Goal: Task Accomplishment & Management: Manage account settings

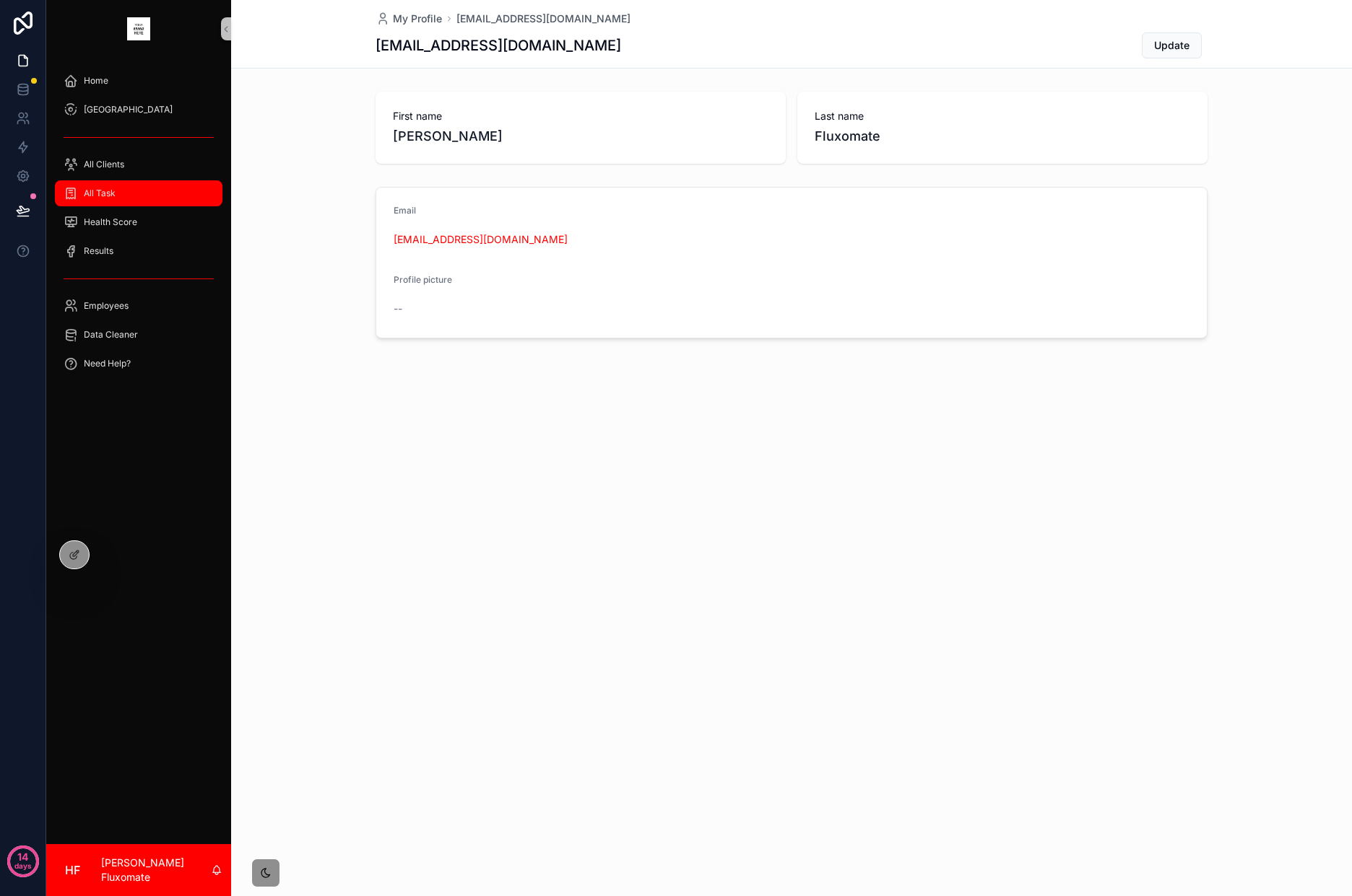
click at [136, 193] on div "All Task" at bounding box center [139, 193] width 150 height 23
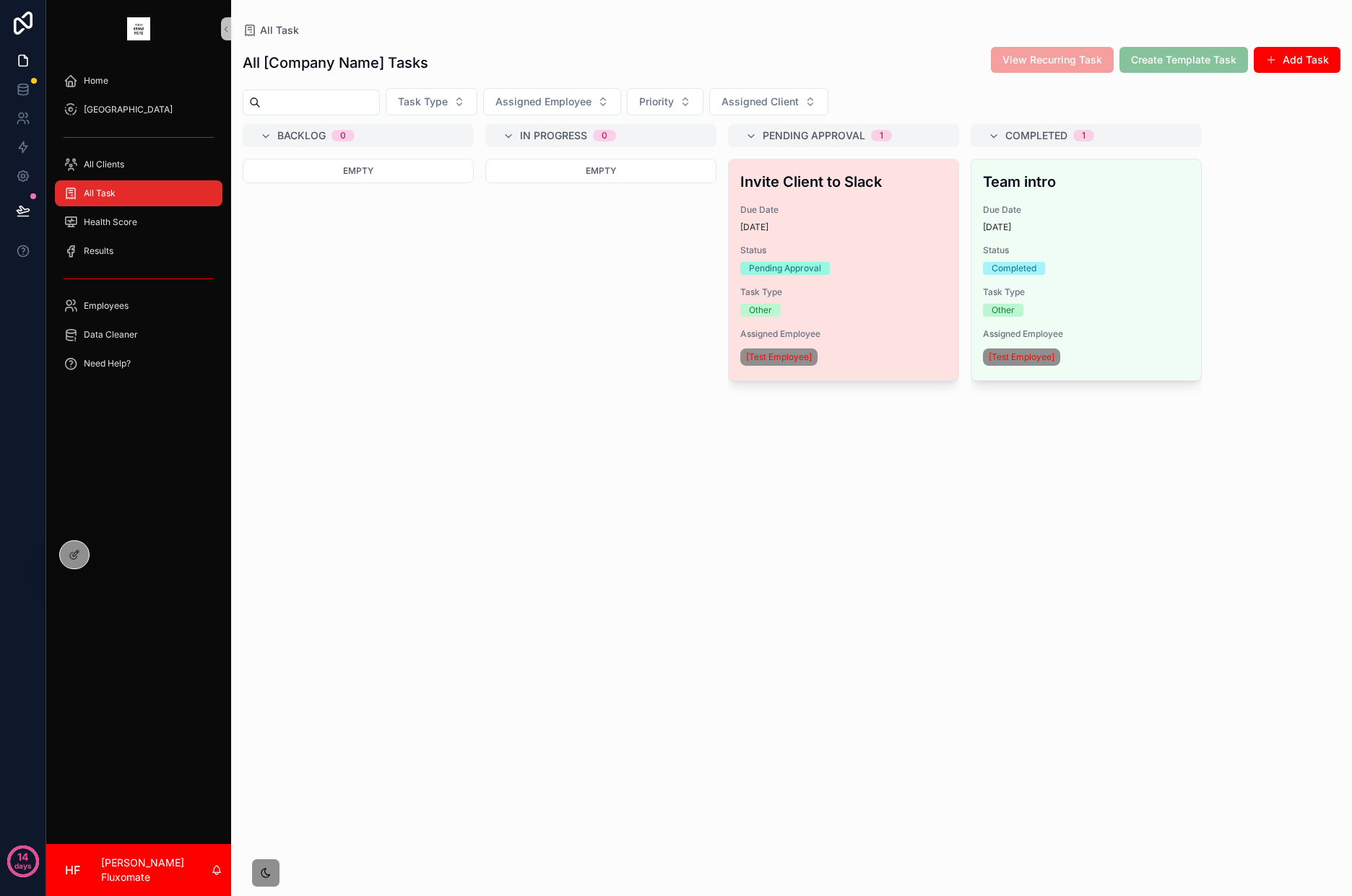
click at [891, 222] on div "[DATE]" at bounding box center [843, 227] width 207 height 12
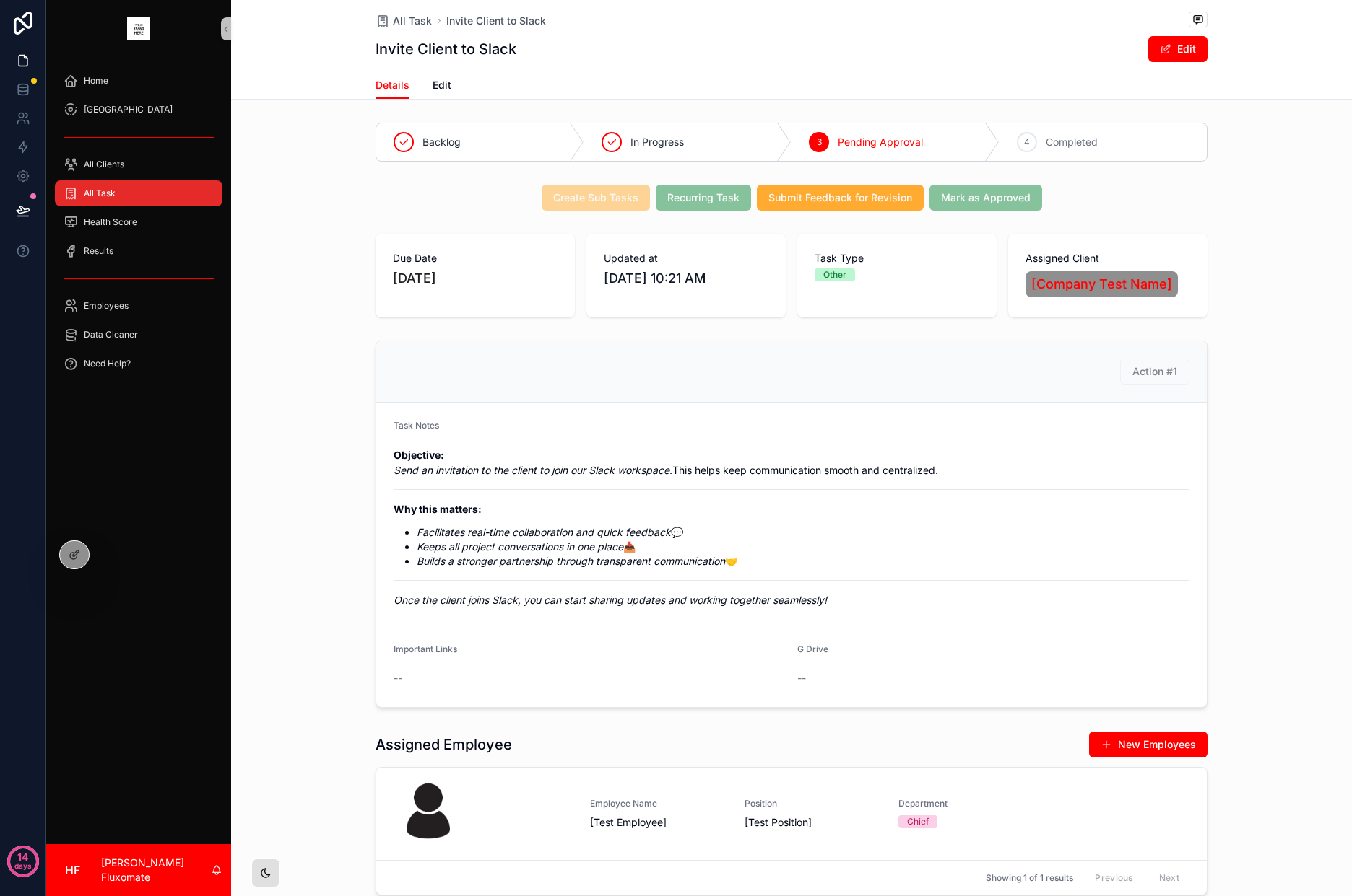
click at [266, 875] on icon "scrollable content" at bounding box center [266, 874] width 12 height 12
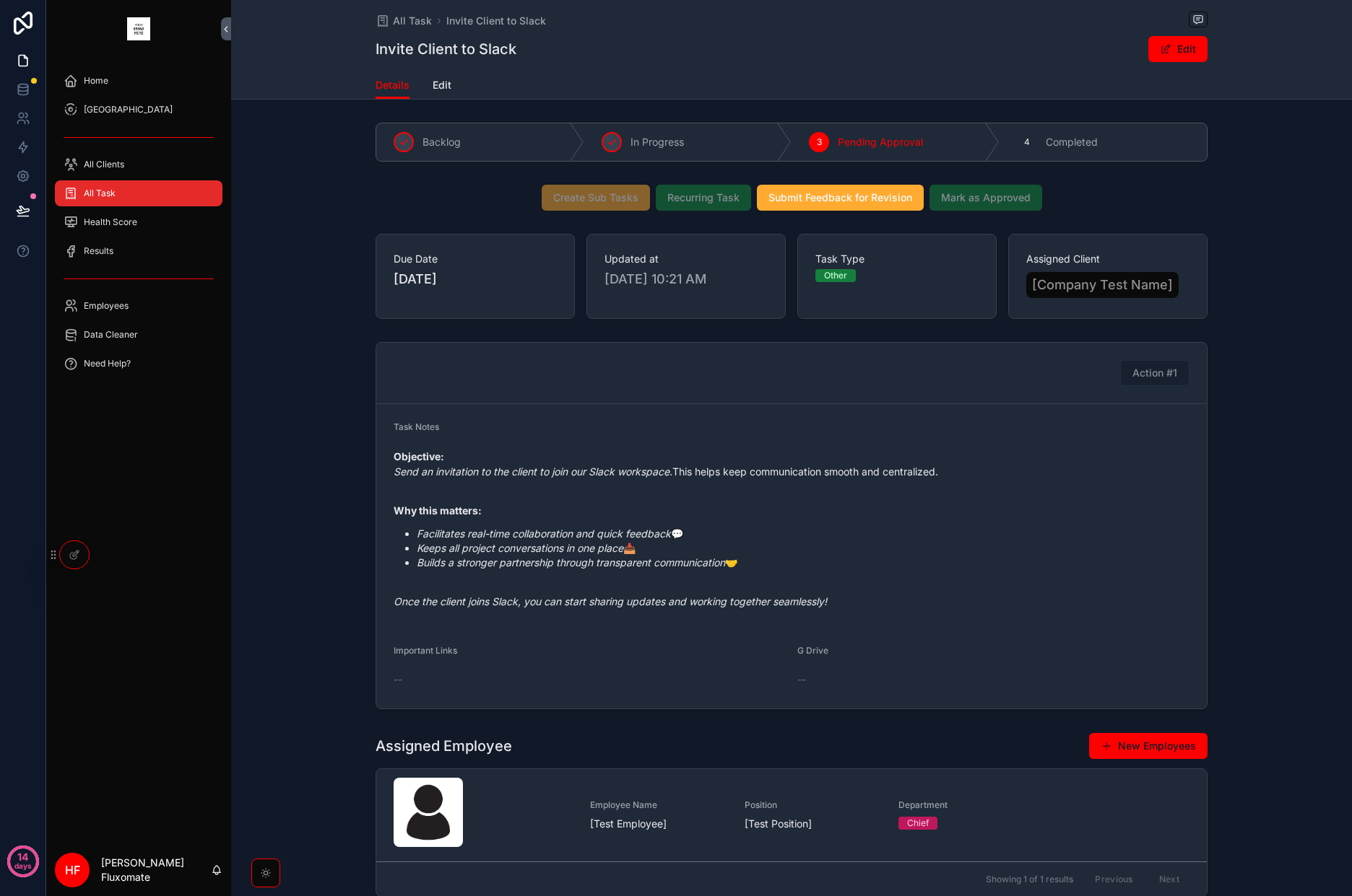
drag, startPoint x: 264, startPoint y: 879, endPoint x: 263, endPoint y: 836, distance: 43.0
click at [265, 879] on icon "scrollable content" at bounding box center [266, 874] width 12 height 12
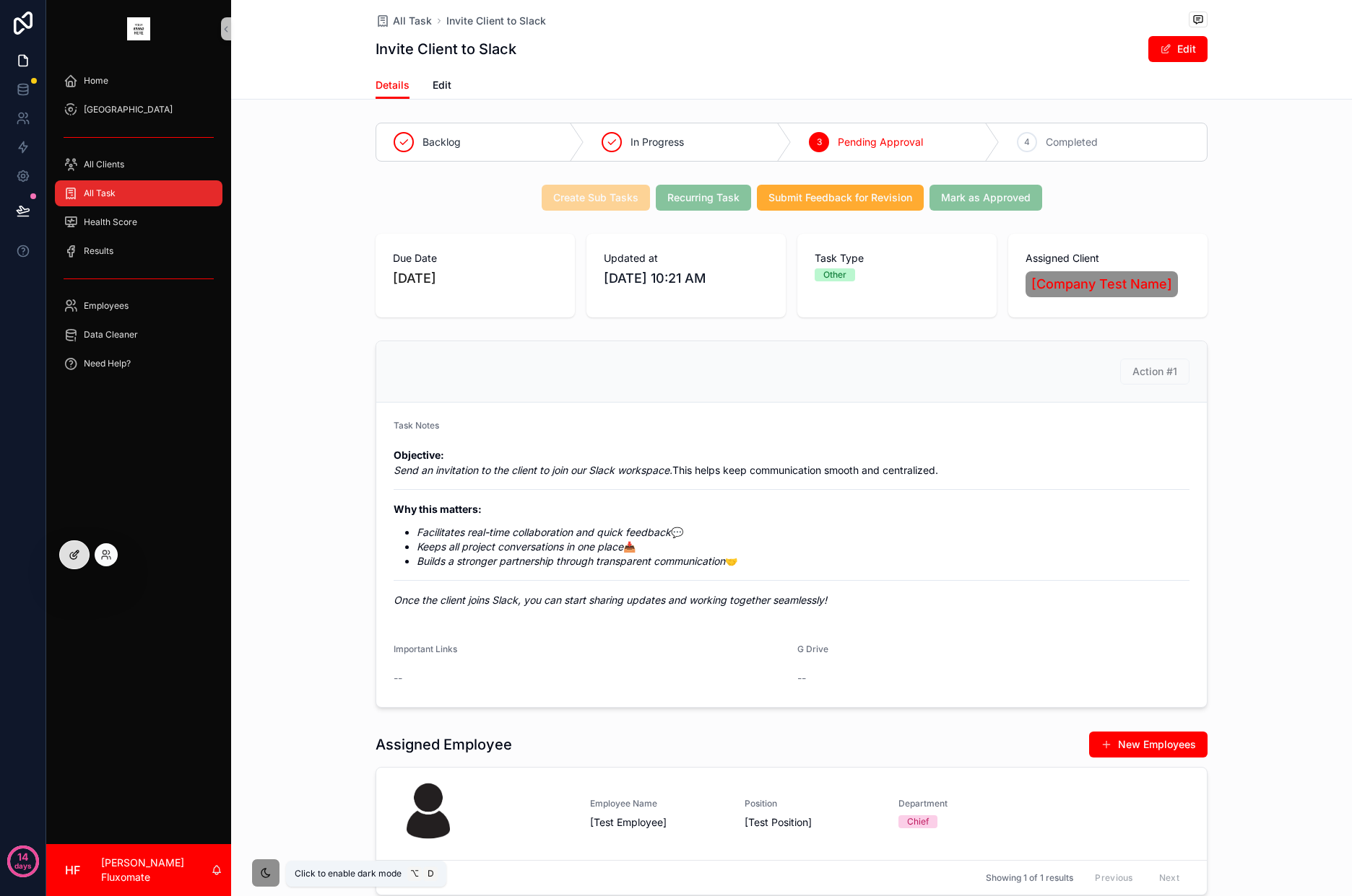
click at [74, 557] on icon at bounding box center [75, 555] width 12 height 12
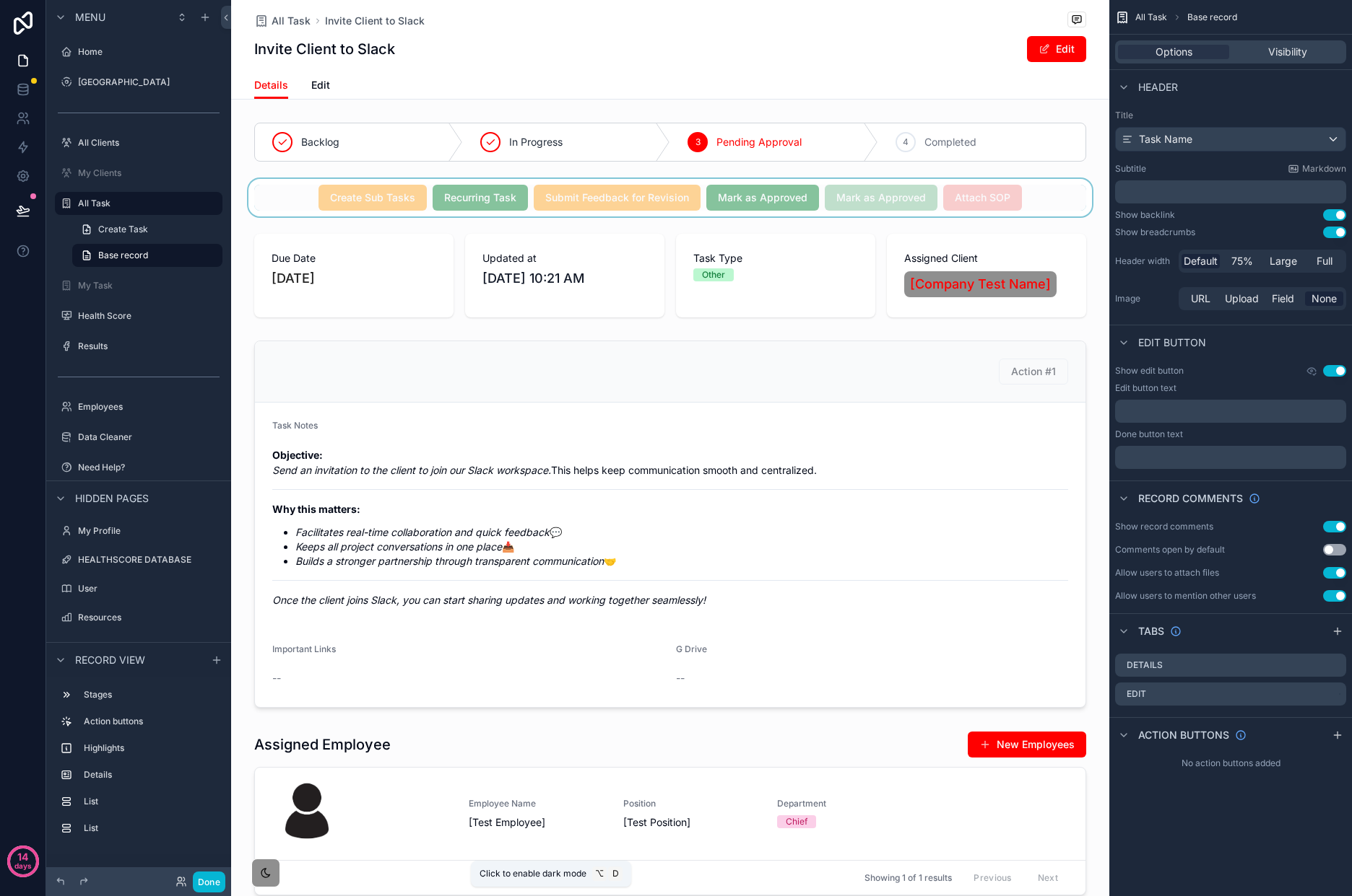
click at [1000, 188] on div "scrollable content" at bounding box center [670, 197] width 878 height 37
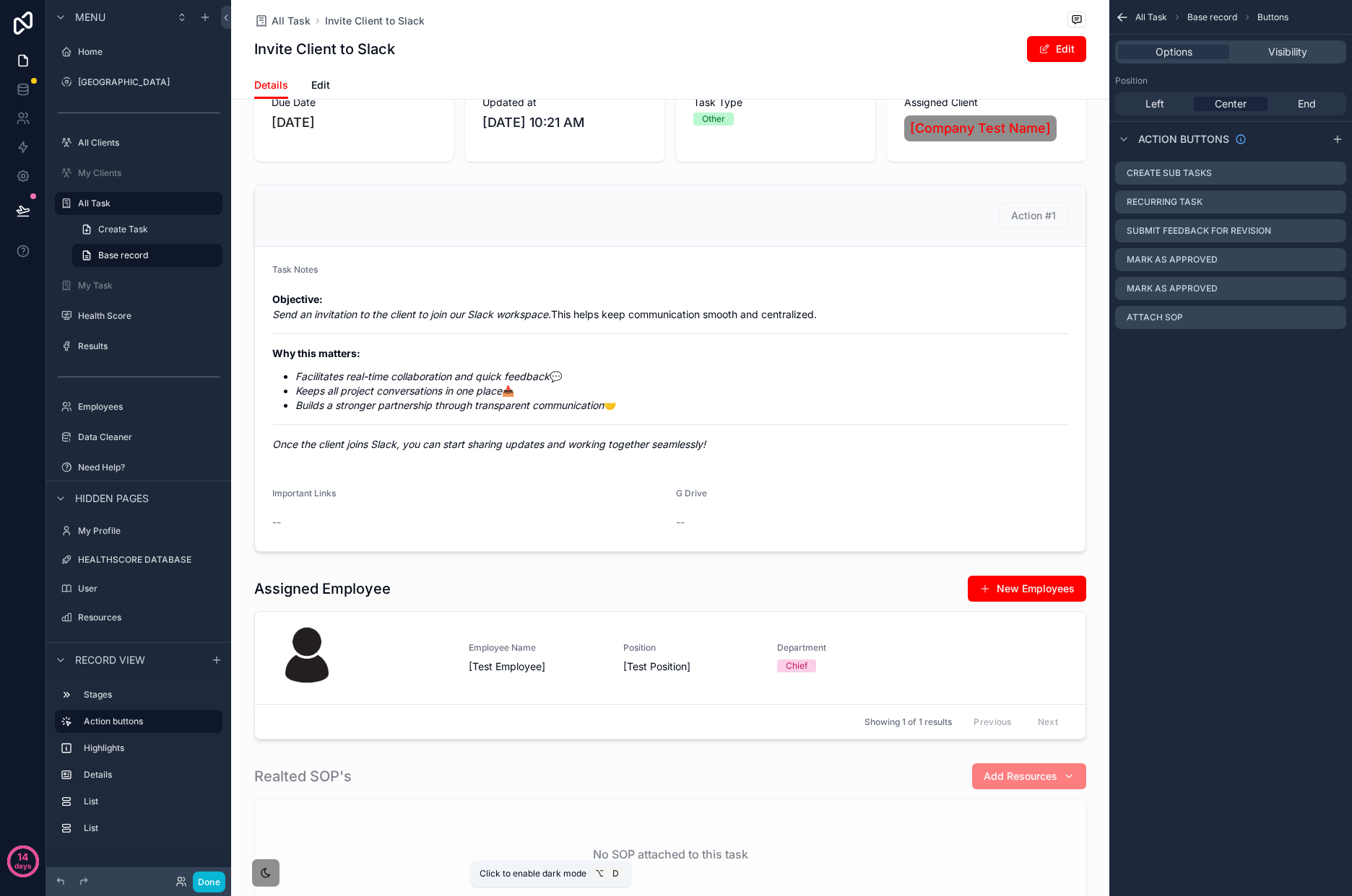
scroll to position [67, 0]
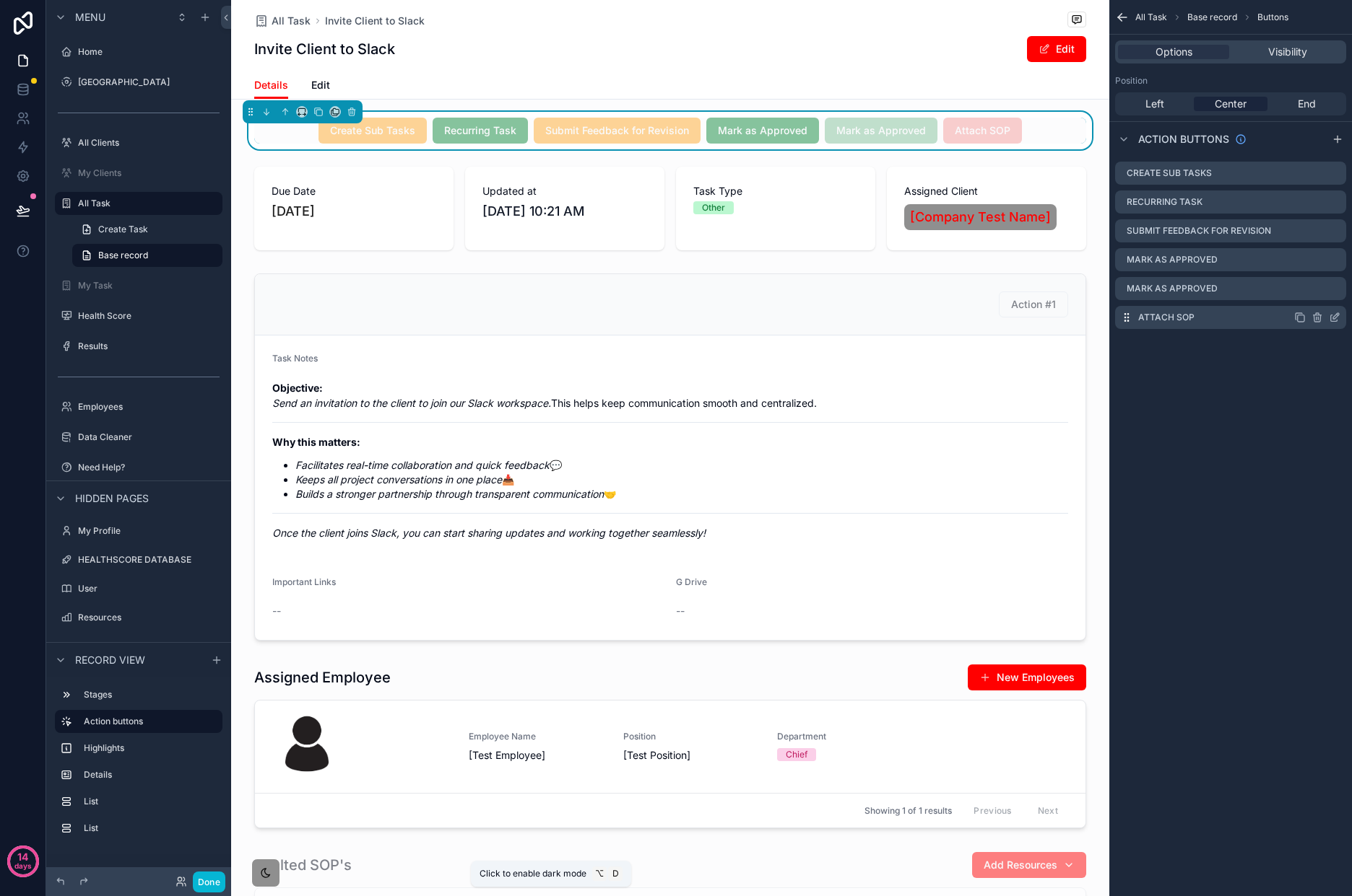
click at [1333, 317] on icon "scrollable content" at bounding box center [1335, 316] width 6 height 6
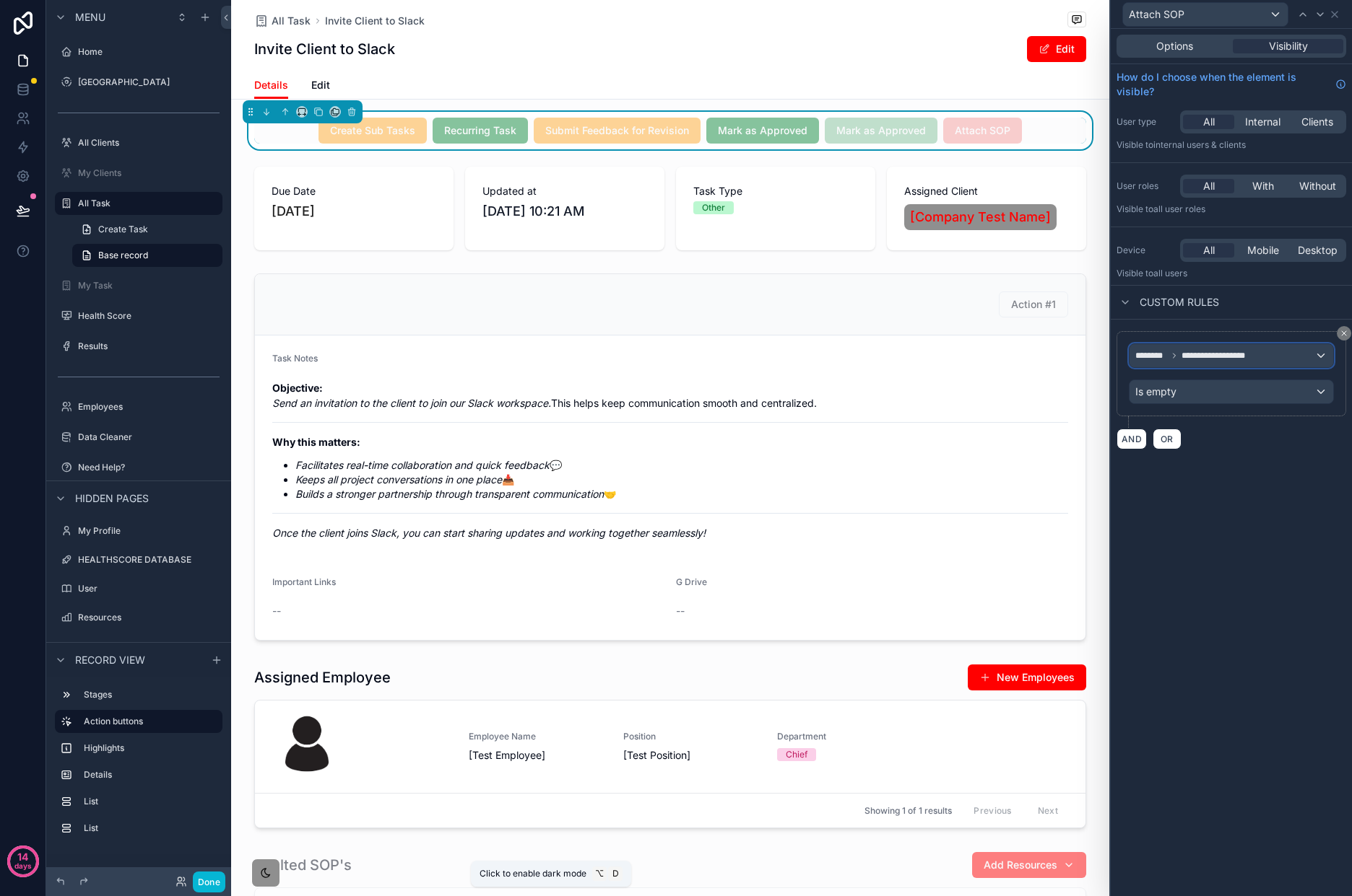
click at [1296, 353] on div "**********" at bounding box center [1231, 356] width 203 height 23
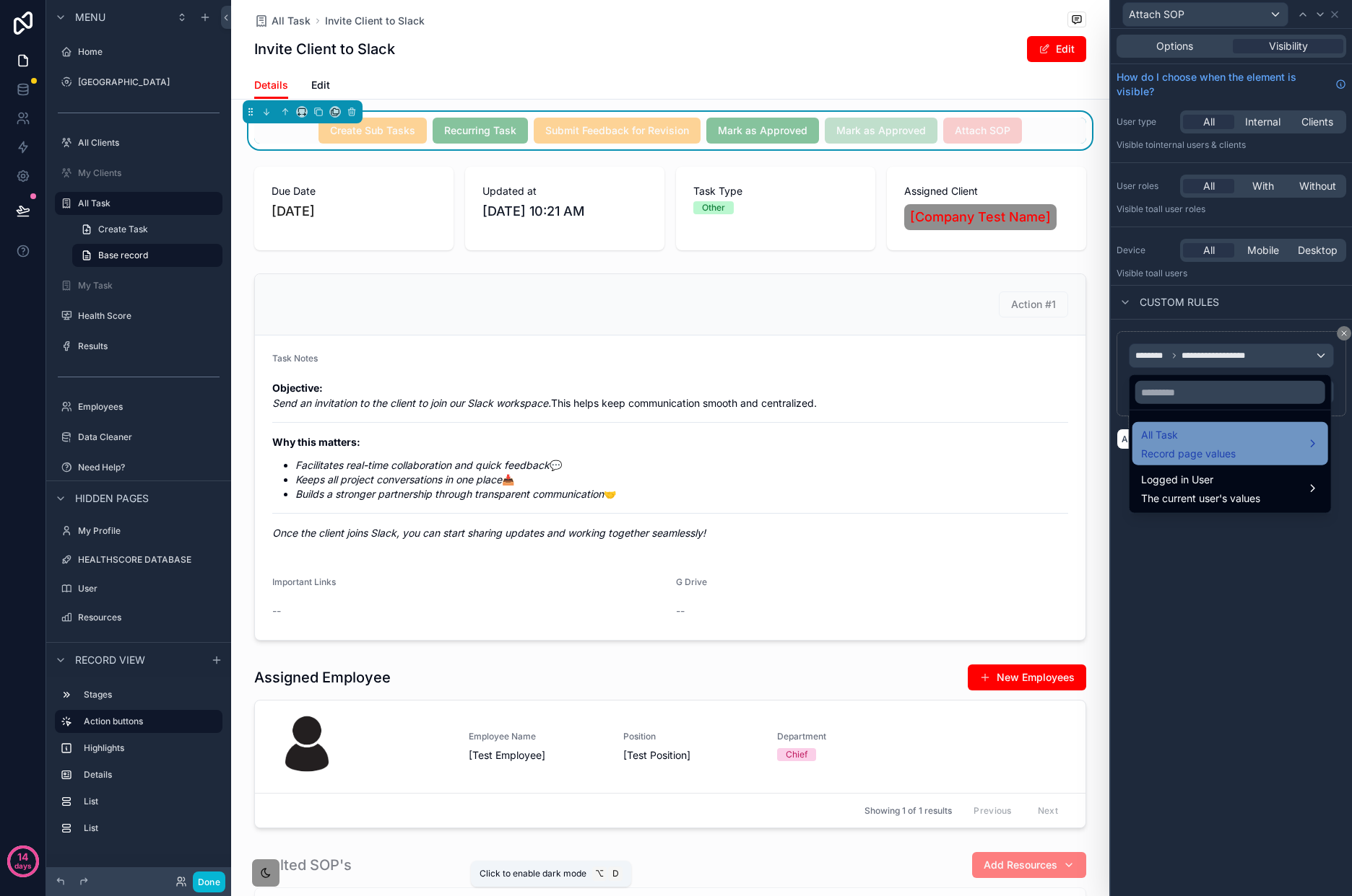
click at [1240, 426] on div "All Task Record page values" at bounding box center [1230, 444] width 178 height 35
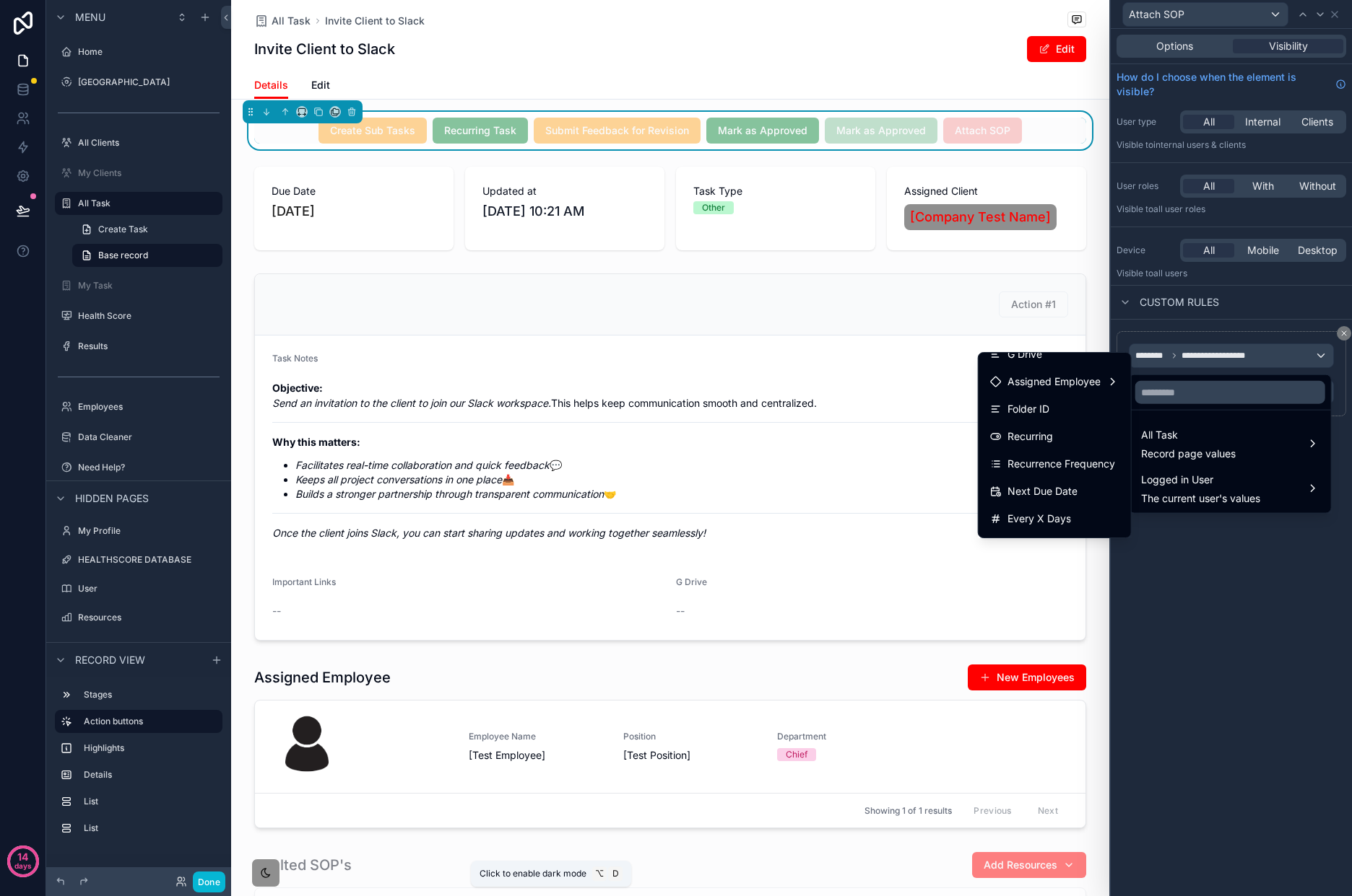
scroll to position [560, 0]
click at [1079, 436] on span "assigned resources" at bounding box center [1053, 439] width 91 height 17
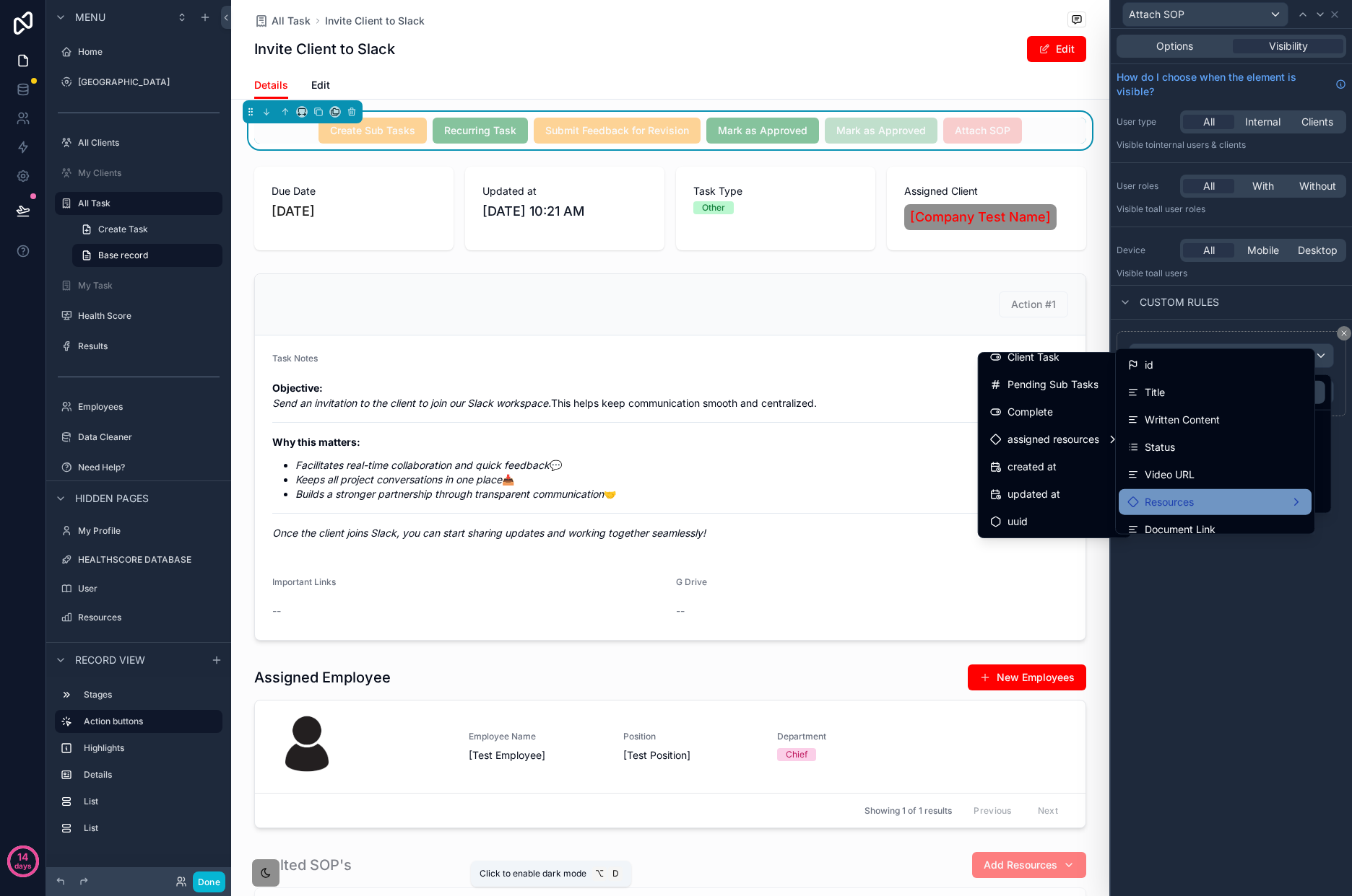
click at [1230, 509] on div "Resources" at bounding box center [1214, 502] width 175 height 17
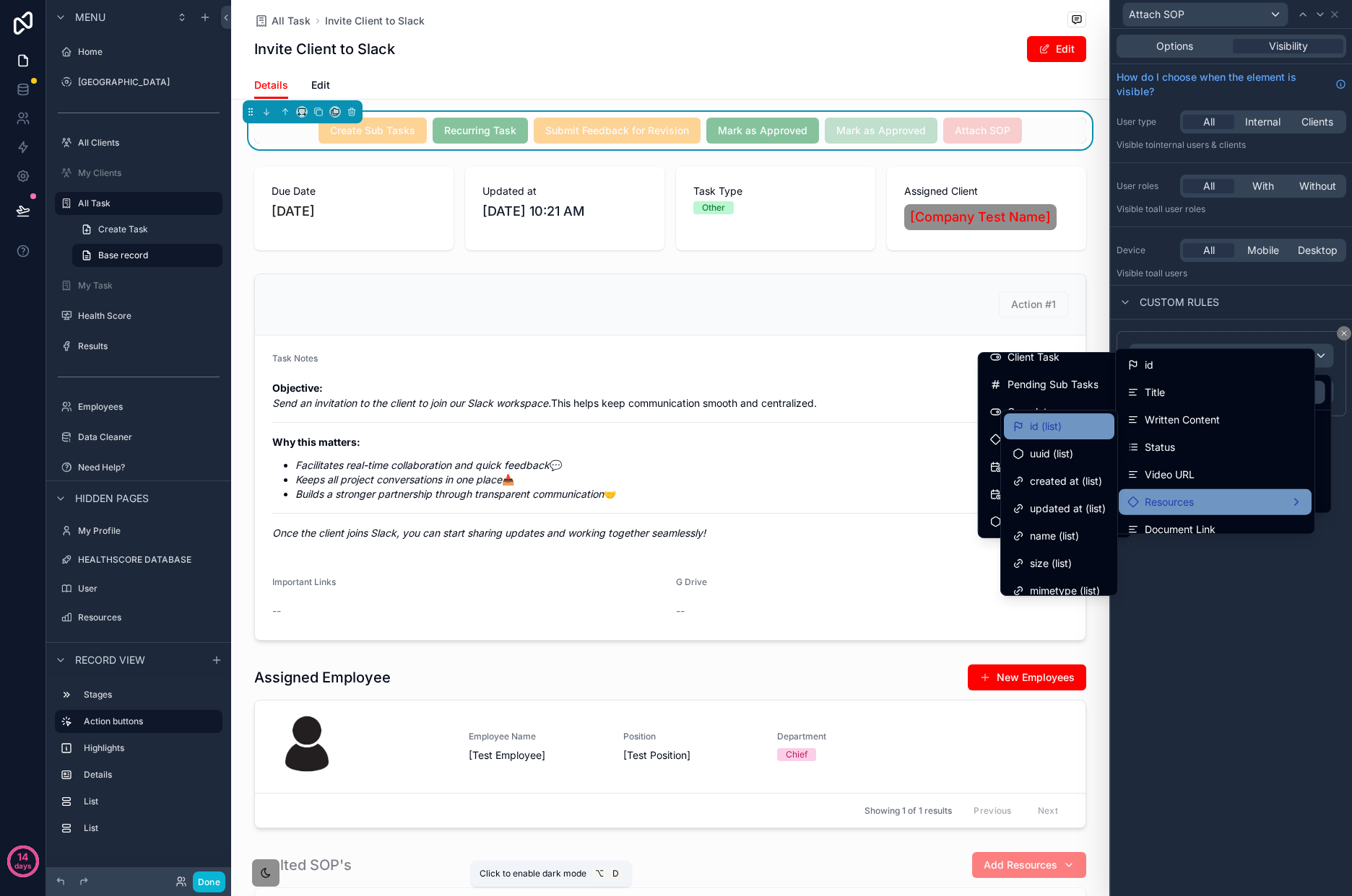
click at [1069, 427] on div "id (list)" at bounding box center [1059, 426] width 93 height 17
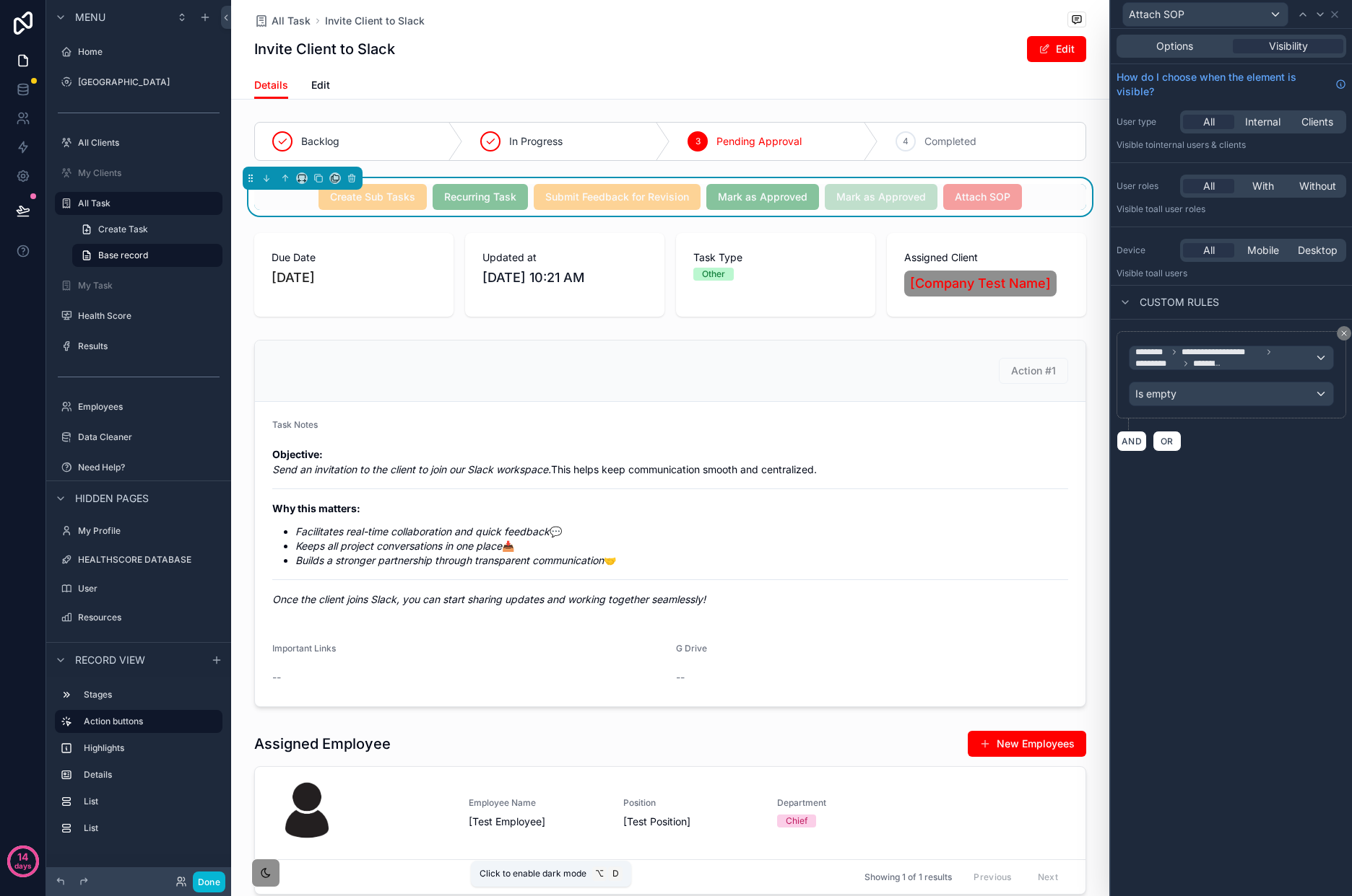
scroll to position [0, 0]
click at [217, 884] on button "Done" at bounding box center [208, 882] width 32 height 21
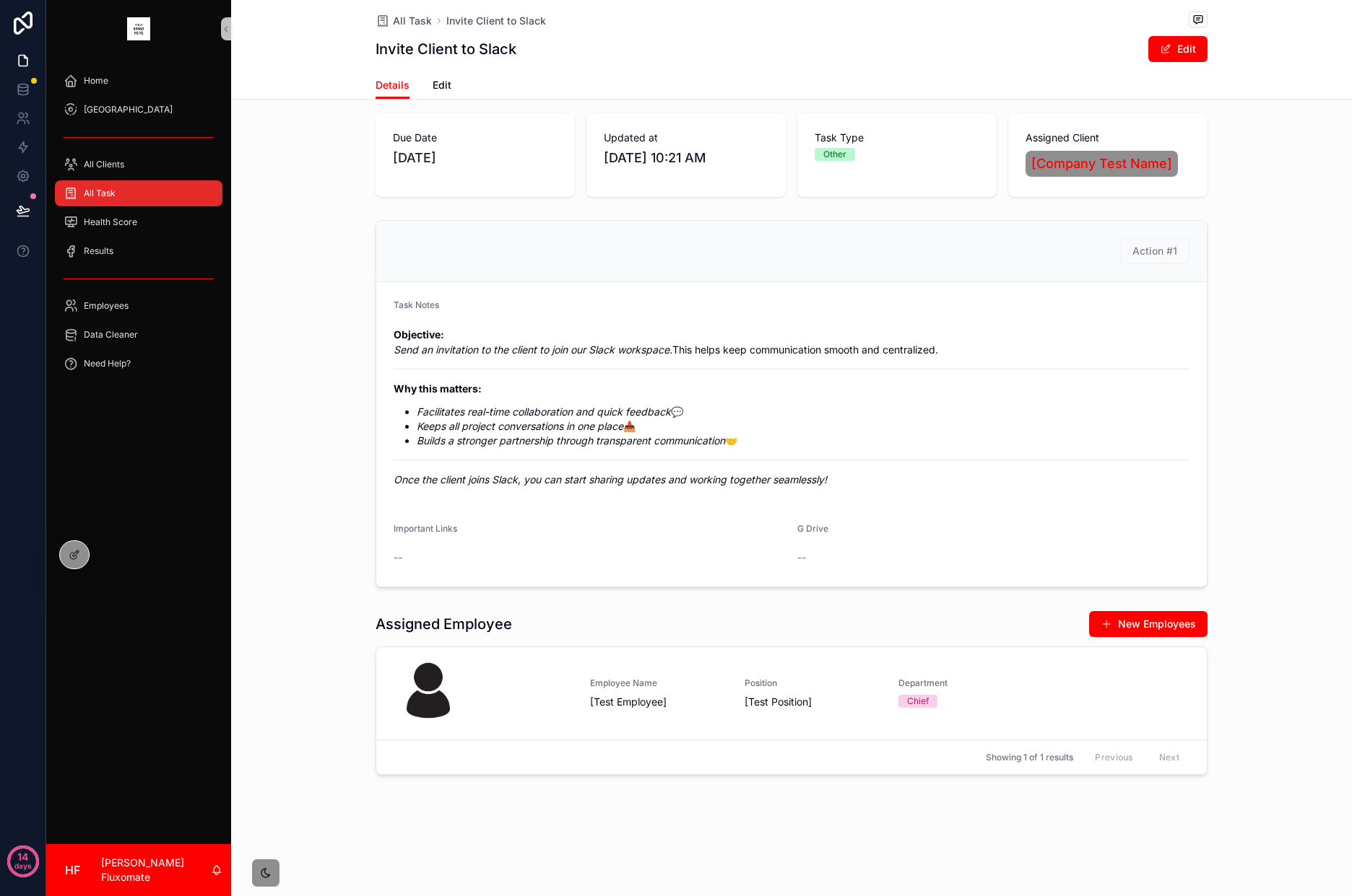
scroll to position [137, 0]
click at [161, 188] on div "All Task" at bounding box center [139, 193] width 150 height 23
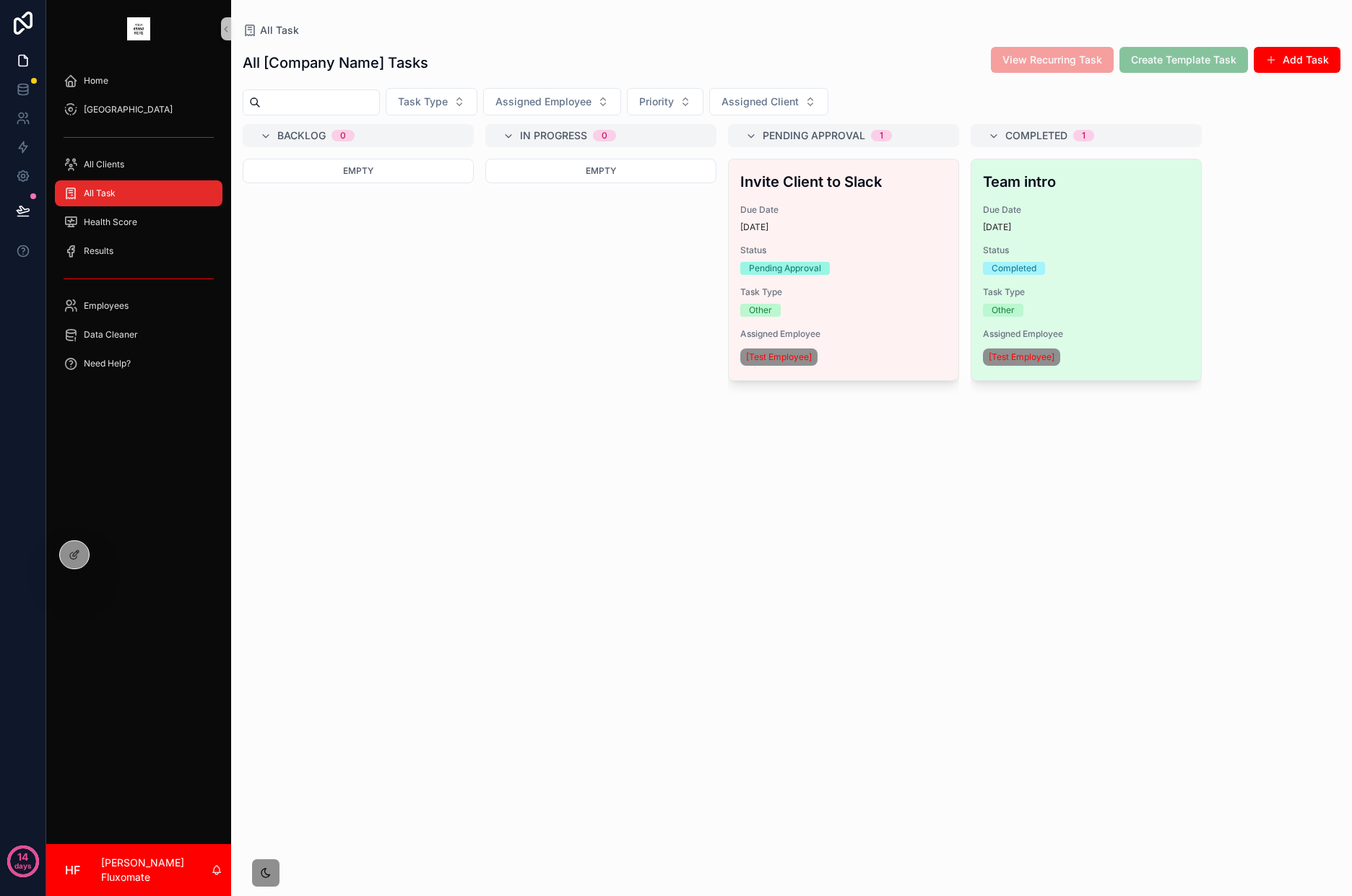
click at [1108, 270] on div "Completed" at bounding box center [1086, 269] width 207 height 13
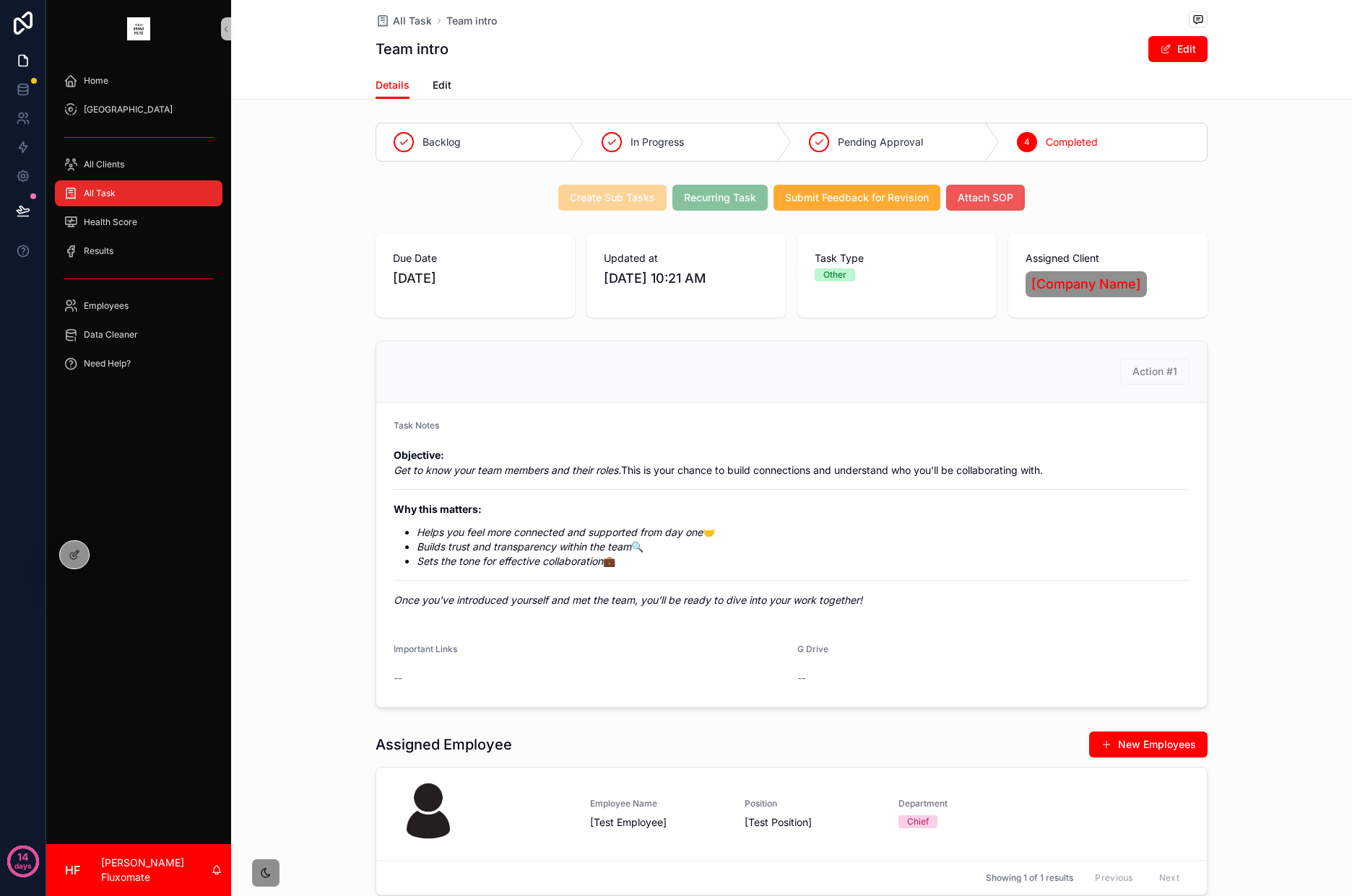
click at [985, 197] on span "Attach SOP" at bounding box center [985, 197] width 56 height 14
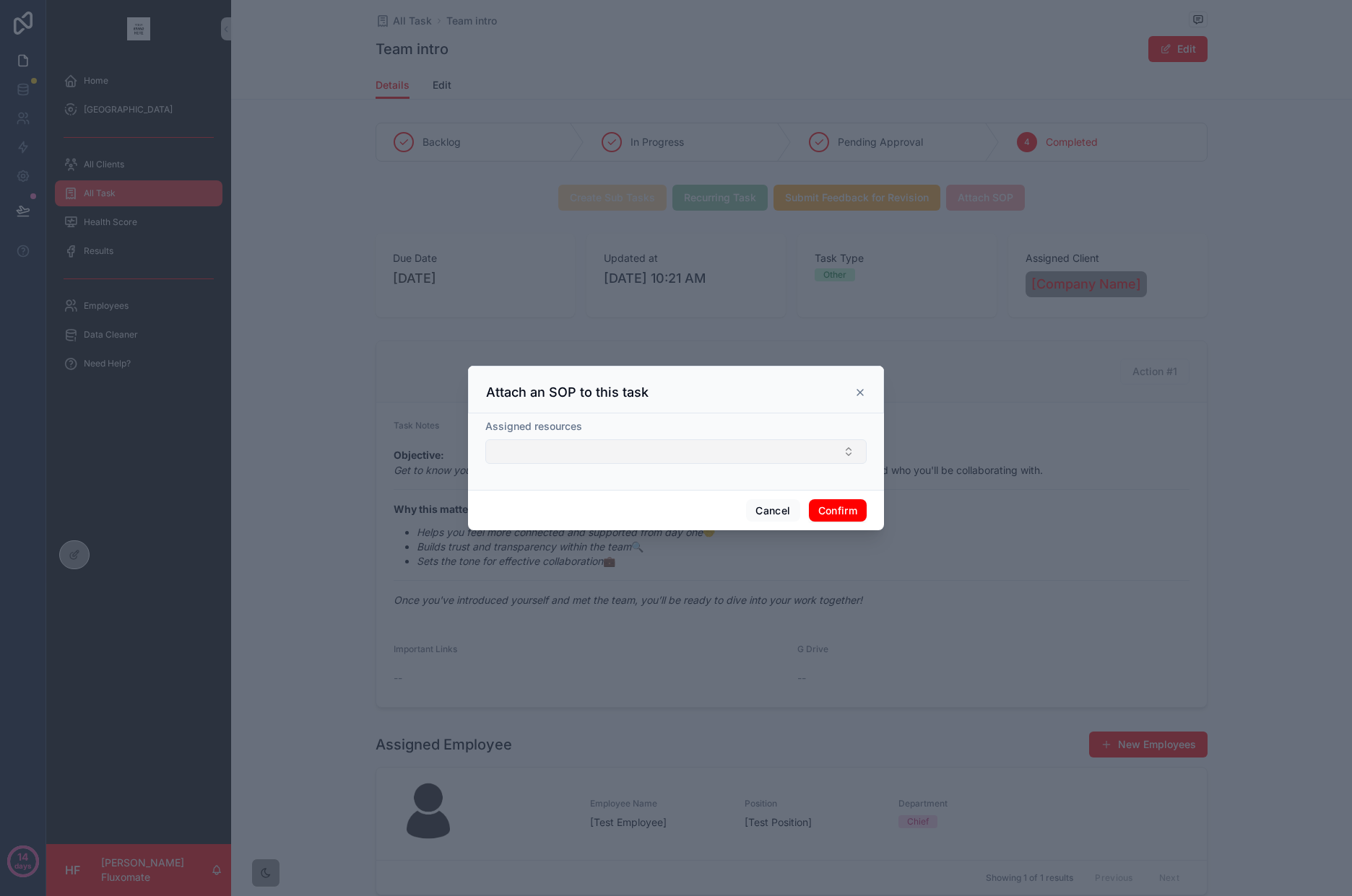
click at [785, 456] on button "Select Button" at bounding box center [676, 452] width 381 height 25
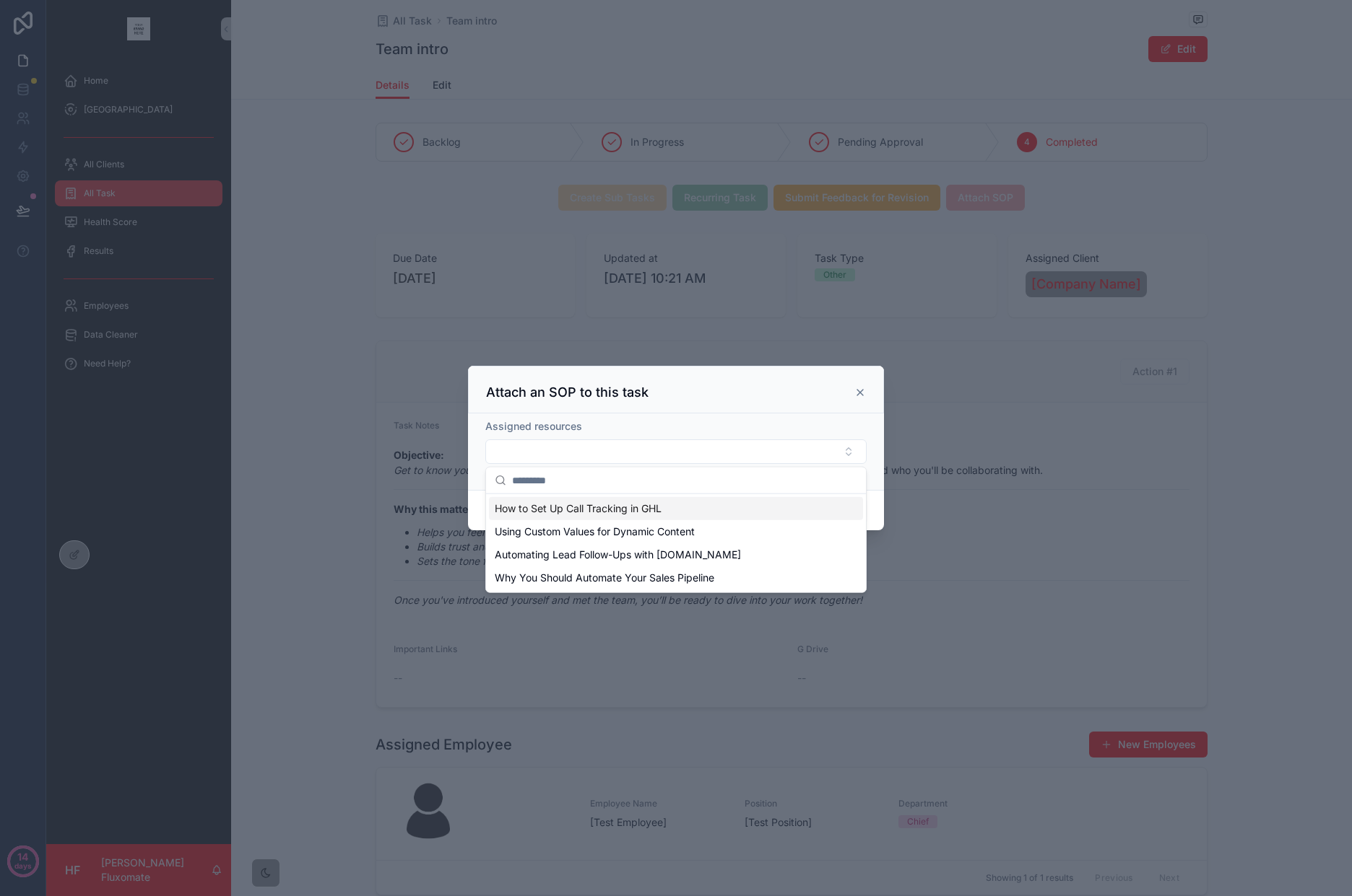
click at [714, 510] on div "How to Set Up Call Tracking in GHL" at bounding box center [676, 509] width 374 height 23
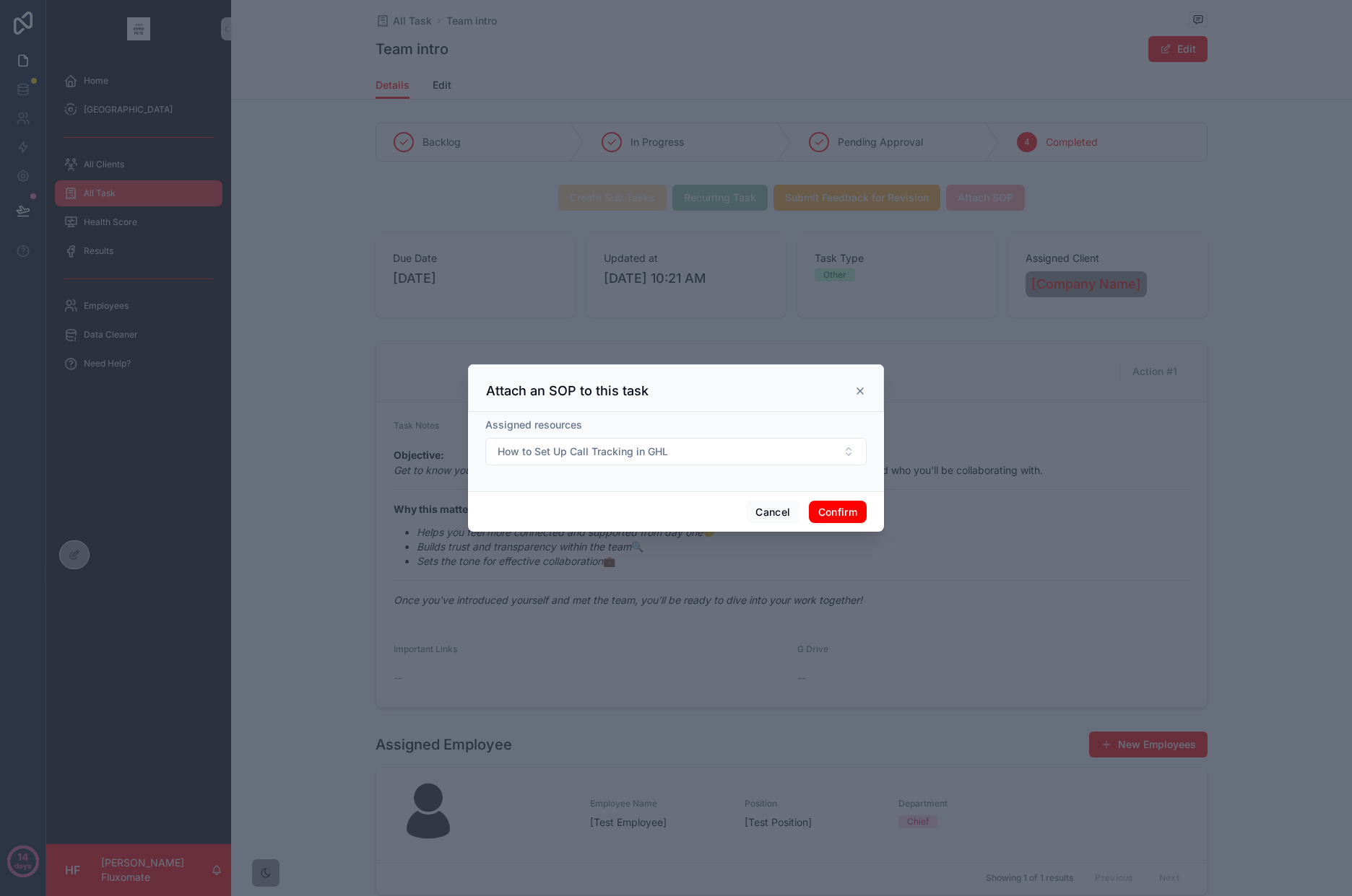
click at [854, 520] on button "Confirm" at bounding box center [837, 513] width 58 height 23
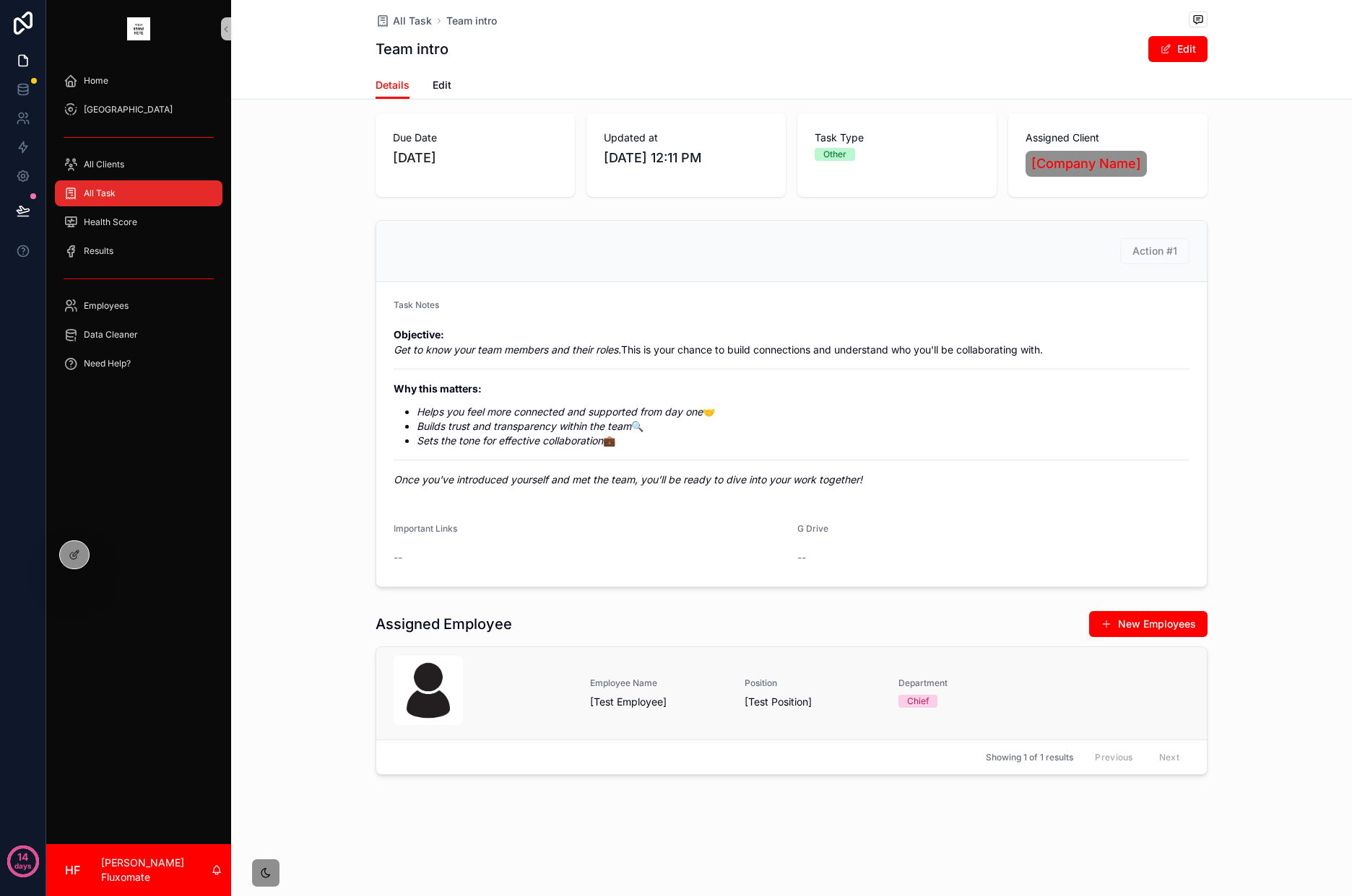
scroll to position [137, 0]
click at [74, 560] on icon at bounding box center [75, 555] width 12 height 12
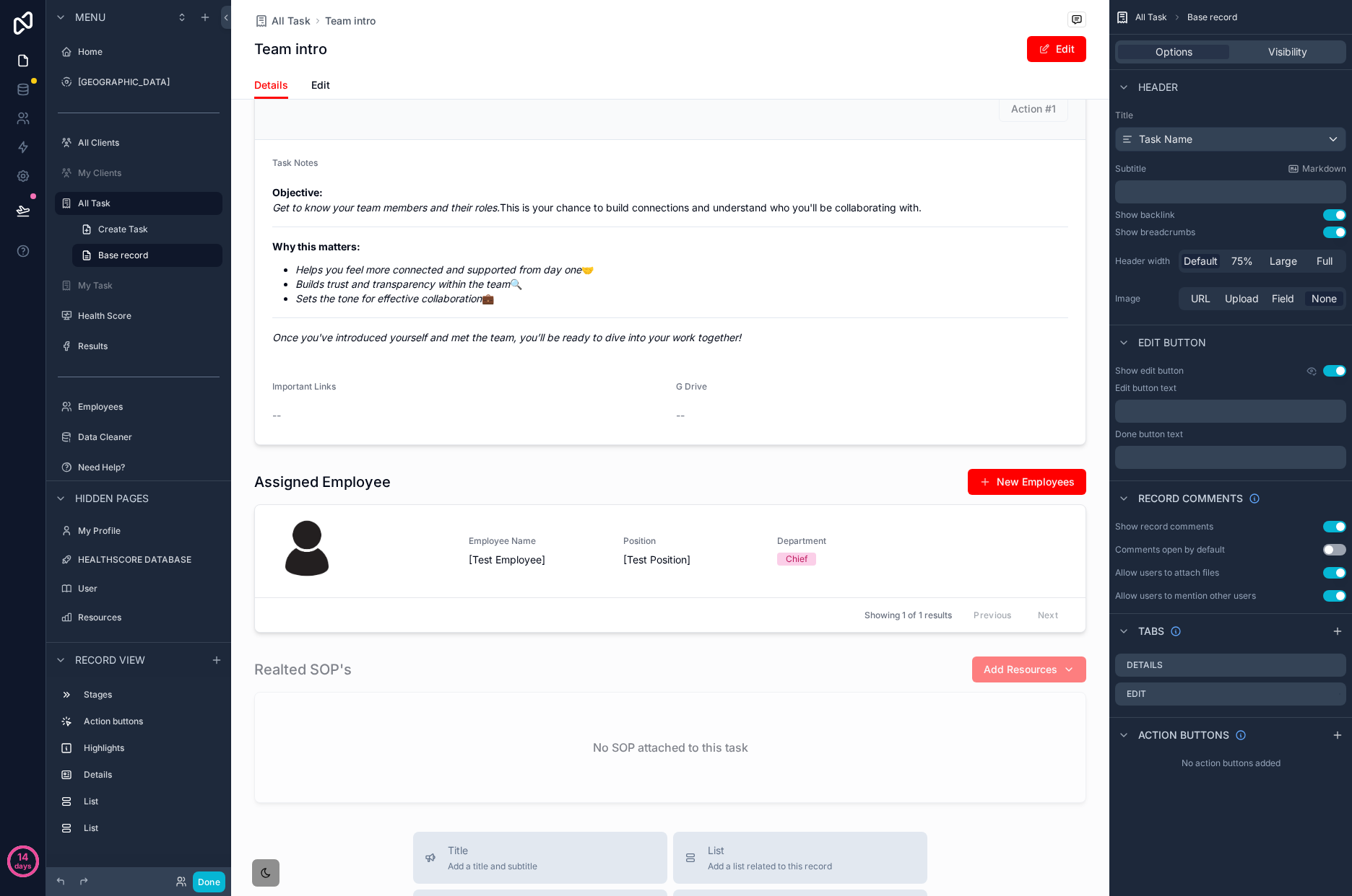
scroll to position [543, 0]
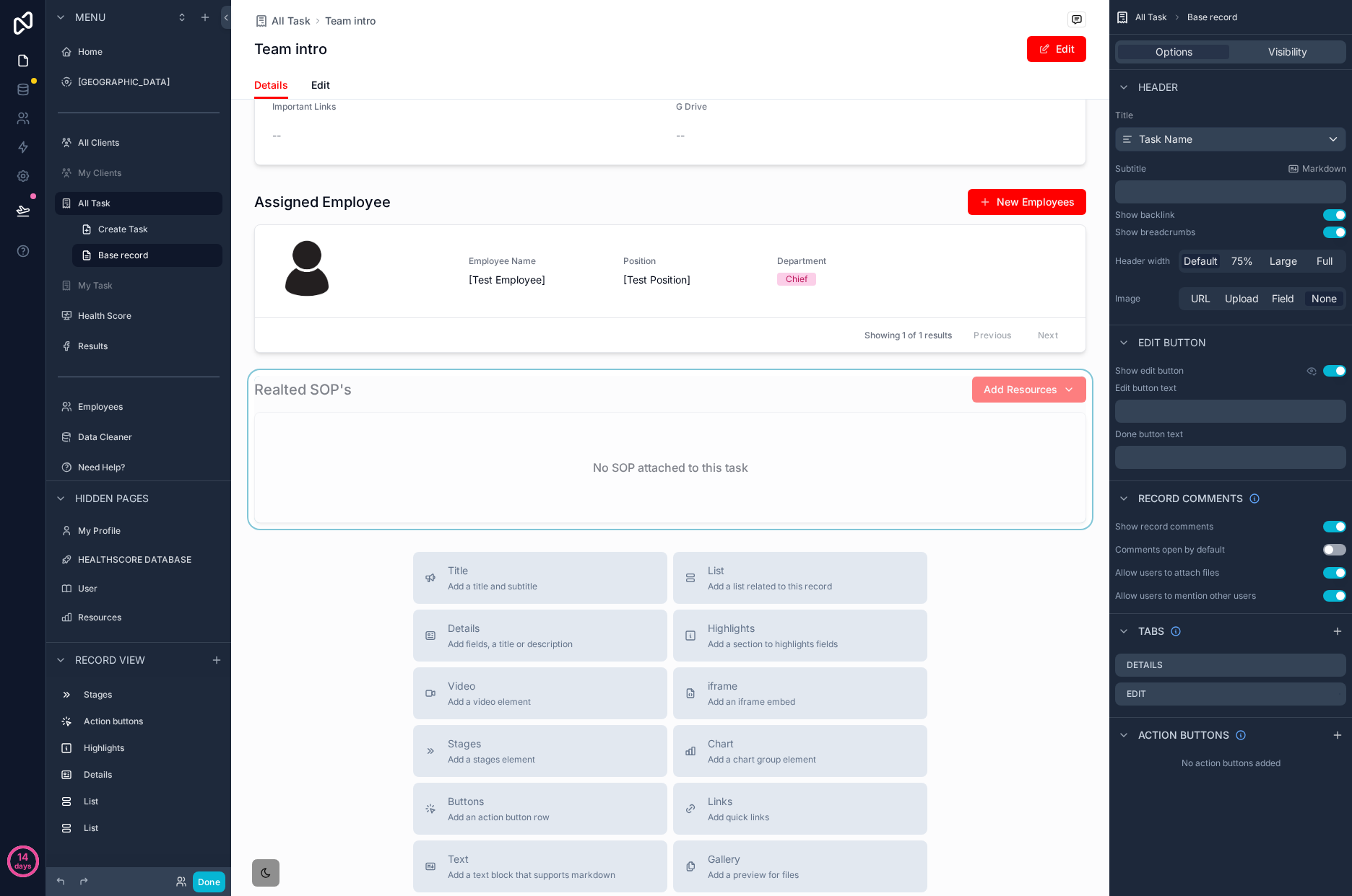
click at [686, 494] on div "scrollable content" at bounding box center [670, 449] width 878 height 158
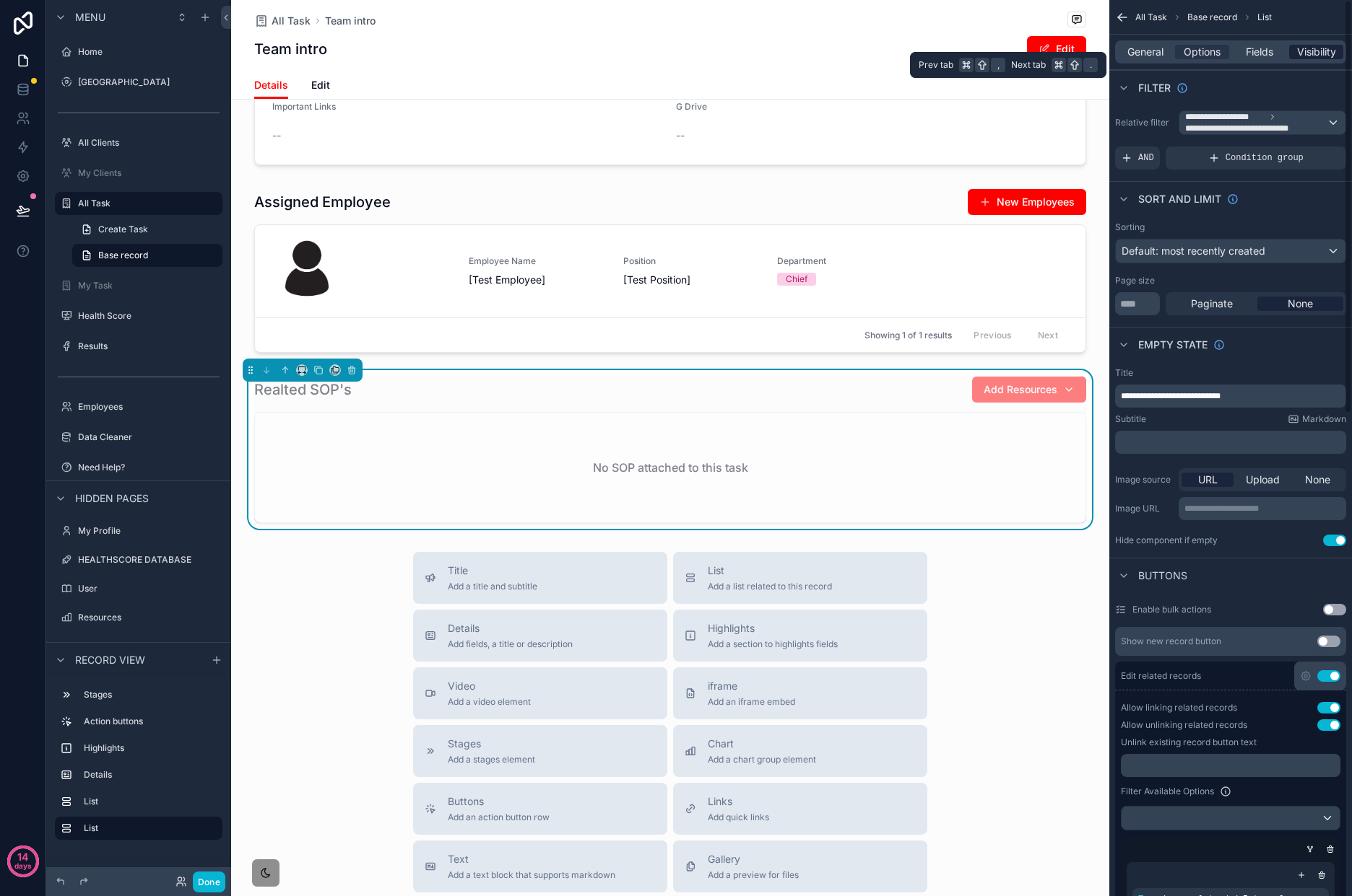
click at [1309, 52] on span "Visibility" at bounding box center [1315, 51] width 39 height 14
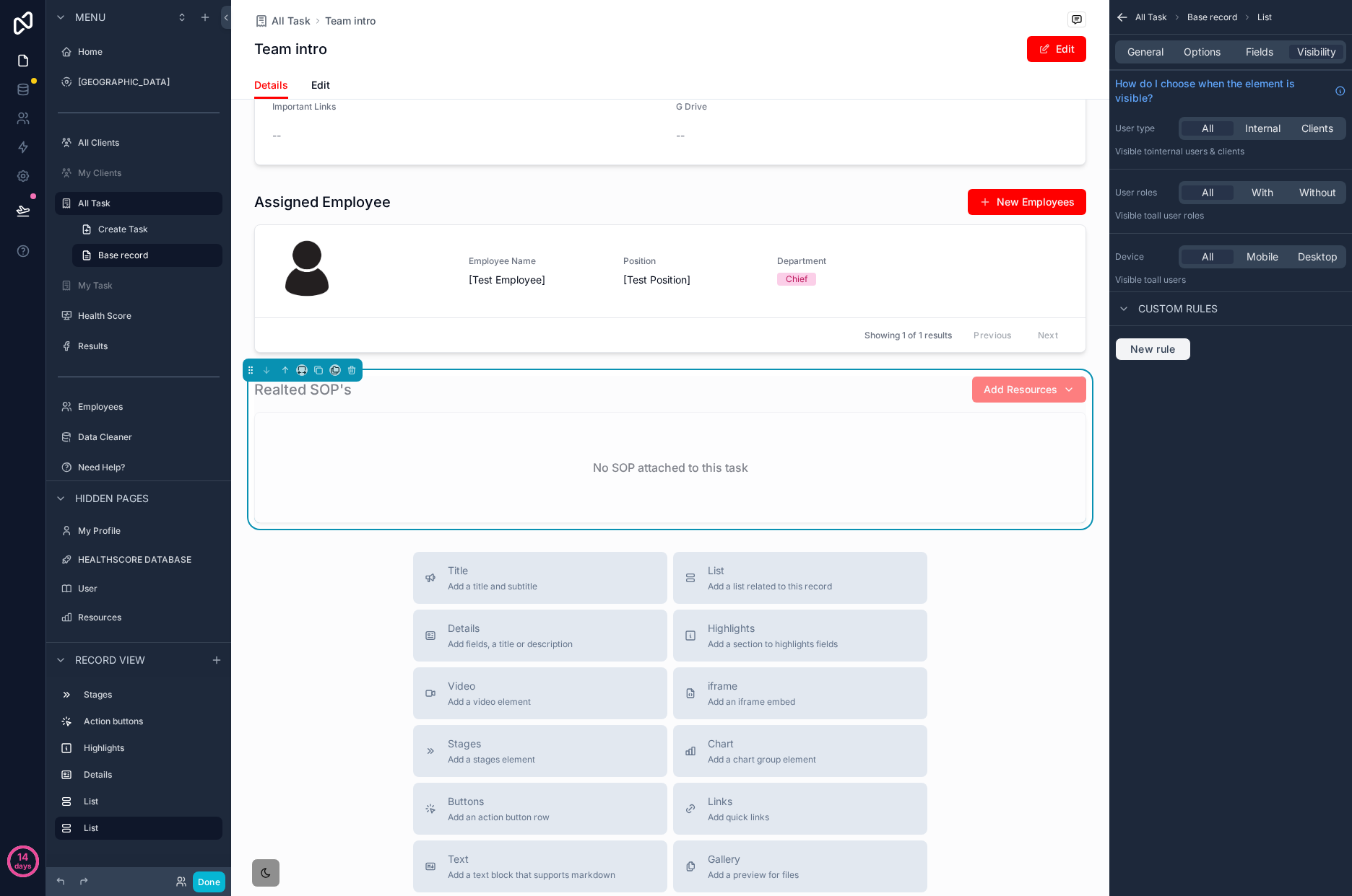
click at [1184, 358] on button "New rule" at bounding box center [1152, 349] width 76 height 23
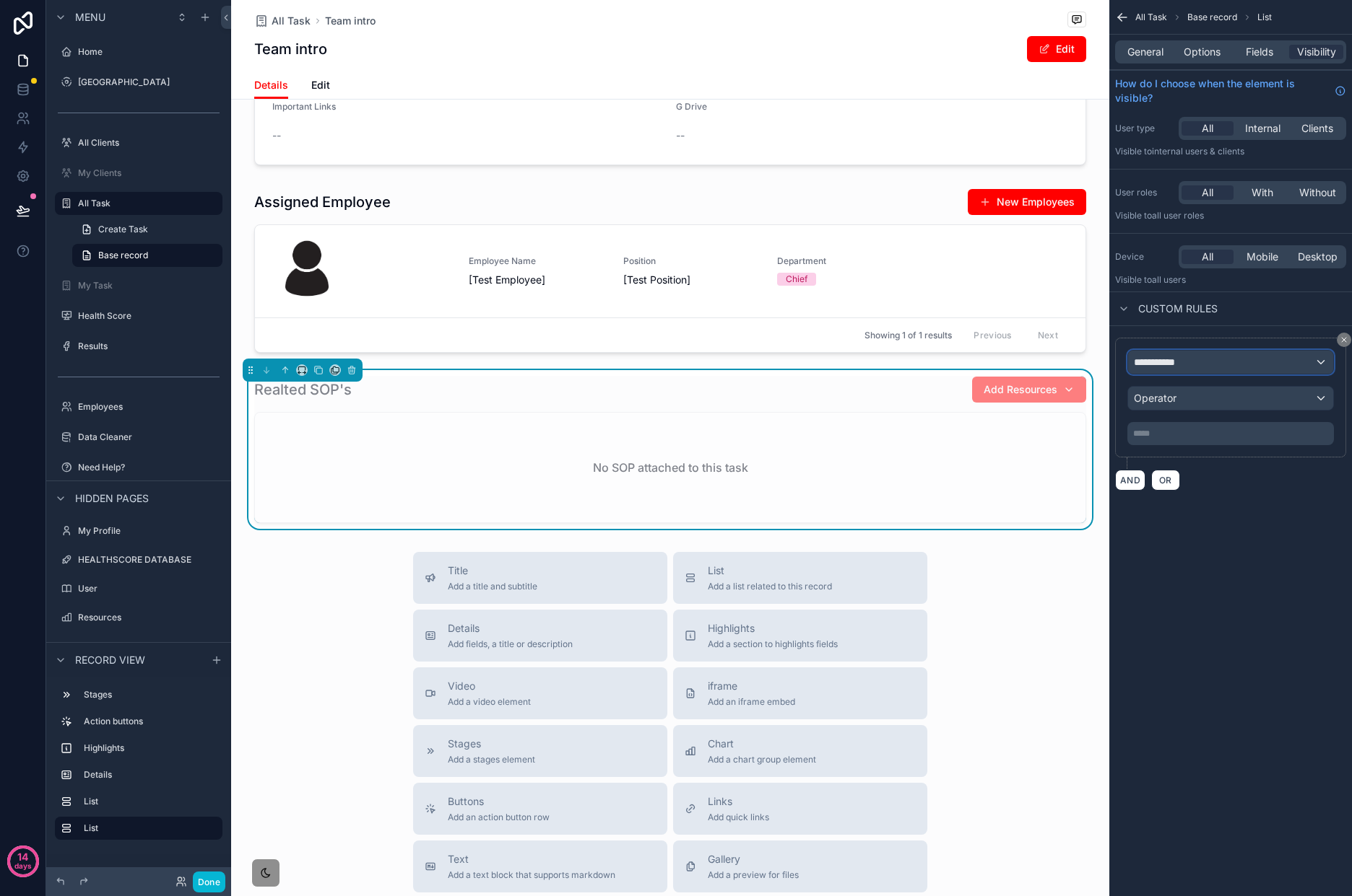
click at [1208, 361] on div "**********" at bounding box center [1230, 363] width 205 height 23
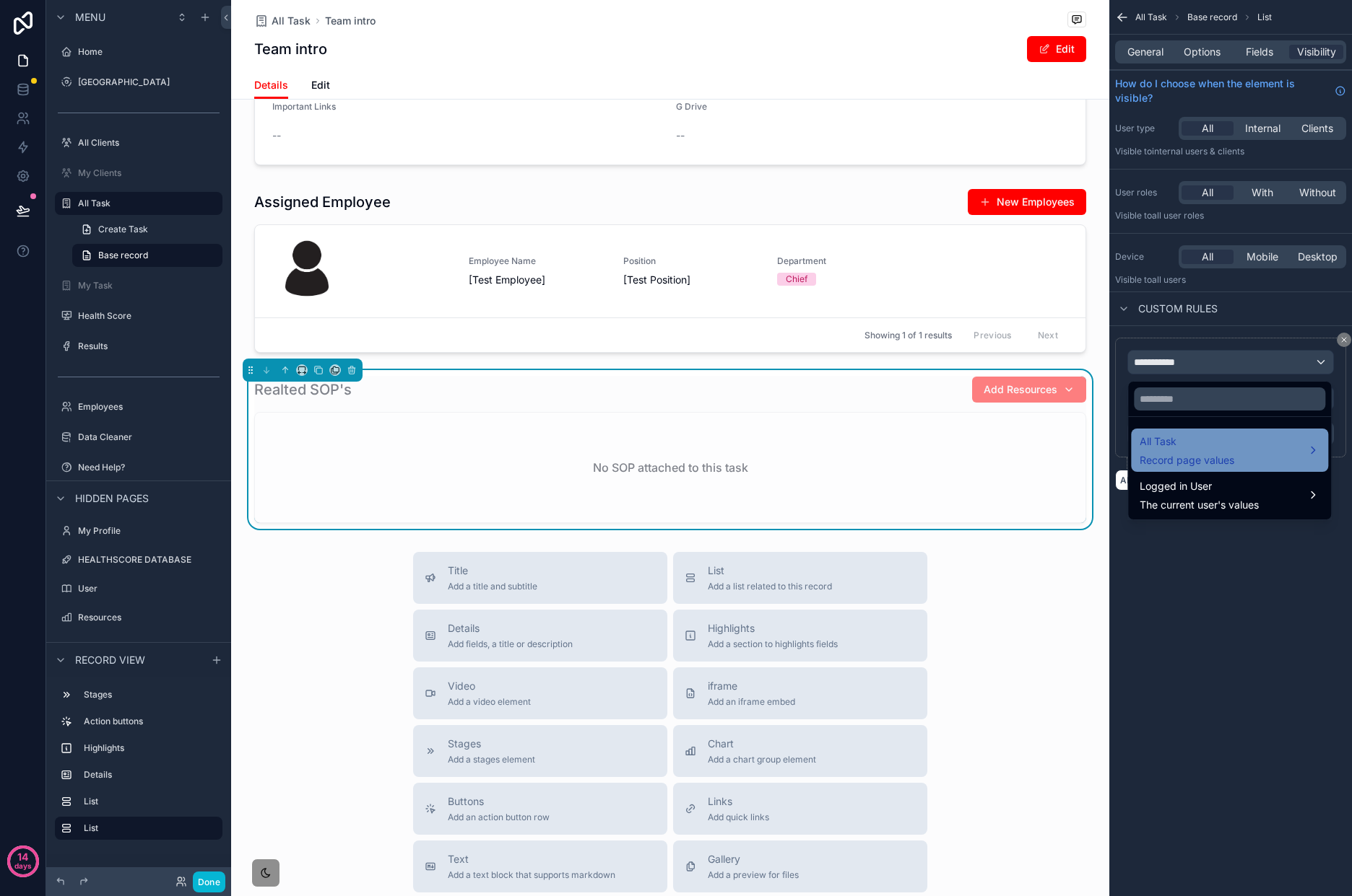
click at [1238, 436] on div "All Task Record page values" at bounding box center [1229, 450] width 180 height 35
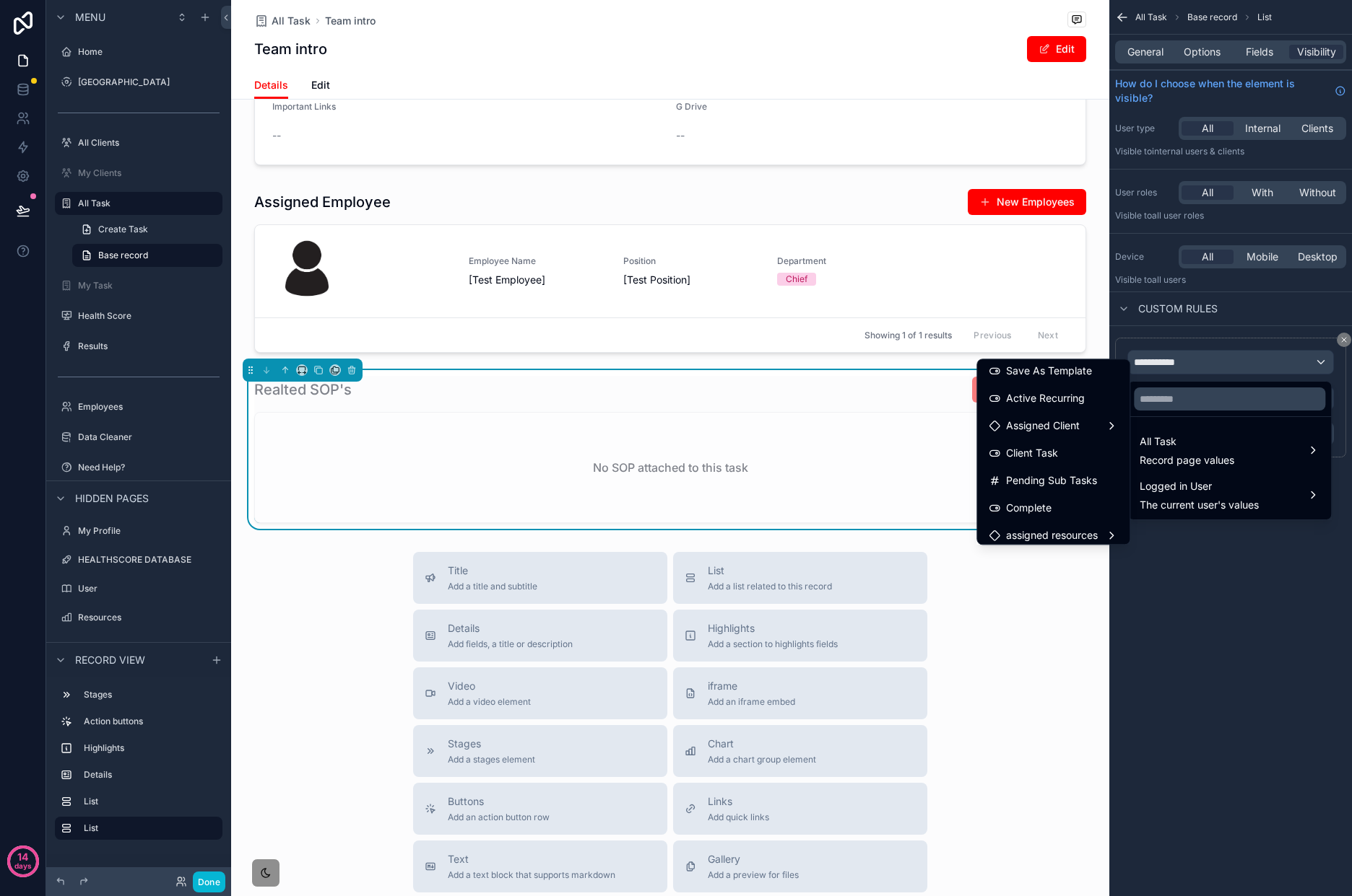
scroll to position [497, 0]
click at [1083, 504] on span "assigned resources" at bounding box center [1052, 509] width 91 height 17
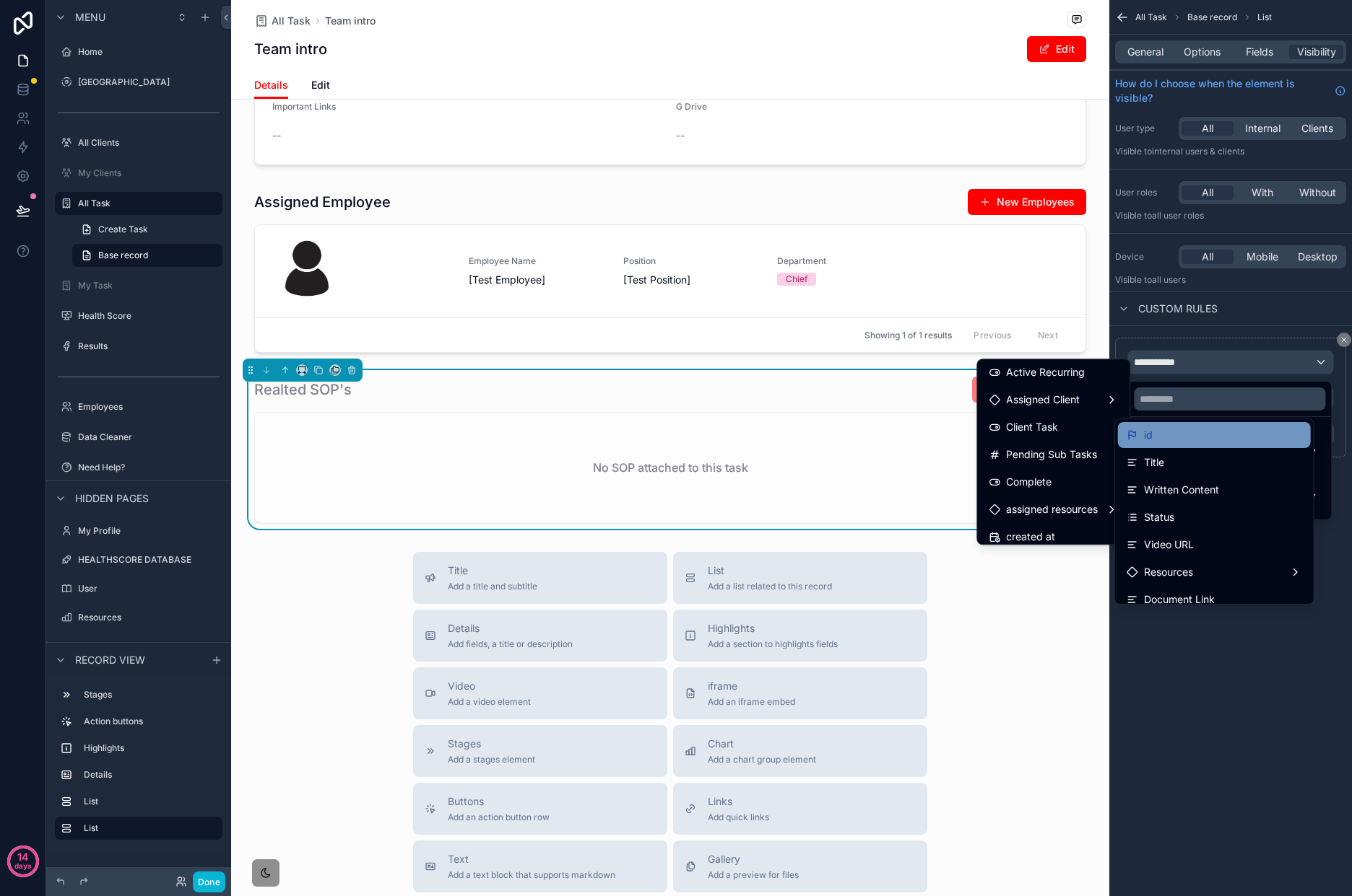
click at [1145, 422] on div "id" at bounding box center [1214, 435] width 193 height 26
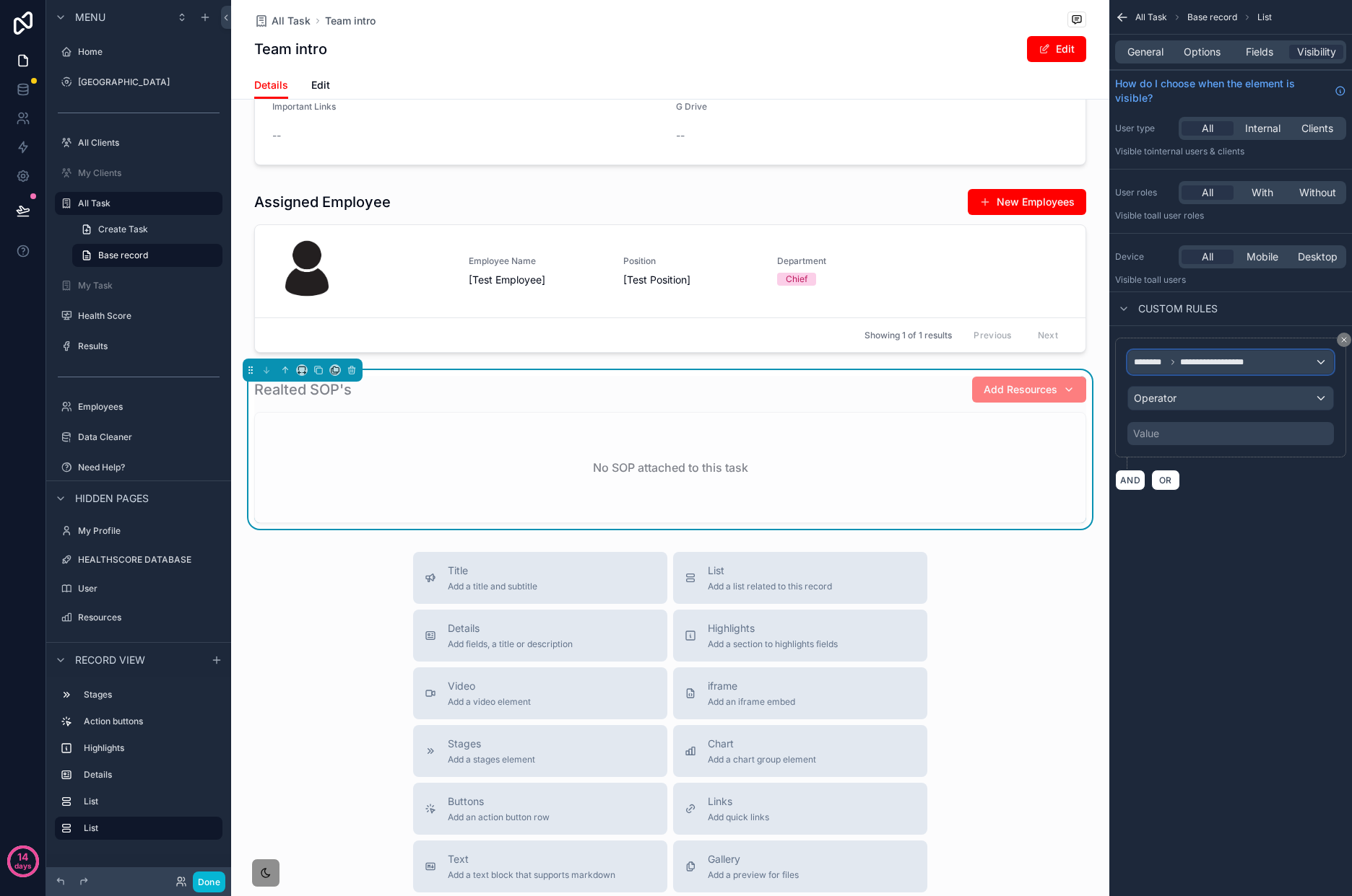
click at [1239, 362] on span "**********" at bounding box center [1219, 363] width 81 height 12
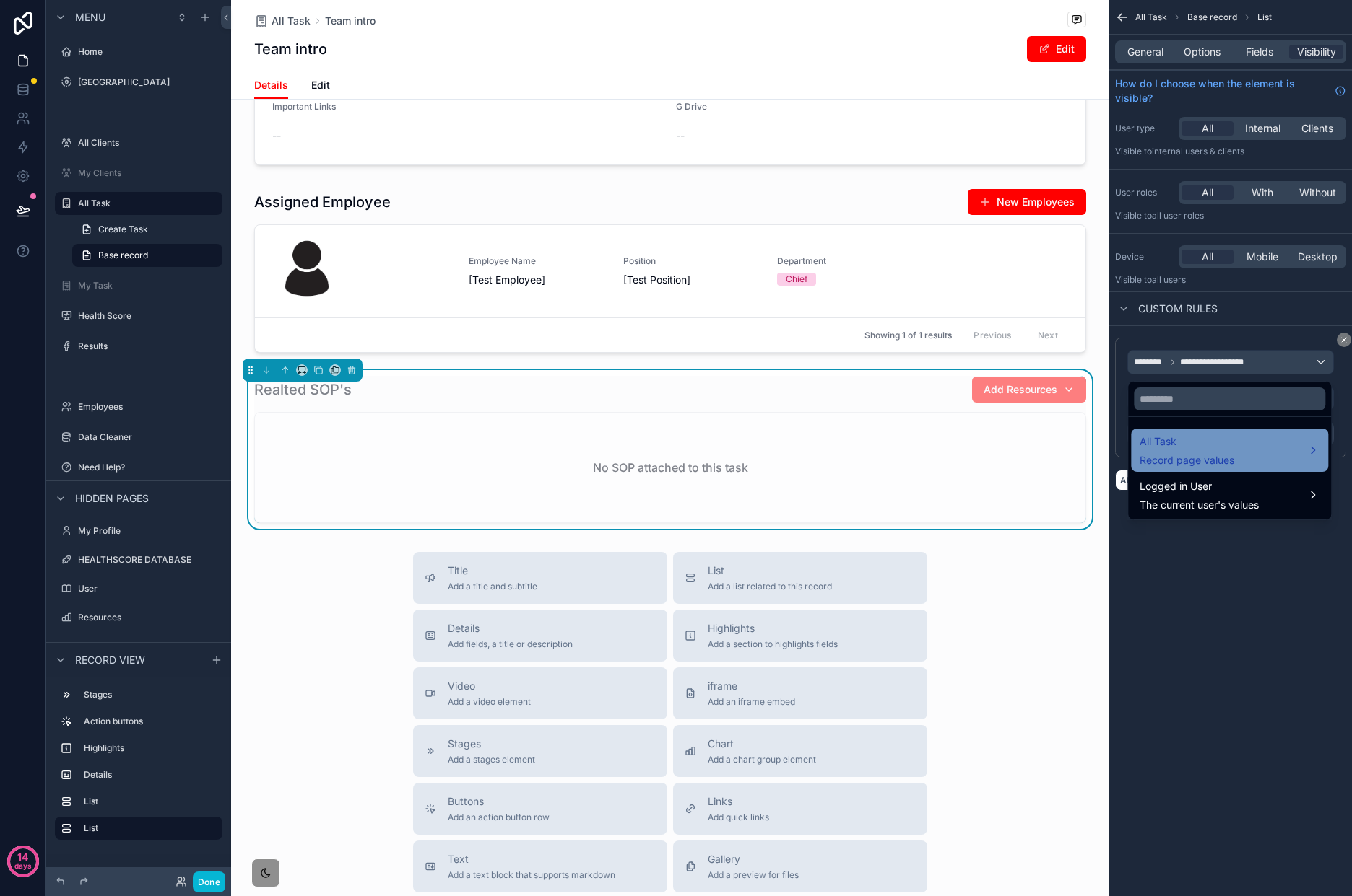
click at [1216, 445] on span "All Task" at bounding box center [1187, 441] width 95 height 17
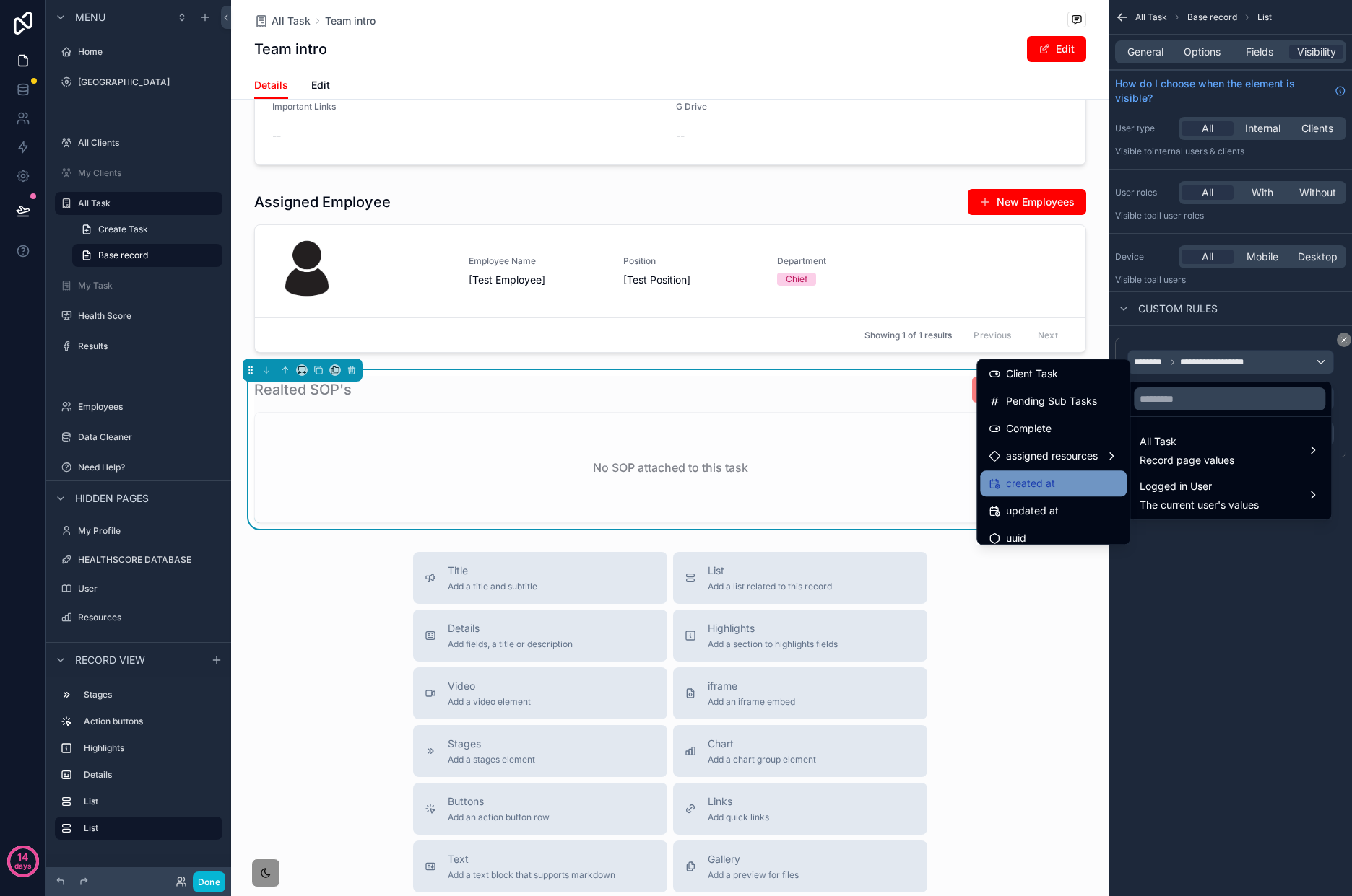
scroll to position [560, 0]
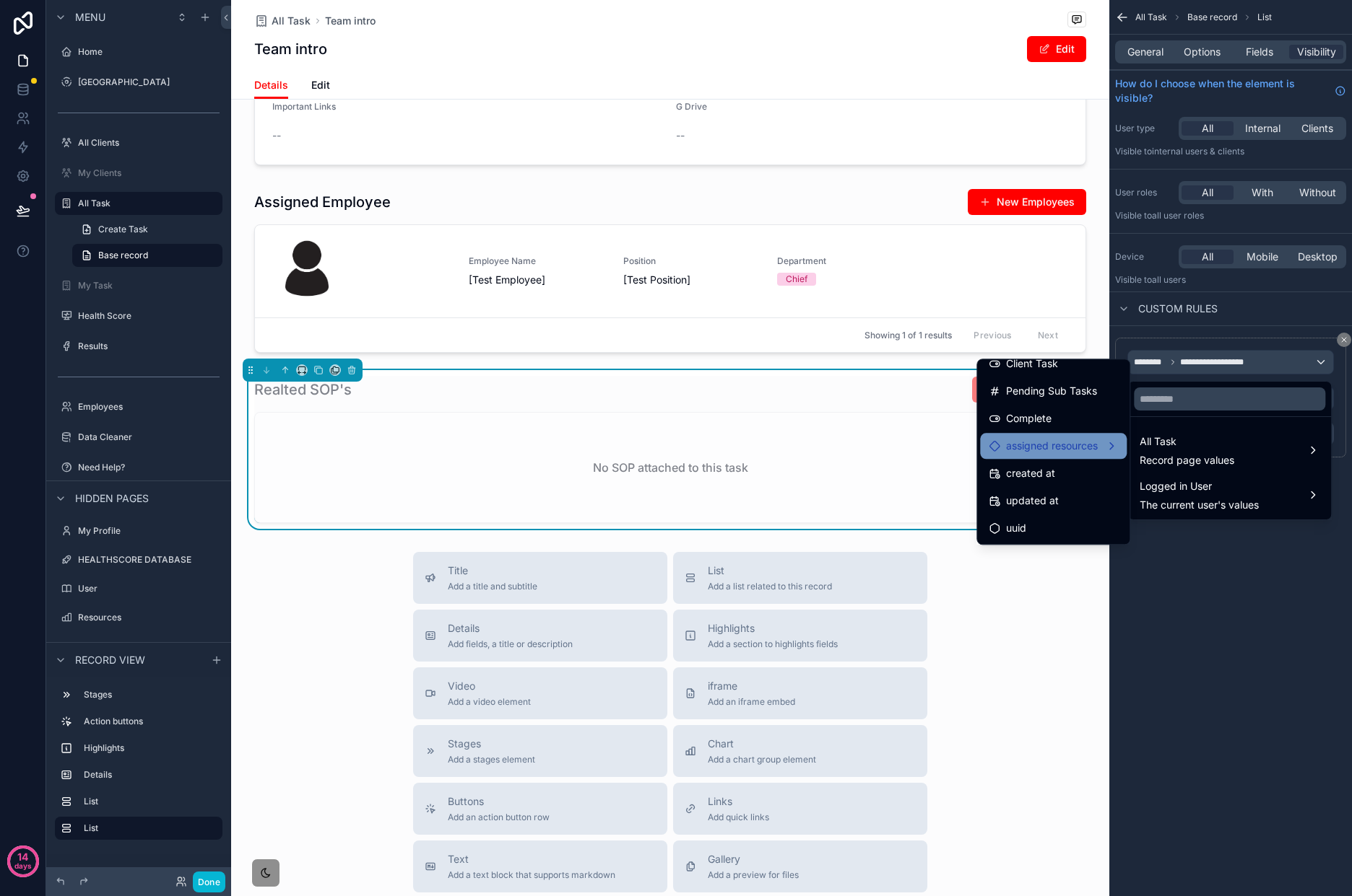
click at [1081, 450] on span "assigned resources" at bounding box center [1052, 446] width 91 height 17
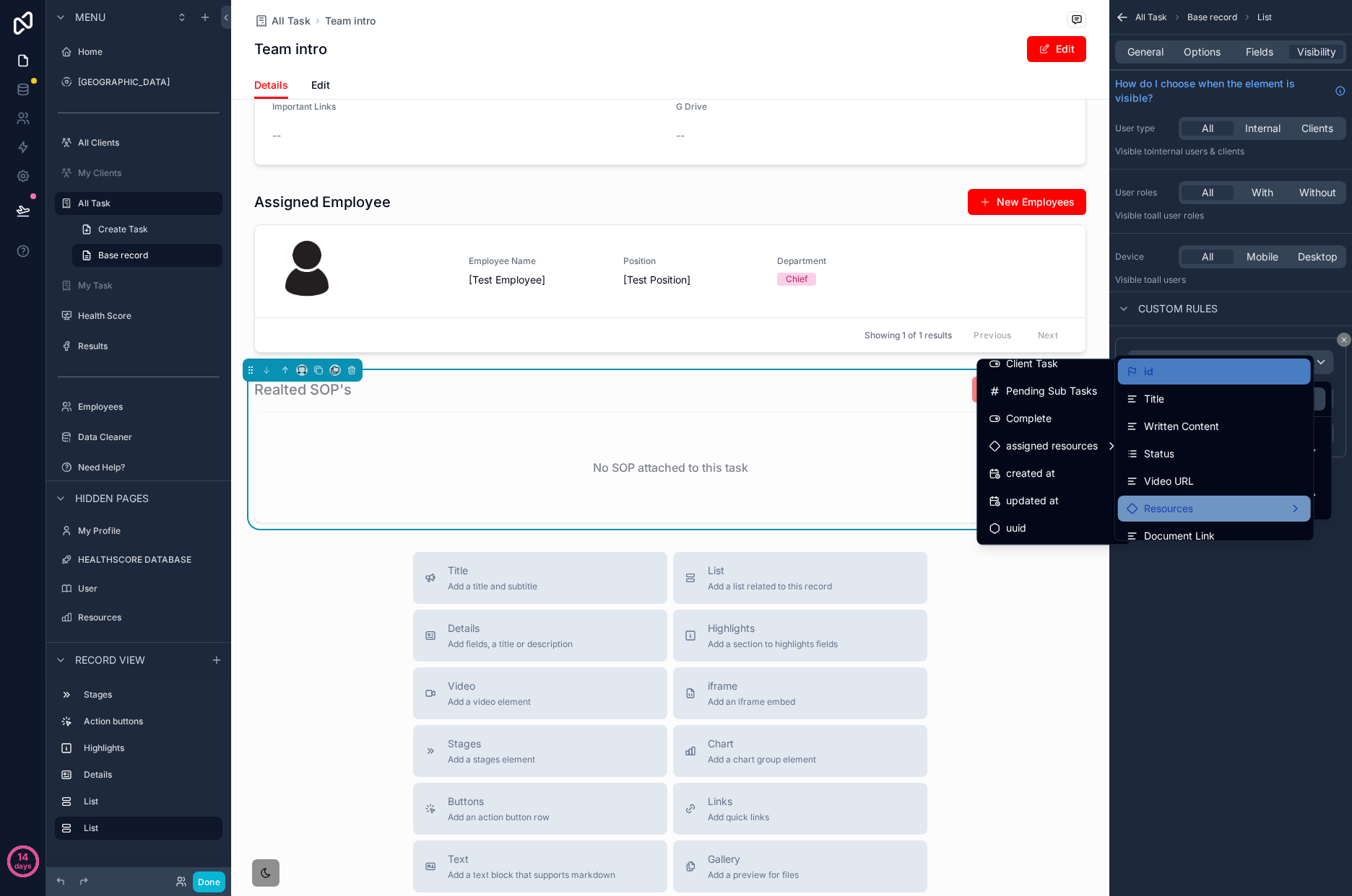
click at [1247, 502] on div "Resources" at bounding box center [1213, 509] width 175 height 17
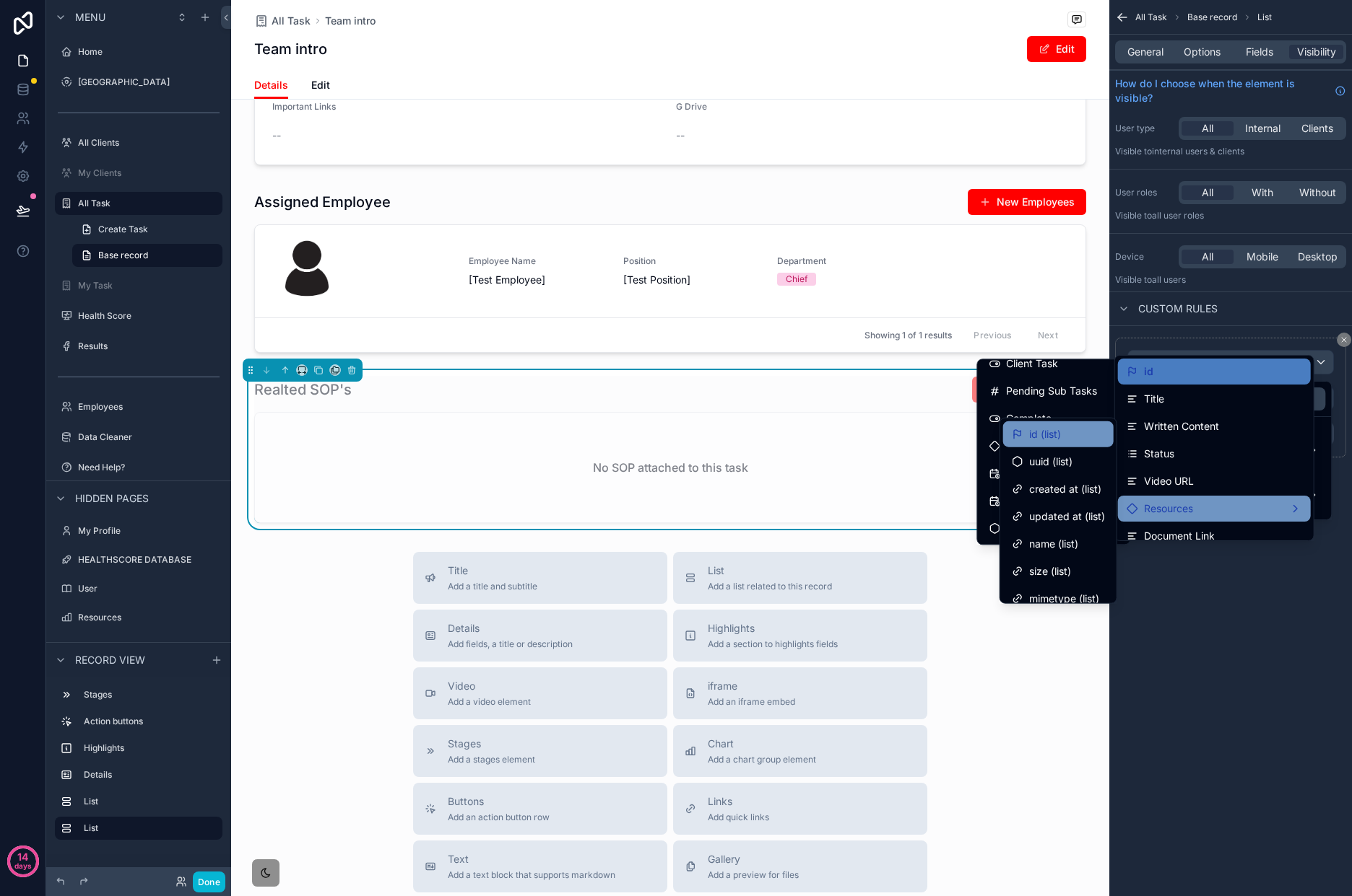
click at [1068, 441] on div "id (list)" at bounding box center [1058, 434] width 93 height 17
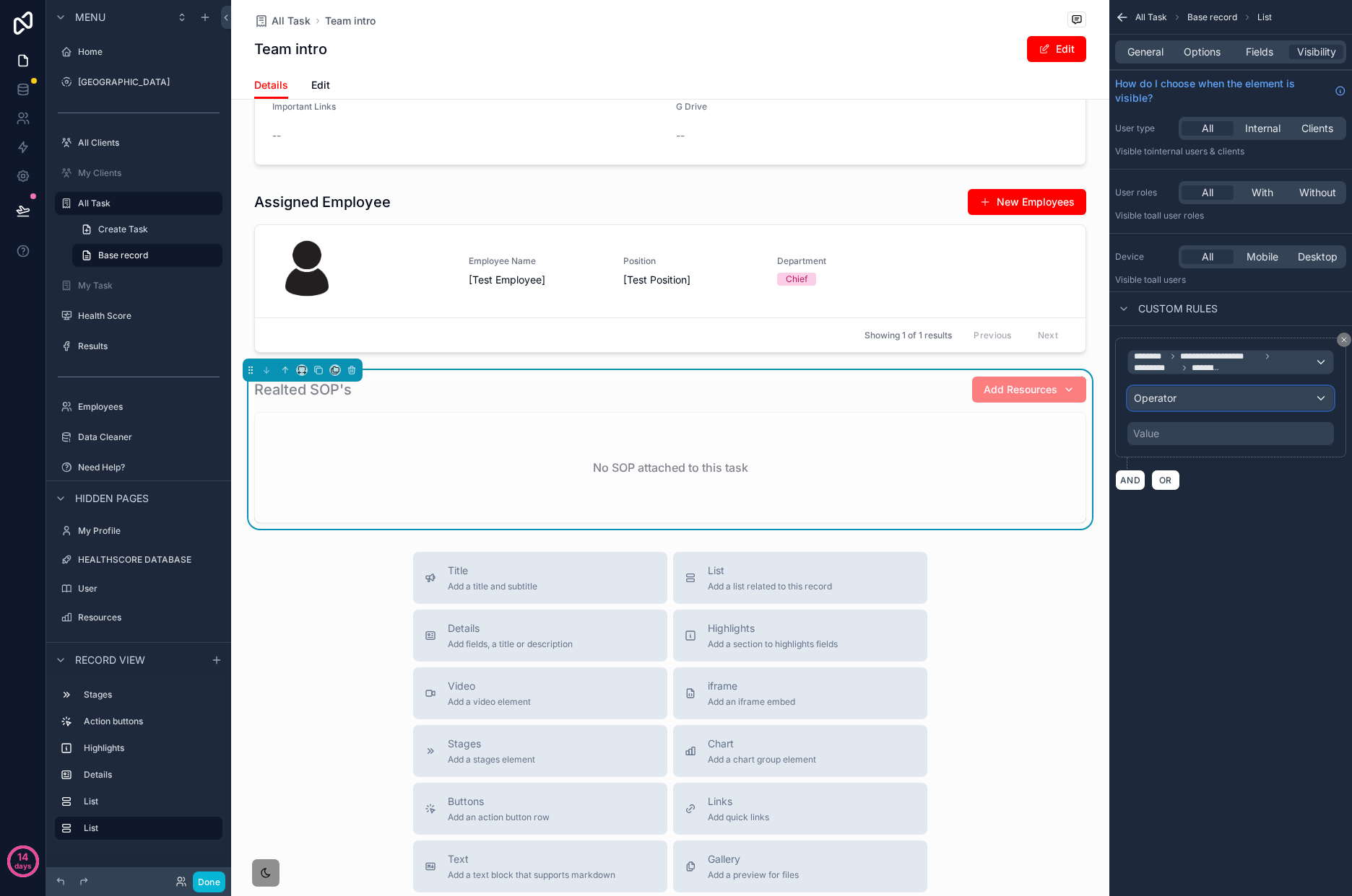
click at [1244, 407] on div "Operator" at bounding box center [1230, 398] width 205 height 23
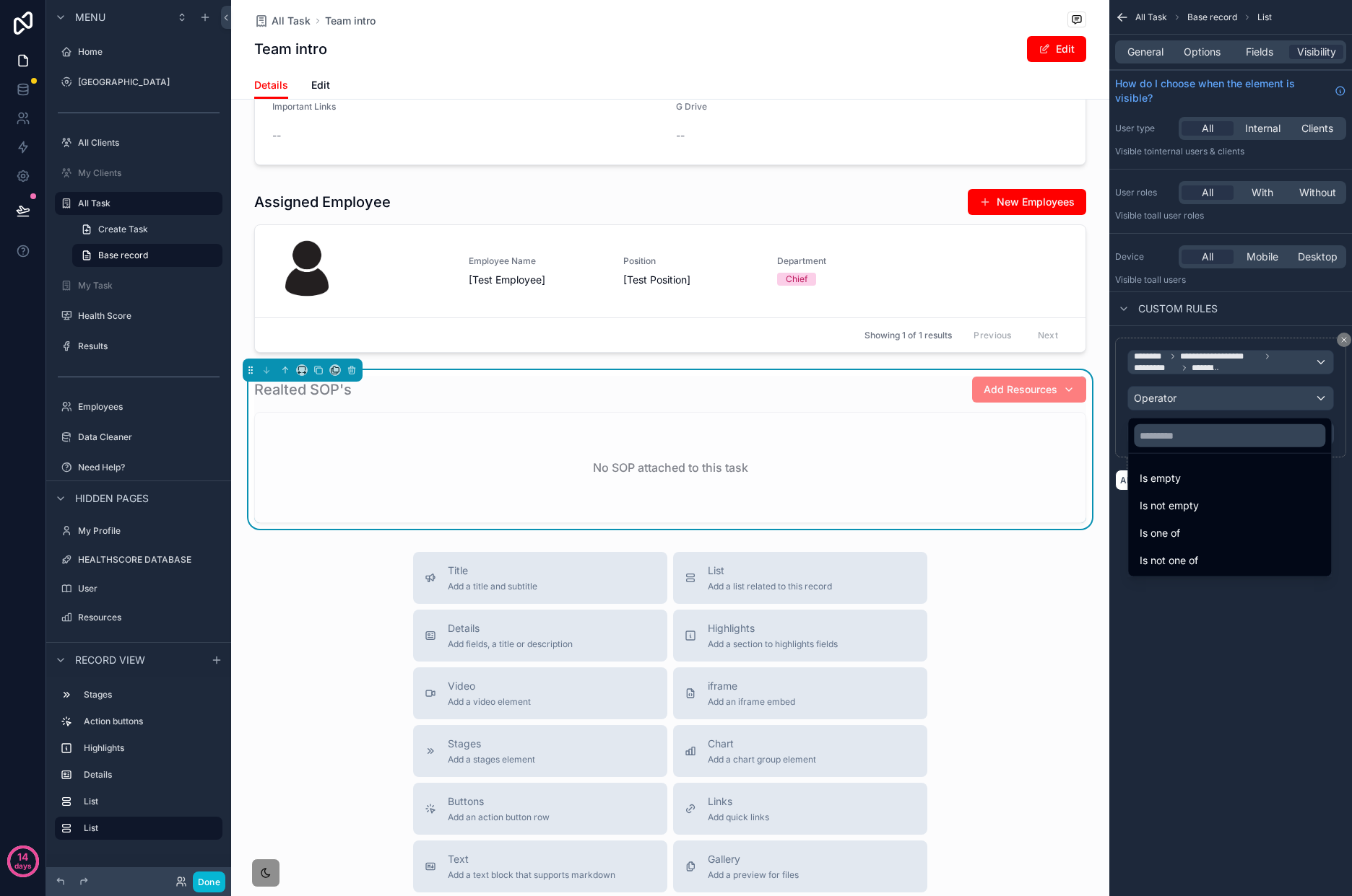
click at [1219, 494] on div "Is not empty" at bounding box center [1228, 505] width 197 height 26
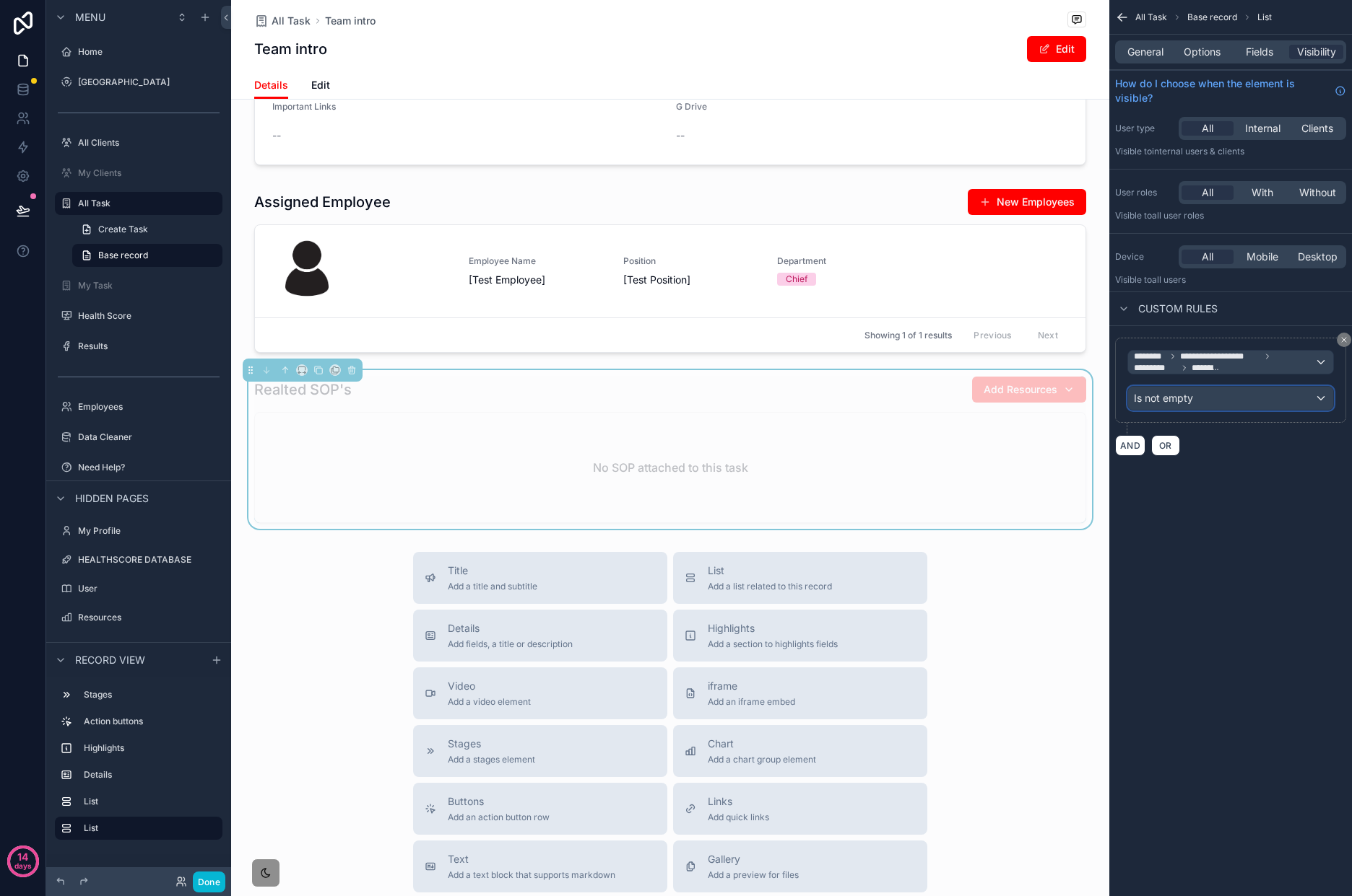
click at [1246, 405] on div "Is not empty" at bounding box center [1230, 398] width 205 height 23
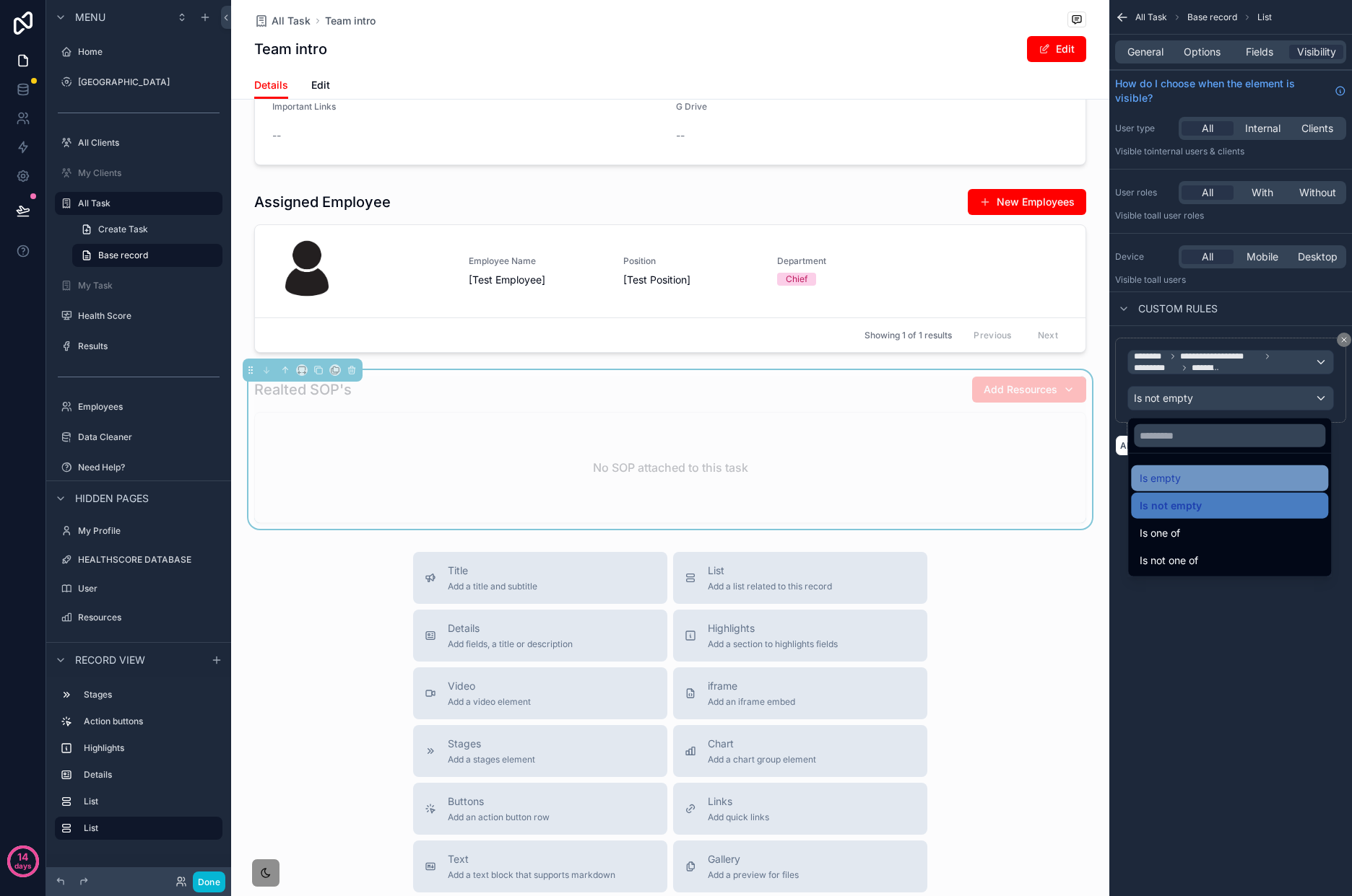
click at [1223, 471] on div "Is empty" at bounding box center [1229, 478] width 180 height 17
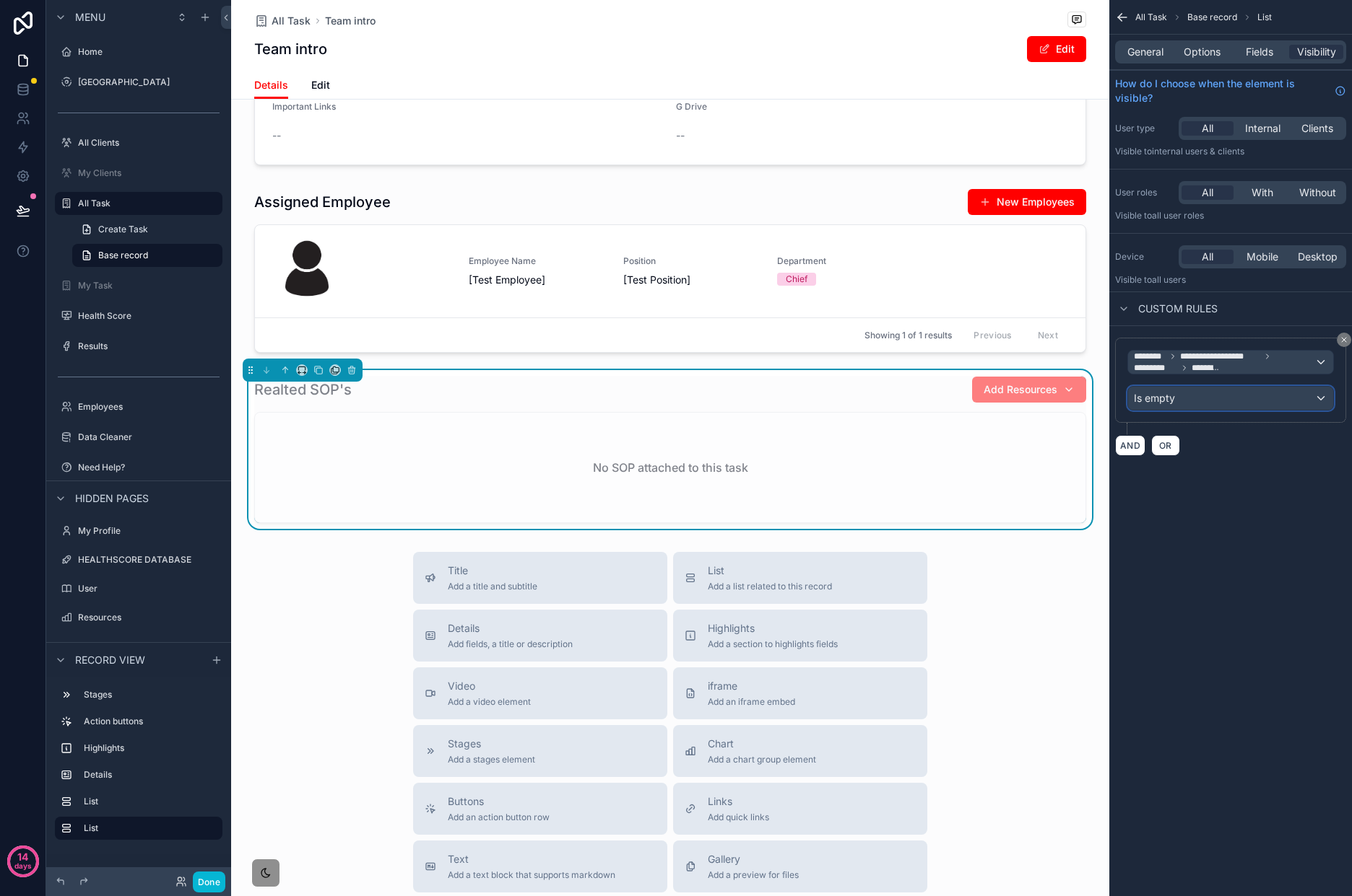
click at [1271, 402] on div "Is empty" at bounding box center [1230, 398] width 205 height 23
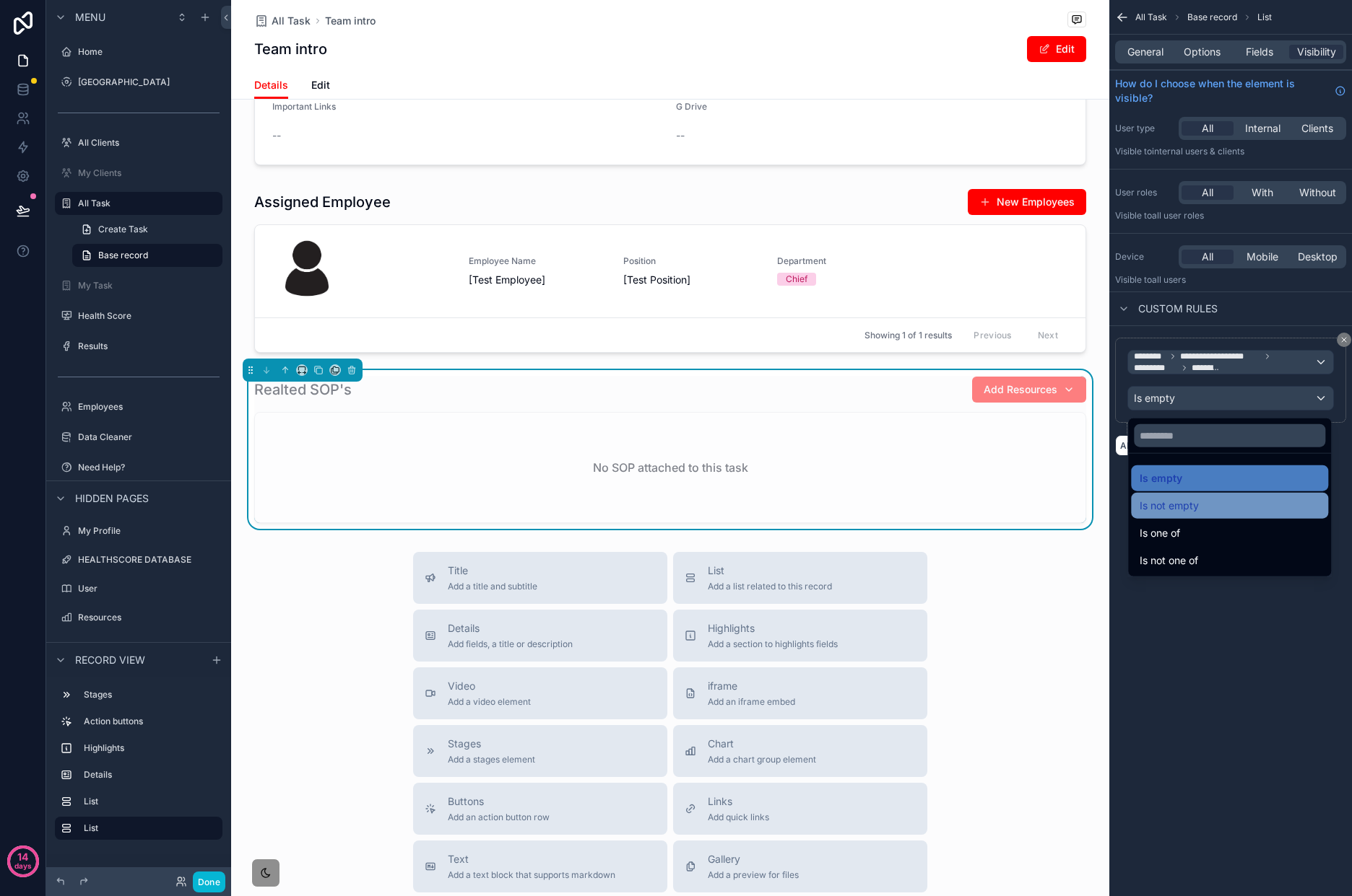
click at [1251, 508] on div "Is not empty" at bounding box center [1229, 505] width 180 height 17
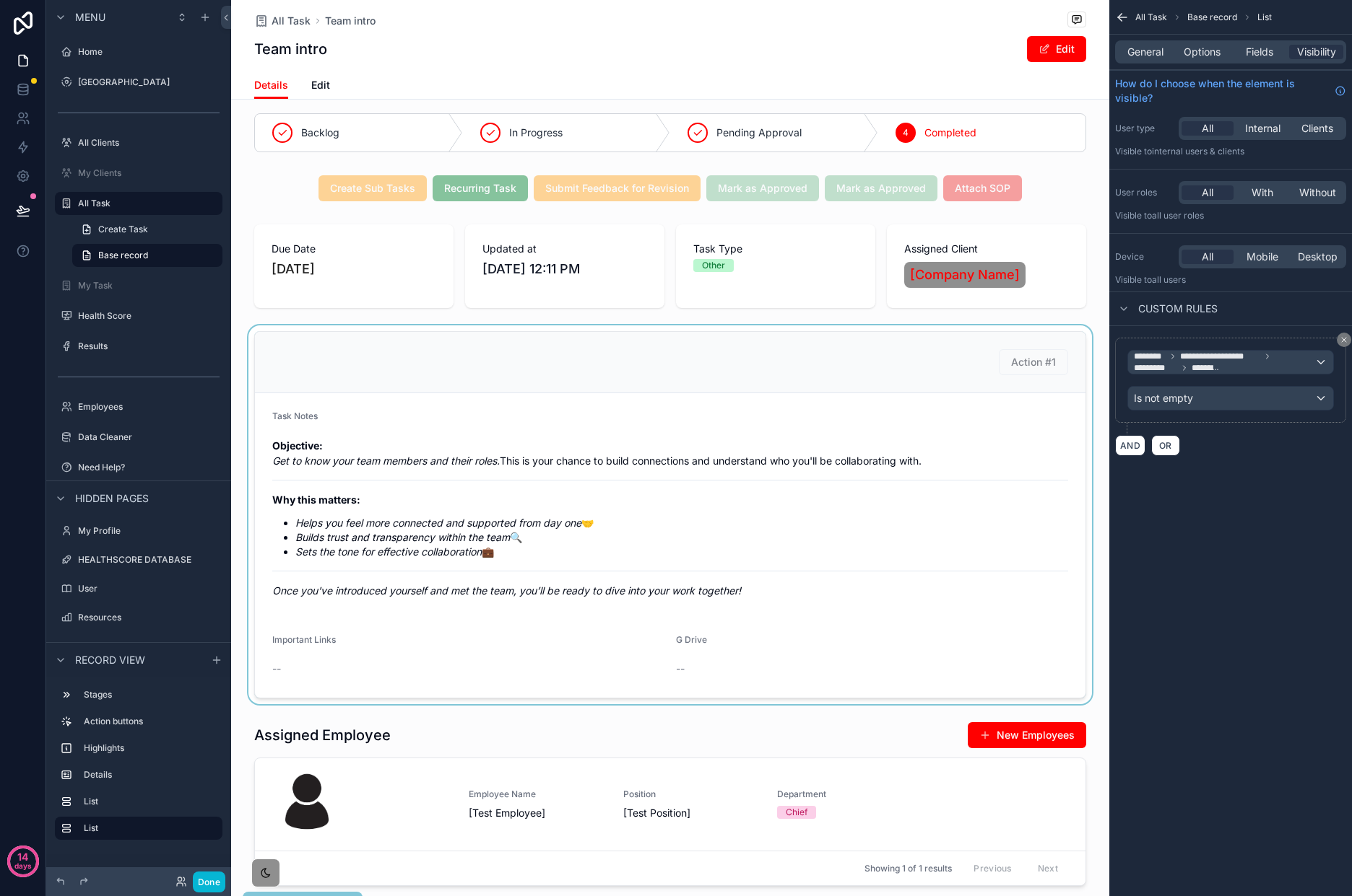
scroll to position [0, 0]
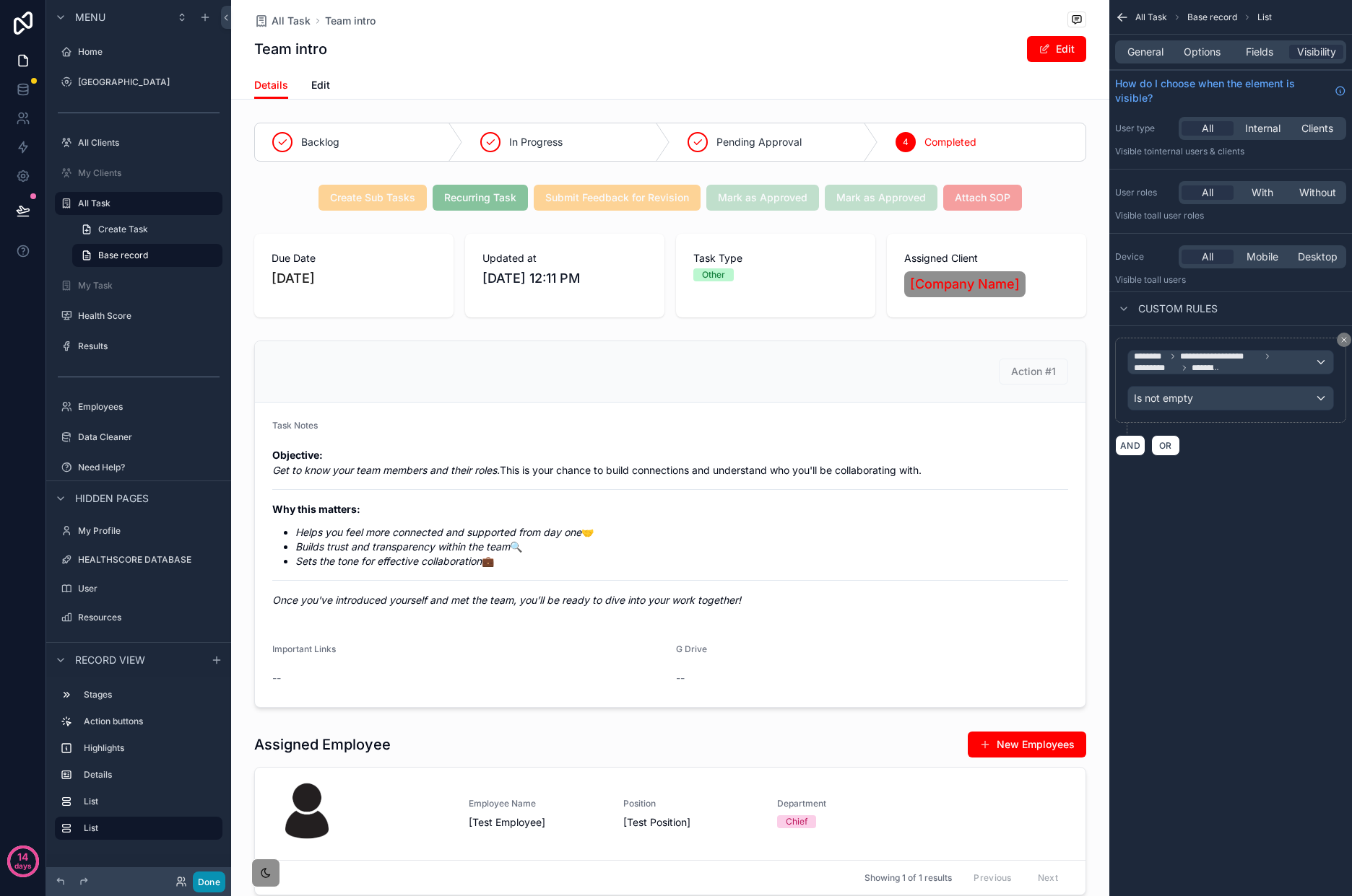
click at [214, 874] on button "Done" at bounding box center [208, 882] width 32 height 21
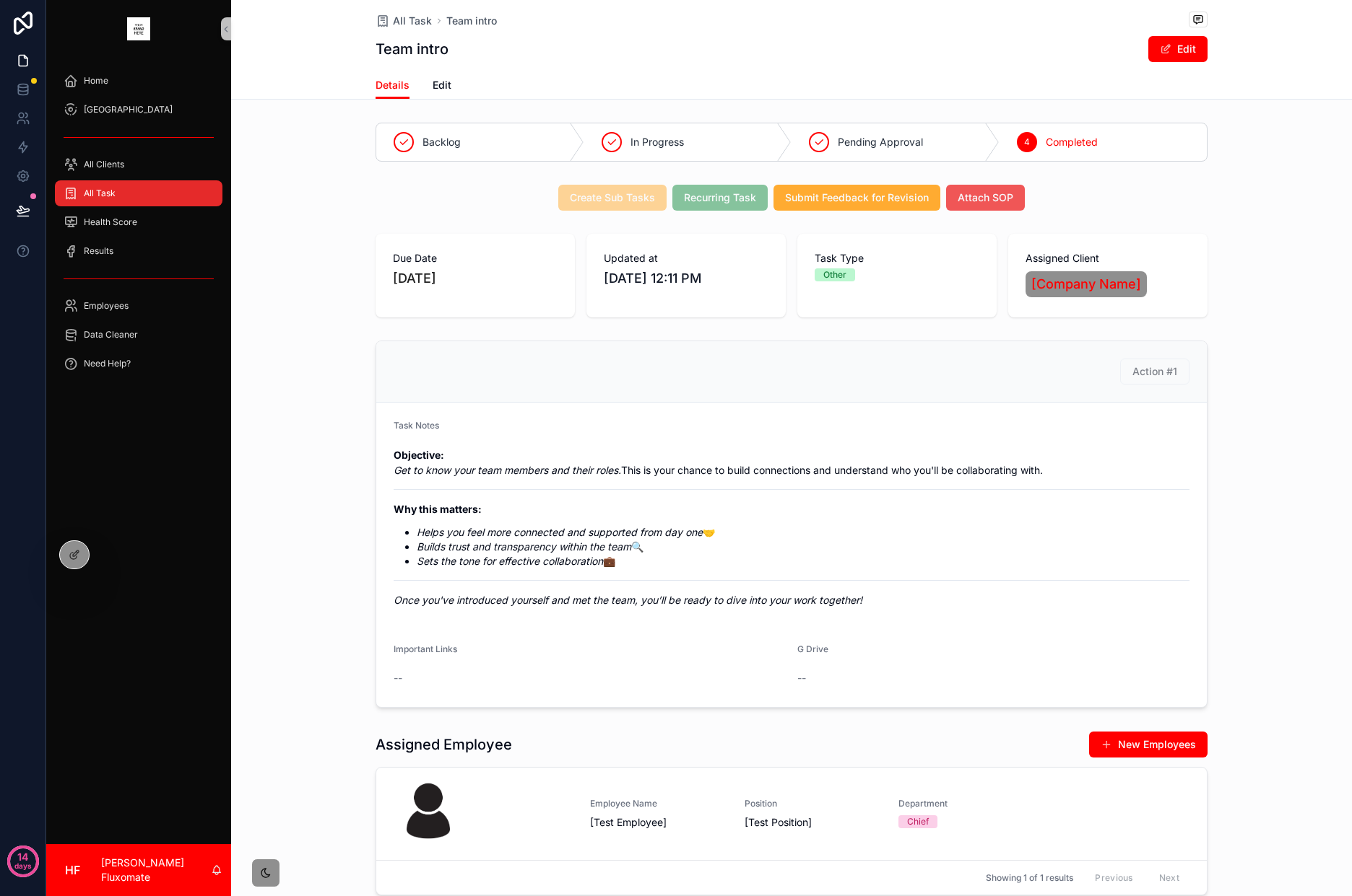
click at [1001, 206] on button "Attach SOP" at bounding box center [985, 197] width 79 height 26
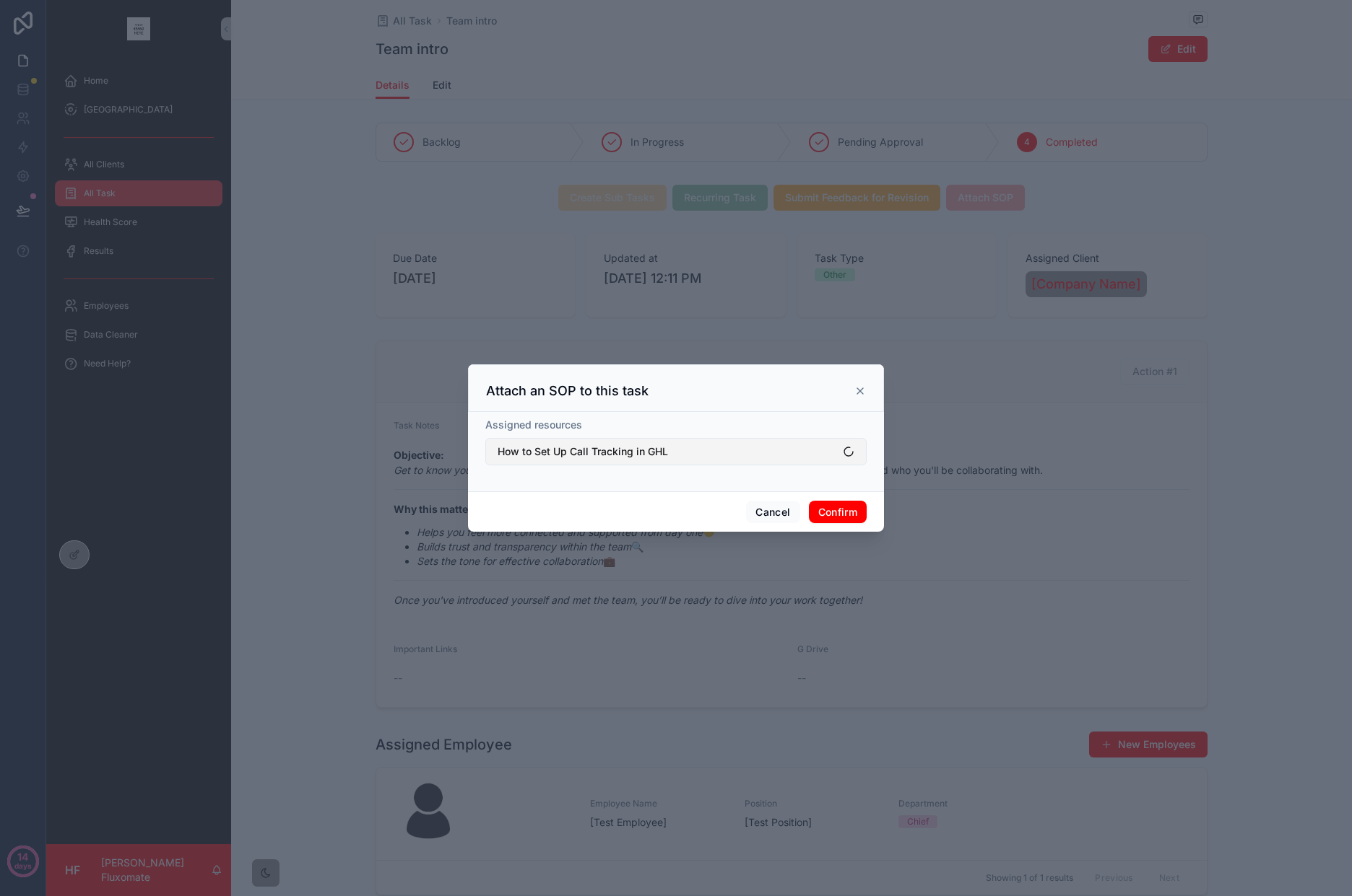
click at [733, 450] on button "How to Set Up Call Tracking in GHL" at bounding box center [676, 451] width 381 height 27
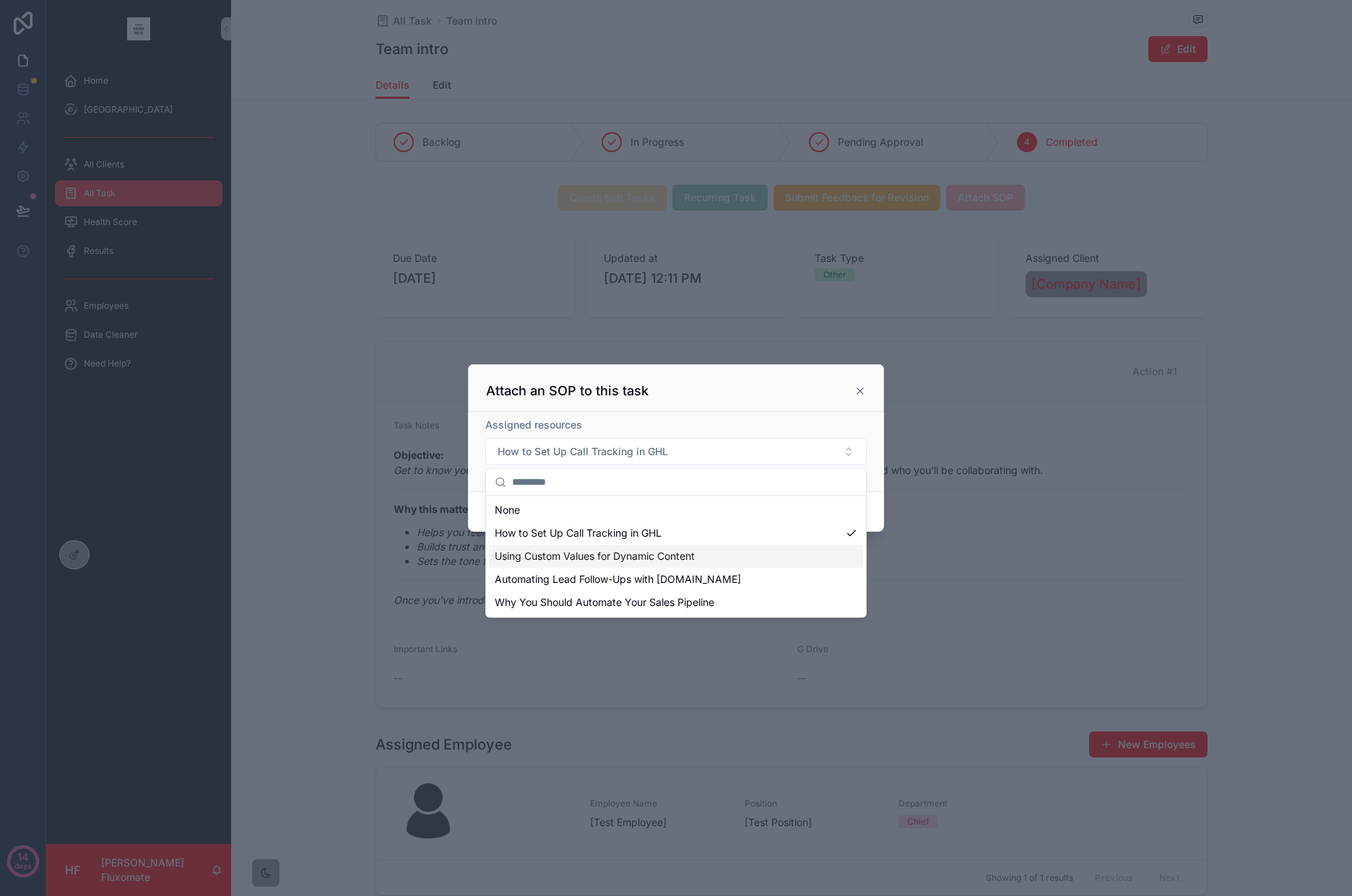
click at [763, 551] on div "Using Custom Values for Dynamic Content" at bounding box center [676, 557] width 374 height 23
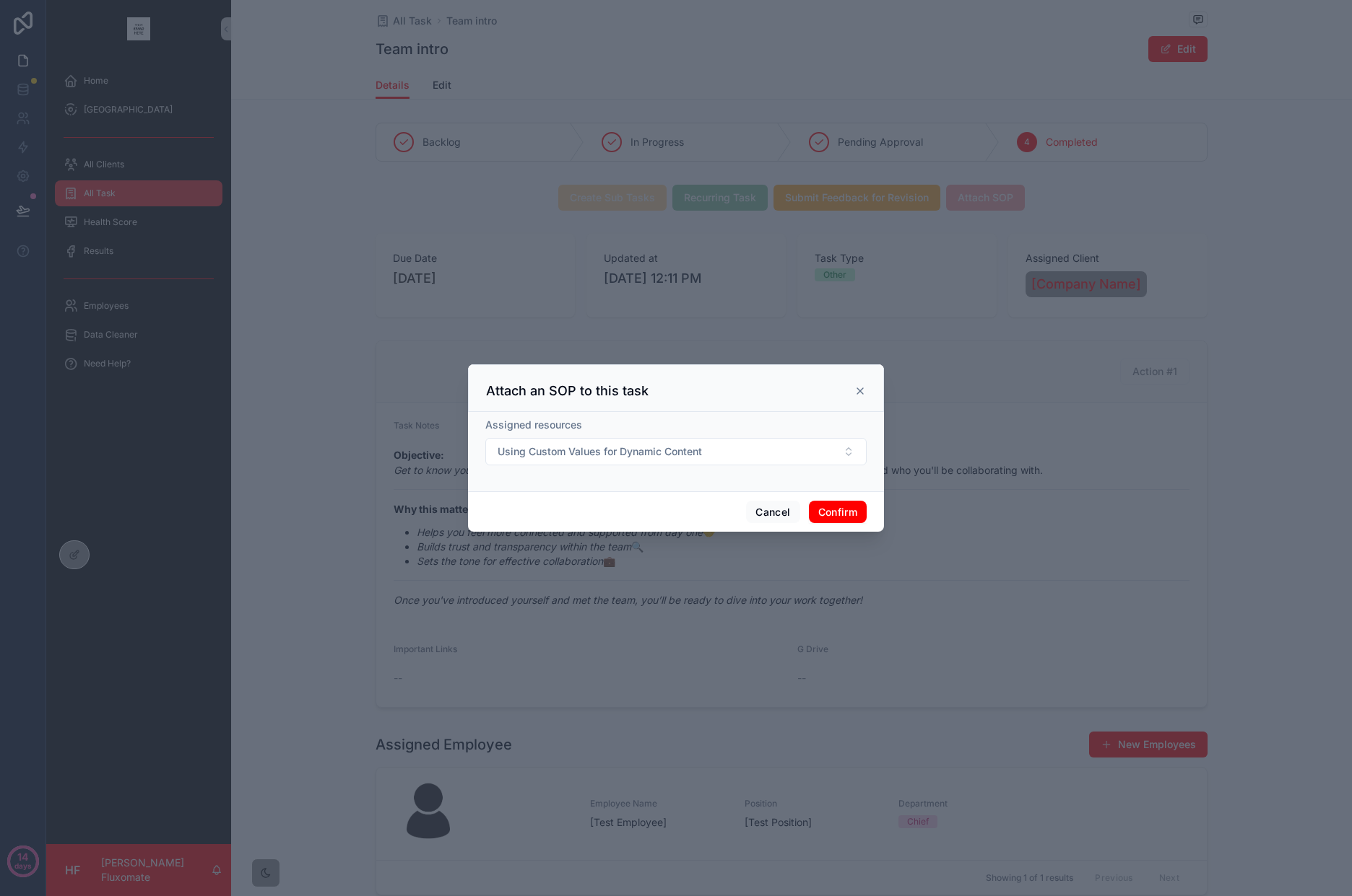
click at [847, 511] on button "Confirm" at bounding box center [837, 513] width 58 height 23
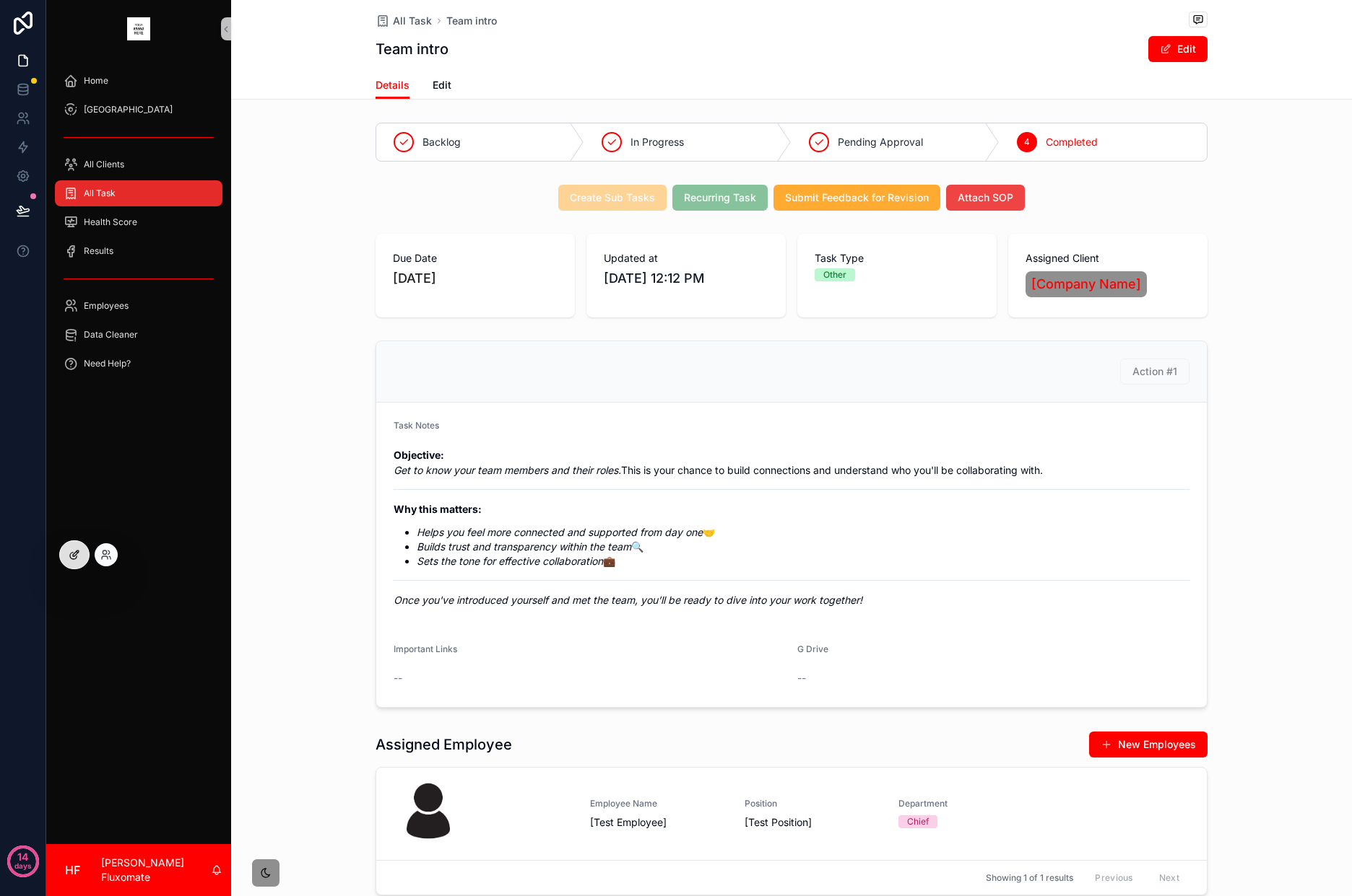
click at [75, 566] on div at bounding box center [74, 554] width 29 height 27
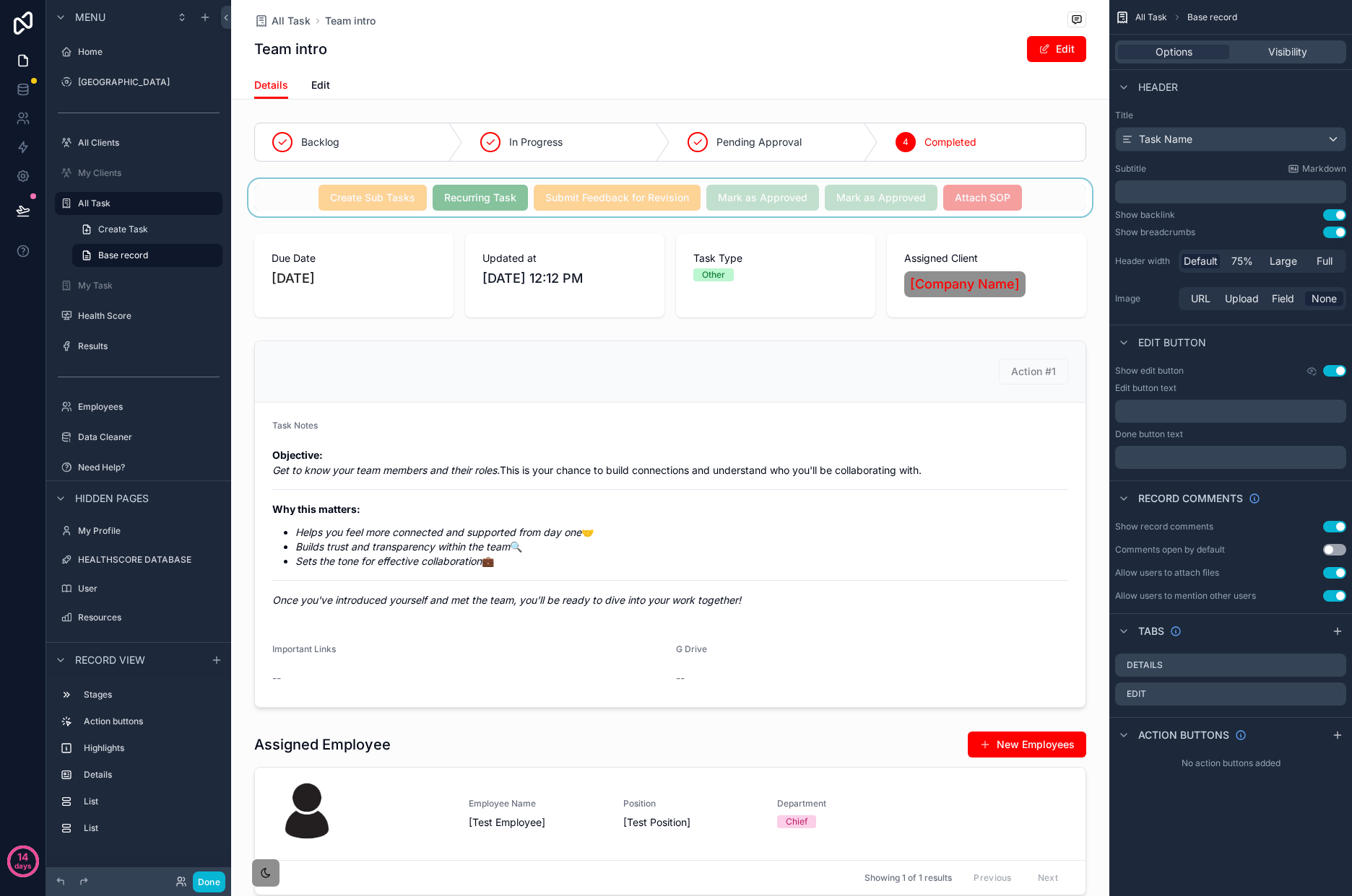
click at [1009, 201] on div "scrollable content" at bounding box center [670, 197] width 878 height 37
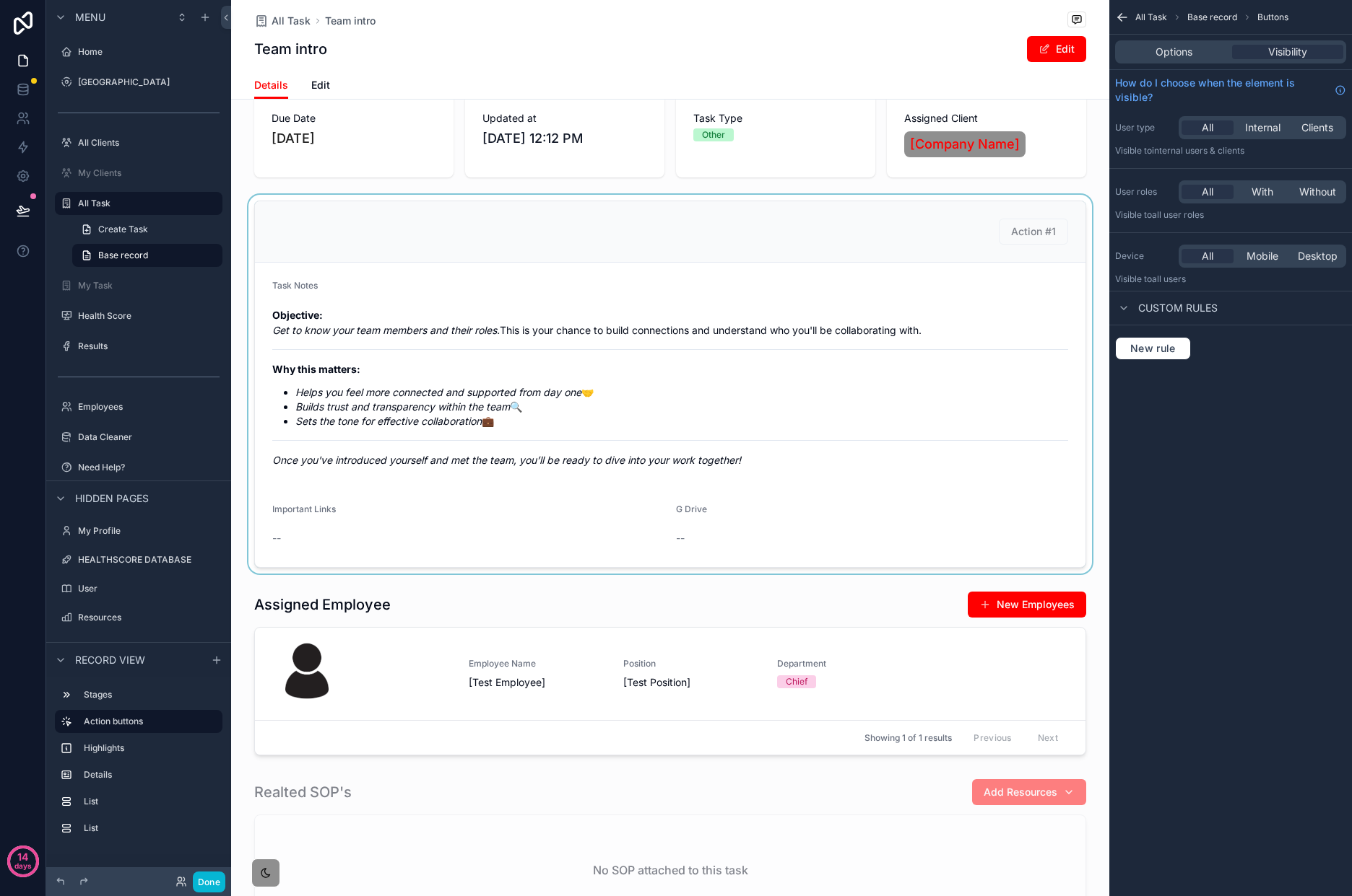
scroll to position [411, 0]
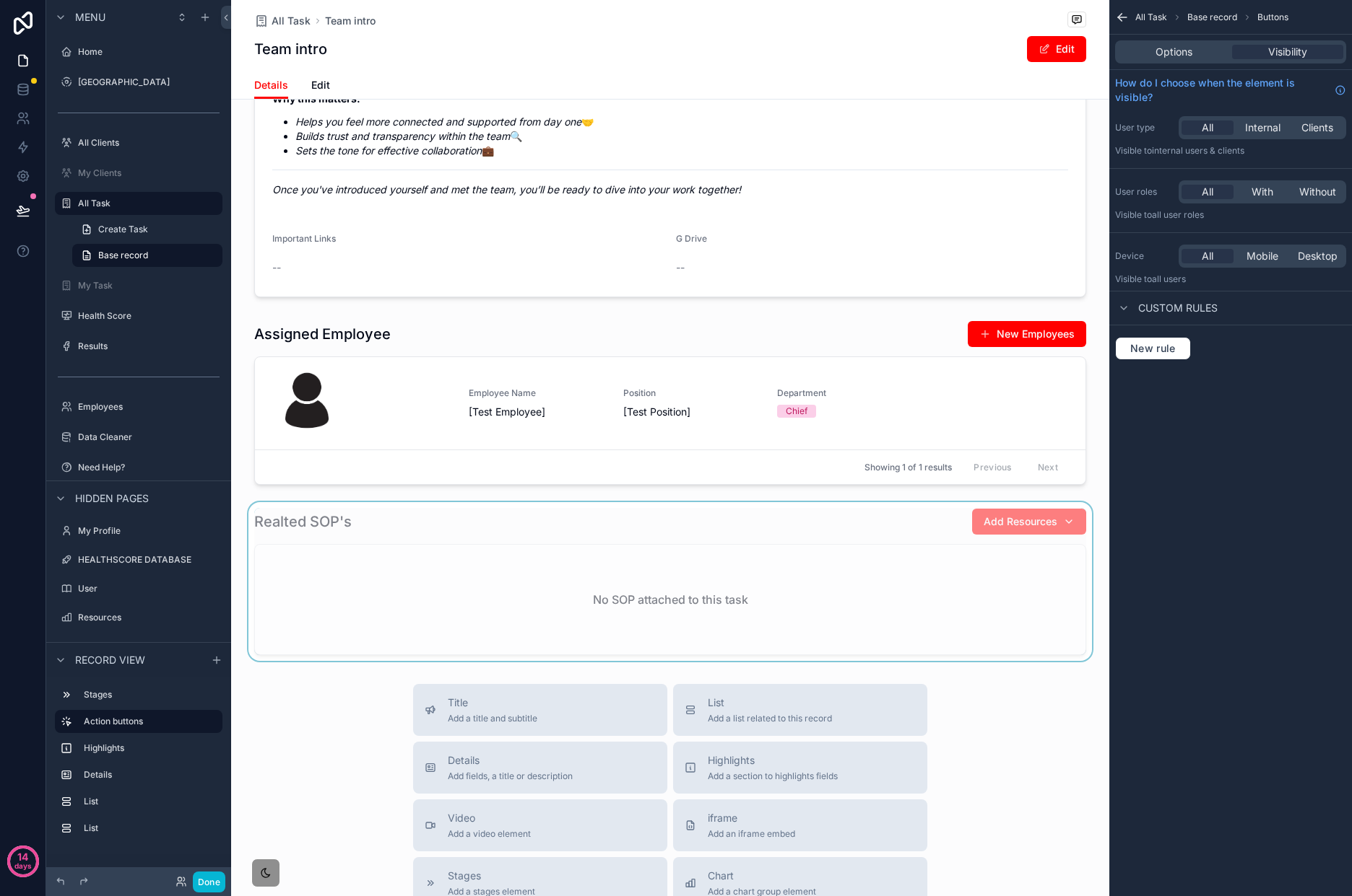
click at [865, 625] on div "scrollable content" at bounding box center [670, 581] width 878 height 158
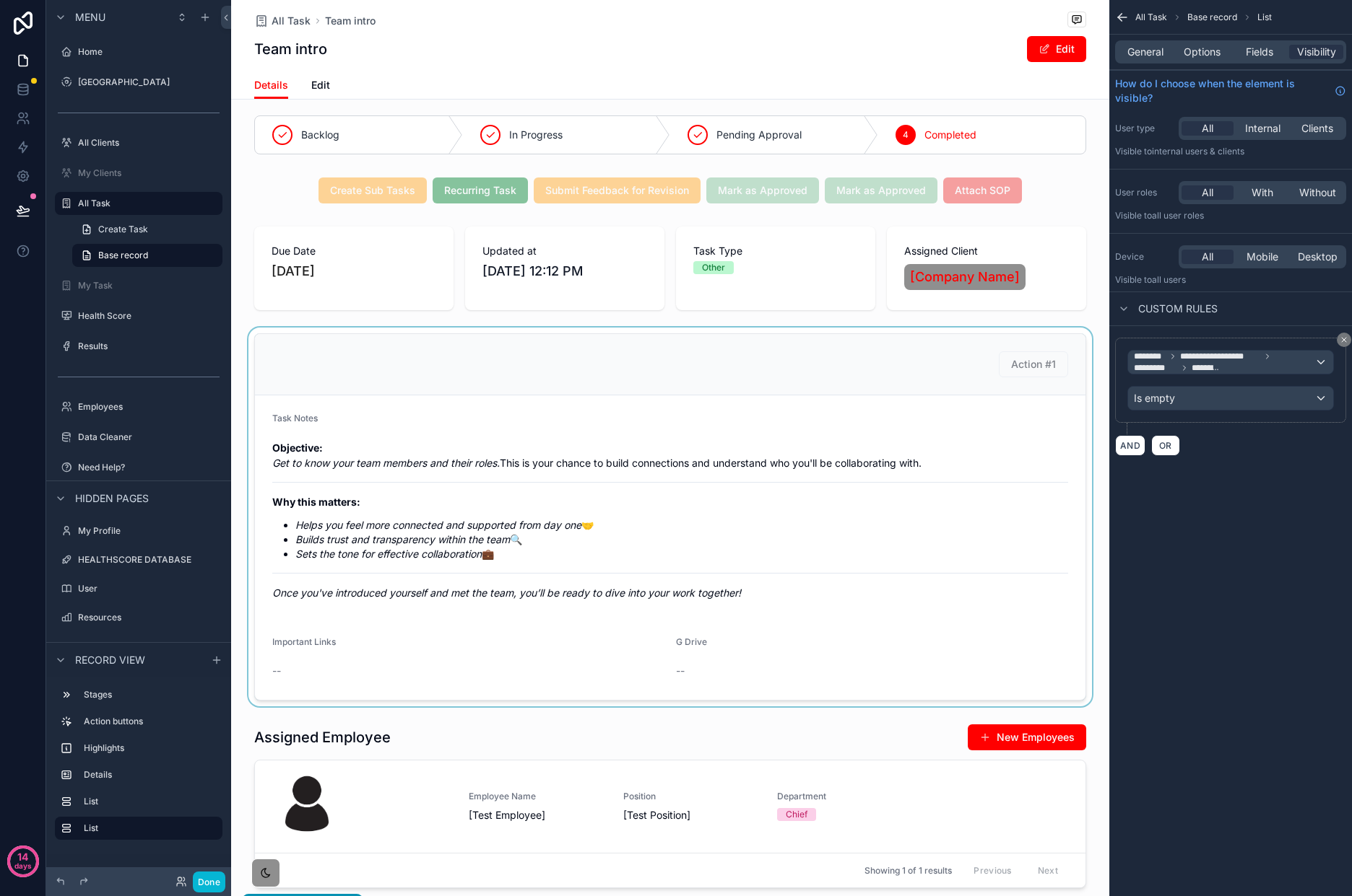
scroll to position [6, 0]
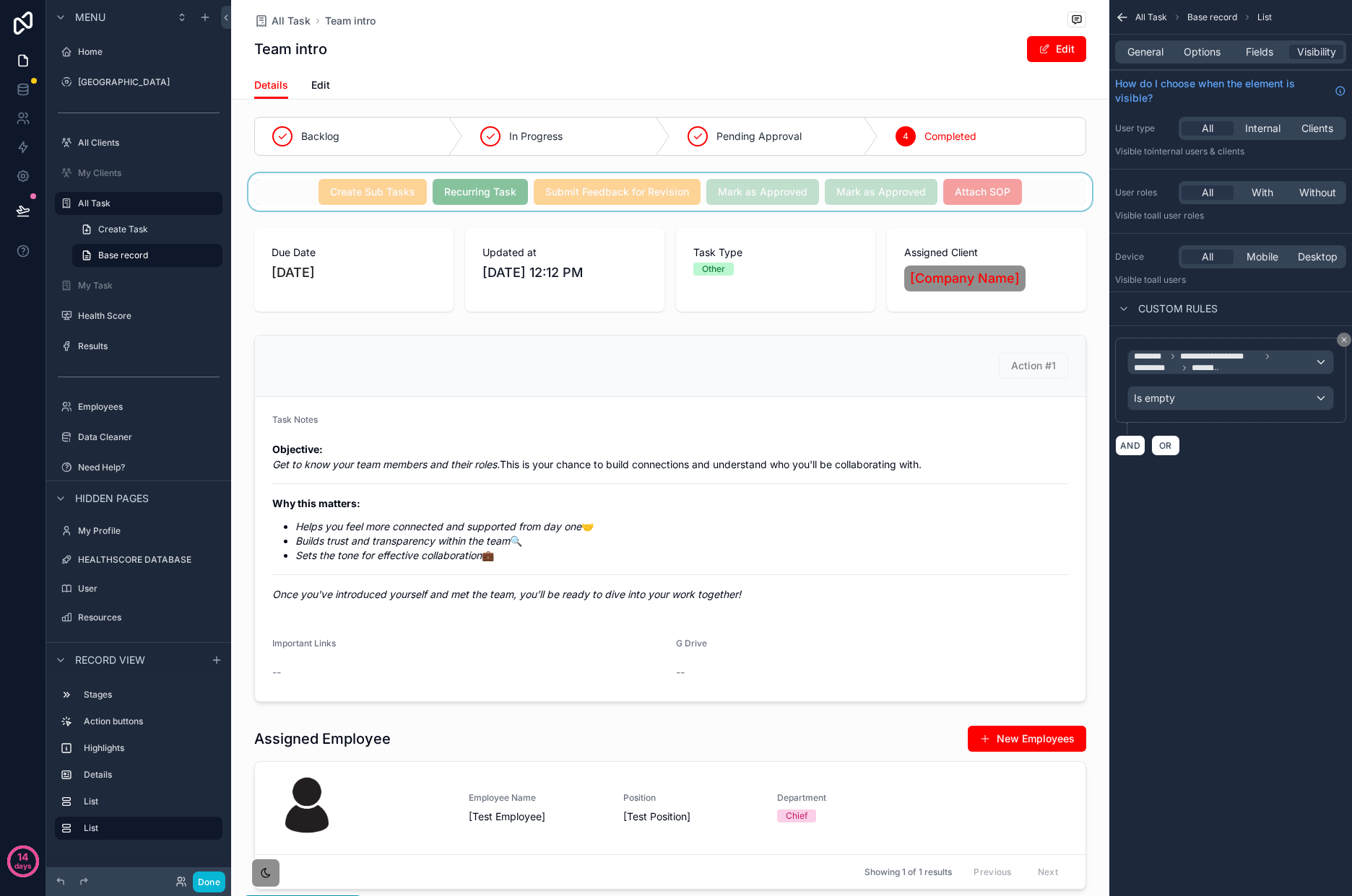
click at [1004, 184] on div "scrollable content" at bounding box center [670, 192] width 878 height 37
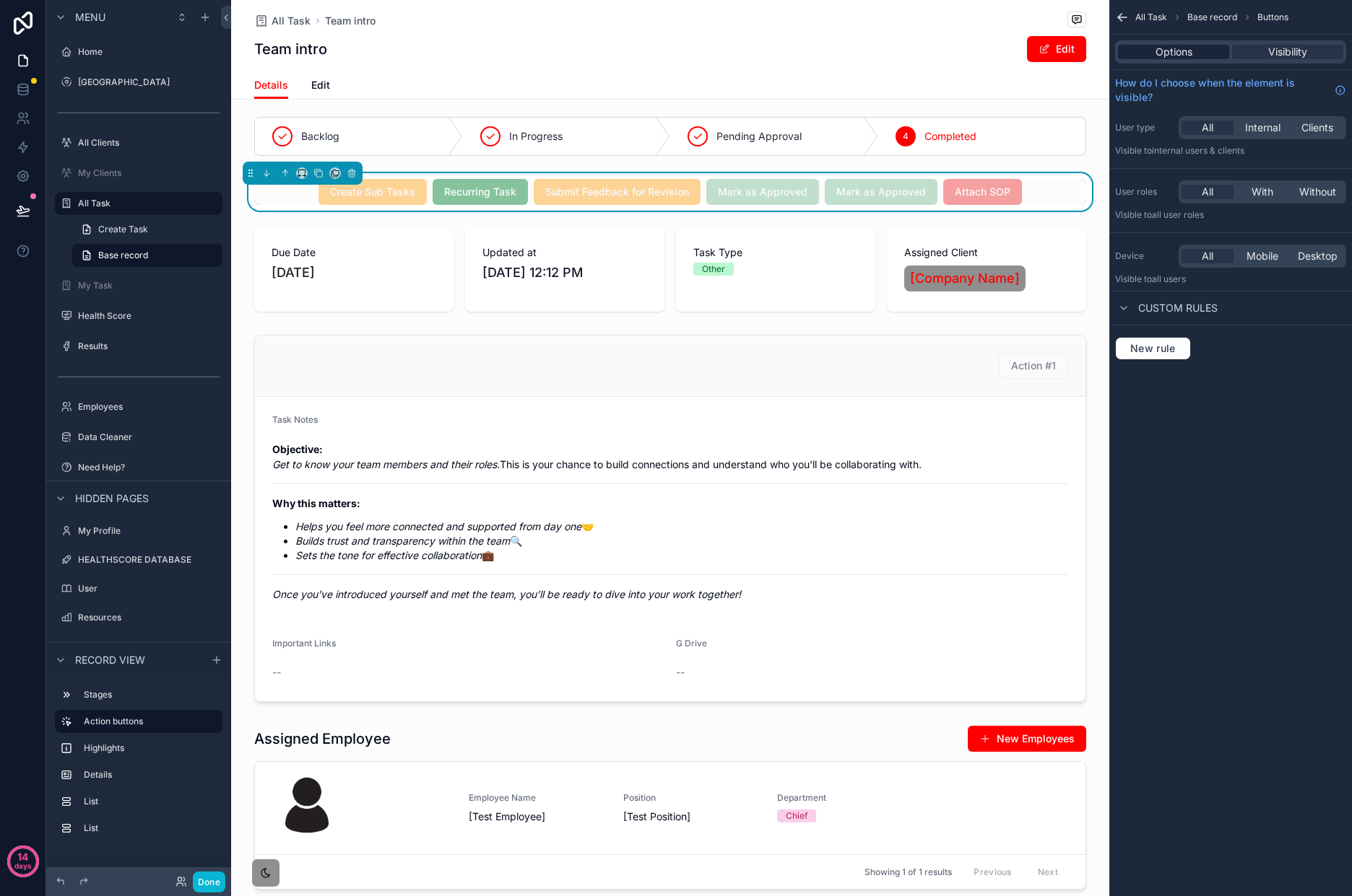
click at [1195, 53] on div "Options" at bounding box center [1174, 51] width 111 height 14
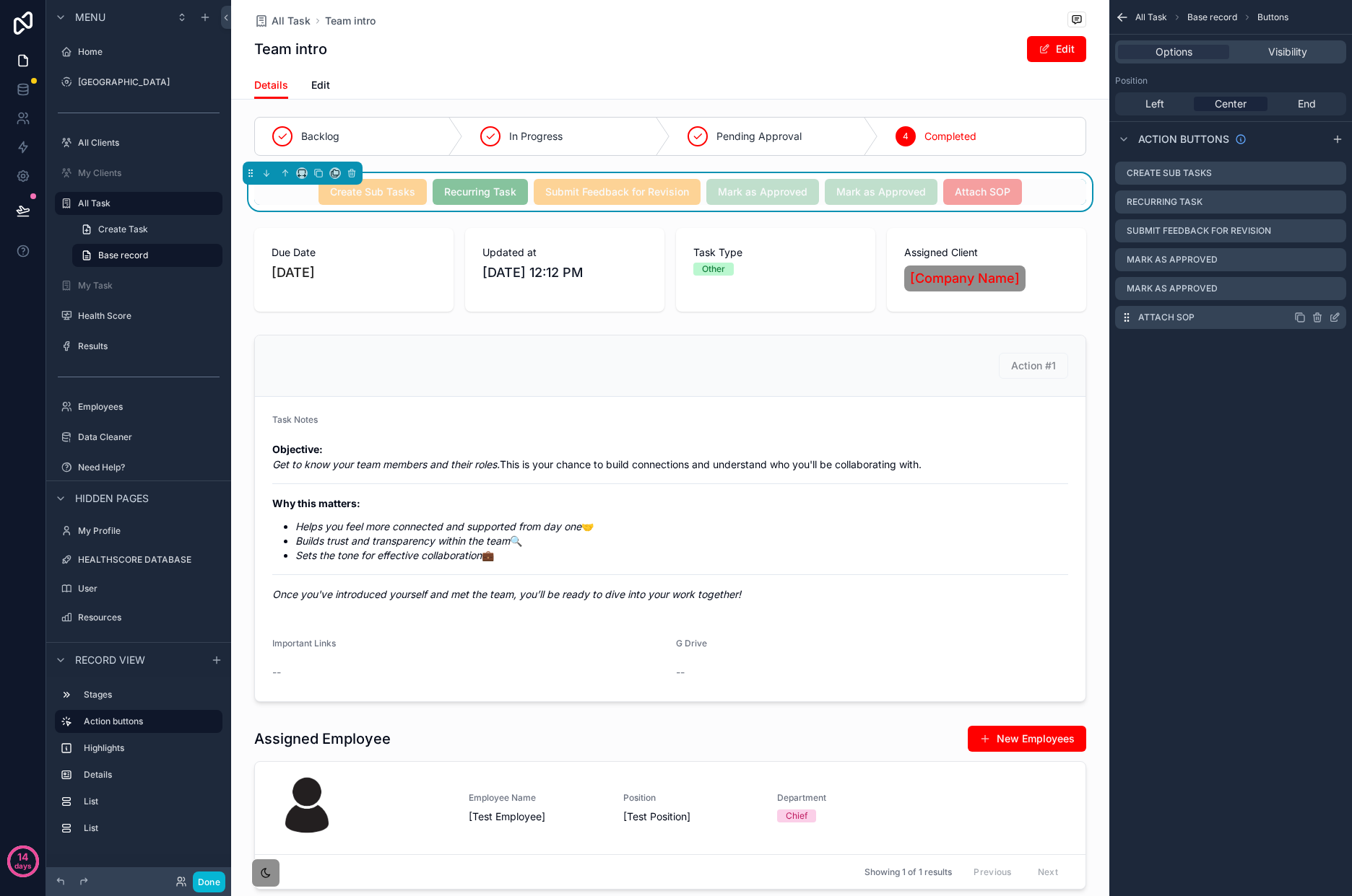
click at [1335, 317] on icon "scrollable content" at bounding box center [1335, 318] width 12 height 12
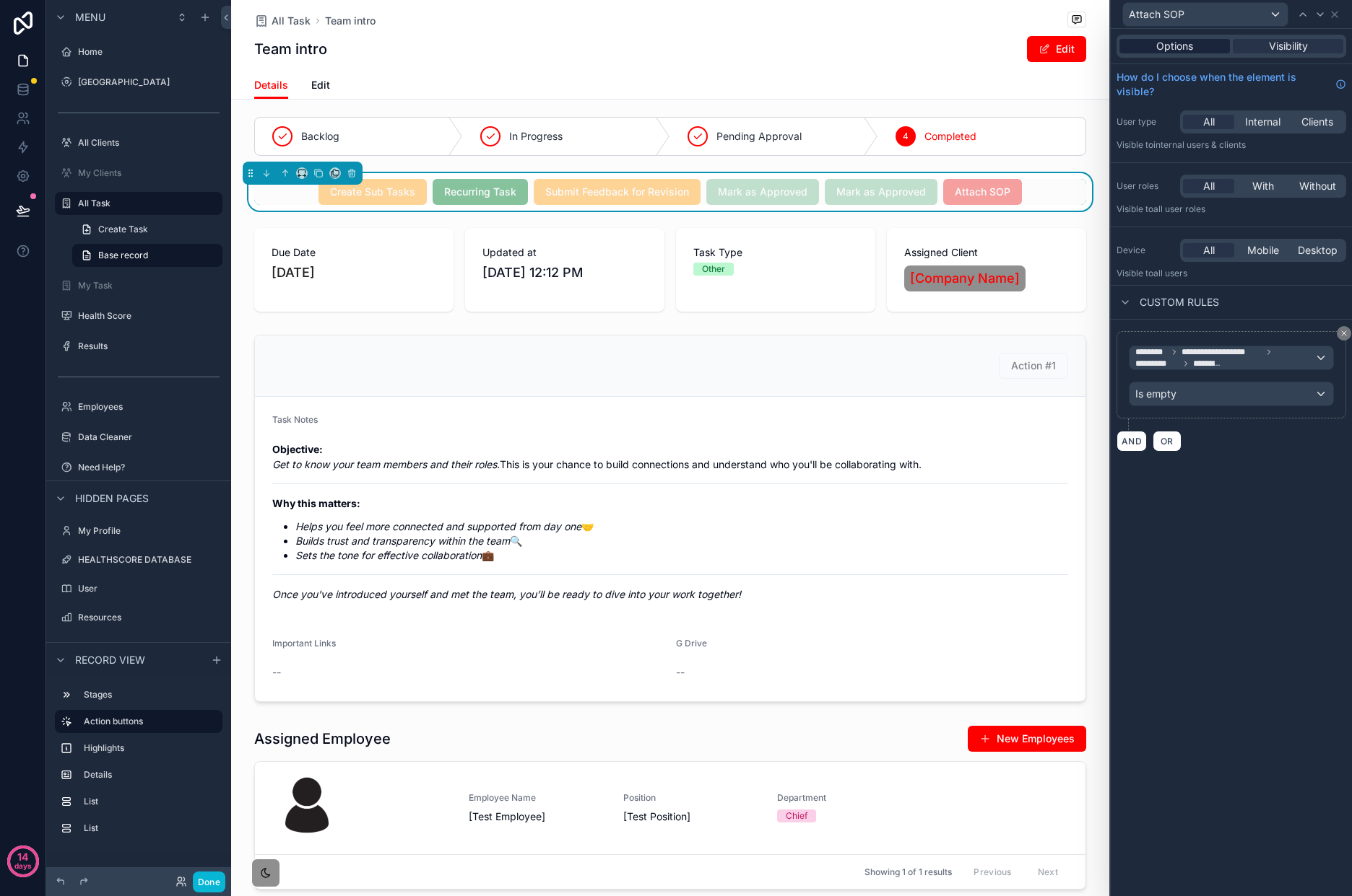
click at [1174, 41] on span "Options" at bounding box center [1174, 46] width 37 height 14
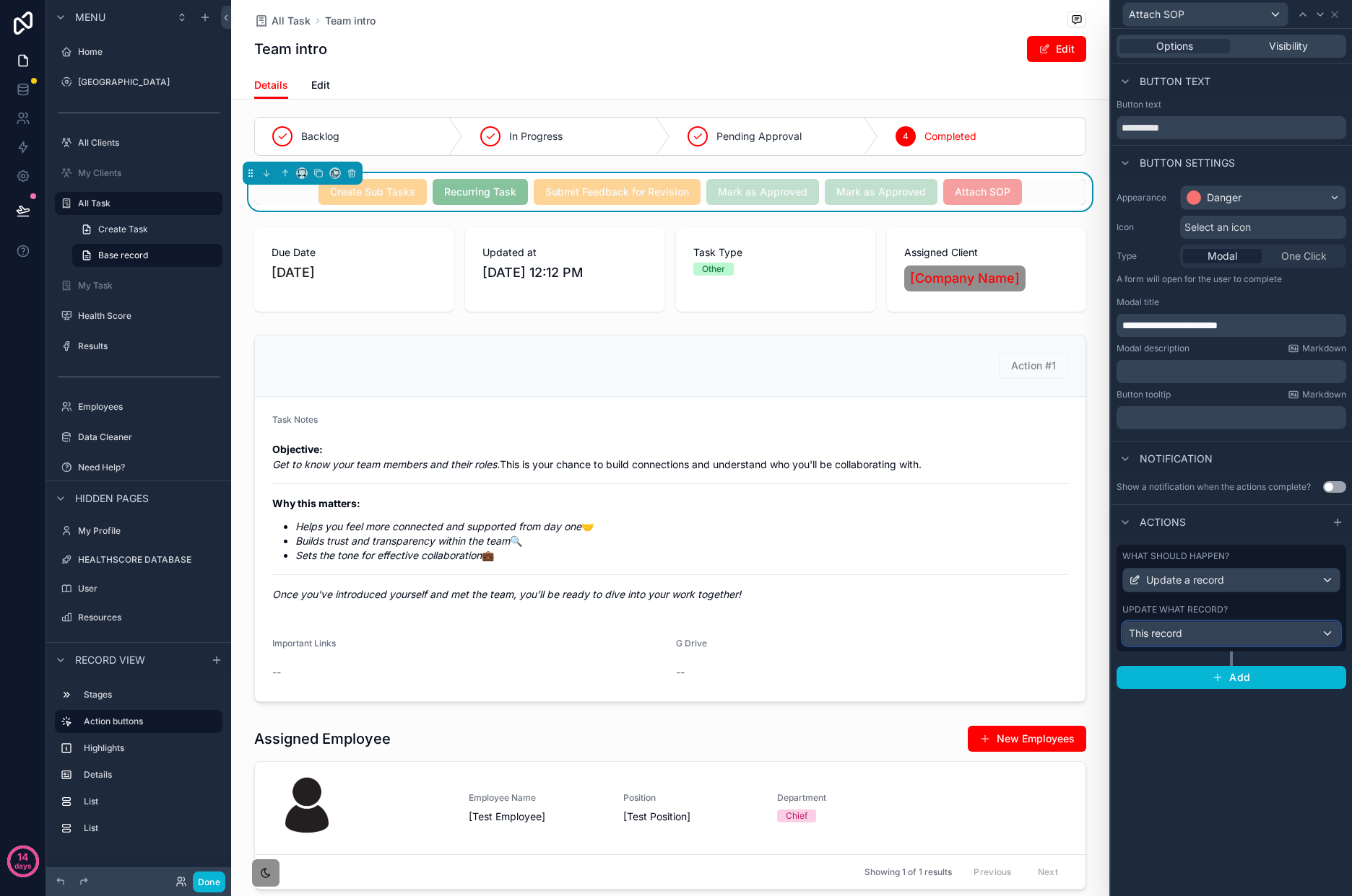
click at [1247, 633] on div "This record" at bounding box center [1231, 634] width 217 height 23
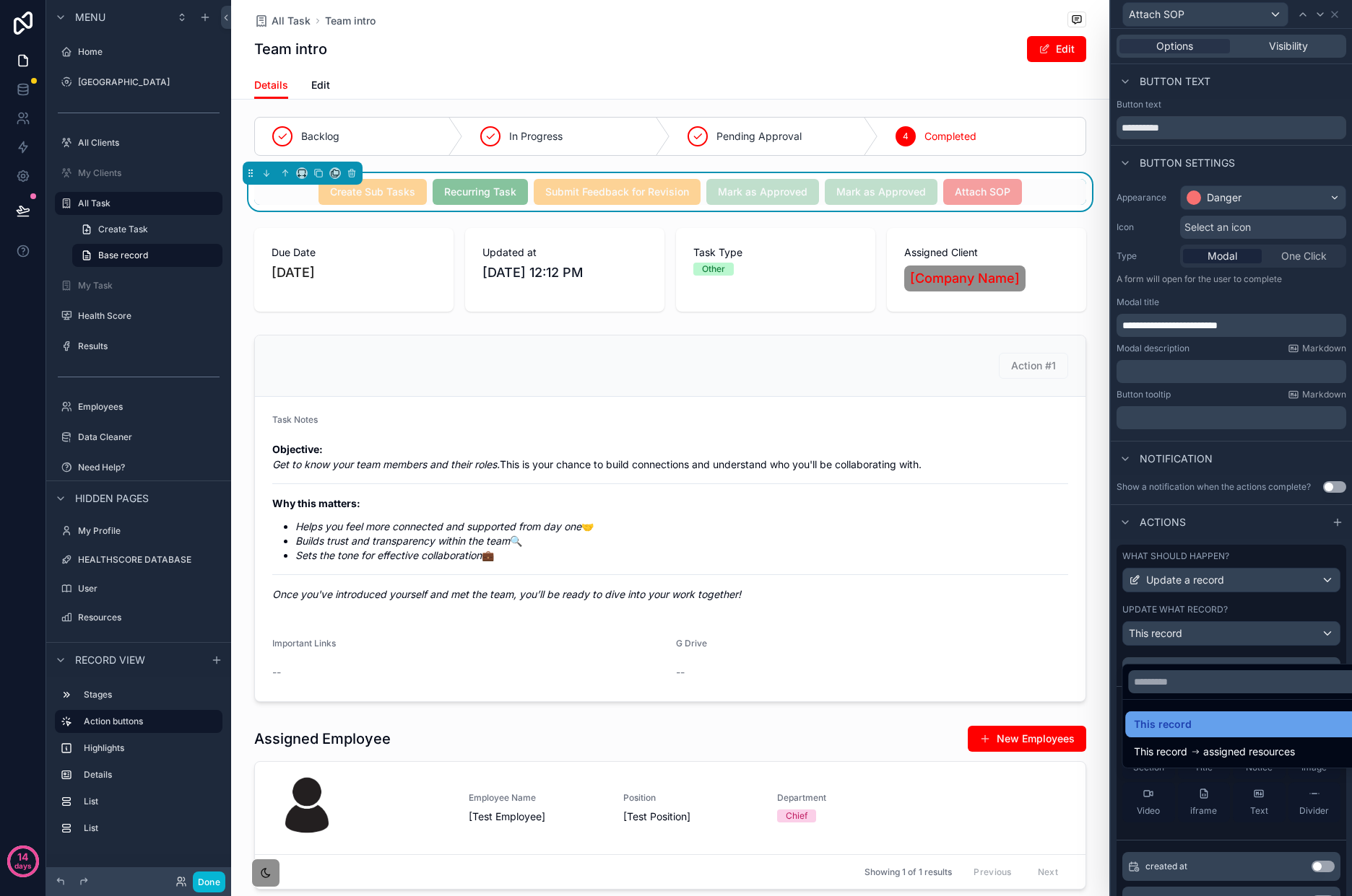
click at [1248, 716] on div "This record" at bounding box center [1247, 724] width 227 height 17
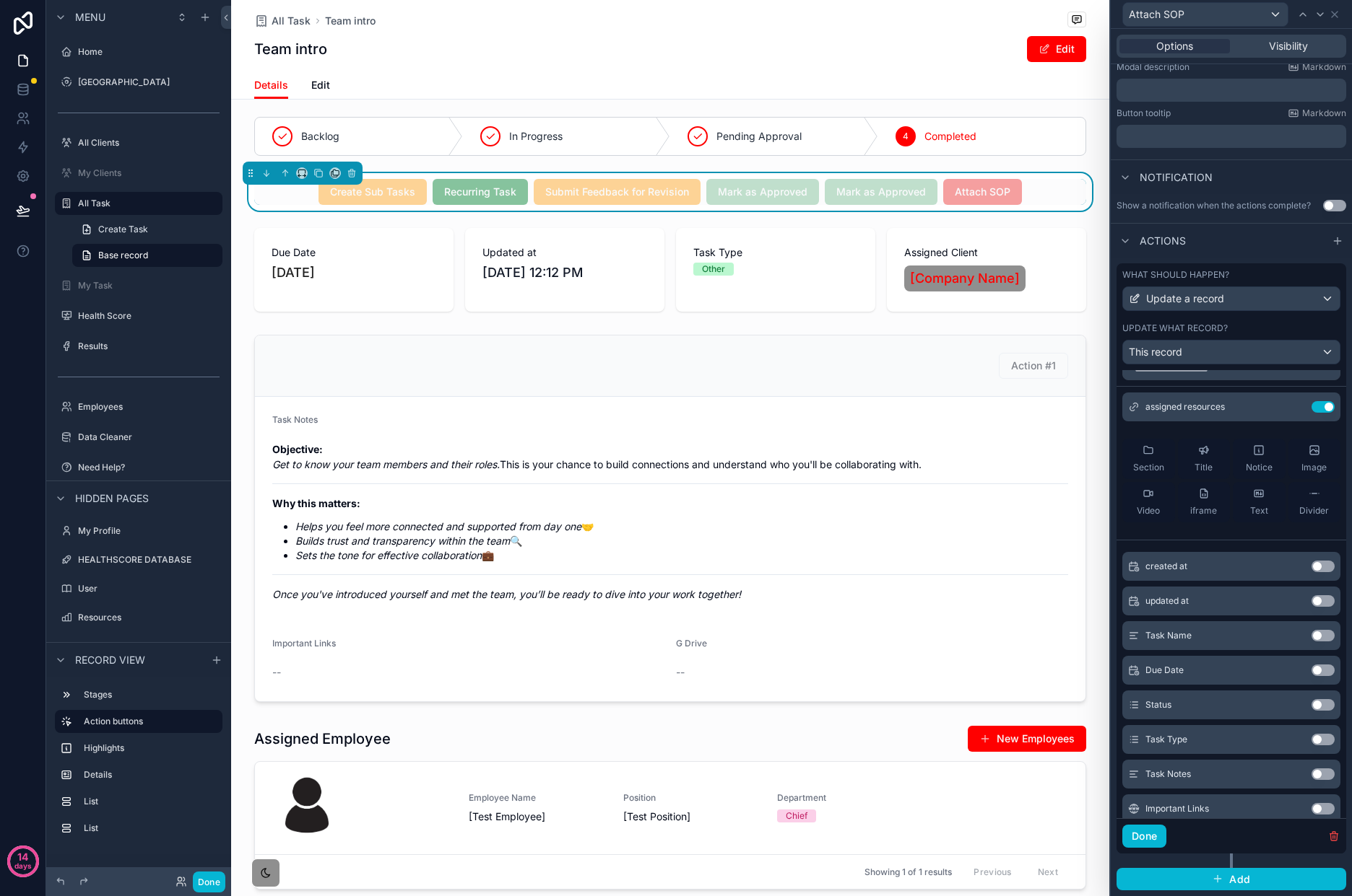
scroll to position [0, 0]
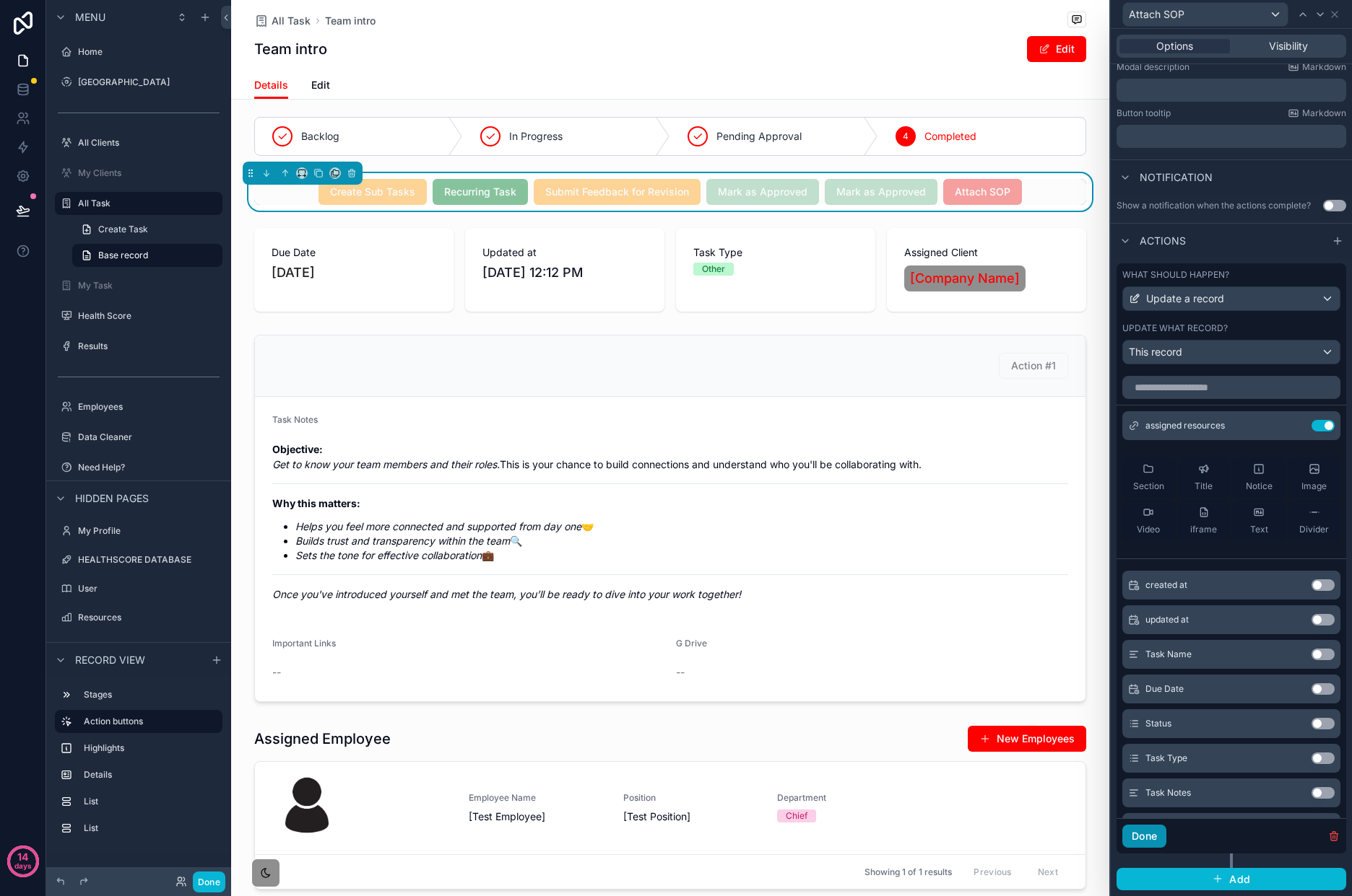
click at [1160, 840] on button "Done" at bounding box center [1144, 836] width 44 height 23
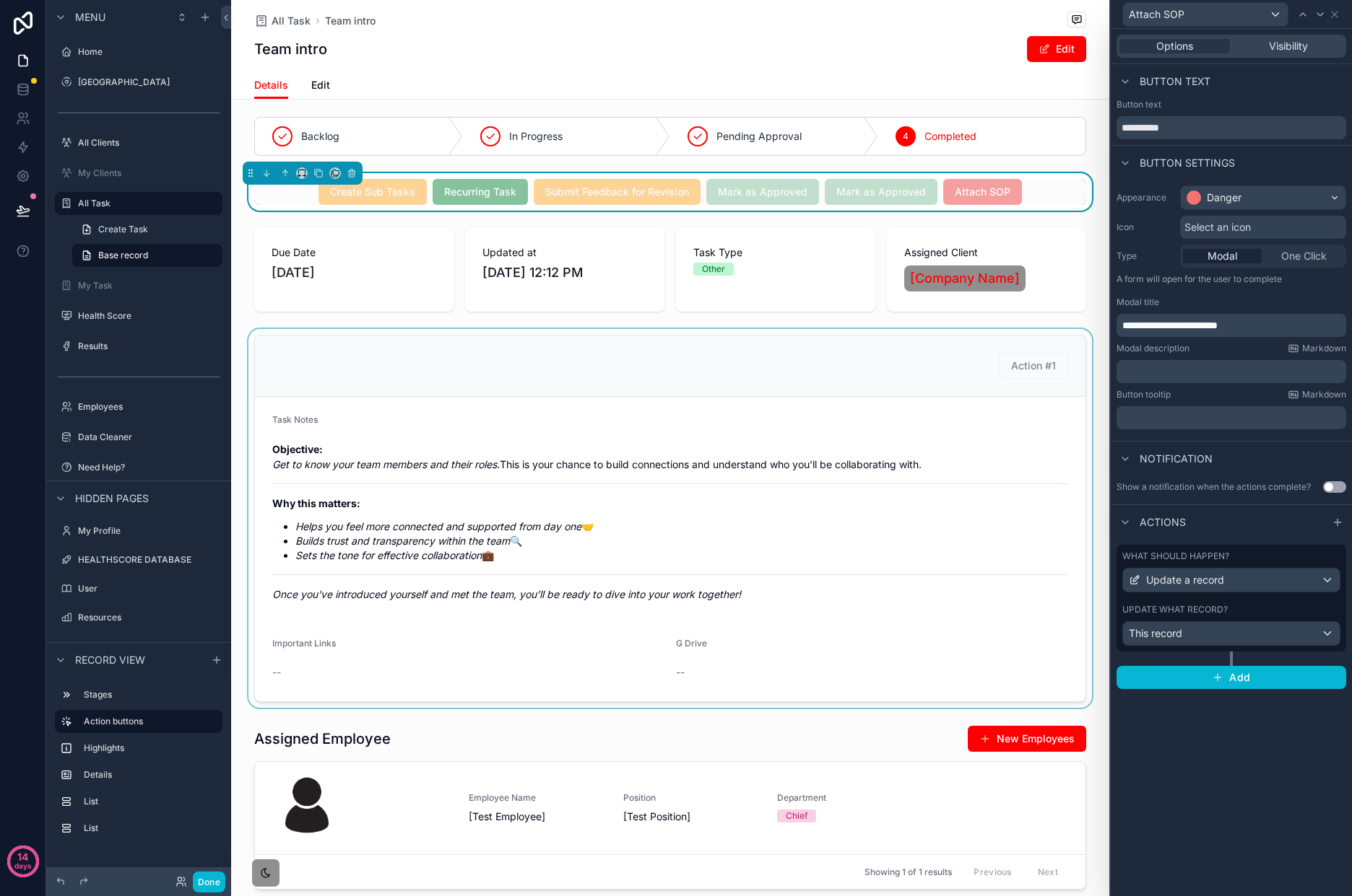
drag, startPoint x: 1091, startPoint y: 278, endPoint x: 982, endPoint y: 502, distance: 249.1
click at [1091, 278] on div "scrollable content" at bounding box center [670, 270] width 878 height 95
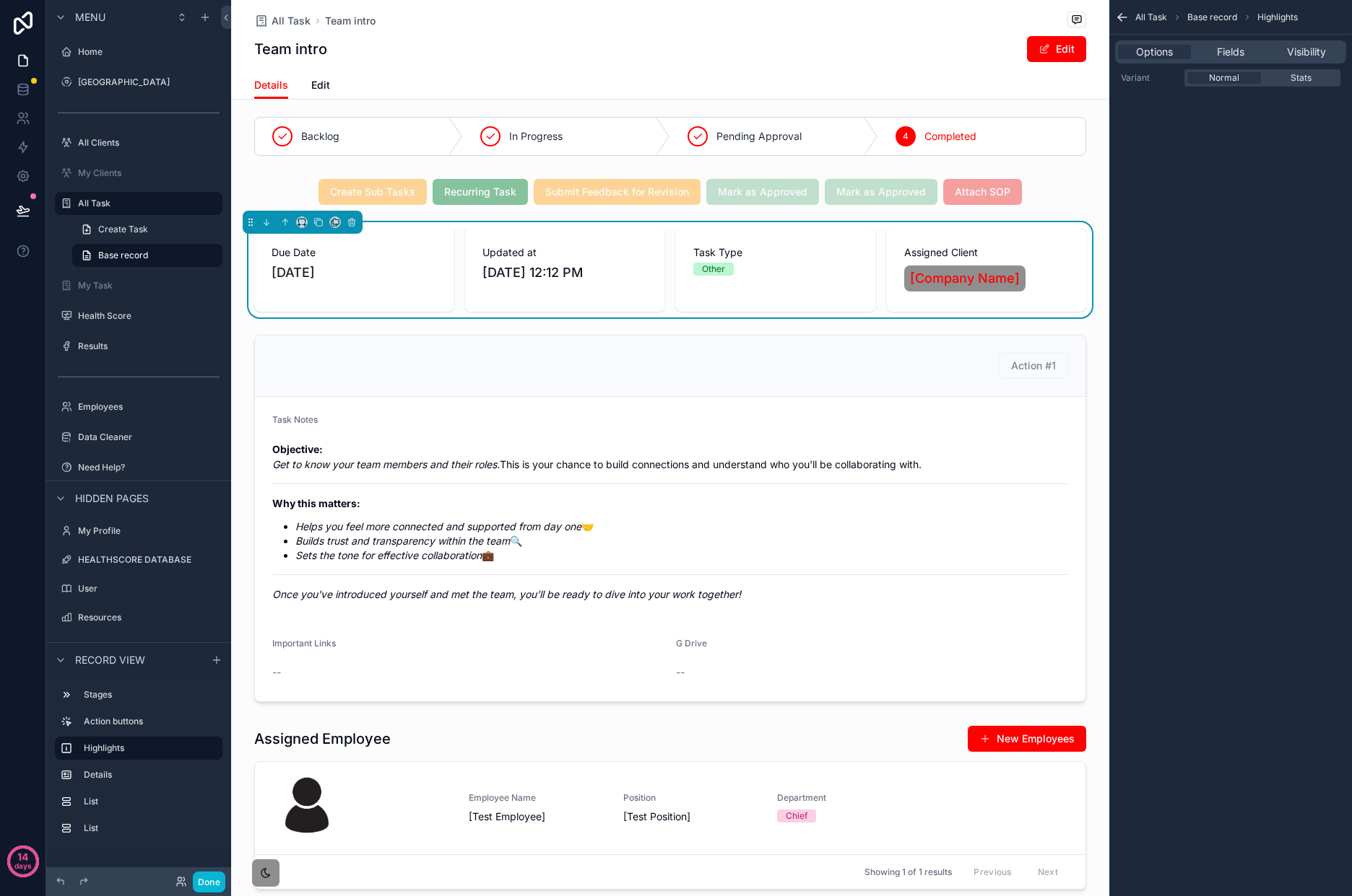
scroll to position [411, 0]
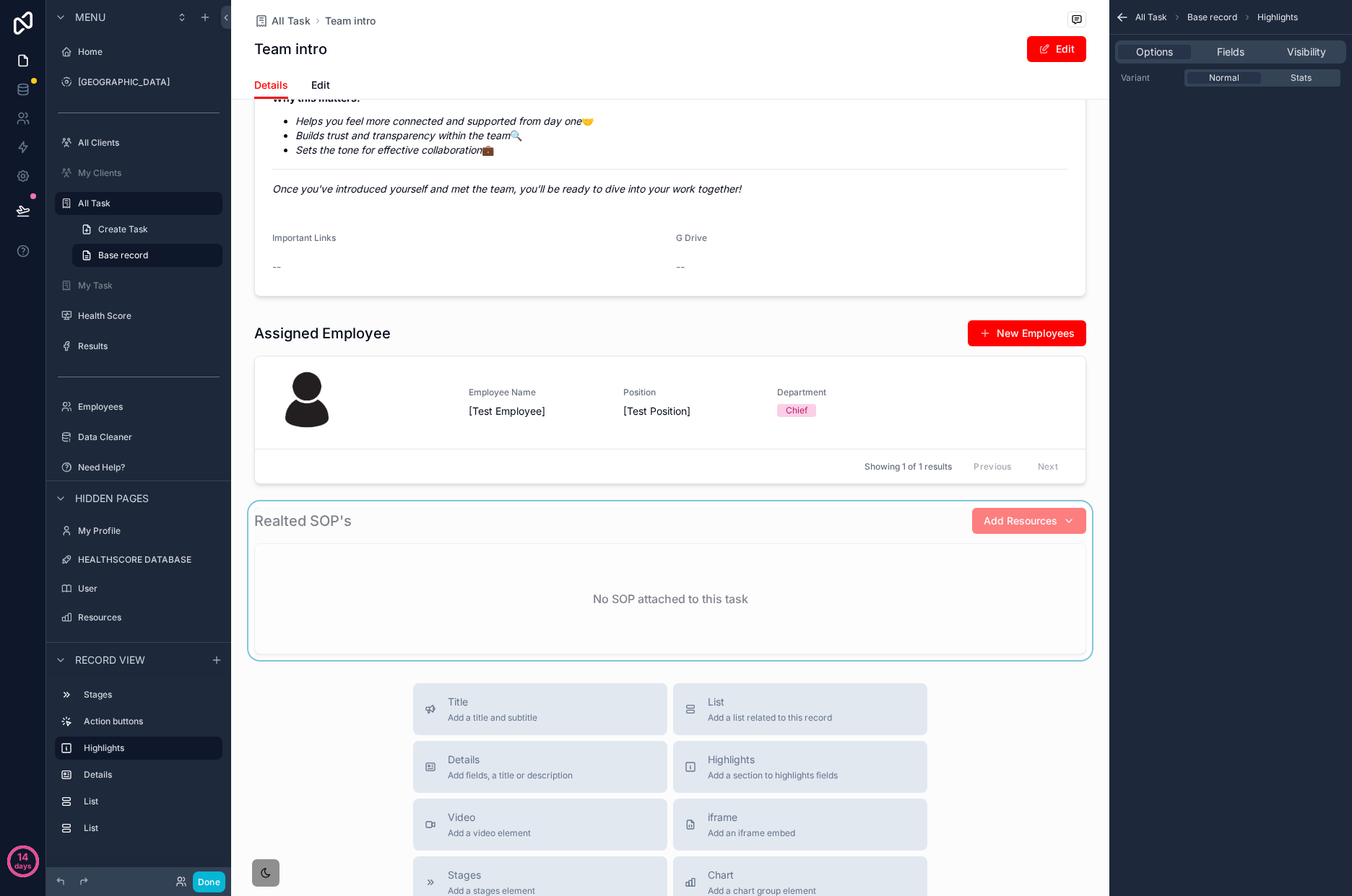
click at [613, 592] on div "scrollable content" at bounding box center [670, 581] width 878 height 158
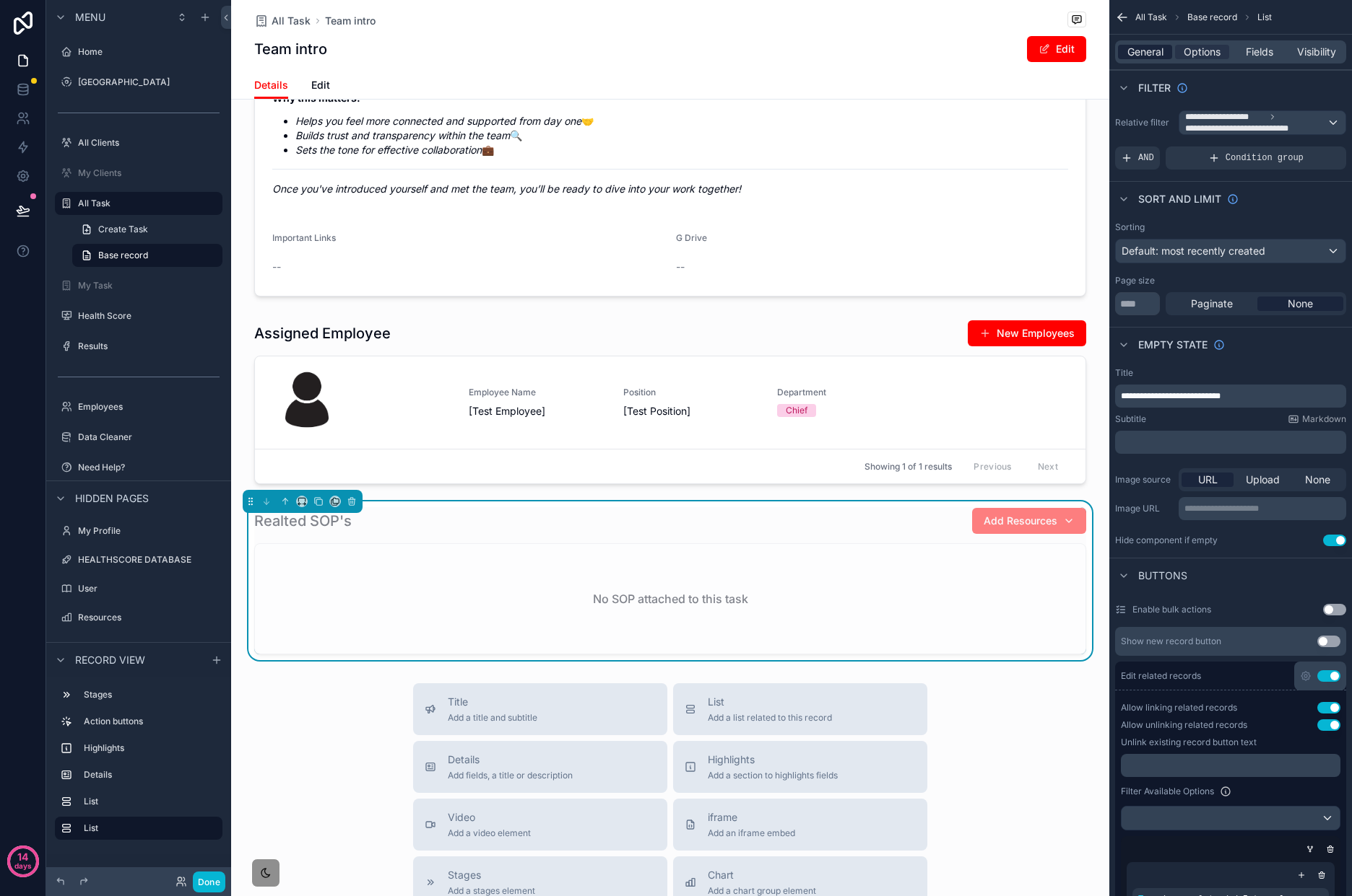
click at [1149, 58] on span "General" at bounding box center [1145, 51] width 36 height 14
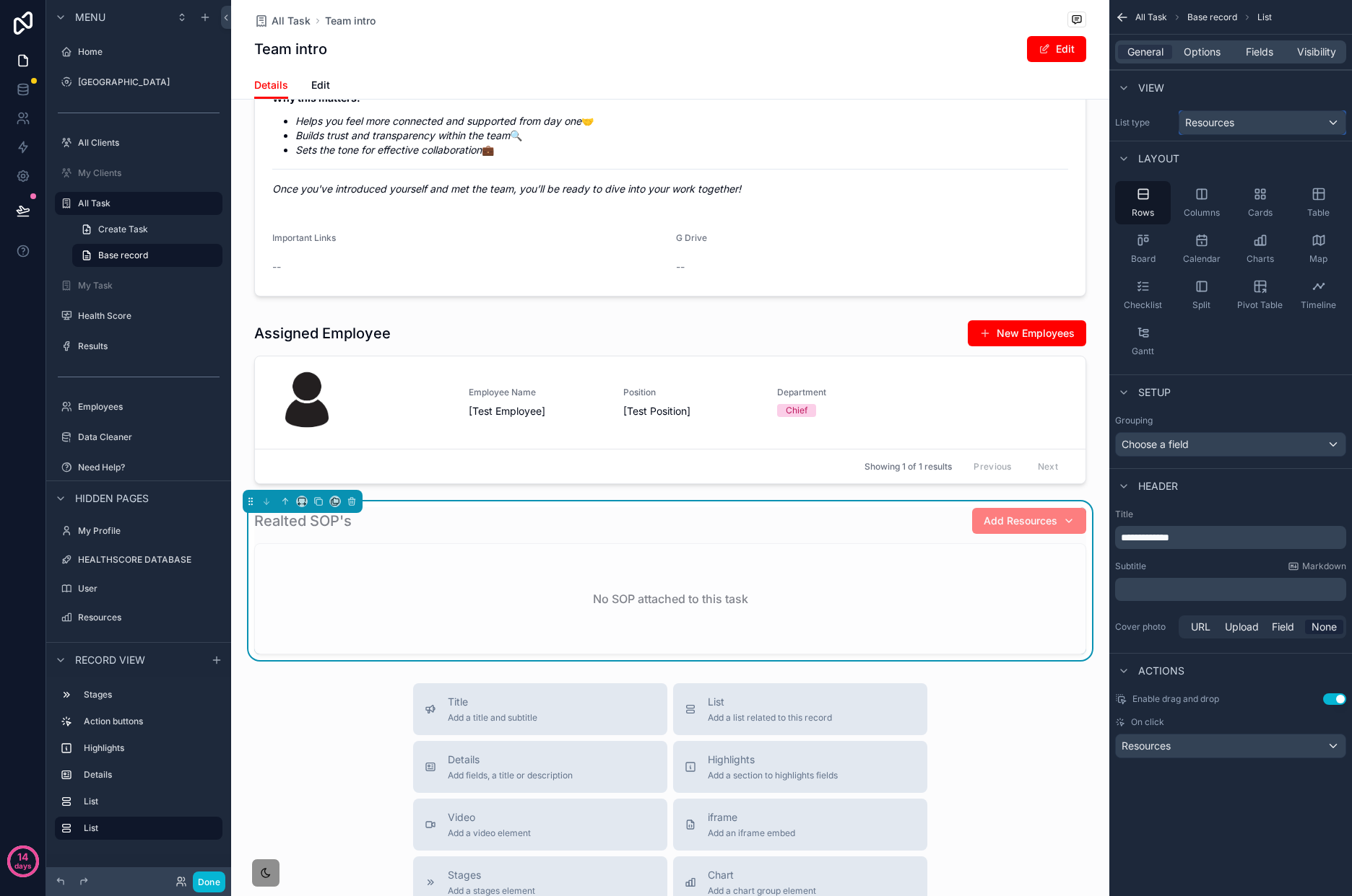
click at [1267, 119] on div "Resources" at bounding box center [1262, 123] width 166 height 23
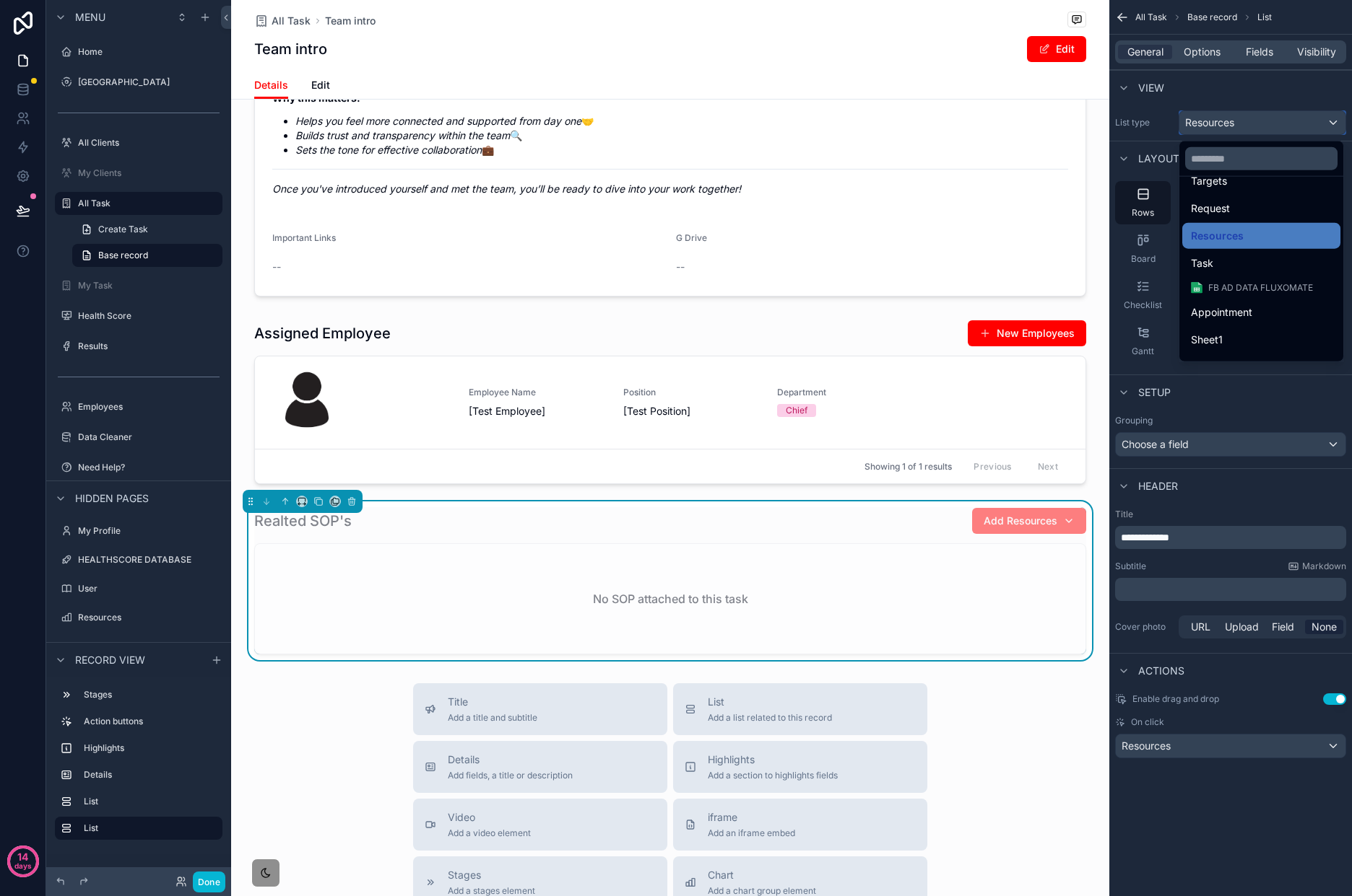
scroll to position [182, 0]
click at [1291, 259] on div "Task" at bounding box center [1262, 261] width 141 height 17
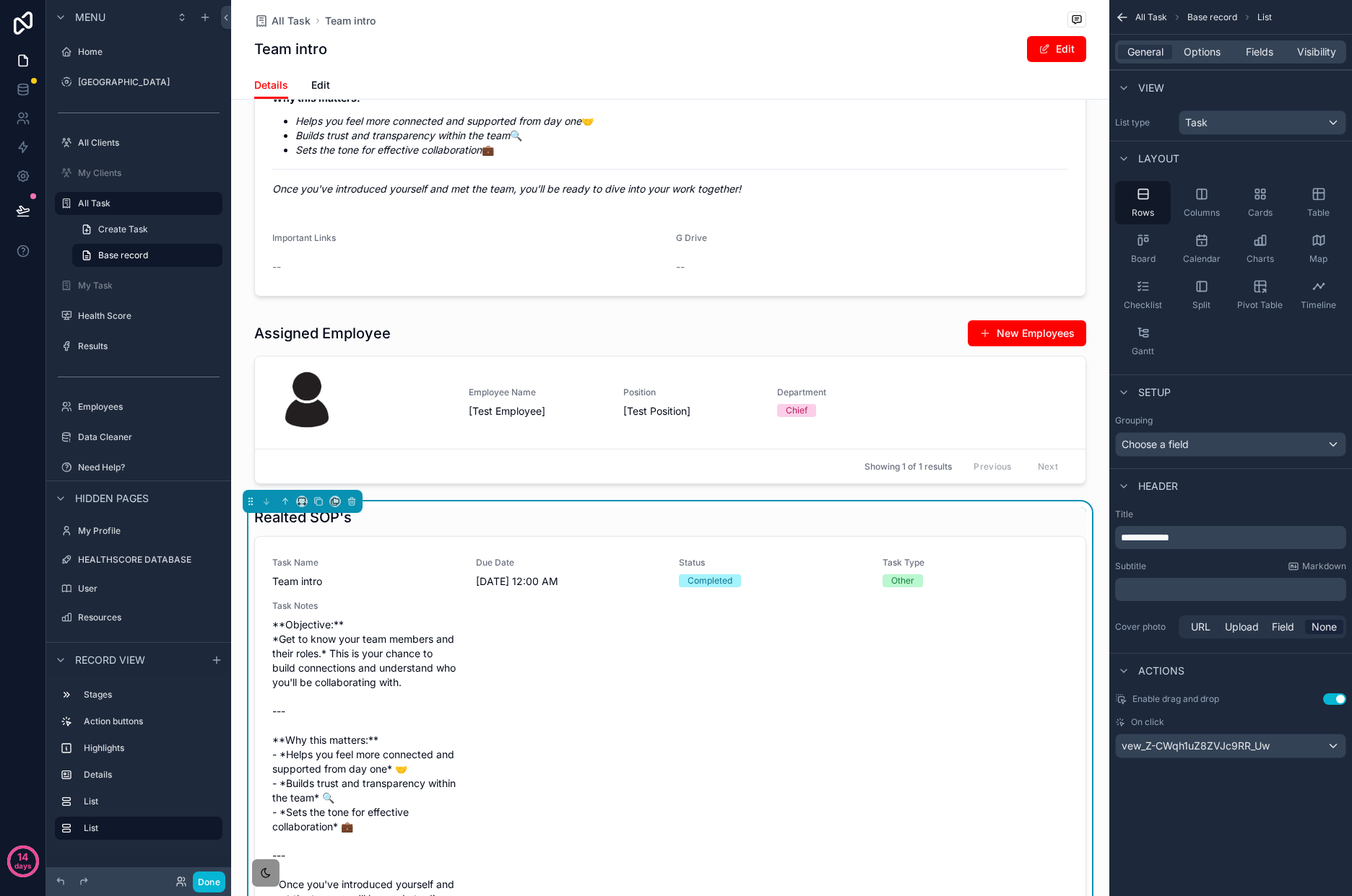
click at [1256, 59] on div "General Options Fields Visibility" at bounding box center [1230, 52] width 231 height 23
click at [1265, 48] on span "Fields" at bounding box center [1259, 51] width 27 height 14
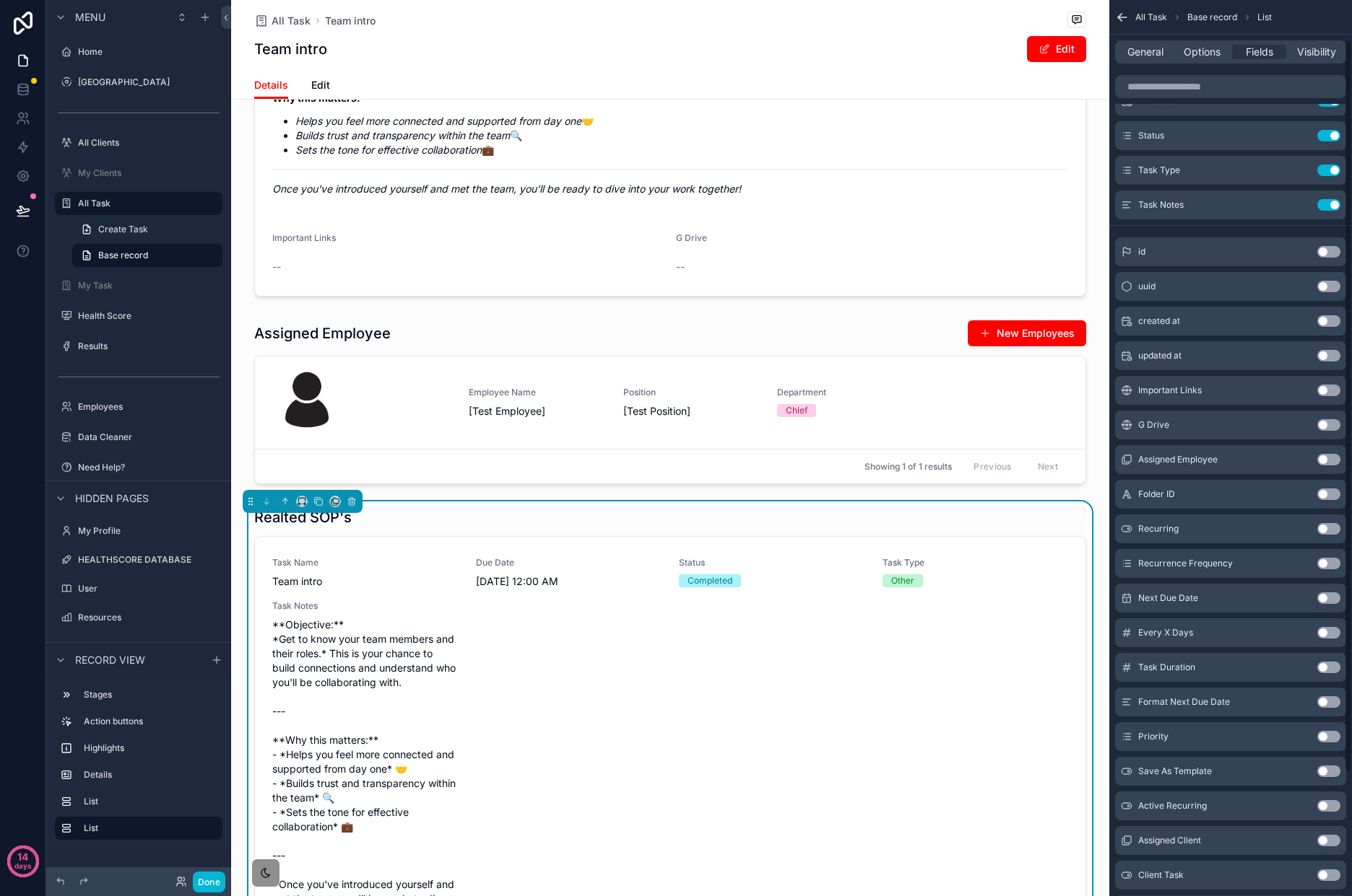
scroll to position [202, 0]
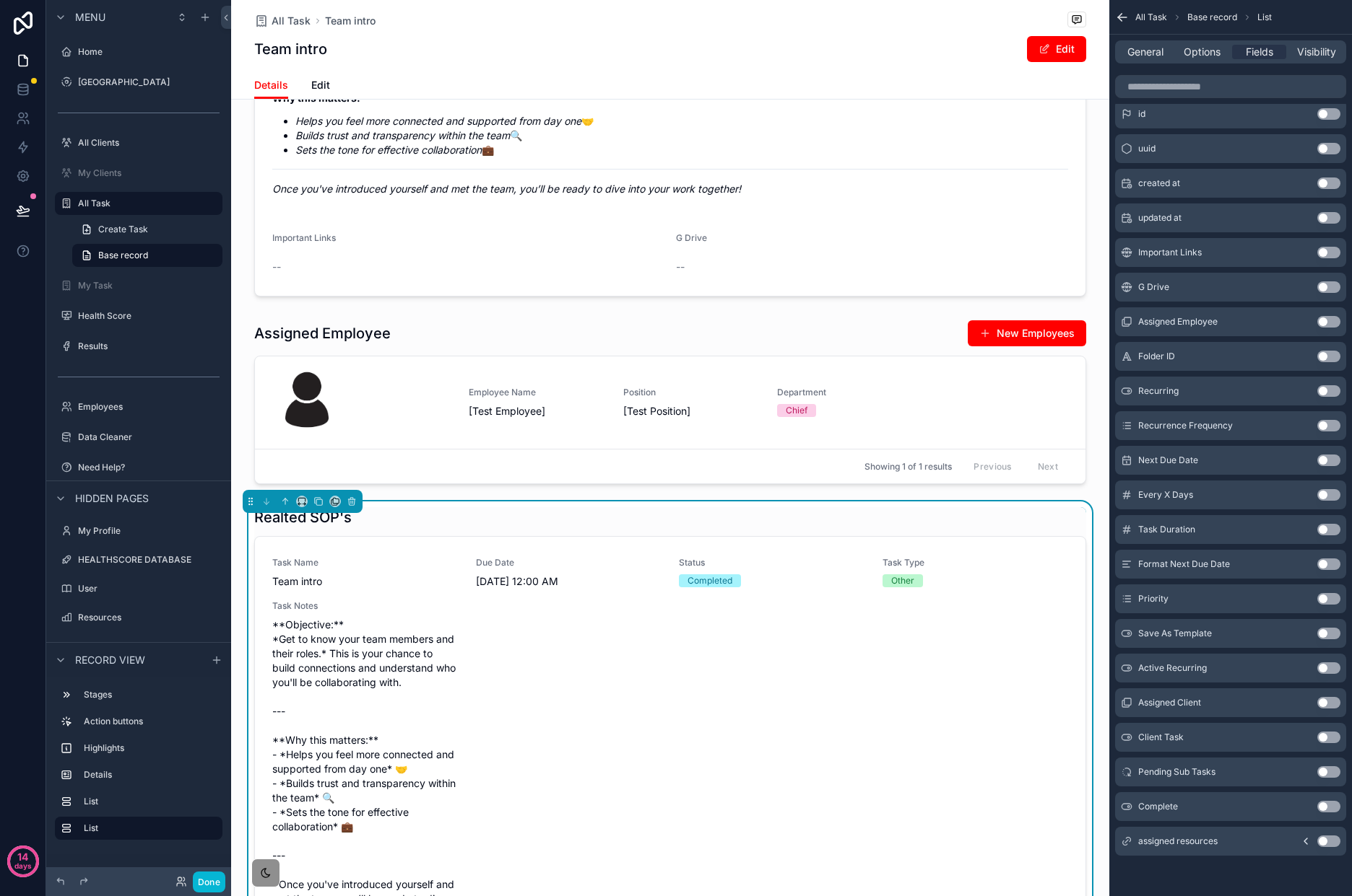
click at [1307, 840] on icon "scrollable content" at bounding box center [1306, 841] width 12 height 12
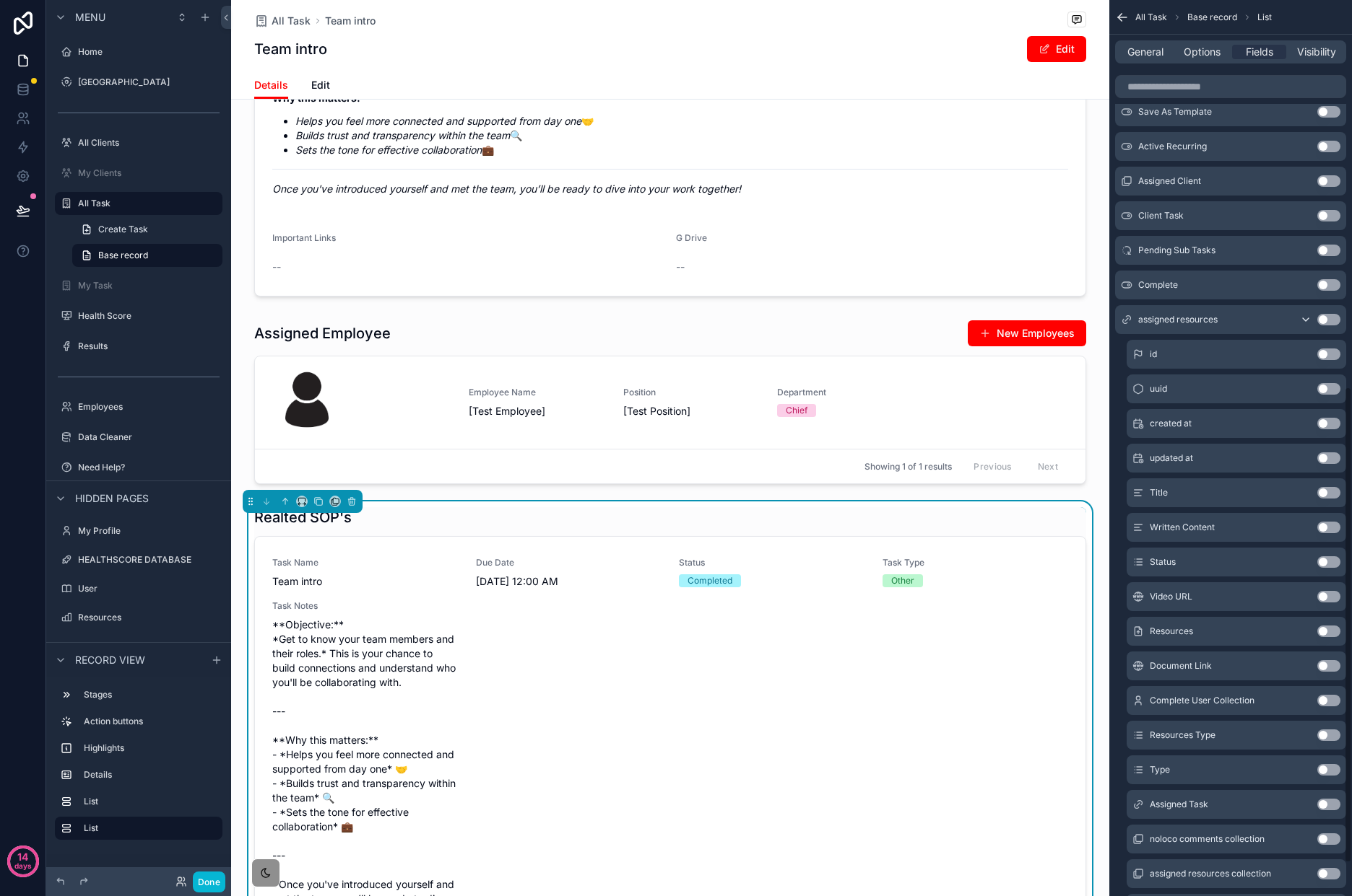
scroll to position [735, 0]
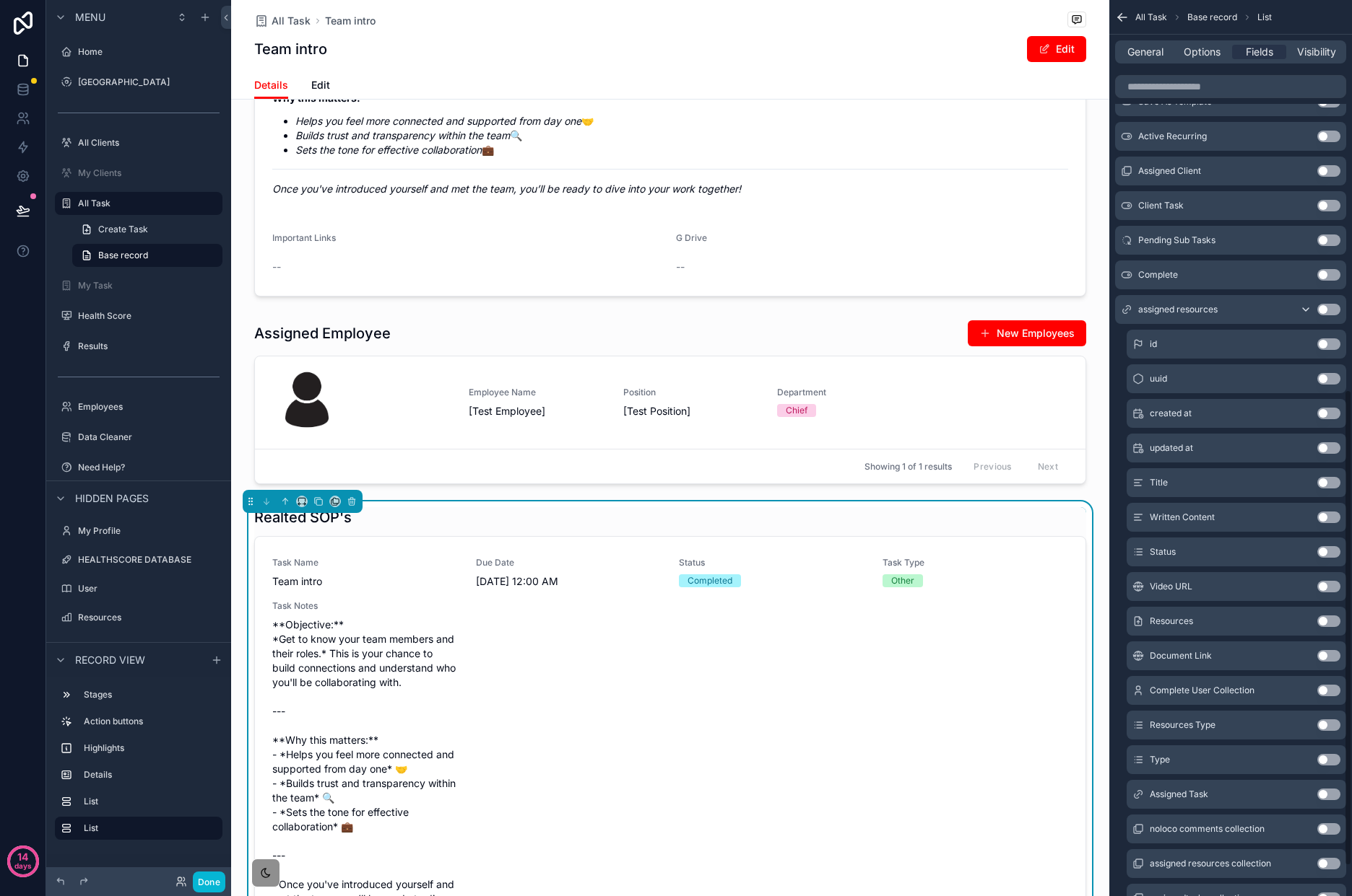
click at [1334, 521] on button "Use setting" at bounding box center [1329, 518] width 23 height 12
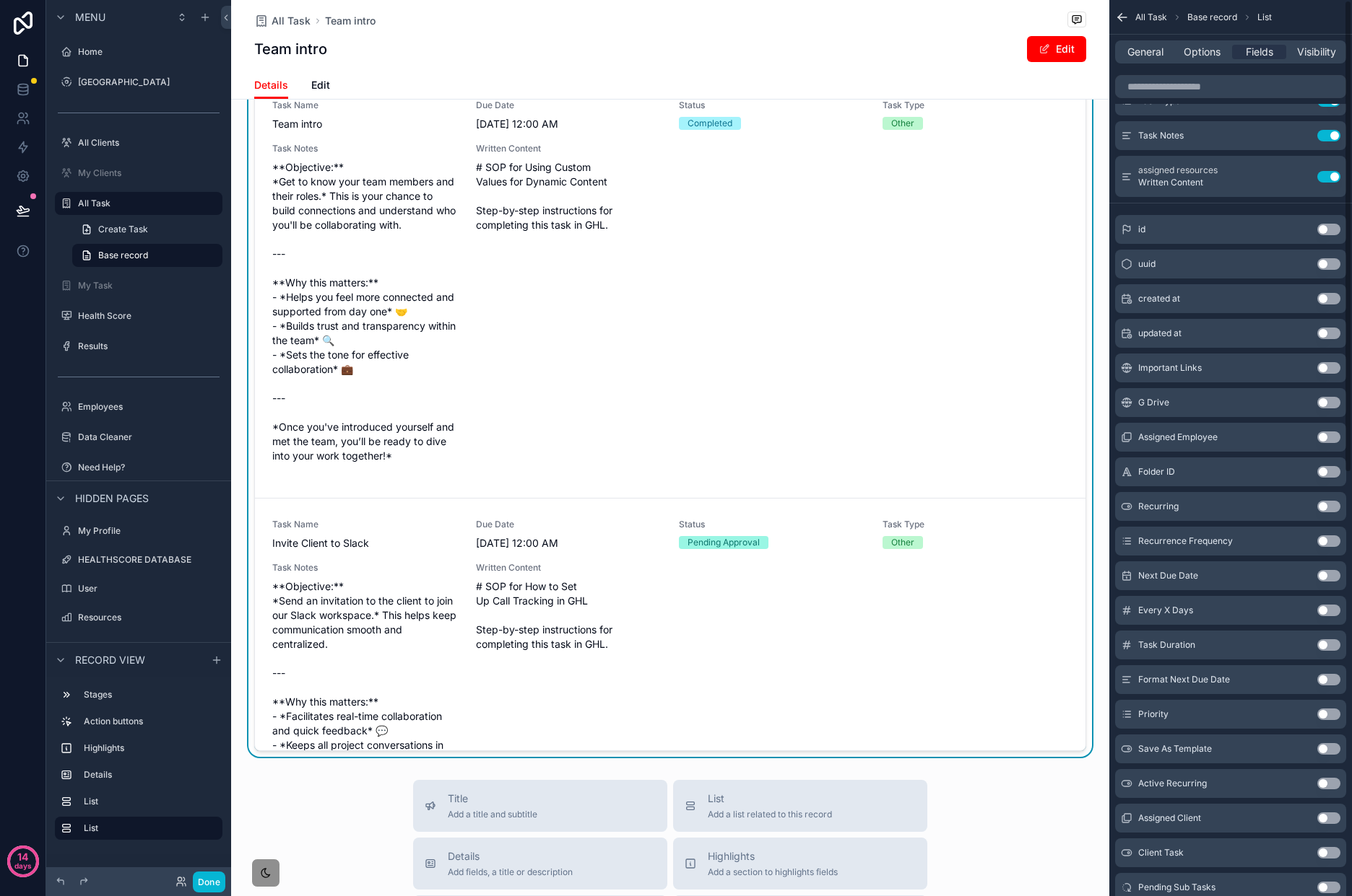
scroll to position [0, 0]
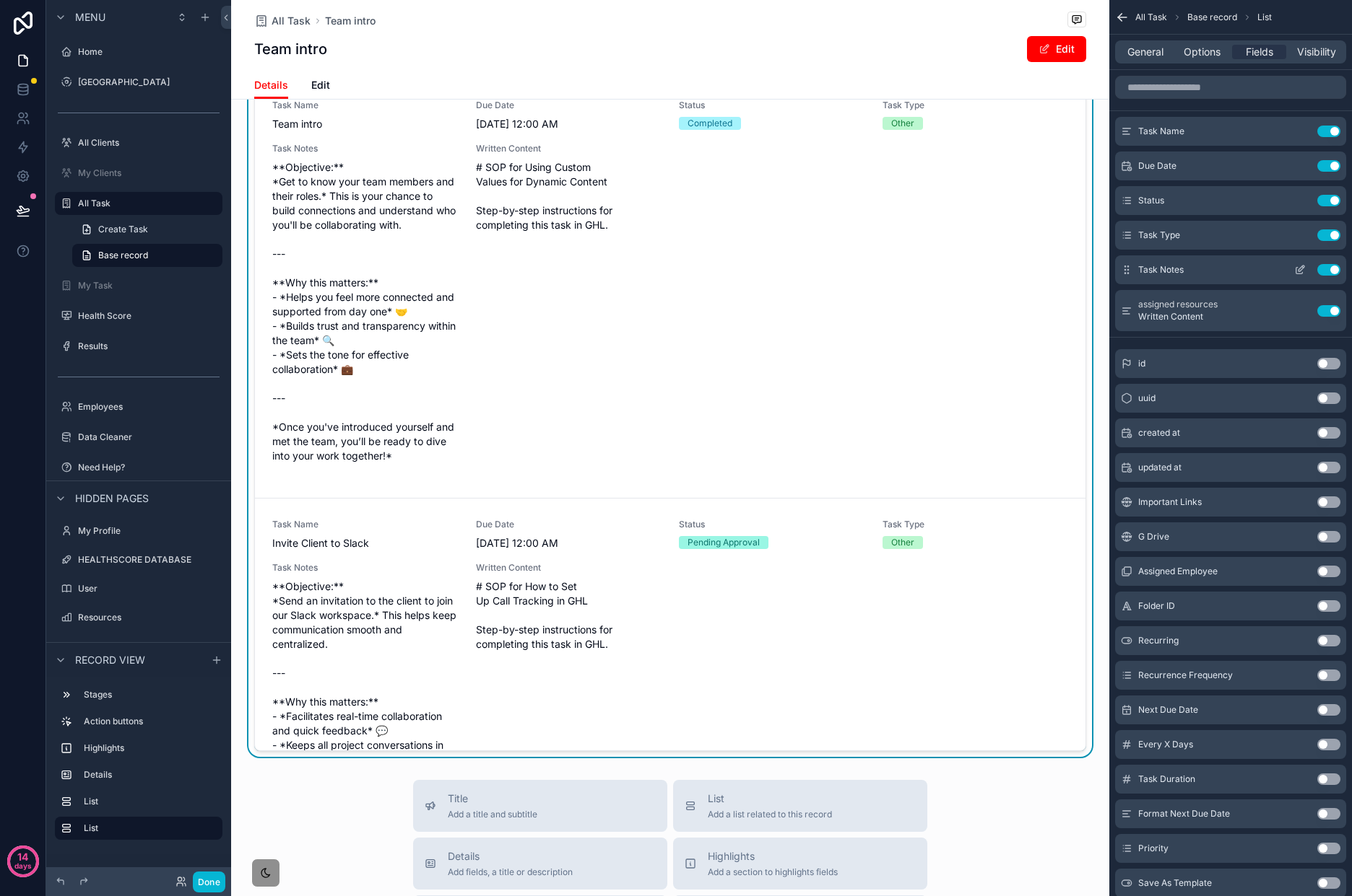
click at [1330, 269] on button "Use setting" at bounding box center [1329, 270] width 23 height 12
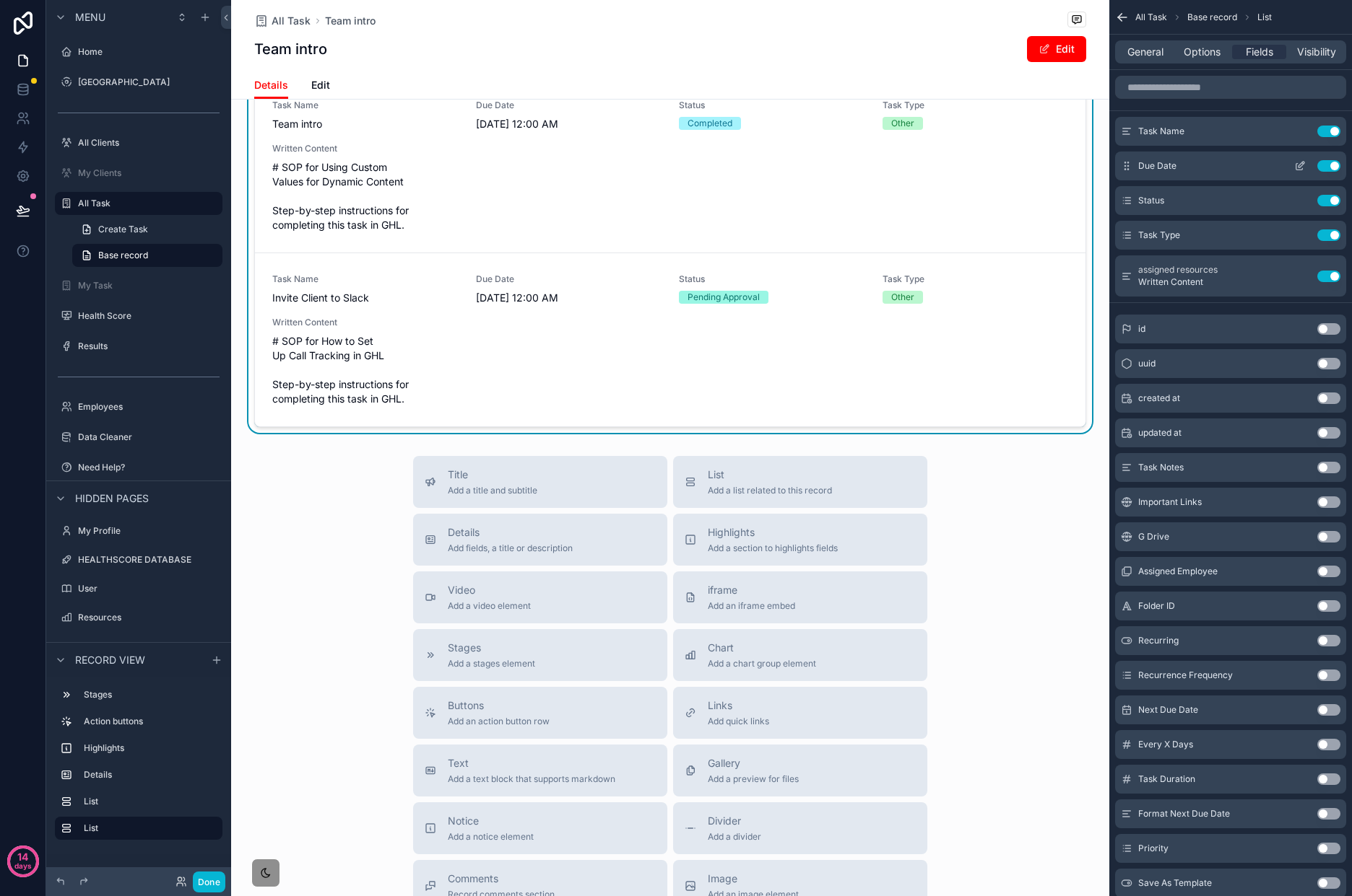
click at [1331, 204] on button "Use setting" at bounding box center [1329, 201] width 23 height 12
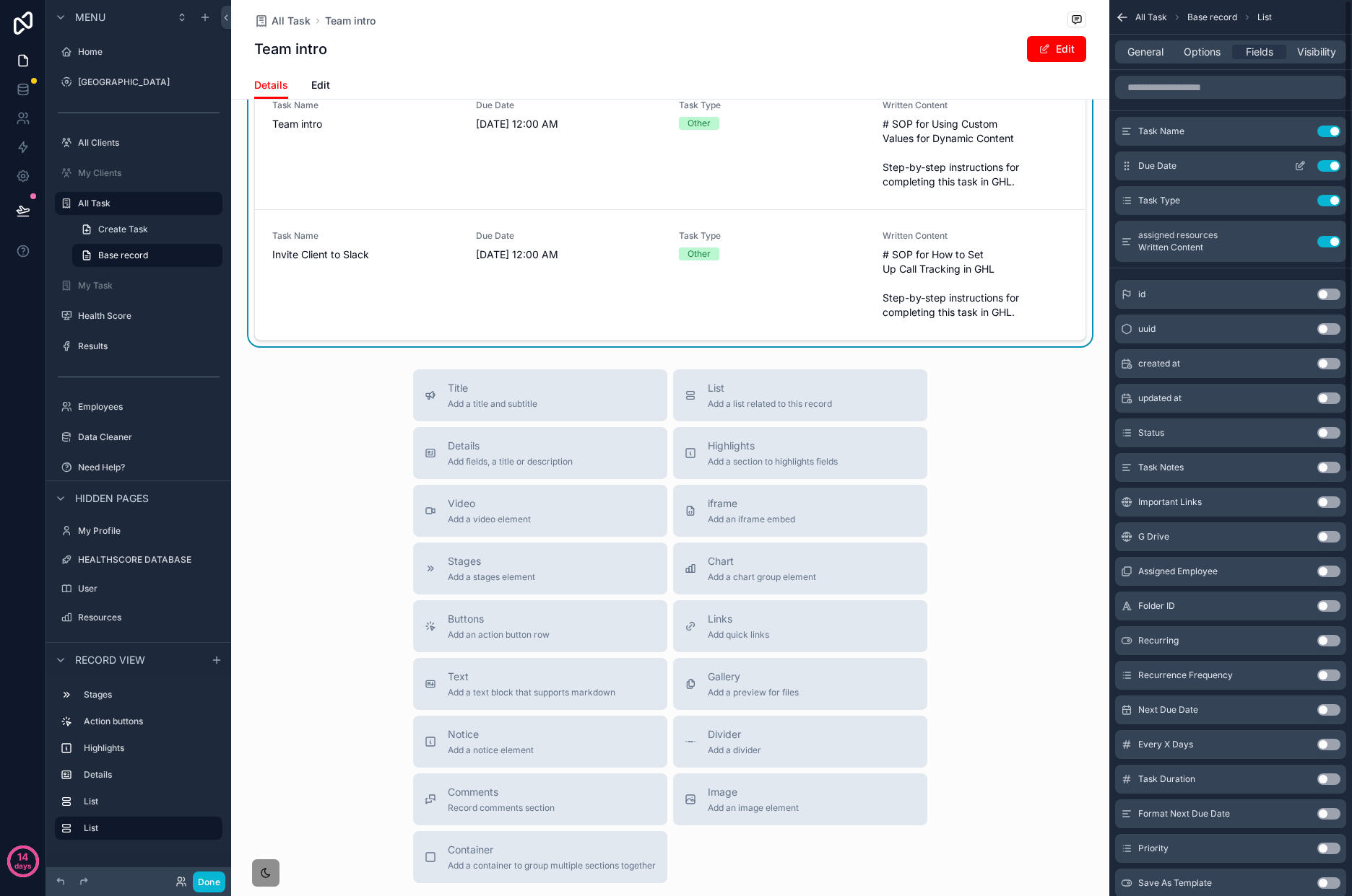
click at [1331, 163] on button "Use setting" at bounding box center [1329, 166] width 23 height 12
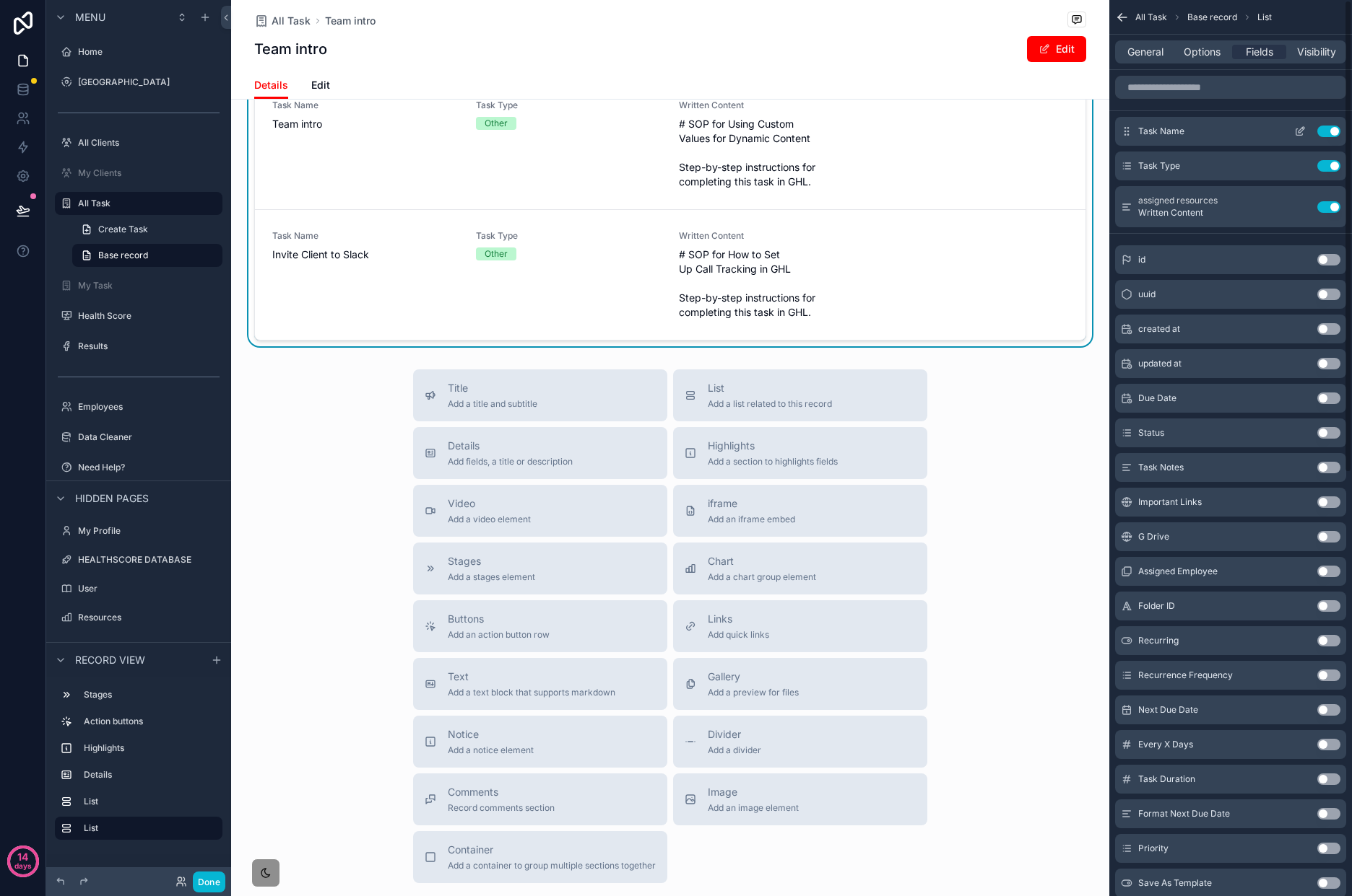
click at [1330, 130] on button "Use setting" at bounding box center [1329, 131] width 23 height 12
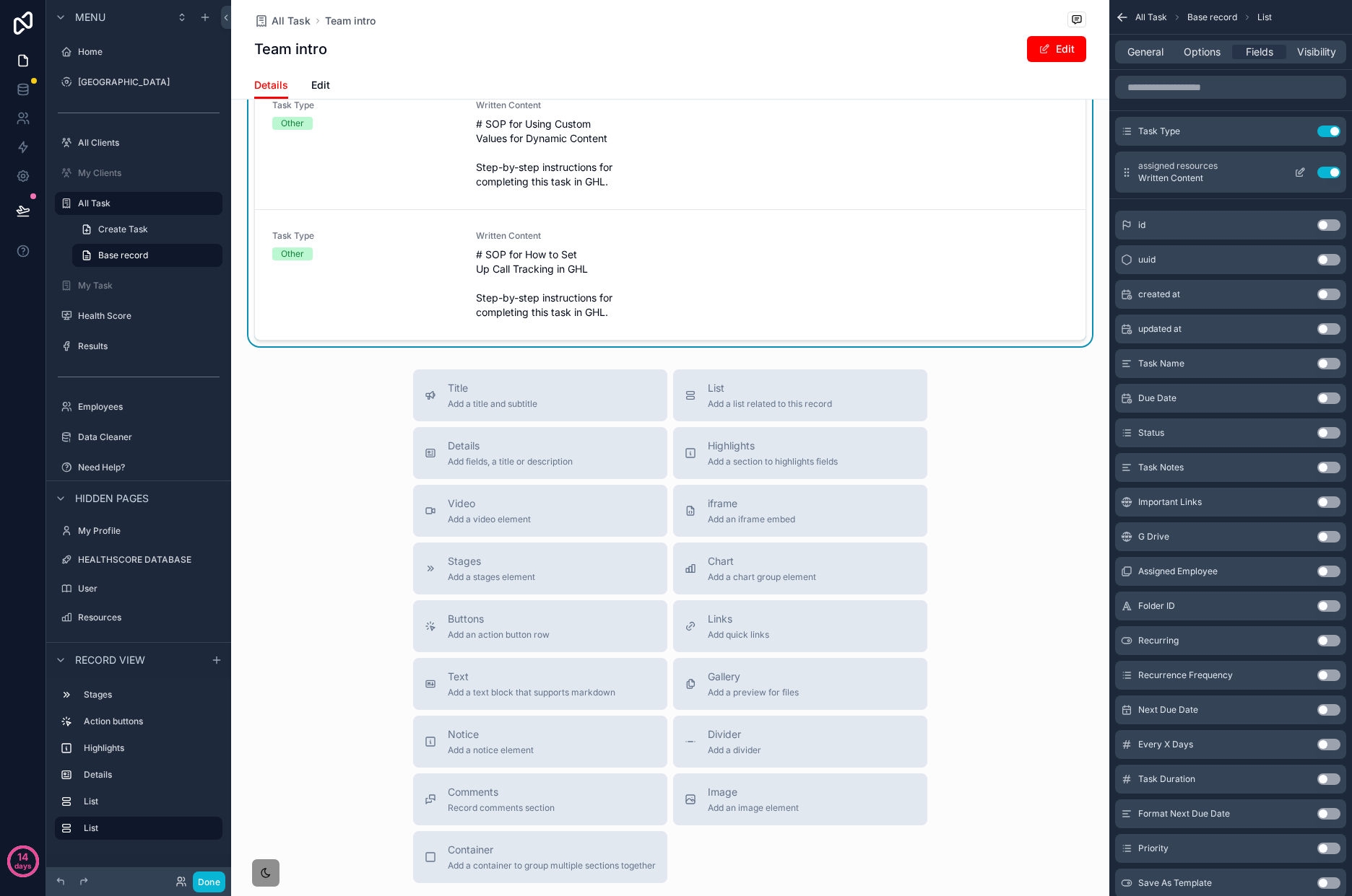
drag, startPoint x: 1325, startPoint y: 134, endPoint x: 1320, endPoint y: 149, distance: 15.8
click at [1325, 134] on button "Use setting" at bounding box center [1329, 131] width 23 height 12
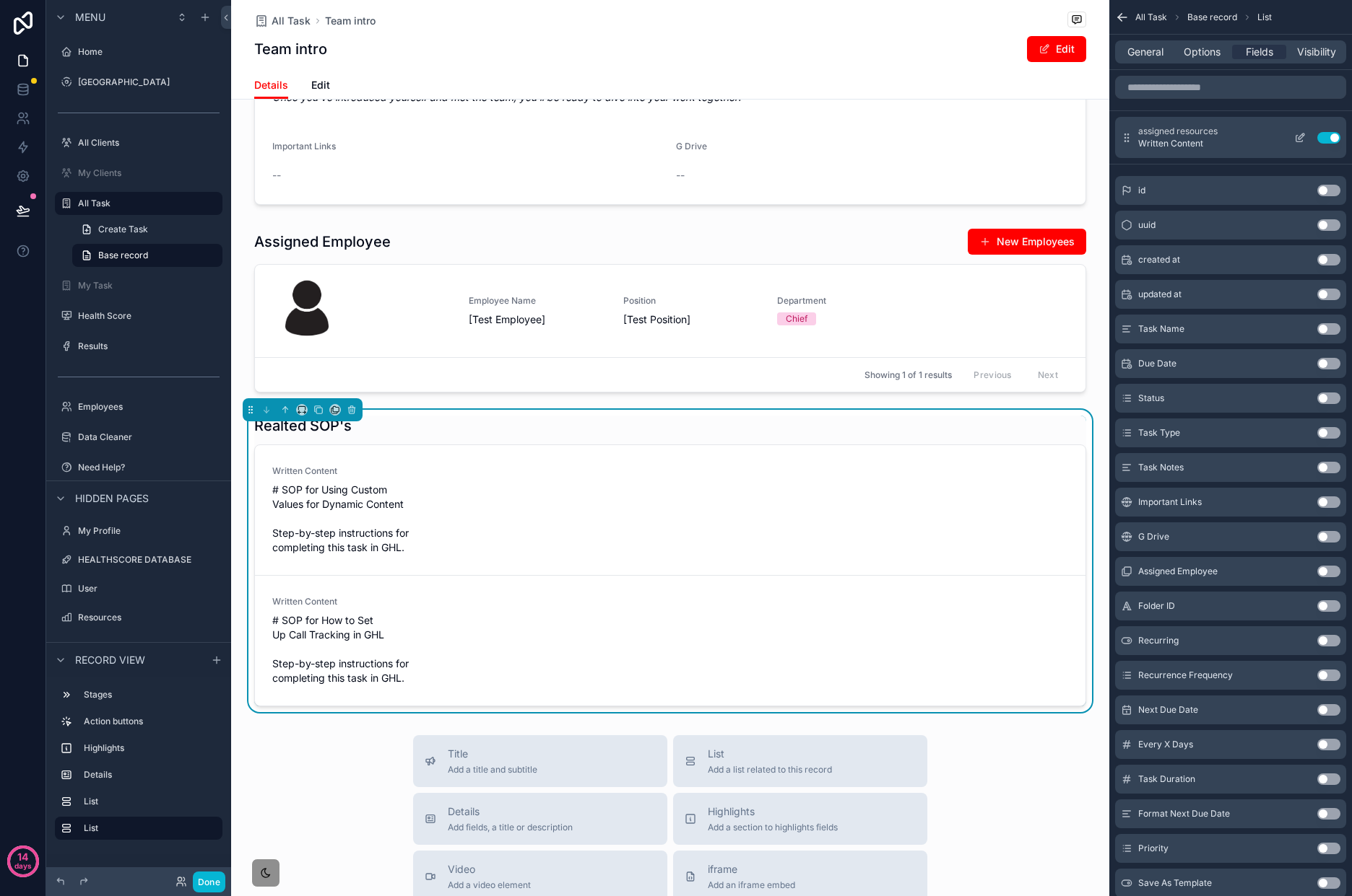
click at [1302, 136] on icon "scrollable content" at bounding box center [1301, 135] width 6 height 6
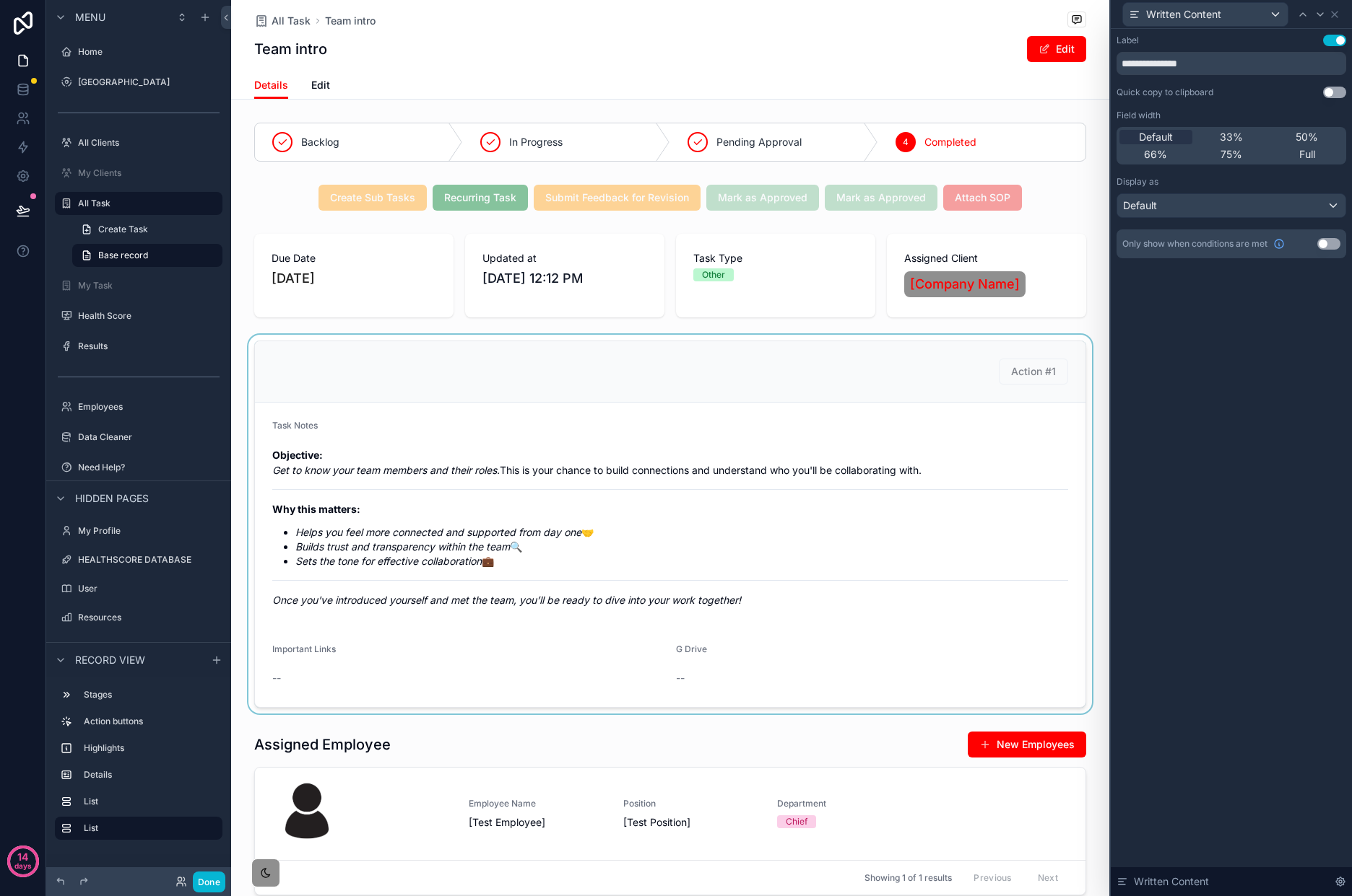
scroll to position [3, 0]
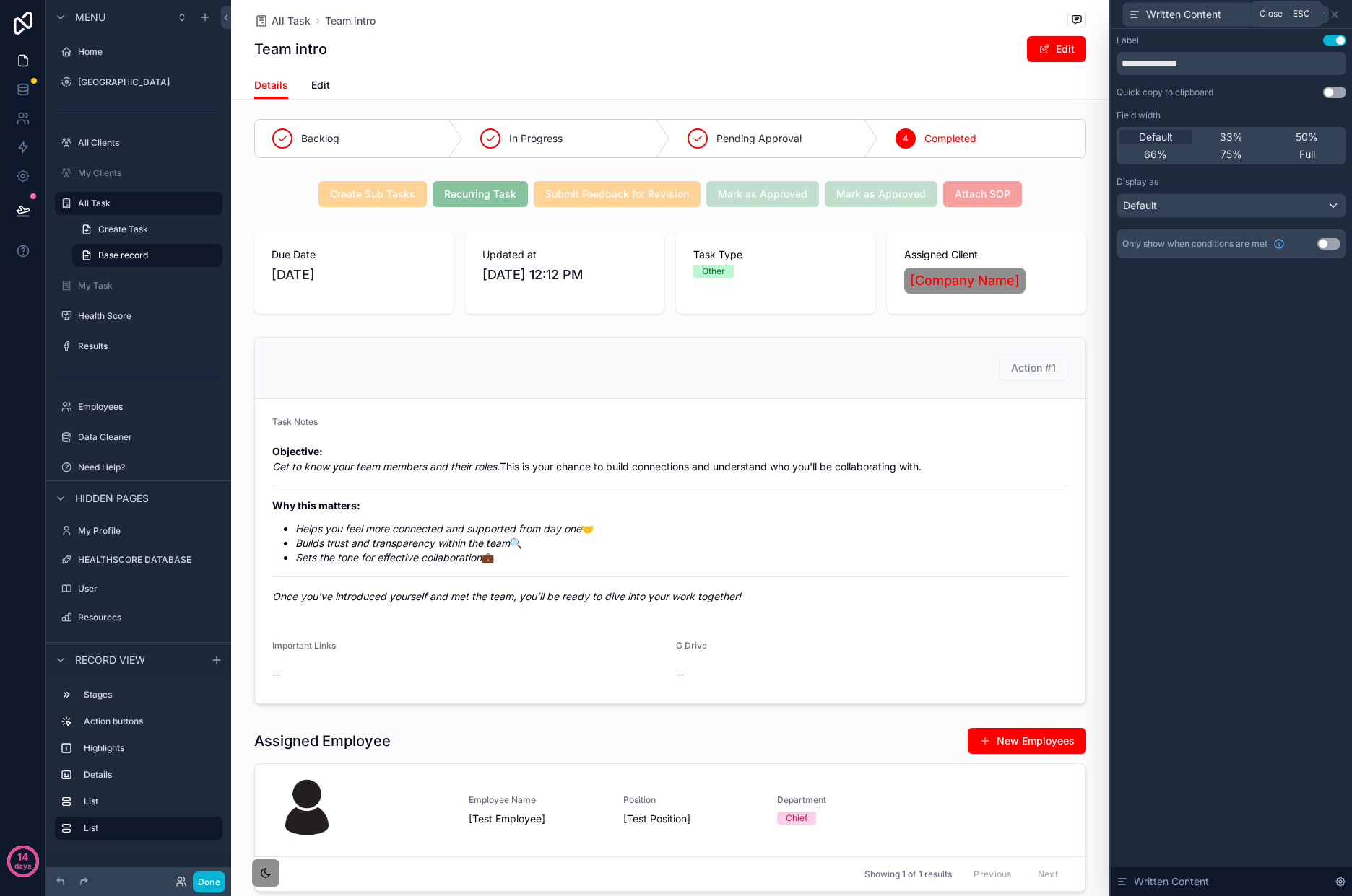
click at [1330, 17] on icon at bounding box center [1335, 14] width 12 height 12
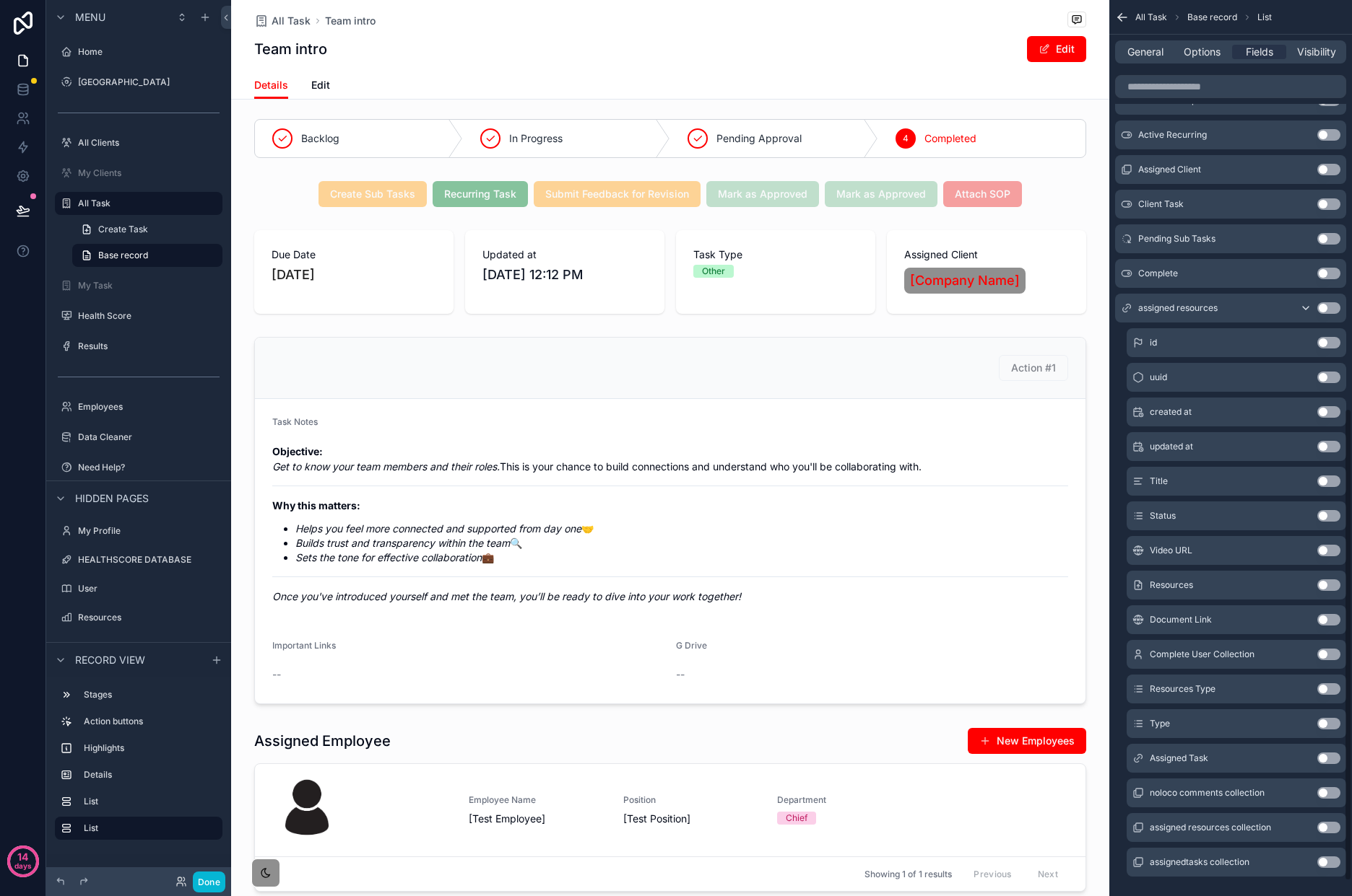
scroll to position [763, 0]
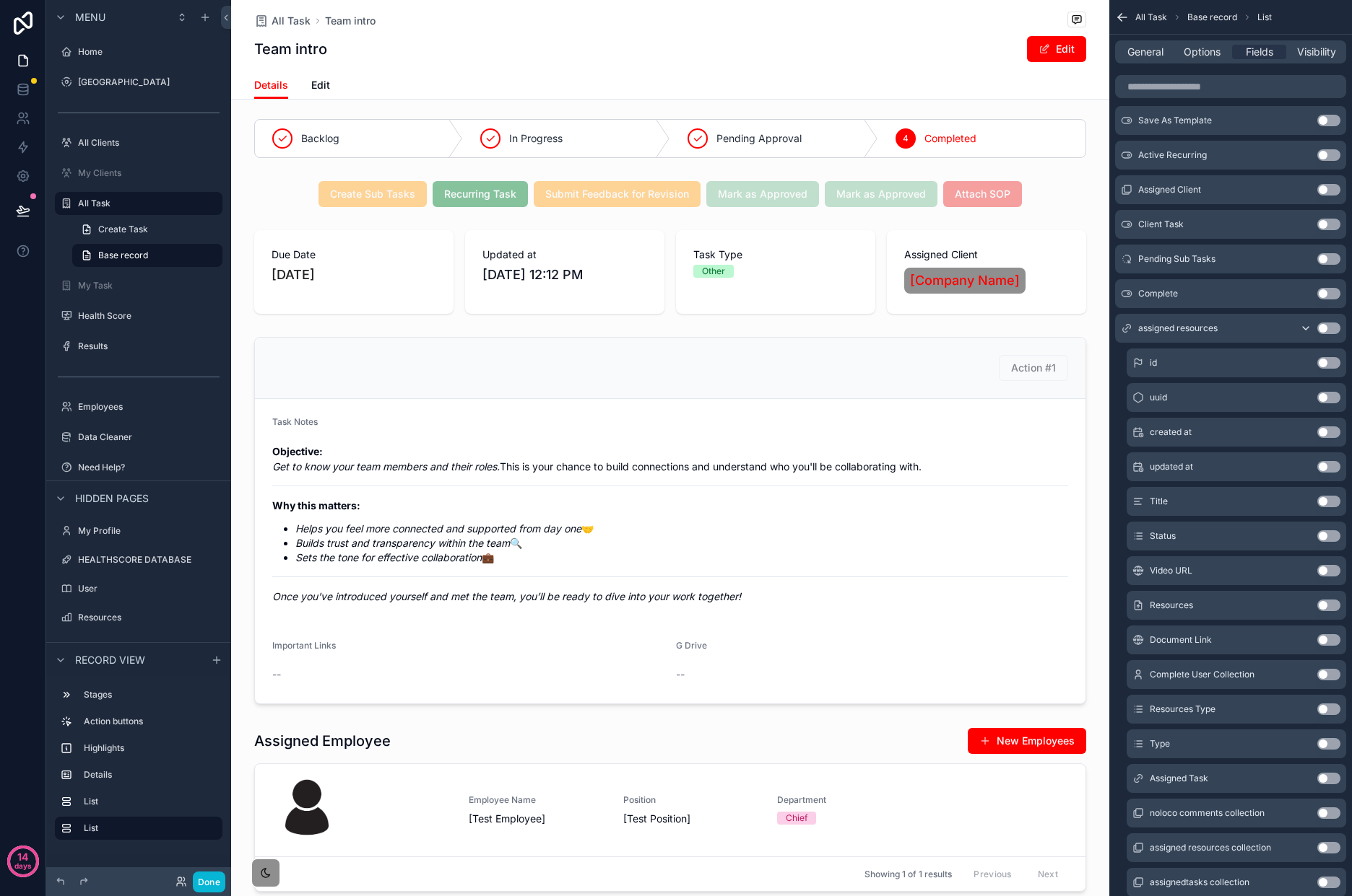
click at [1327, 499] on button "Use setting" at bounding box center [1329, 502] width 23 height 12
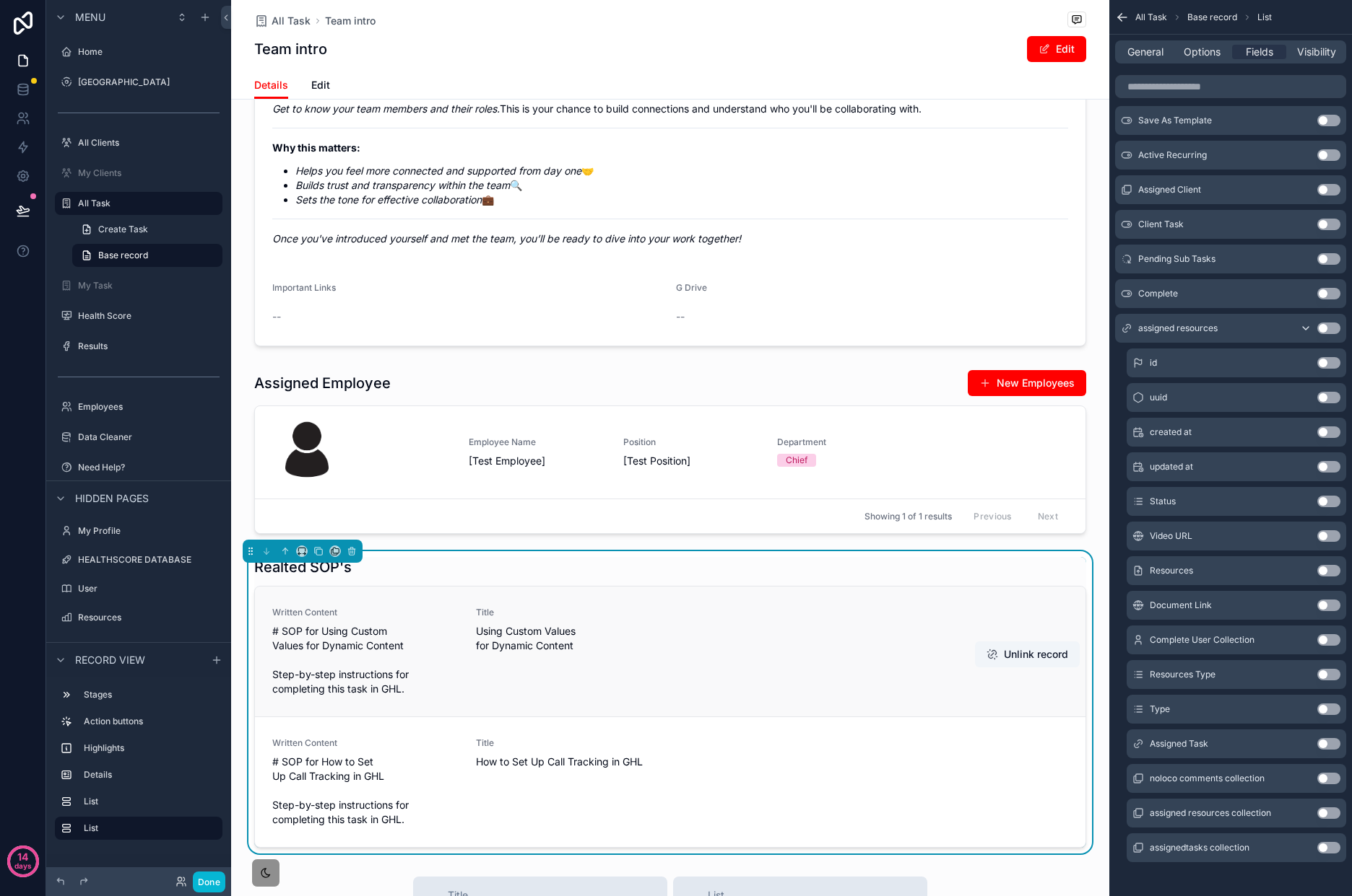
scroll to position [363, 0]
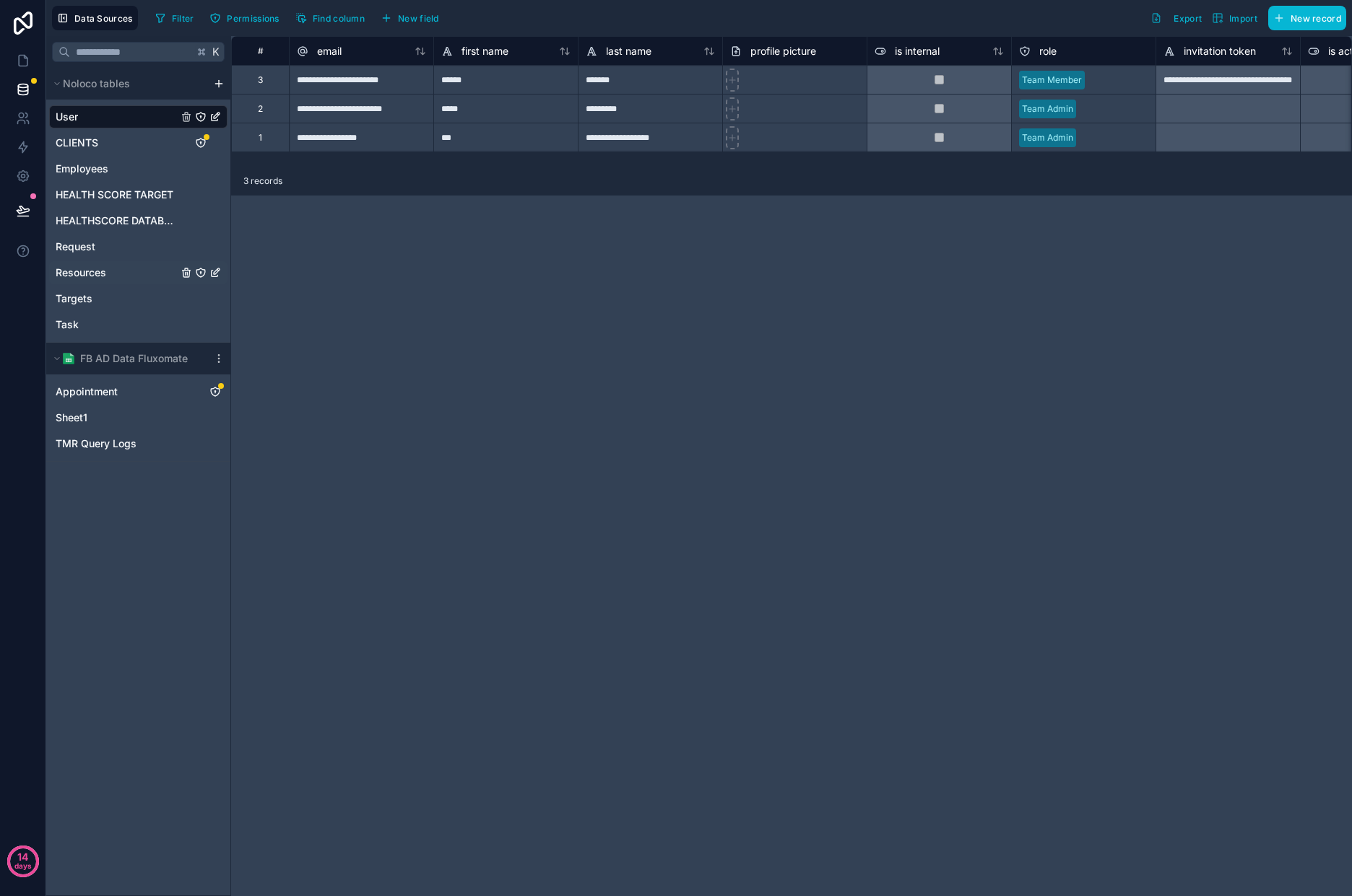
click at [119, 267] on link "Resources" at bounding box center [138, 273] width 178 height 23
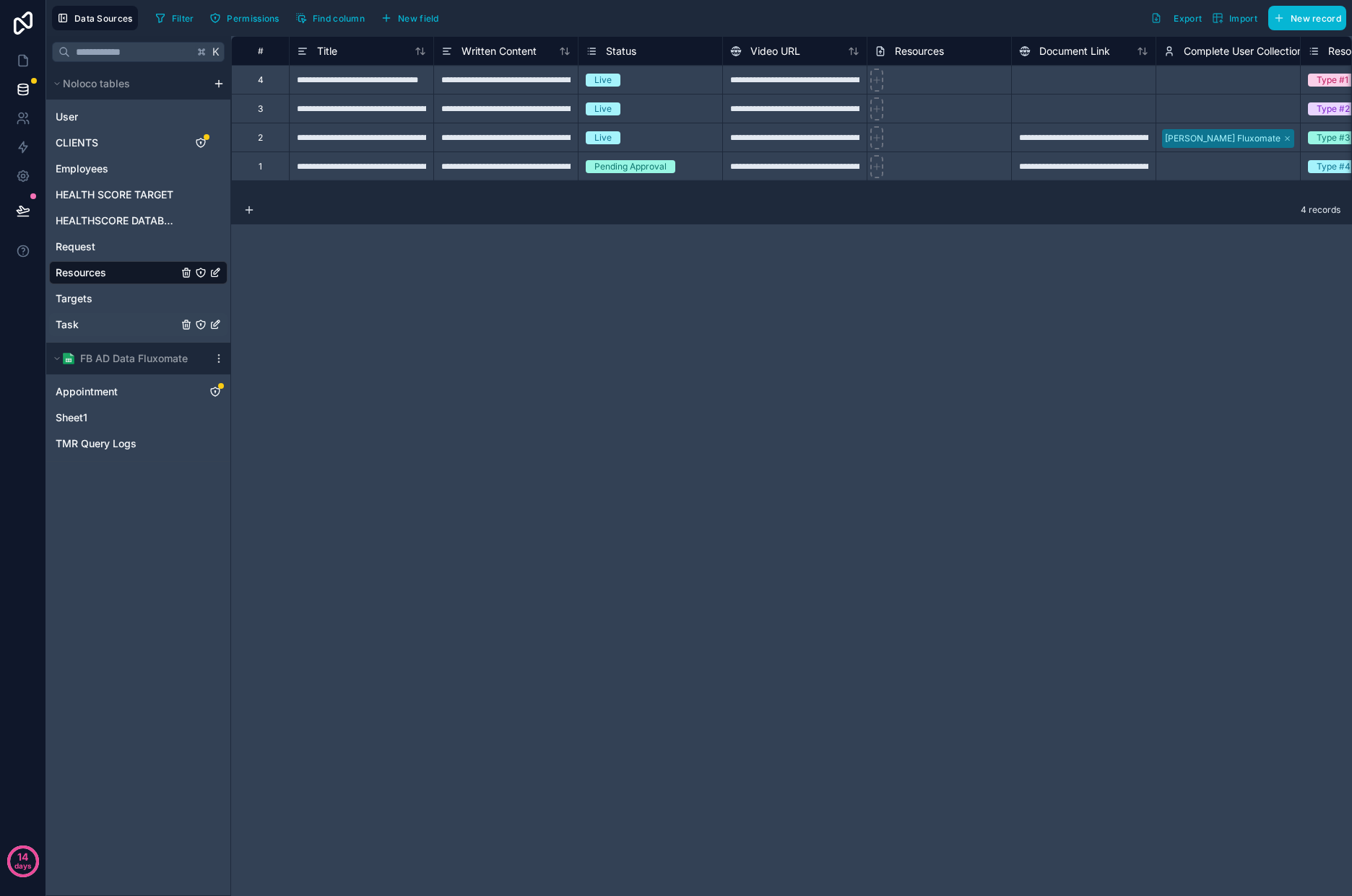
click at [110, 322] on link "Task" at bounding box center [138, 325] width 178 height 23
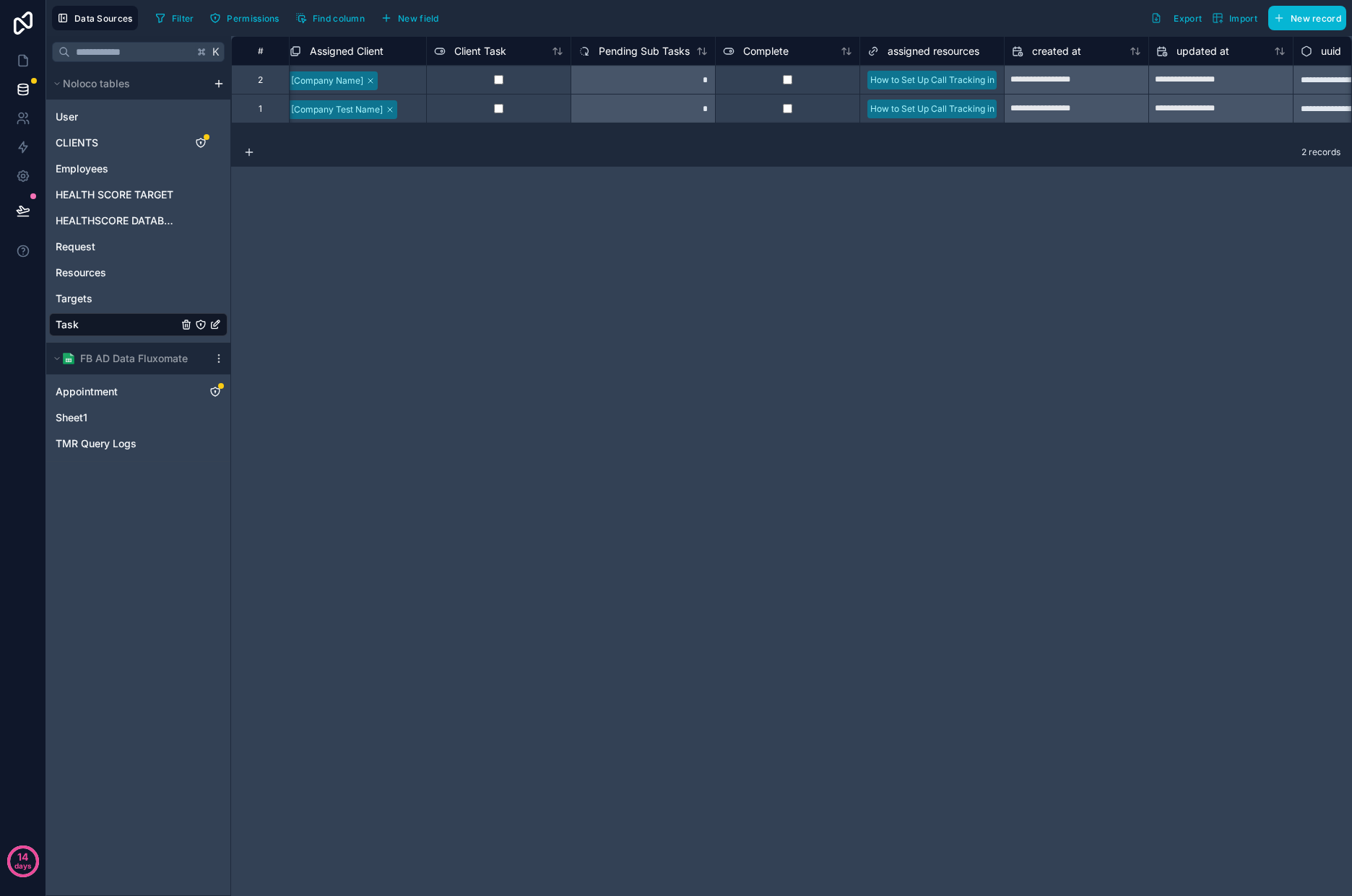
scroll to position [0, 2611]
click at [995, 105] on div "How to Set Up Call Tracking in GHL" at bounding box center [927, 109] width 144 height 22
click at [995, 106] on div "How to Set Up Call Tracking in GHL" at bounding box center [927, 109] width 144 height 22
click at [997, 85] on div "How to Set Up Call Tracking in GHL" at bounding box center [927, 80] width 144 height 22
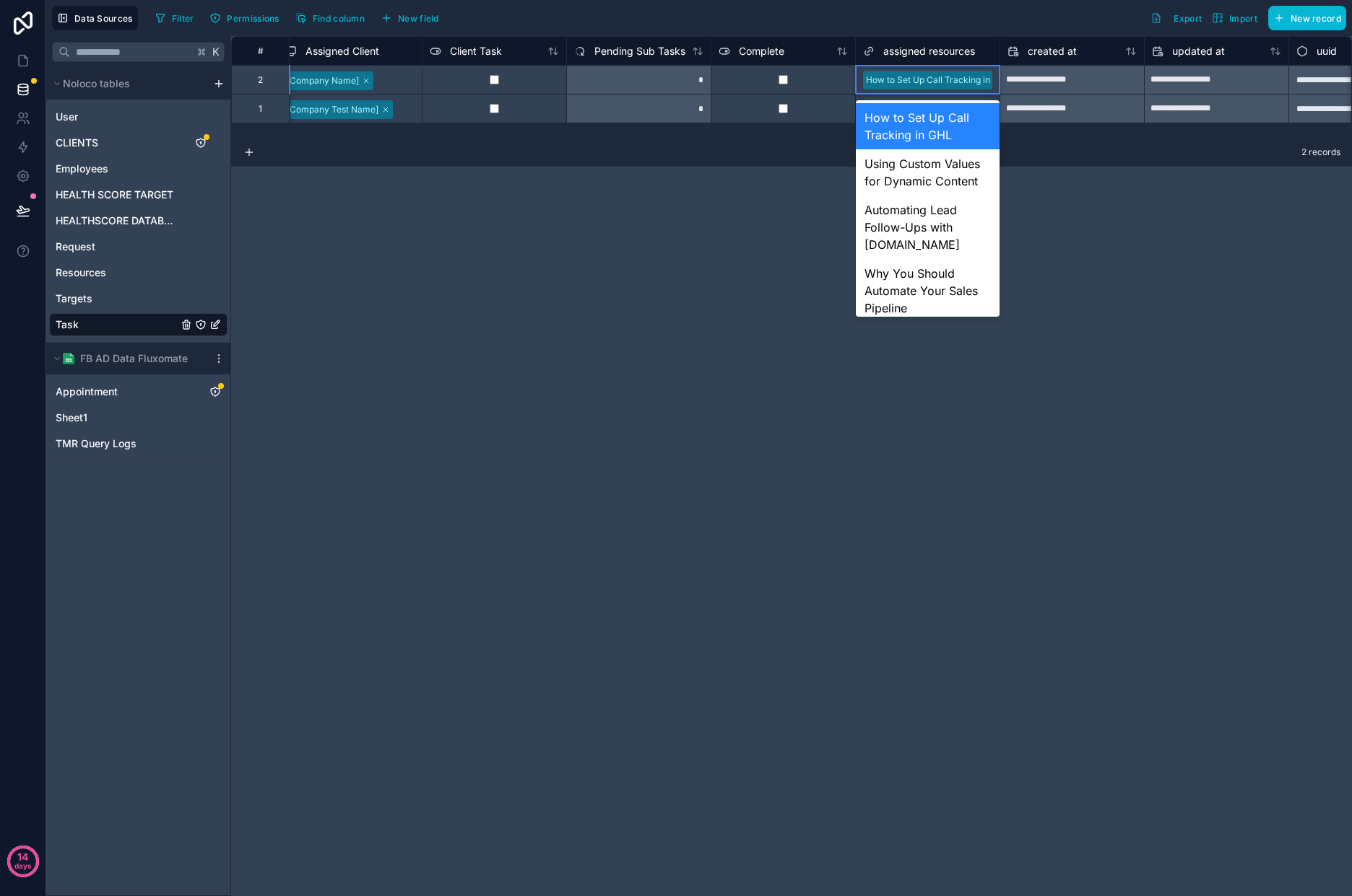
click at [1112, 228] on div "**********" at bounding box center [791, 465] width 1120 height 860
click at [1122, 333] on div "**********" at bounding box center [791, 465] width 1120 height 860
click at [731, 363] on div "**********" at bounding box center [791, 465] width 1120 height 860
click at [1064, 222] on div "**********" at bounding box center [791, 465] width 1120 height 860
click at [1055, 180] on div "**********" at bounding box center [791, 465] width 1120 height 860
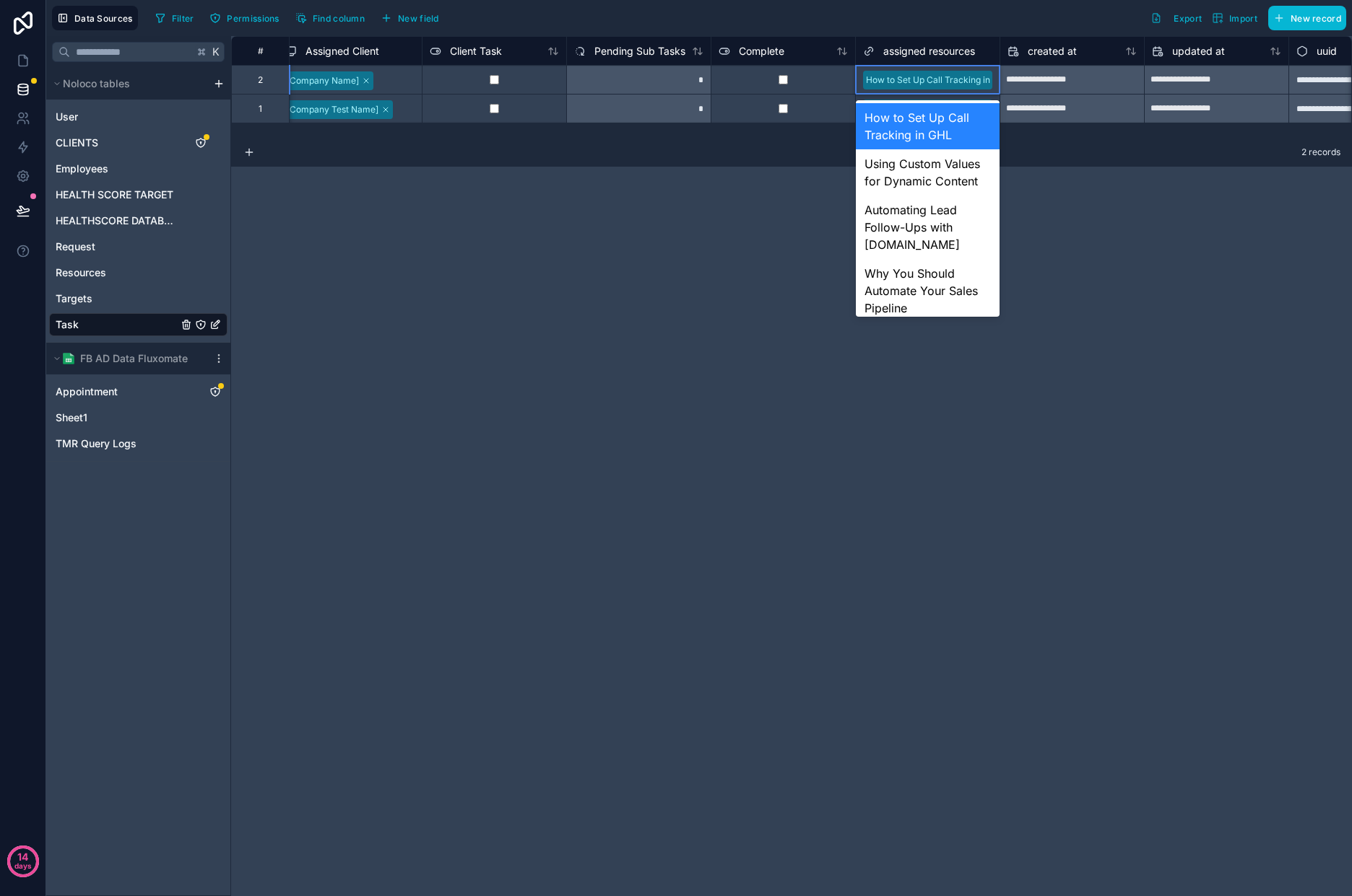
click at [998, 79] on div "How to Set Up Call Tracking in GHL" at bounding box center [927, 80] width 144 height 22
drag, startPoint x: 832, startPoint y: 105, endPoint x: 869, endPoint y: 91, distance: 39.6
click at [832, 105] on div at bounding box center [783, 108] width 144 height 29
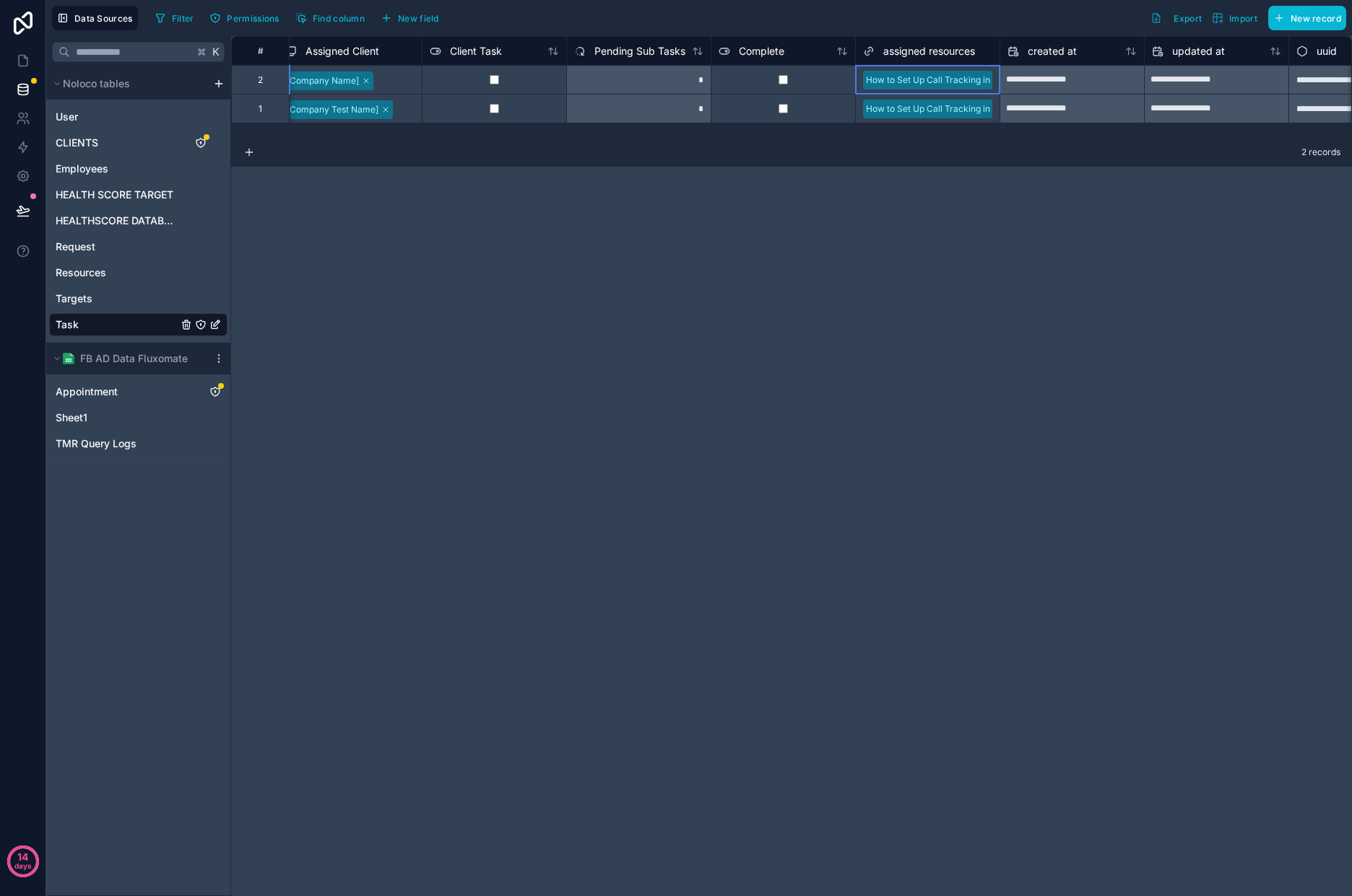
click at [962, 86] on div "How to Set Up Call Tracking in GHL" at bounding box center [938, 80] width 144 height 13
click at [991, 142] on div "2 records" at bounding box center [791, 152] width 1120 height 29
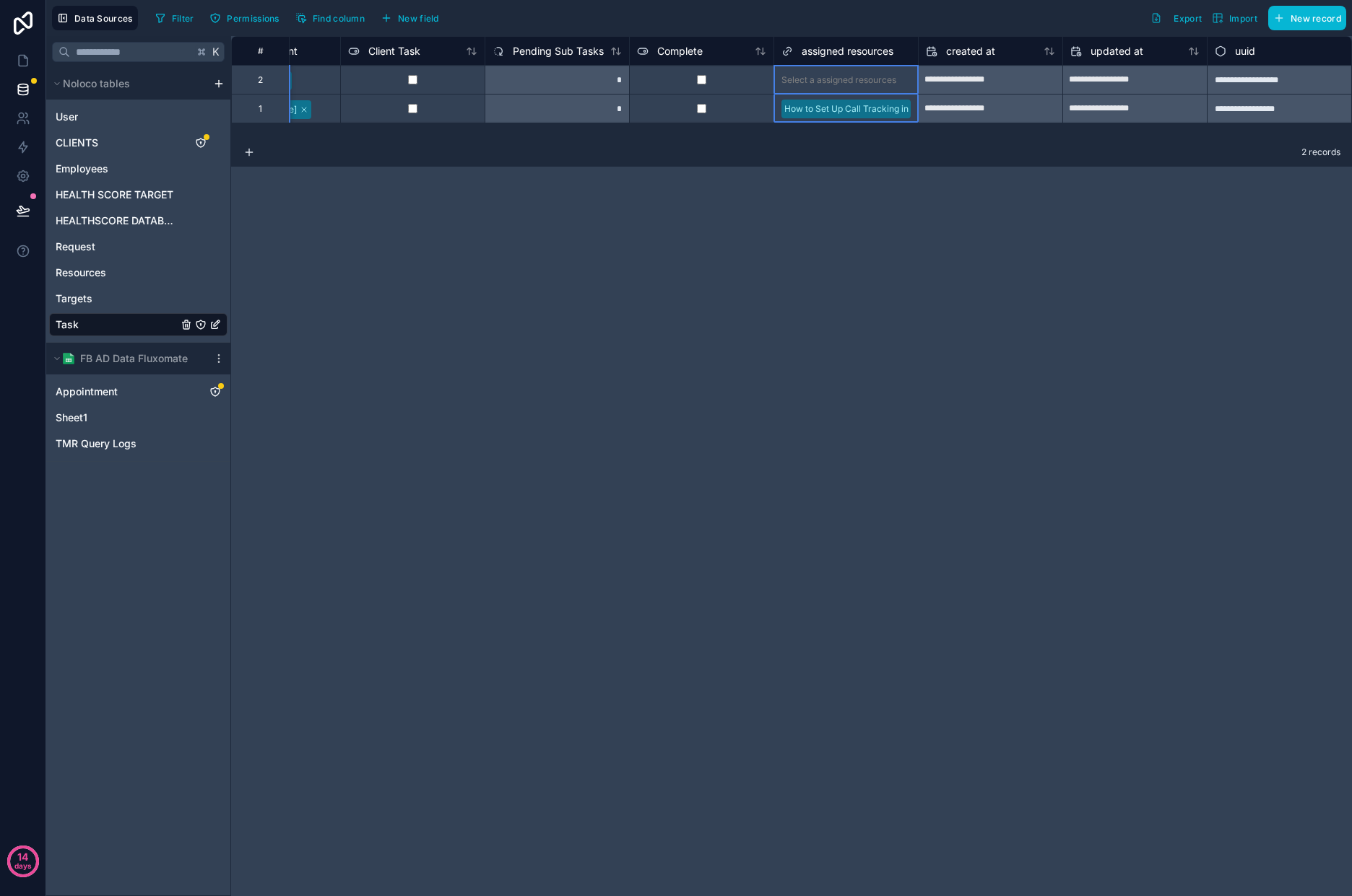
click at [793, 59] on div "assigned resources" at bounding box center [837, 51] width 112 height 17
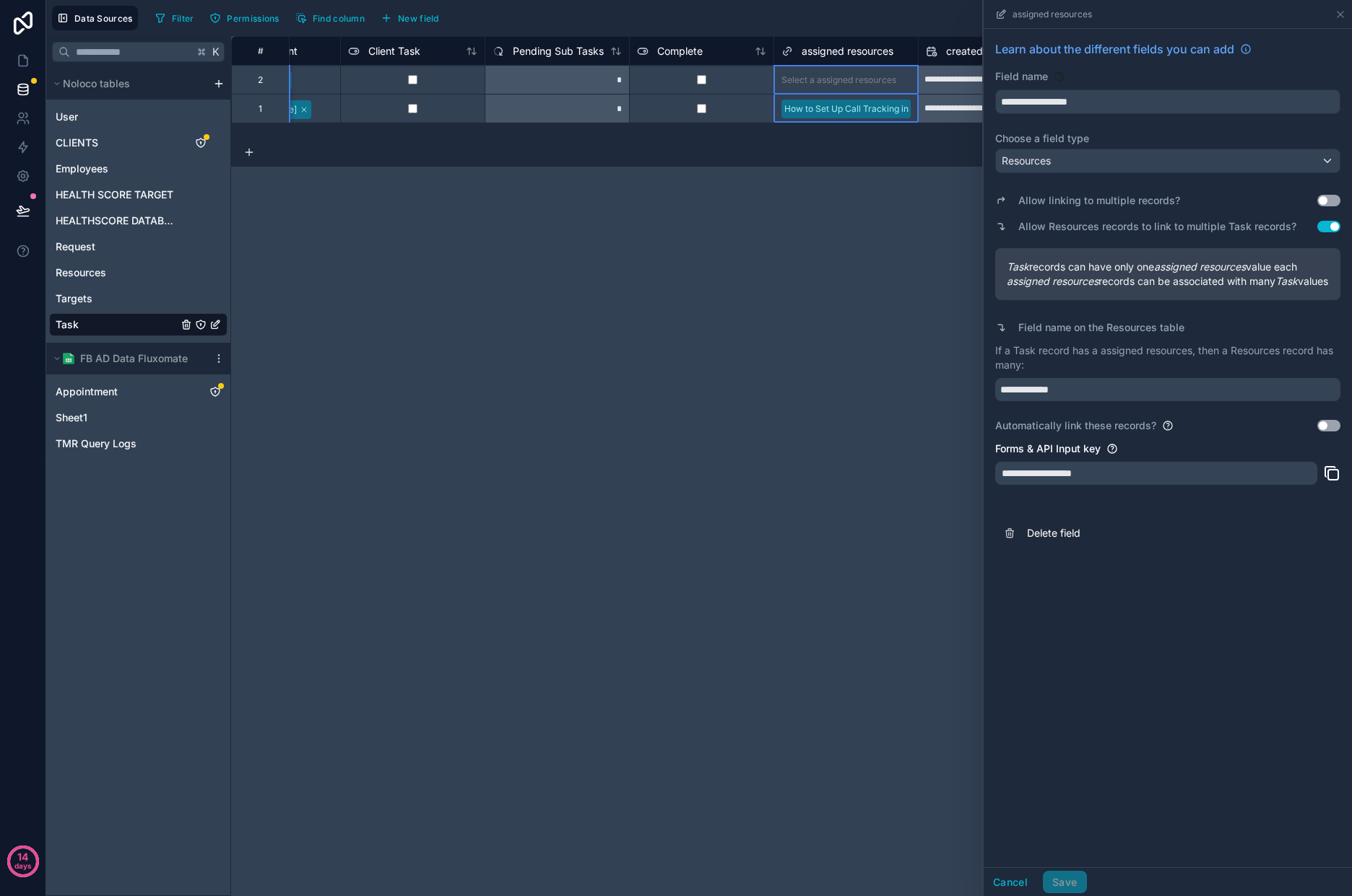
click at [666, 248] on div "**********" at bounding box center [791, 465] width 1120 height 860
click at [95, 278] on span "Resources" at bounding box center [81, 272] width 51 height 14
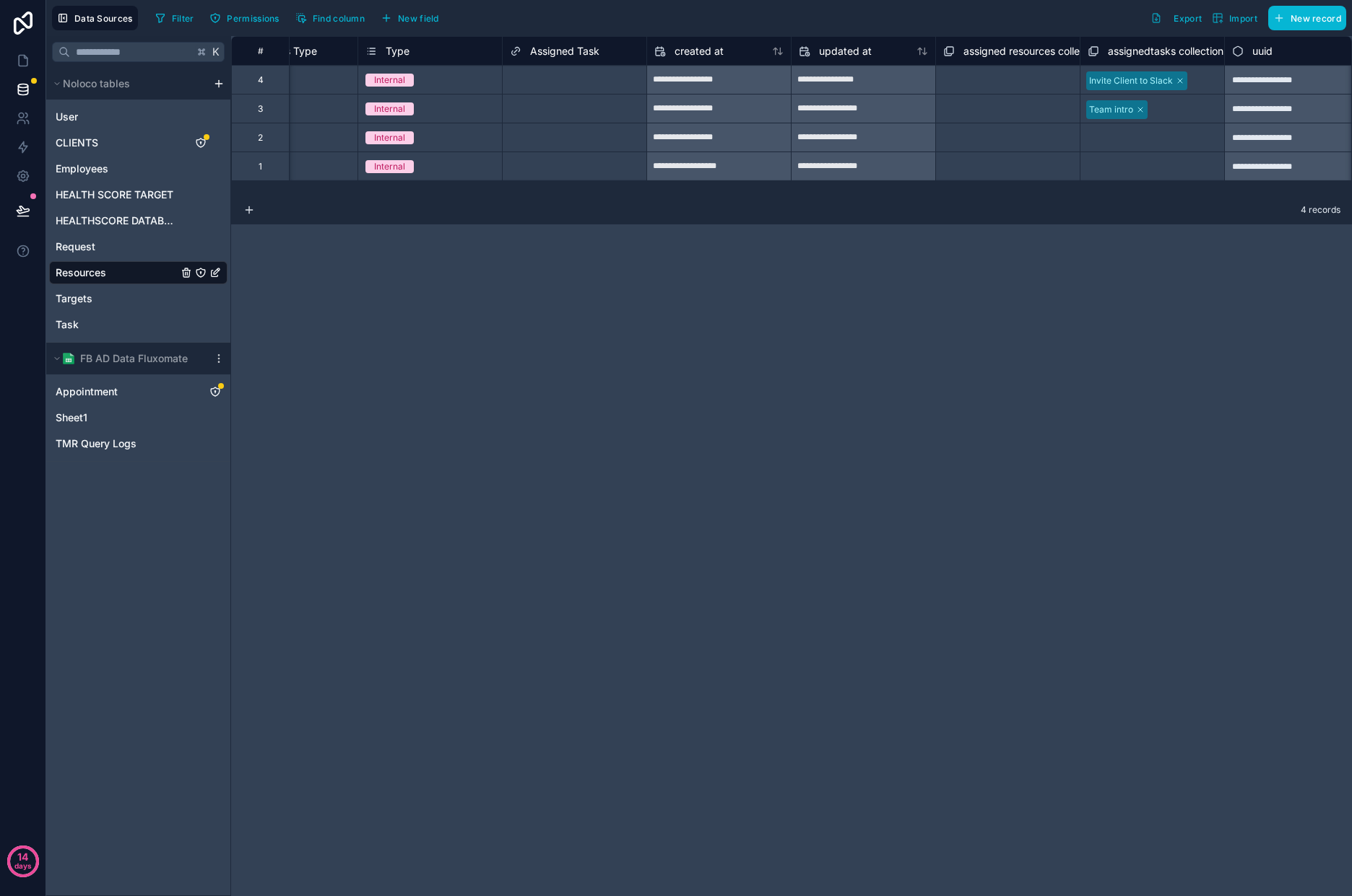
scroll to position [0, 1104]
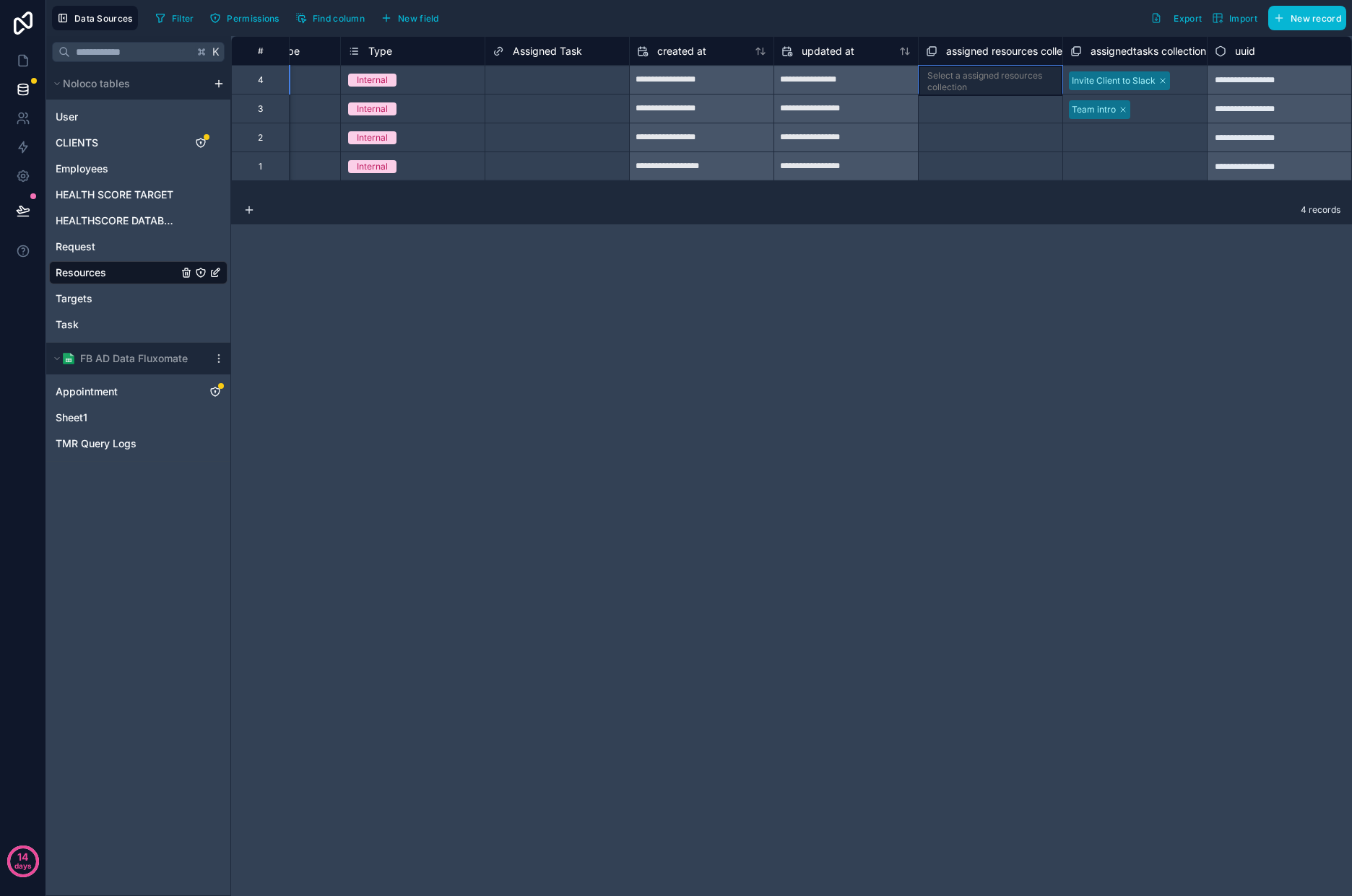
click at [1015, 87] on div "Select a assigned resources collection" at bounding box center [990, 81] width 126 height 23
click at [935, 54] on icon at bounding box center [931, 51] width 12 height 17
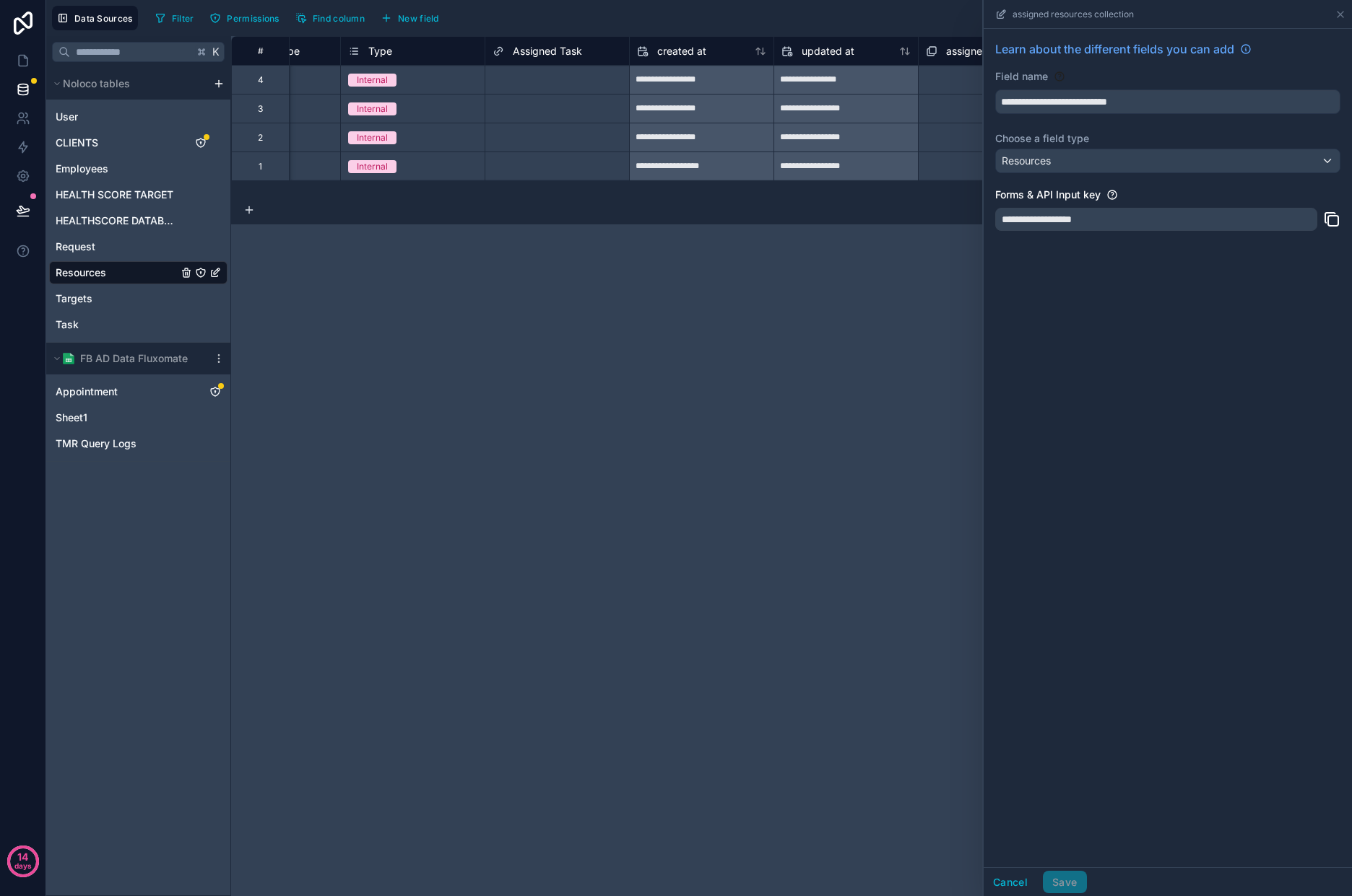
click at [952, 241] on div "**********" at bounding box center [791, 465] width 1120 height 860
click at [819, 294] on div "**********" at bounding box center [791, 465] width 1120 height 860
drag, startPoint x: 1342, startPoint y: 15, endPoint x: 1331, endPoint y: 16, distance: 11.0
click at [1342, 16] on icon at bounding box center [1340, 14] width 6 height 6
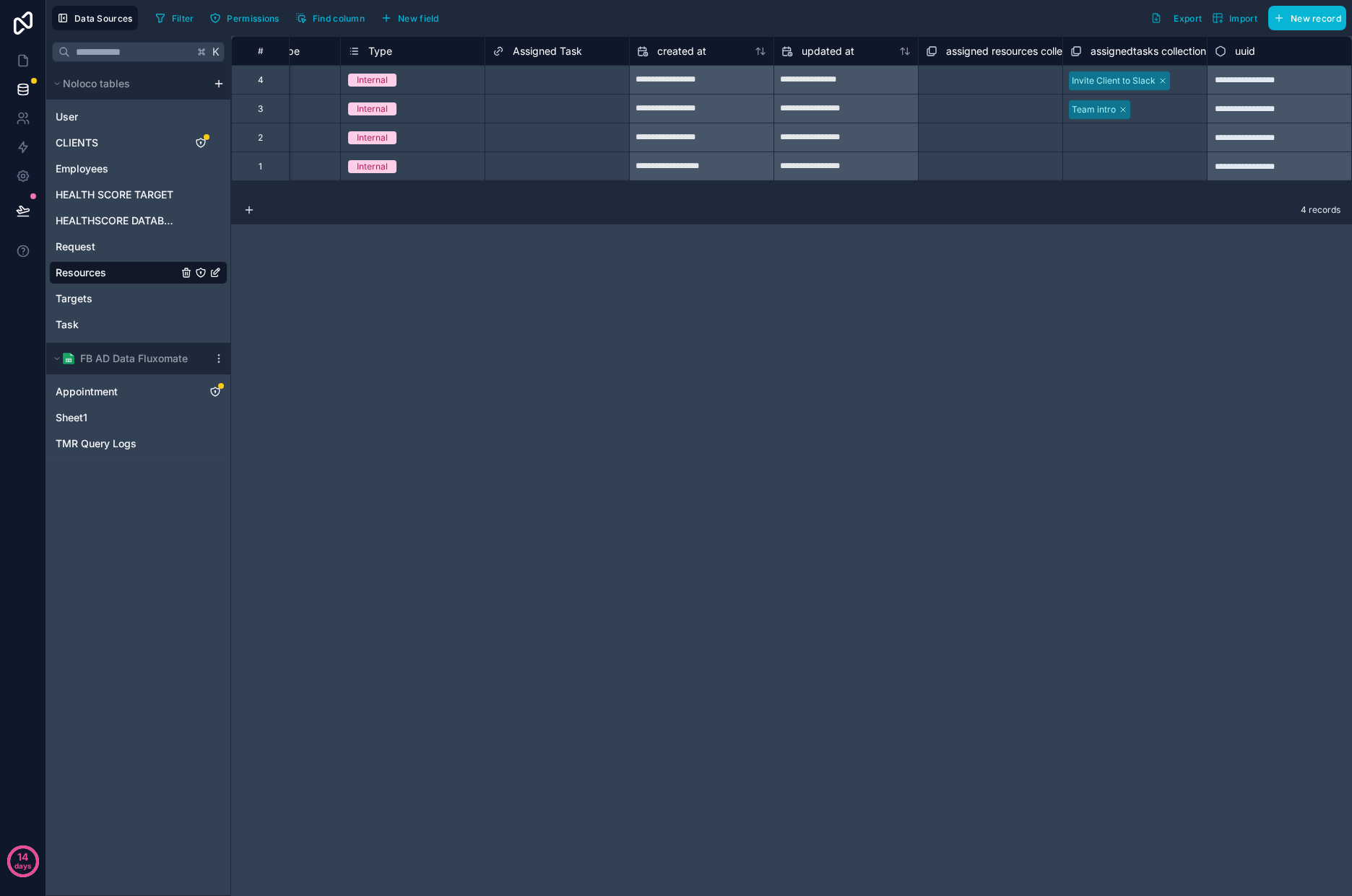
click at [931, 53] on icon at bounding box center [931, 51] width 12 height 17
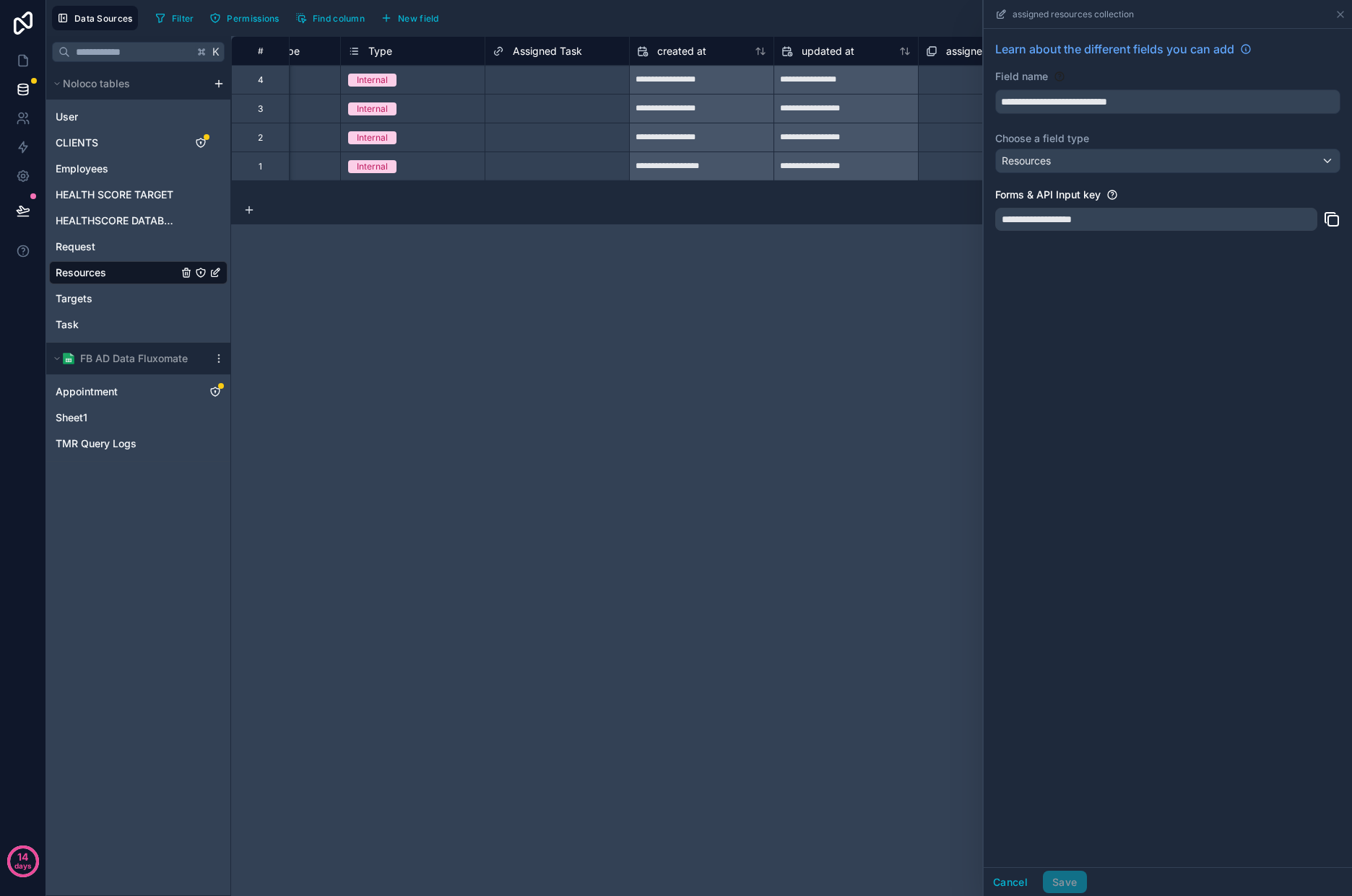
click at [461, 376] on div "**********" at bounding box center [791, 465] width 1120 height 860
click at [90, 329] on link "Task" at bounding box center [138, 325] width 178 height 23
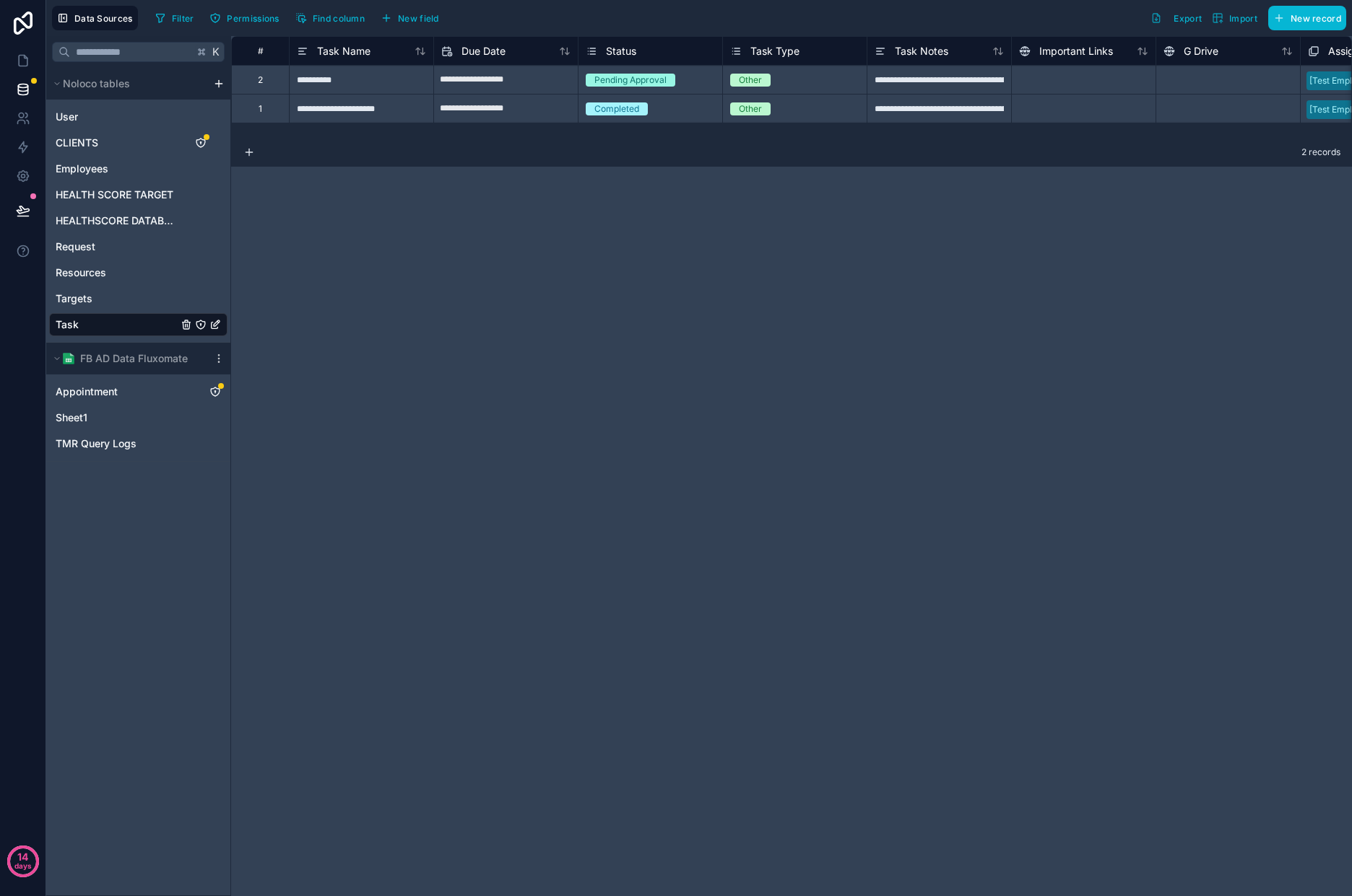
drag, startPoint x: 476, startPoint y: 141, endPoint x: 522, endPoint y: 141, distance: 46.0
click at [522, 141] on div "2 records" at bounding box center [791, 152] width 1120 height 29
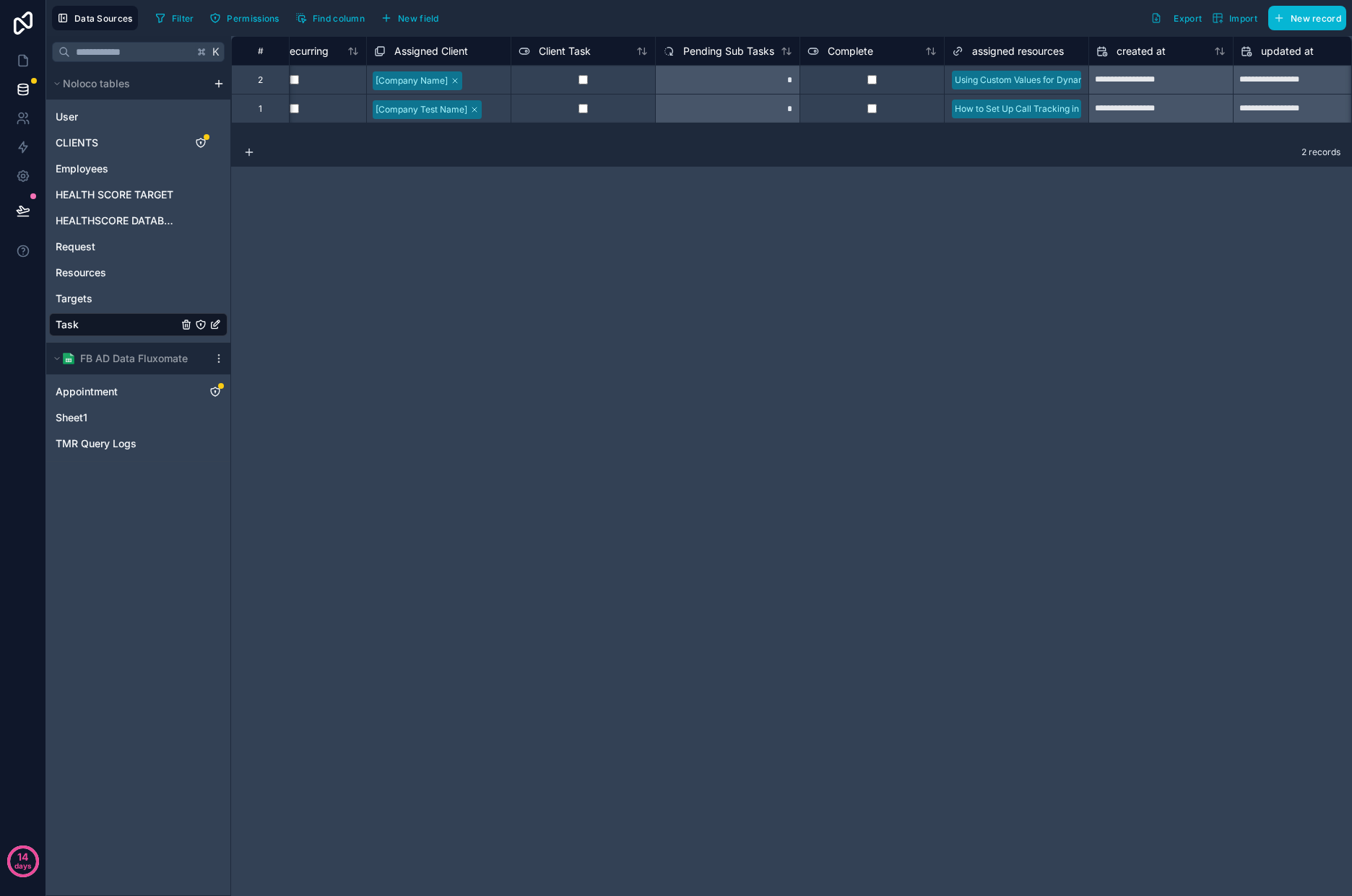
scroll to position [0, 2692]
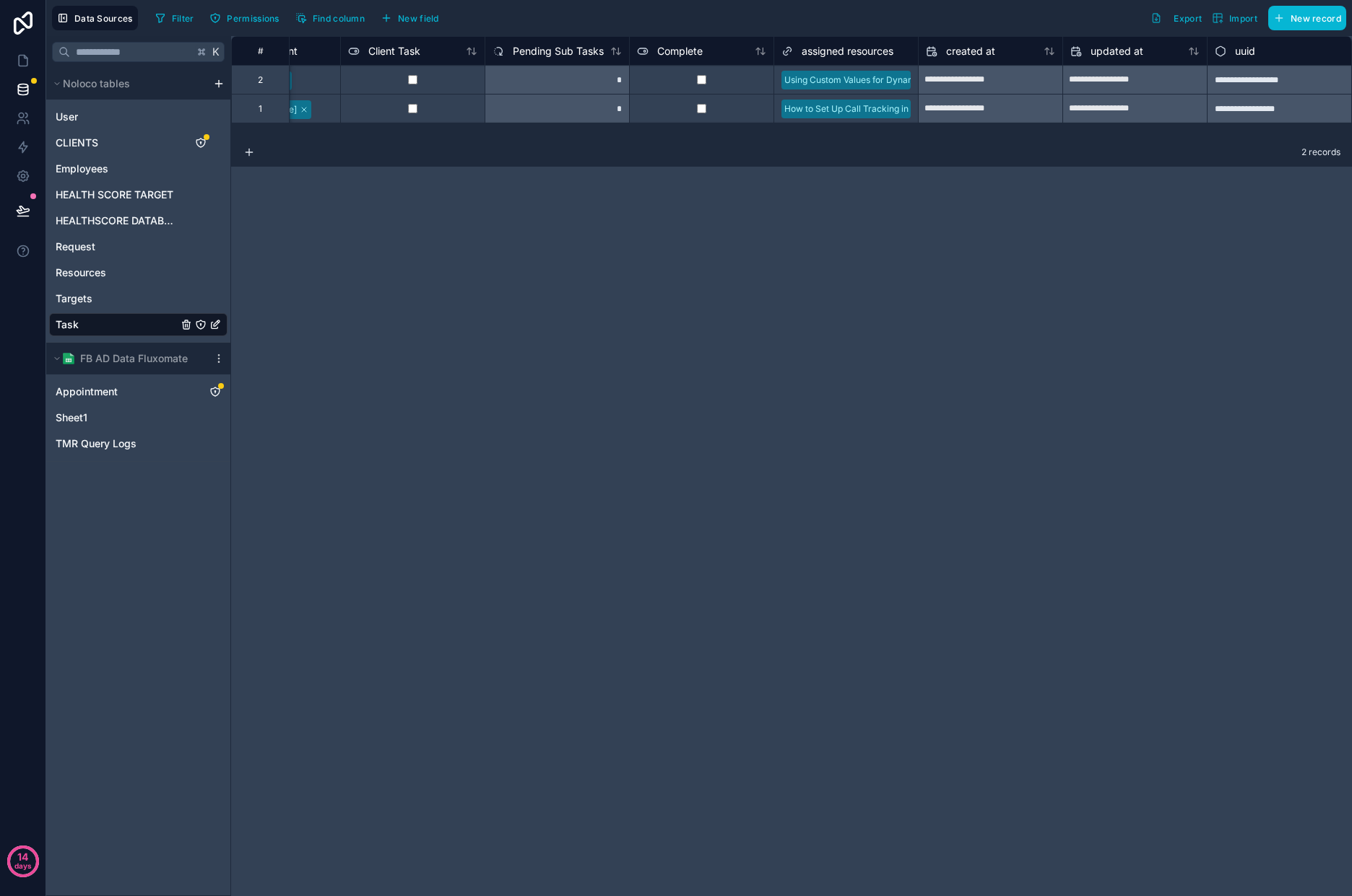
click at [788, 53] on icon at bounding box center [787, 51] width 12 height 17
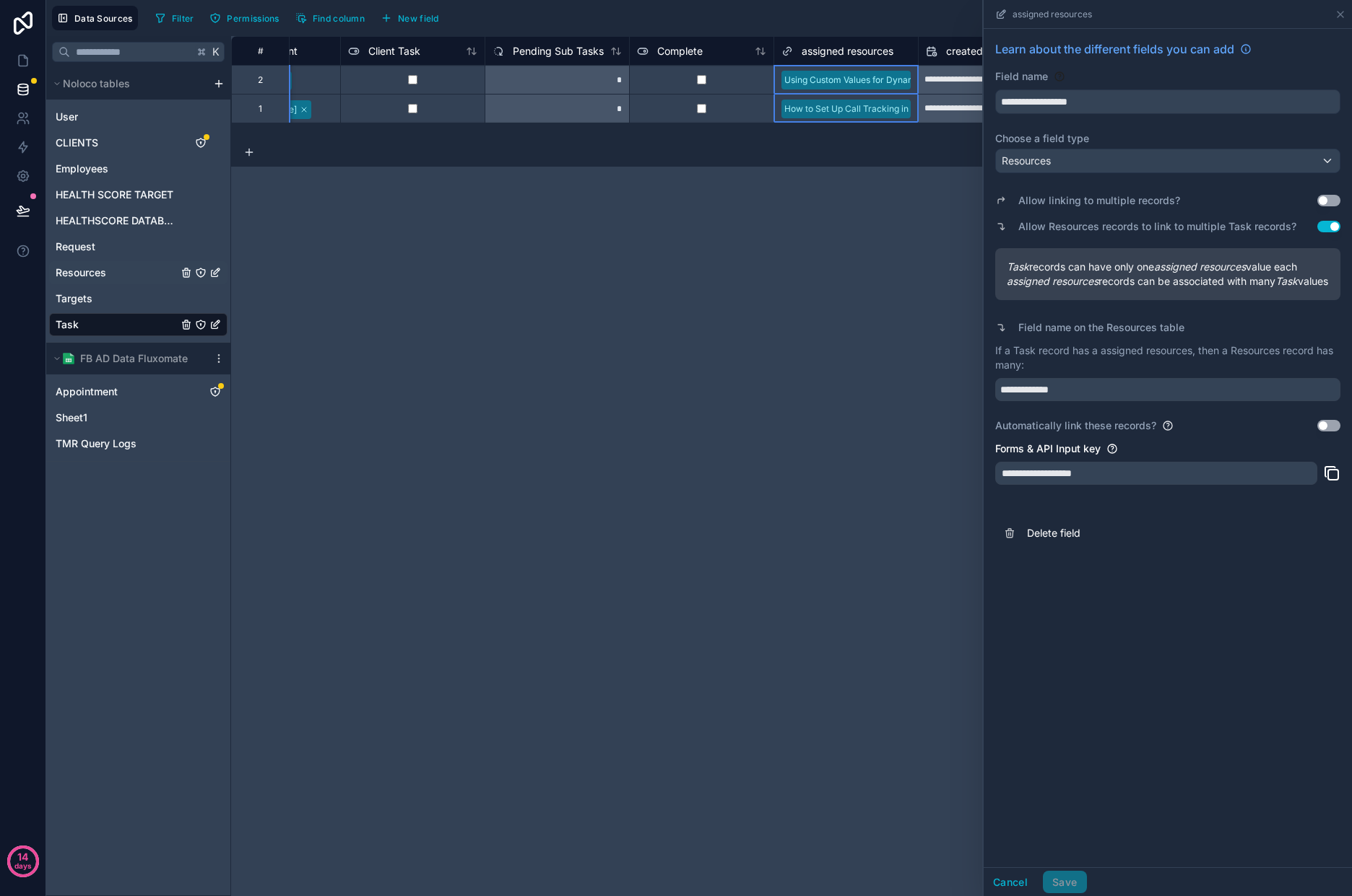
click at [117, 271] on link "Resources" at bounding box center [138, 273] width 178 height 23
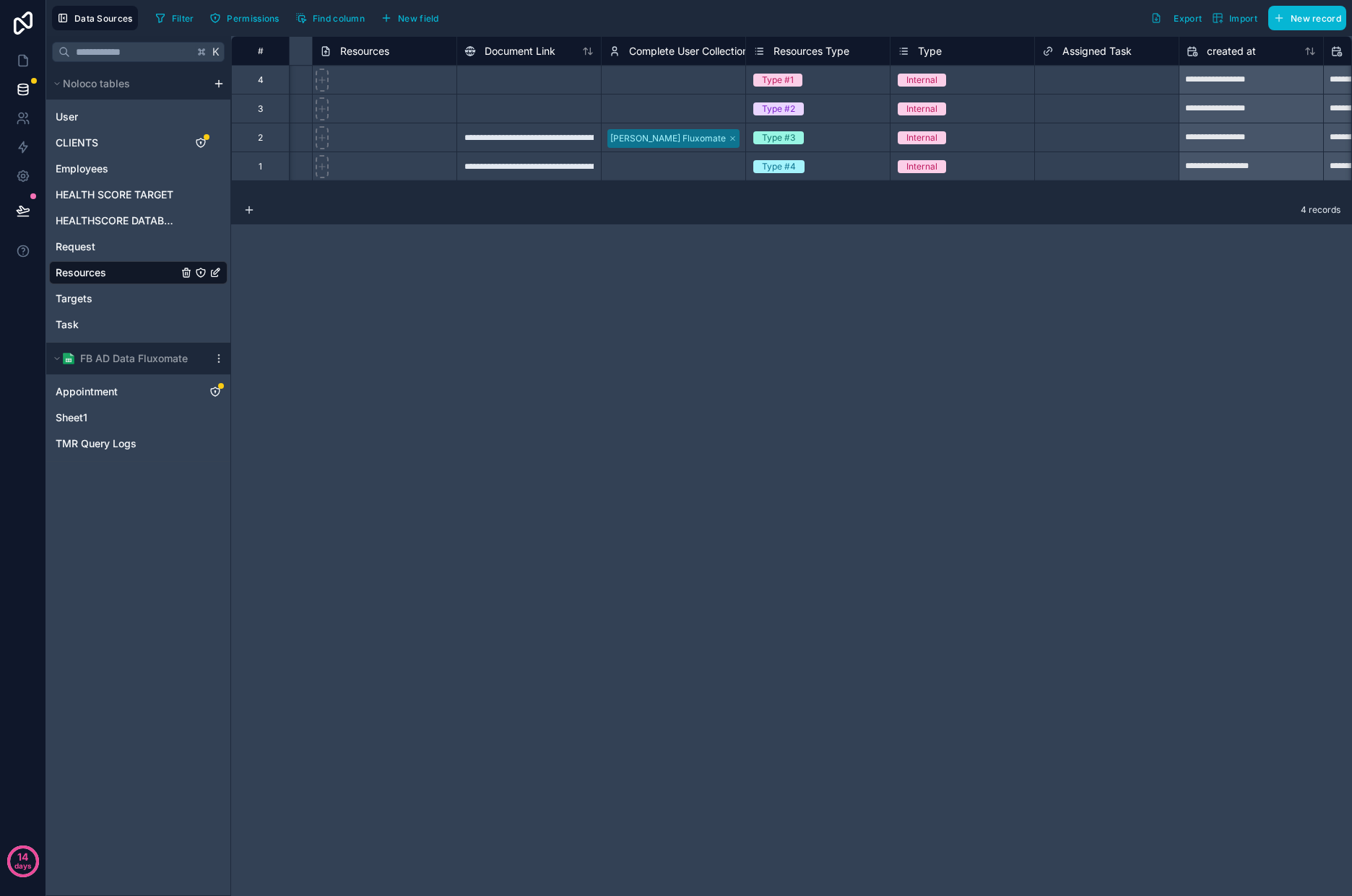
scroll to position [0, 1104]
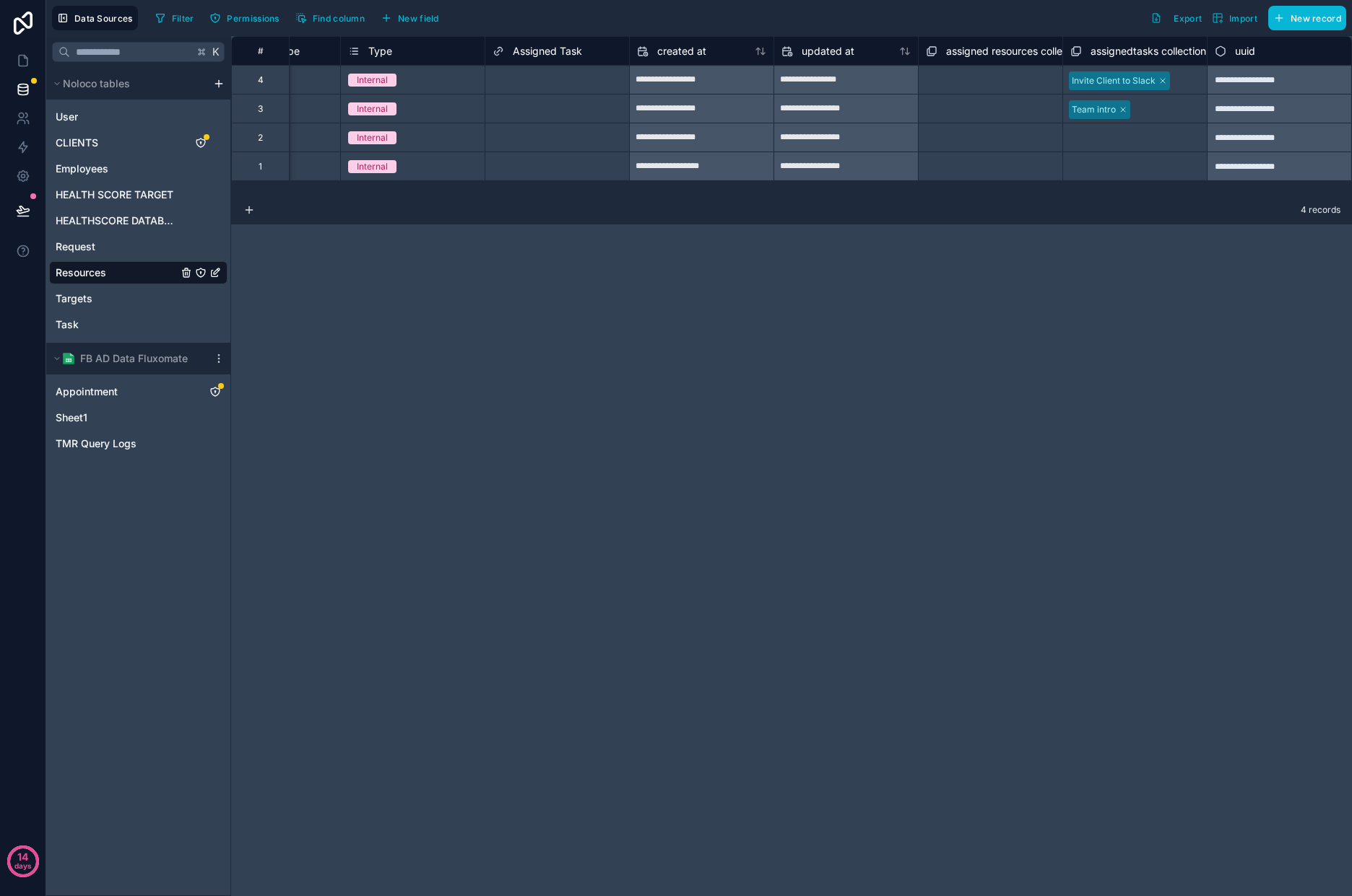
click at [934, 46] on icon at bounding box center [931, 51] width 12 height 17
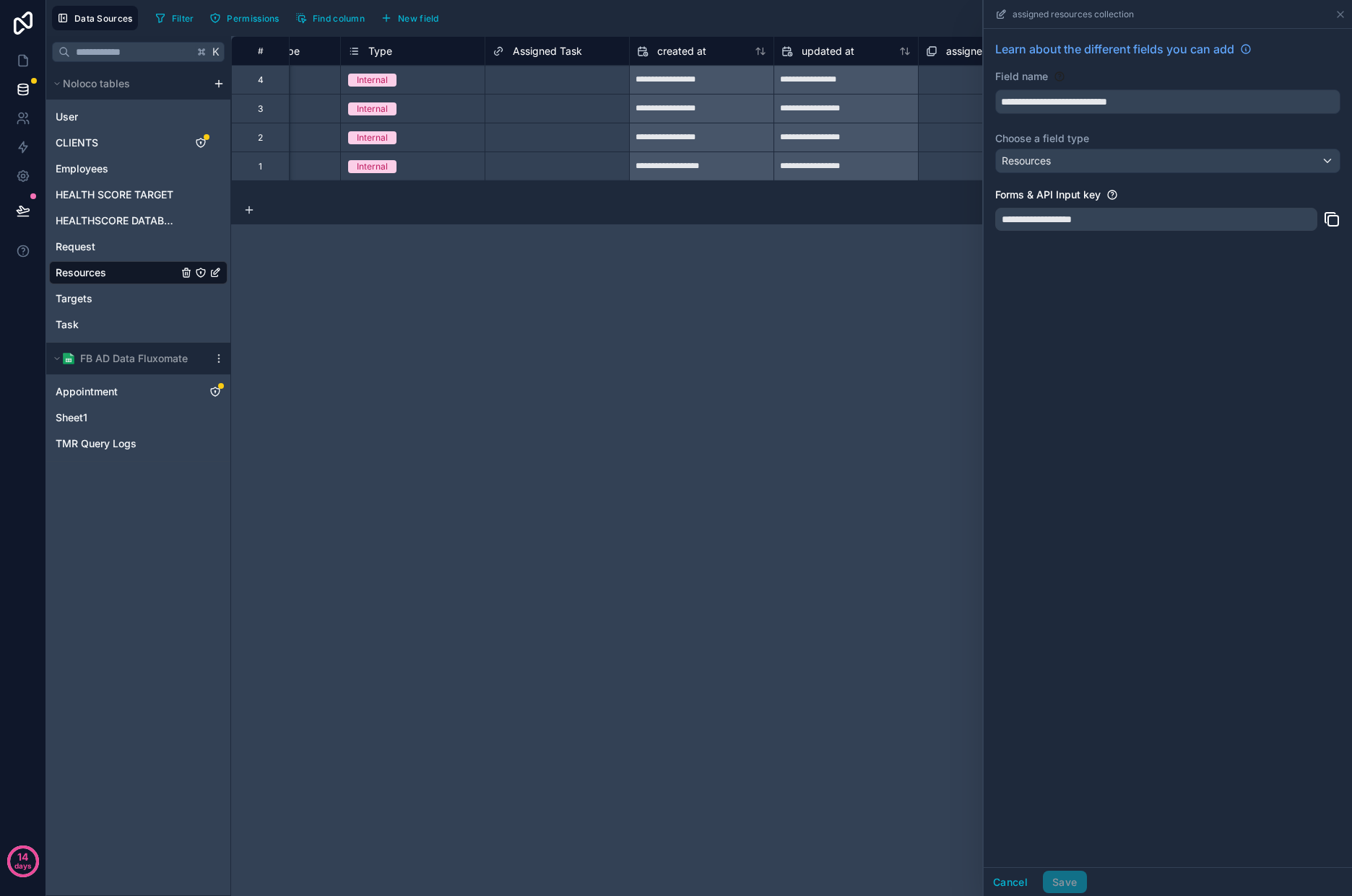
drag, startPoint x: 1174, startPoint y: 197, endPoint x: 1171, endPoint y: 205, distance: 8.5
click at [1173, 198] on div "Forms & API Input key" at bounding box center [1168, 194] width 345 height 14
click at [1176, 230] on div "**********" at bounding box center [1156, 220] width 322 height 23
click at [1212, 135] on label "Choose a field type" at bounding box center [1168, 138] width 345 height 14
click at [1344, 13] on icon at bounding box center [1340, 14] width 12 height 12
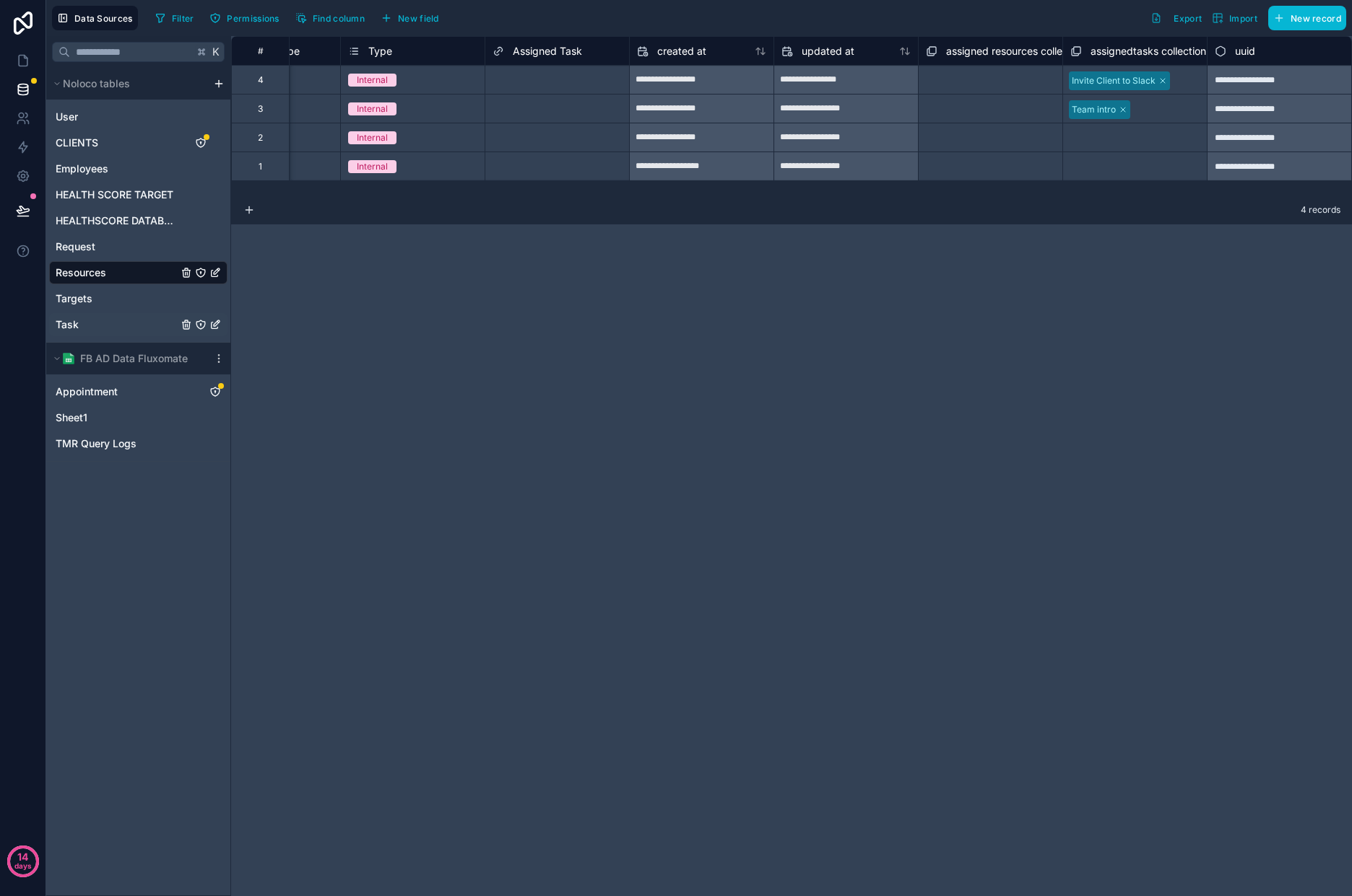
click at [90, 324] on link "Task" at bounding box center [138, 325] width 178 height 23
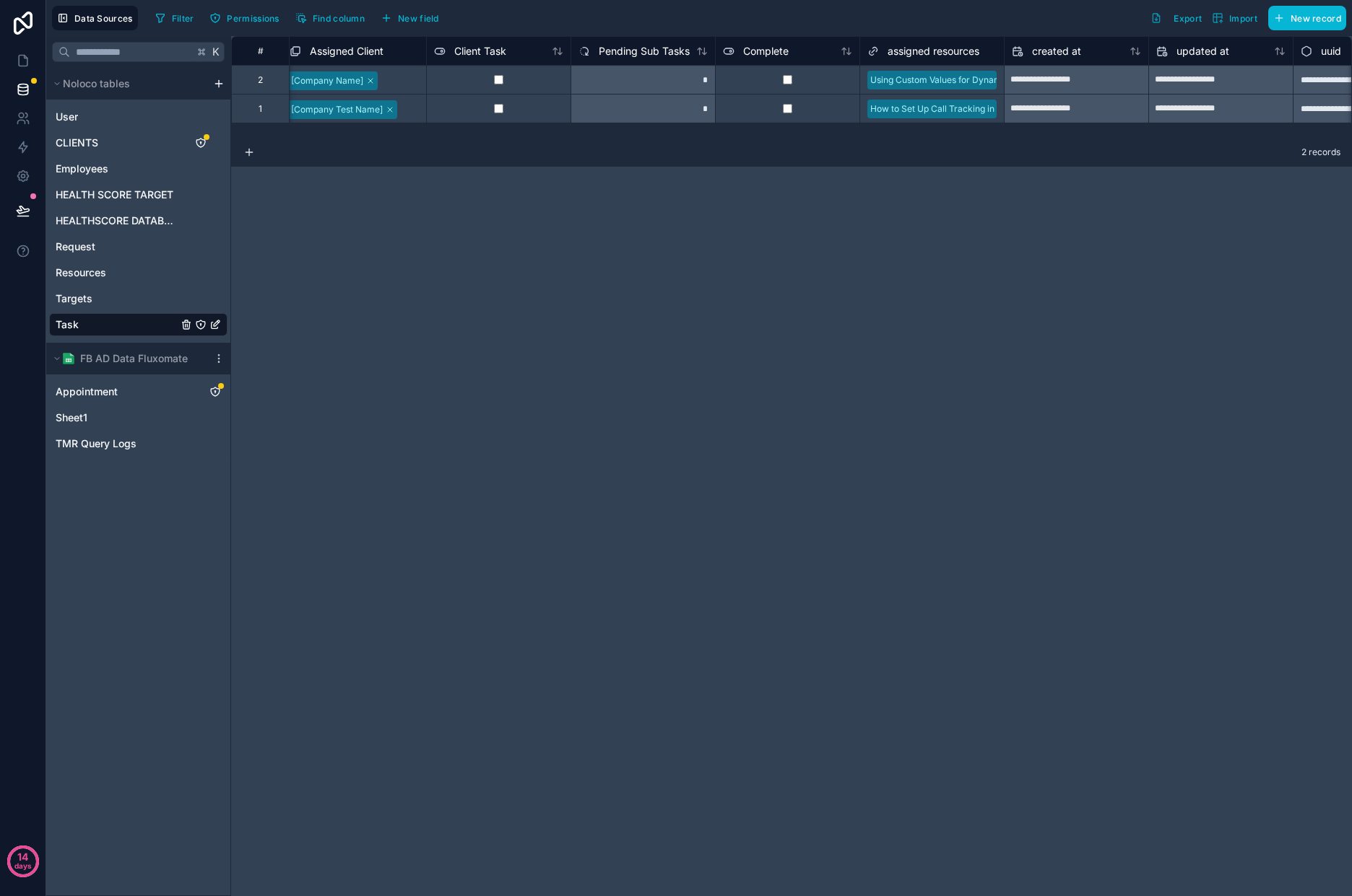
scroll to position [0, 2634]
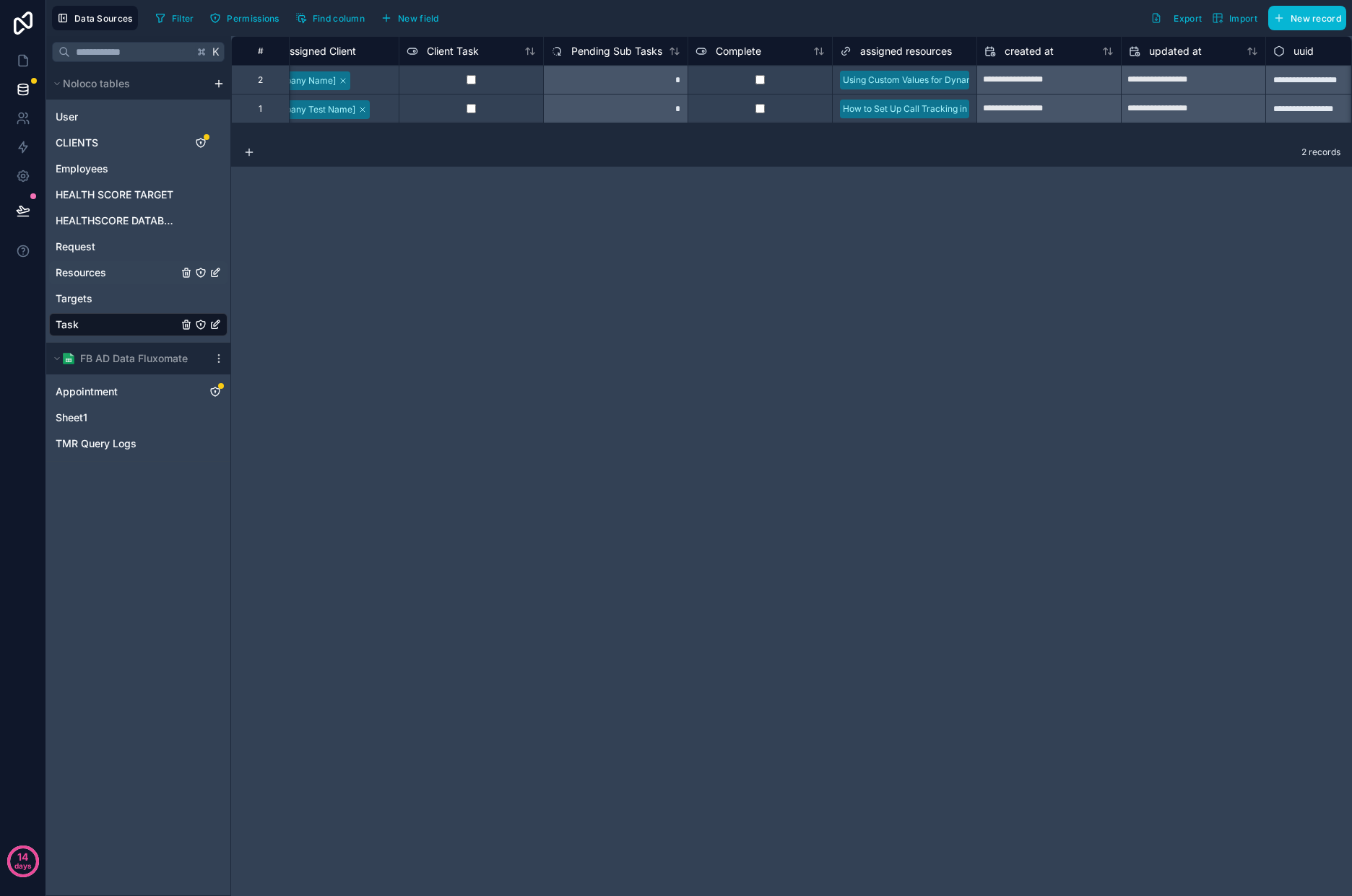
drag, startPoint x: 97, startPoint y: 268, endPoint x: 115, endPoint y: 263, distance: 18.7
click at [97, 269] on span "Resources" at bounding box center [81, 272] width 51 height 14
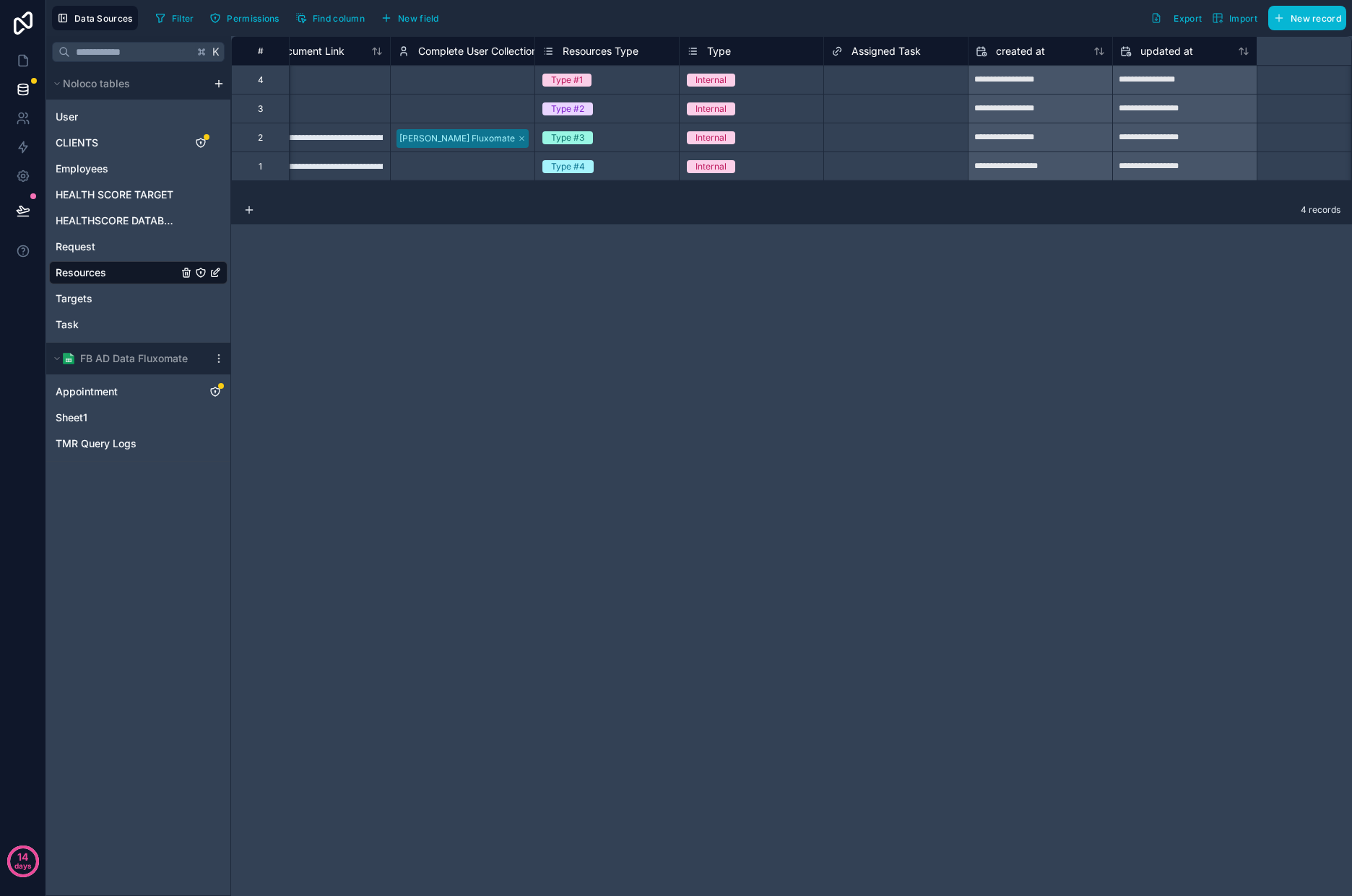
scroll to position [0, 1104]
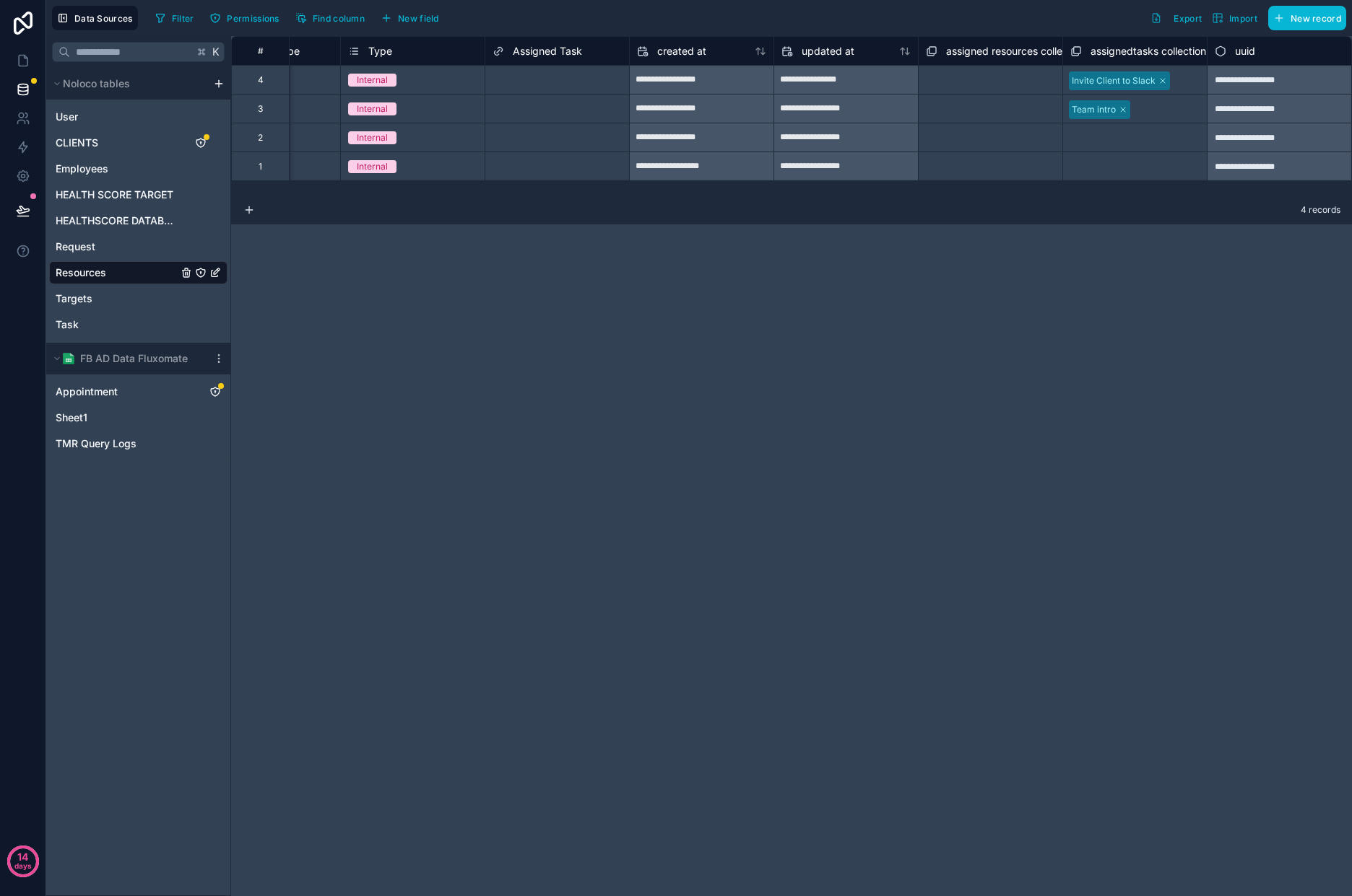
click at [944, 75] on div "Select a assigned resources collection" at bounding box center [990, 81] width 129 height 23
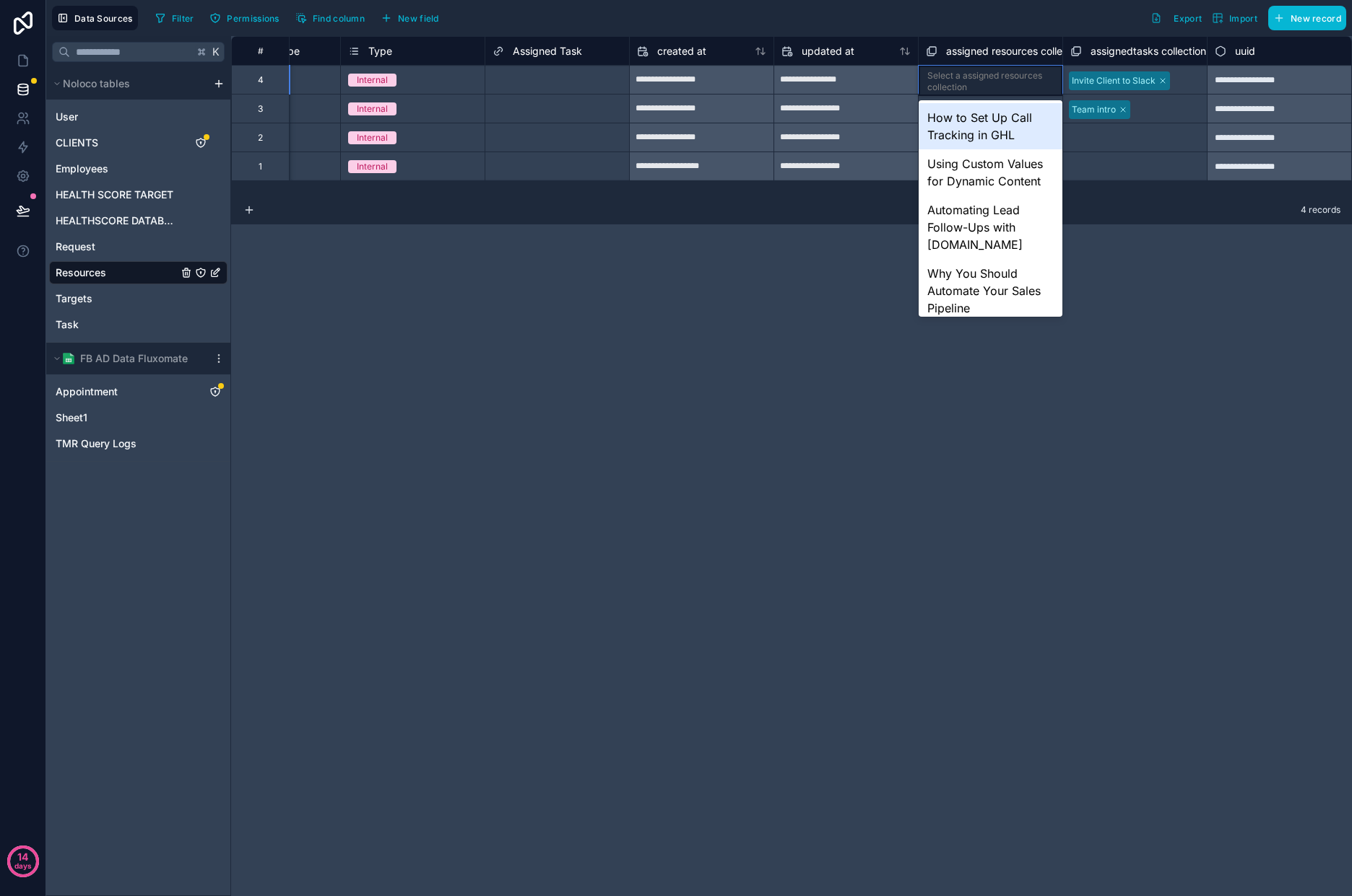
click at [954, 75] on div "Select a assigned resources collection" at bounding box center [990, 81] width 126 height 23
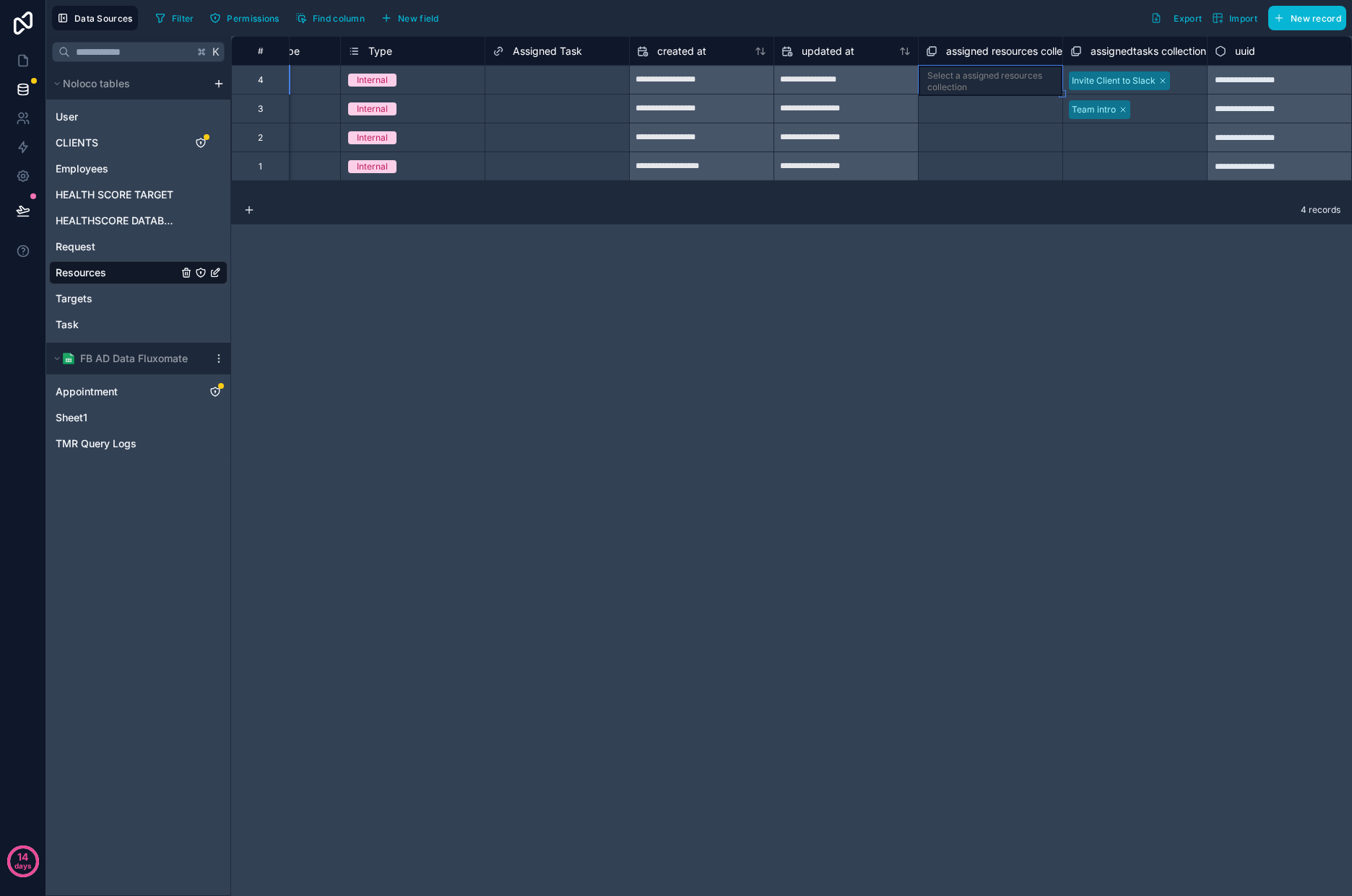
click at [954, 75] on div "Select a assigned resources collection" at bounding box center [990, 81] width 126 height 23
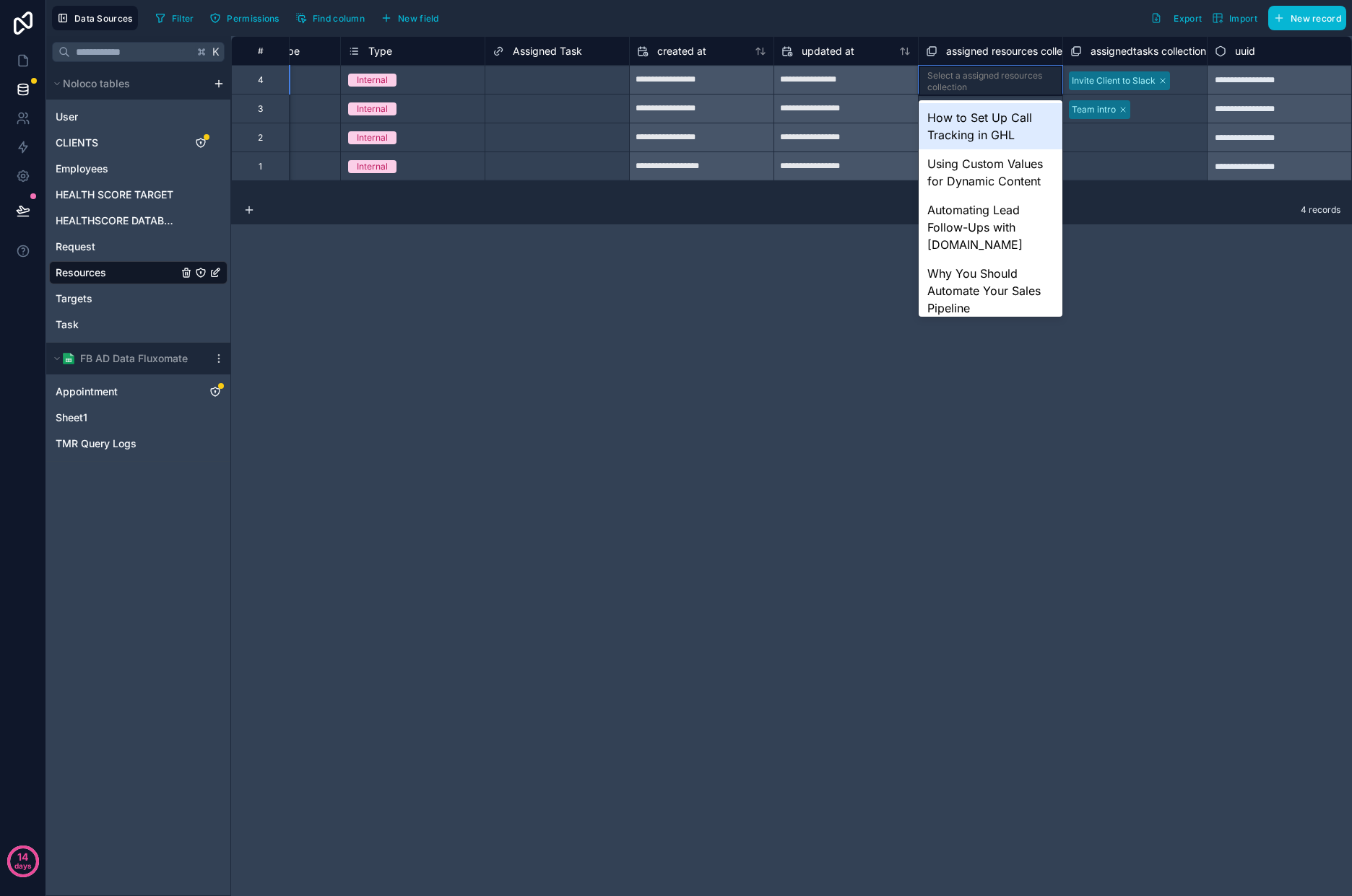
drag, startPoint x: 807, startPoint y: 261, endPoint x: 850, endPoint y: 225, distance: 56.1
click at [808, 261] on div "**********" at bounding box center [791, 465] width 1120 height 860
click at [941, 48] on div "assigned resources collection" at bounding box center [1005, 51] width 159 height 17
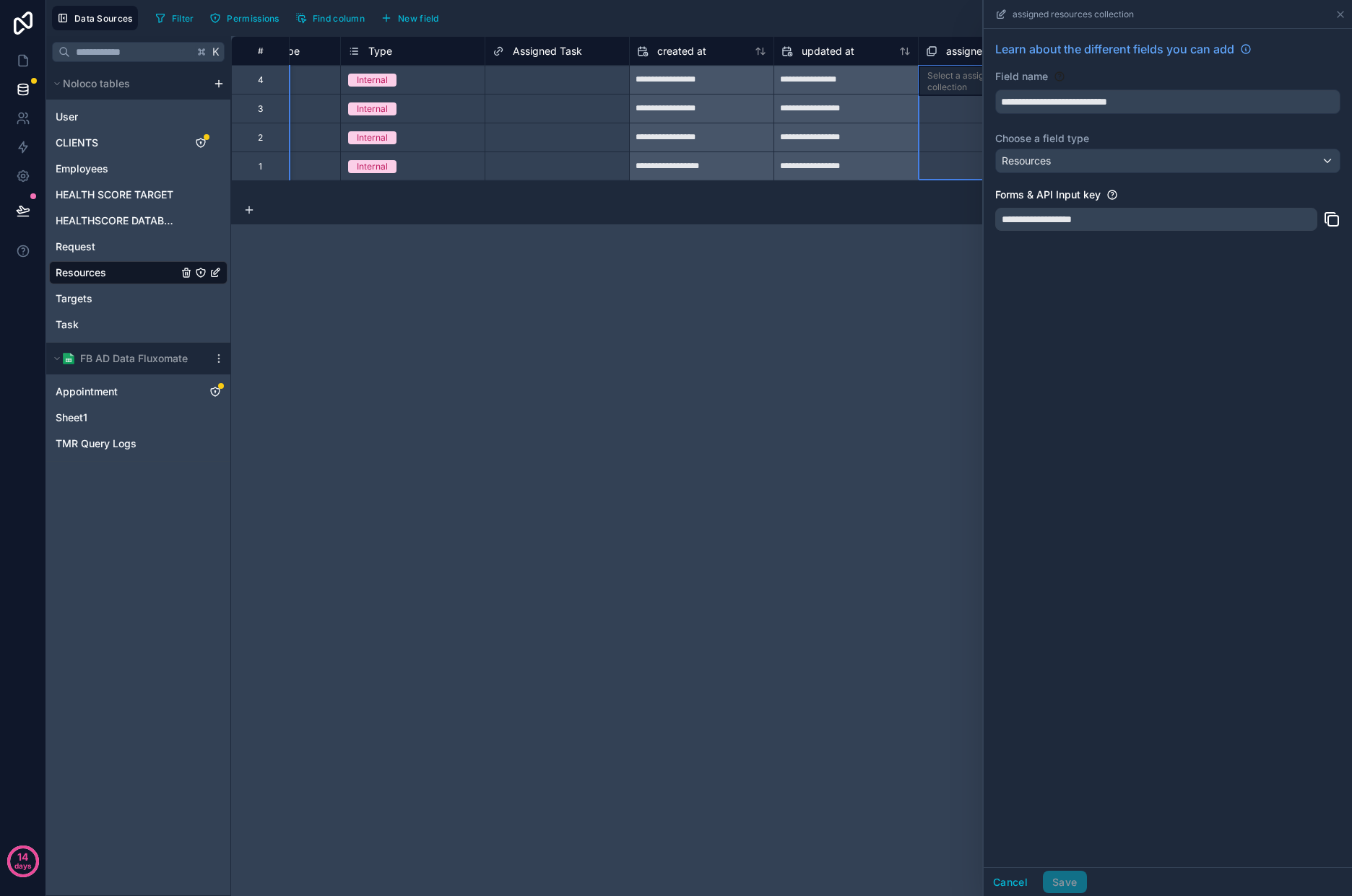
click at [940, 48] on div "assigned resources collection" at bounding box center [1005, 51] width 159 height 17
click at [1013, 878] on button "Cancel" at bounding box center [1010, 883] width 53 height 23
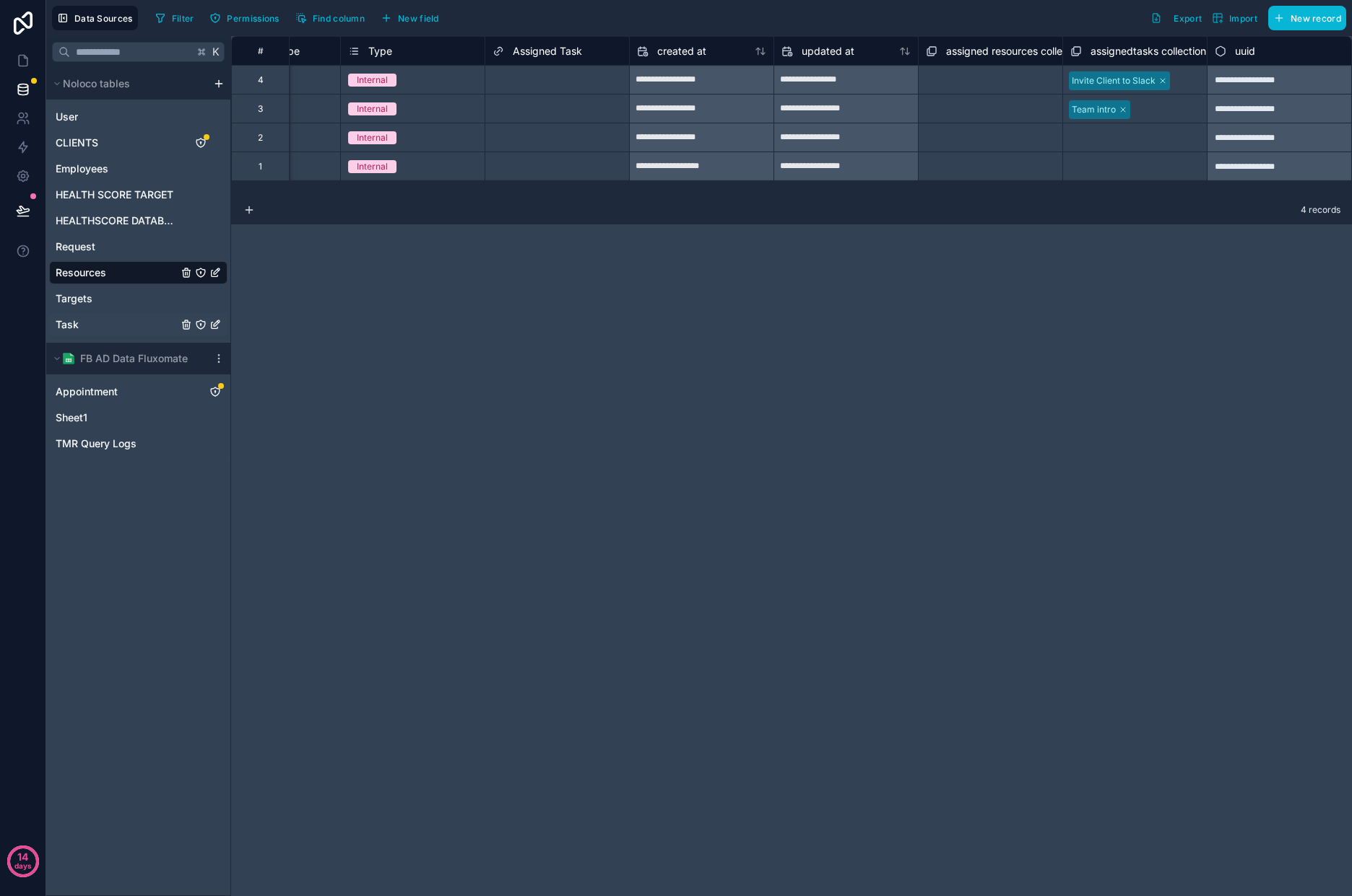
click at [92, 324] on link "Task" at bounding box center [138, 325] width 178 height 23
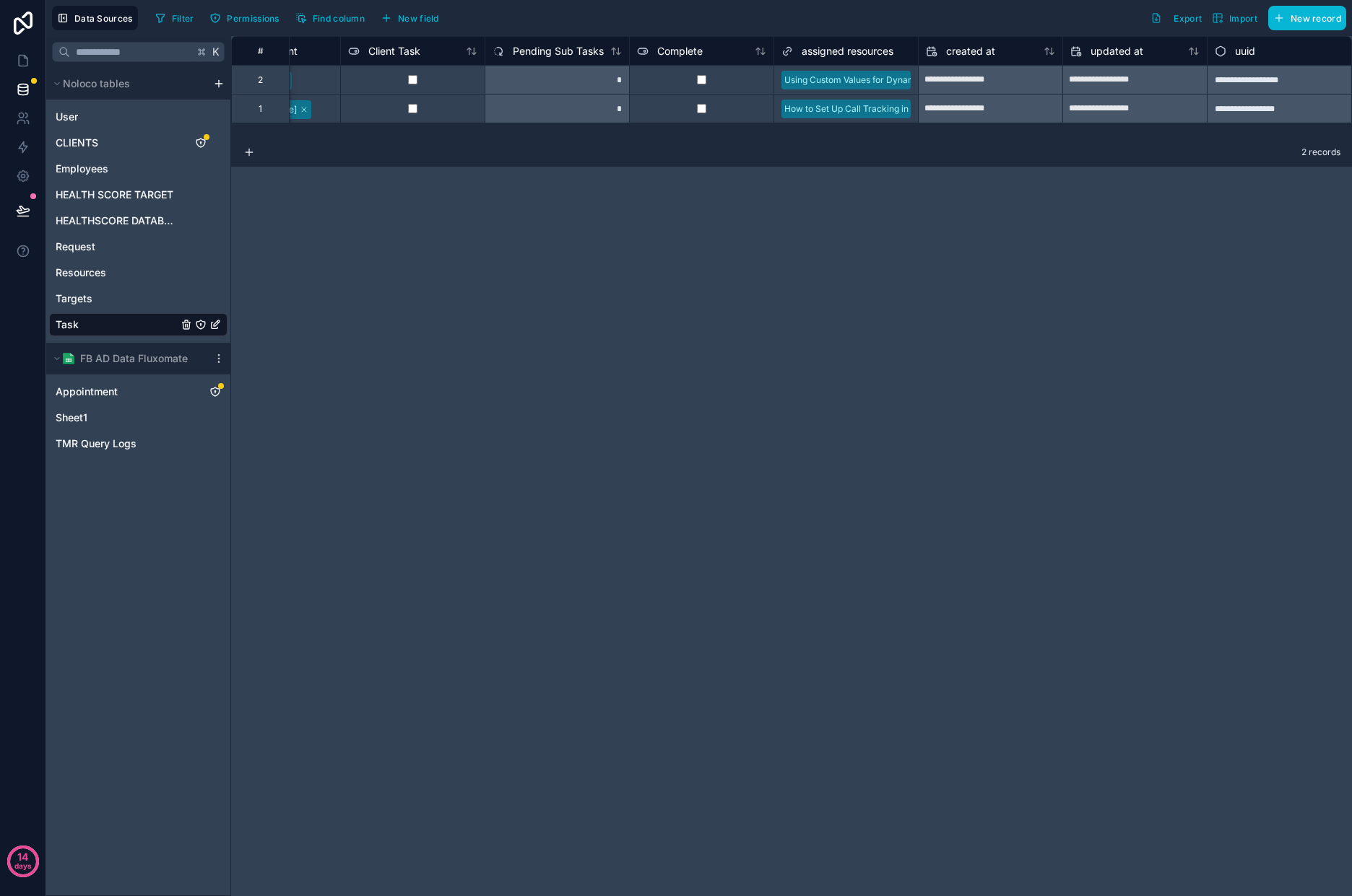
scroll to position [0, 2591]
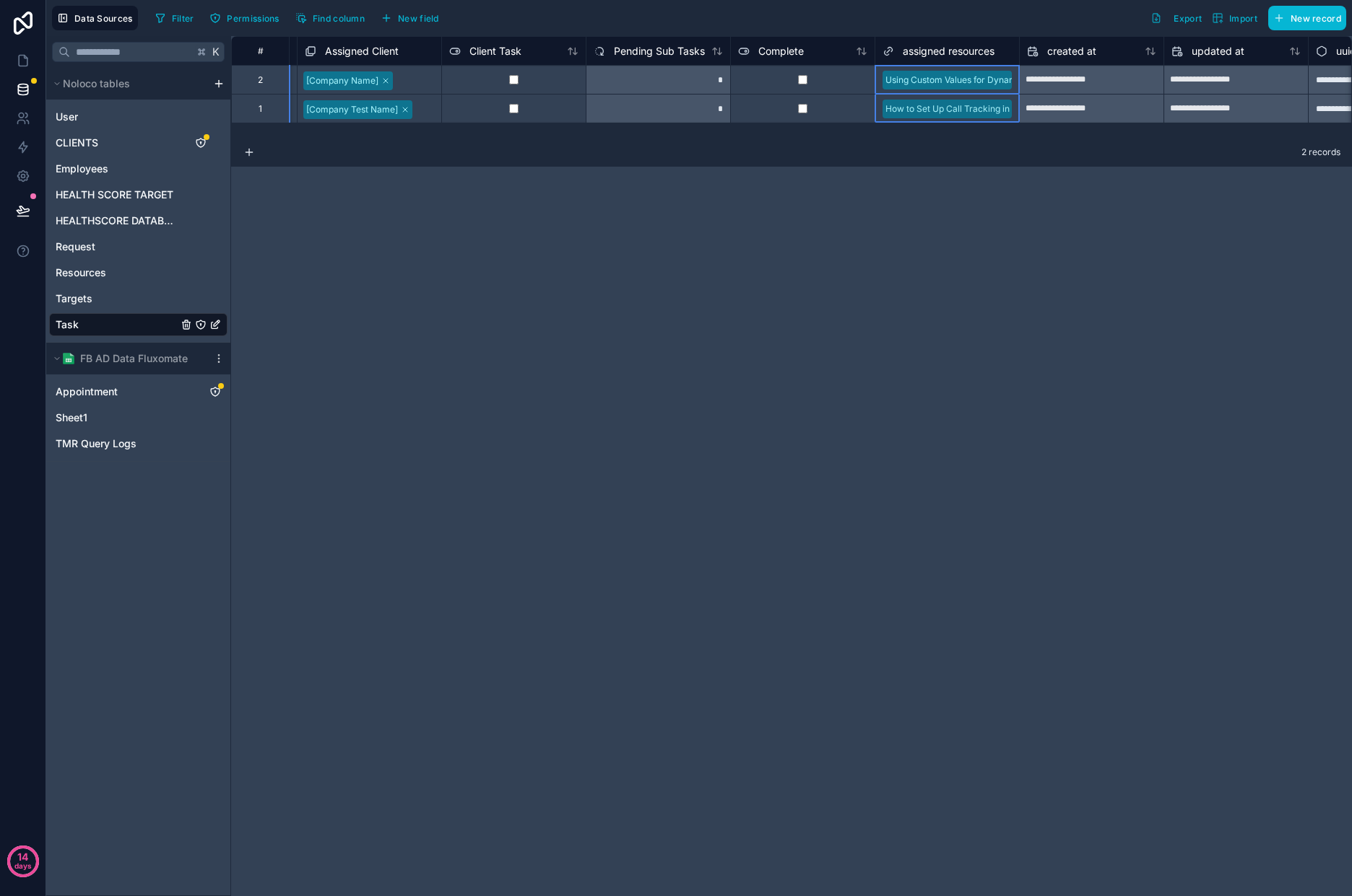
click at [894, 53] on div "assigned resources" at bounding box center [938, 51] width 112 height 17
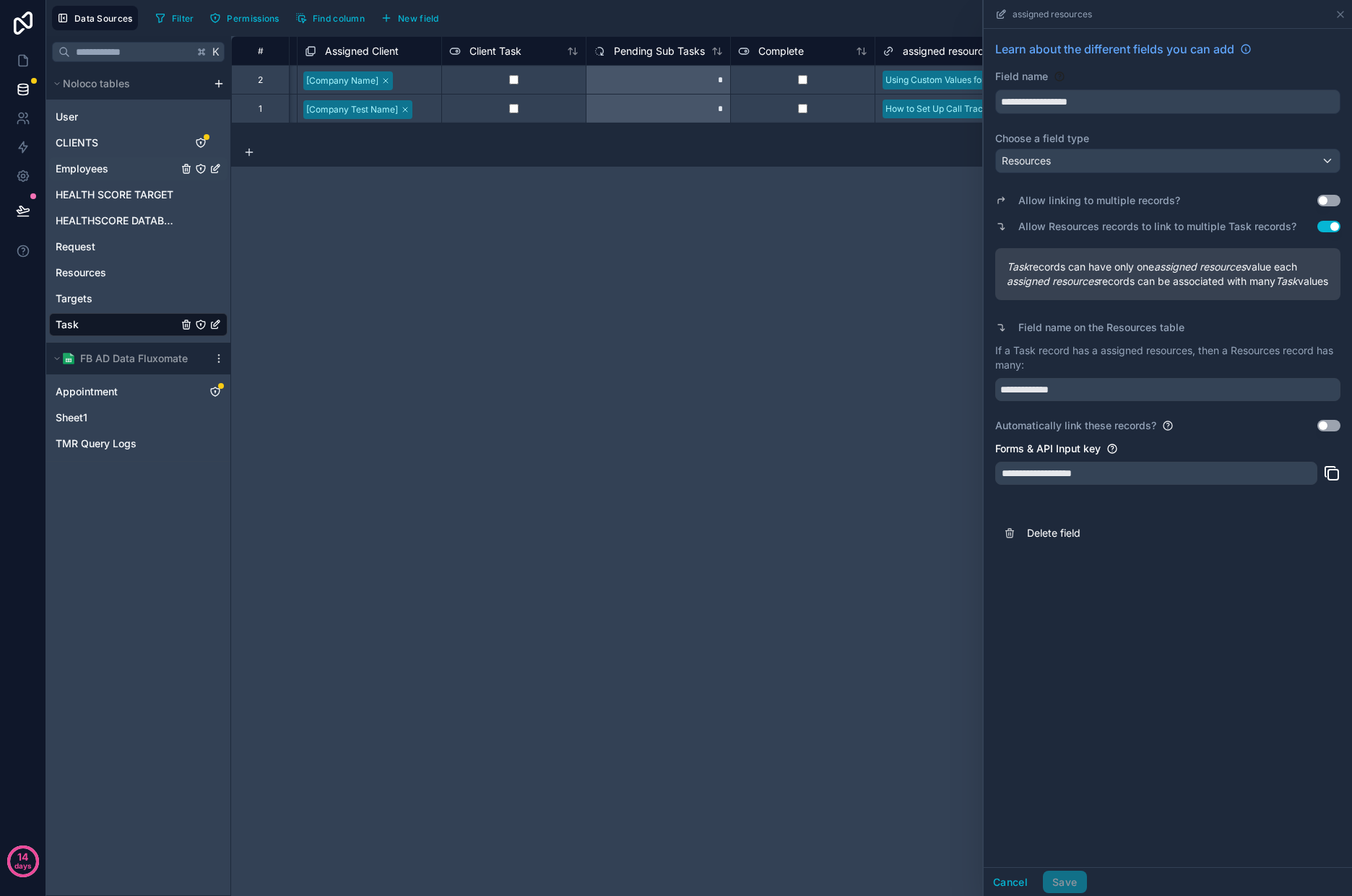
click at [113, 173] on link "Employees" at bounding box center [138, 169] width 178 height 23
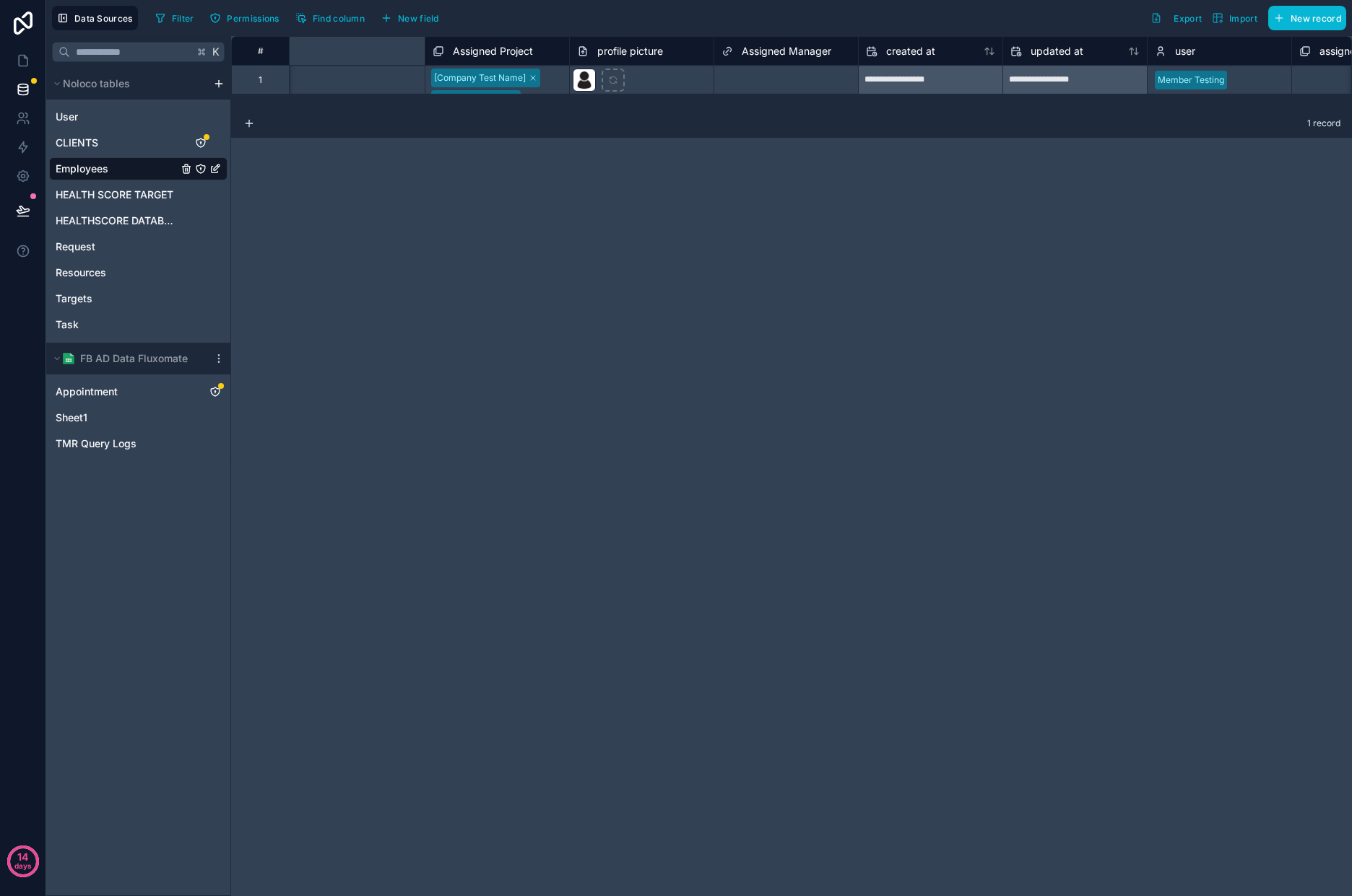
scroll to position [0, 1681]
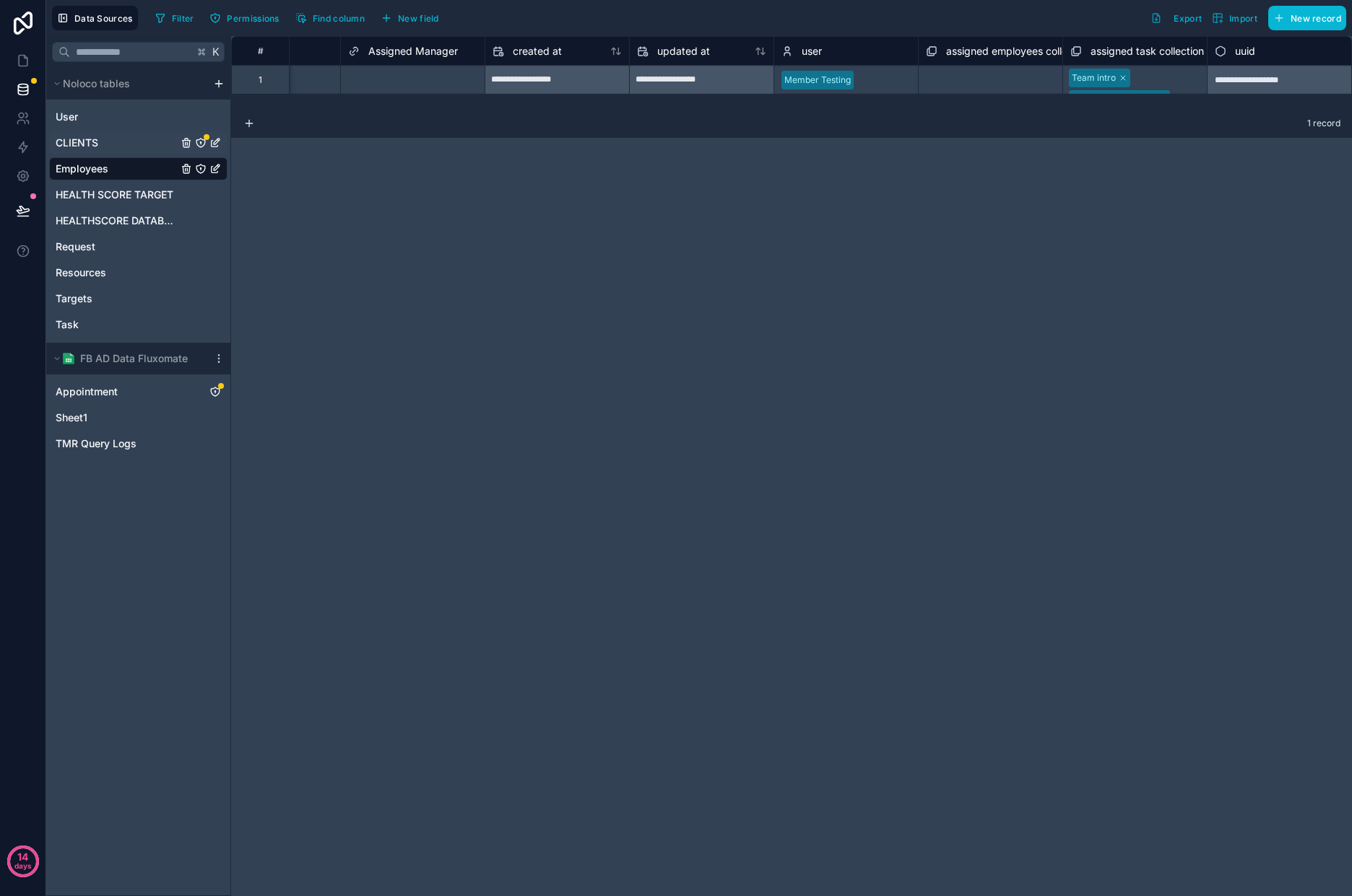
drag, startPoint x: 115, startPoint y: 144, endPoint x: 123, endPoint y: 139, distance: 9.4
click at [115, 144] on link "CLIENTS" at bounding box center [138, 143] width 178 height 23
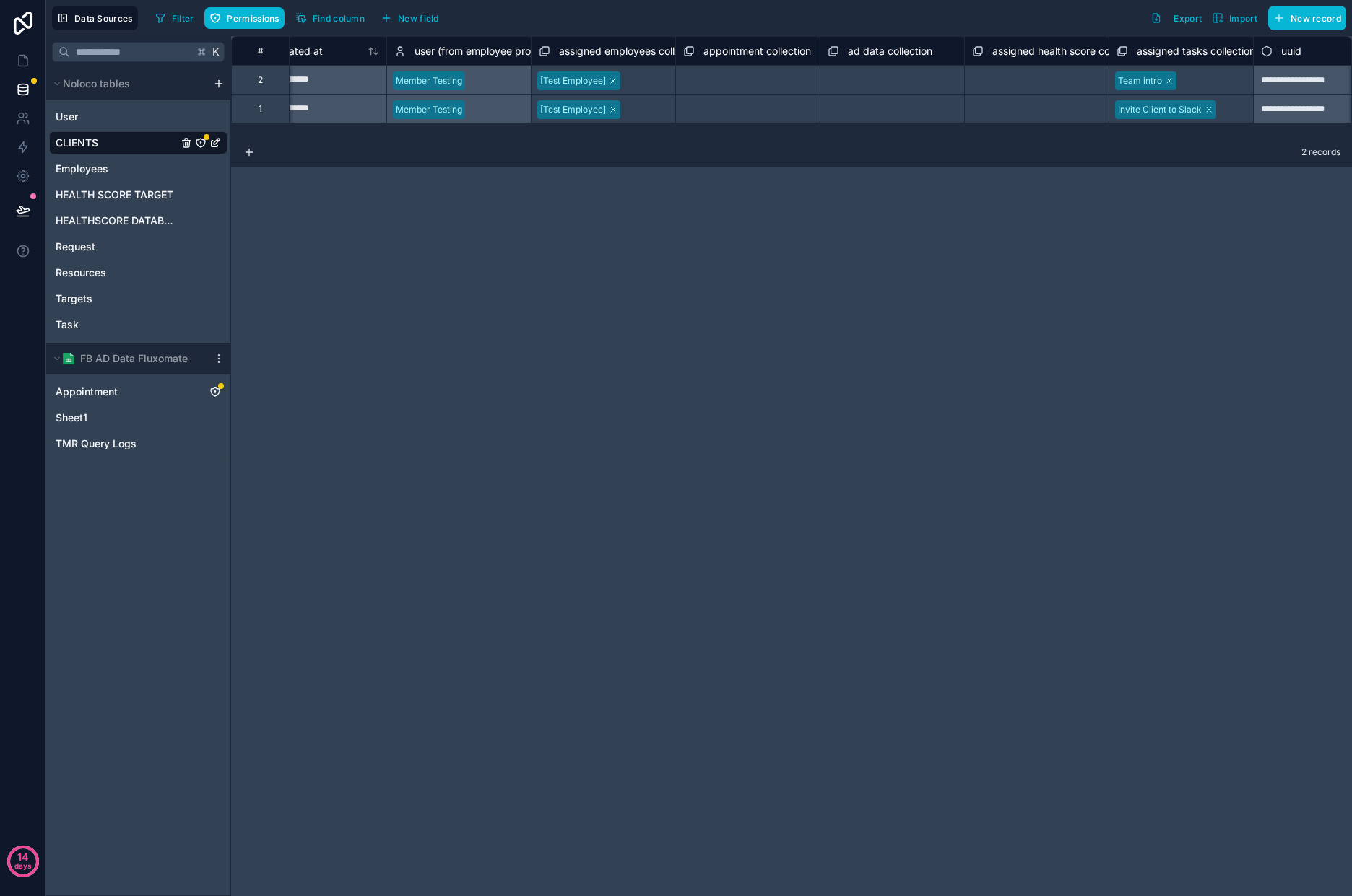
scroll to position [0, 4859]
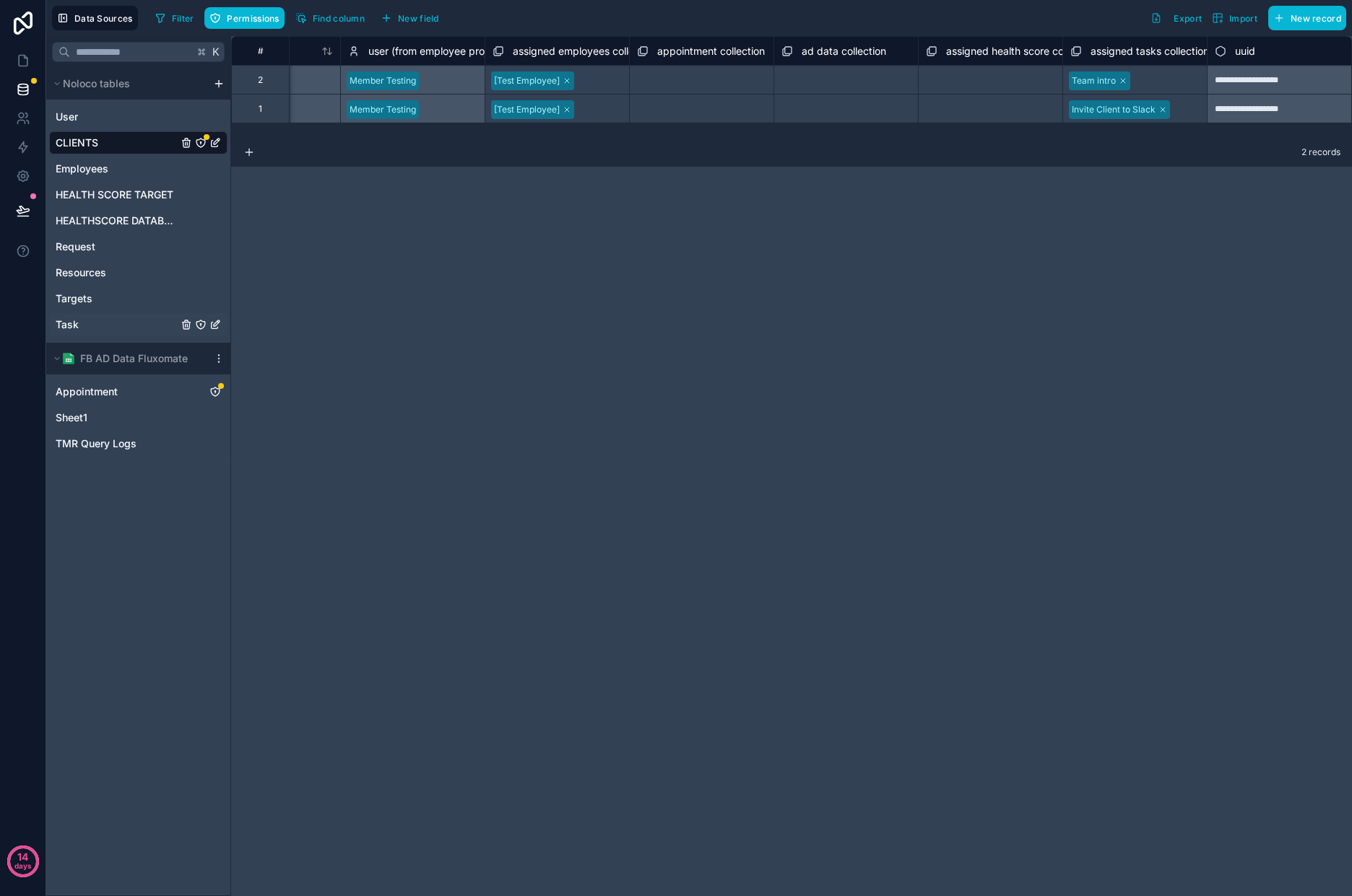
click at [82, 331] on link "Task" at bounding box center [138, 325] width 178 height 23
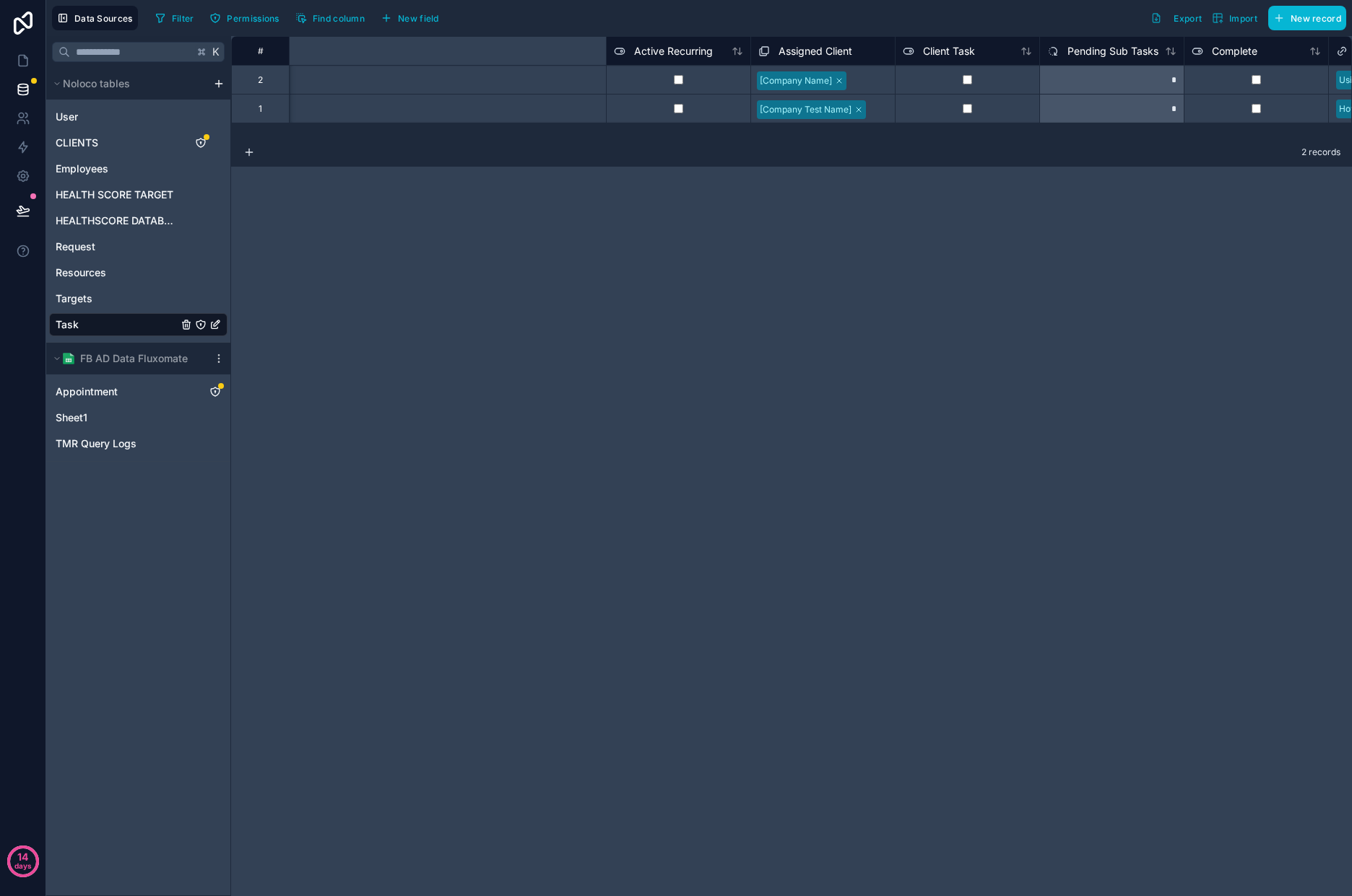
scroll to position [0, 2692]
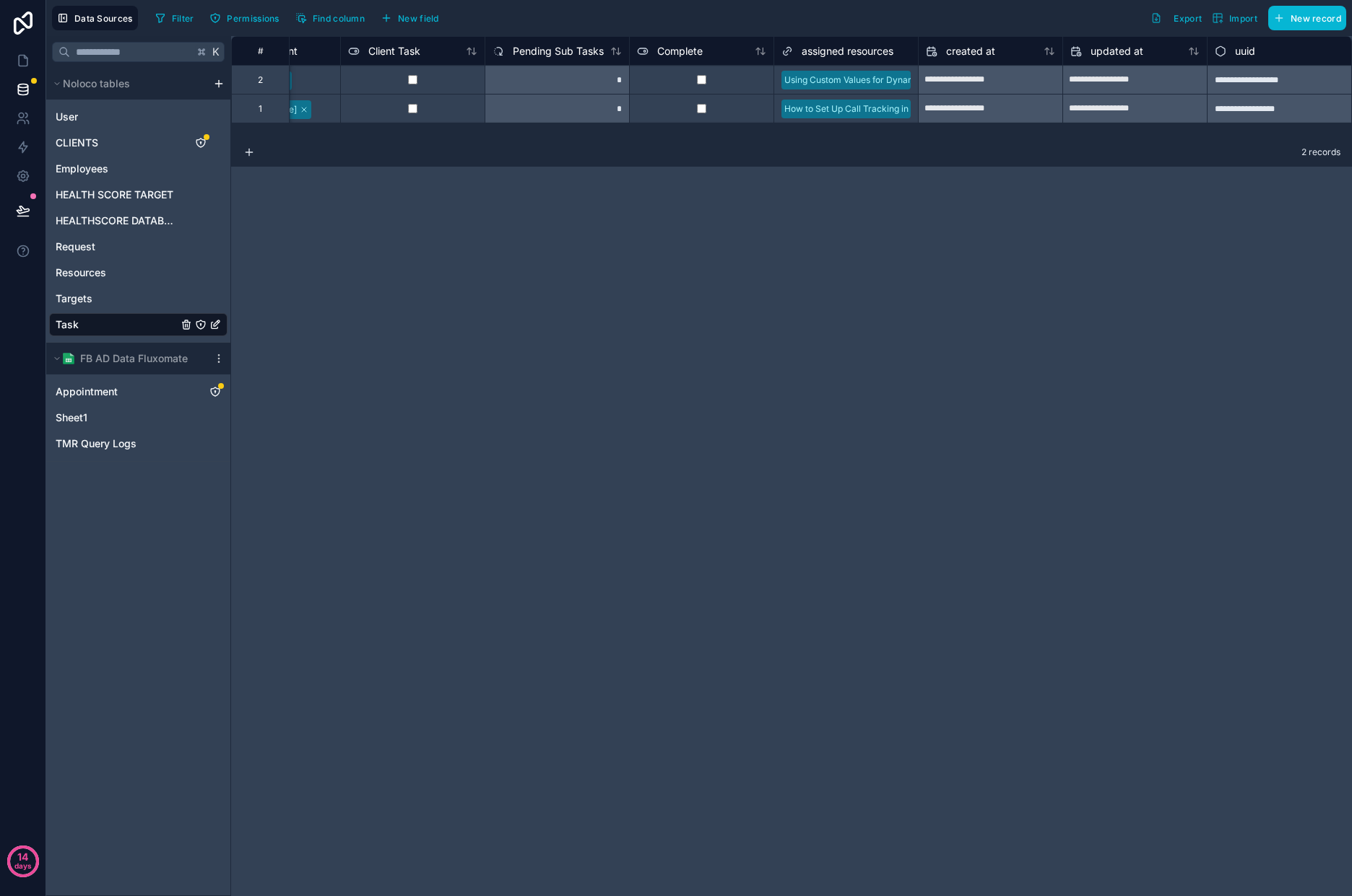
click at [791, 47] on icon at bounding box center [787, 51] width 12 height 17
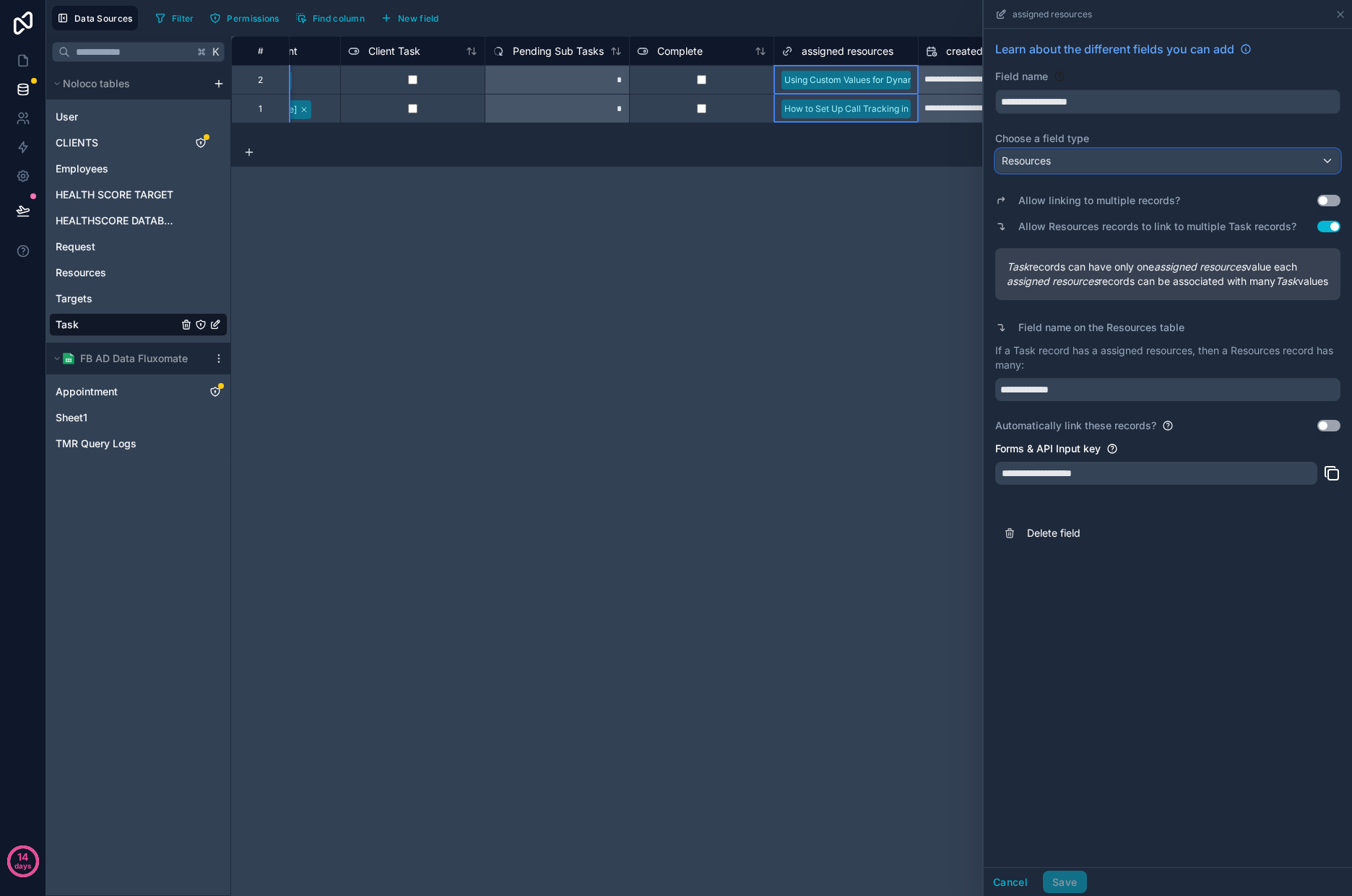
click at [1269, 165] on div "Resources" at bounding box center [1168, 161] width 344 height 23
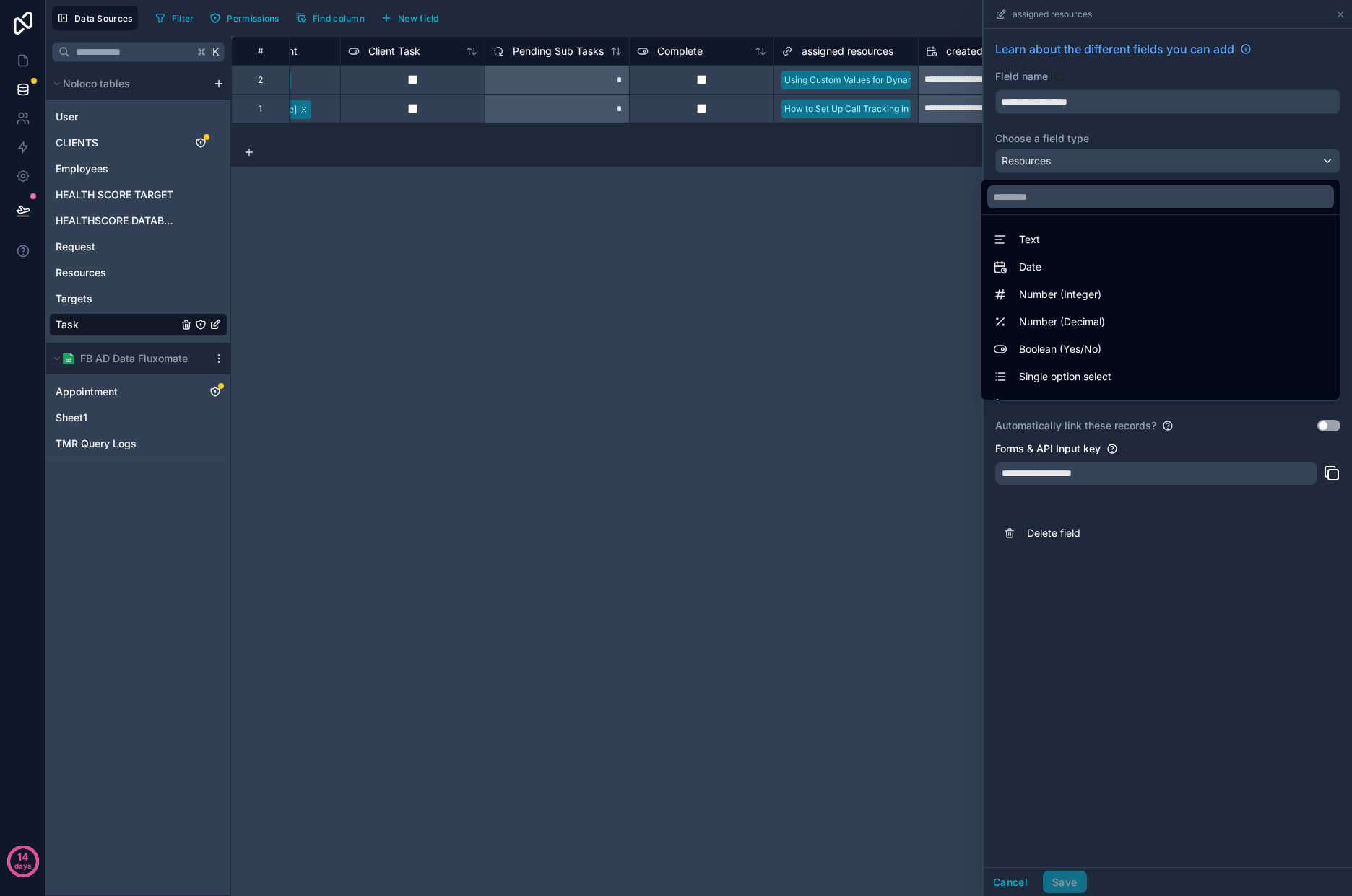
click at [1213, 643] on div at bounding box center [1168, 448] width 369 height 896
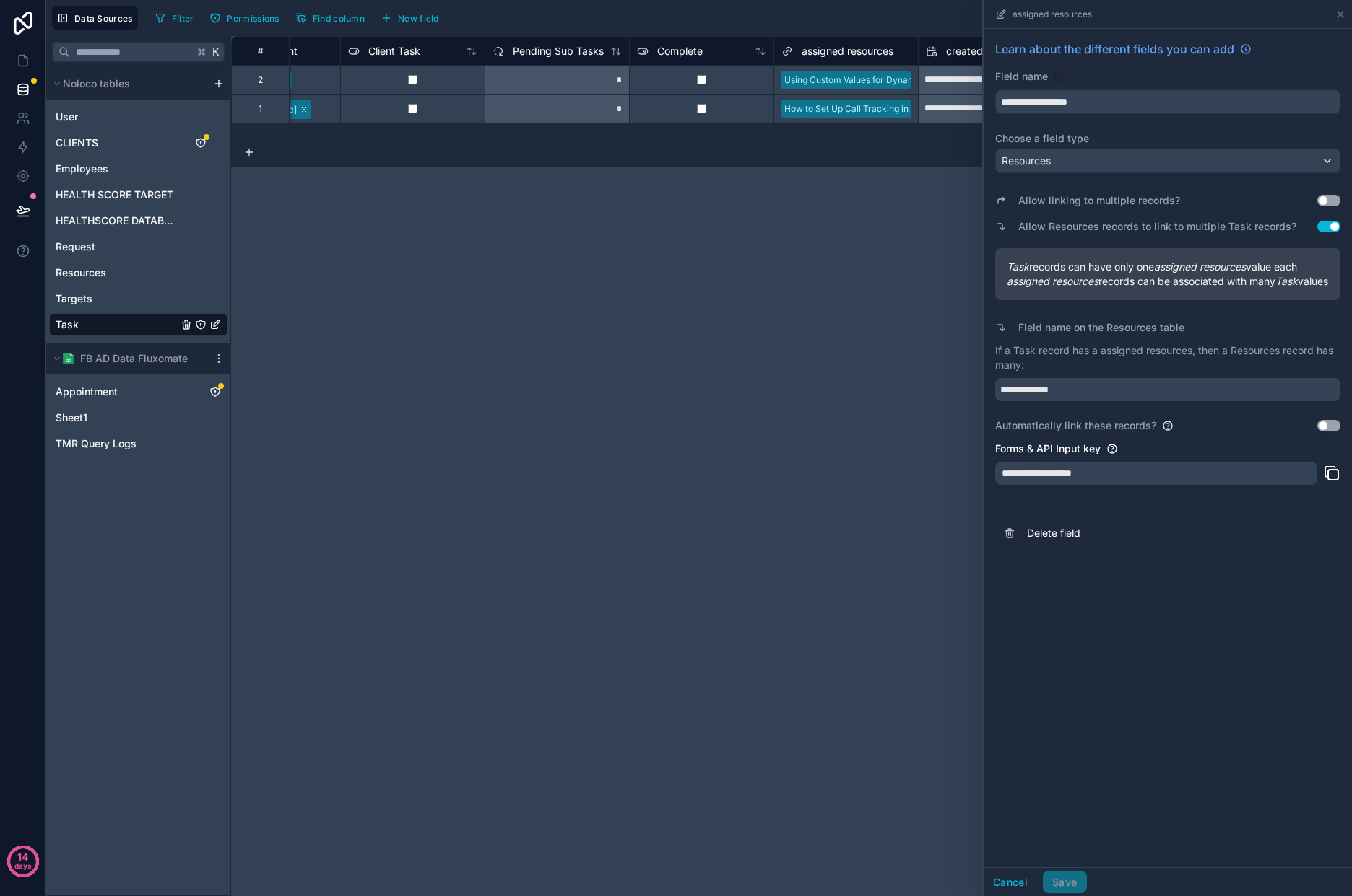
click at [867, 248] on div "**********" at bounding box center [791, 465] width 1120 height 860
click at [1023, 878] on button "Cancel" at bounding box center [1010, 883] width 53 height 23
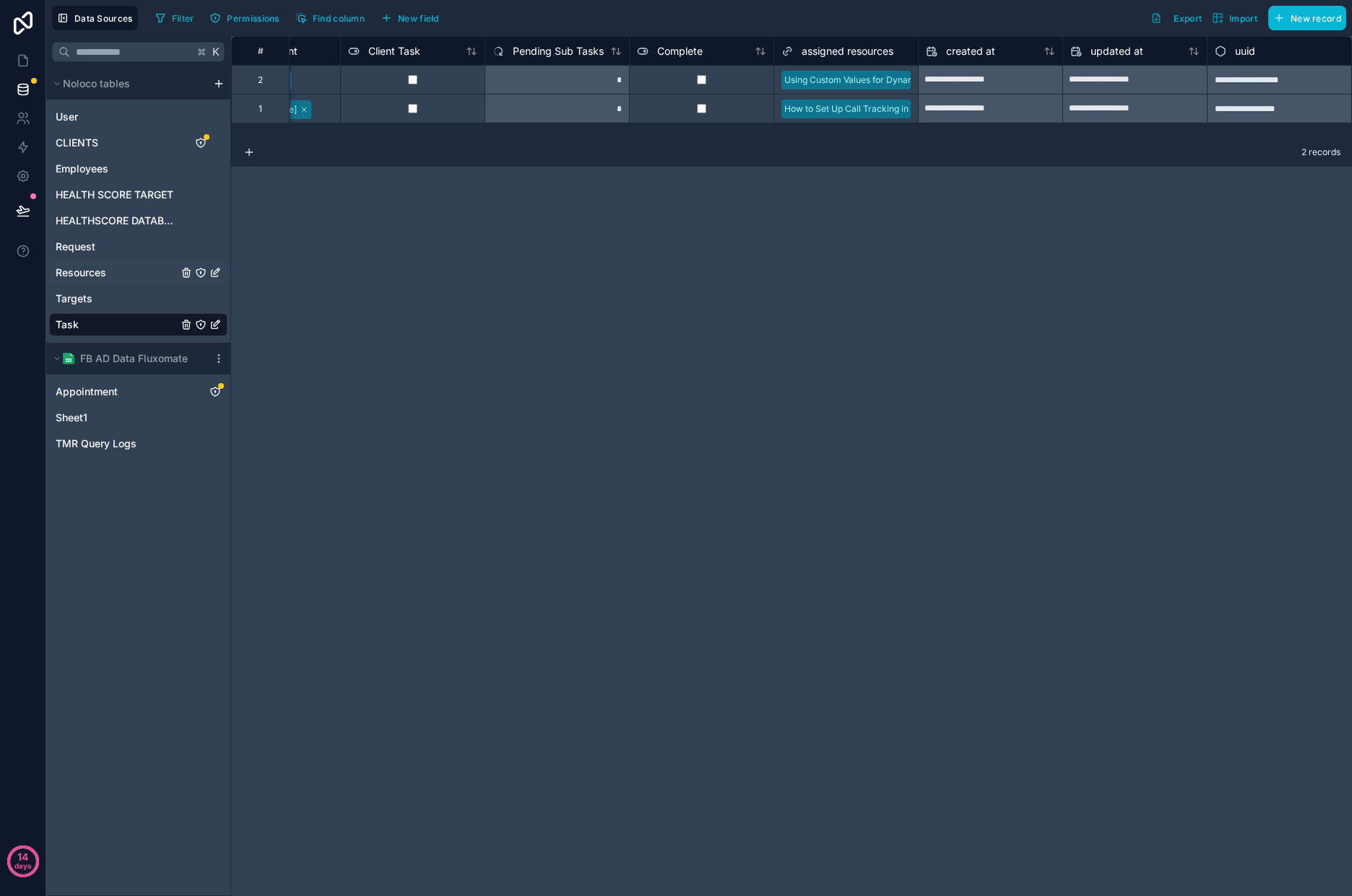
click at [93, 275] on span "Resources" at bounding box center [81, 272] width 51 height 14
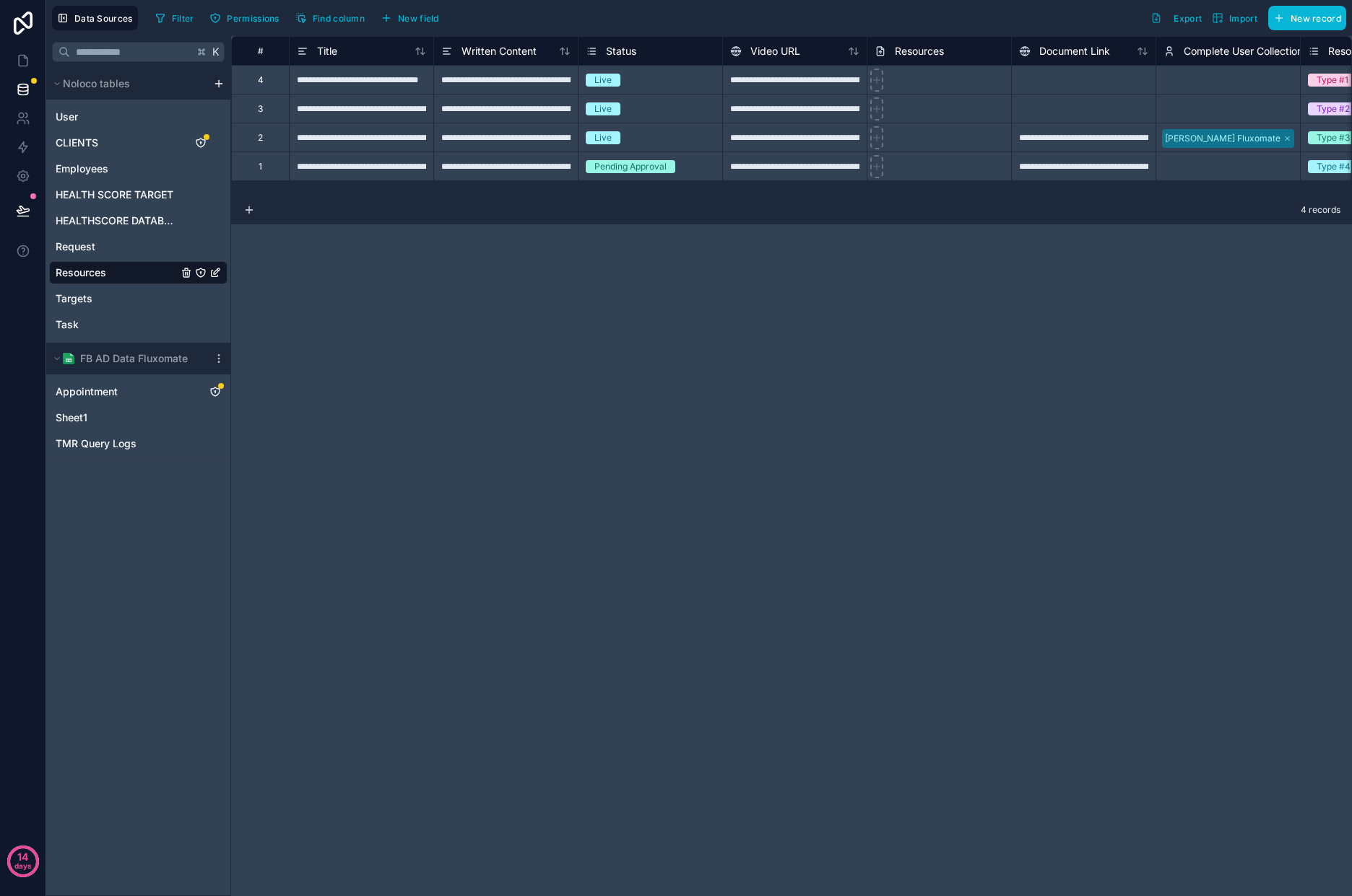
drag, startPoint x: 759, startPoint y: 197, endPoint x: 788, endPoint y: 202, distance: 29.4
click at [793, 202] on div "**********" at bounding box center [791, 465] width 1120 height 860
click at [880, 53] on icon at bounding box center [880, 51] width 0 height 2
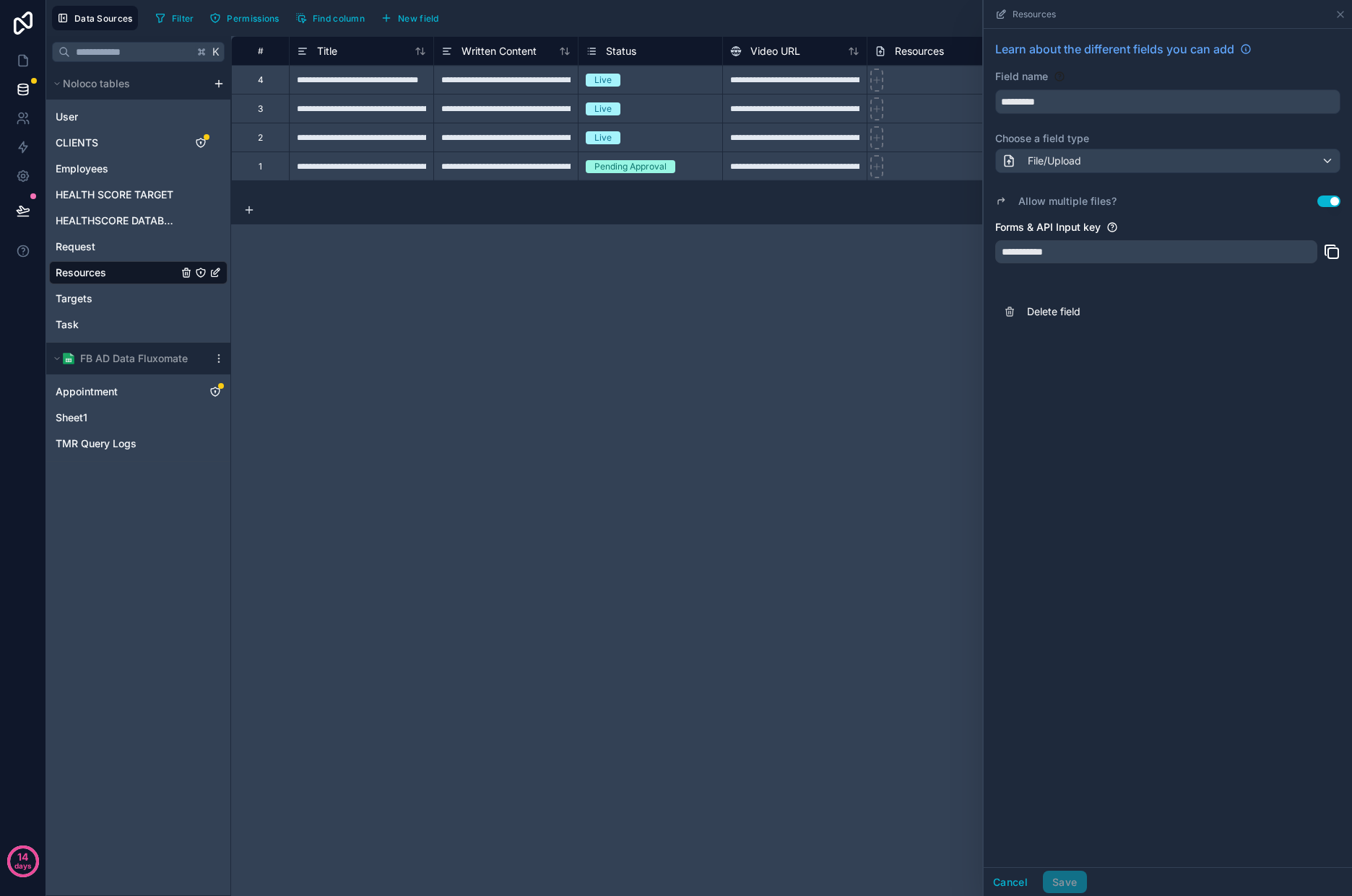
drag, startPoint x: 783, startPoint y: 291, endPoint x: 1350, endPoint y: 65, distance: 610.4
click at [791, 291] on div "**********" at bounding box center [791, 465] width 1120 height 860
click at [1340, 14] on icon at bounding box center [1340, 14] width 6 height 6
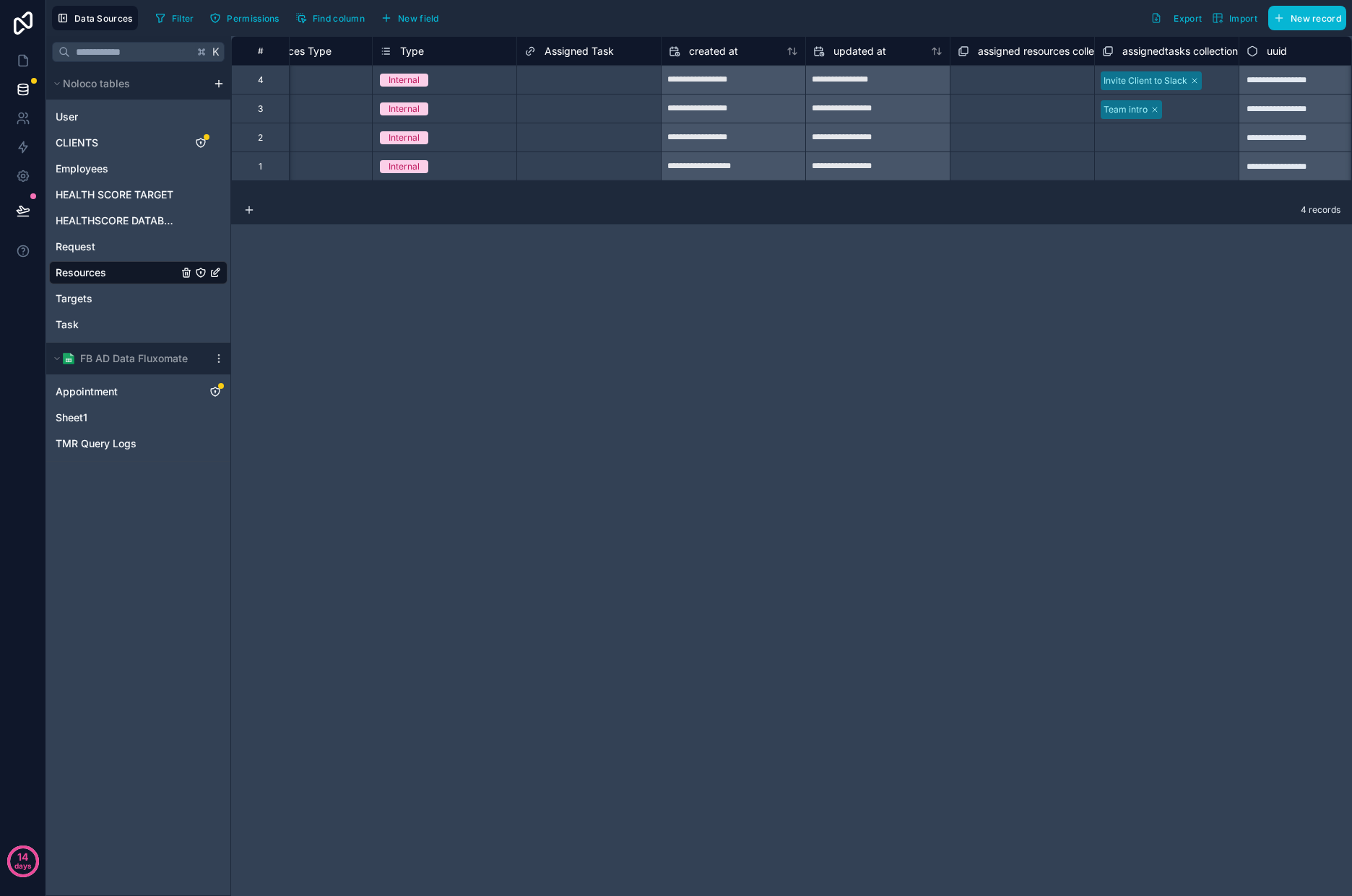
scroll to position [0, 1104]
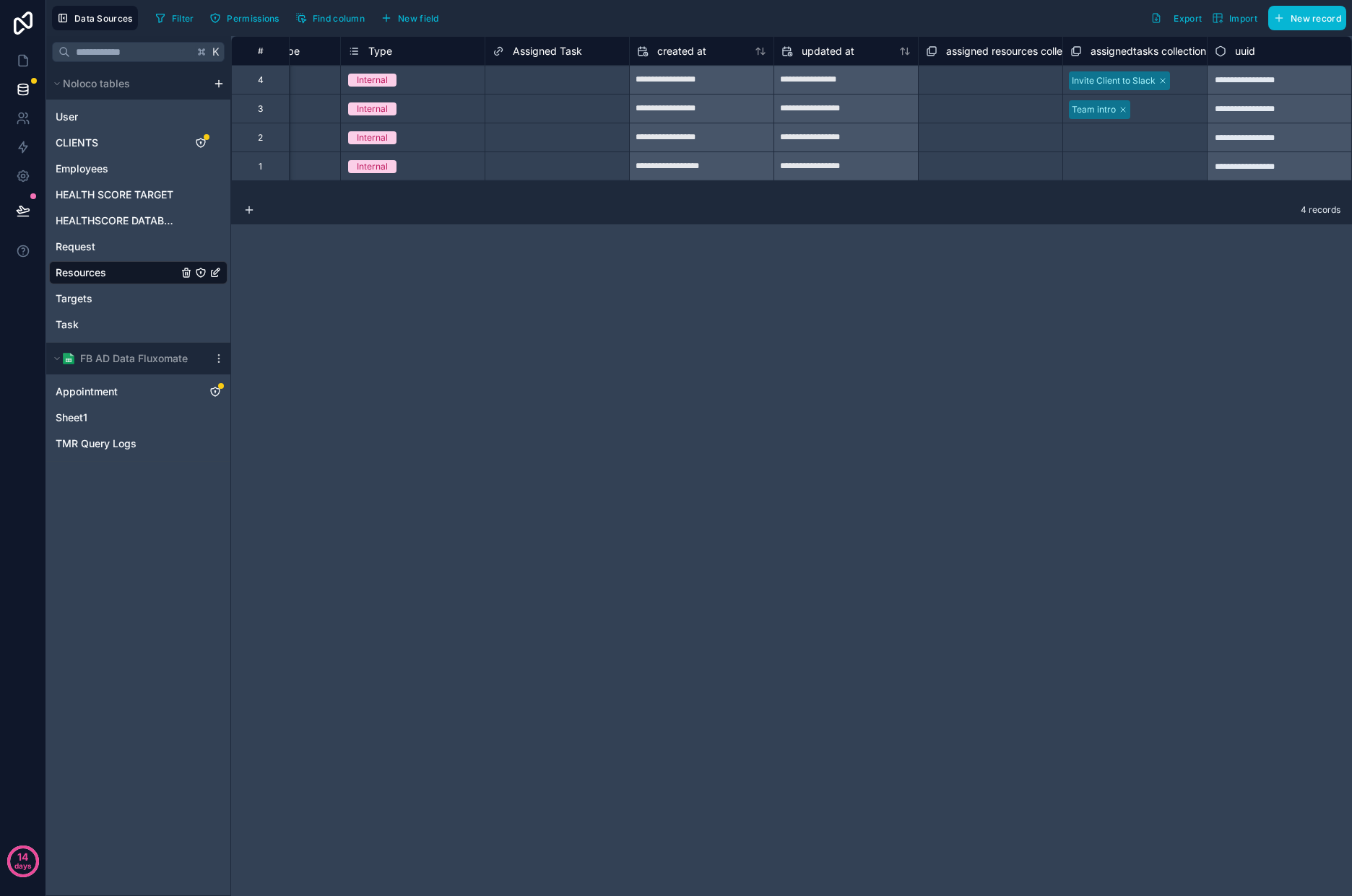
click at [579, 78] on div "Select a Assigned Task" at bounding box center [539, 80] width 94 height 12
click at [580, 78] on div "Select a Assigned Task" at bounding box center [539, 80] width 94 height 12
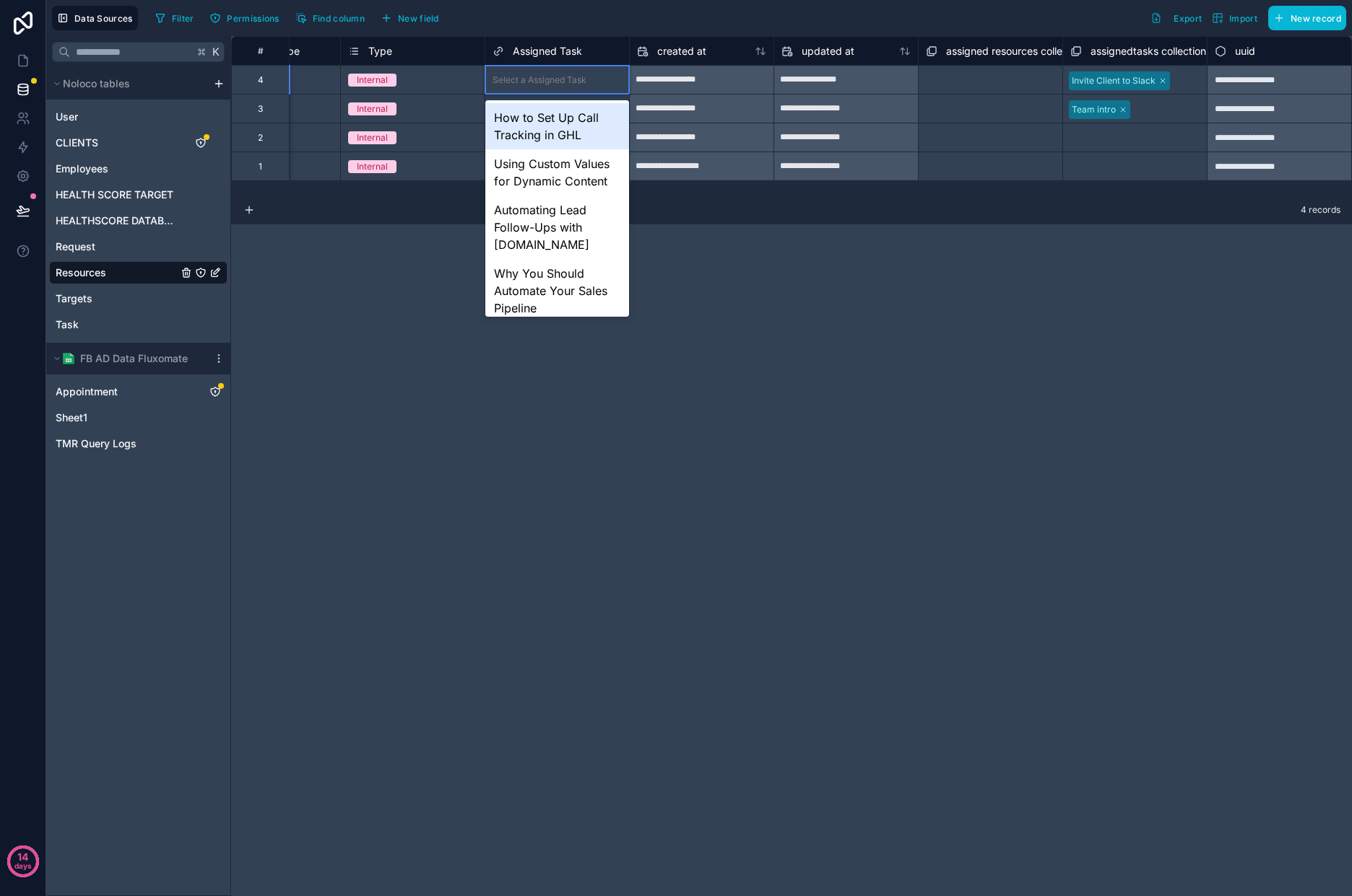
click at [562, 20] on div "Filter Permissions Find column New field Export Import New record" at bounding box center [748, 18] width 1197 height 25
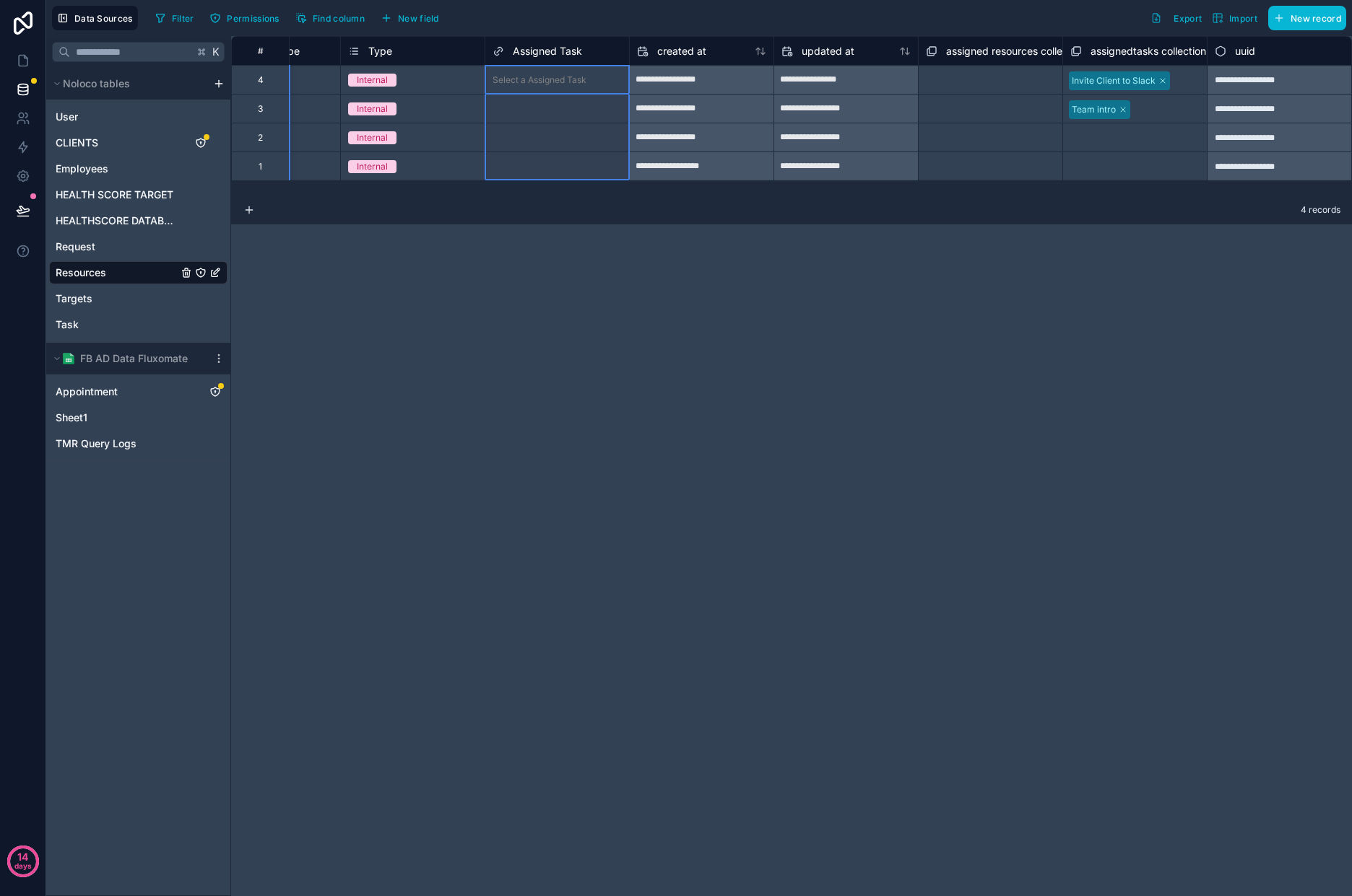
click at [499, 42] on icon at bounding box center [498, 51] width 12 height 17
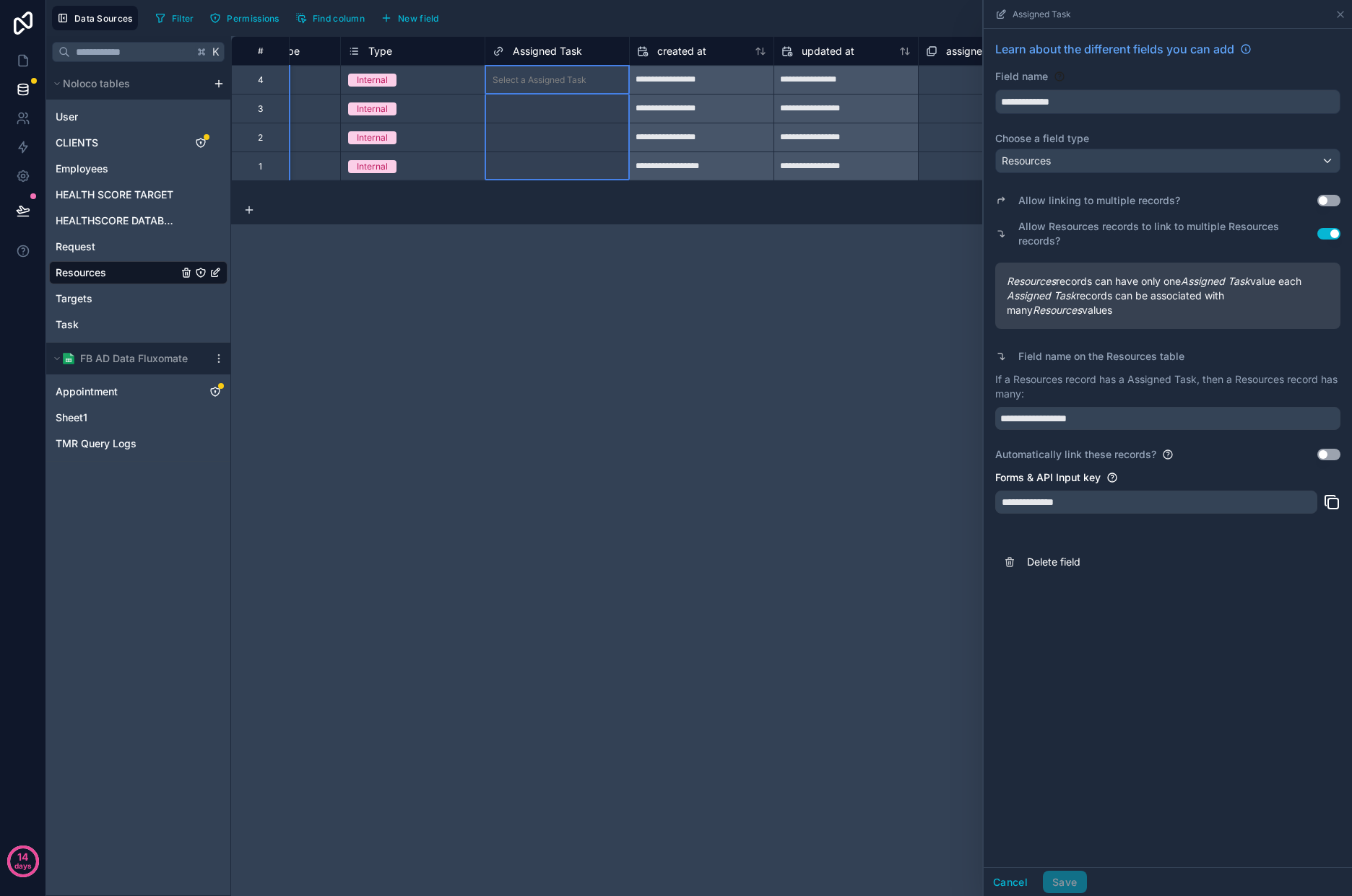
click at [802, 279] on div "**********" at bounding box center [791, 465] width 1120 height 860
click at [1338, 8] on icon at bounding box center [1340, 14] width 12 height 12
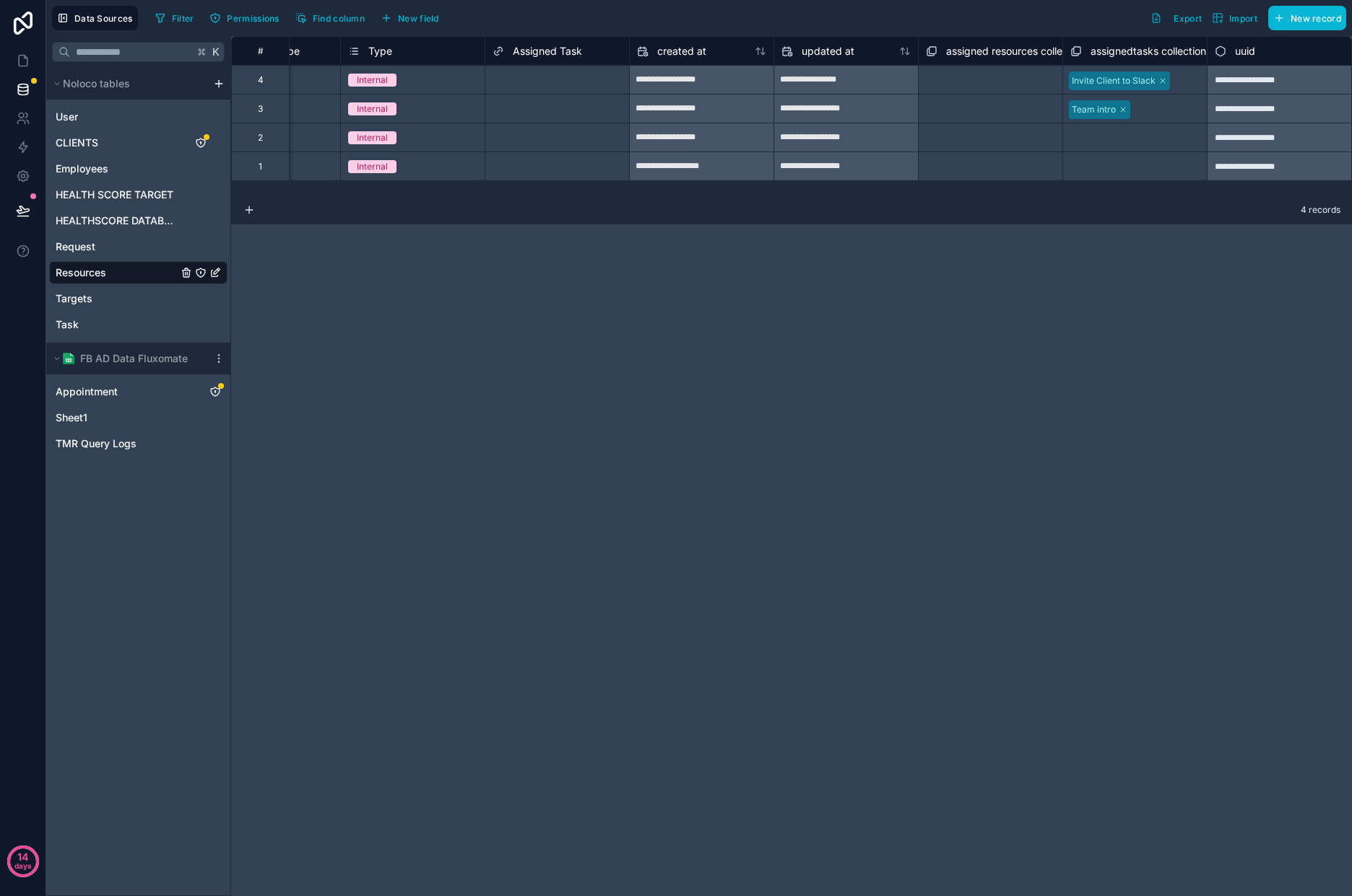
click at [500, 56] on icon at bounding box center [498, 51] width 12 height 17
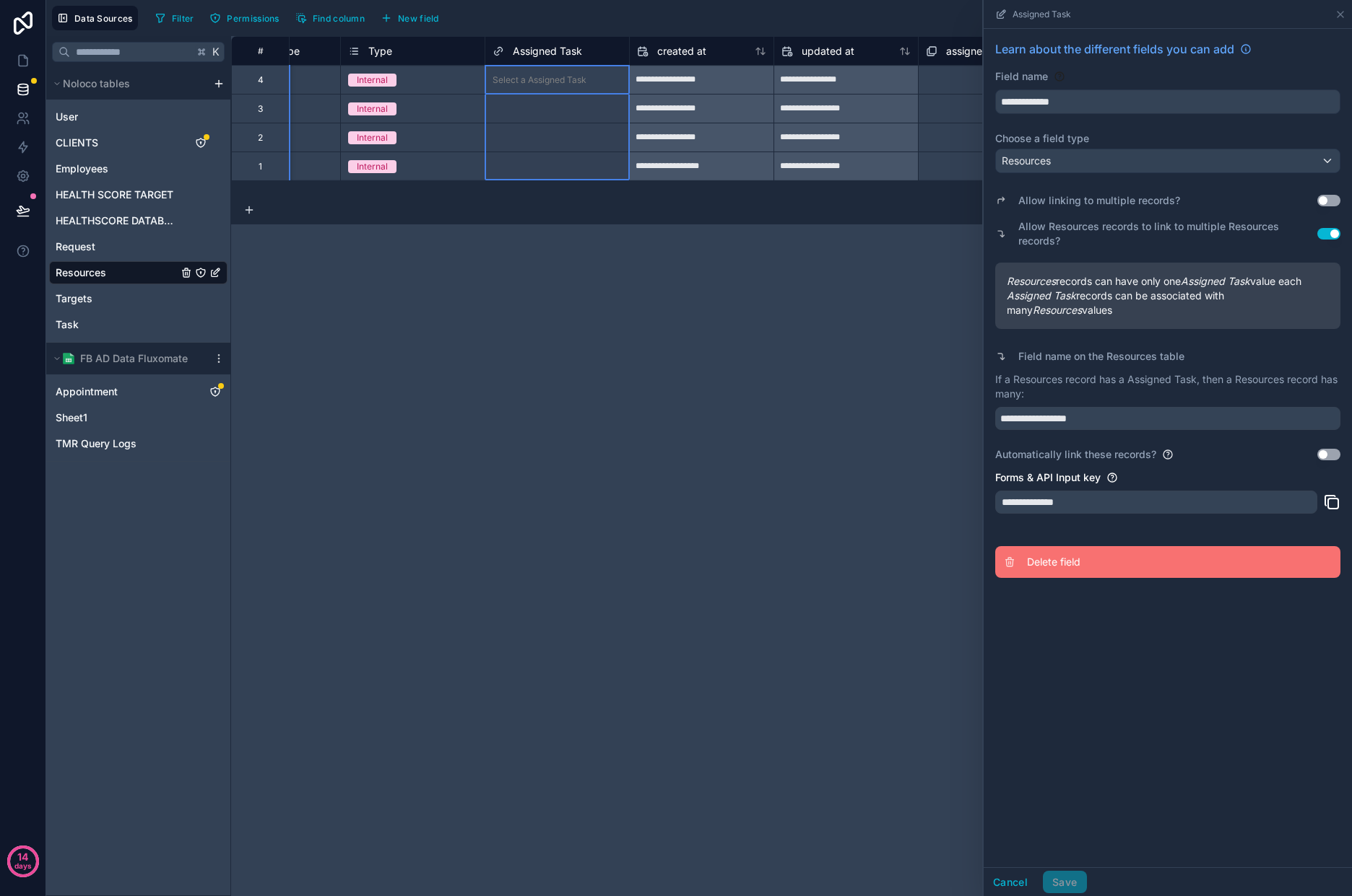
click at [1084, 574] on button "Delete field" at bounding box center [1168, 562] width 345 height 32
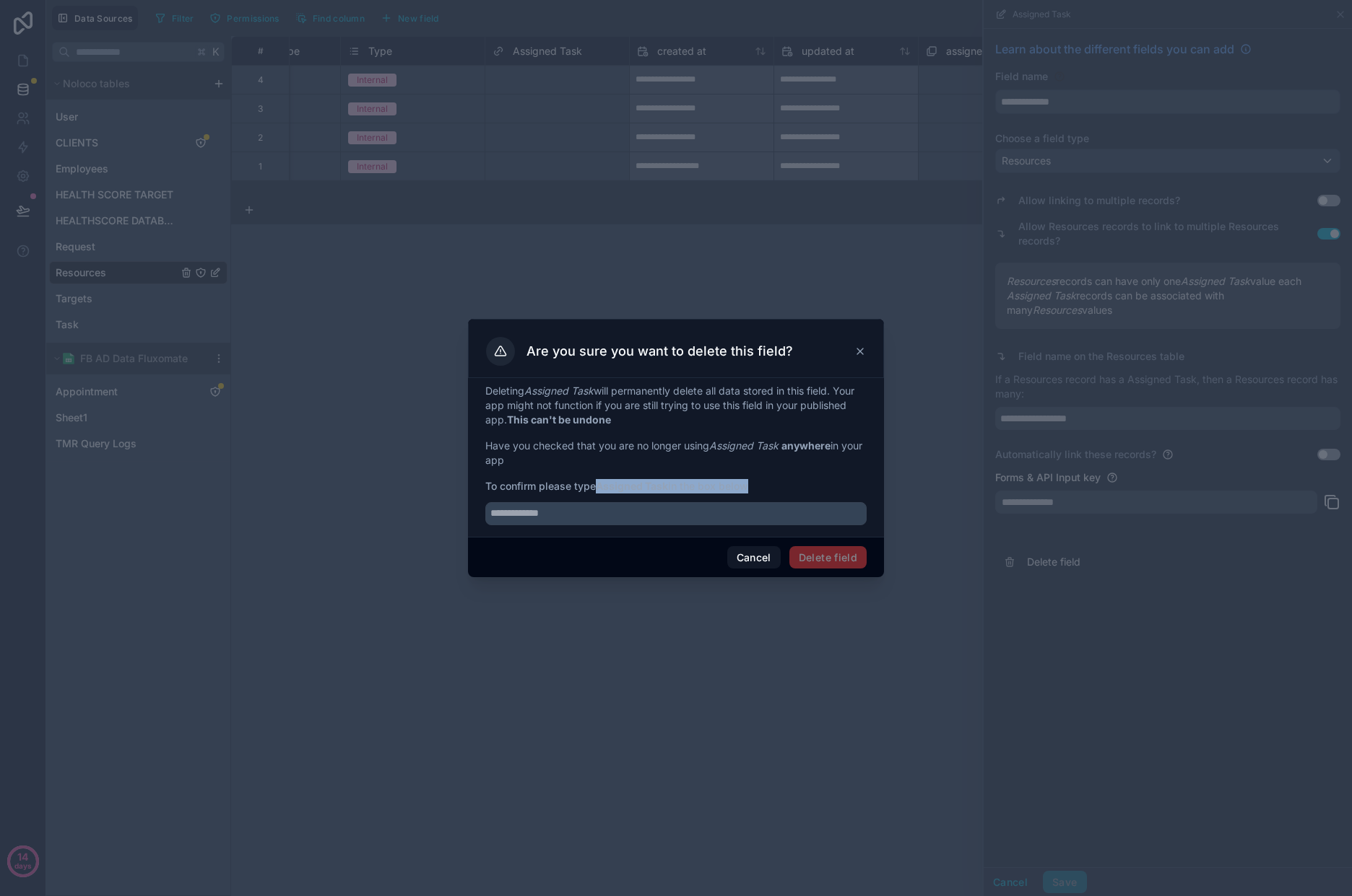
drag, startPoint x: 600, startPoint y: 491, endPoint x: 675, endPoint y: 493, distance: 75.0
click at [675, 493] on div "Deleting Assigned Task will permanently delete all data stored in this field. Y…" at bounding box center [676, 455] width 381 height 142
click at [666, 489] on strong "Assigned Task" at bounding box center [632, 486] width 72 height 12
drag, startPoint x: 602, startPoint y: 489, endPoint x: 652, endPoint y: 504, distance: 52.2
click at [672, 490] on span "To confirm please type Assigned Task in the box below" at bounding box center [676, 486] width 381 height 14
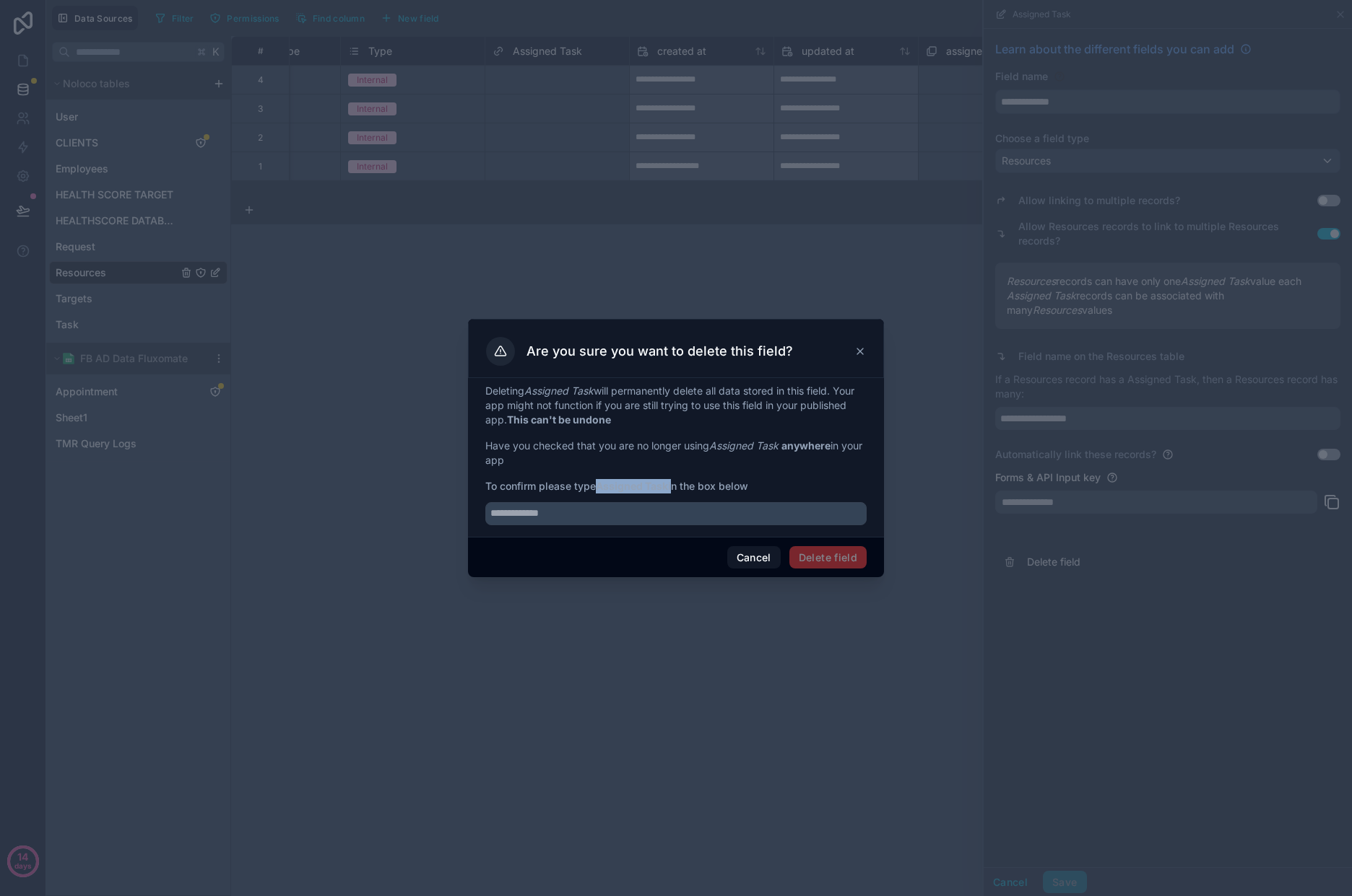
copy span "Assigned Task"
drag, startPoint x: 635, startPoint y: 513, endPoint x: 698, endPoint y: 539, distance: 68.2
click at [635, 513] on input "text" at bounding box center [676, 514] width 381 height 23
paste input "**********"
type input "**********"
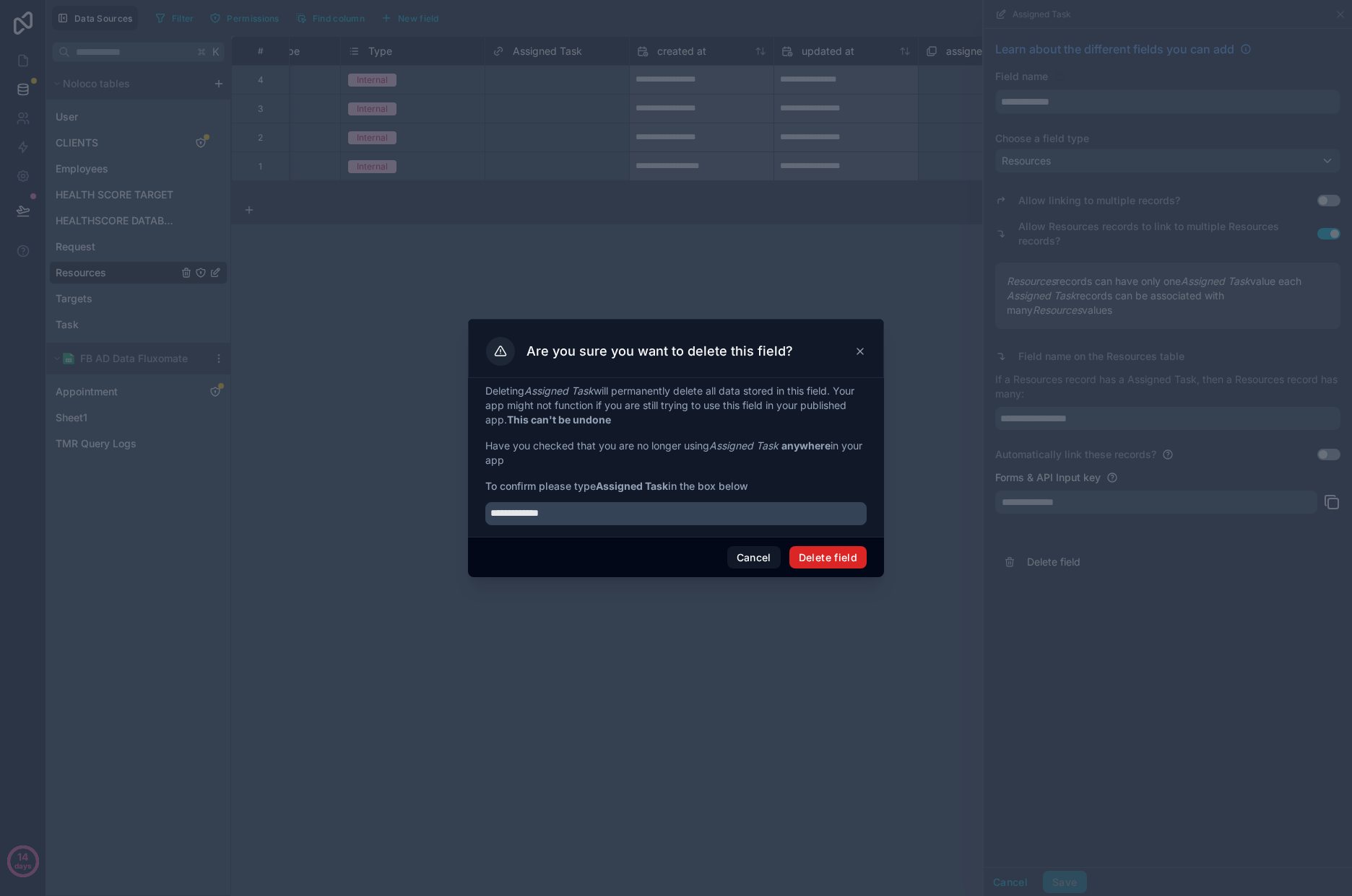
click at [847, 559] on button "Delete field" at bounding box center [827, 558] width 77 height 23
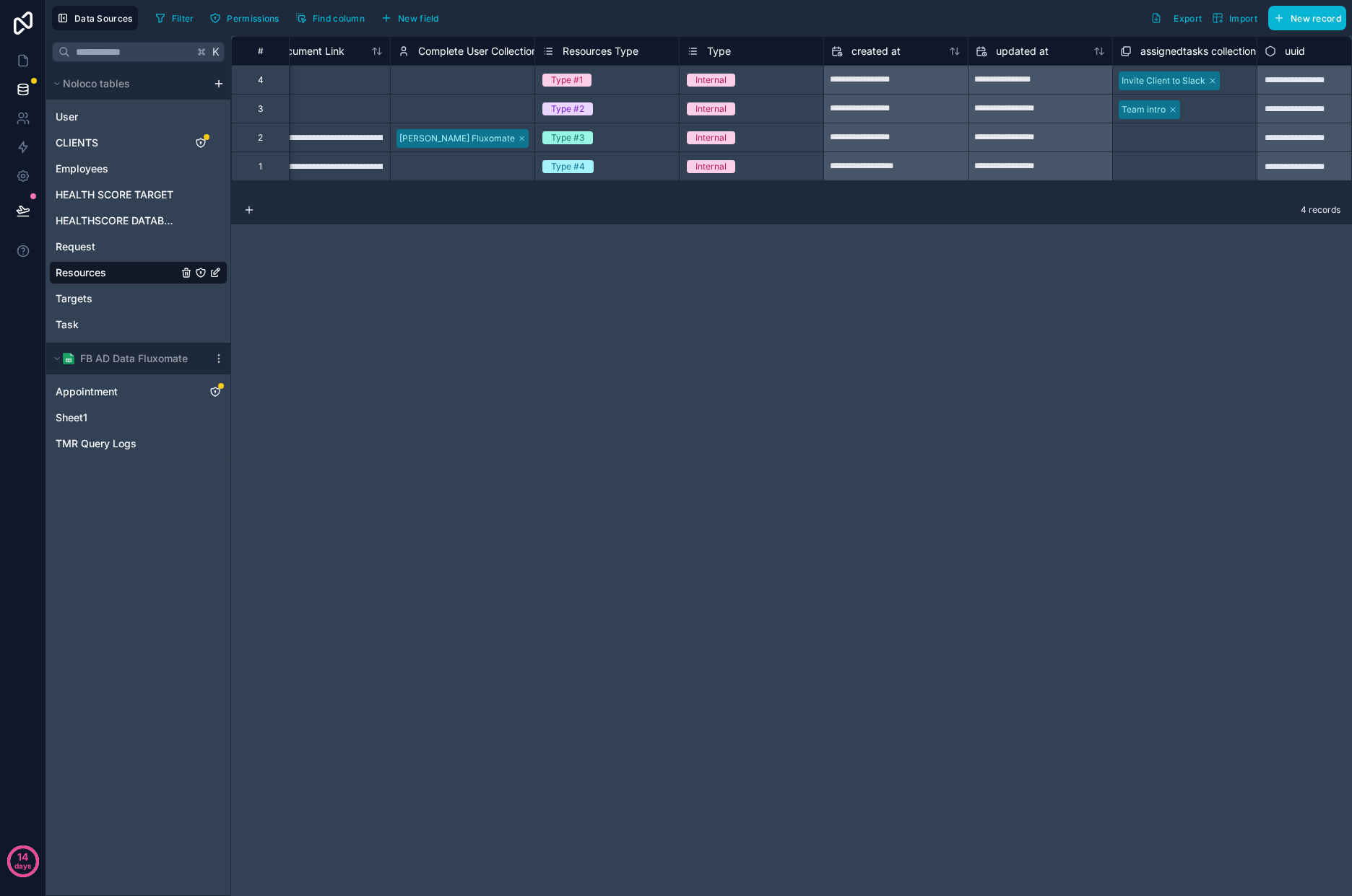
scroll to position [0, 815]
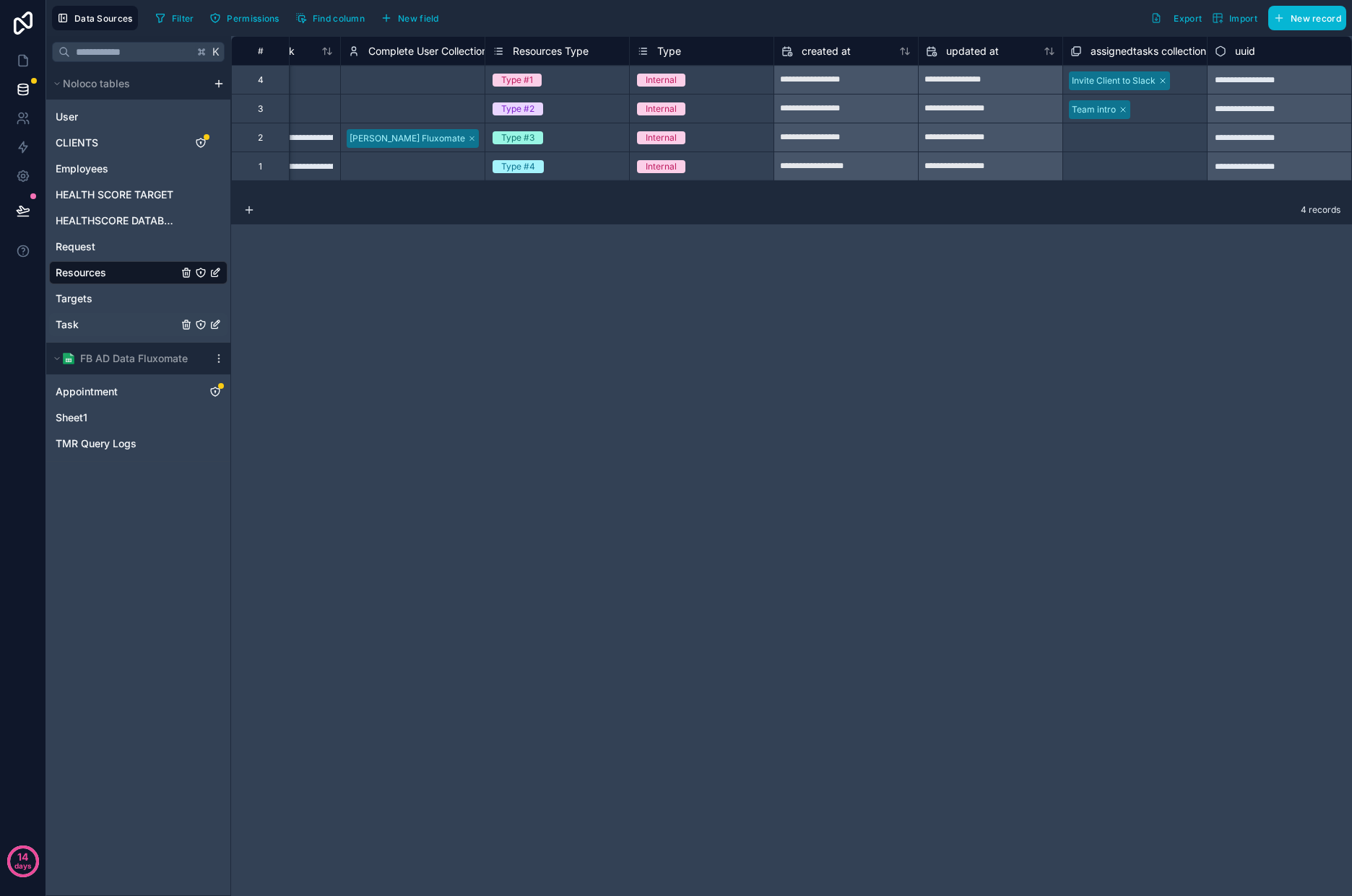
click at [60, 327] on span "Task" at bounding box center [67, 324] width 23 height 14
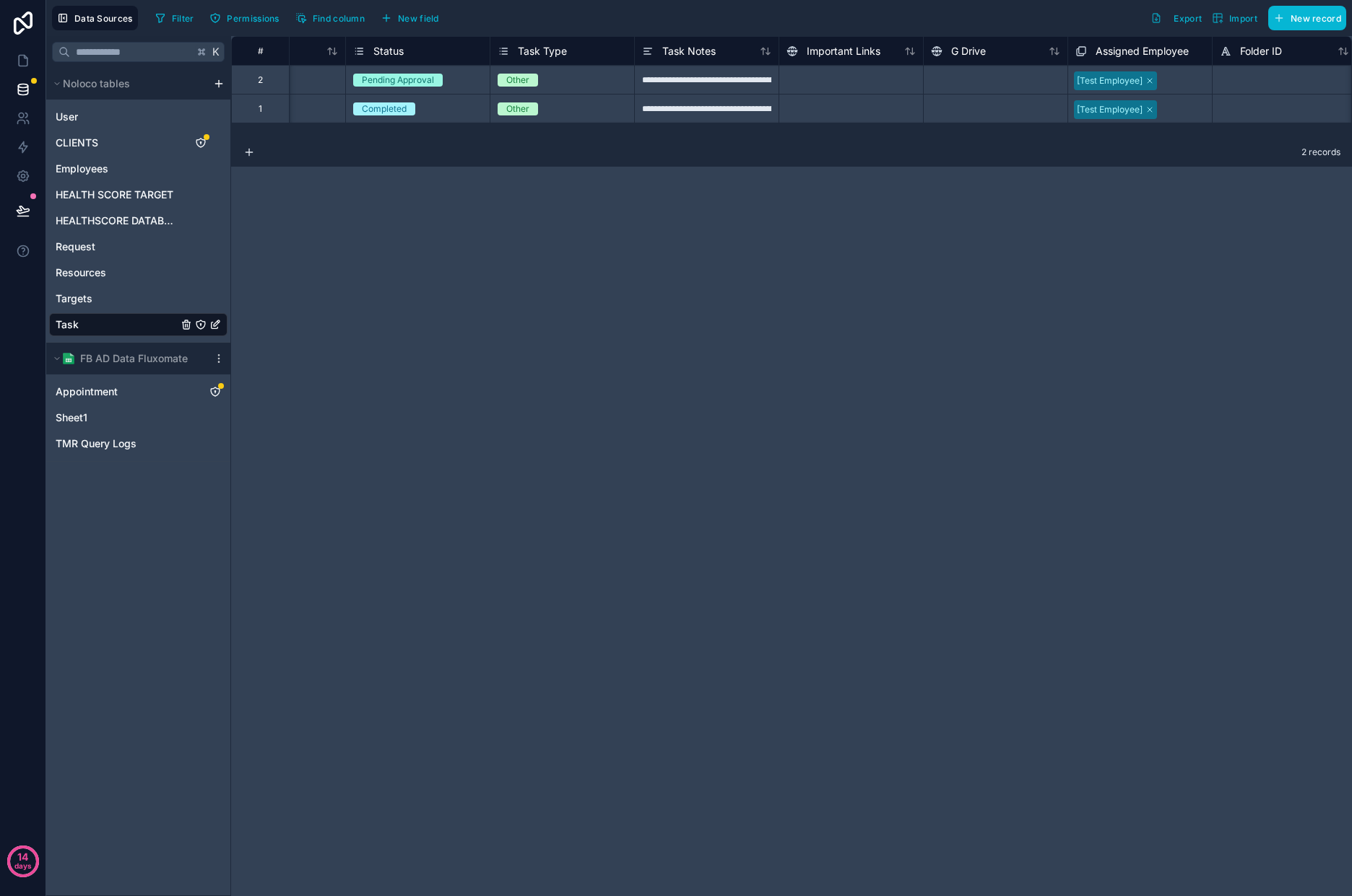
scroll to position [0, 229]
click at [89, 282] on link "Resources" at bounding box center [138, 273] width 178 height 23
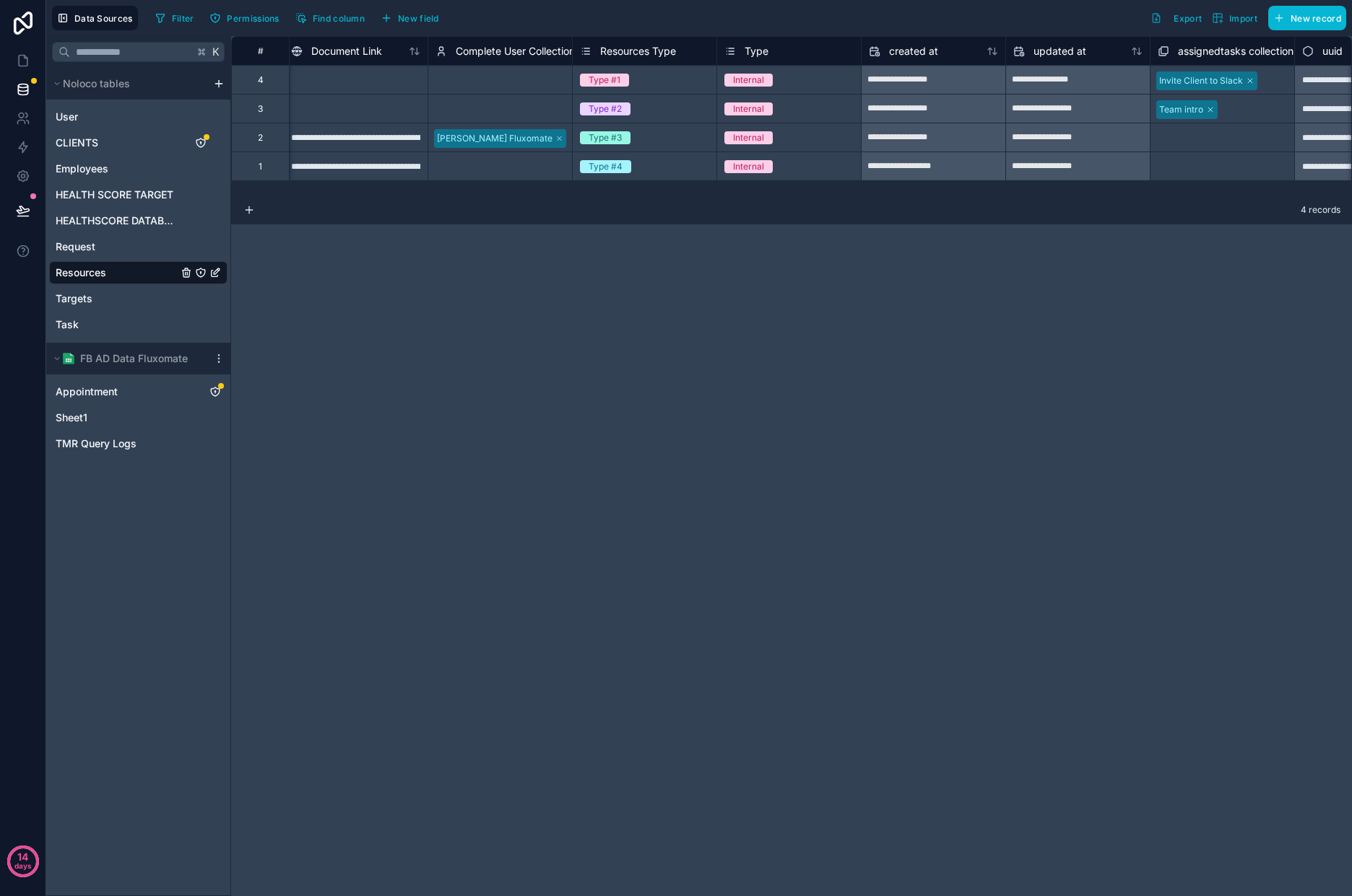
scroll to position [0, 815]
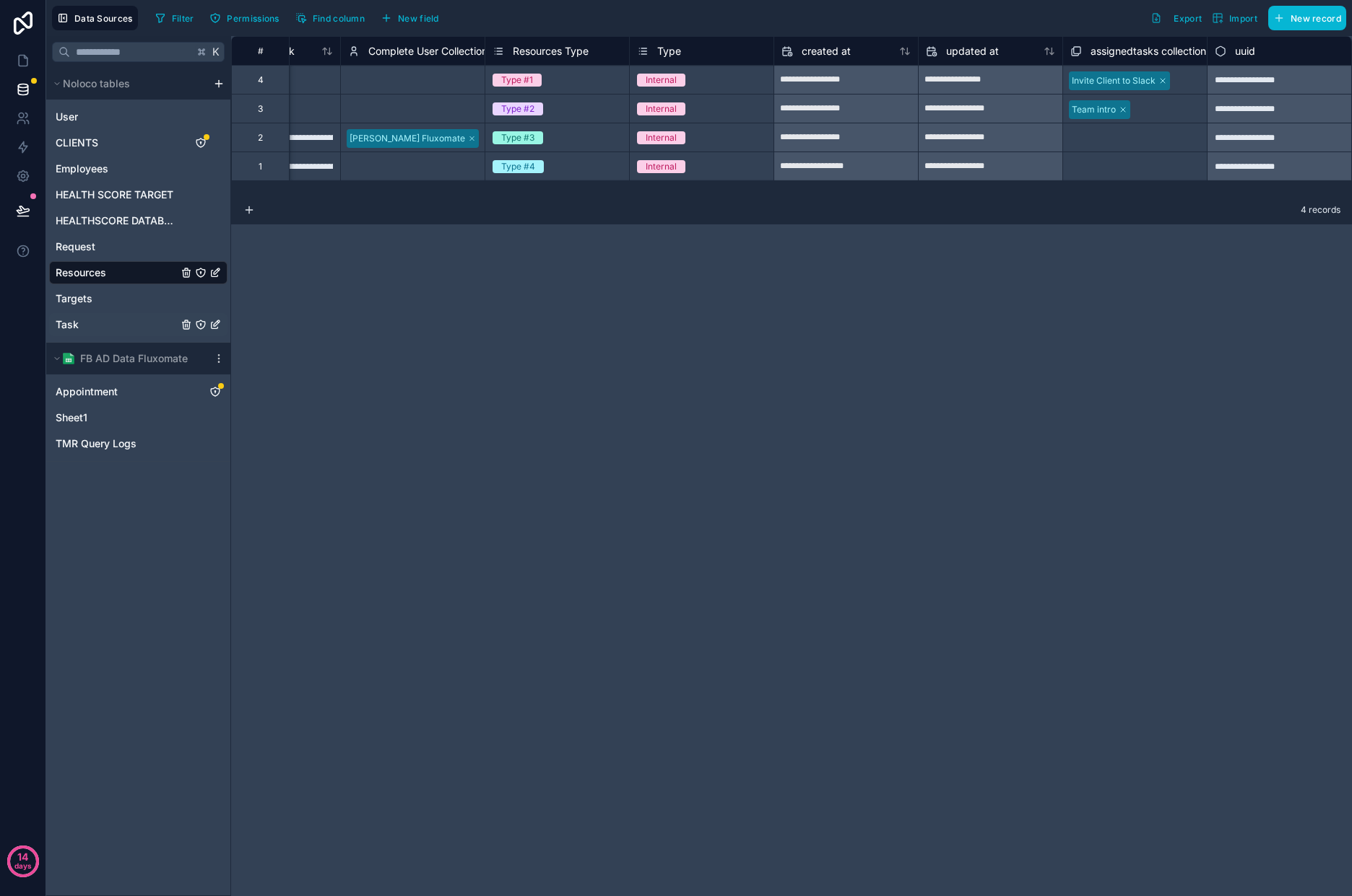
click at [144, 314] on link "Task" at bounding box center [138, 325] width 178 height 23
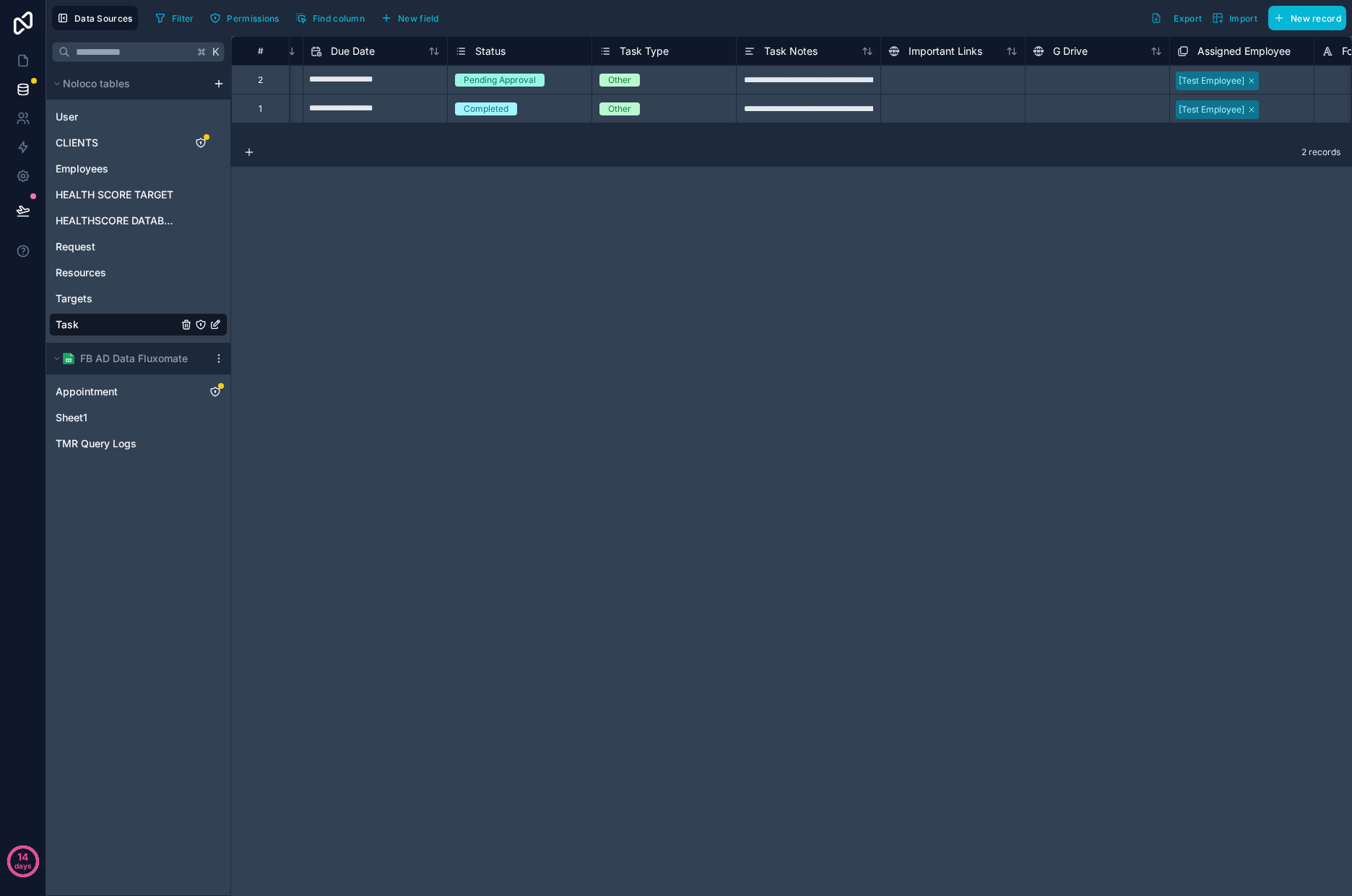
scroll to position [0, 85]
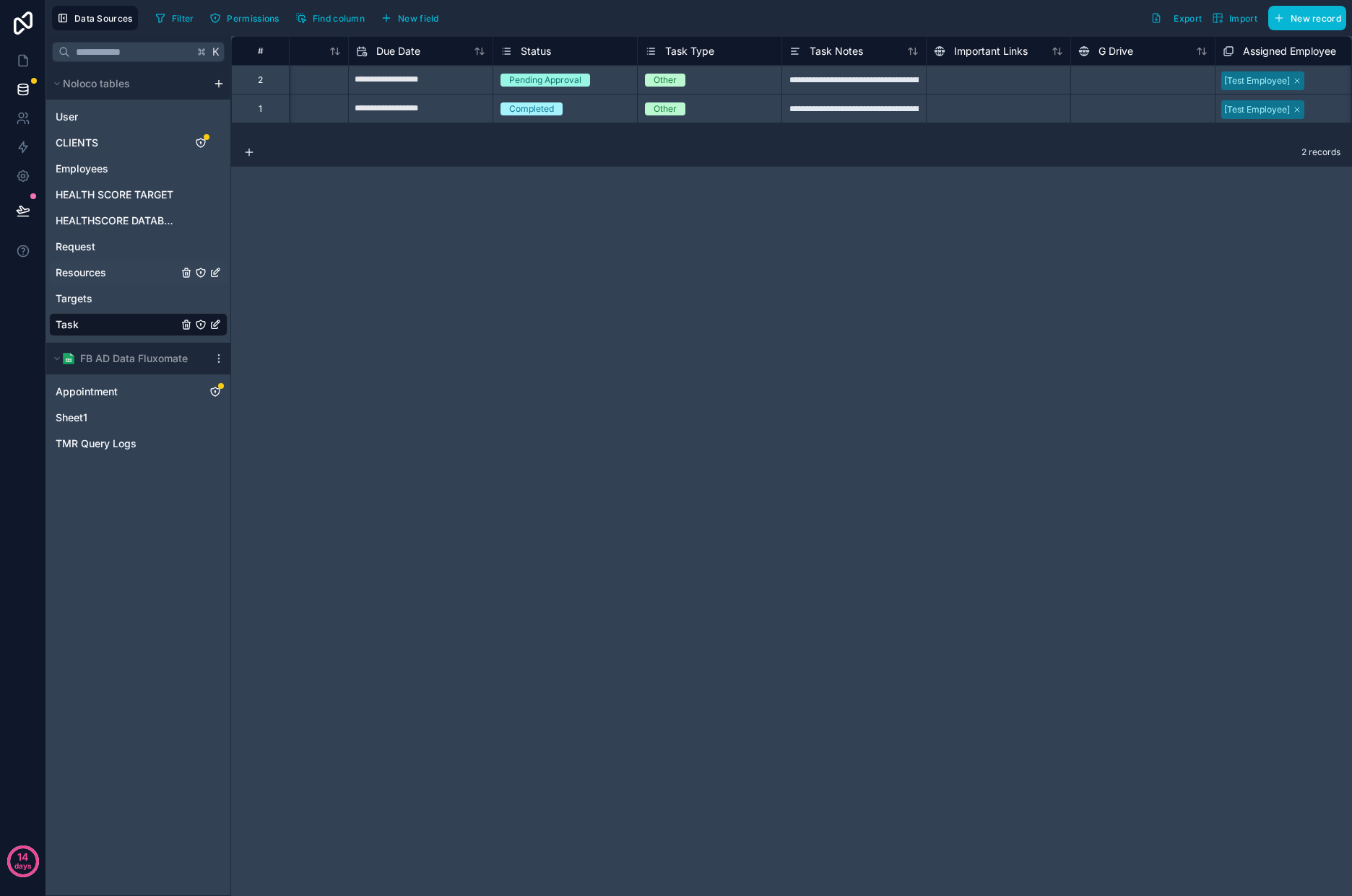
click at [97, 275] on span "Resources" at bounding box center [81, 272] width 51 height 14
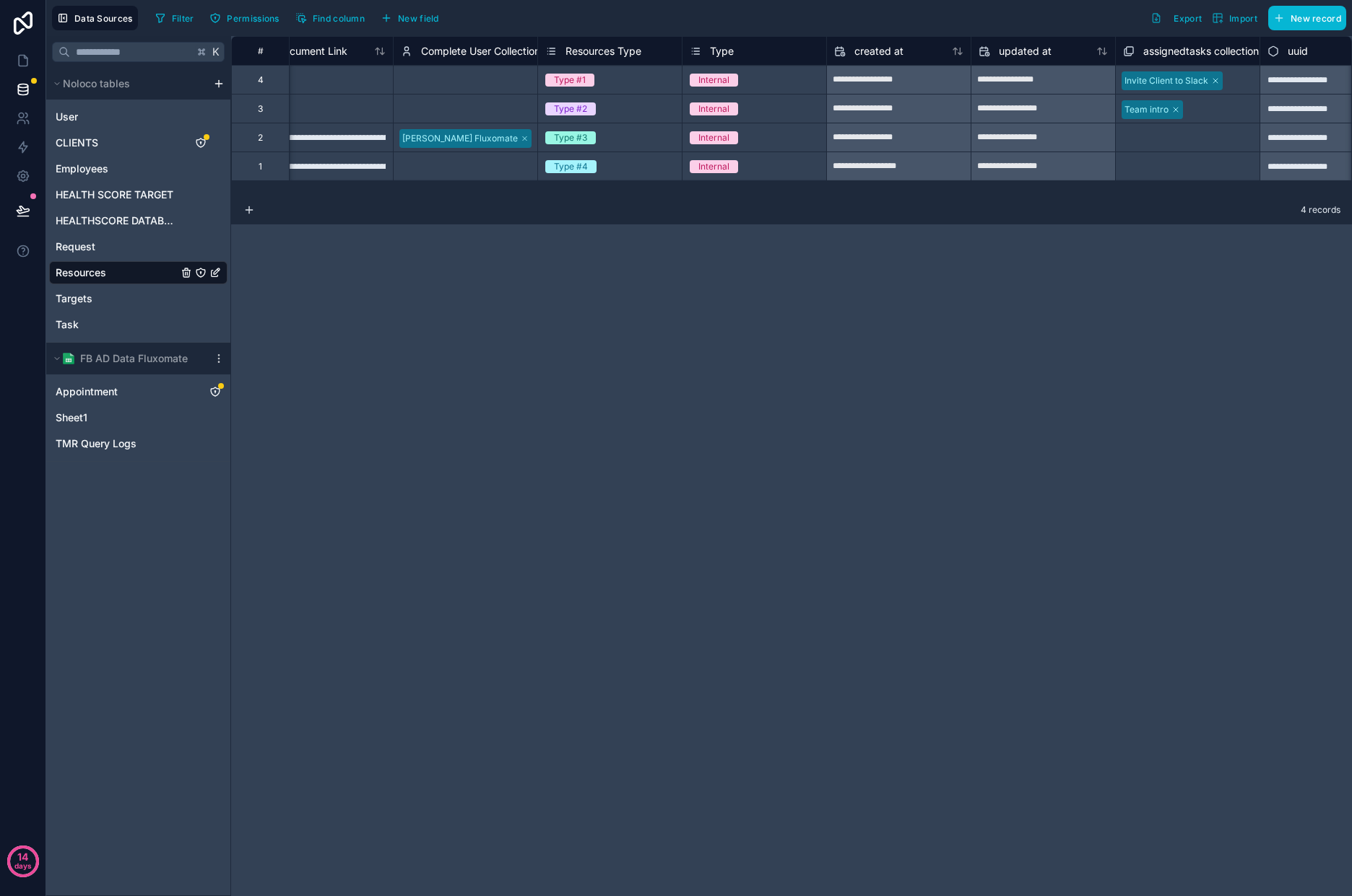
scroll to position [0, 815]
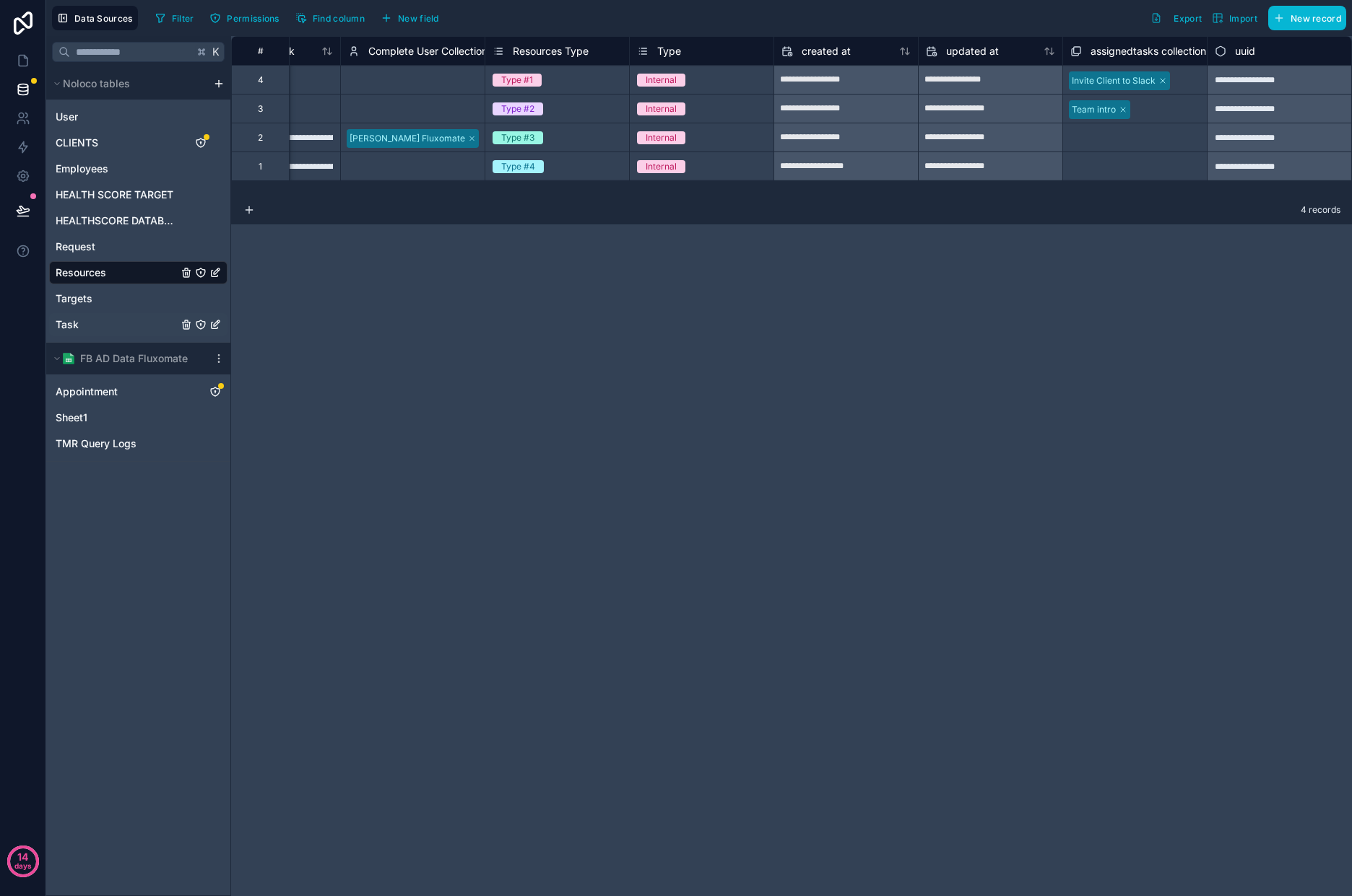
click at [91, 327] on link "Task" at bounding box center [138, 325] width 178 height 23
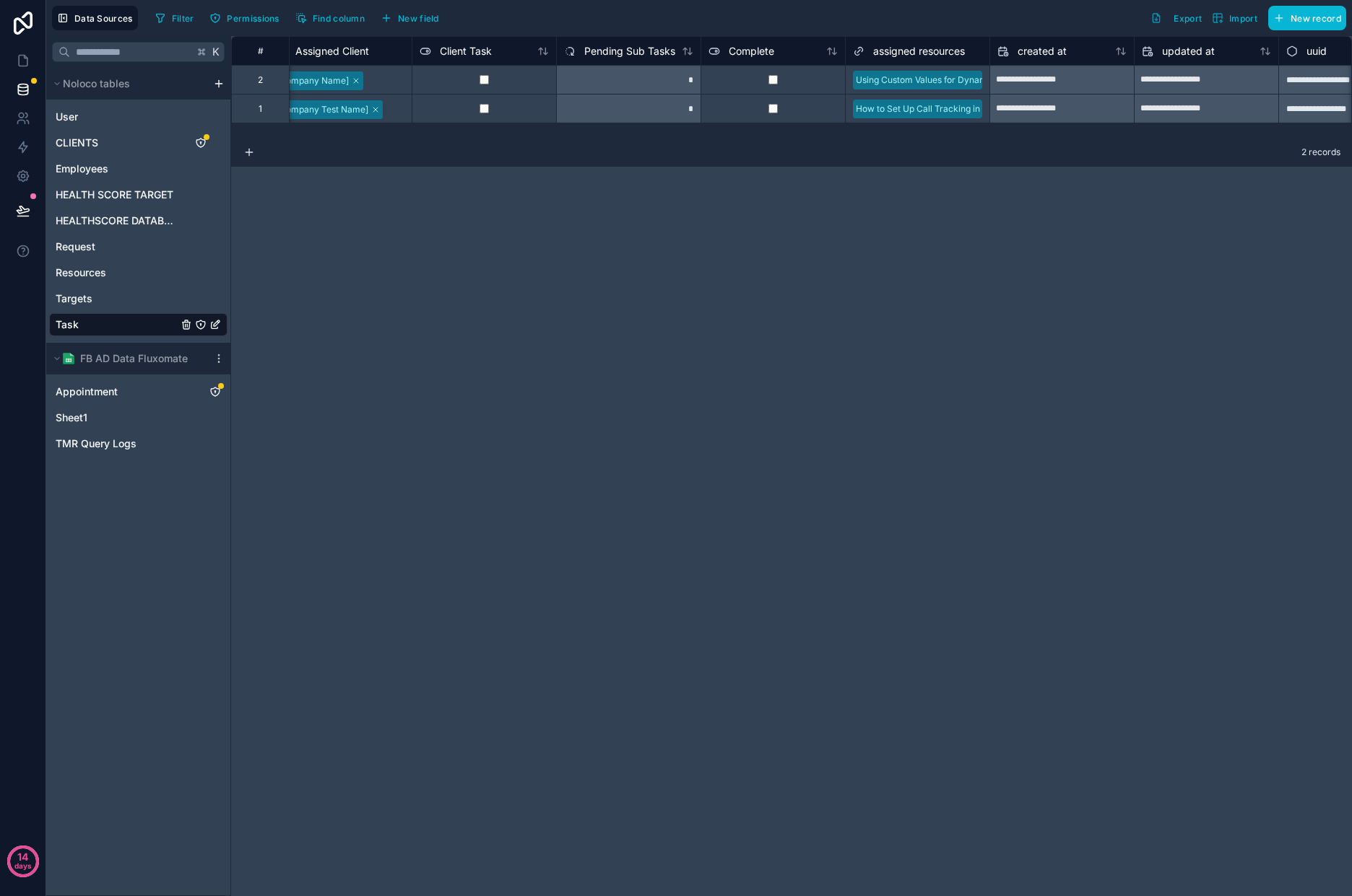
scroll to position [0, 2692]
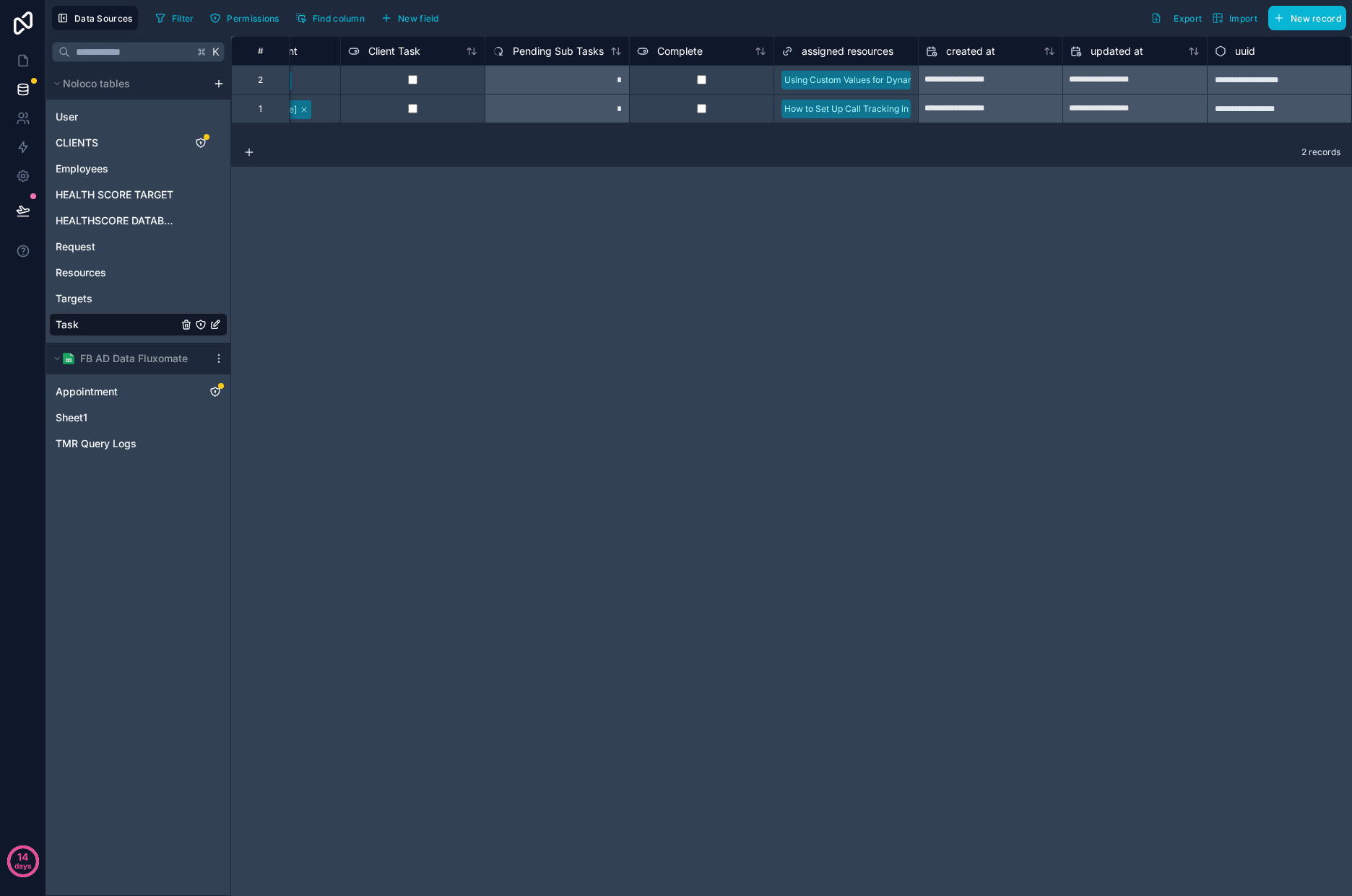
click at [783, 60] on div "assigned resources" at bounding box center [846, 50] width 144 height 29
click at [791, 56] on icon at bounding box center [787, 51] width 12 height 17
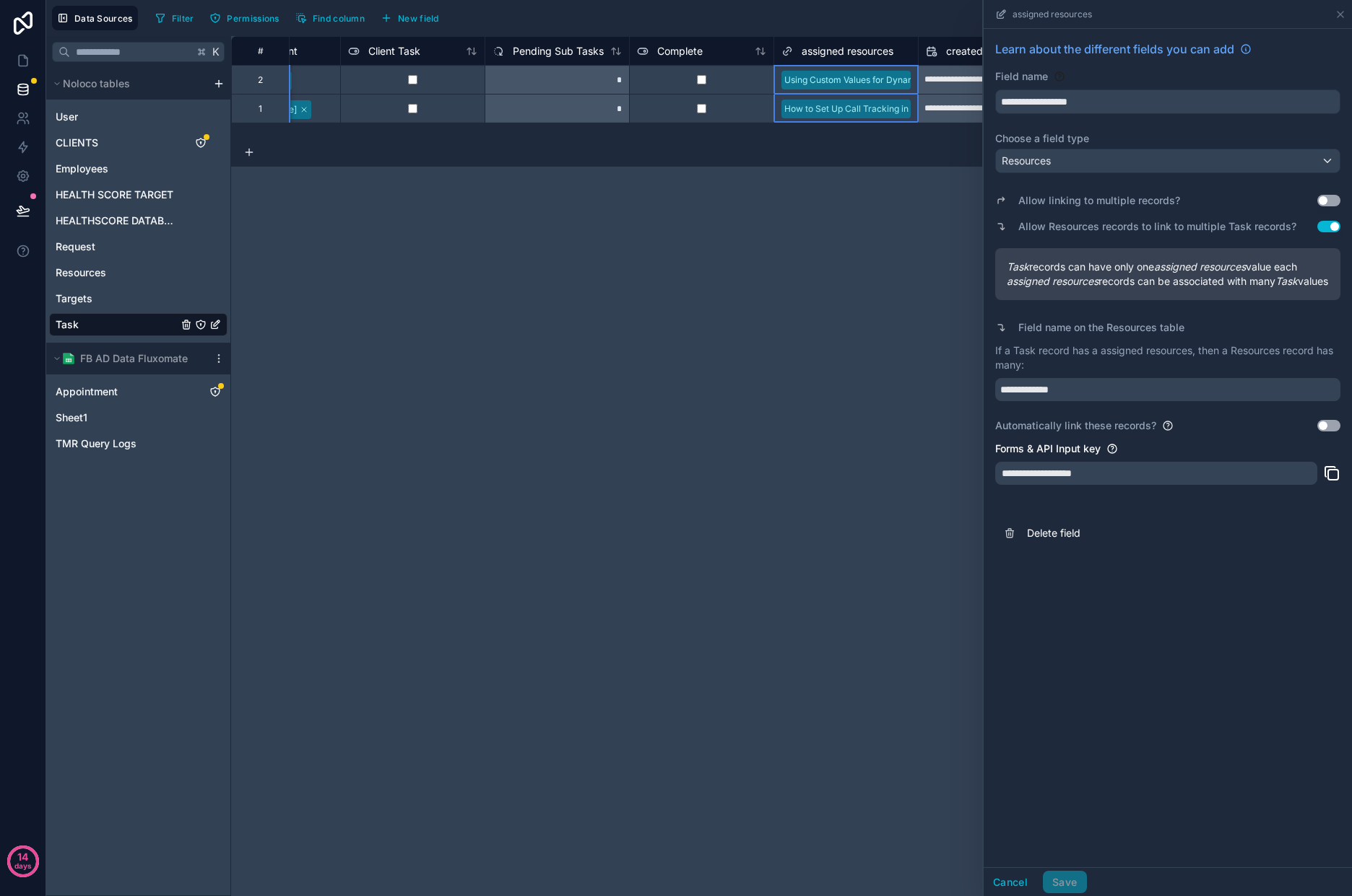
click at [875, 264] on div "**********" at bounding box center [791, 465] width 1120 height 860
click at [633, 375] on div "**********" at bounding box center [791, 465] width 1120 height 860
click at [357, 136] on div "**********" at bounding box center [791, 86] width 1120 height 102
drag, startPoint x: 1342, startPoint y: 17, endPoint x: 881, endPoint y: 206, distance: 498.2
click at [1342, 17] on icon at bounding box center [1340, 14] width 12 height 12
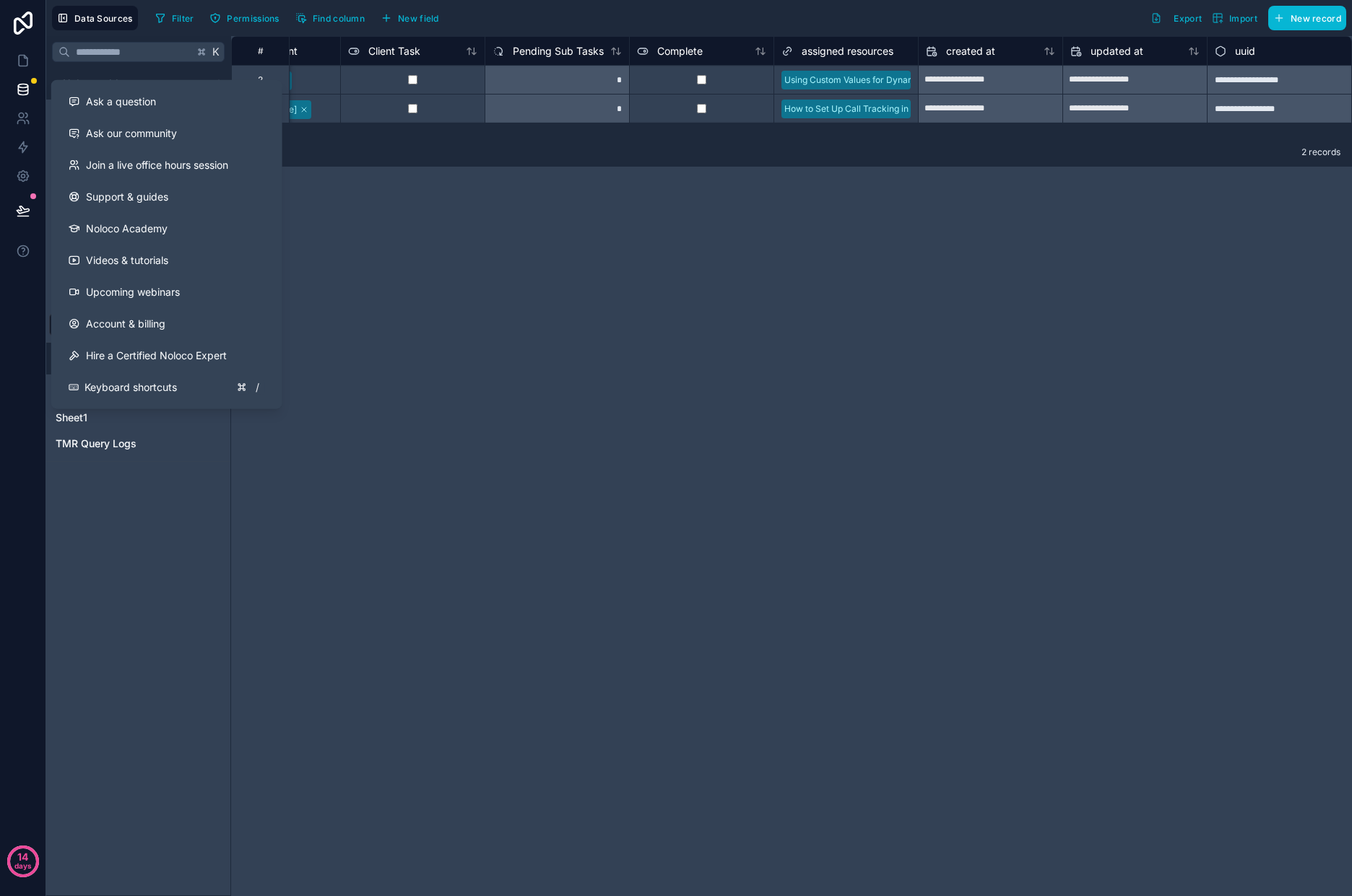
drag, startPoint x: 419, startPoint y: 296, endPoint x: 398, endPoint y: 296, distance: 21.0
click at [419, 296] on div "**********" at bounding box center [791, 465] width 1120 height 860
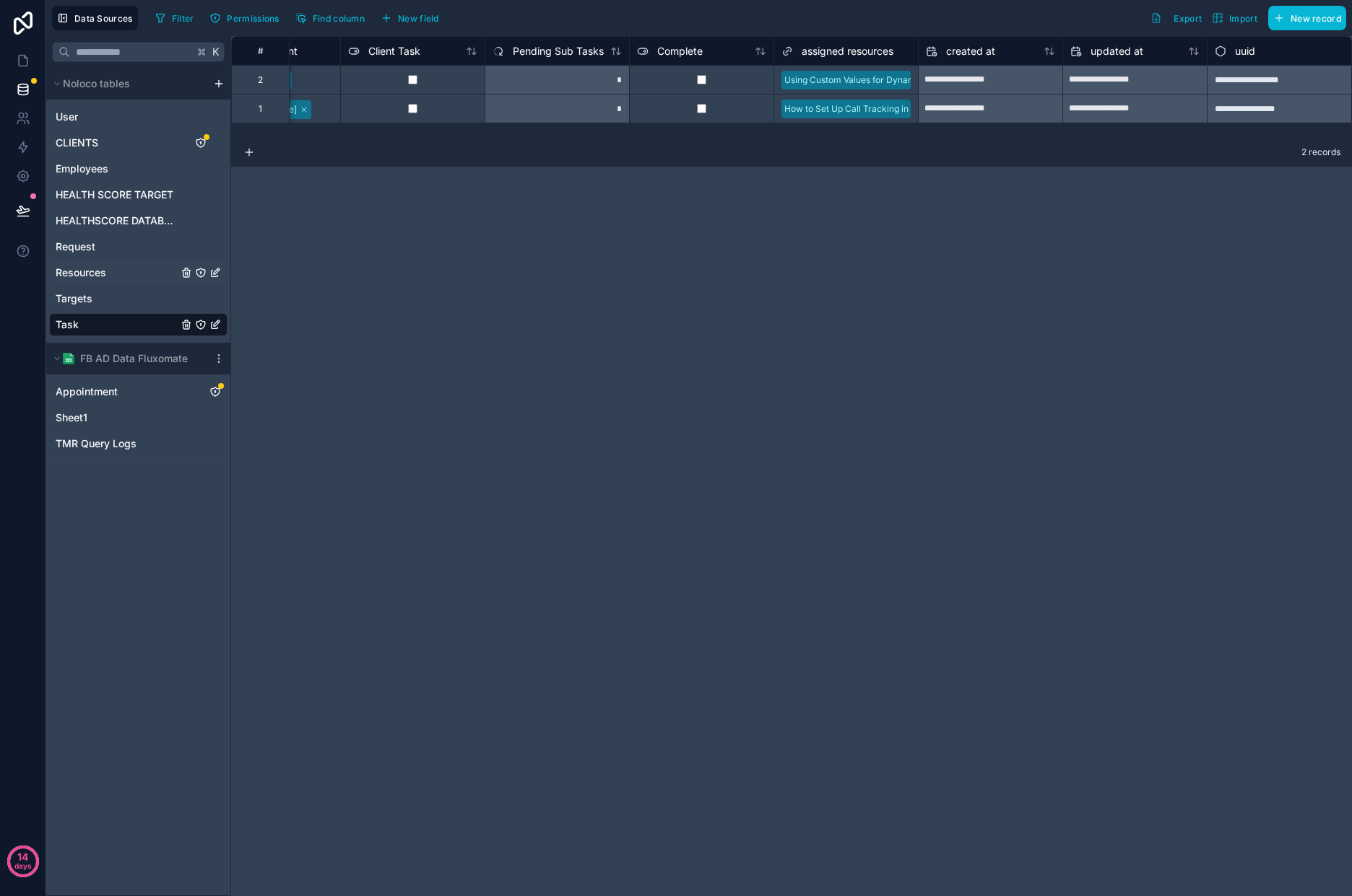
click at [122, 270] on link "Resources" at bounding box center [138, 273] width 178 height 23
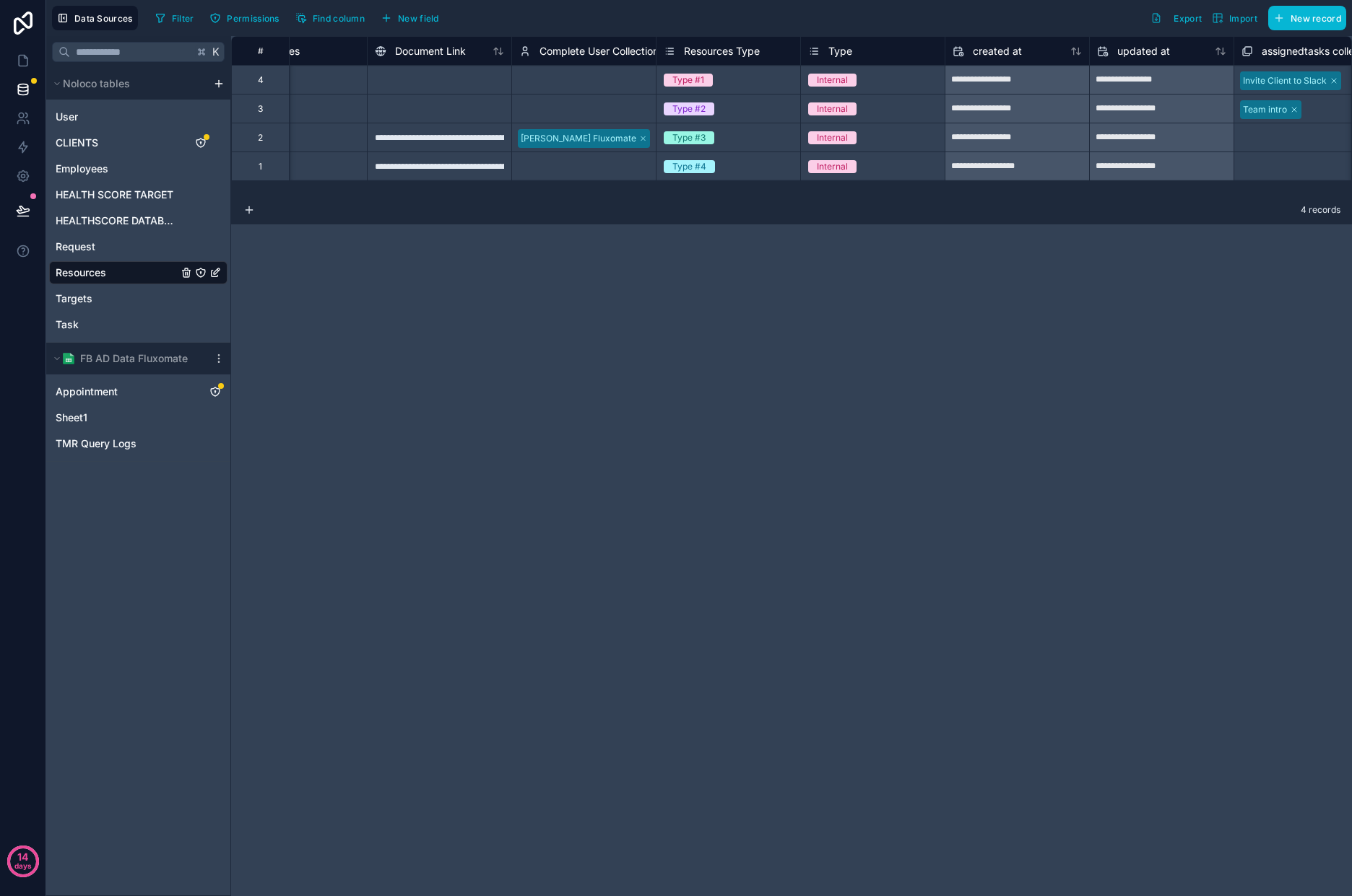
scroll to position [0, 815]
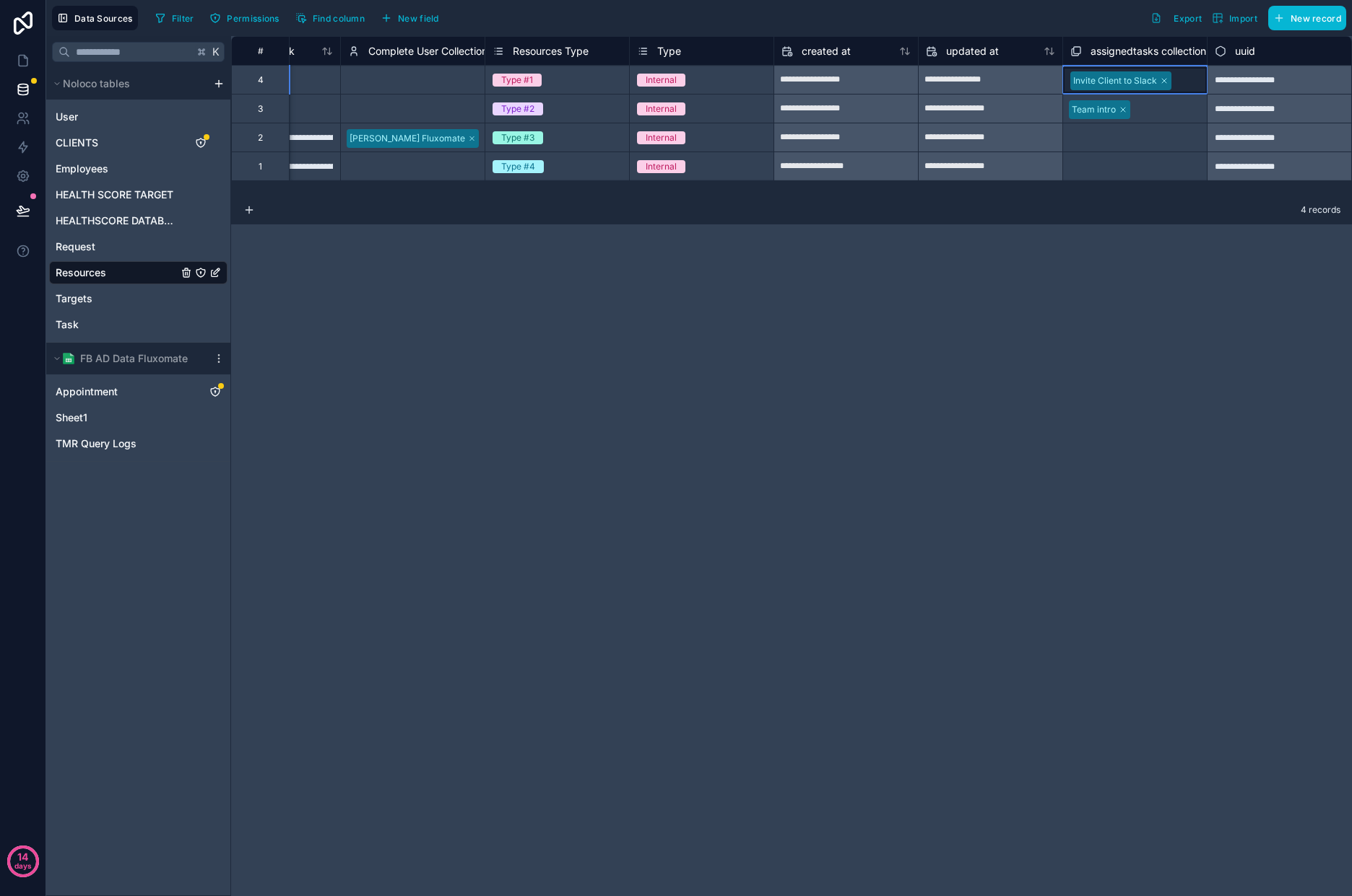
click at [1200, 71] on div "Invite Client to Slack" at bounding box center [1135, 80] width 144 height 26
click at [1063, 50] on div "assignedtasks collection" at bounding box center [1135, 51] width 144 height 17
click at [1081, 53] on div "assignedtasks collection" at bounding box center [1138, 51] width 136 height 17
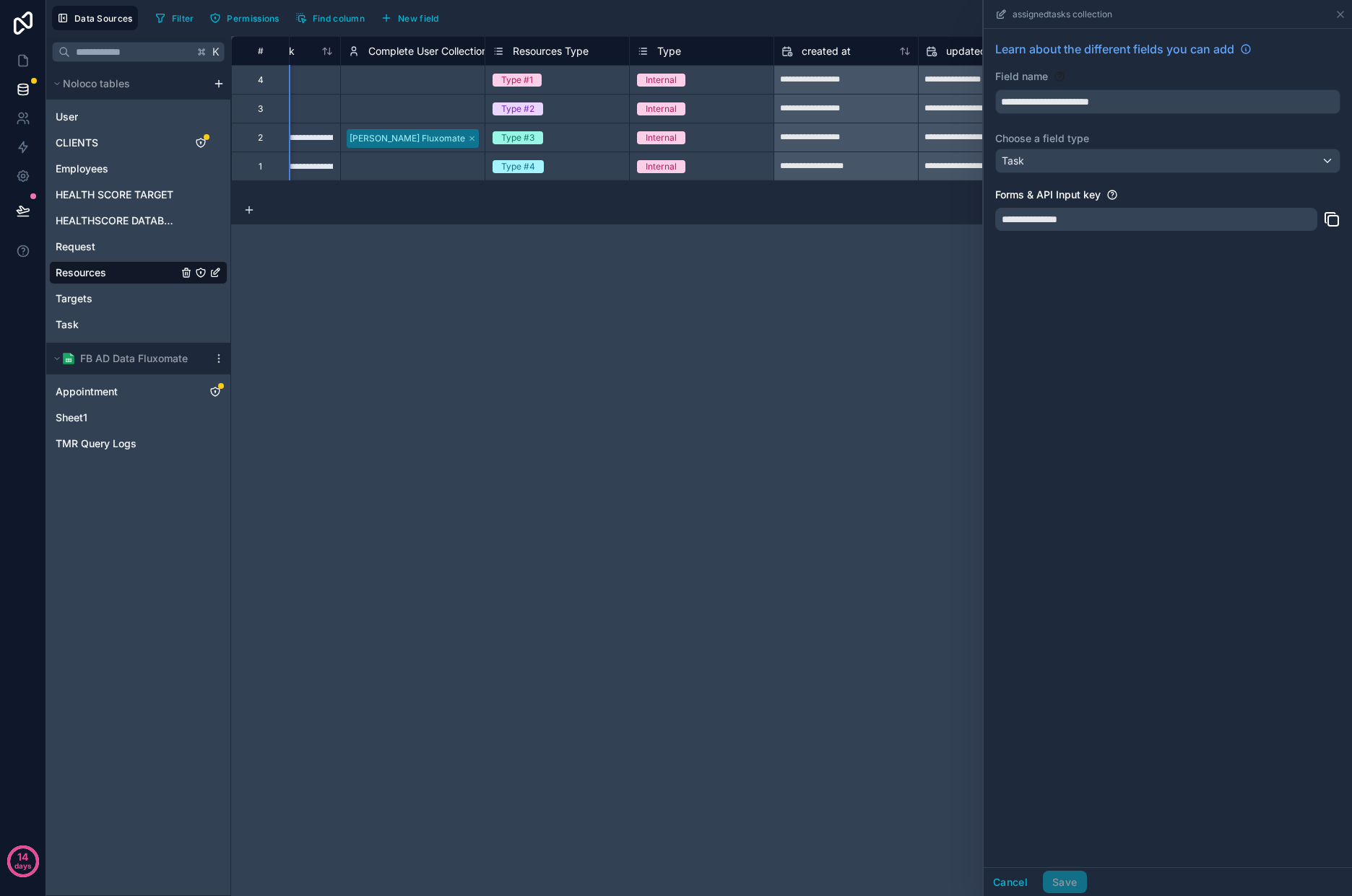
click at [860, 490] on div "**********" at bounding box center [791, 465] width 1120 height 860
click at [1345, 12] on icon at bounding box center [1340, 14] width 12 height 12
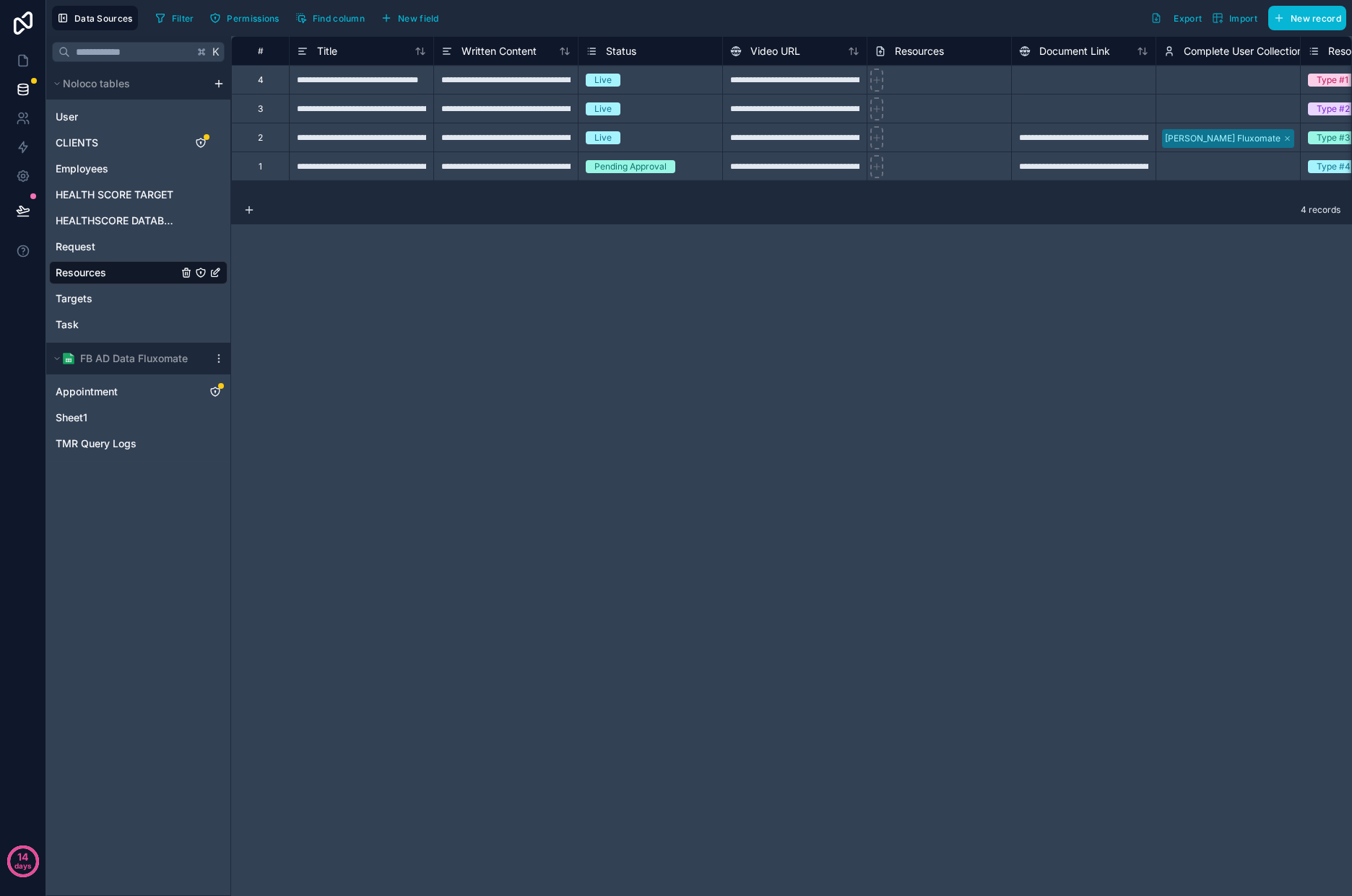
scroll to position [0, 815]
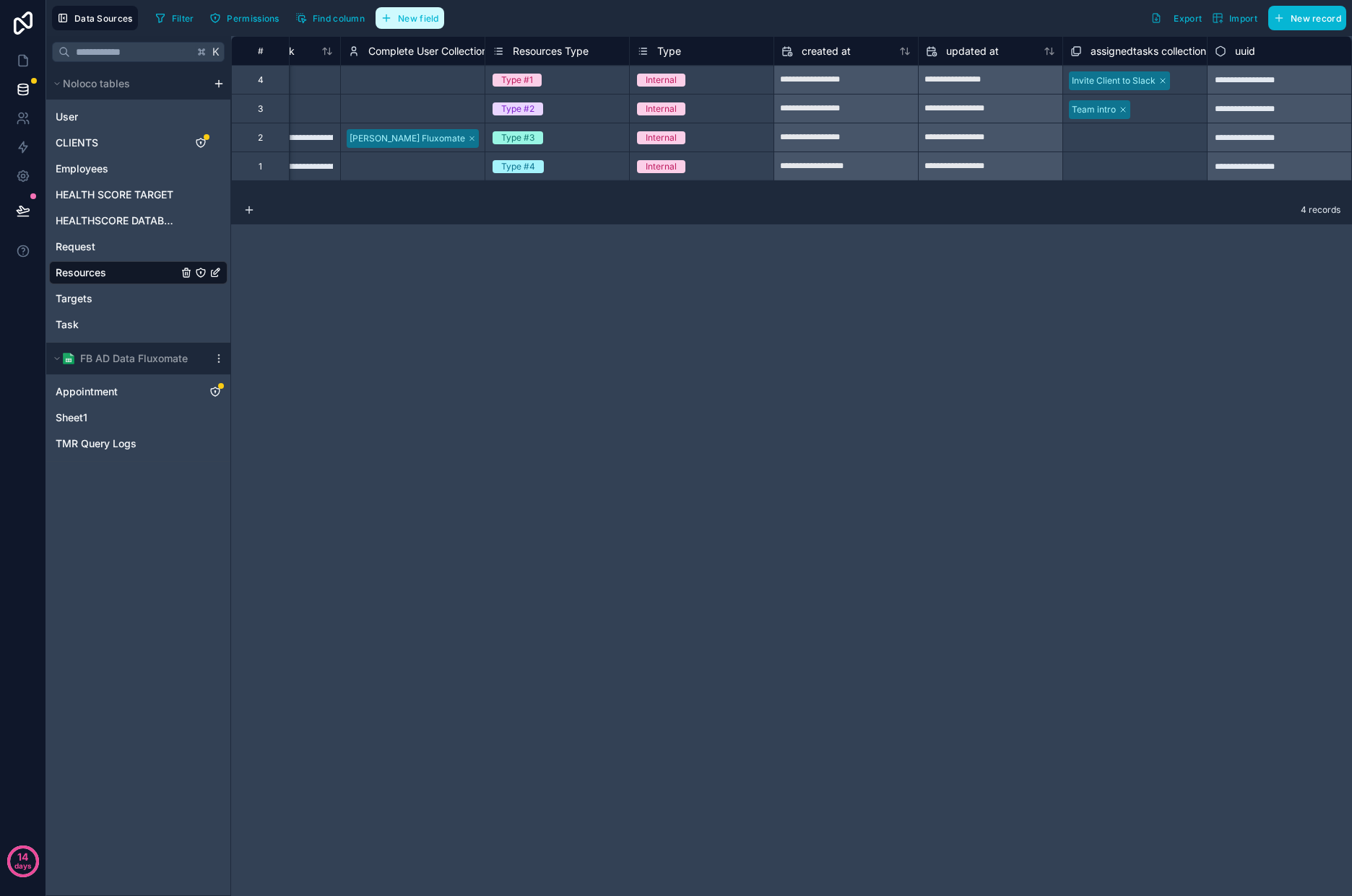
click at [425, 14] on span "New field" at bounding box center [418, 18] width 41 height 11
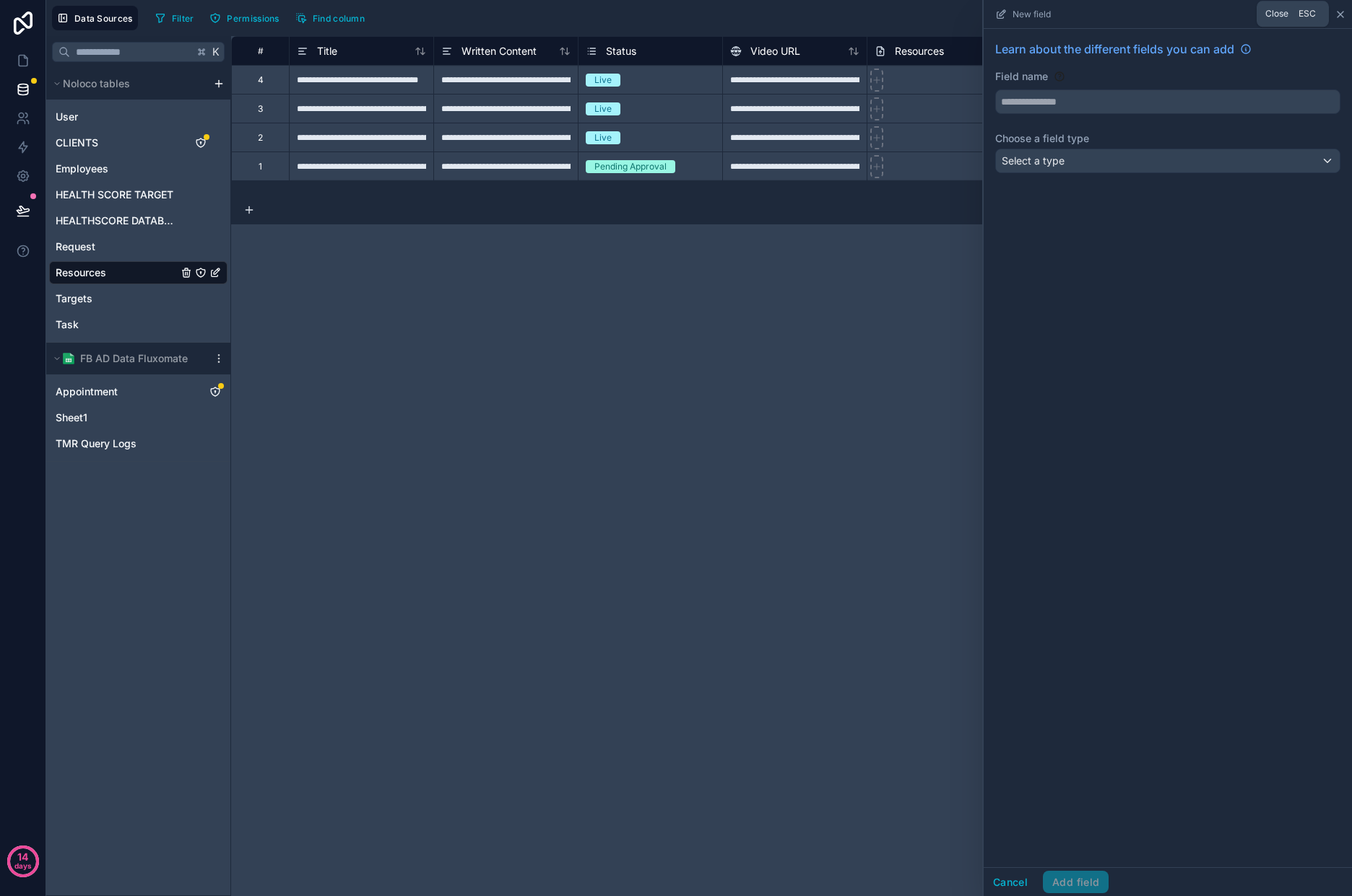
click at [1343, 17] on icon at bounding box center [1340, 14] width 12 height 12
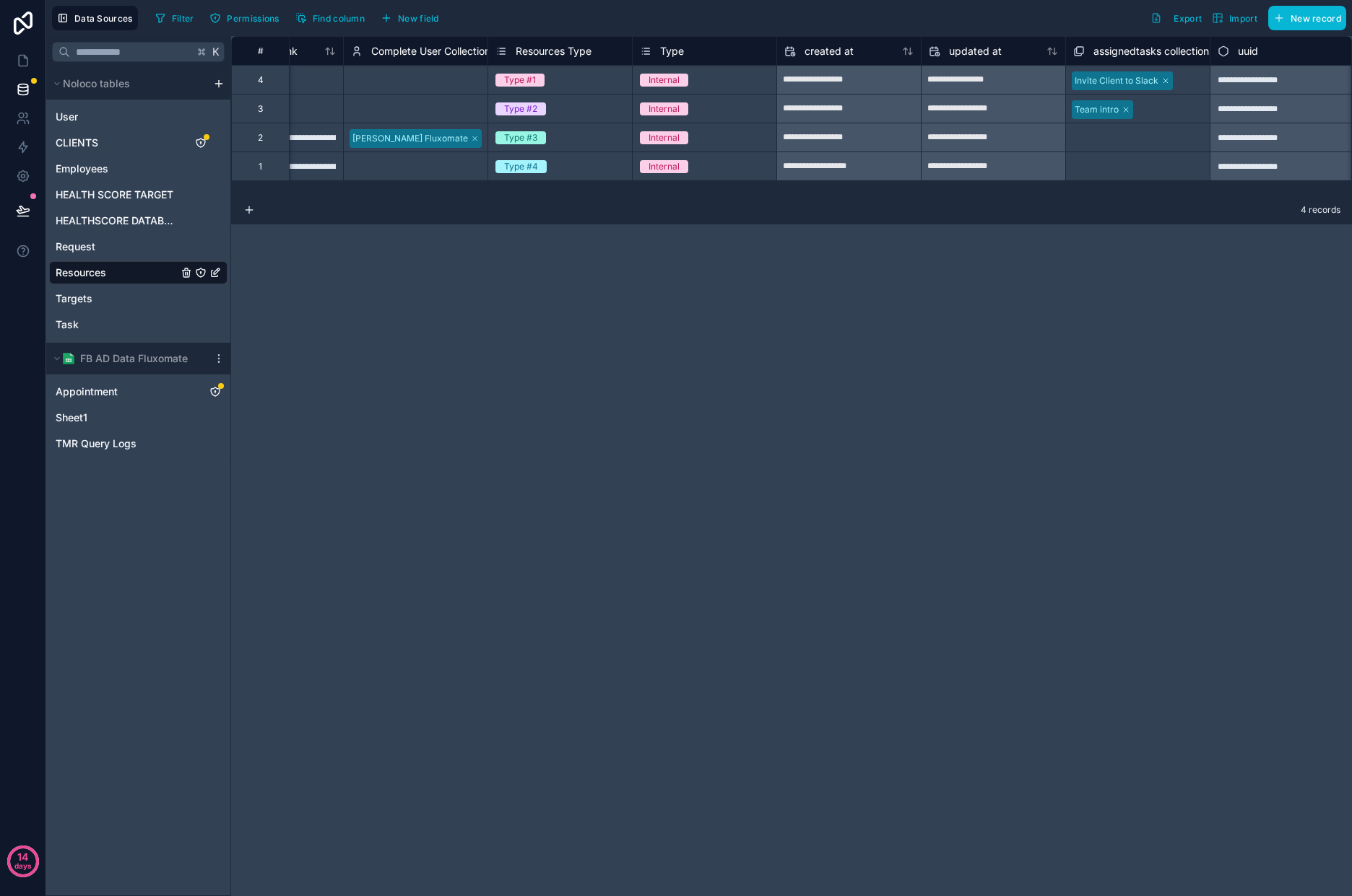
scroll to position [0, 815]
drag, startPoint x: 70, startPoint y: 321, endPoint x: 164, endPoint y: 330, distance: 94.4
click at [70, 322] on span "Task" at bounding box center [67, 324] width 23 height 14
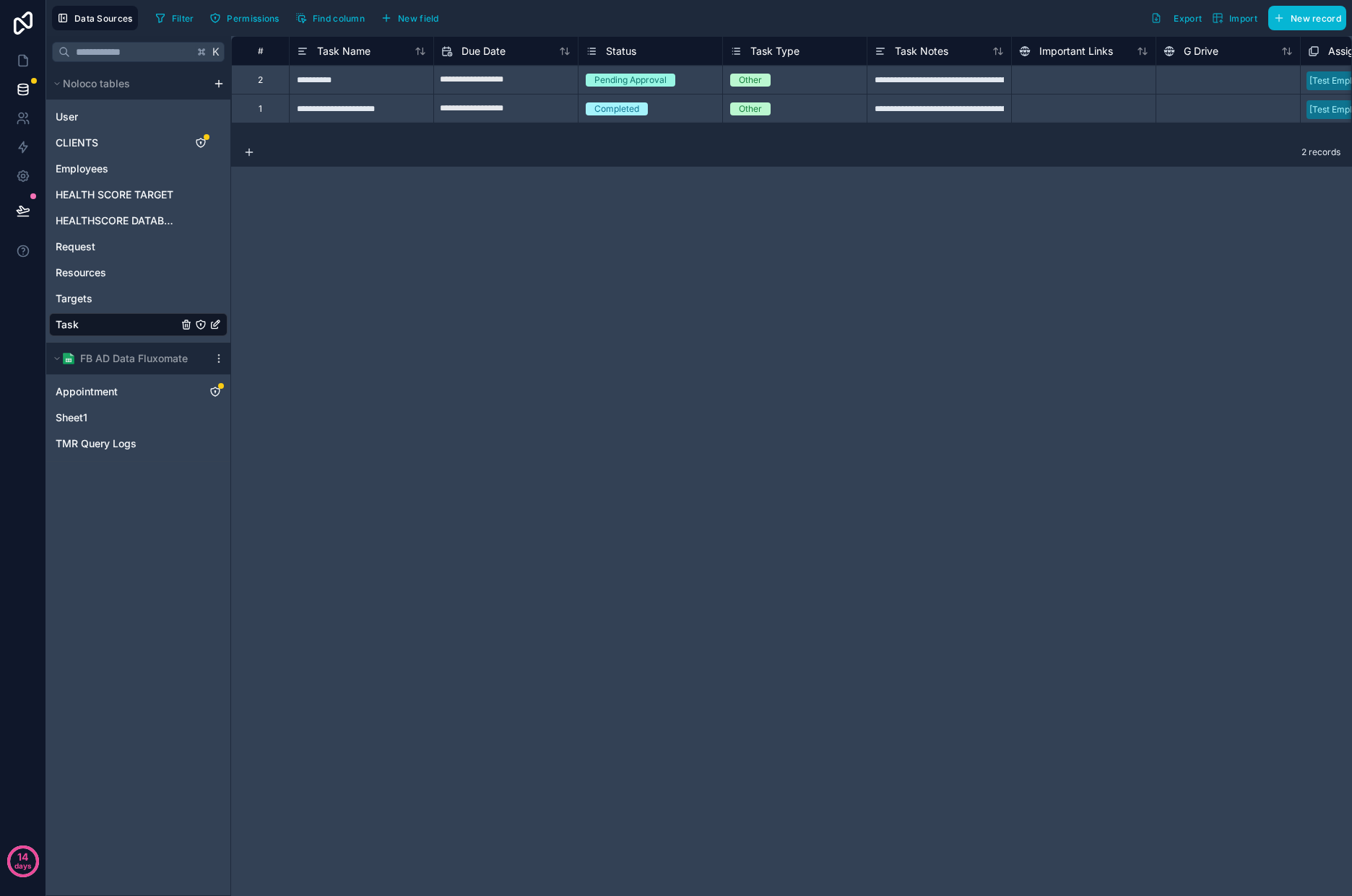
drag, startPoint x: 547, startPoint y: 139, endPoint x: 566, endPoint y: 137, distance: 19.1
click at [572, 138] on div "**********" at bounding box center [791, 86] width 1120 height 102
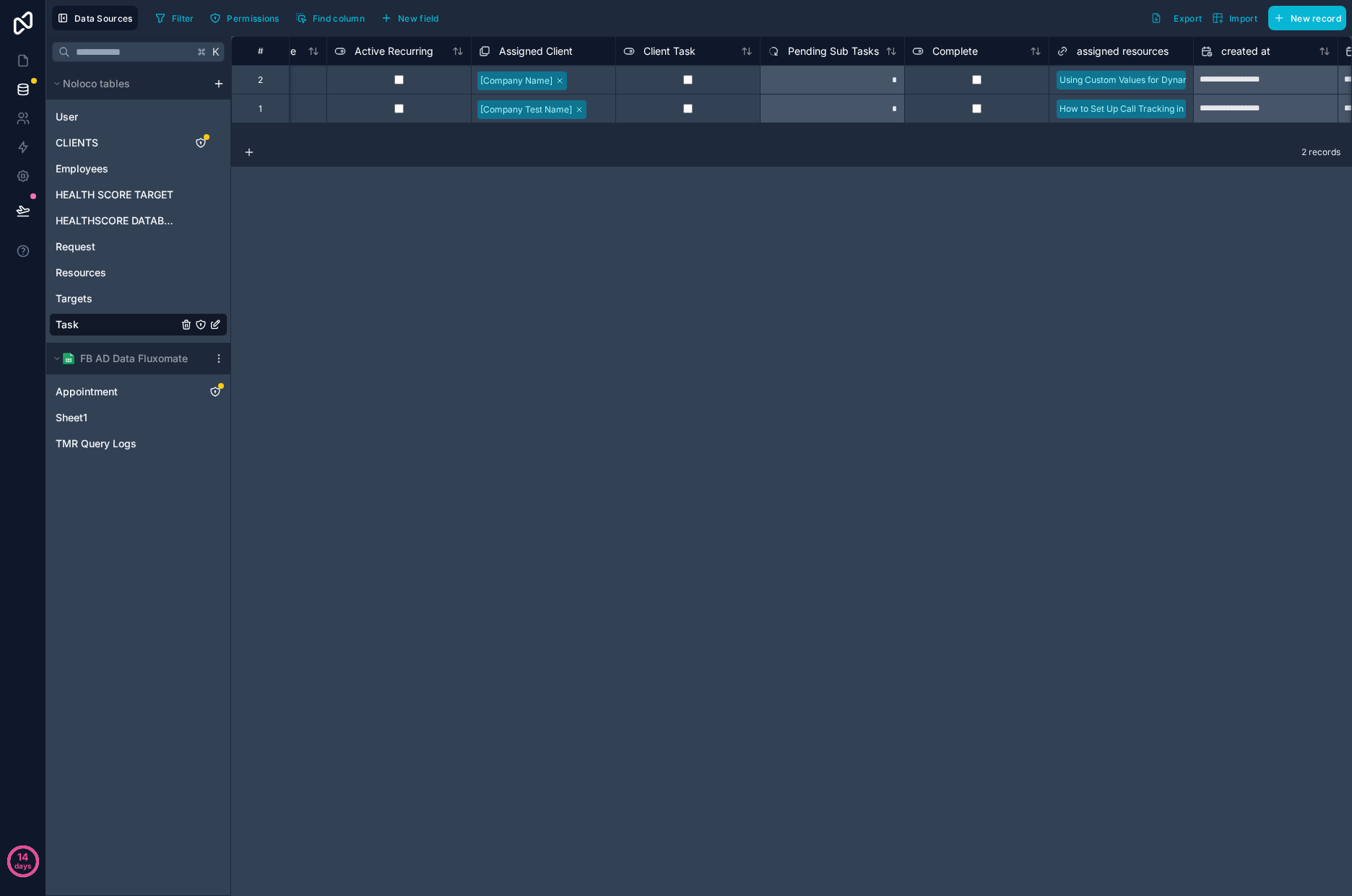
scroll to position [0, 2692]
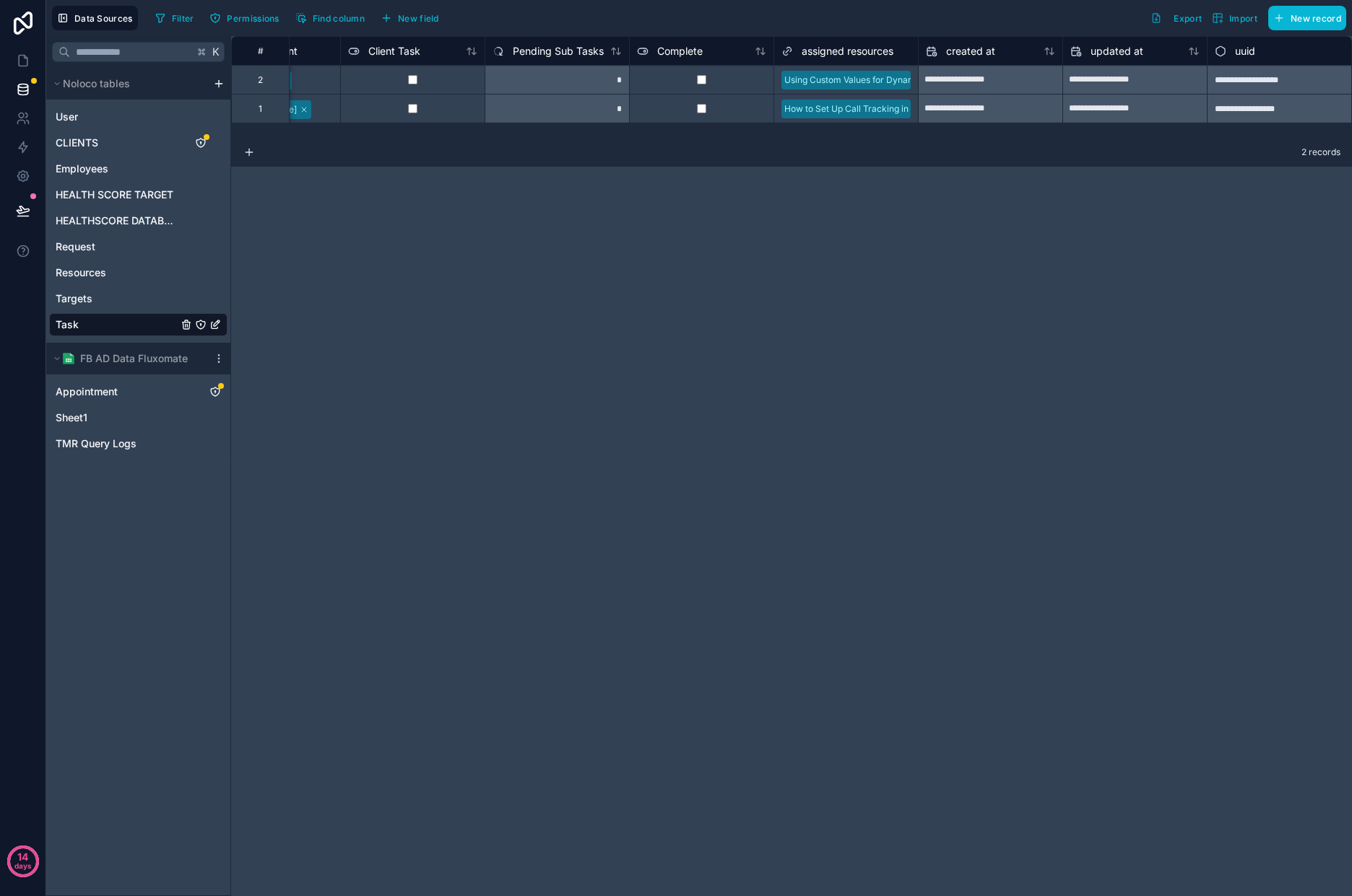
click at [788, 47] on icon at bounding box center [788, 49] width 4 height 4
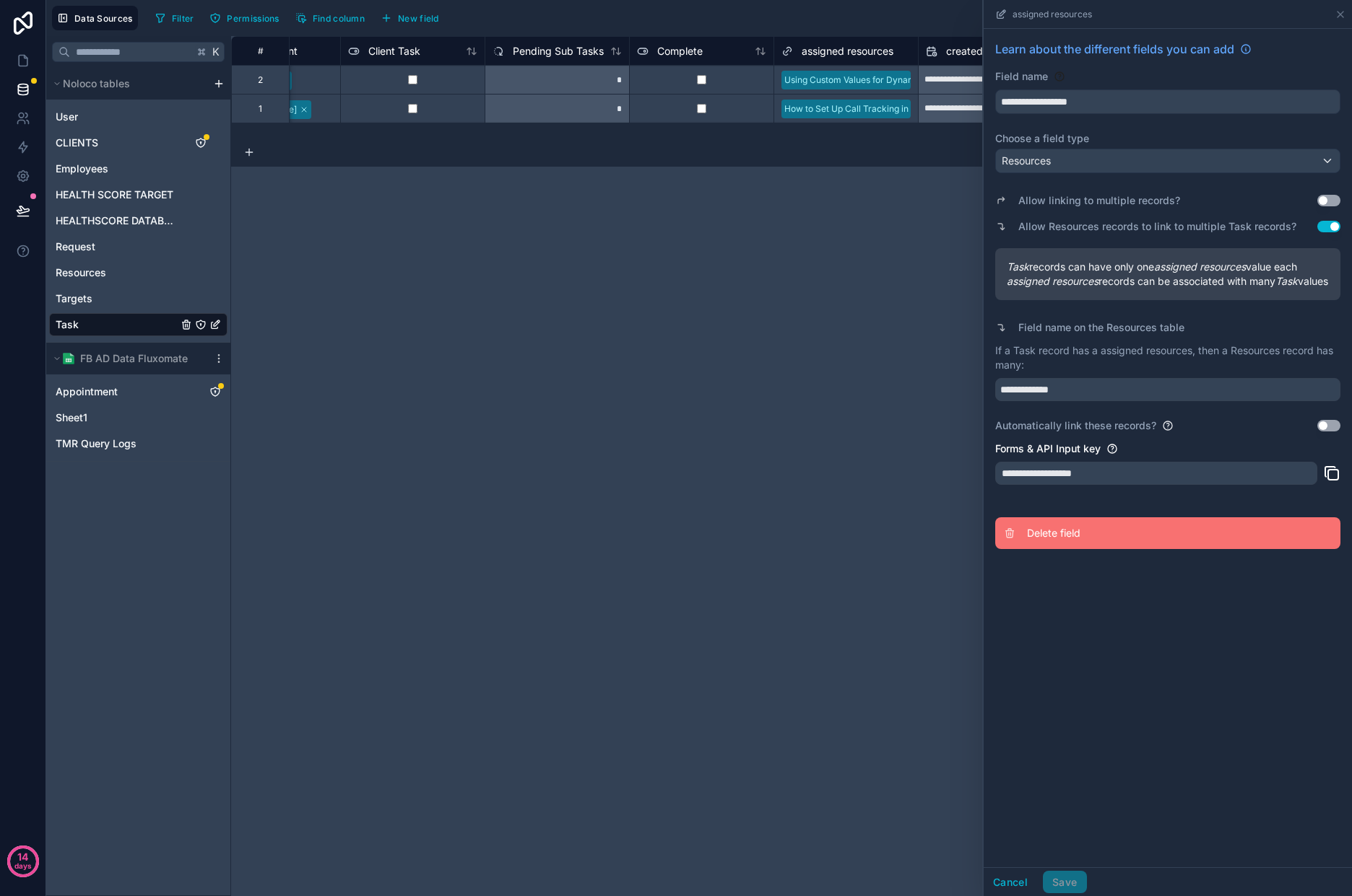
click at [1090, 549] on button "Delete field" at bounding box center [1168, 533] width 345 height 32
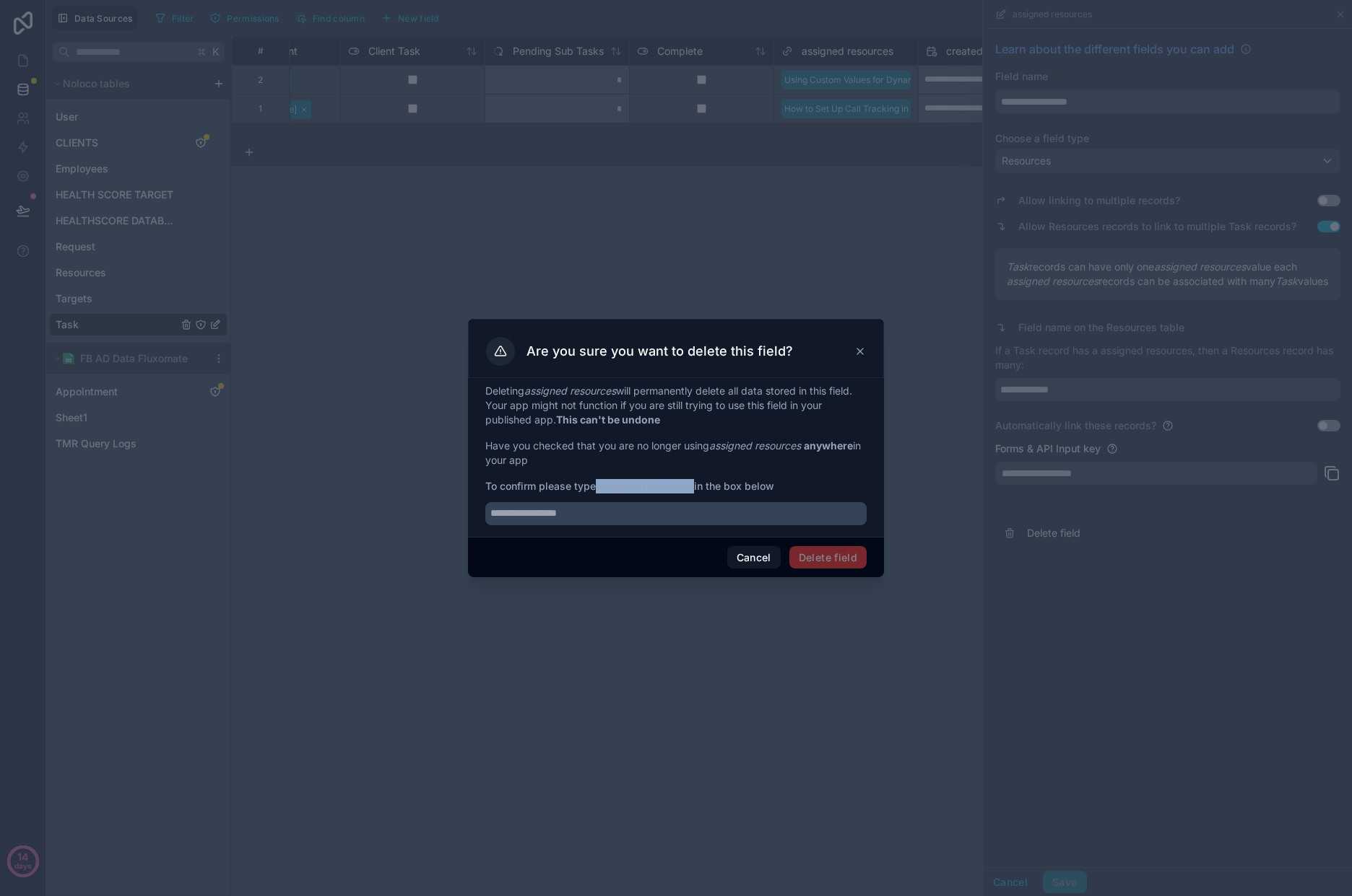
drag, startPoint x: 603, startPoint y: 486, endPoint x: 700, endPoint y: 509, distance: 99.7
click at [694, 490] on strong "assigned resources" at bounding box center [645, 486] width 98 height 12
copy strong "assigned resources"
click at [707, 516] on input "text" at bounding box center [676, 514] width 381 height 23
paste input "**********"
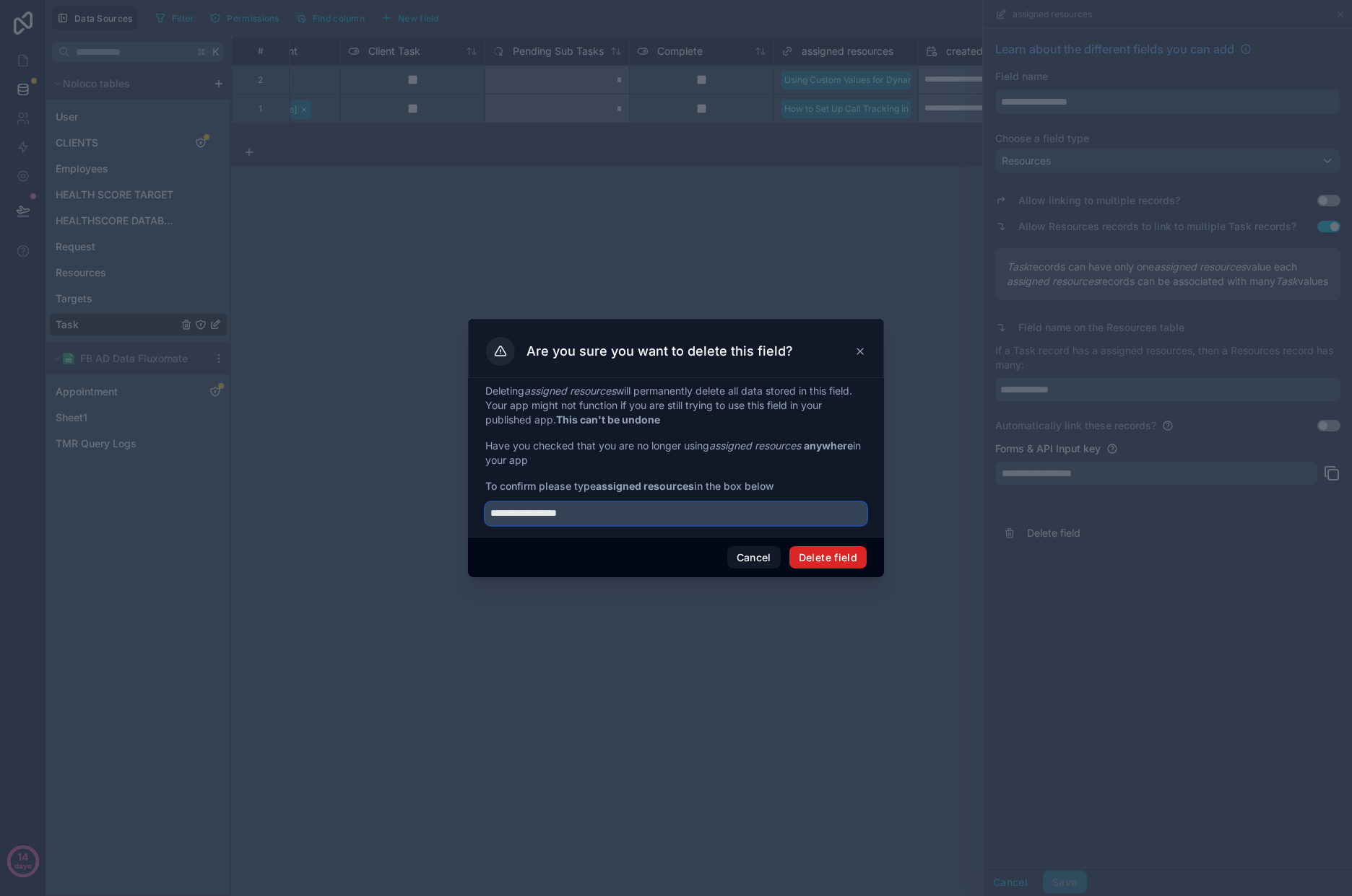
type input "**********"
click at [850, 567] on button "Delete field" at bounding box center [827, 558] width 77 height 23
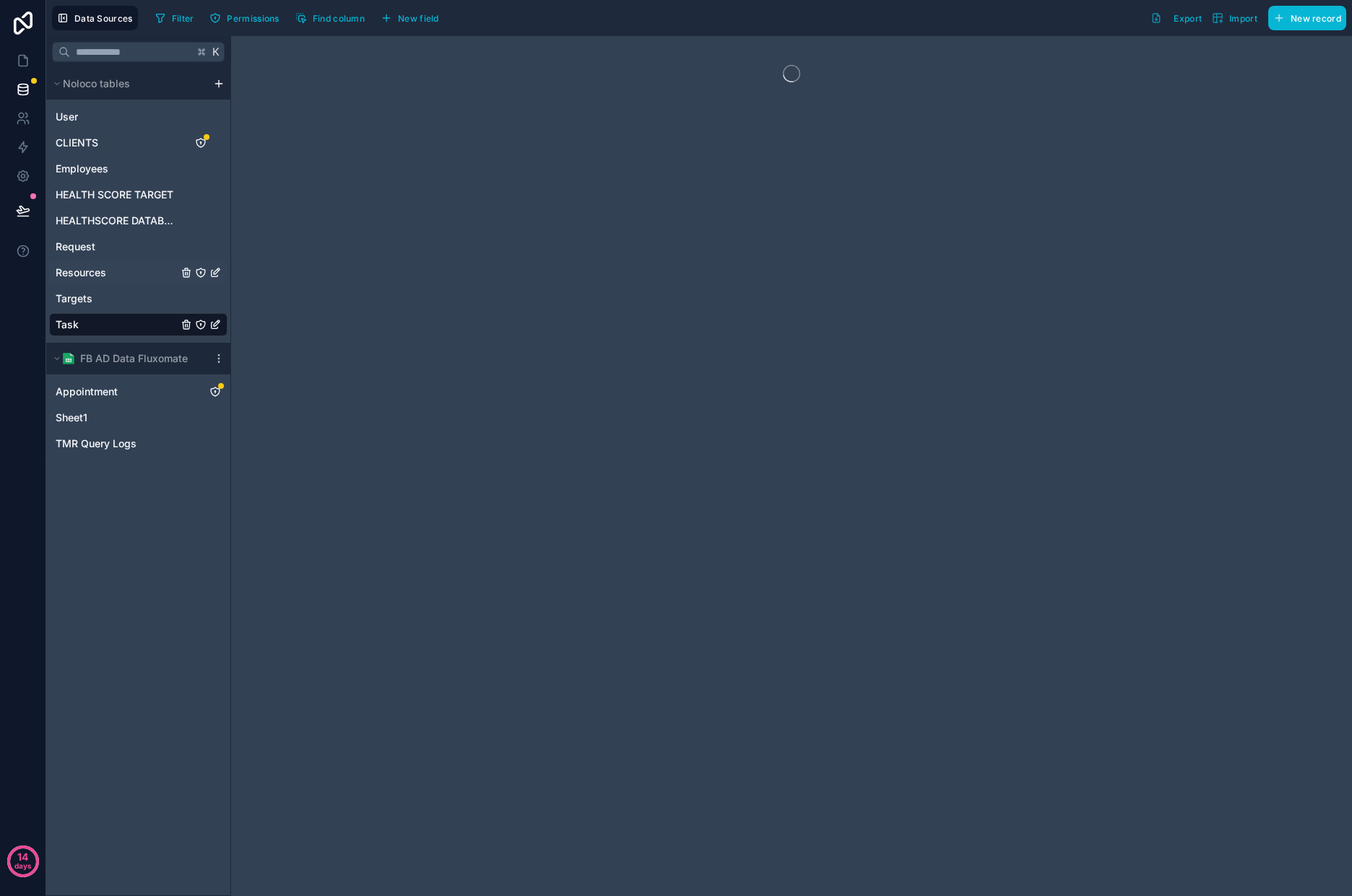
click at [117, 277] on link "Resources" at bounding box center [138, 273] width 178 height 23
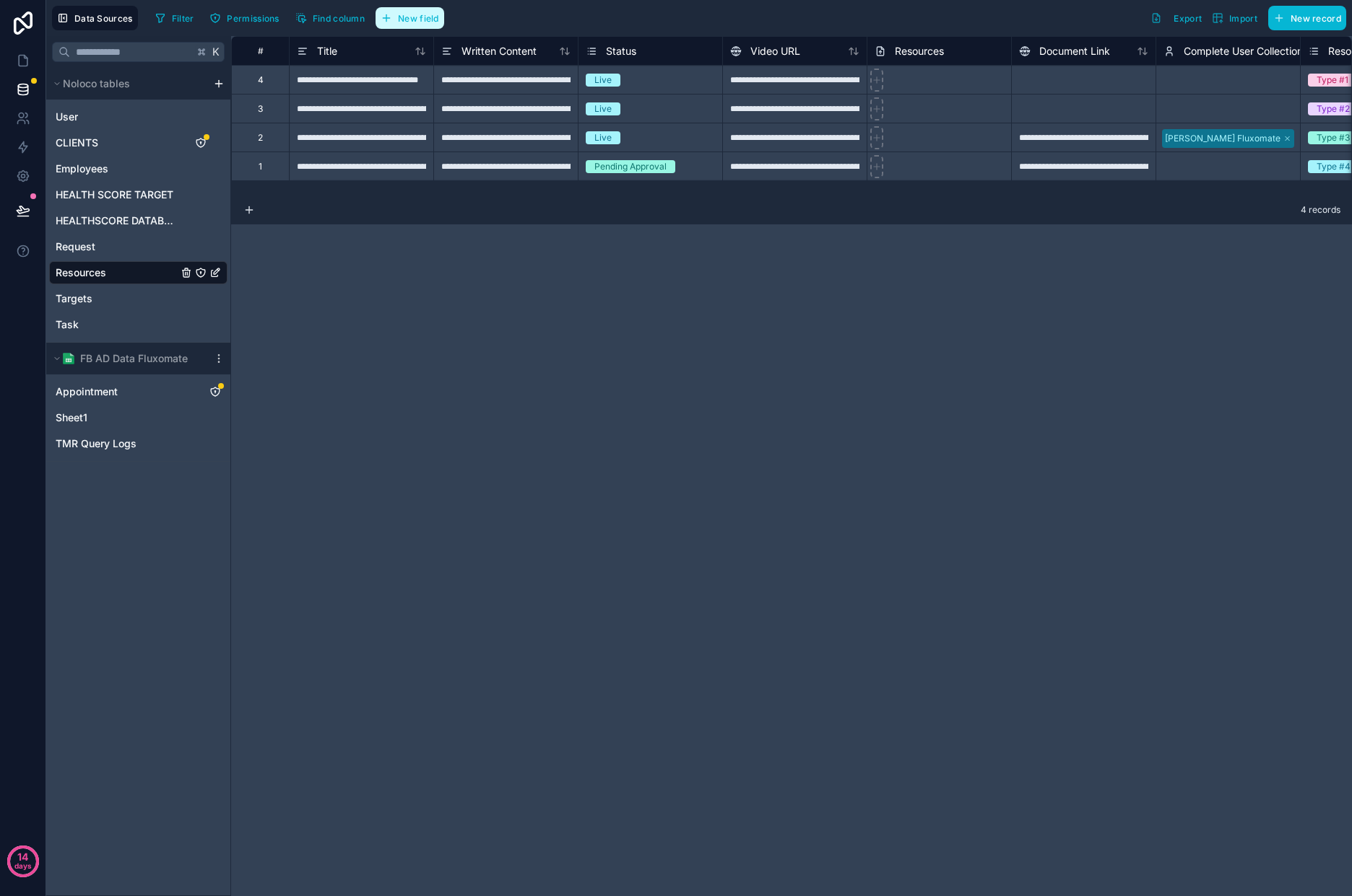
click at [432, 22] on span "New field" at bounding box center [418, 18] width 41 height 11
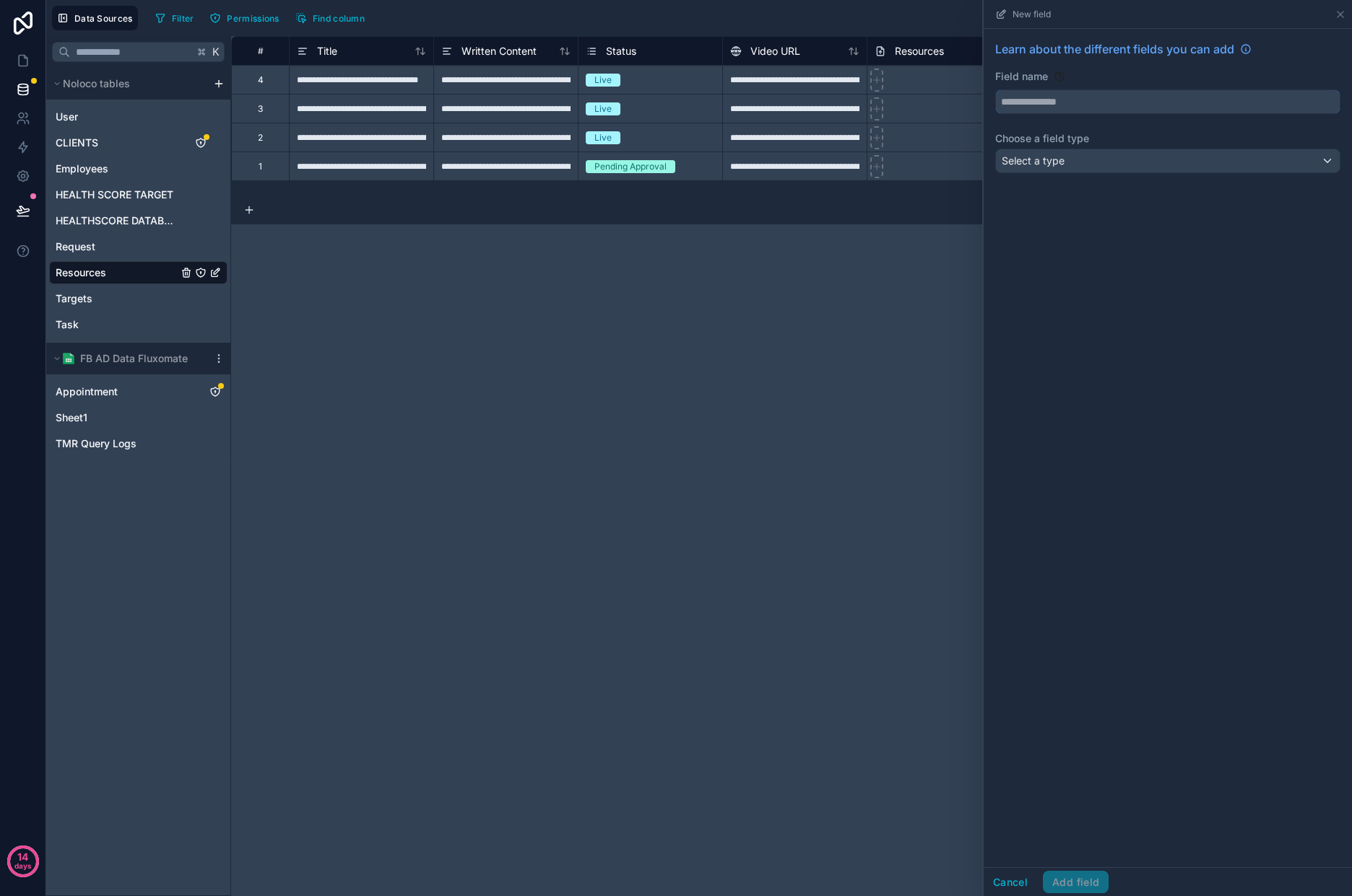
click at [1126, 110] on input "text" at bounding box center [1168, 102] width 344 height 23
click at [995, 90] on button "********" at bounding box center [1168, 102] width 345 height 25
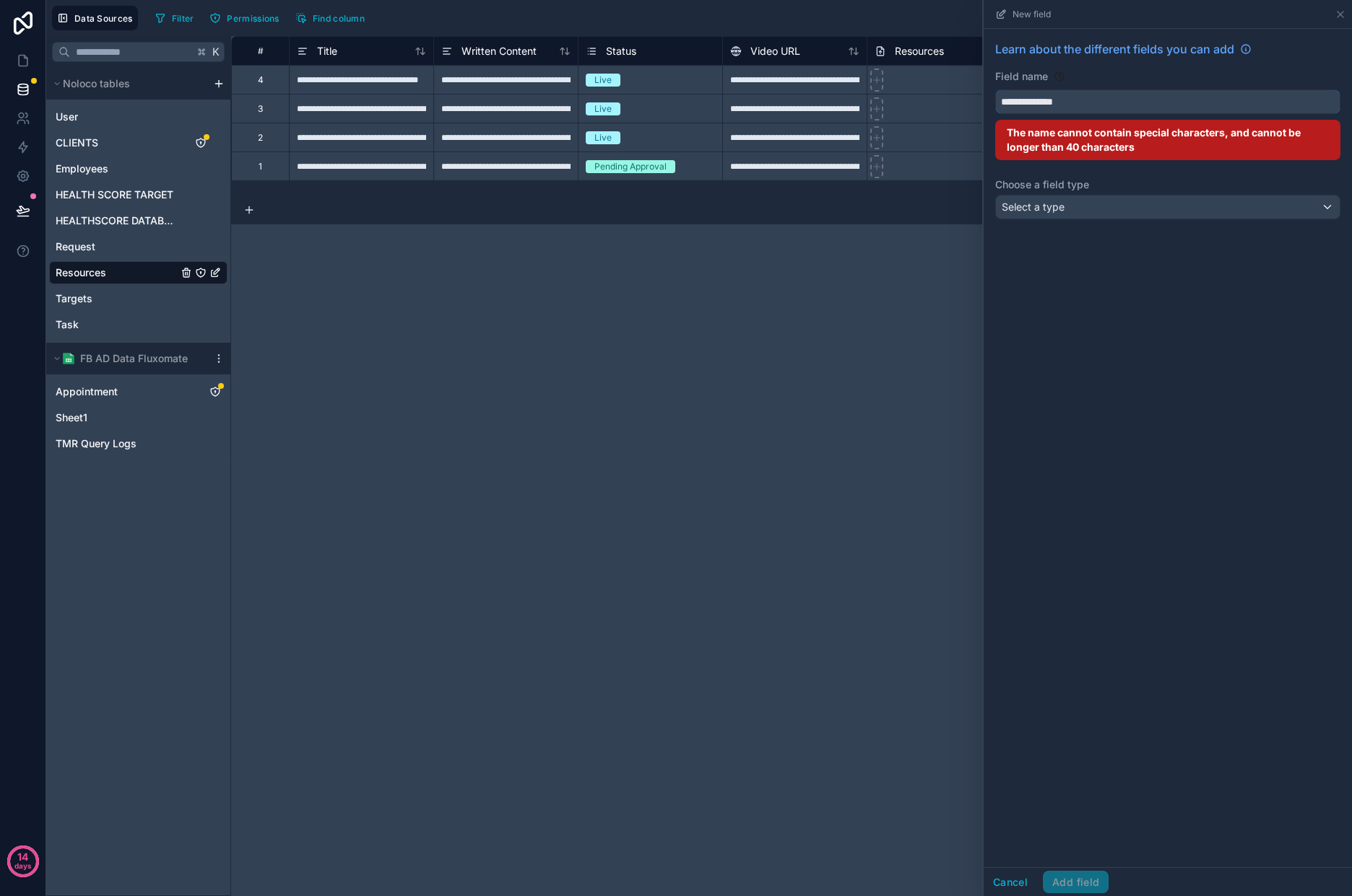
click at [995, 90] on button "**********" at bounding box center [1168, 102] width 345 height 25
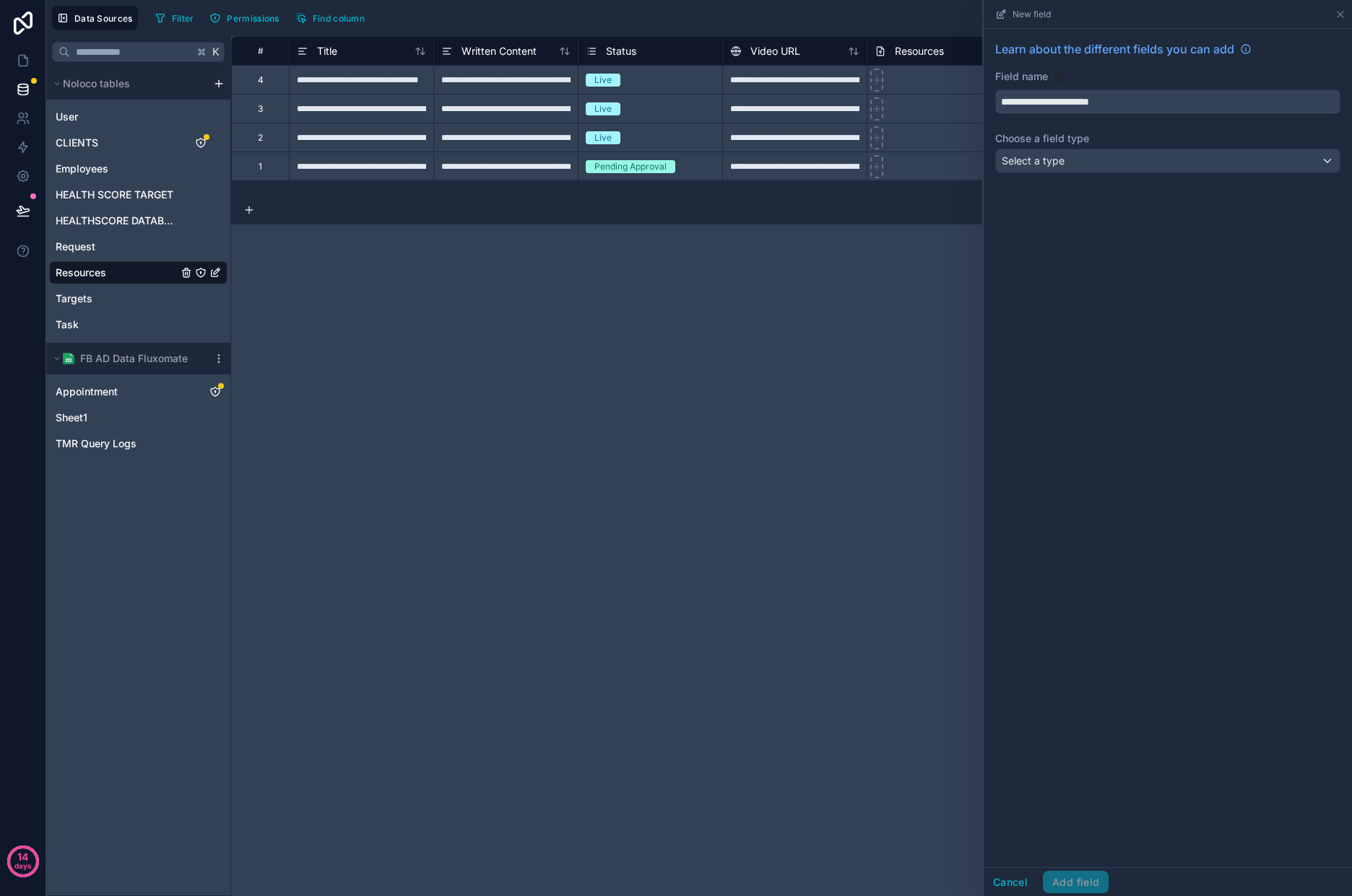
type input "**********"
click at [1097, 169] on div "Select a type" at bounding box center [1168, 161] width 344 height 23
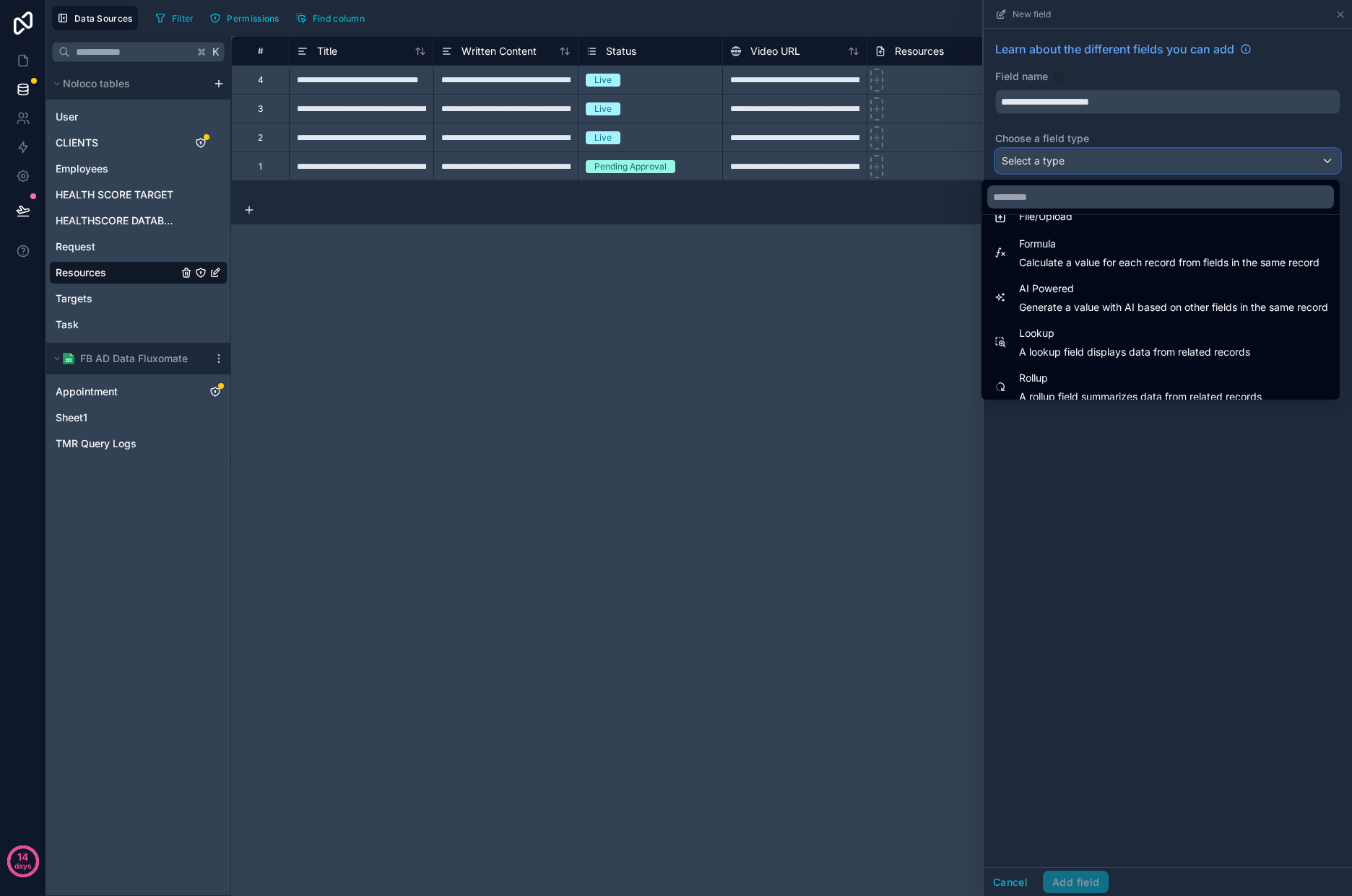
scroll to position [419, 0]
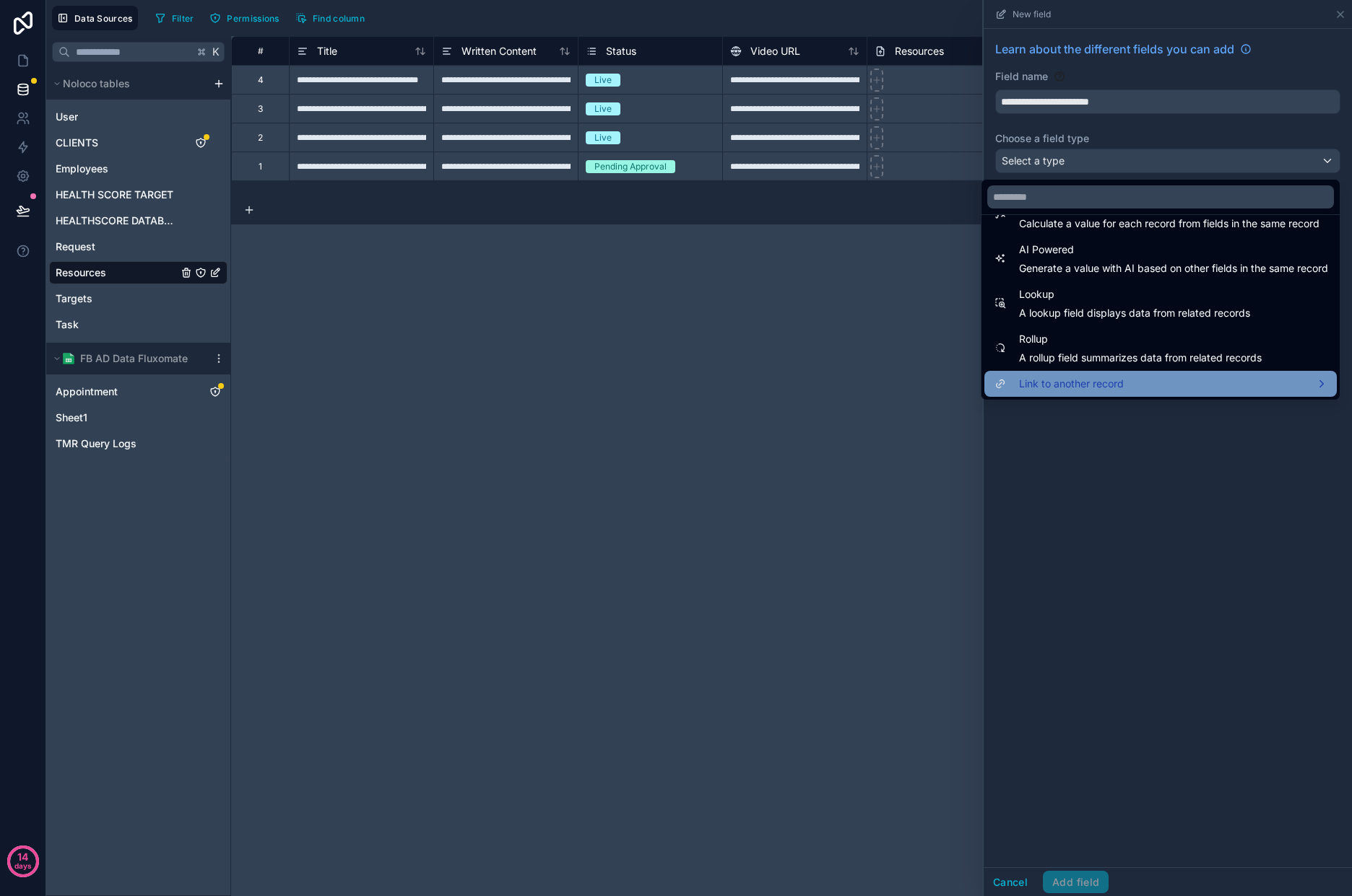
click at [1147, 387] on div "Link to another record" at bounding box center [1160, 383] width 335 height 17
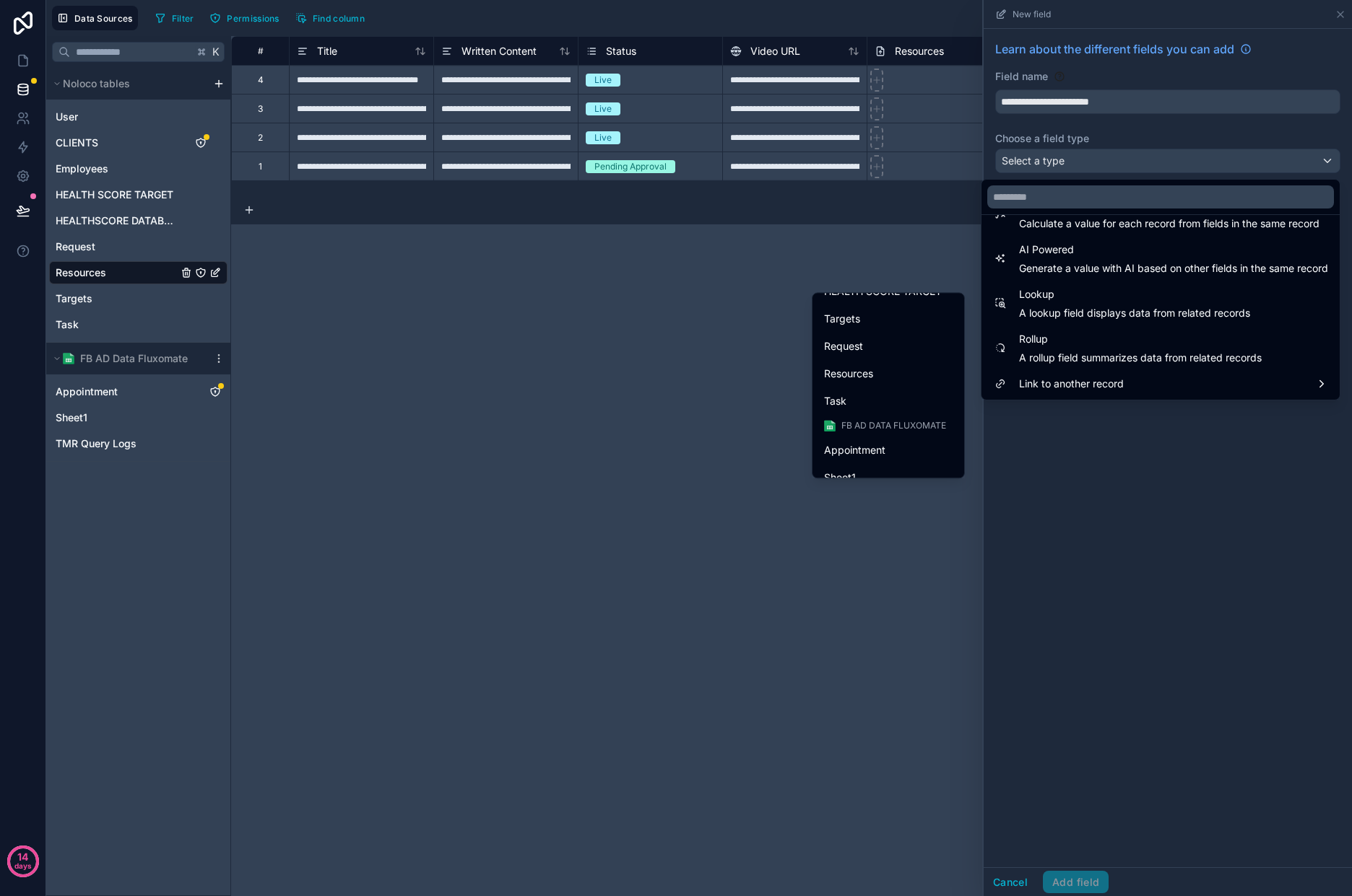
scroll to position [154, 0]
click at [888, 397] on div "Task" at bounding box center [888, 395] width 129 height 17
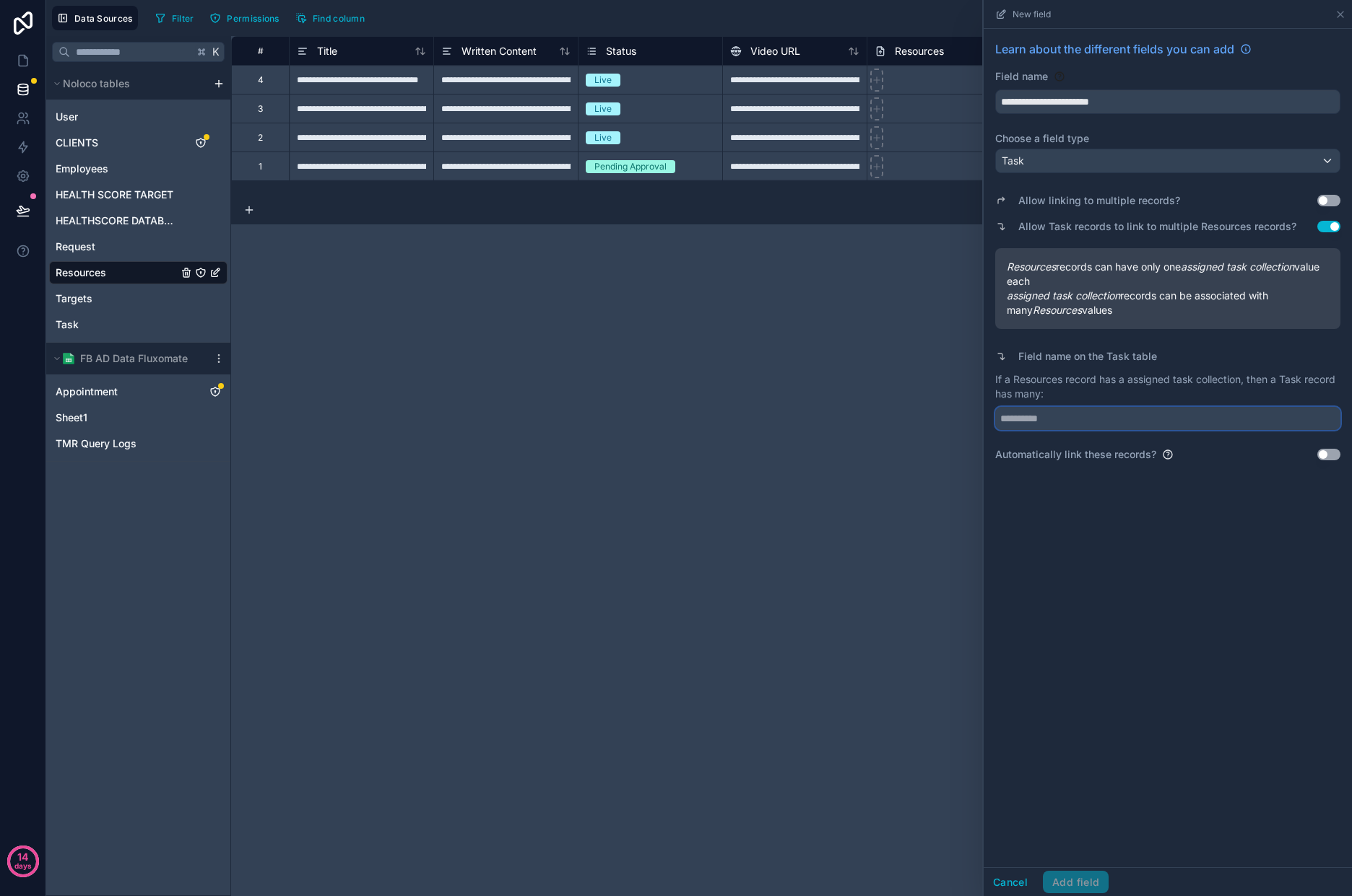
click at [1176, 427] on input "text" at bounding box center [1168, 419] width 345 height 23
type input "**********"
click at [1335, 455] on button "Use setting" at bounding box center [1329, 455] width 23 height 12
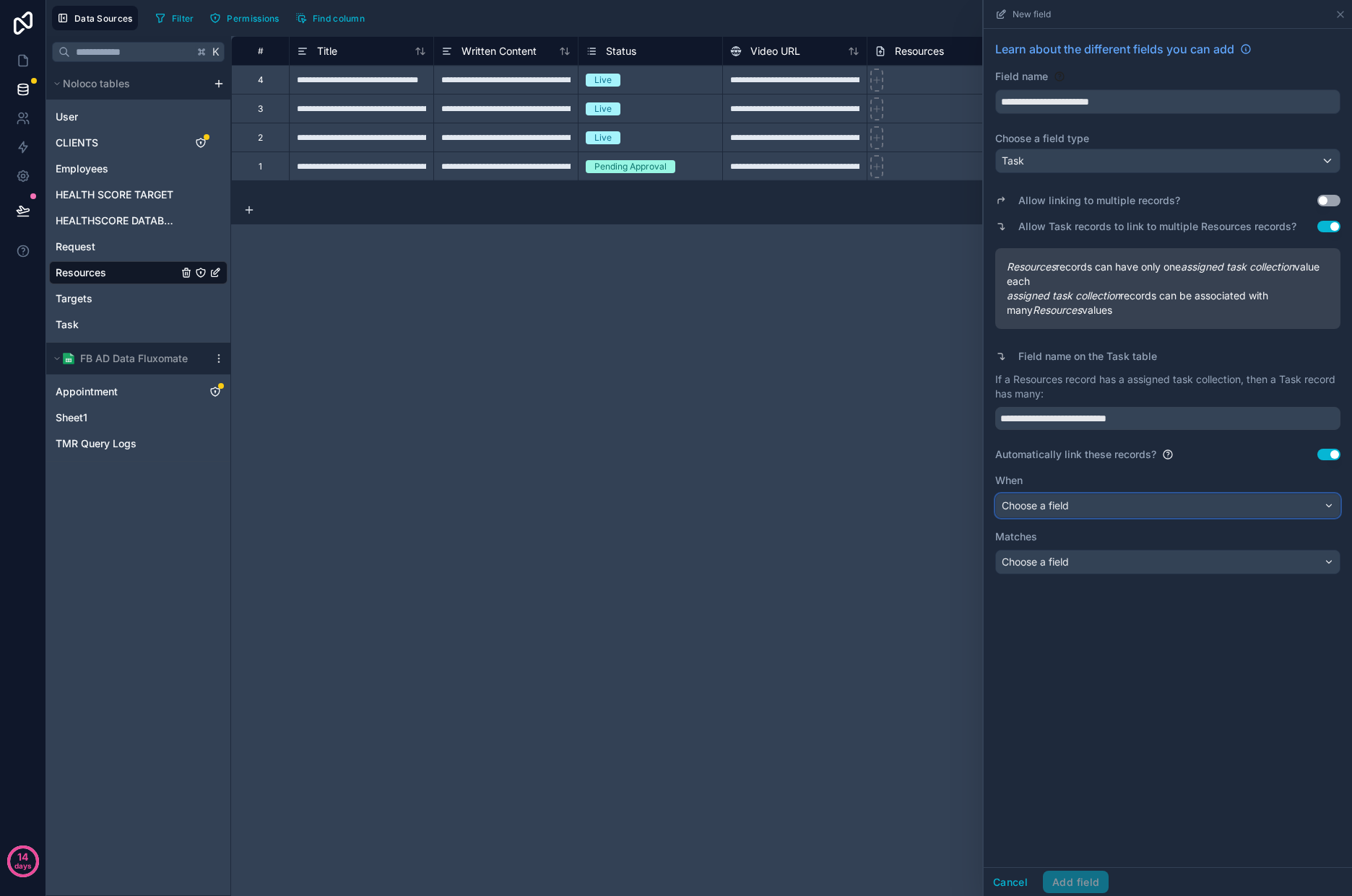
click at [1158, 512] on div "Choose a field" at bounding box center [1168, 506] width 344 height 23
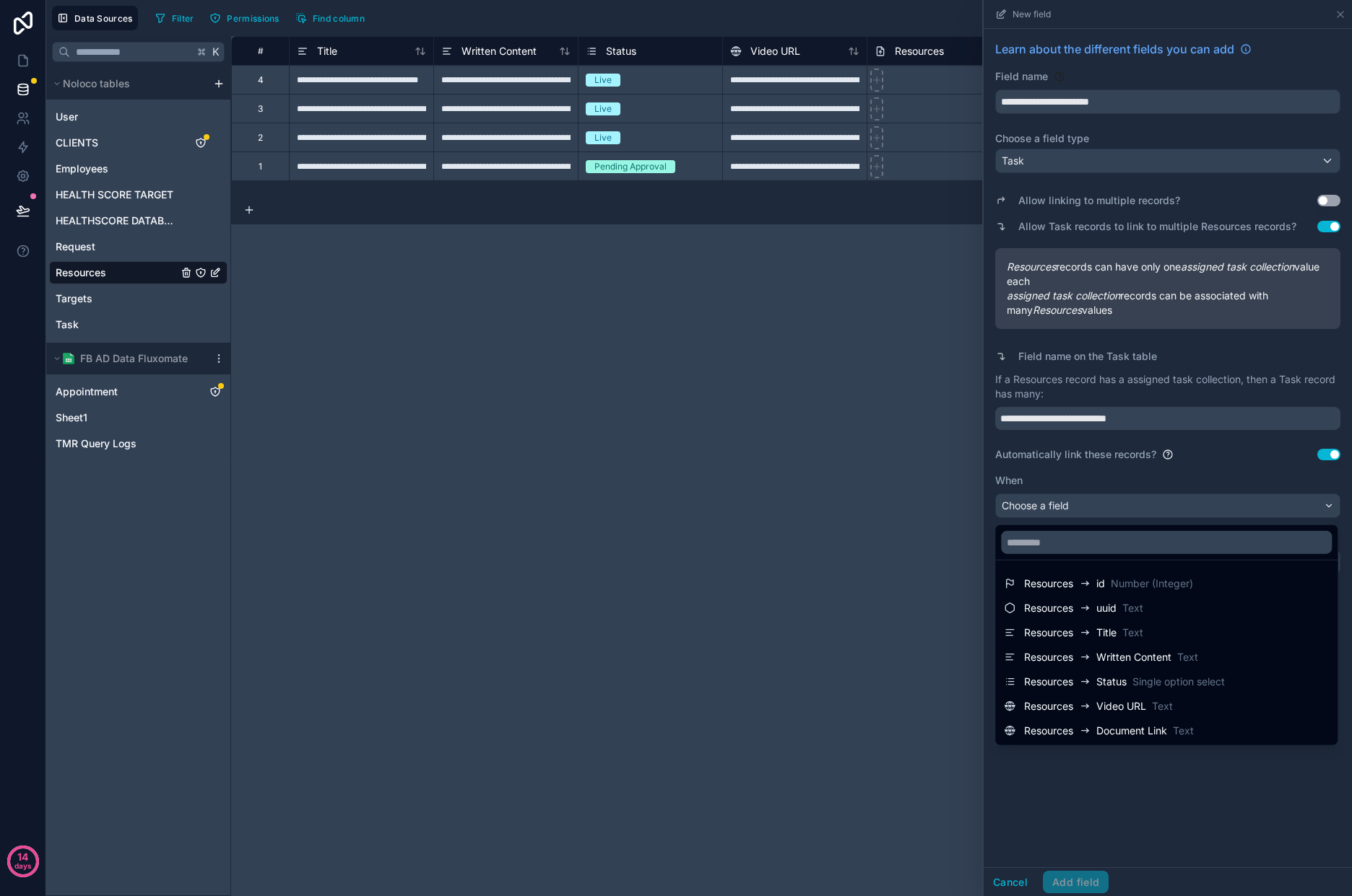
click at [1340, 460] on div at bounding box center [1168, 448] width 369 height 896
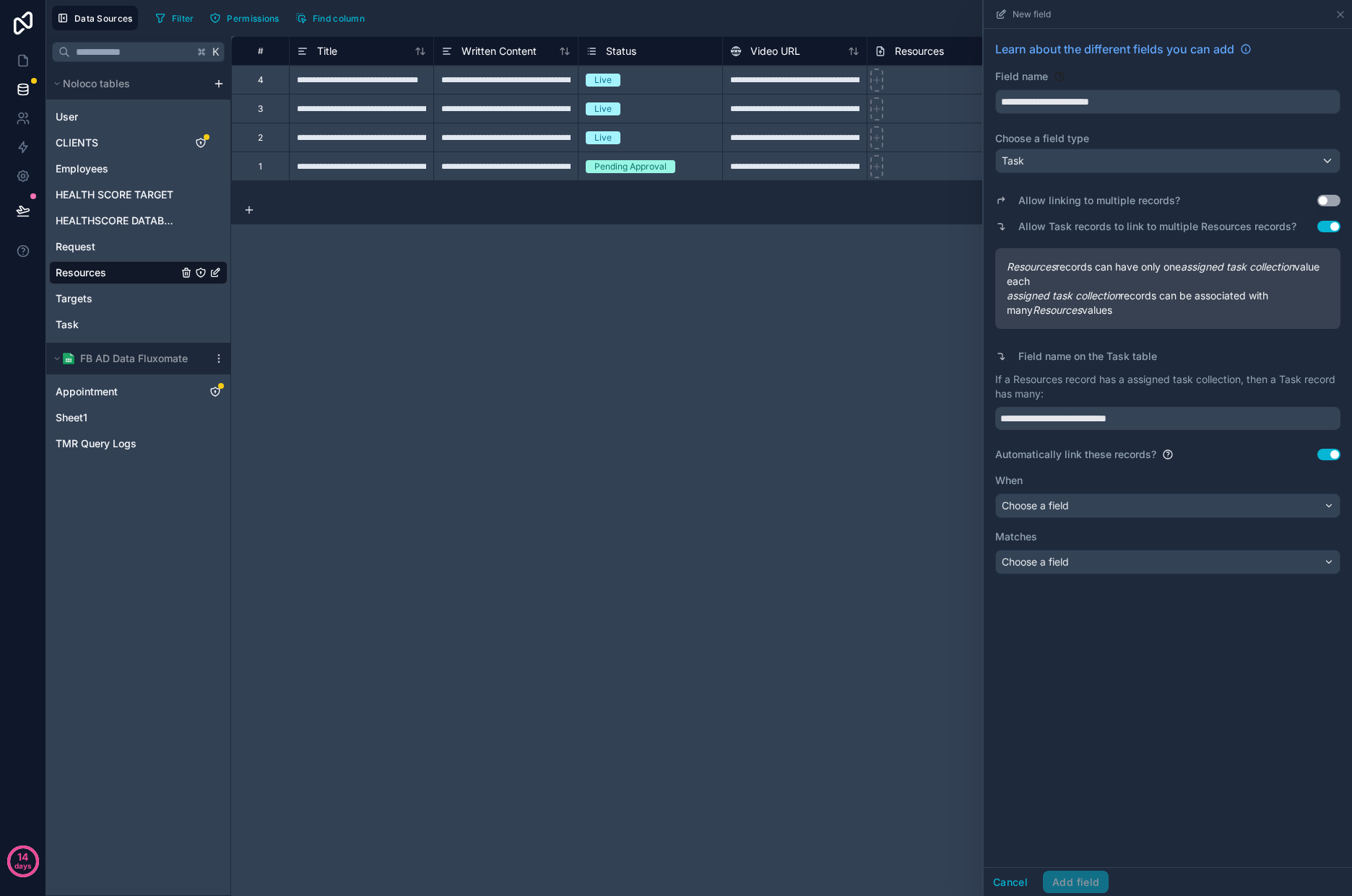
click at [1335, 453] on button "Use setting" at bounding box center [1329, 455] width 23 height 12
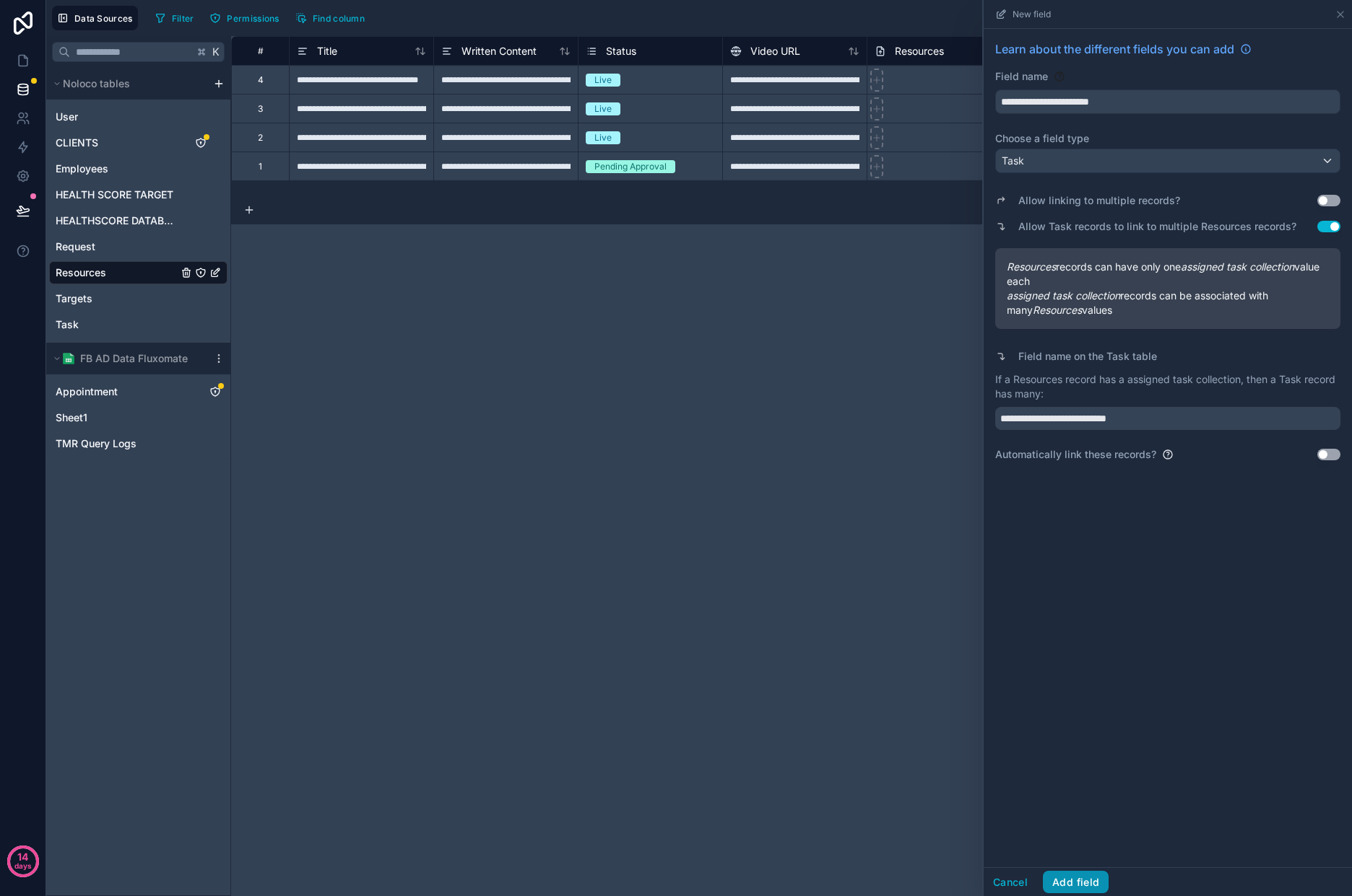
click at [1070, 875] on button "Add field" at bounding box center [1075, 883] width 66 height 23
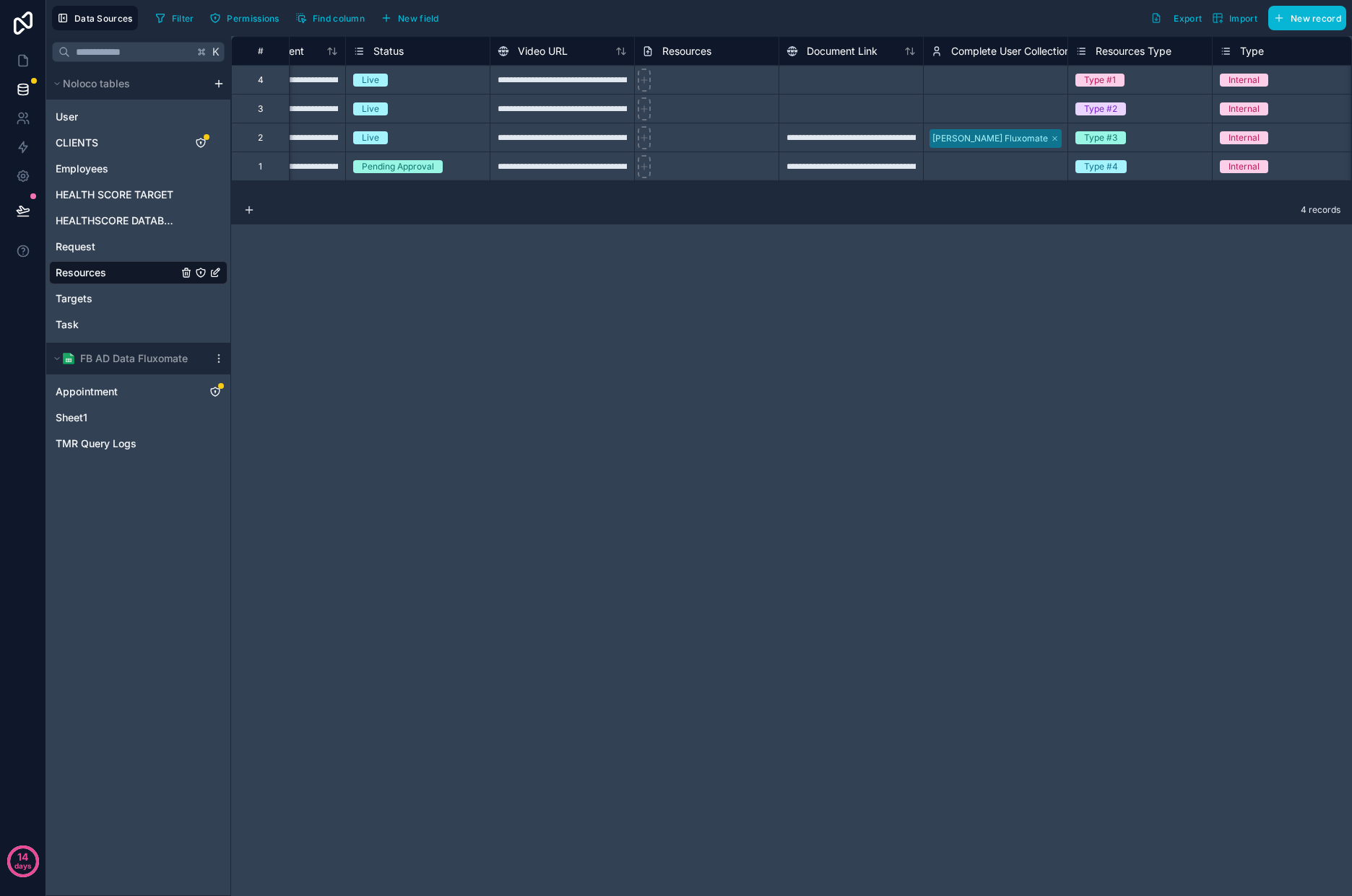
scroll to position [0, 815]
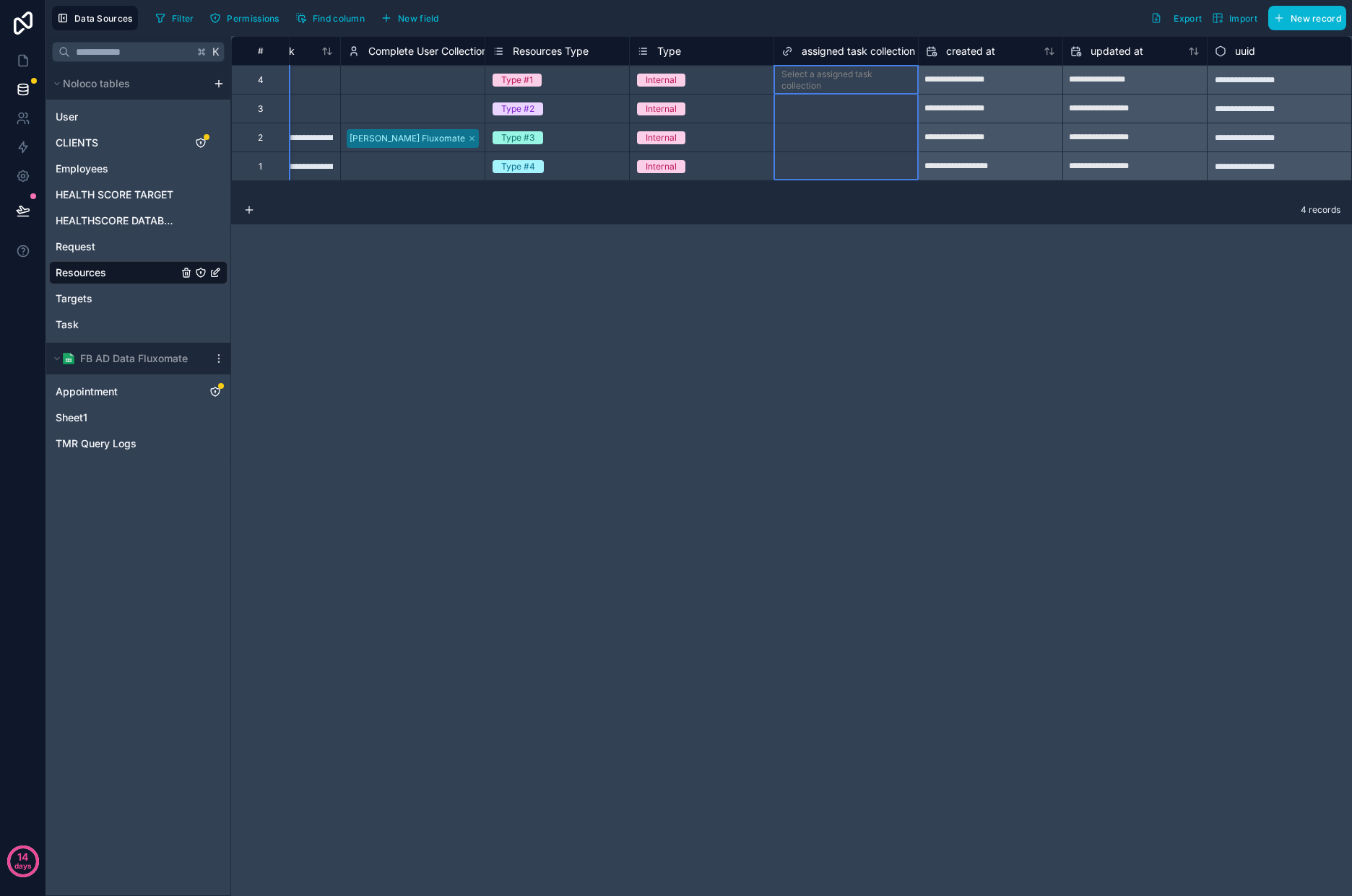
click at [789, 58] on icon at bounding box center [787, 51] width 12 height 17
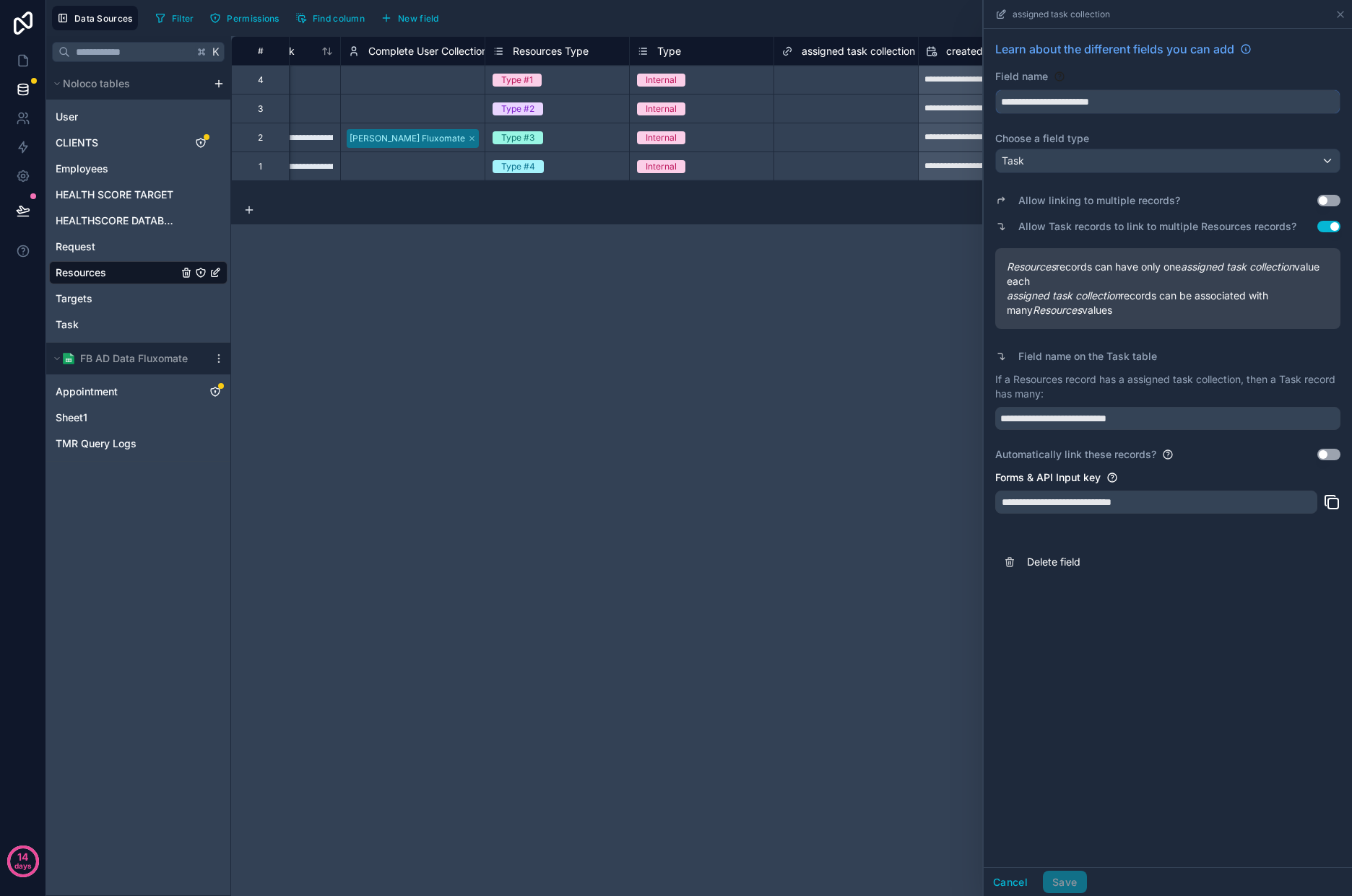
drag, startPoint x: 1143, startPoint y: 104, endPoint x: 1088, endPoint y: 114, distance: 55.9
click at [1069, 104] on input "**********" at bounding box center [1168, 102] width 344 height 23
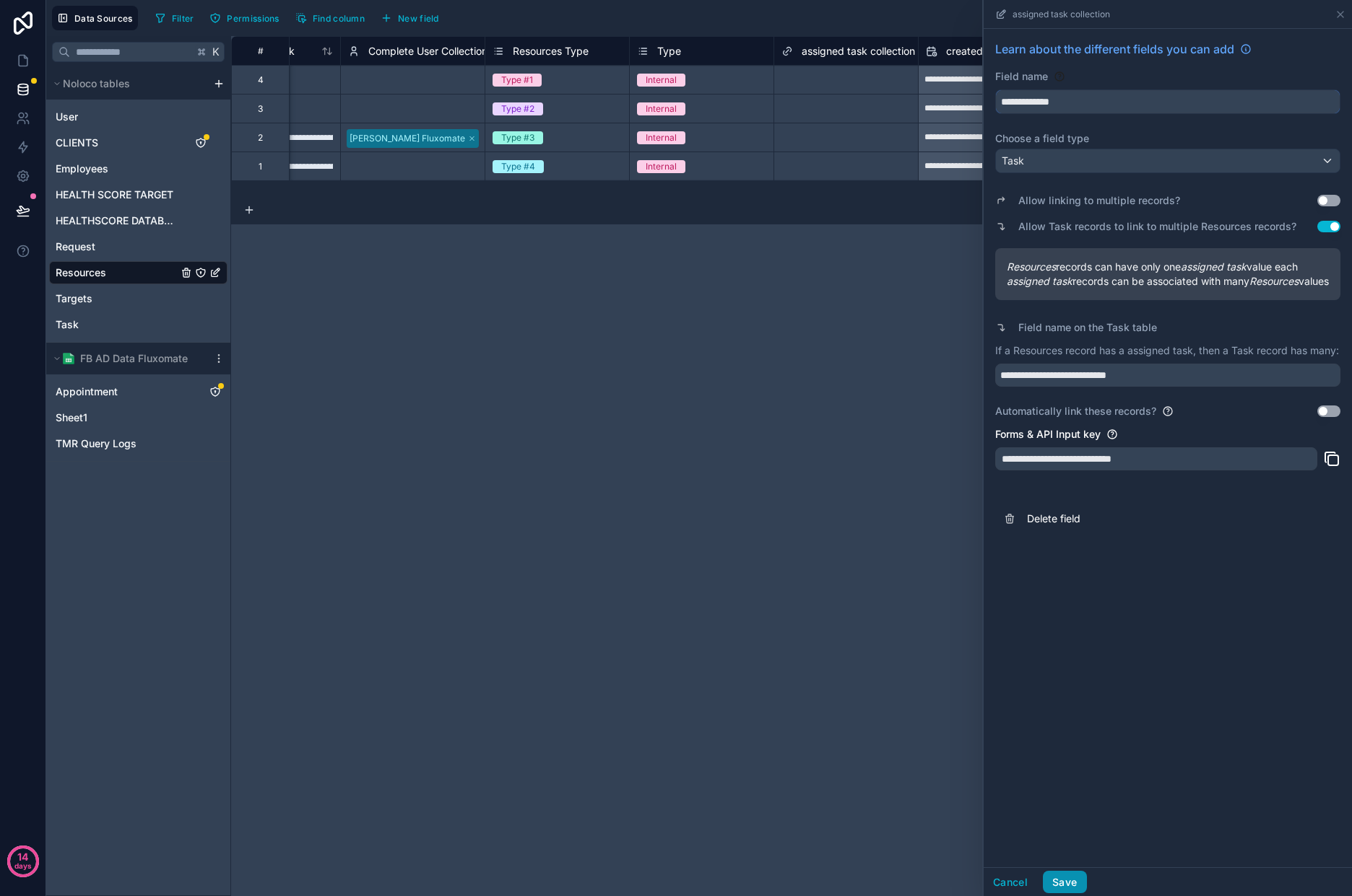
type input "**********"
click at [1052, 884] on button "Save" at bounding box center [1064, 883] width 43 height 23
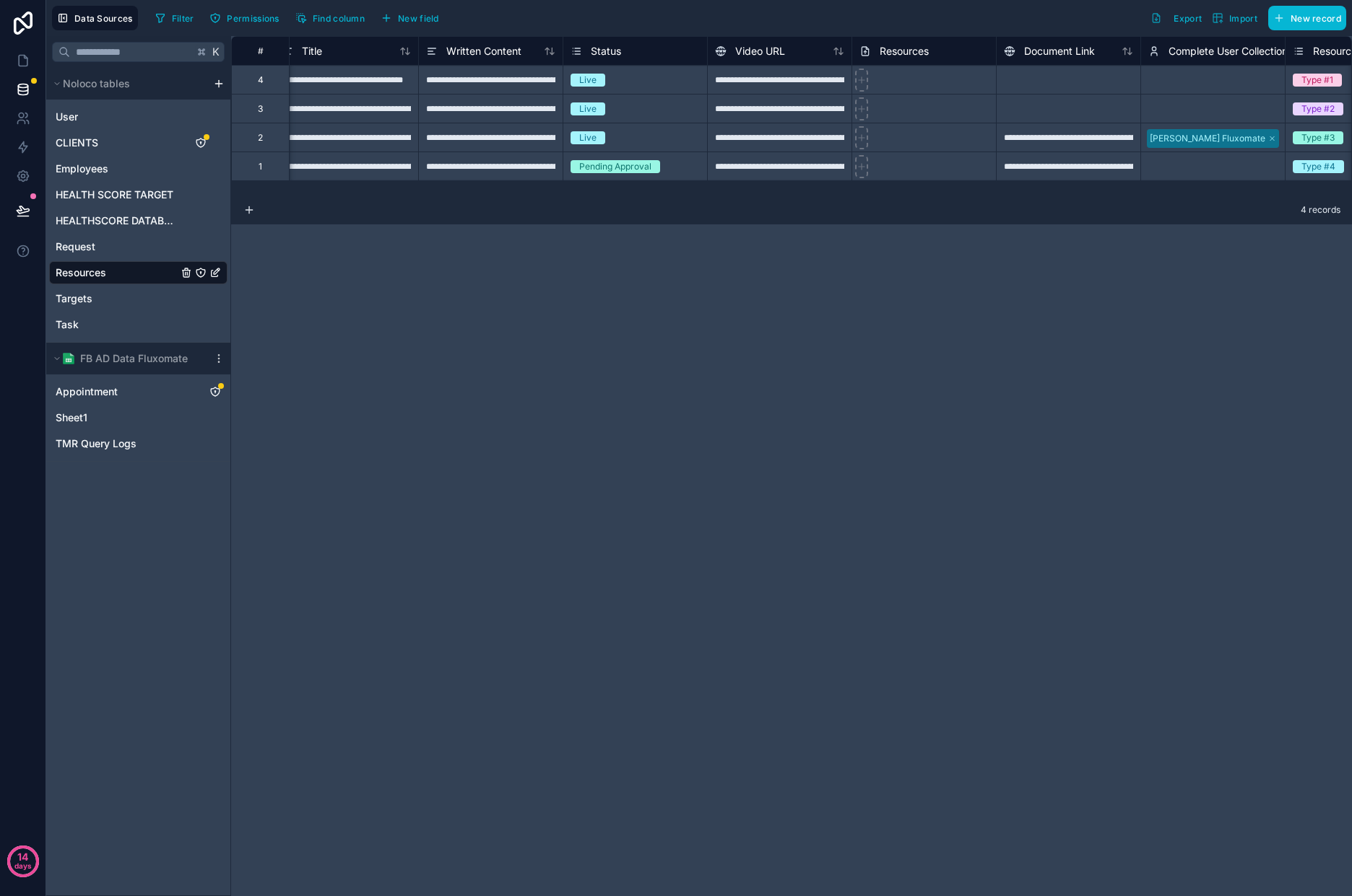
scroll to position [0, 815]
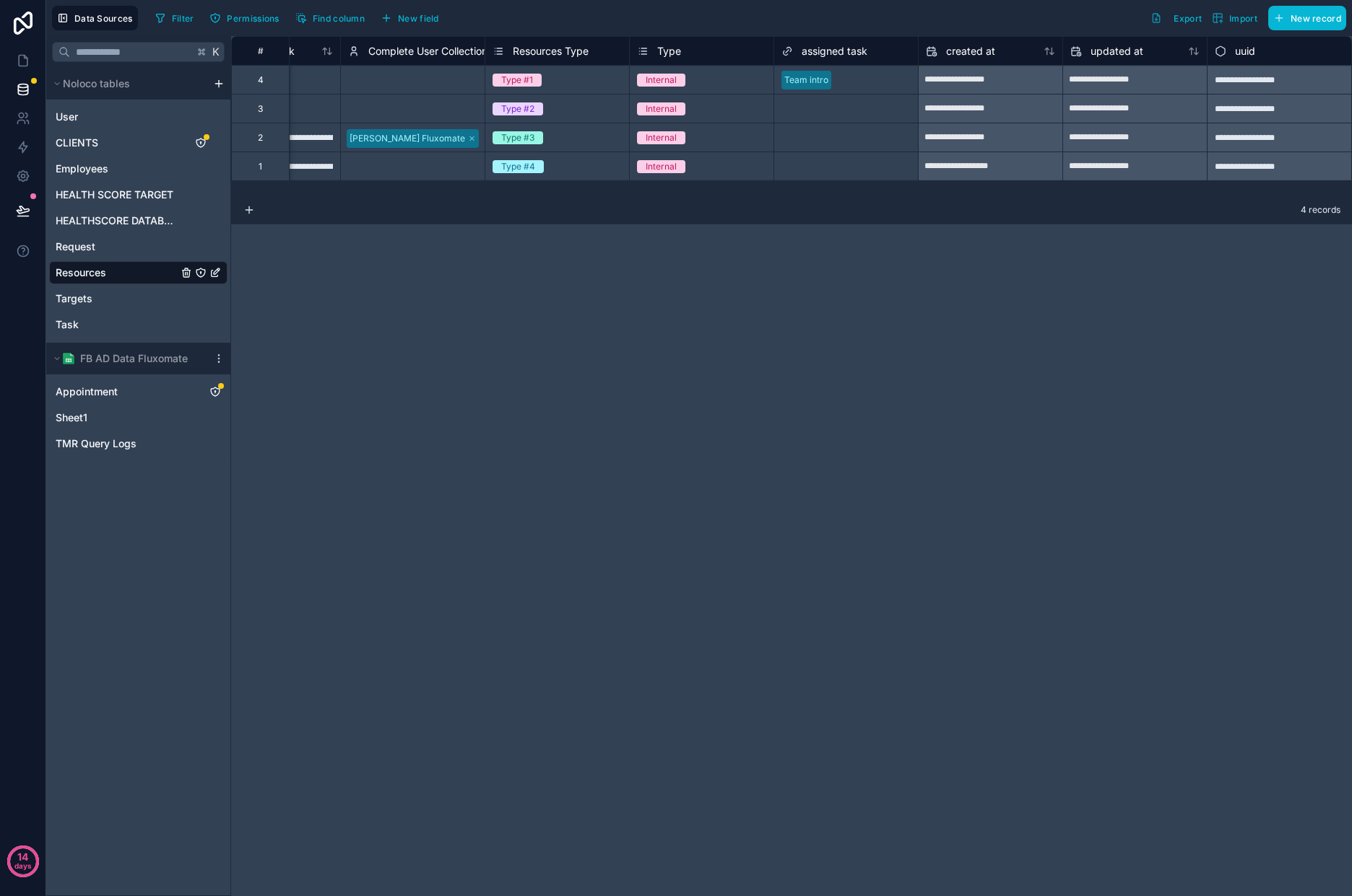
click at [878, 81] on div "Team intro" at bounding box center [846, 80] width 144 height 22
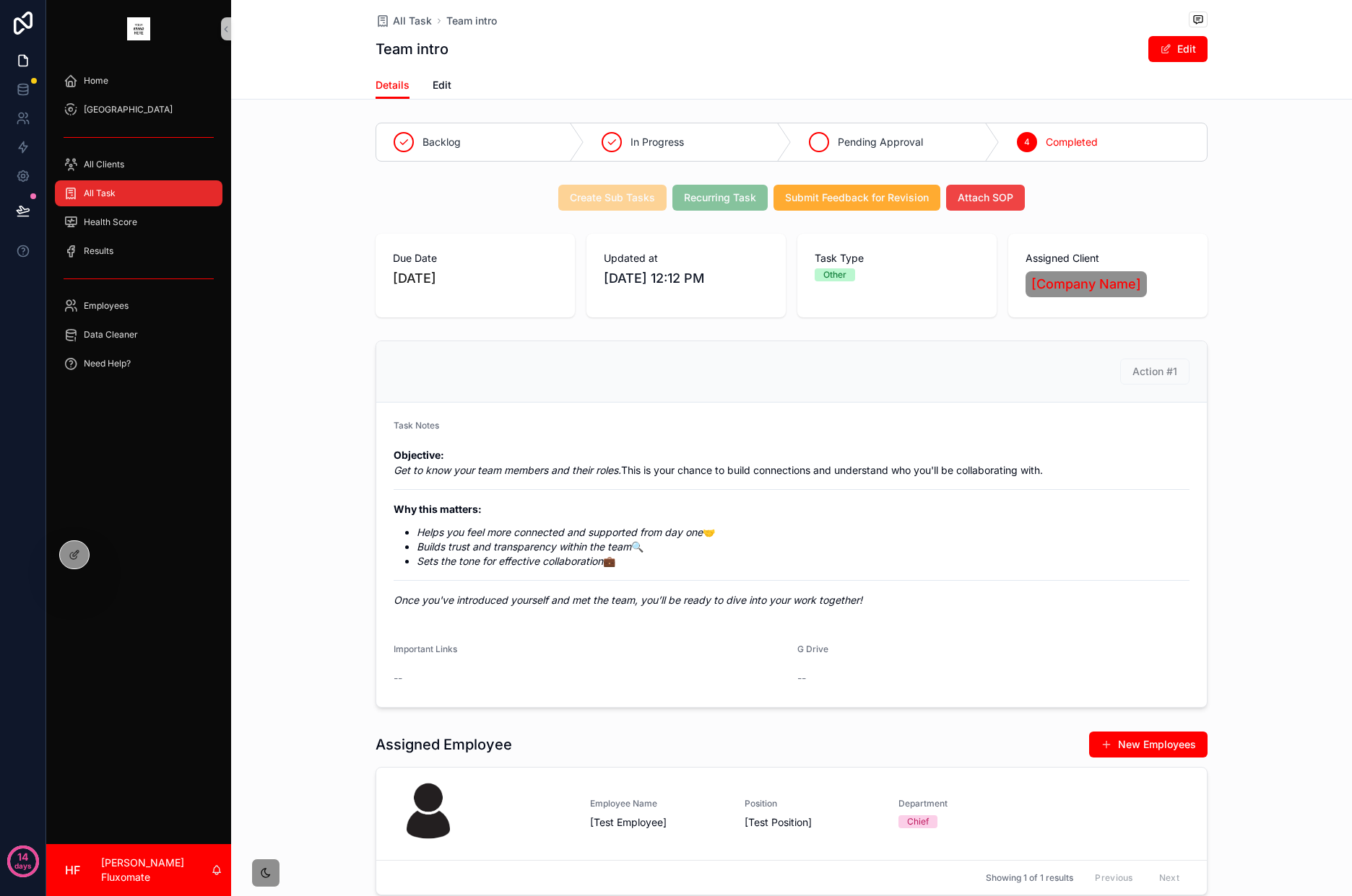
click at [913, 138] on span "Pending Approval" at bounding box center [880, 142] width 85 height 14
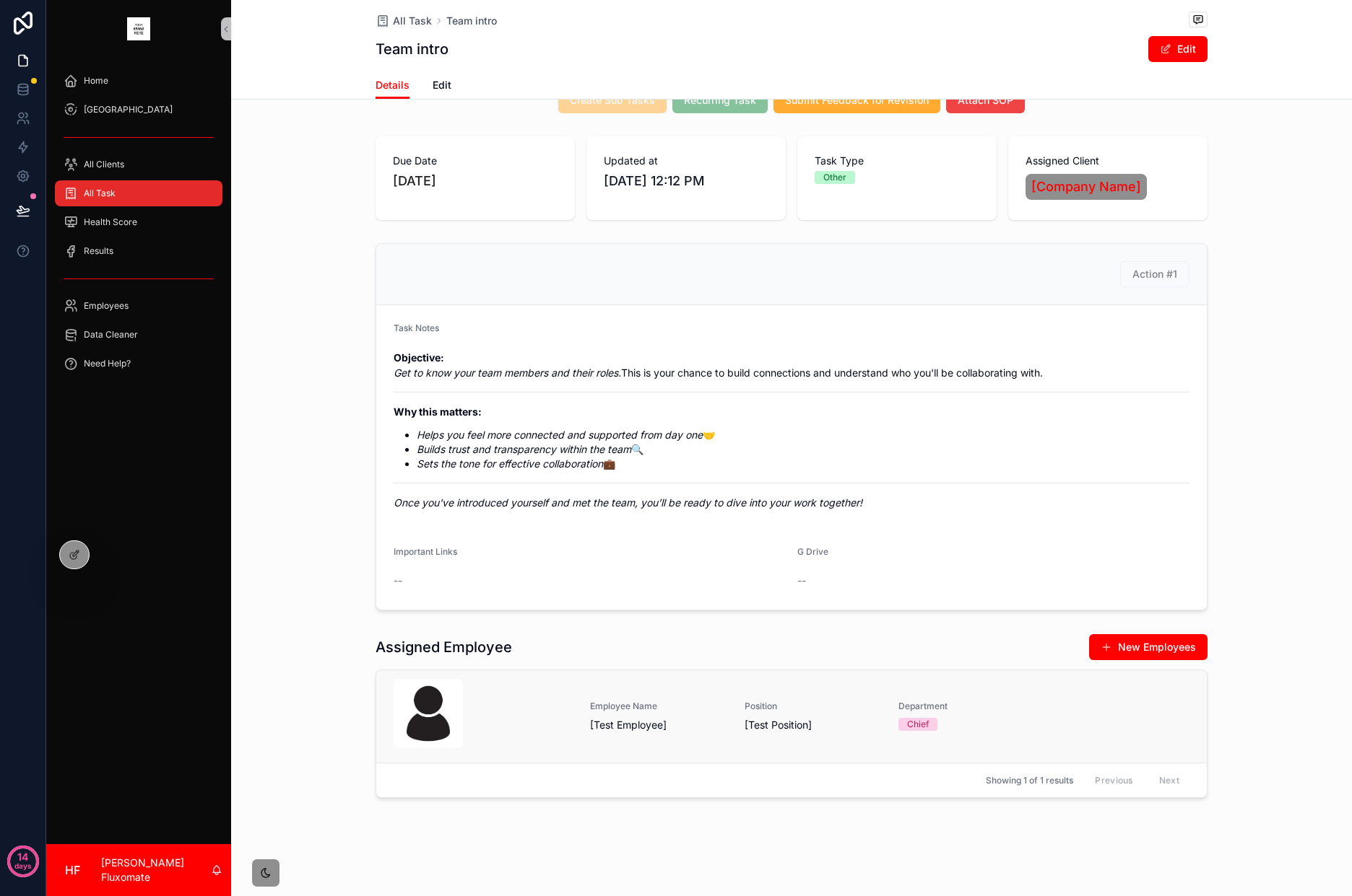
scroll to position [114, 0]
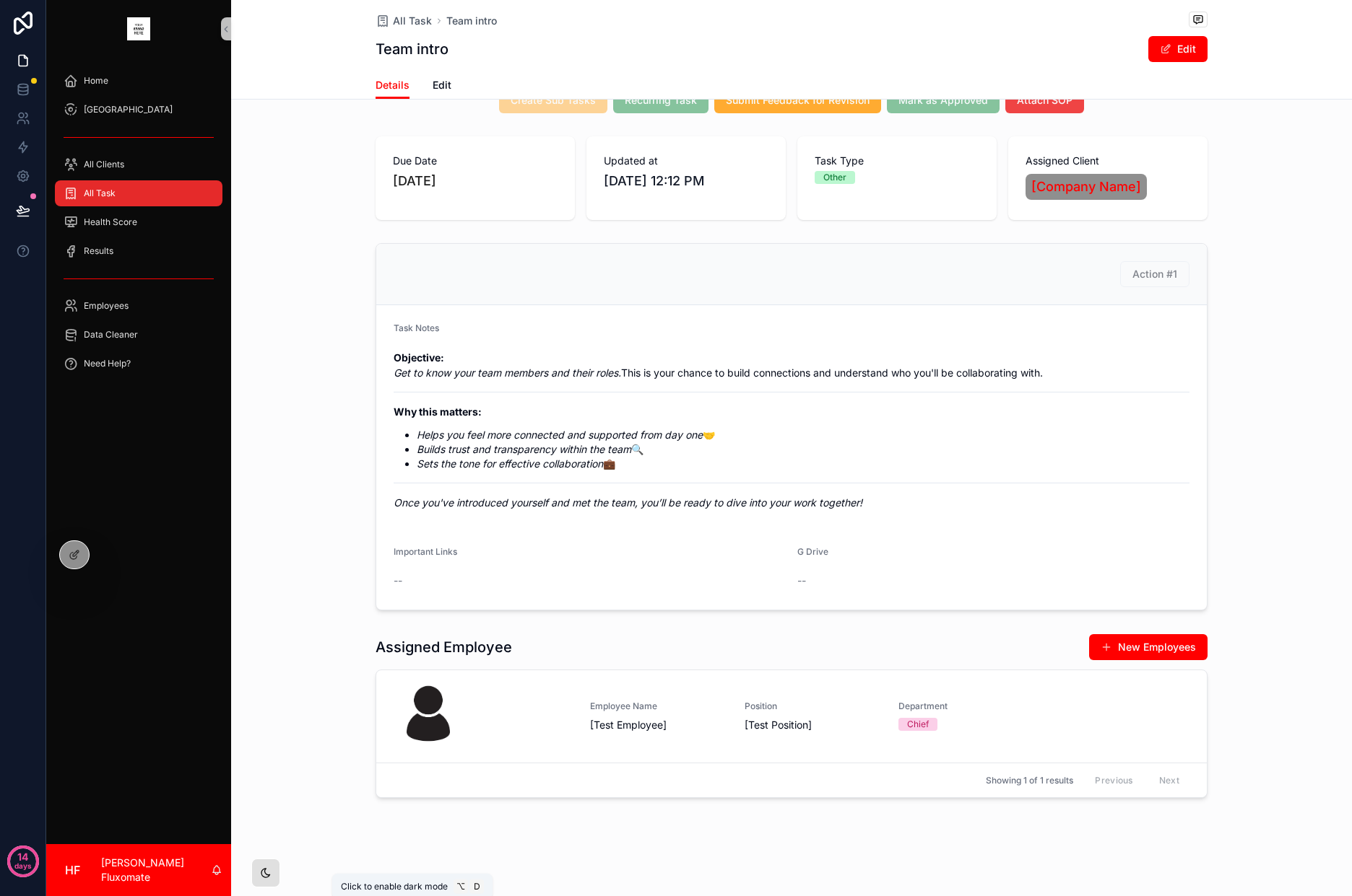
click at [264, 872] on icon "scrollable content" at bounding box center [266, 873] width 8 height 8
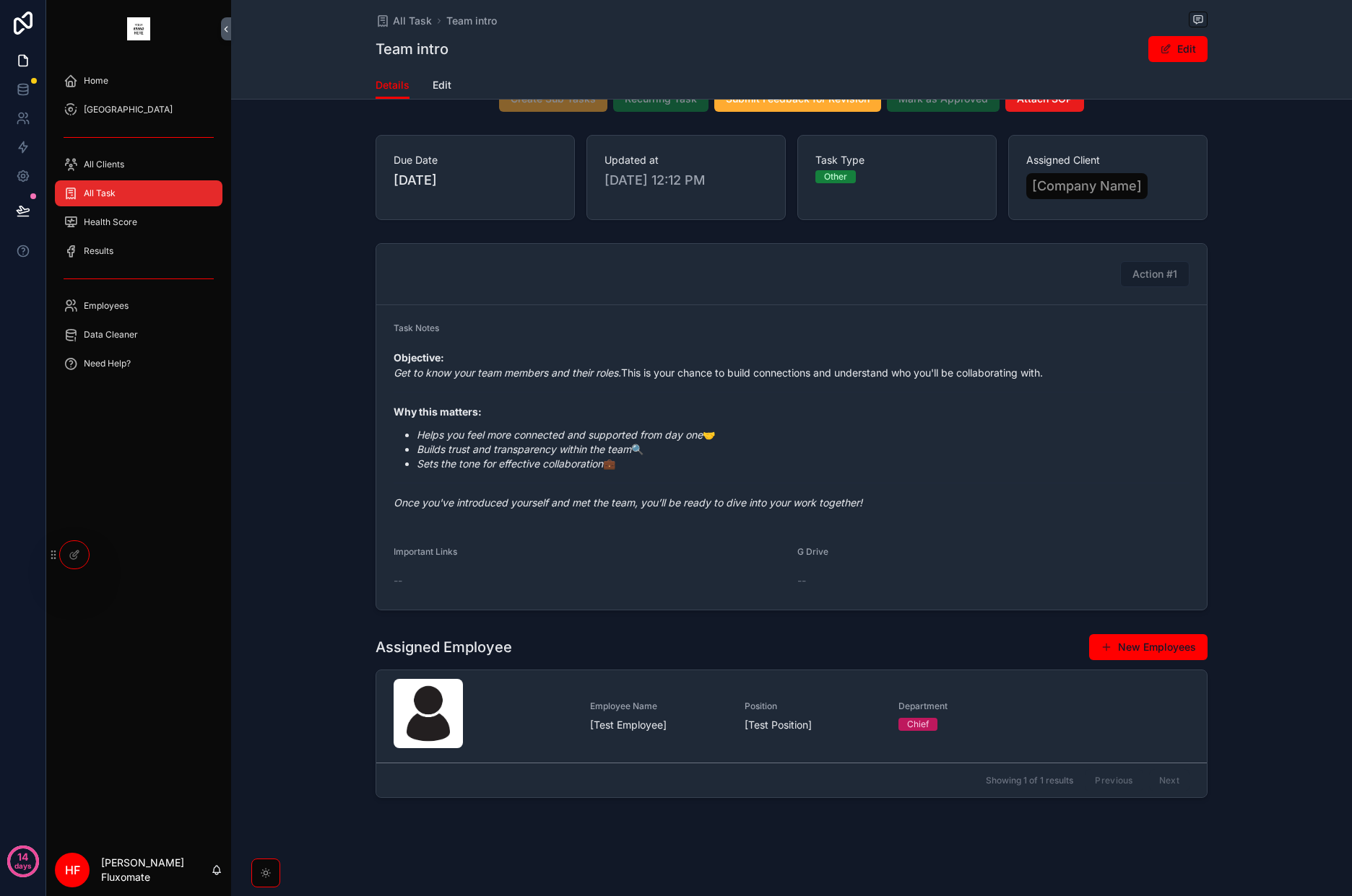
drag, startPoint x: 260, startPoint y: 870, endPoint x: 42, endPoint y: 650, distance: 309.7
click at [260, 870] on icon "scrollable content" at bounding box center [266, 874] width 12 height 12
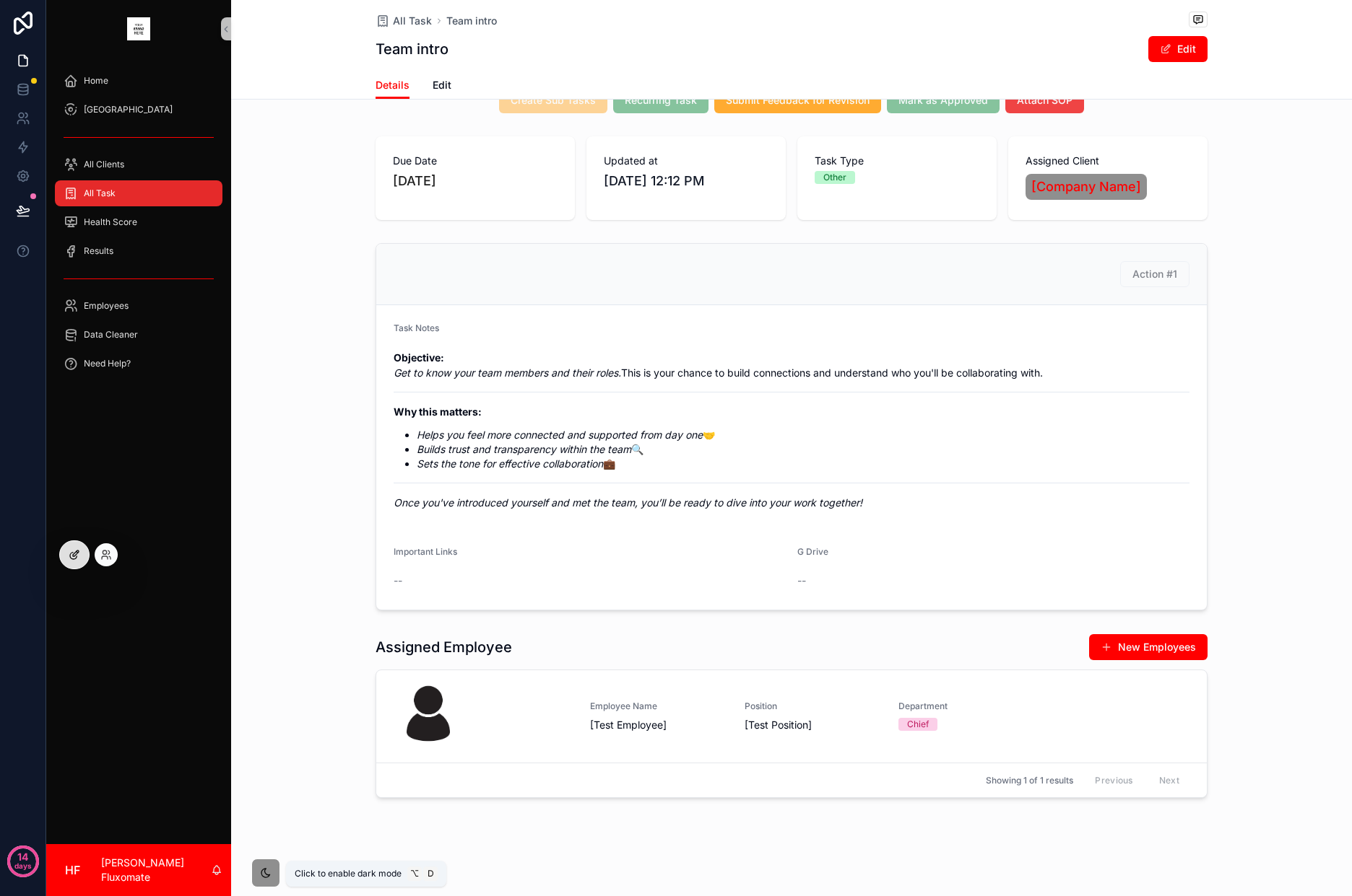
click at [78, 552] on icon at bounding box center [76, 553] width 6 height 6
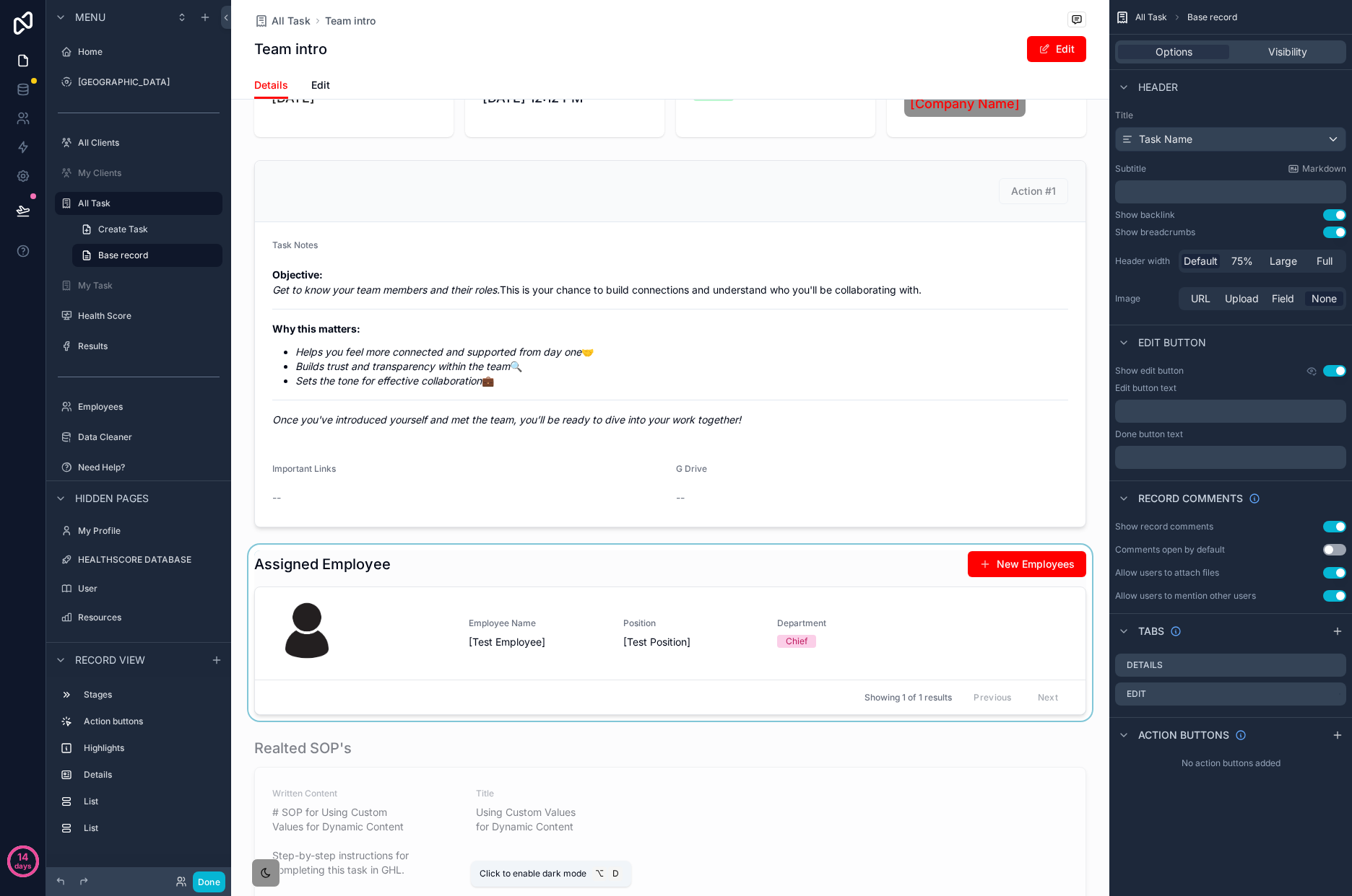
scroll to position [185, 0]
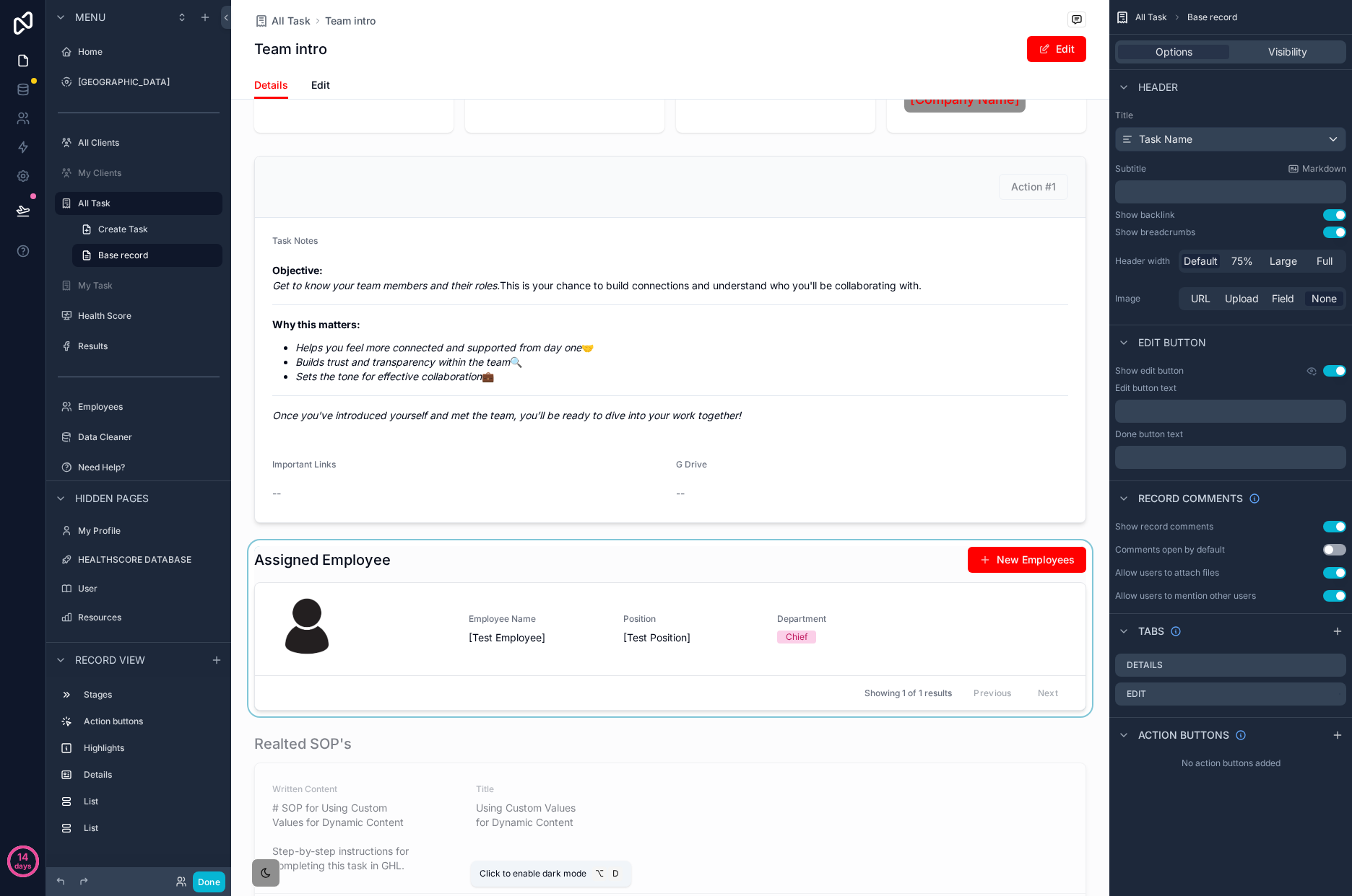
click at [977, 611] on div "scrollable content" at bounding box center [670, 629] width 878 height 176
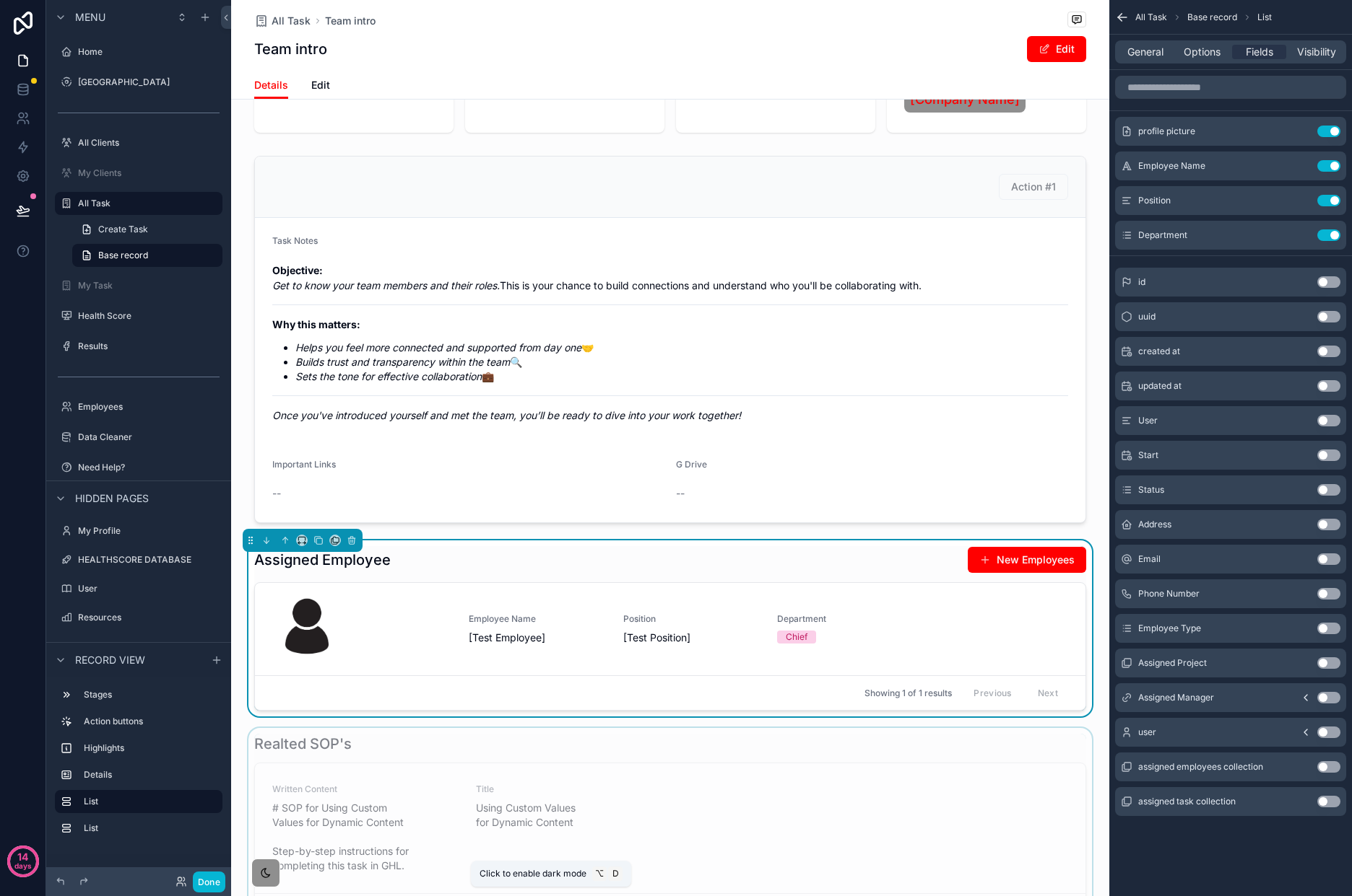
click at [888, 755] on div "scrollable content" at bounding box center [670, 879] width 878 height 303
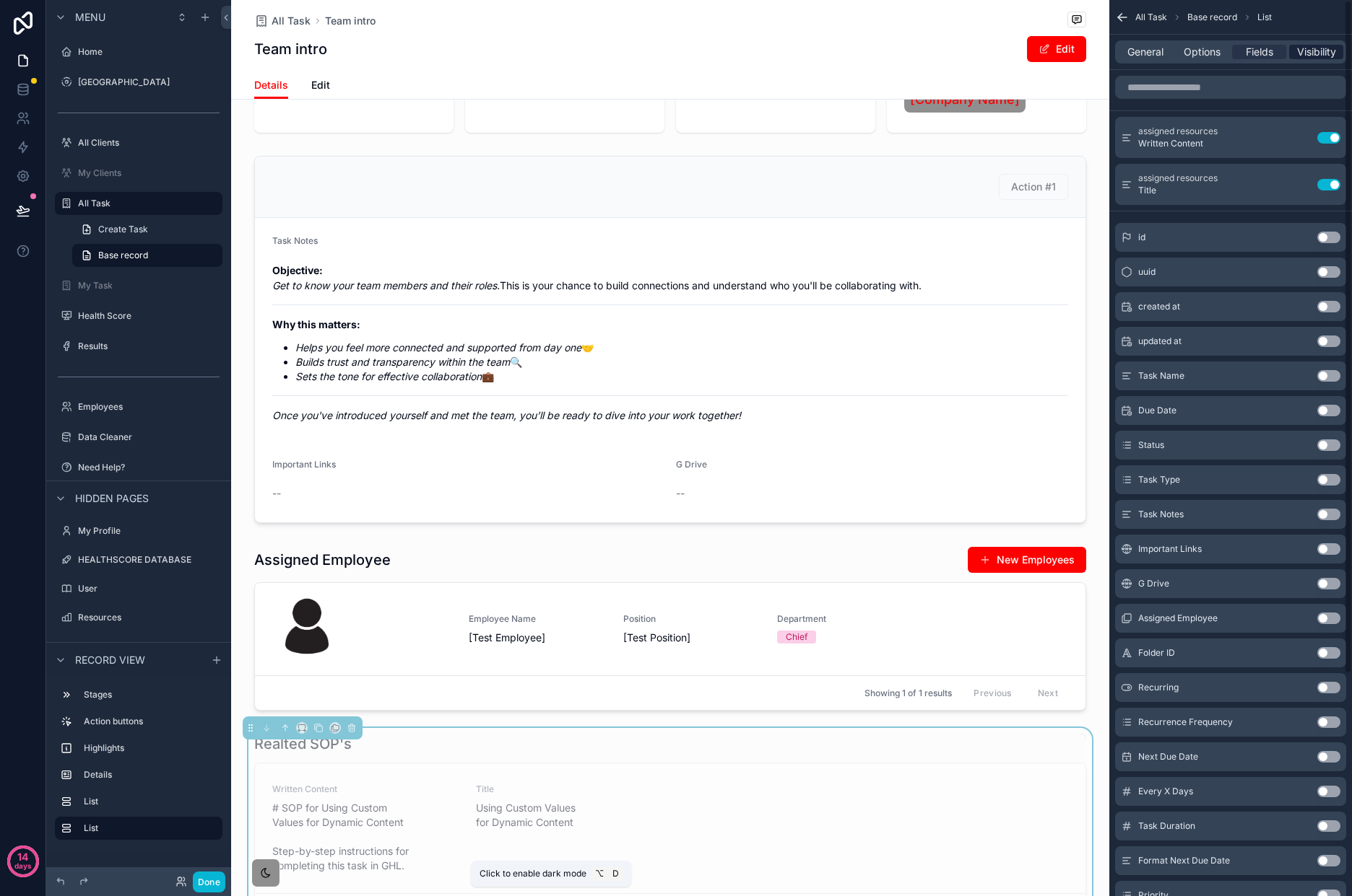
click at [1312, 56] on span "Visibility" at bounding box center [1315, 51] width 39 height 14
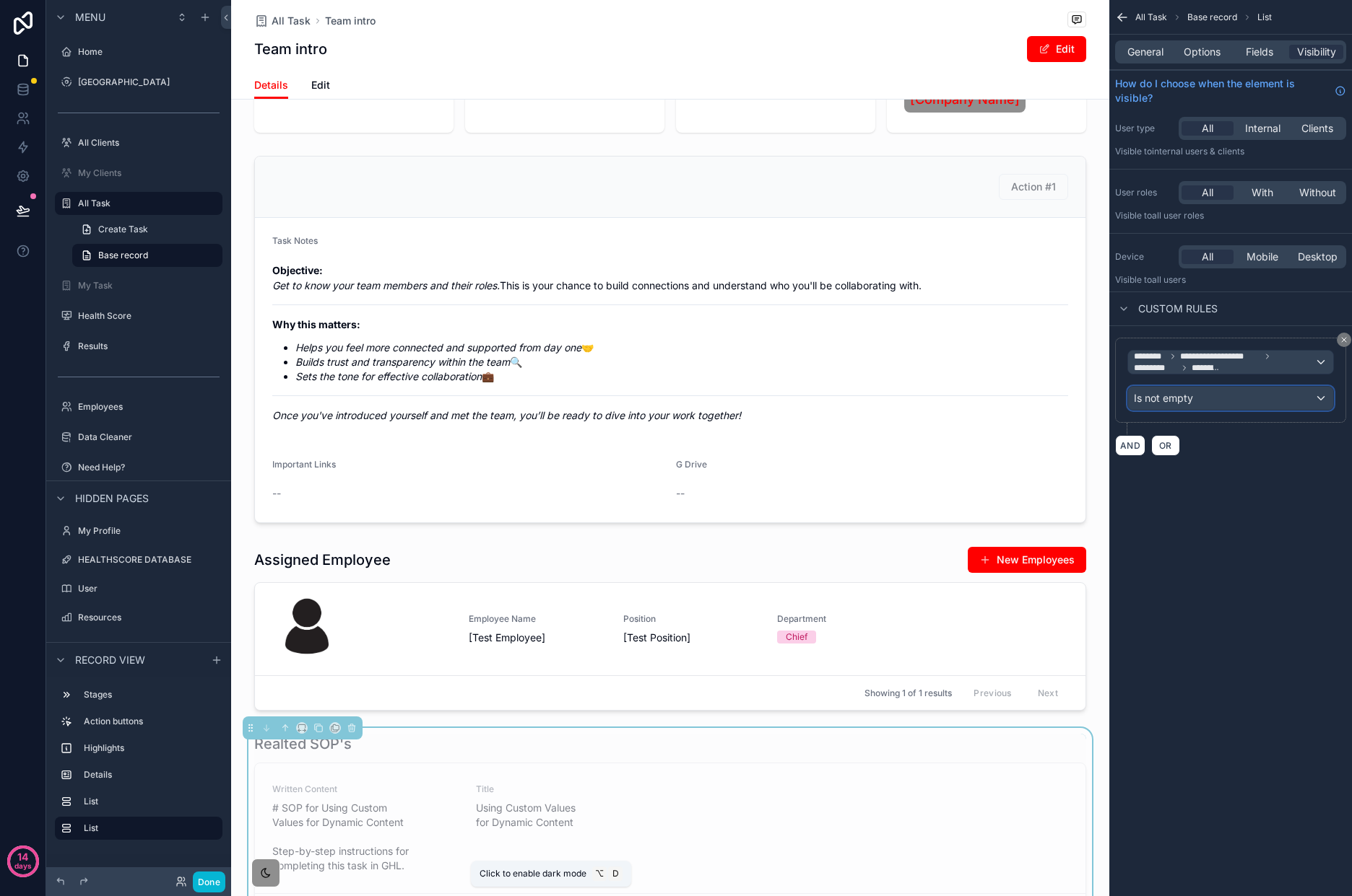
click at [1259, 407] on div "Is not empty" at bounding box center [1230, 398] width 205 height 23
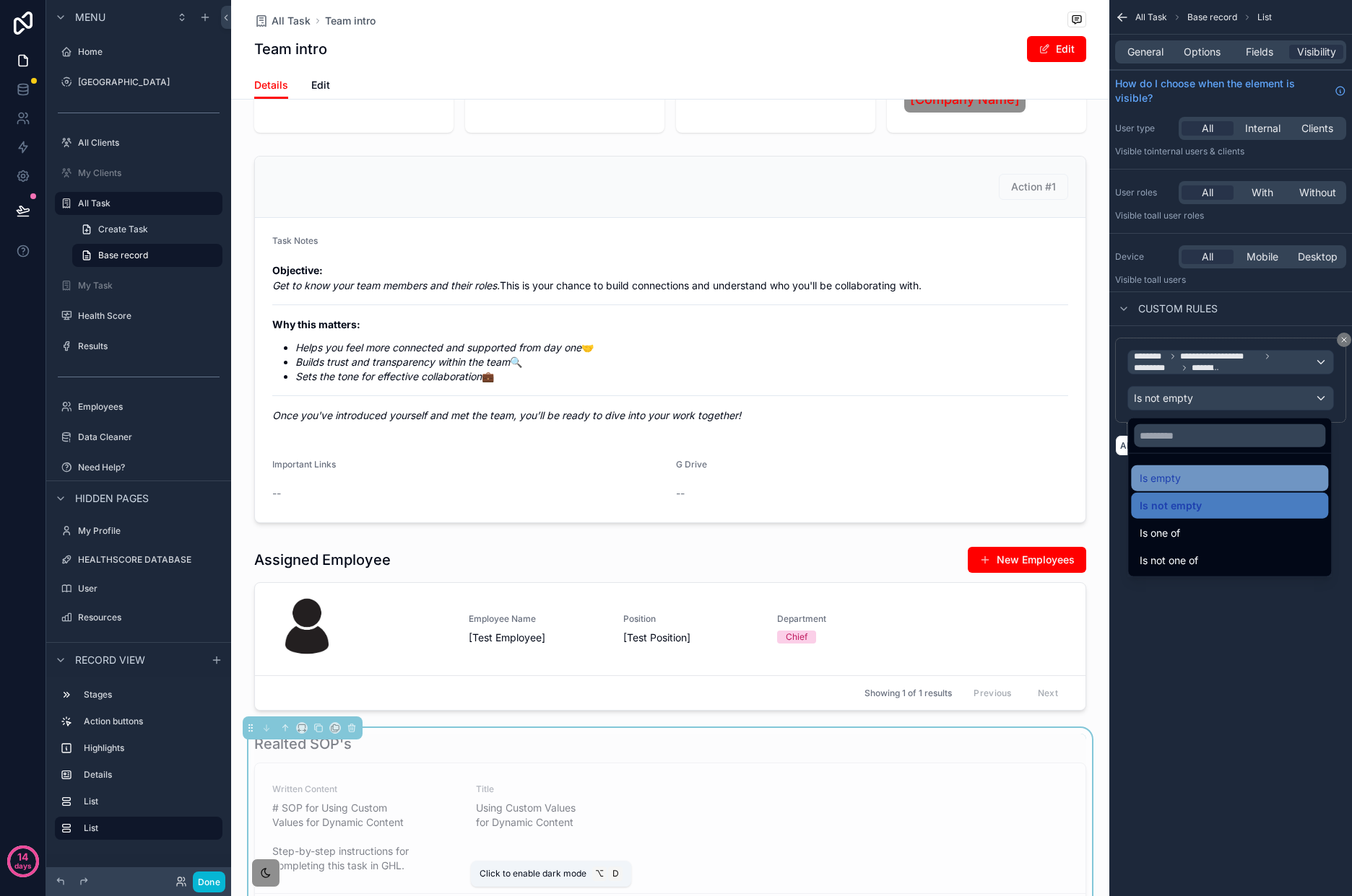
click at [1235, 470] on div "Is empty" at bounding box center [1229, 478] width 180 height 17
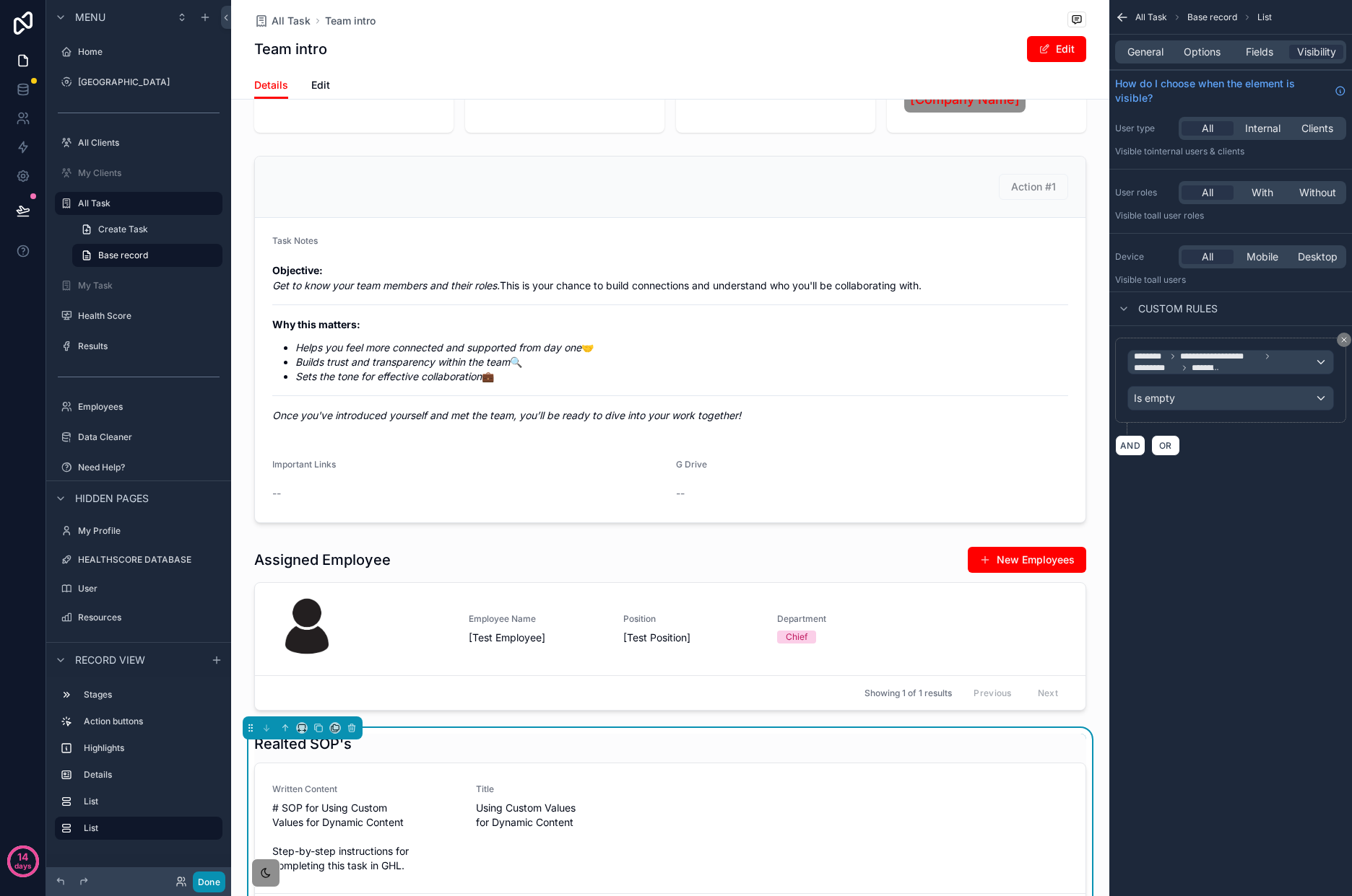
drag, startPoint x: 203, startPoint y: 885, endPoint x: 230, endPoint y: 844, distance: 49.1
click at [203, 885] on button "Done" at bounding box center [208, 882] width 32 height 21
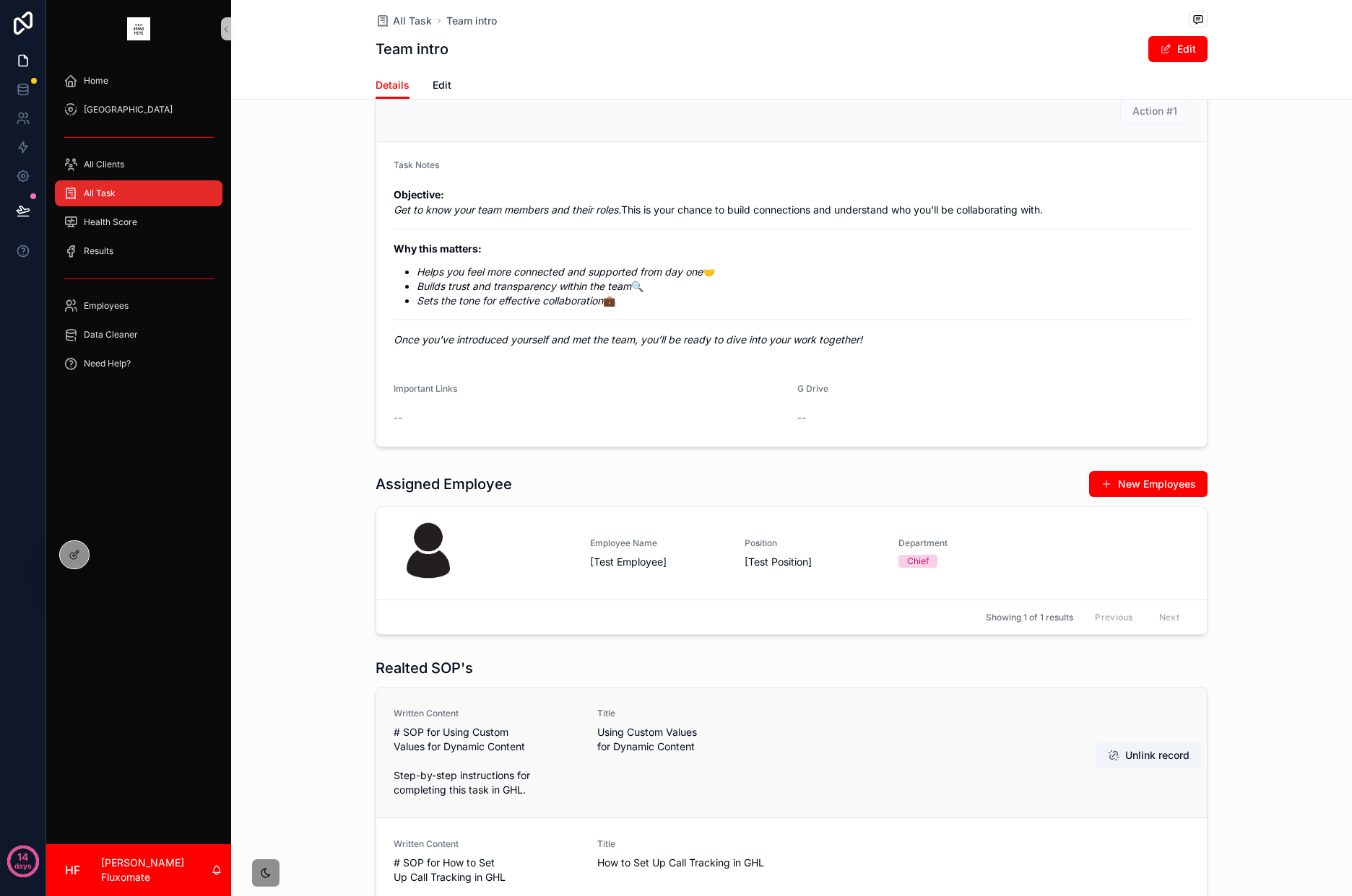
scroll to position [429, 0]
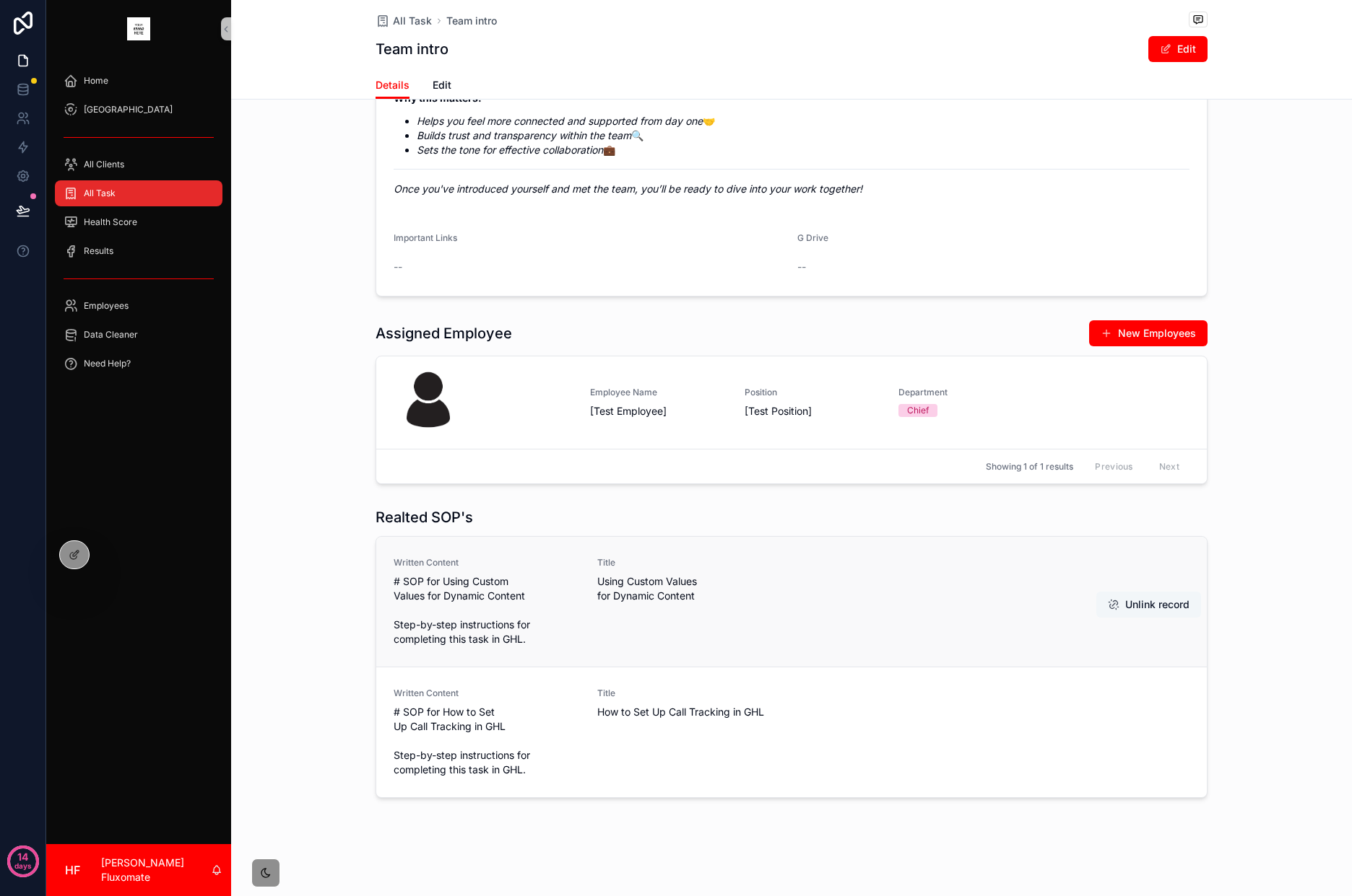
click at [1155, 599] on button "Unlink record" at bounding box center [1149, 604] width 105 height 26
click at [1104, 726] on button "Unlink record" at bounding box center [1149, 735] width 105 height 26
click at [1123, 601] on button "Unlink record" at bounding box center [1149, 604] width 105 height 26
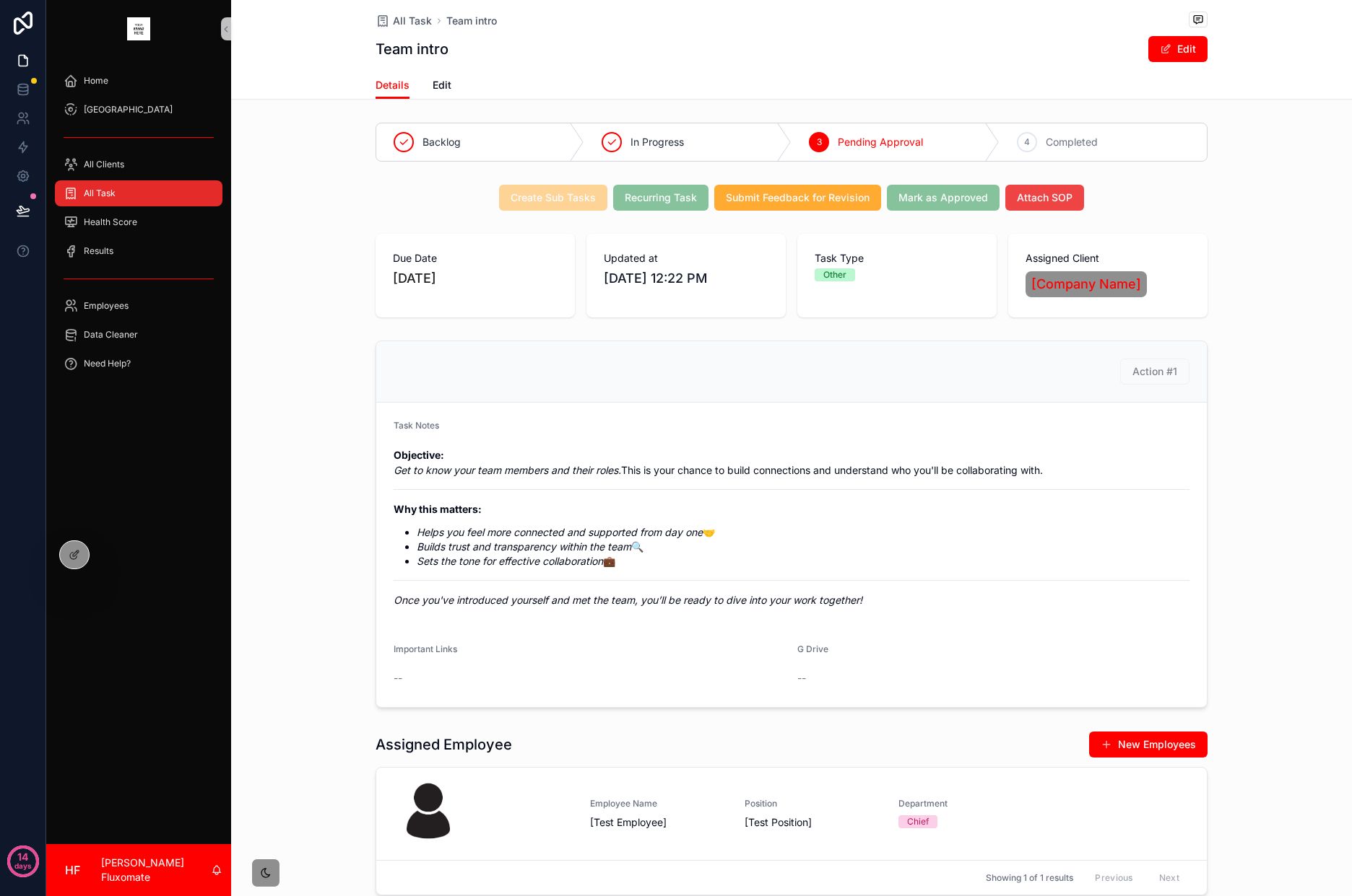
click at [1127, 186] on div "Create Sub Tasks Recurring Task Submit Feedback for Revision Mark as Approved A…" at bounding box center [791, 197] width 832 height 26
click at [1091, 196] on div "Create Sub Tasks Recurring Task Submit Feedback for Revision Mark as Approved A…" at bounding box center [791, 197] width 832 height 26
click at [71, 556] on icon at bounding box center [75, 555] width 12 height 12
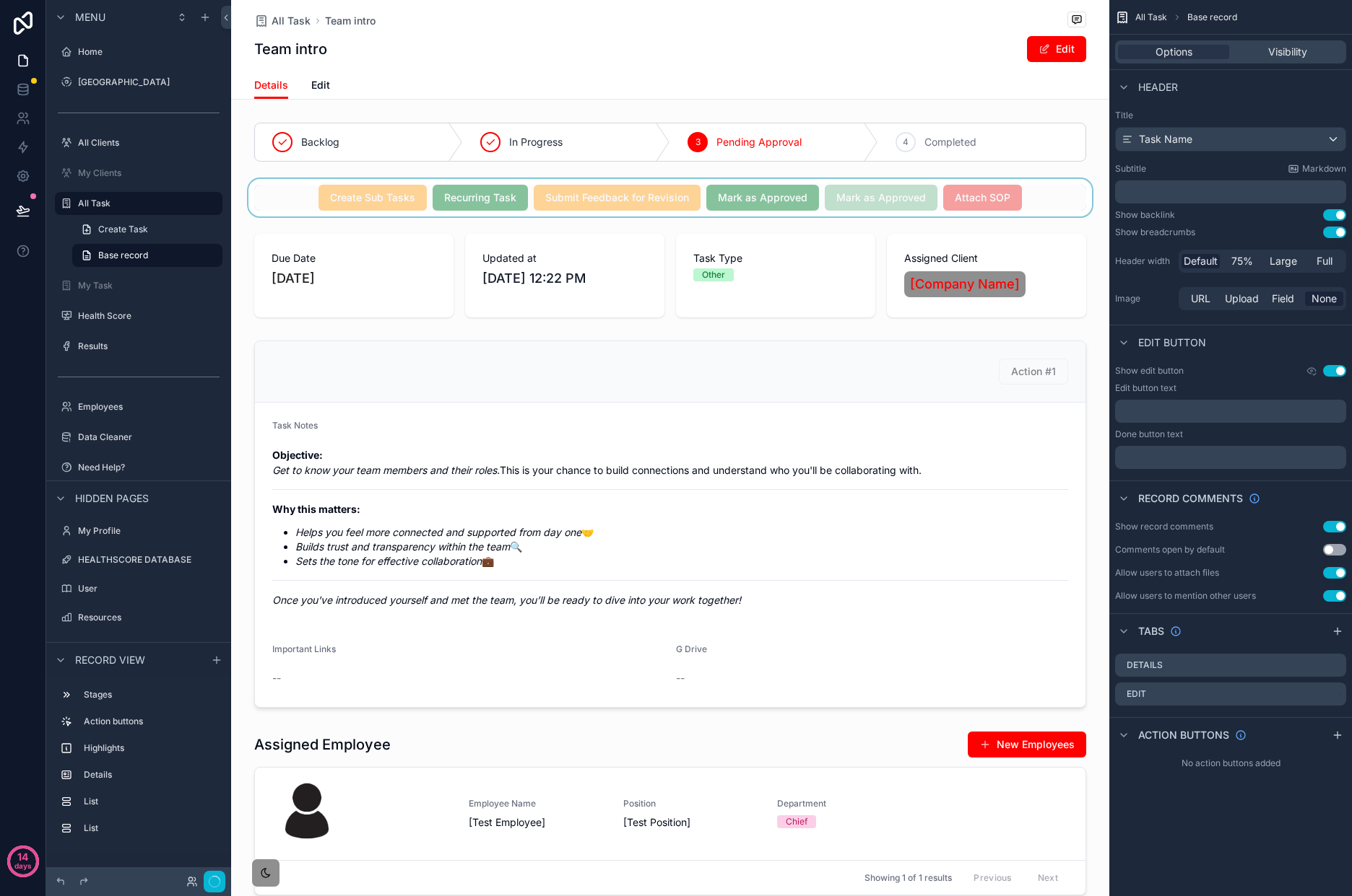
click at [999, 191] on div "scrollable content" at bounding box center [670, 197] width 878 height 37
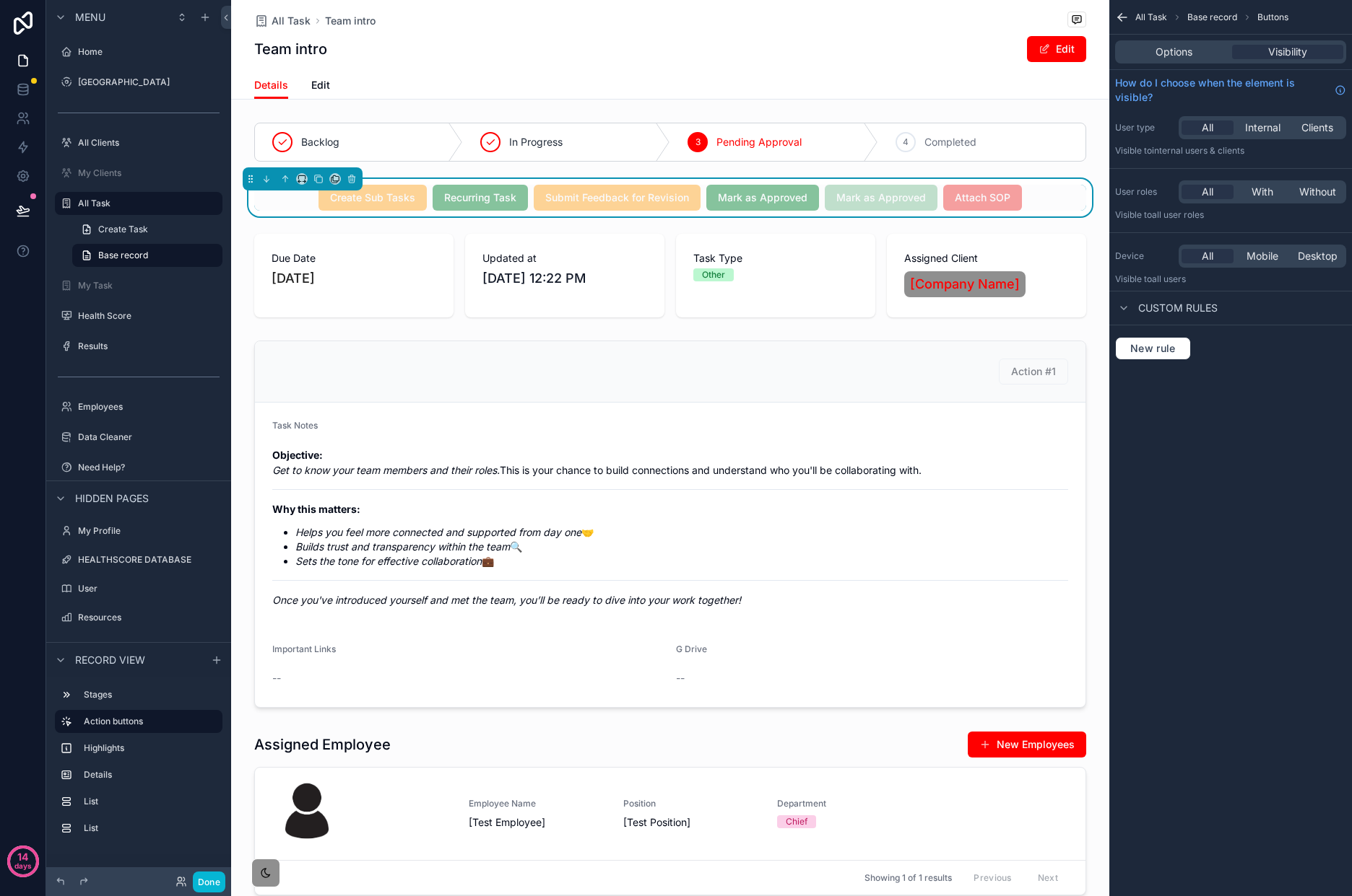
click at [1052, 208] on div "Create Sub Tasks Recurring Task Submit Feedback for Revision Mark as Approved M…" at bounding box center [670, 197] width 832 height 26
click at [1039, 198] on div "Create Sub Tasks Recurring Task Submit Feedback for Revision Mark as Approved M…" at bounding box center [670, 197] width 832 height 26
click at [1192, 56] on div "Options" at bounding box center [1174, 51] width 111 height 14
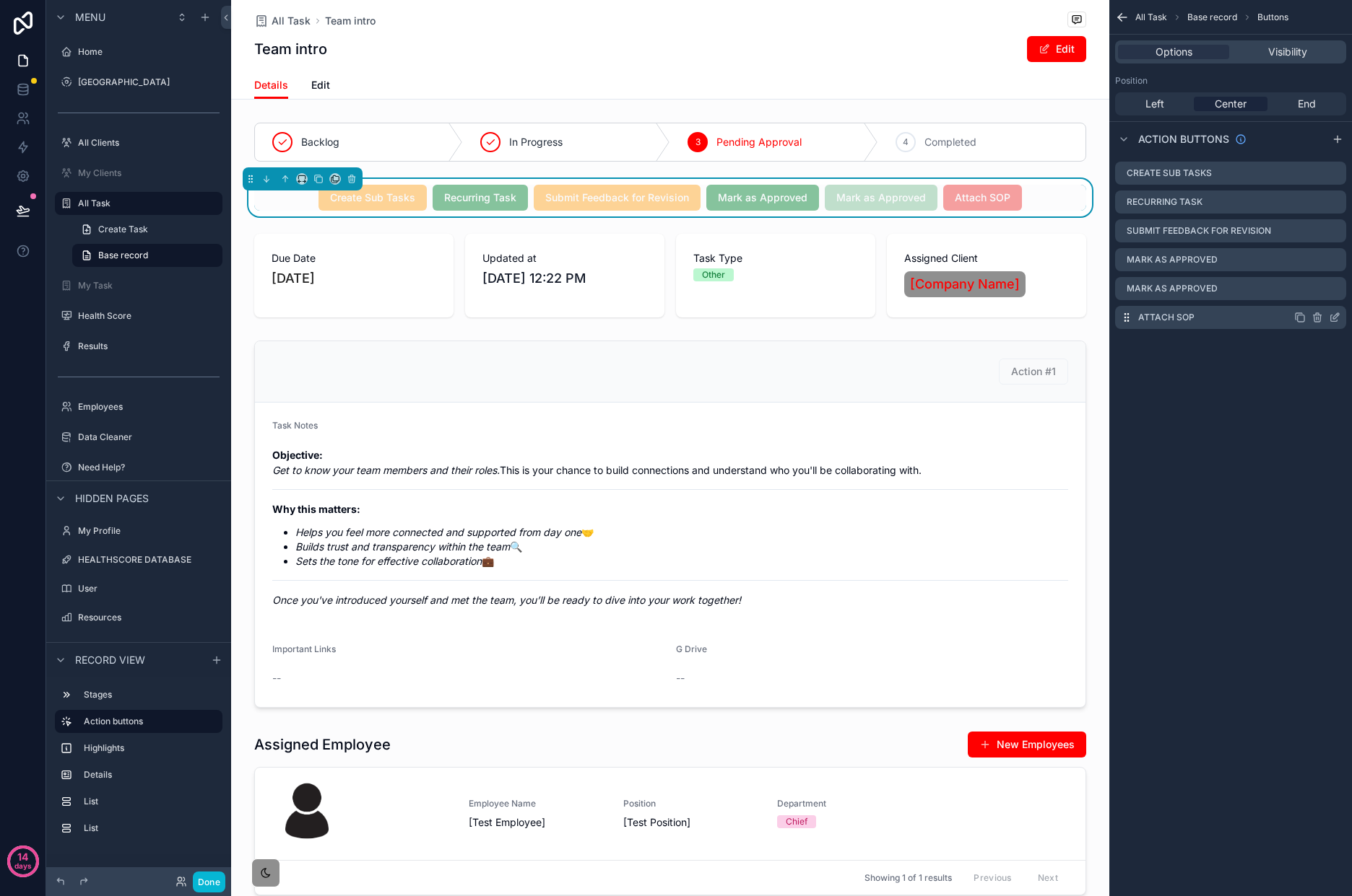
click at [1337, 314] on icon "scrollable content" at bounding box center [1335, 316] width 6 height 6
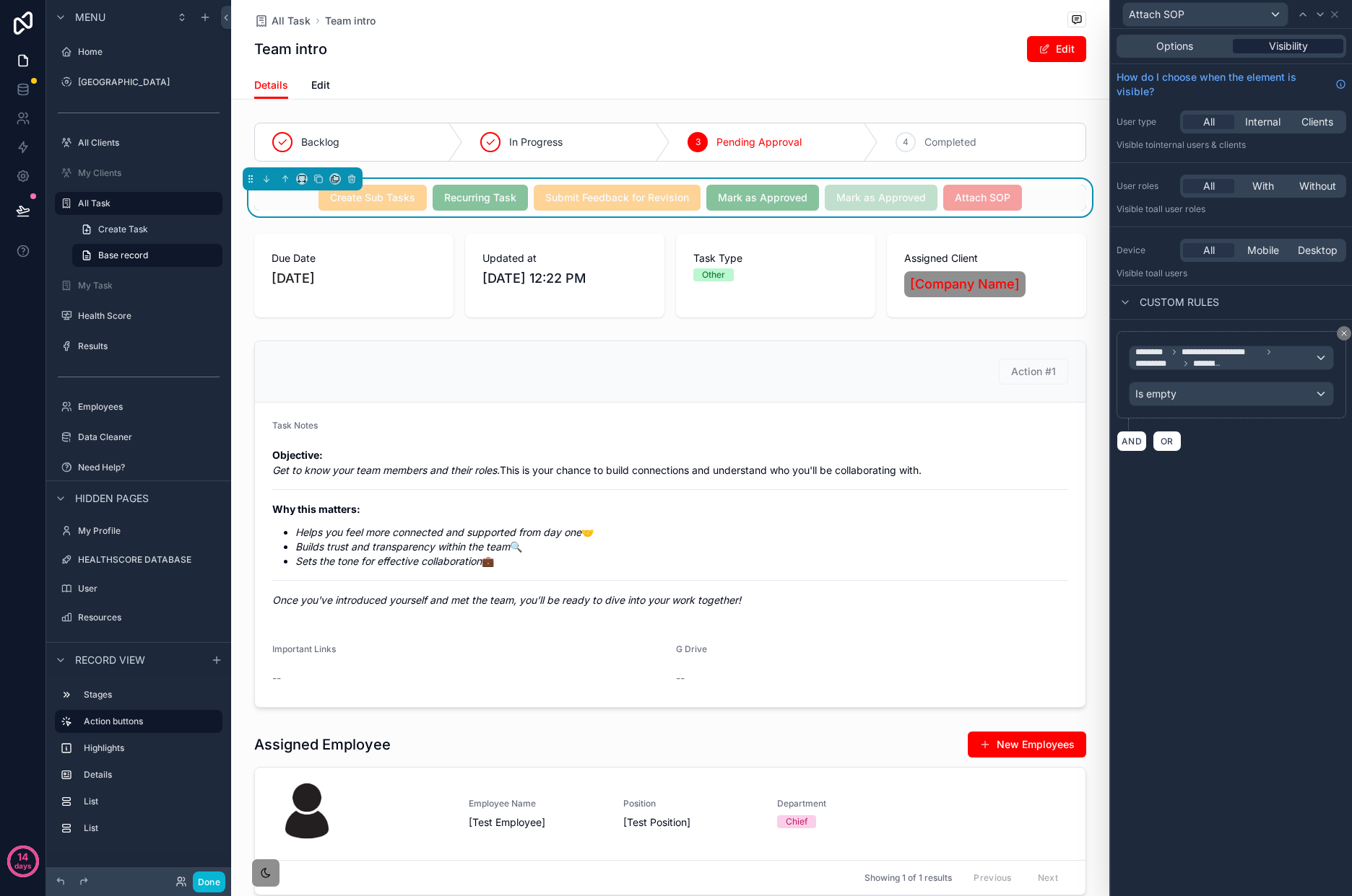
click at [1318, 47] on div "Visibility" at bounding box center [1287, 46] width 110 height 14
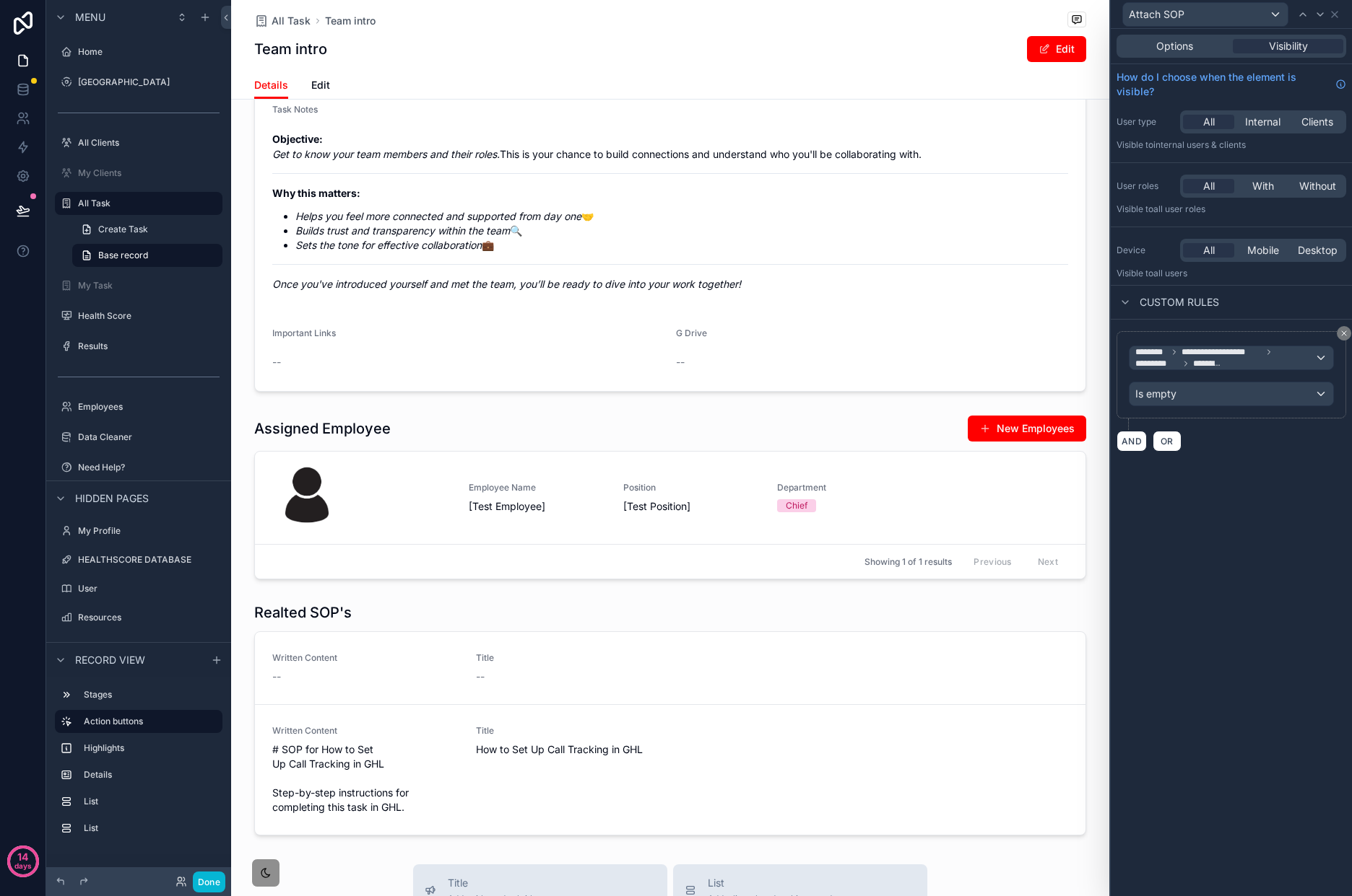
scroll to position [658, 0]
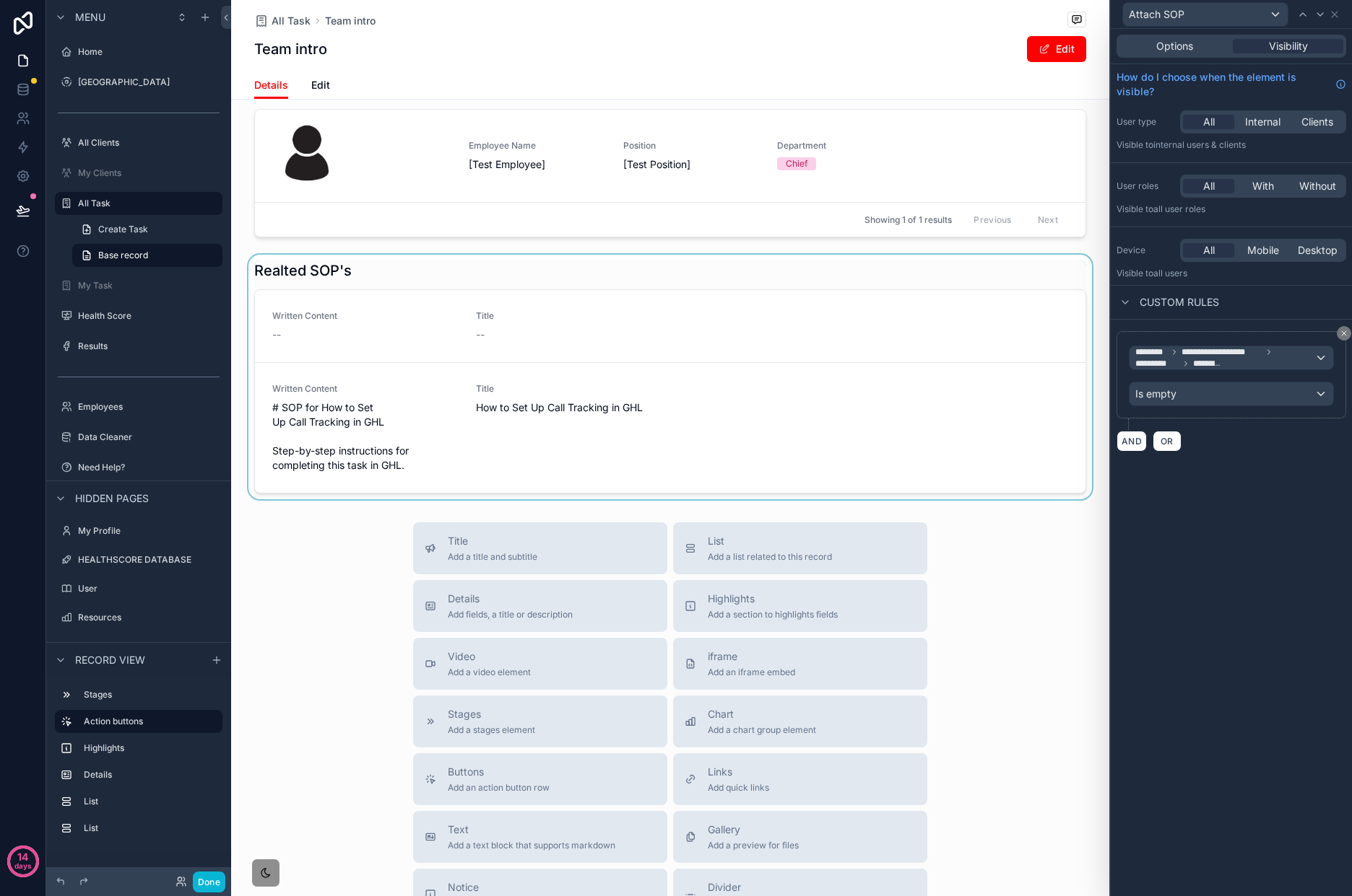
click at [896, 375] on div "scrollable content" at bounding box center [670, 377] width 878 height 245
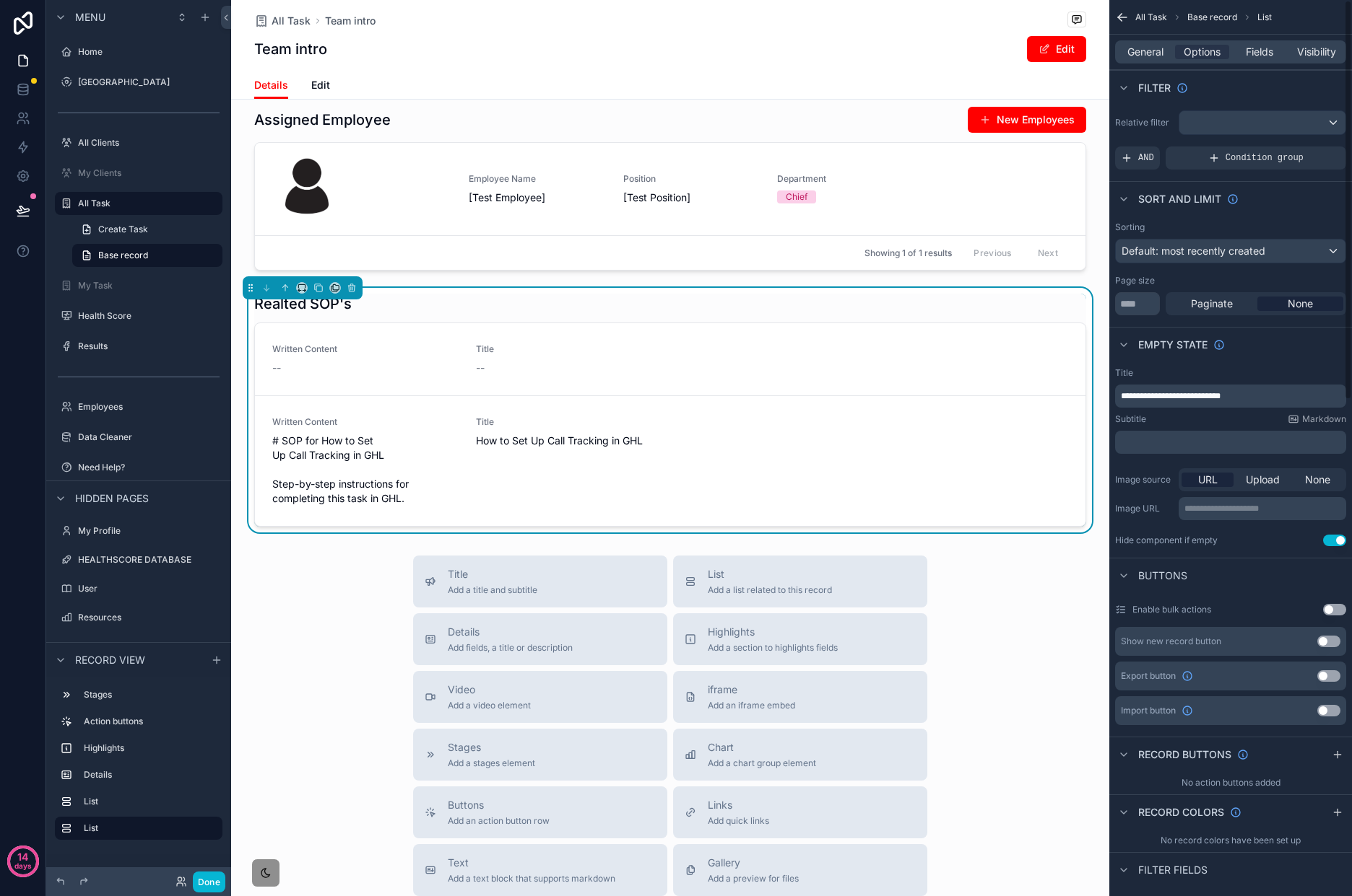
scroll to position [625, 0]
click at [1236, 121] on div "scrollable content" at bounding box center [1262, 123] width 166 height 23
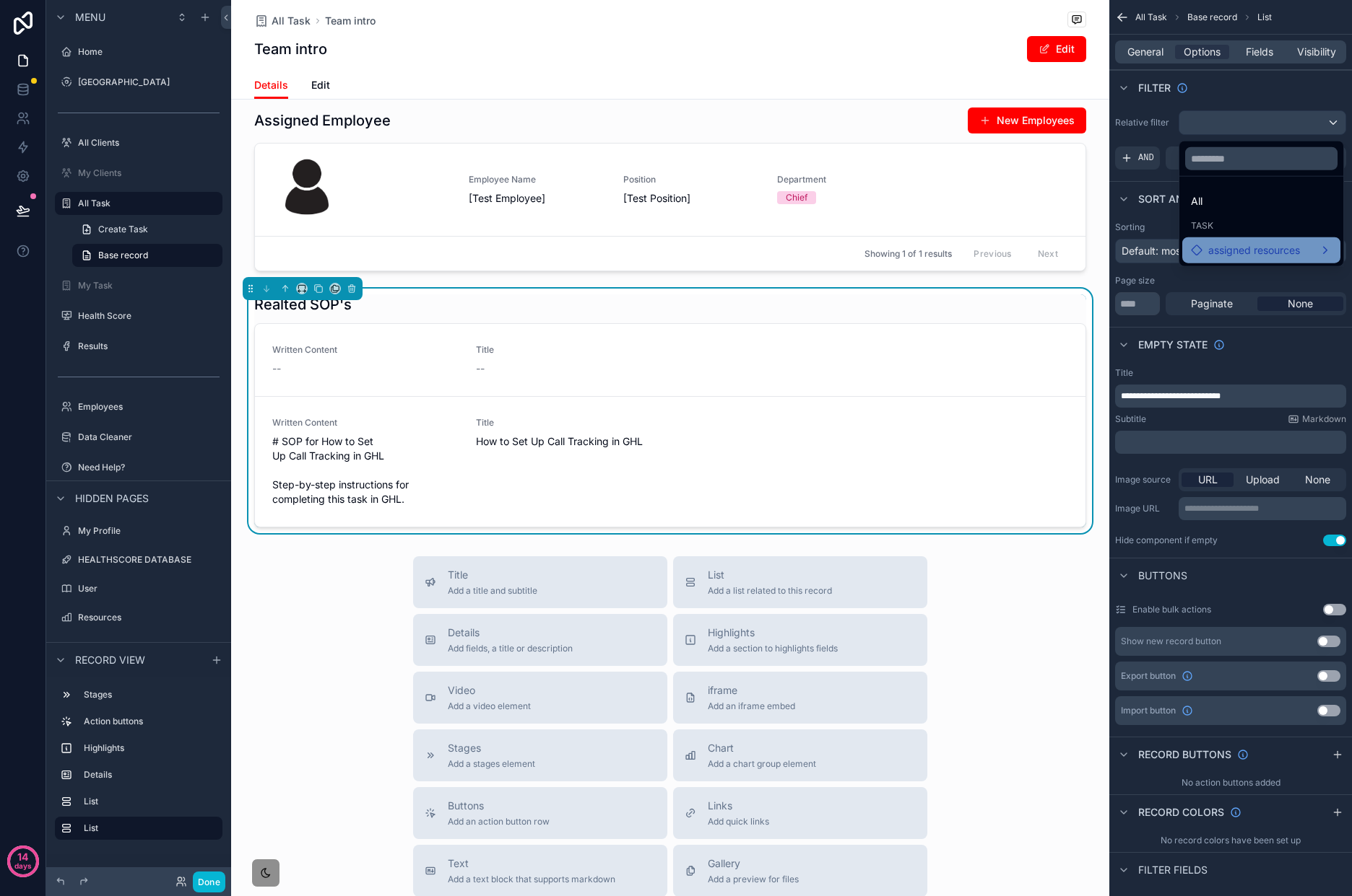
click at [1276, 251] on span "assigned resources" at bounding box center [1253, 250] width 91 height 17
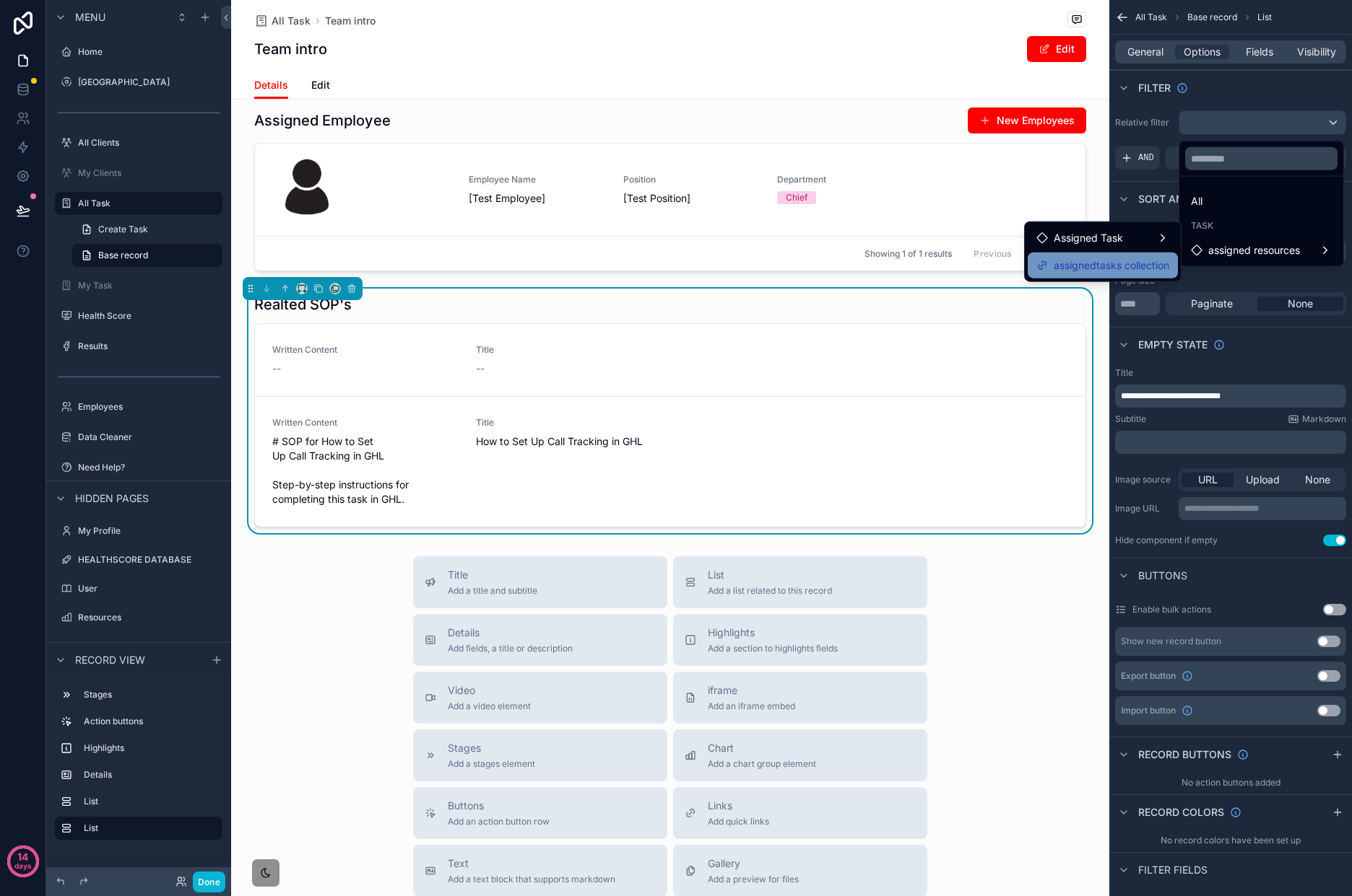
click at [1108, 258] on span "assignedtasks collection" at bounding box center [1110, 265] width 115 height 17
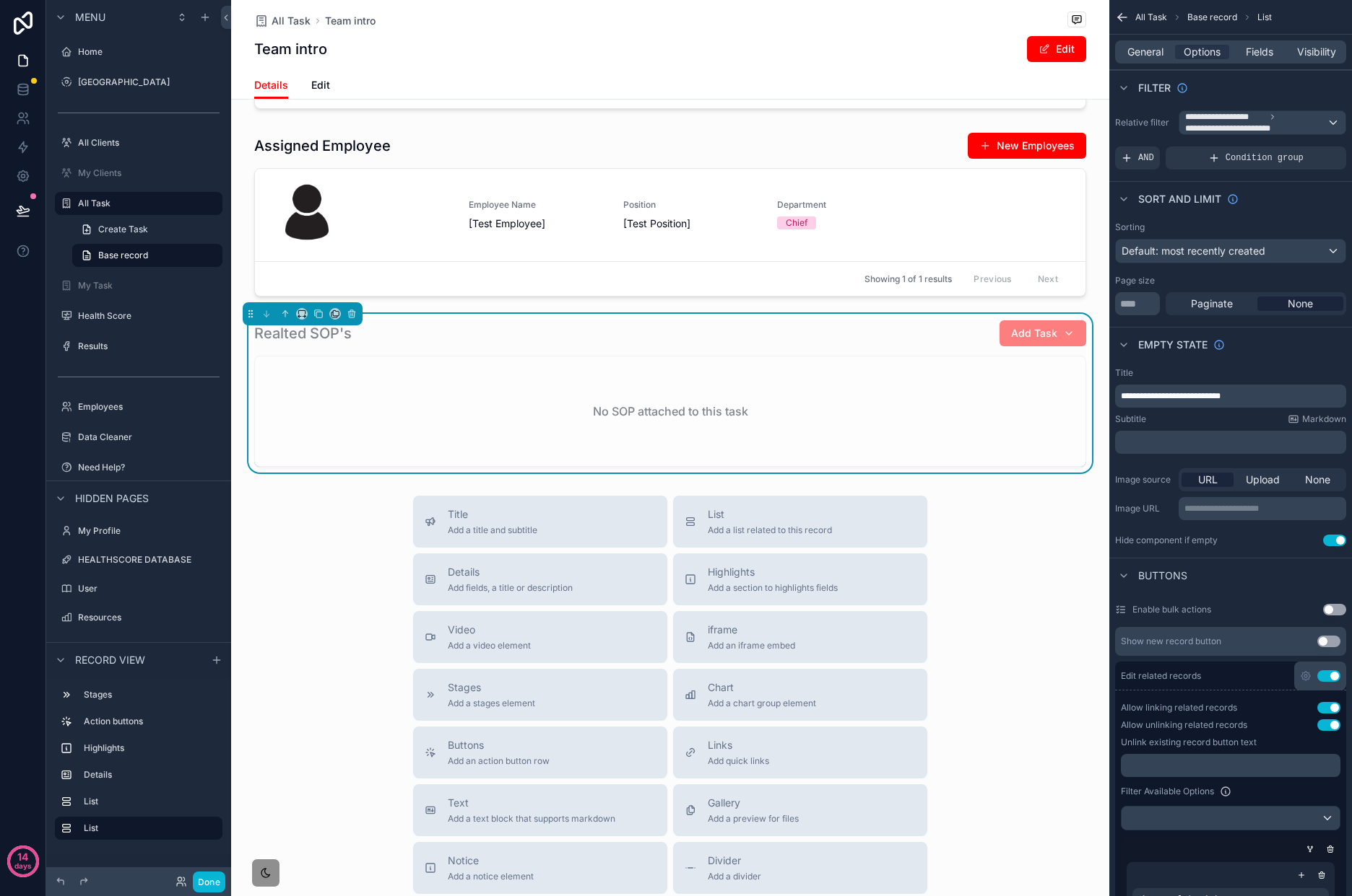
scroll to position [598, 0]
click at [1146, 56] on span "General" at bounding box center [1145, 51] width 36 height 14
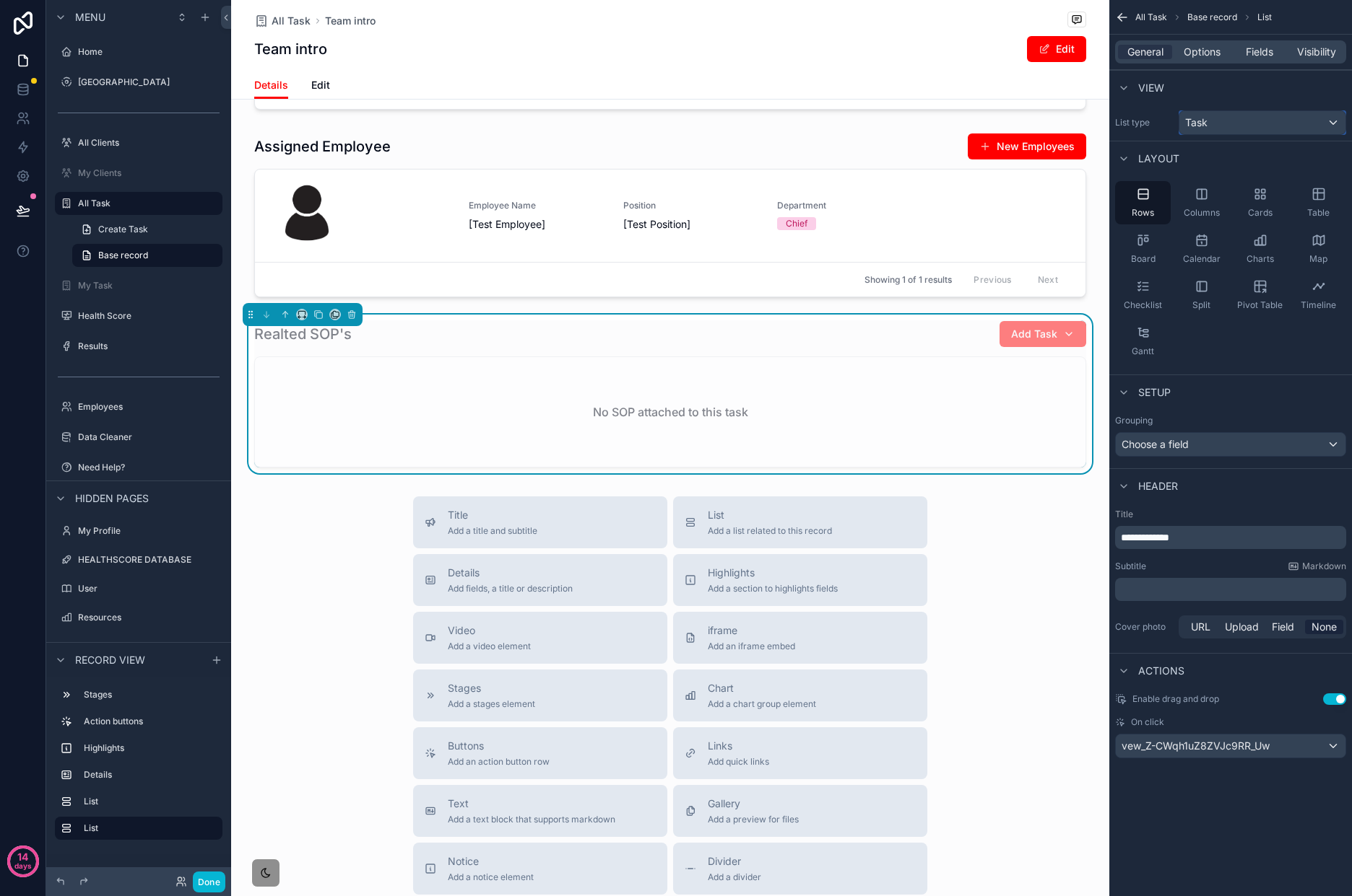
click at [1223, 120] on div "Task" at bounding box center [1262, 123] width 166 height 23
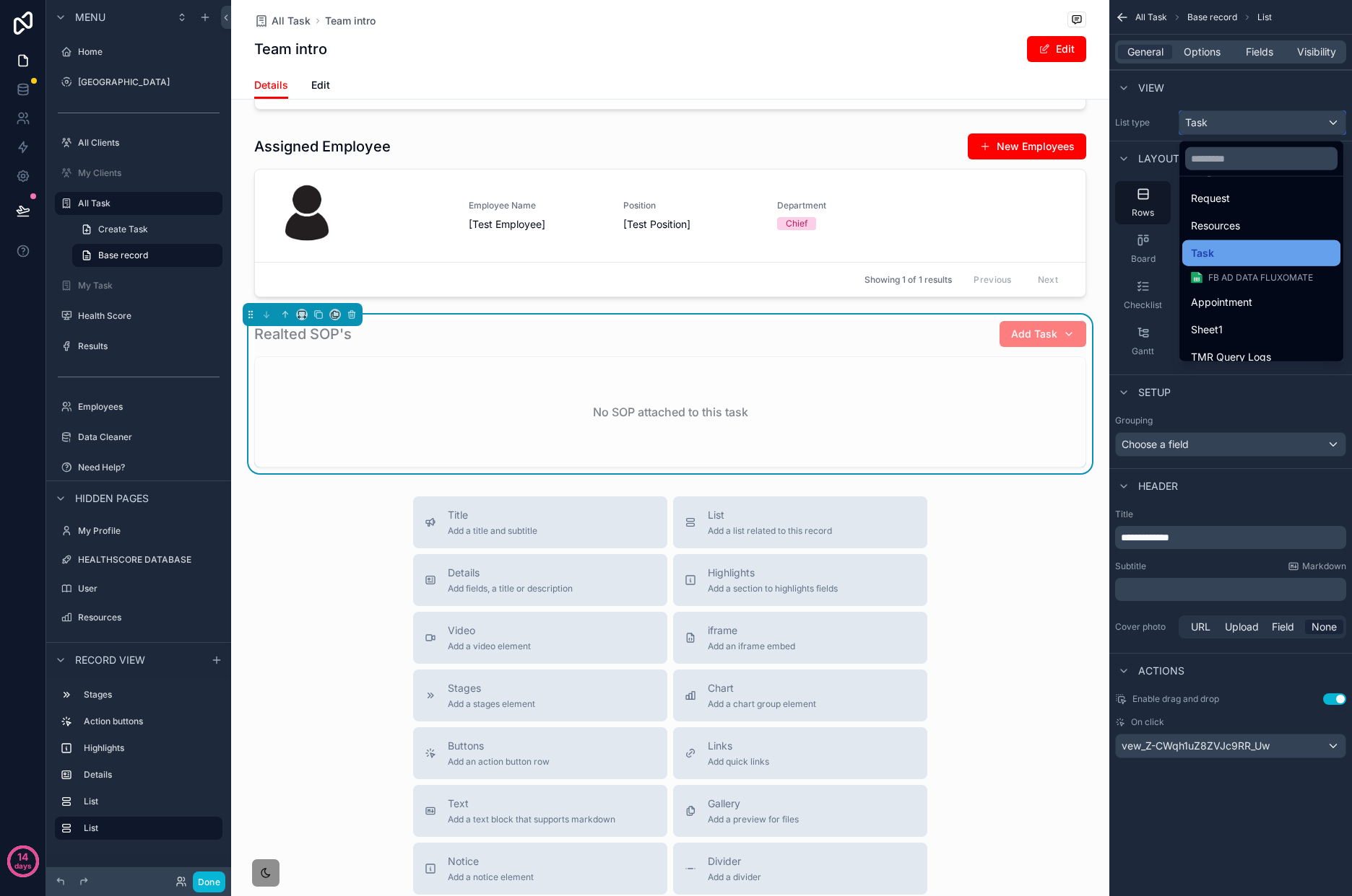
scroll to position [197, 0]
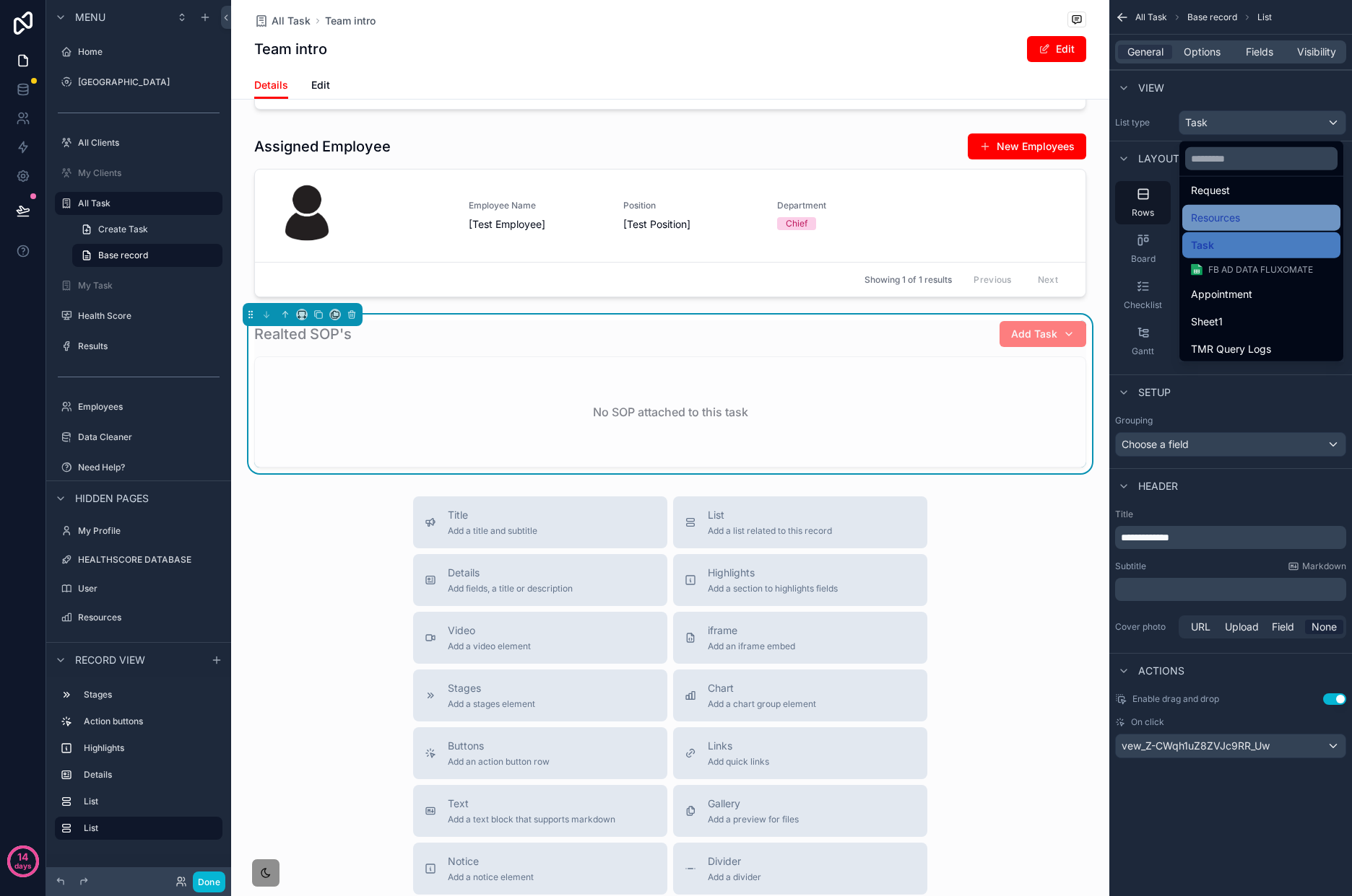
click at [1294, 225] on div "Resources" at bounding box center [1262, 217] width 141 height 17
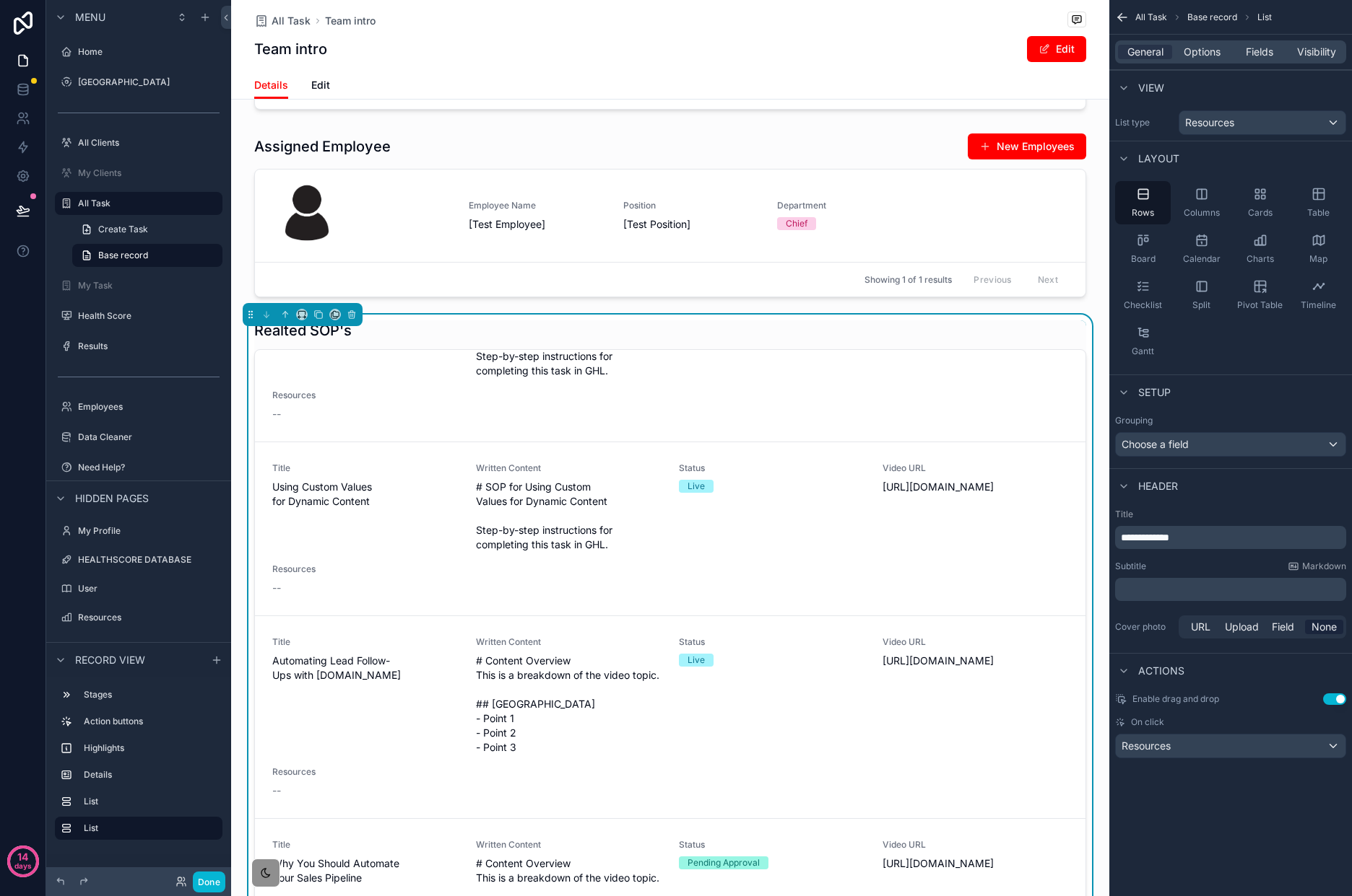
scroll to position [78, 0]
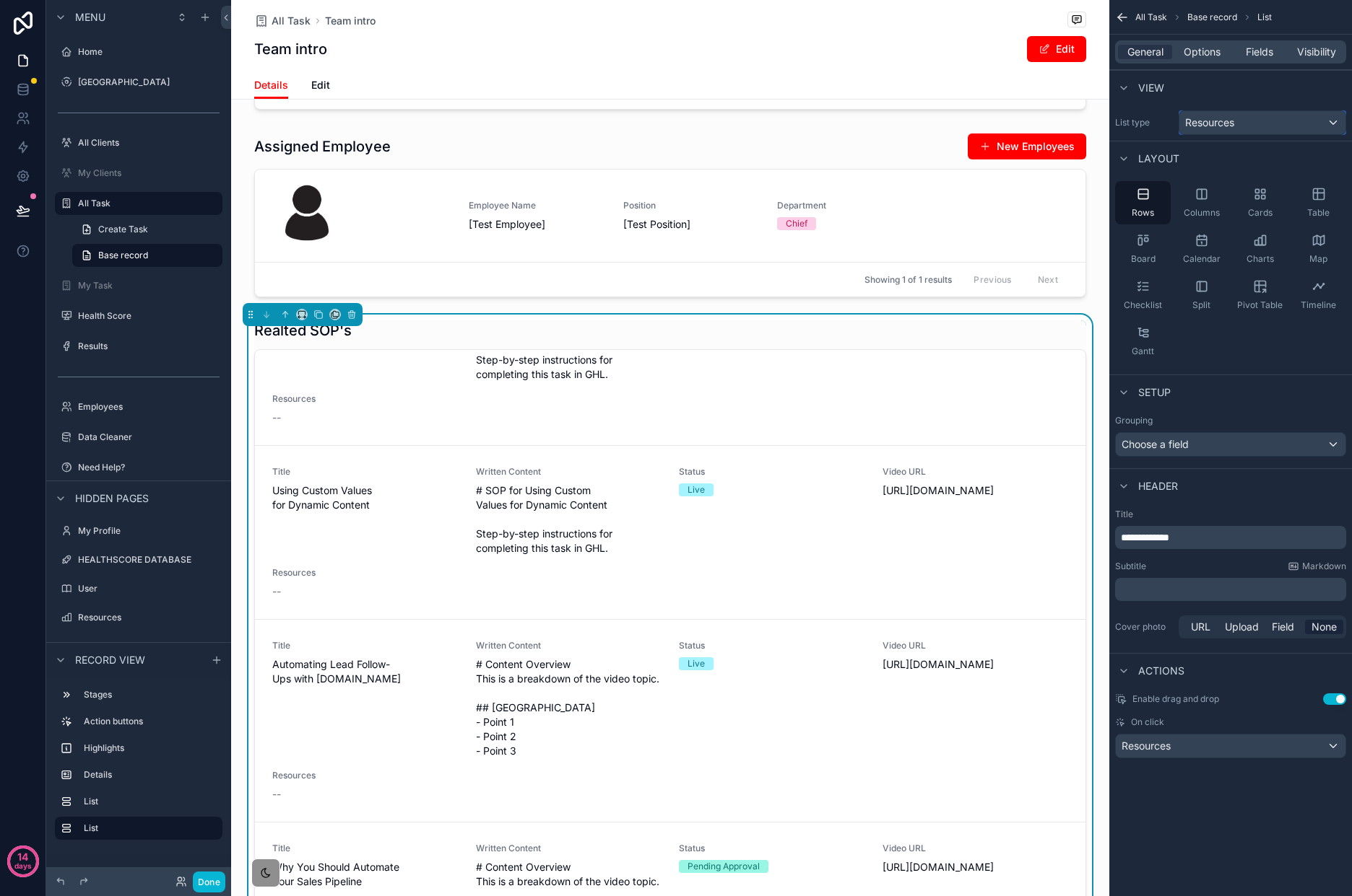
click at [1265, 123] on div "Resources" at bounding box center [1262, 123] width 166 height 23
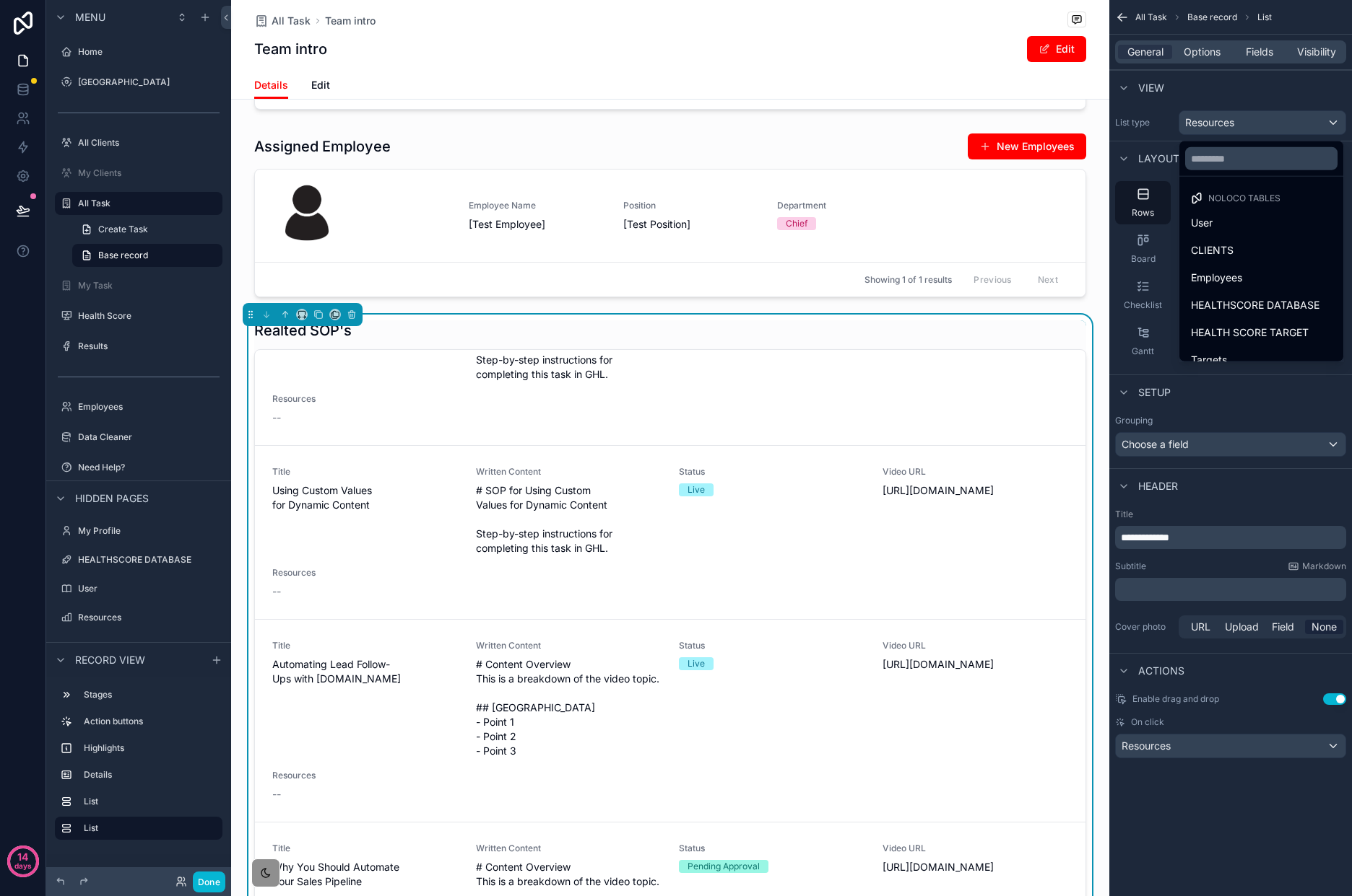
drag, startPoint x: 1262, startPoint y: 100, endPoint x: 1211, endPoint y: 59, distance: 65.4
click at [1262, 100] on div "scrollable content" at bounding box center [676, 448] width 1352 height 896
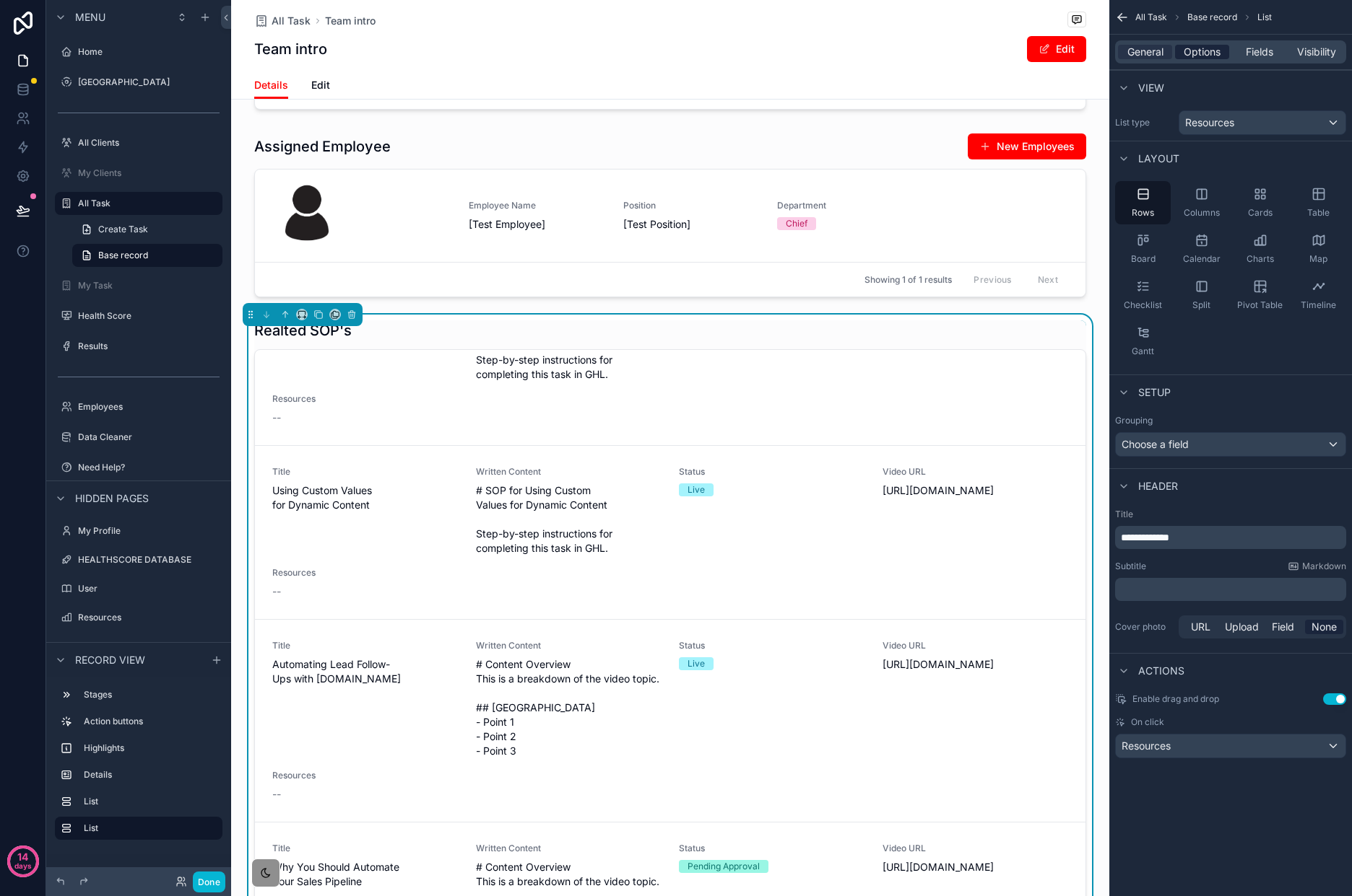
click at [1203, 53] on span "Options" at bounding box center [1202, 51] width 37 height 14
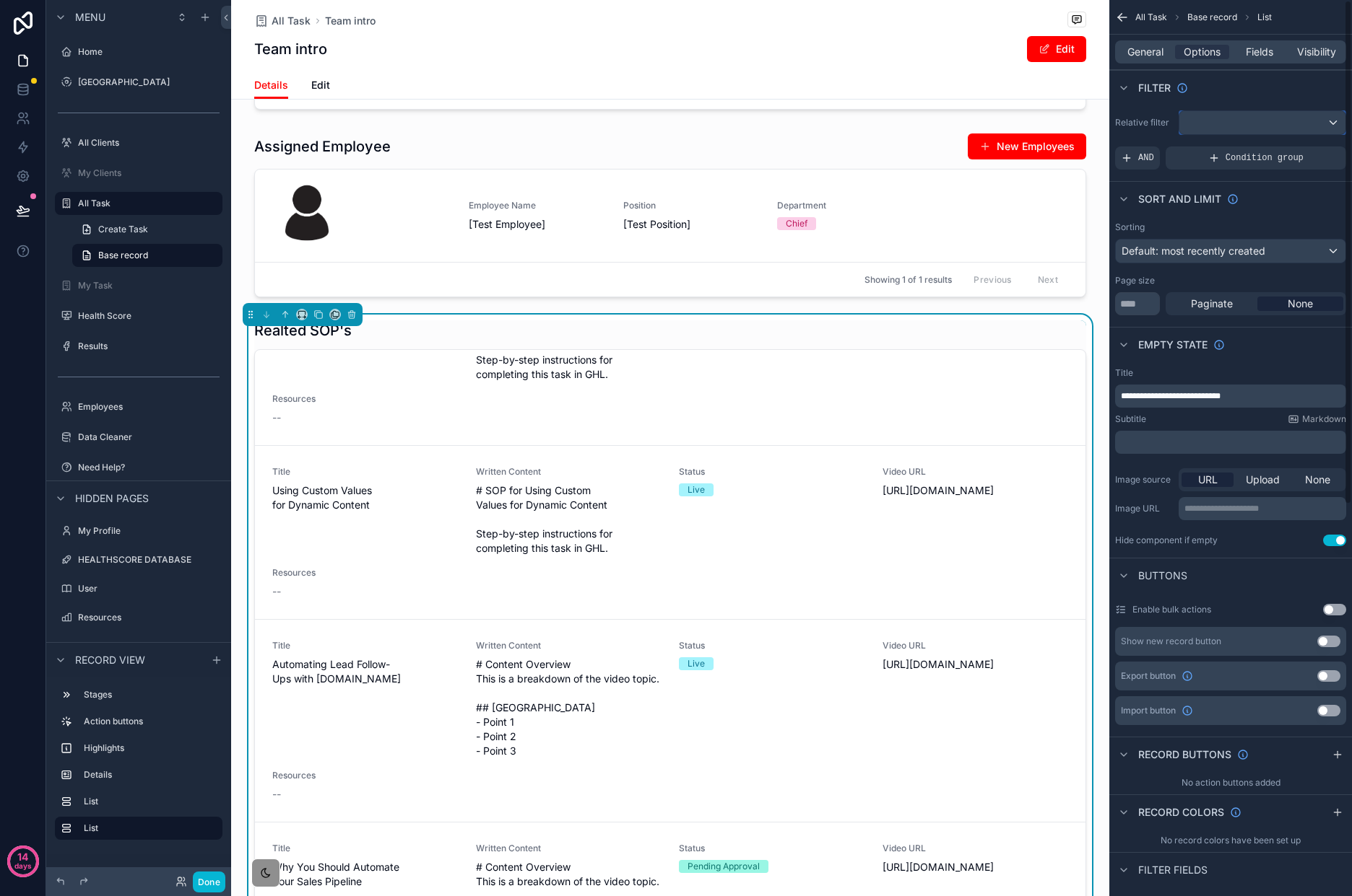
click at [1263, 128] on div "scrollable content" at bounding box center [1262, 123] width 166 height 23
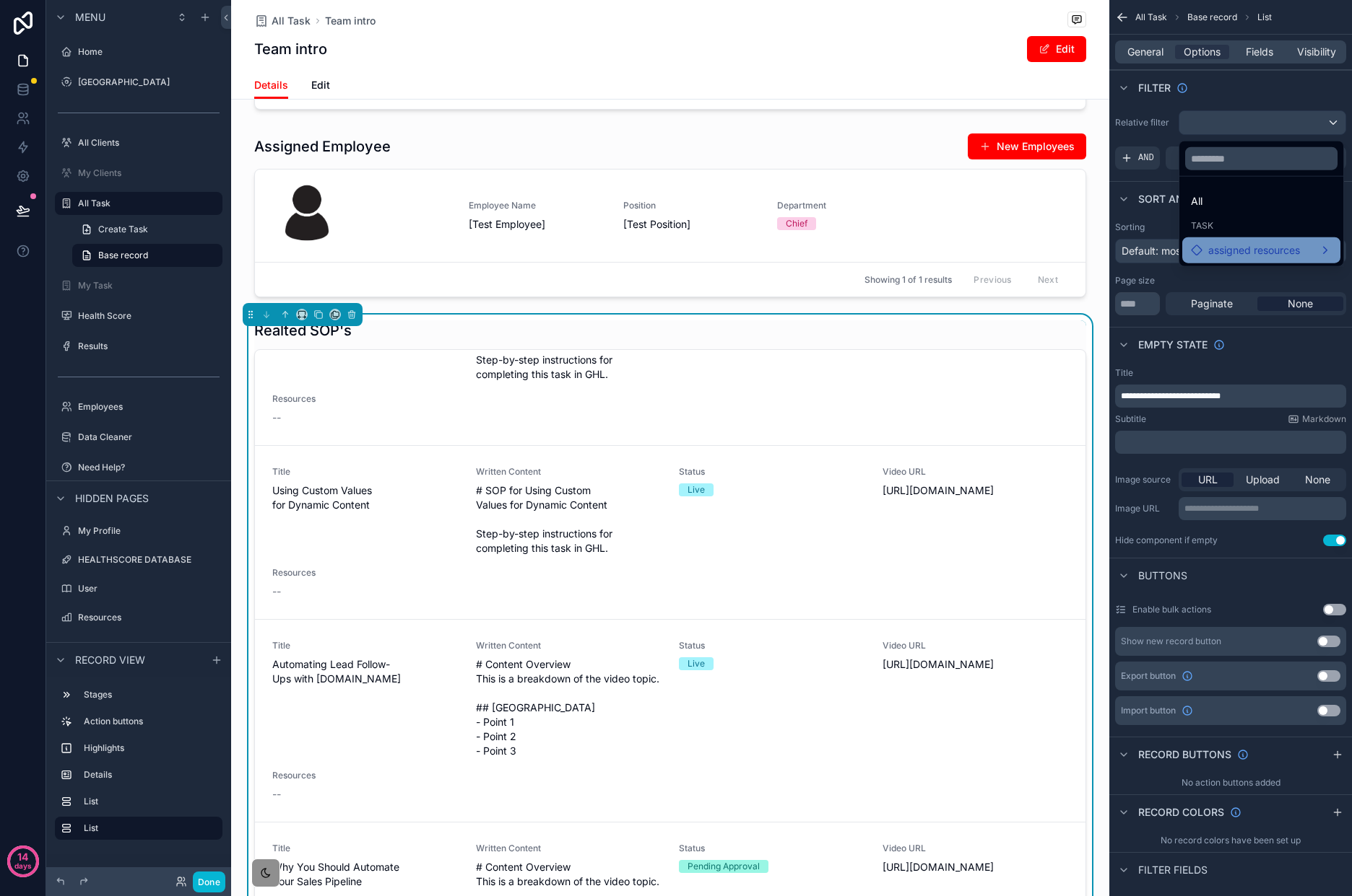
click at [1253, 246] on span "assigned resources" at bounding box center [1253, 250] width 91 height 17
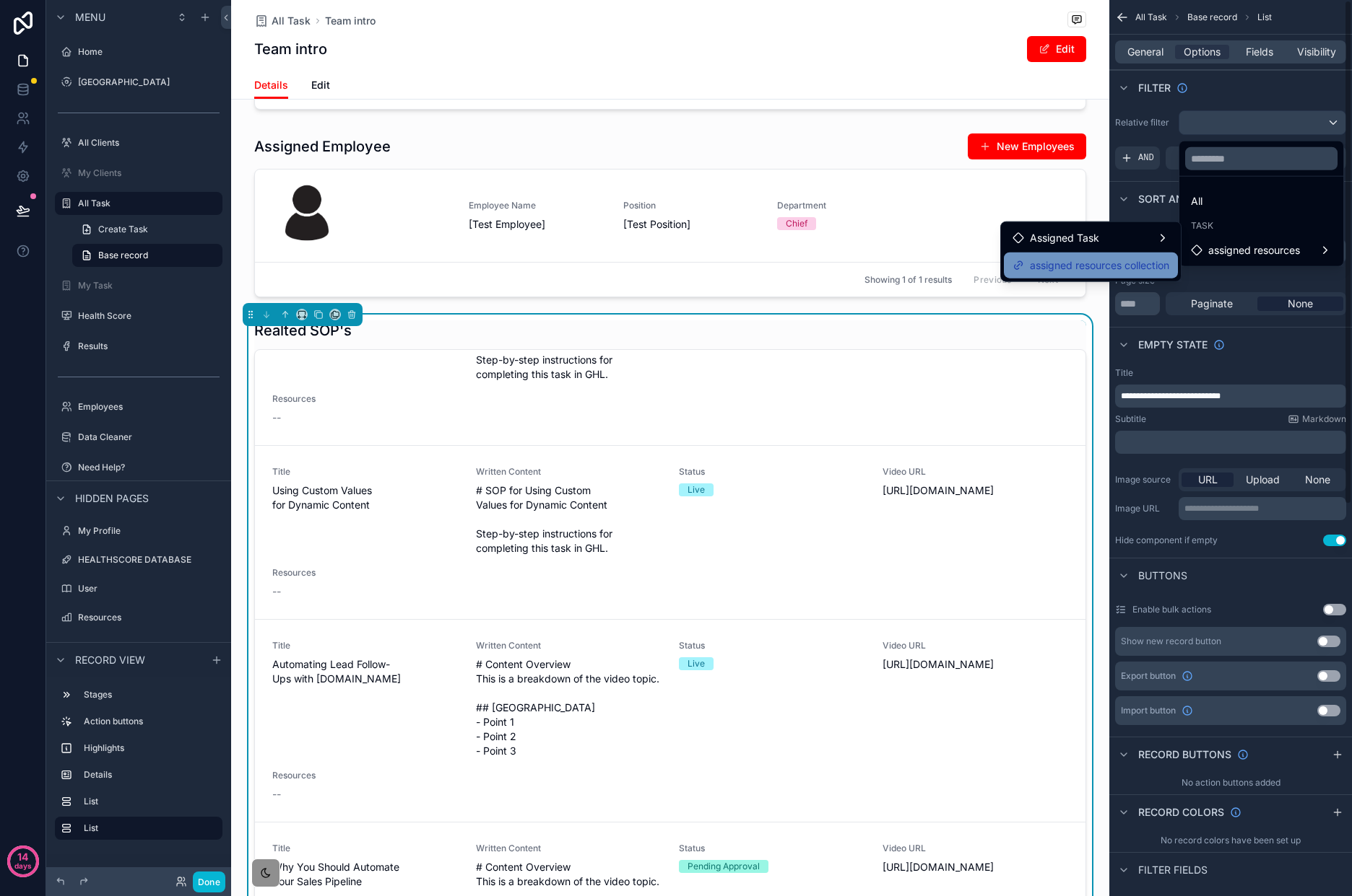
click at [1150, 268] on span "assigned resources collection" at bounding box center [1100, 265] width 139 height 17
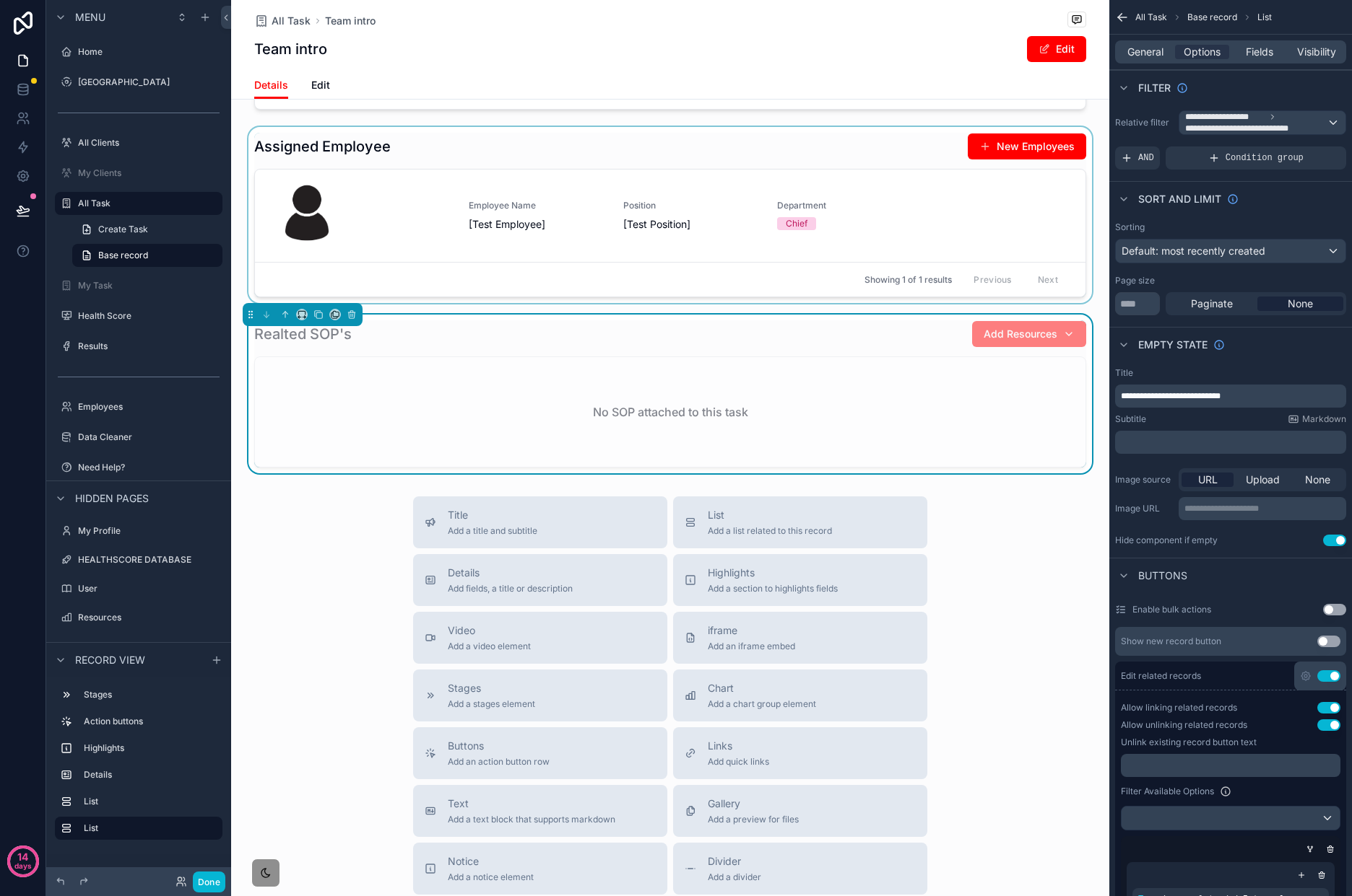
scroll to position [0, 0]
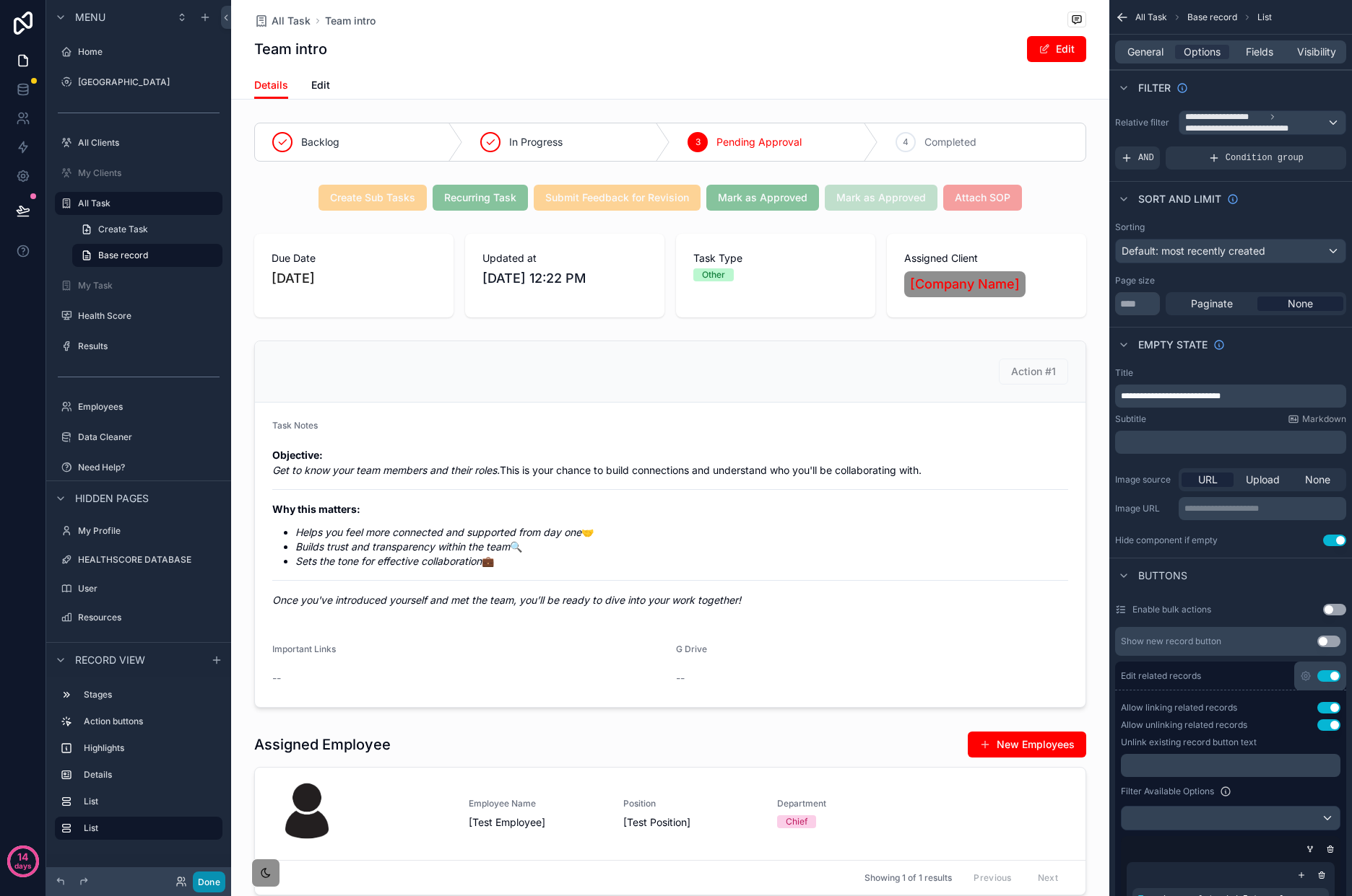
click at [203, 873] on button "Done" at bounding box center [208, 882] width 32 height 21
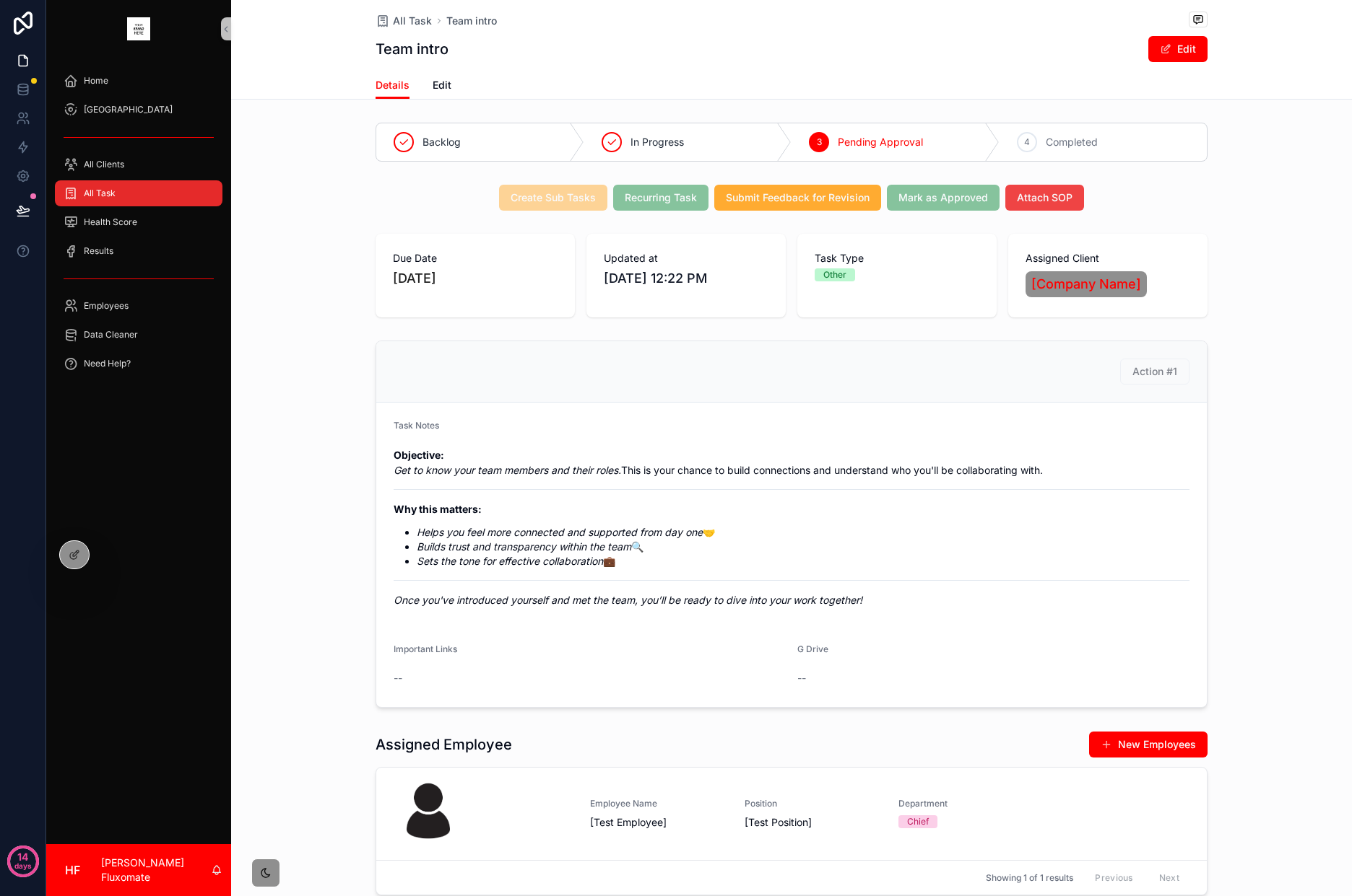
drag, startPoint x: 147, startPoint y: 187, endPoint x: 207, endPoint y: 178, distance: 60.7
click at [147, 187] on div "All Task" at bounding box center [139, 193] width 150 height 23
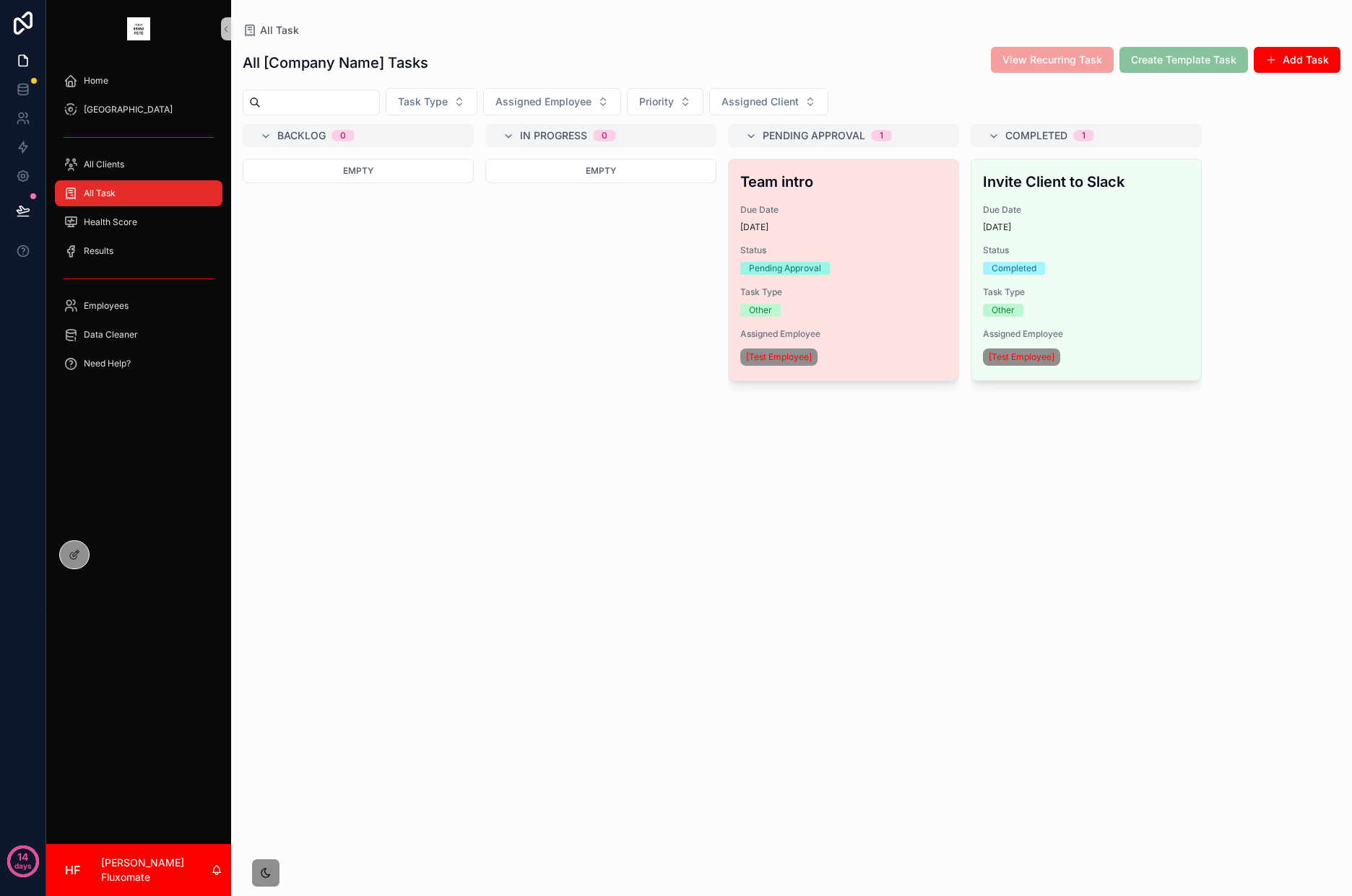
click at [934, 261] on div "Status Pending Approval" at bounding box center [843, 260] width 207 height 31
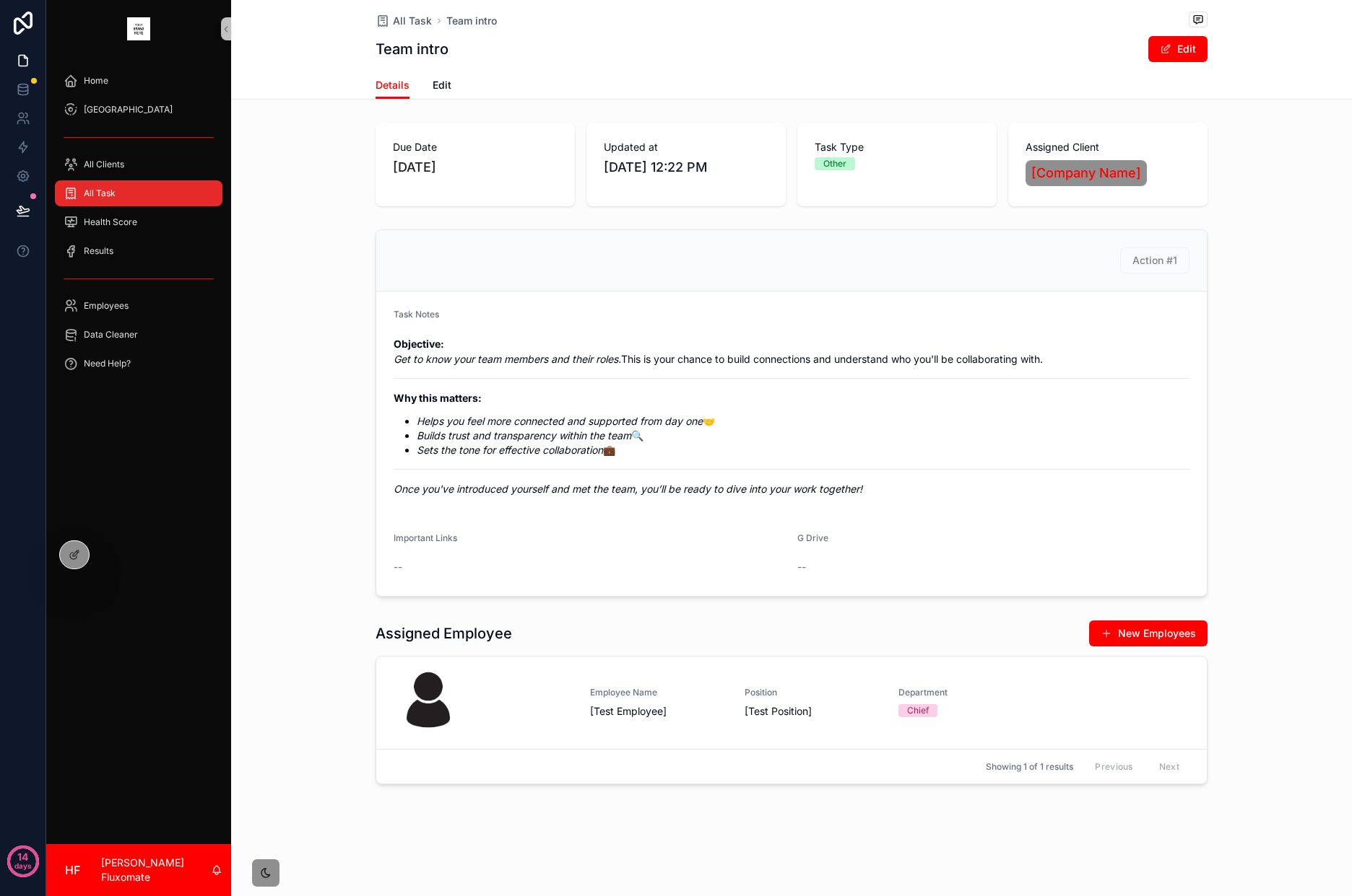
scroll to position [137, 0]
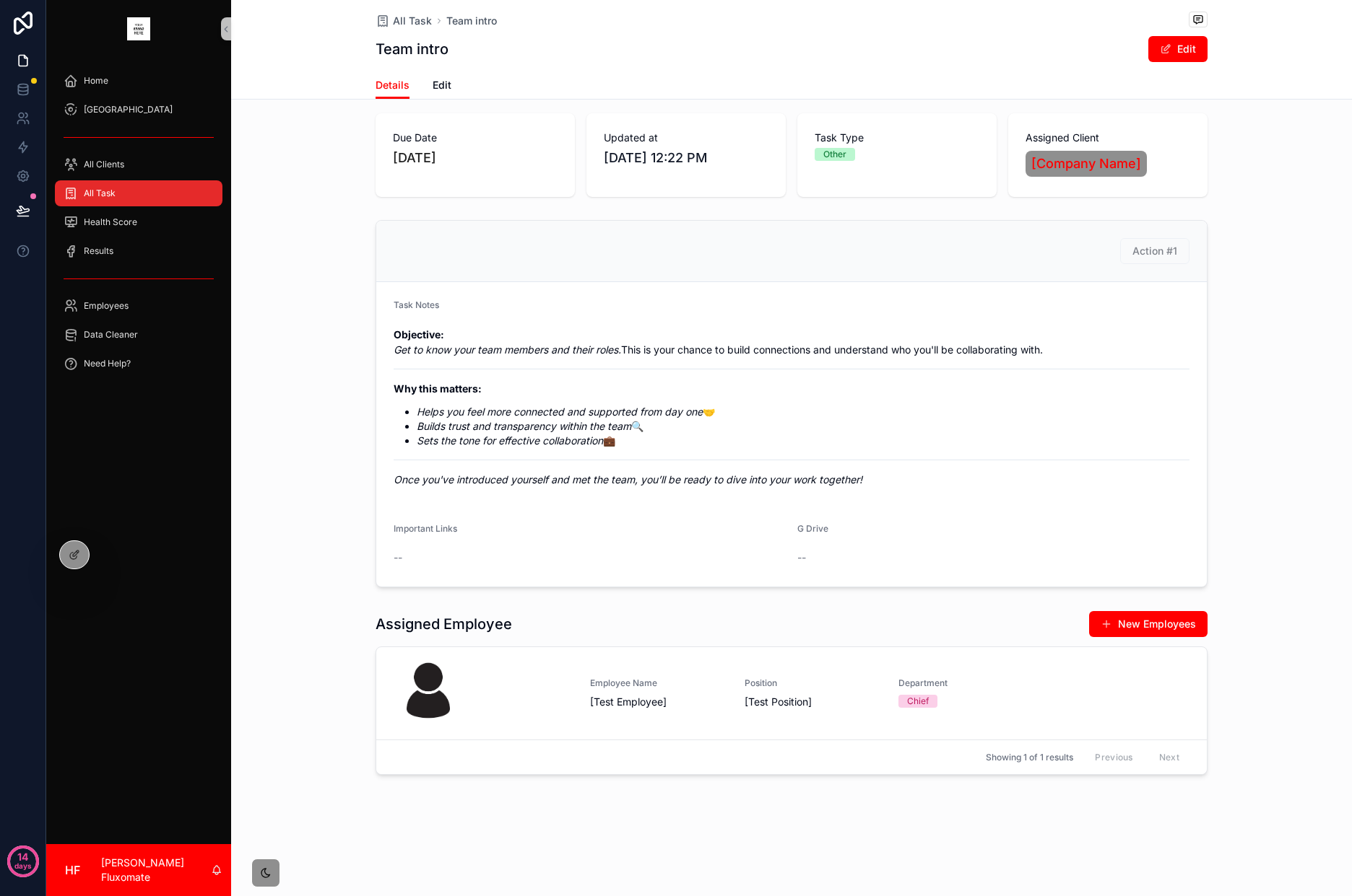
click at [155, 197] on div "All Task" at bounding box center [139, 193] width 150 height 23
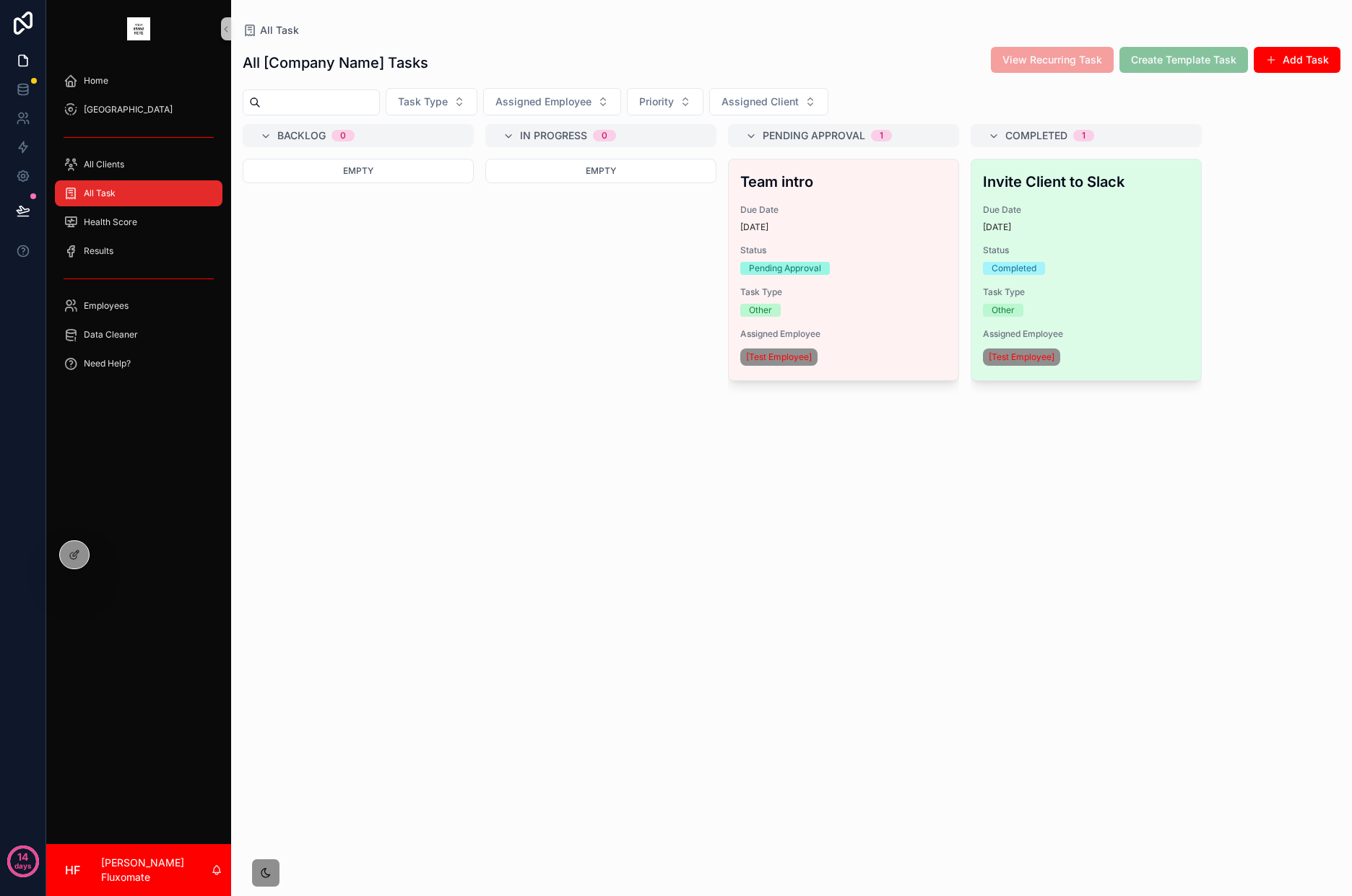
click at [1159, 206] on span "Due Date" at bounding box center [1086, 210] width 207 height 12
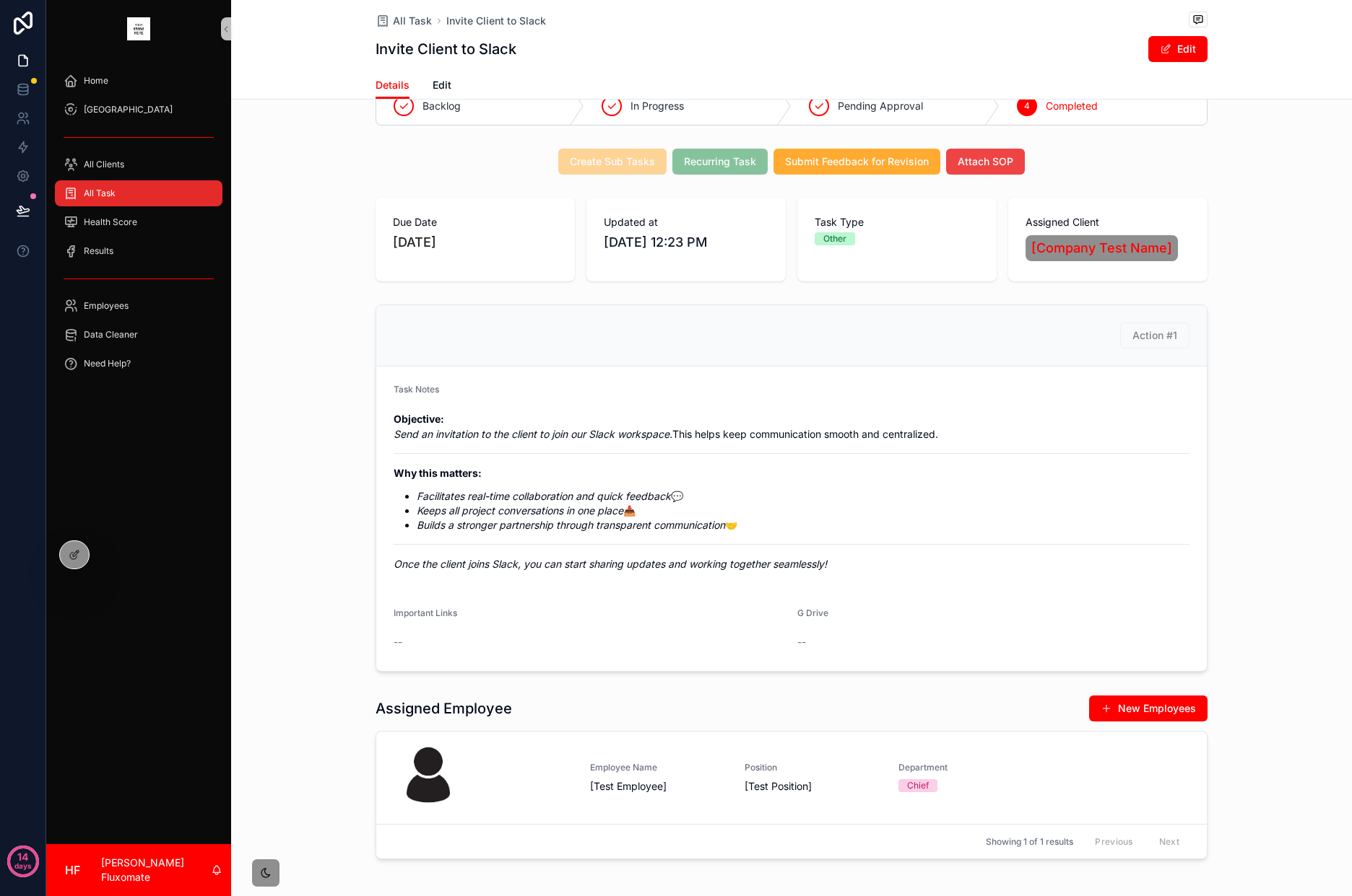
scroll to position [36, 0]
click at [169, 192] on div "All Task" at bounding box center [139, 193] width 150 height 23
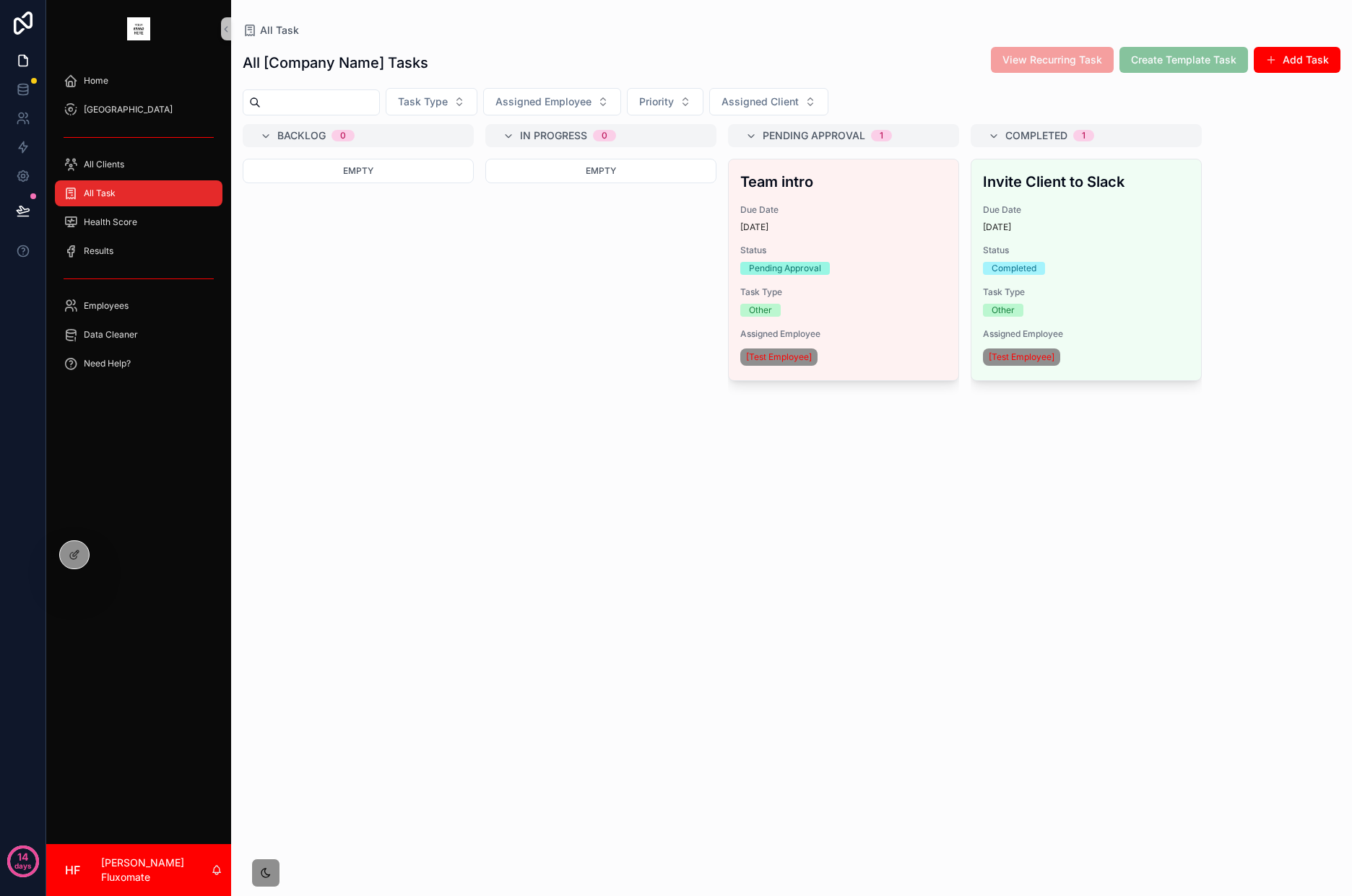
click at [911, 231] on div "13 days ago" at bounding box center [843, 227] width 207 height 12
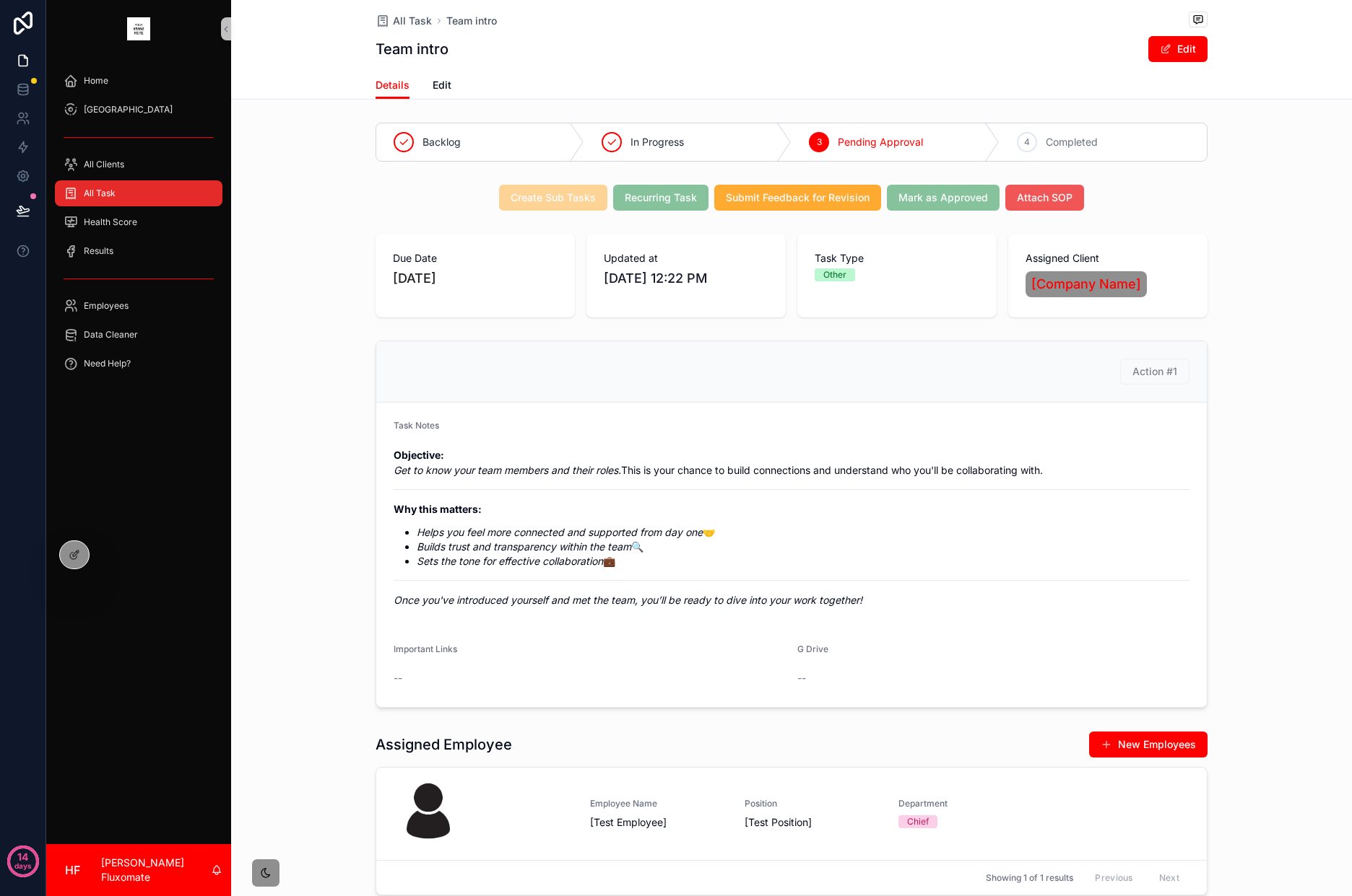
click at [1039, 195] on span "Attach SOP" at bounding box center [1044, 197] width 56 height 14
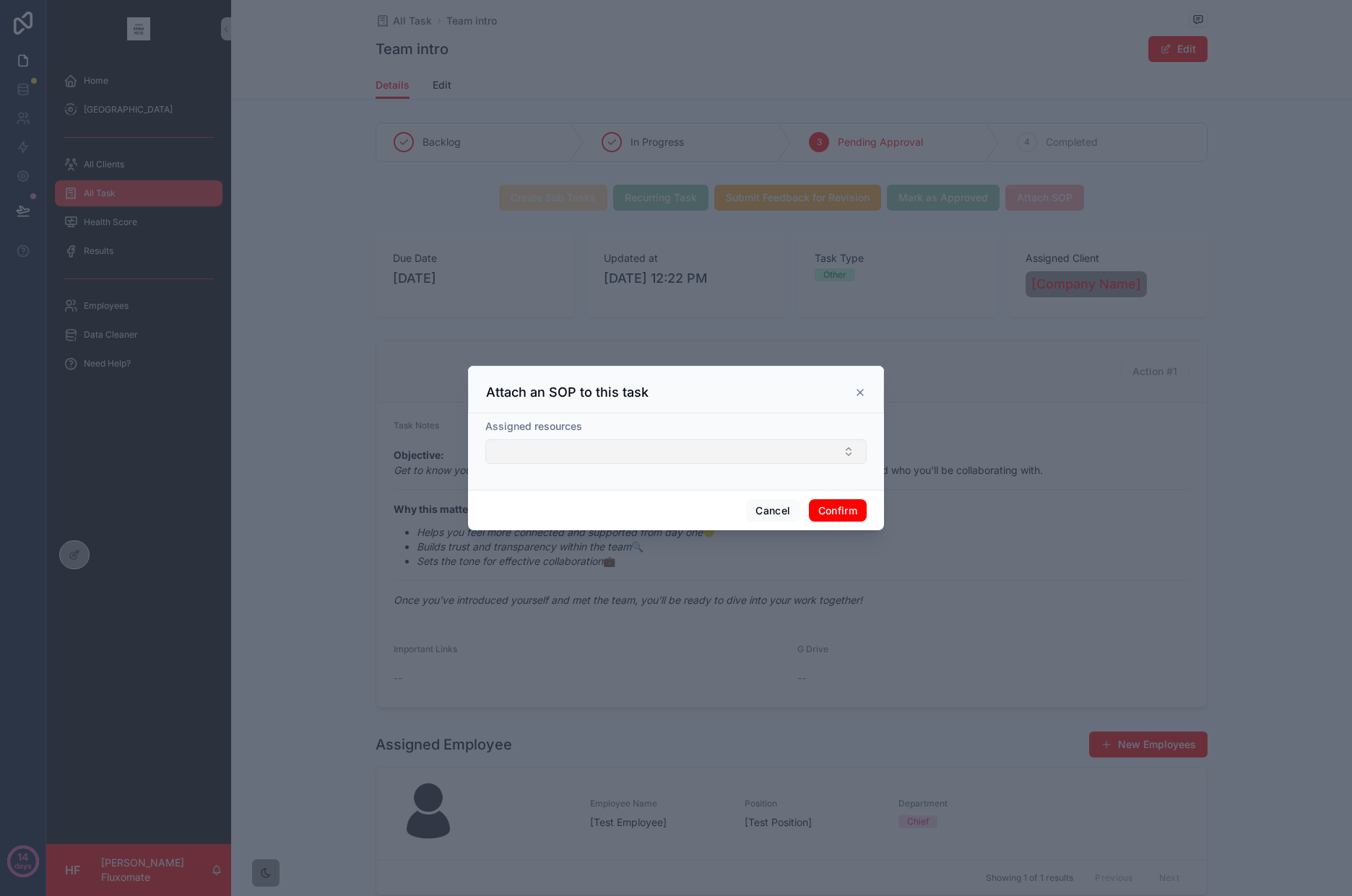
click at [836, 456] on button "Select Button" at bounding box center [676, 452] width 381 height 25
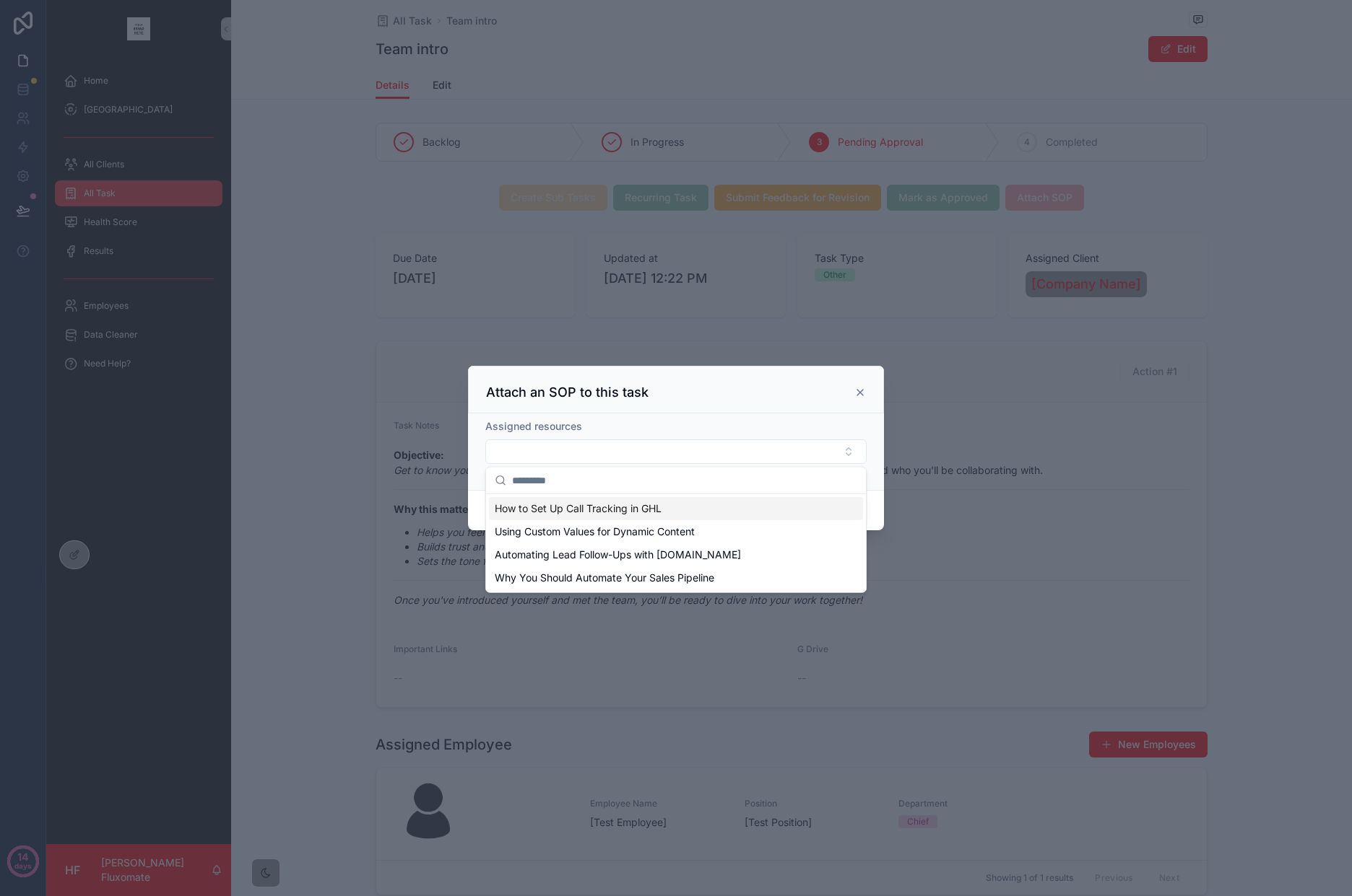
click at [783, 533] on div "Using Custom Values for Dynamic Content" at bounding box center [676, 532] width 374 height 23
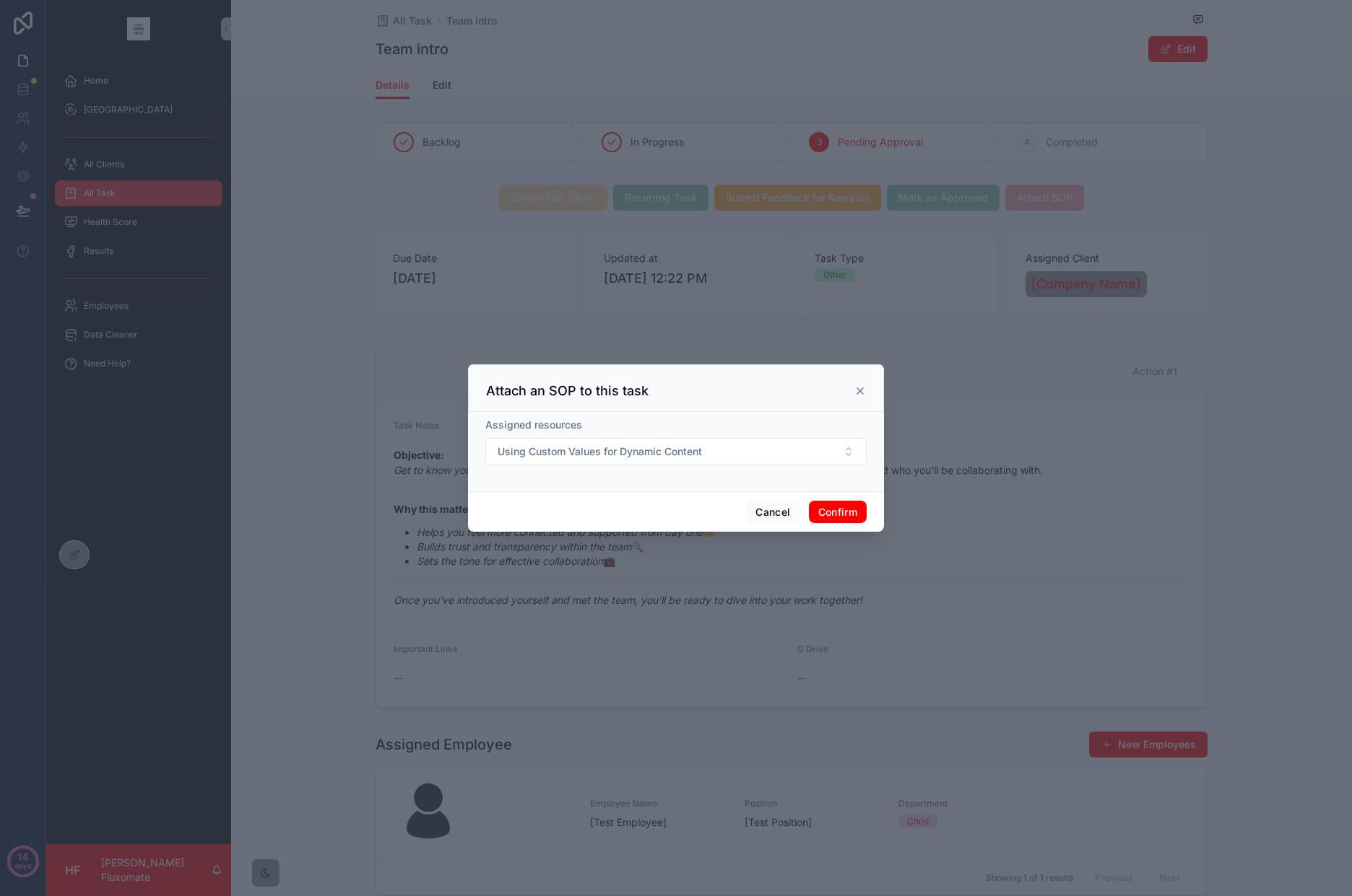
click at [824, 507] on button "Confirm" at bounding box center [837, 513] width 58 height 23
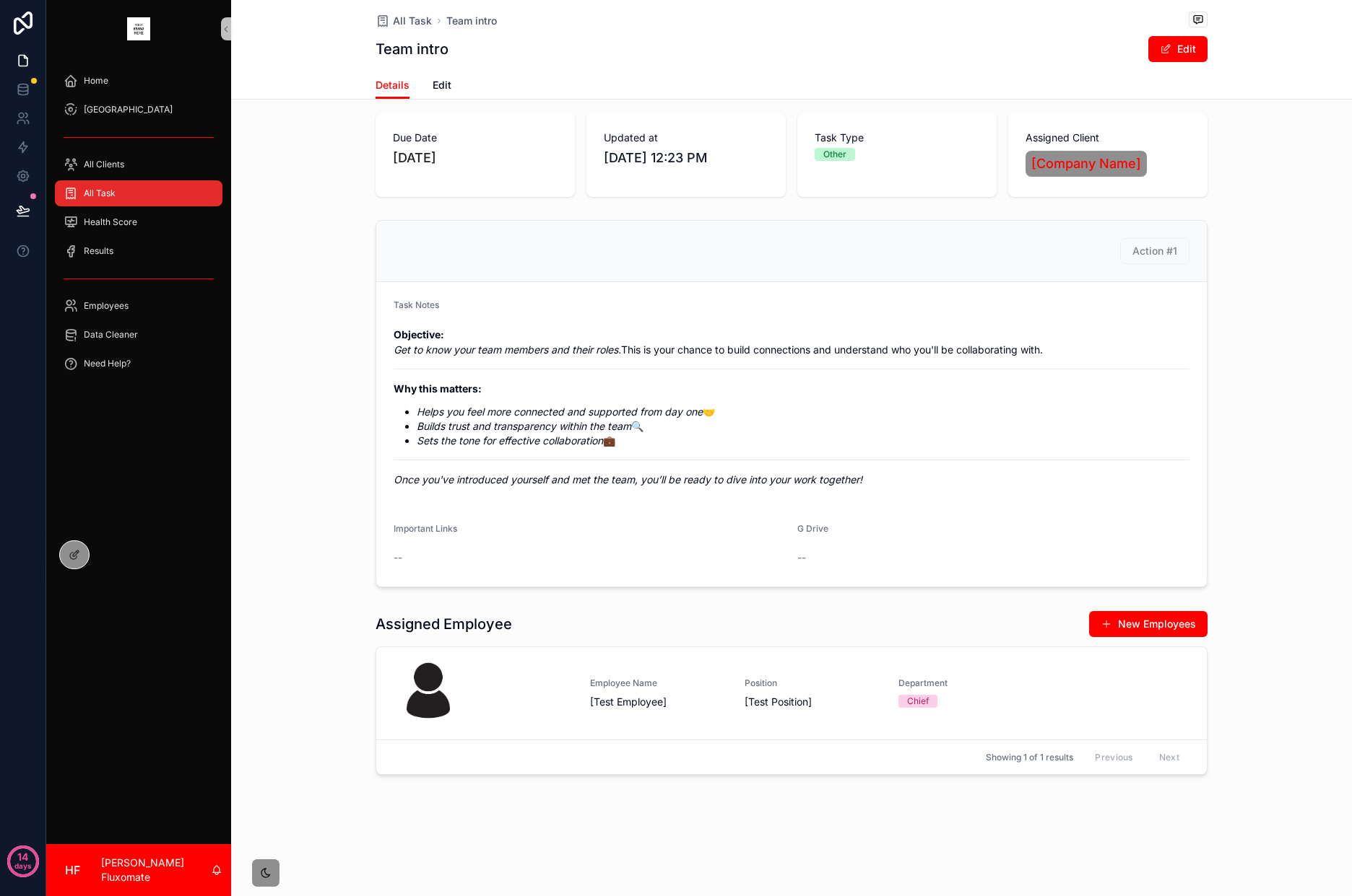
scroll to position [137, 0]
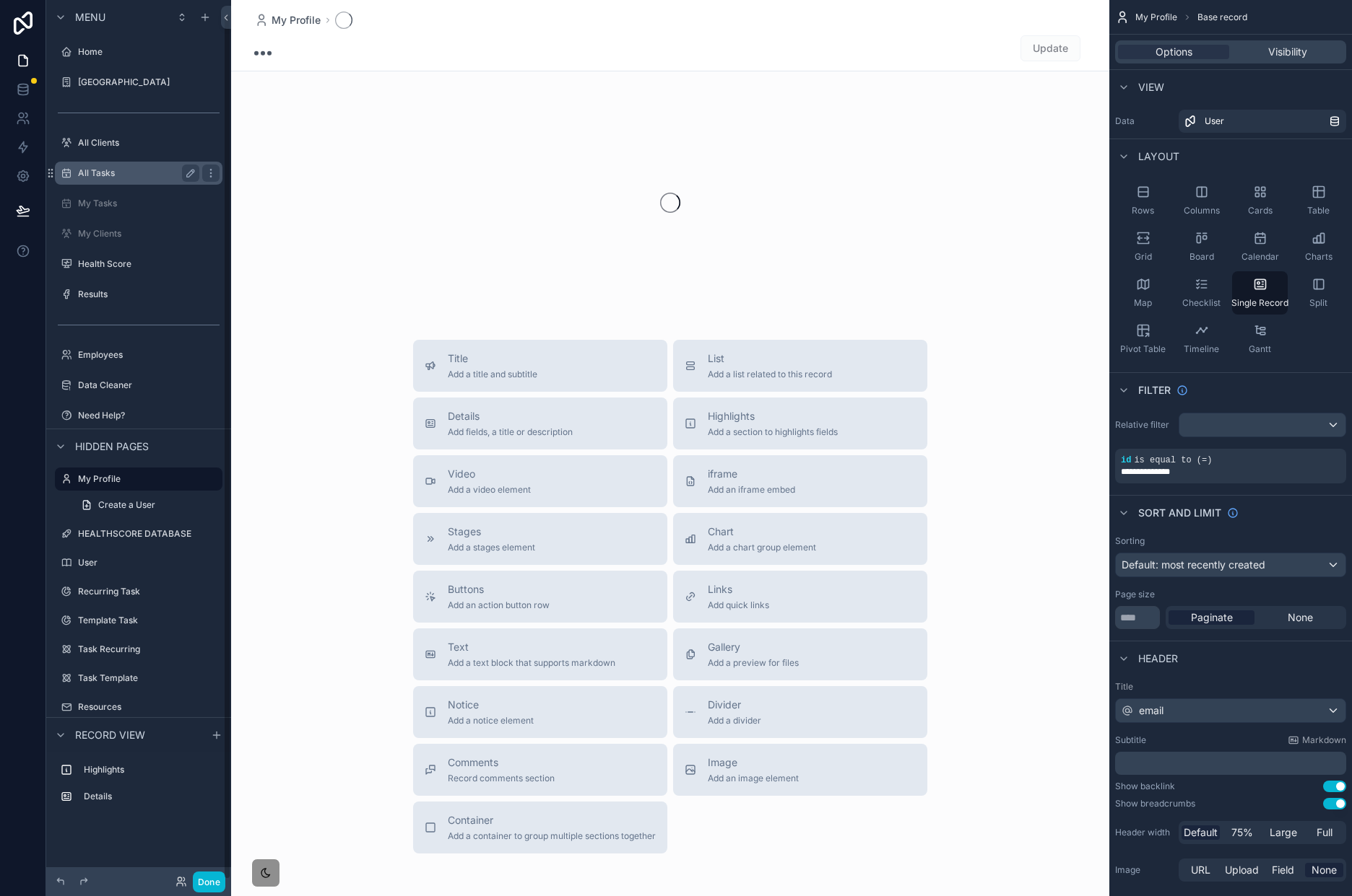
scroll to position [14, 0]
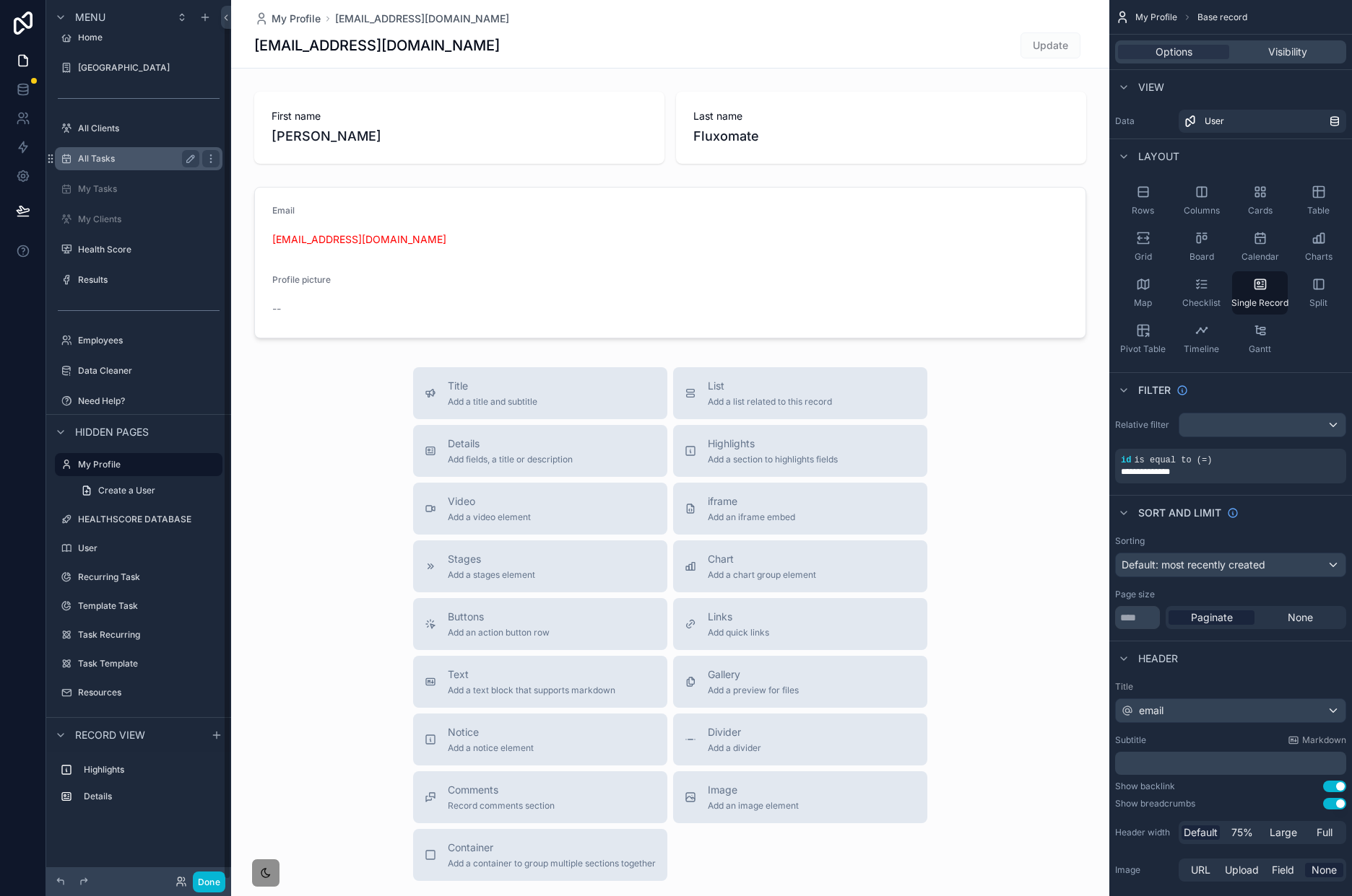
click at [115, 163] on label "All Tasks" at bounding box center [135, 158] width 115 height 12
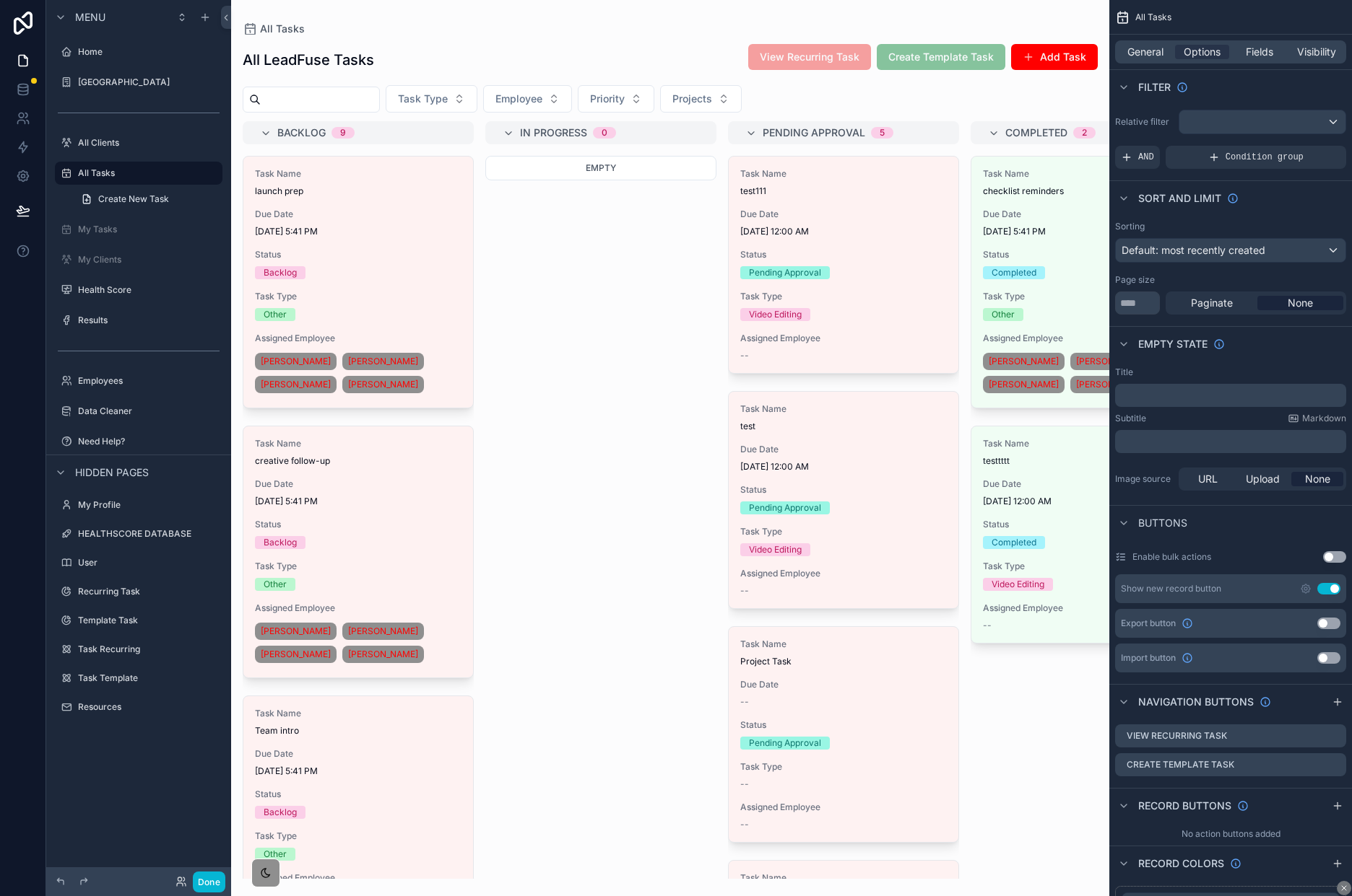
click at [411, 291] on div "scrollable content" at bounding box center [670, 448] width 878 height 896
click at [415, 269] on div "Backlog" at bounding box center [358, 273] width 207 height 13
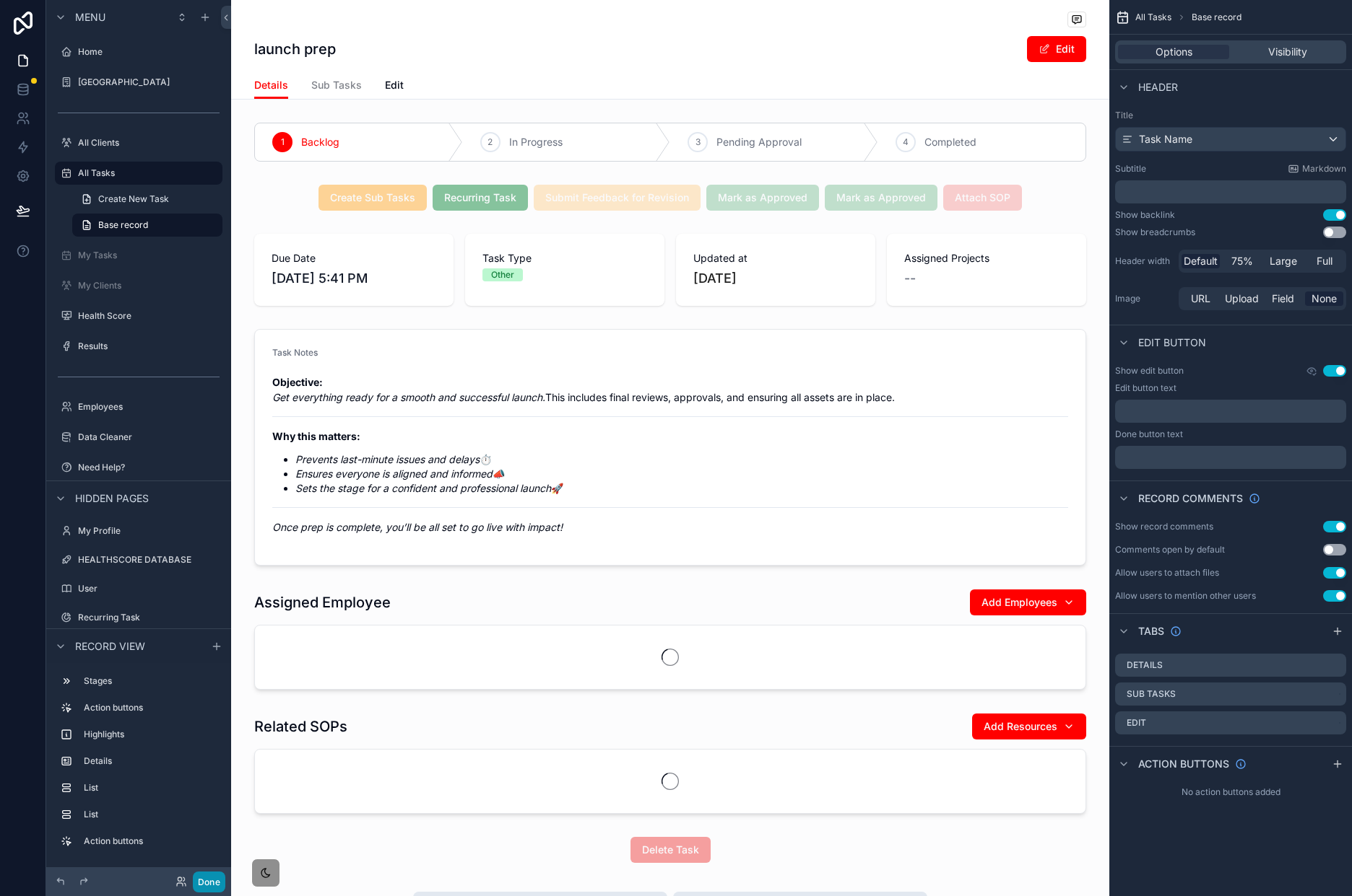
click at [203, 672] on div "Done" at bounding box center [197, 882] width 58 height 21
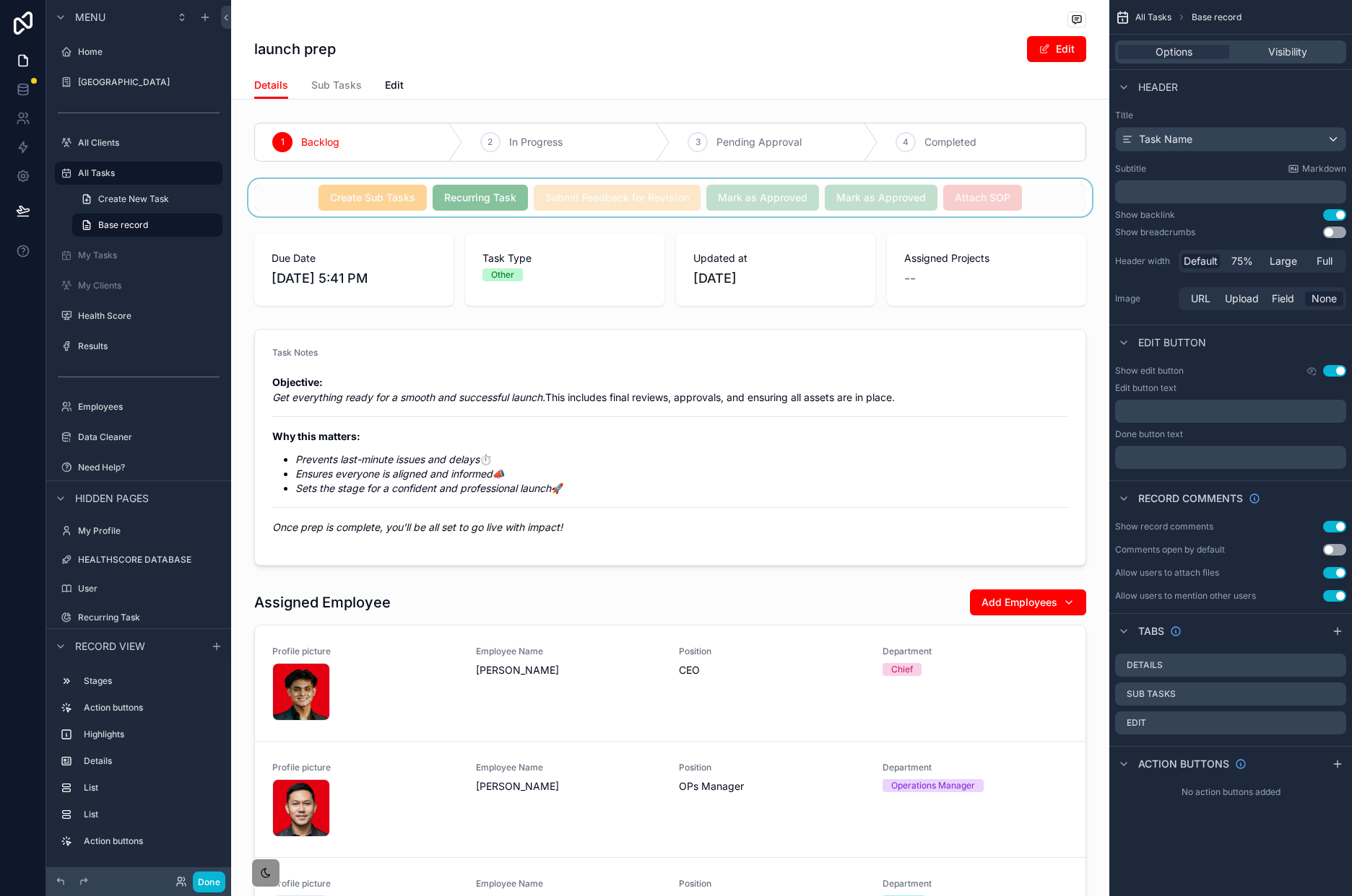
drag, startPoint x: 1003, startPoint y: 204, endPoint x: 1011, endPoint y: 203, distance: 8.1
click at [1003, 204] on div "scrollable content" at bounding box center [670, 197] width 878 height 37
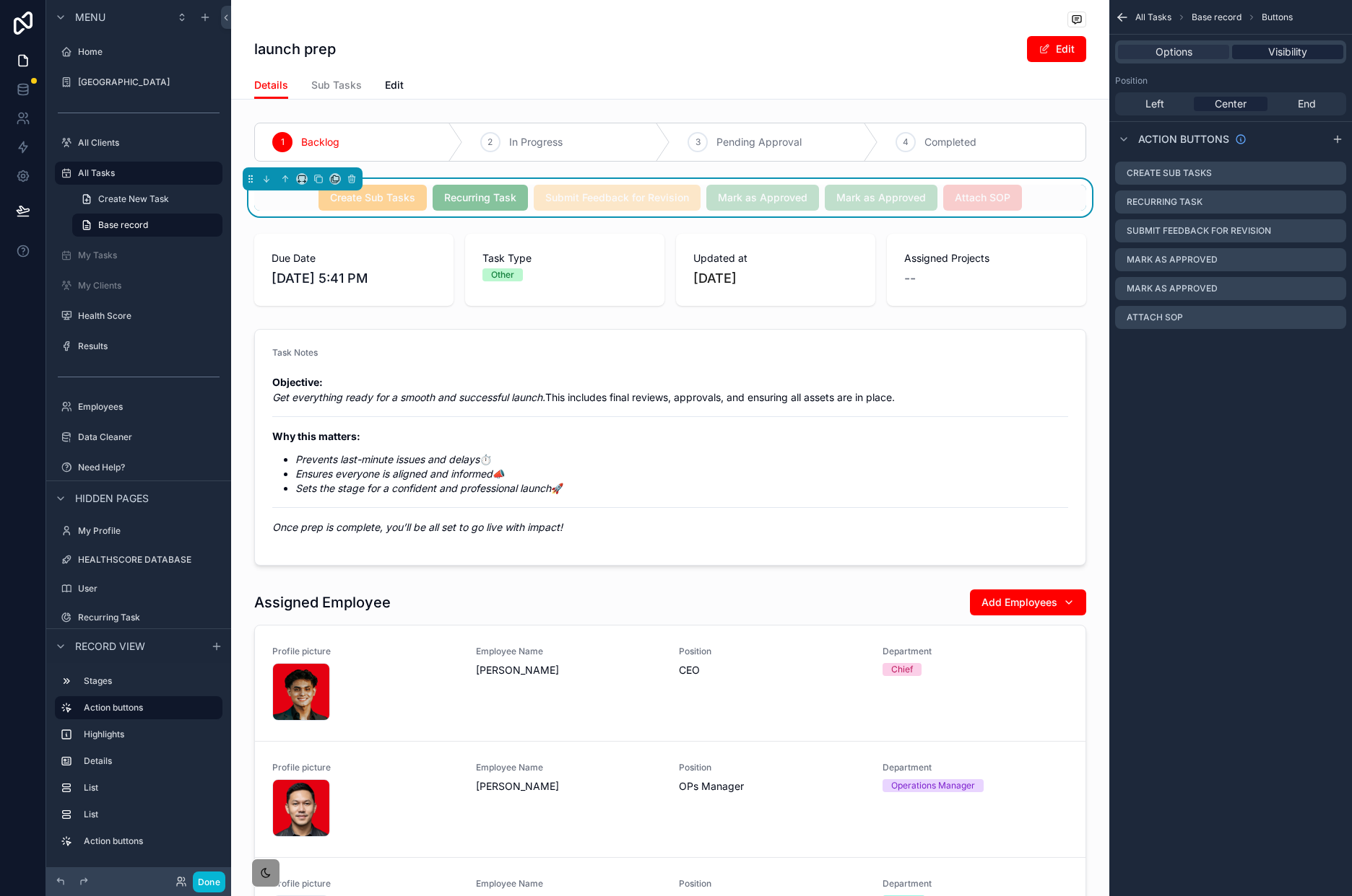
click at [1013, 53] on span "Visibility" at bounding box center [1287, 51] width 39 height 14
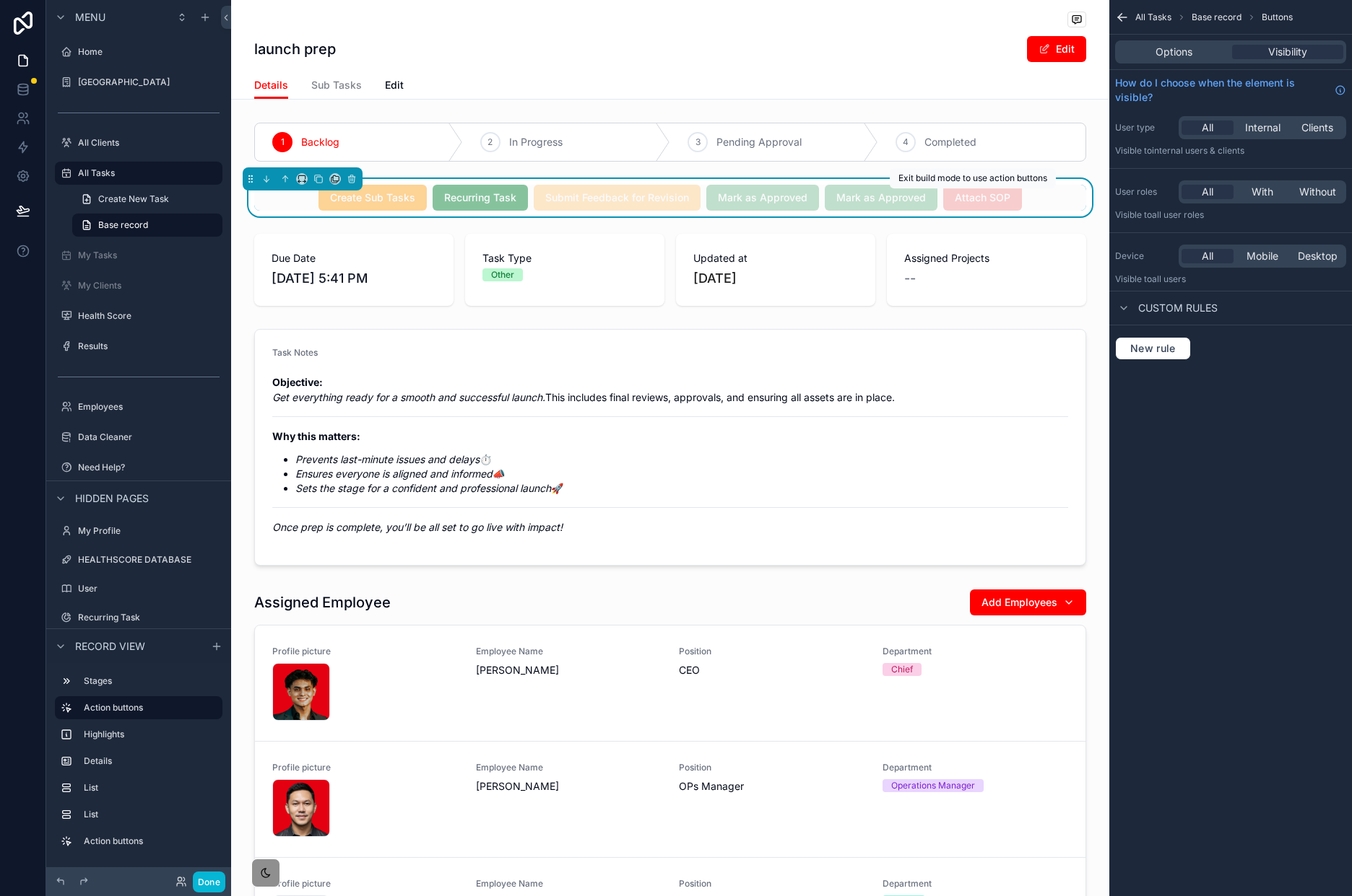
click at [1013, 197] on div "Create Sub Tasks Recurring Task Submit Feedback for Revision Mark as Approved M…" at bounding box center [670, 197] width 832 height 26
click at [1013, 207] on div "Create Sub Tasks Recurring Task Submit Feedback for Revision Mark as Approved M…" at bounding box center [670, 197] width 832 height 26
click at [1013, 46] on span "Options" at bounding box center [1174, 51] width 37 height 14
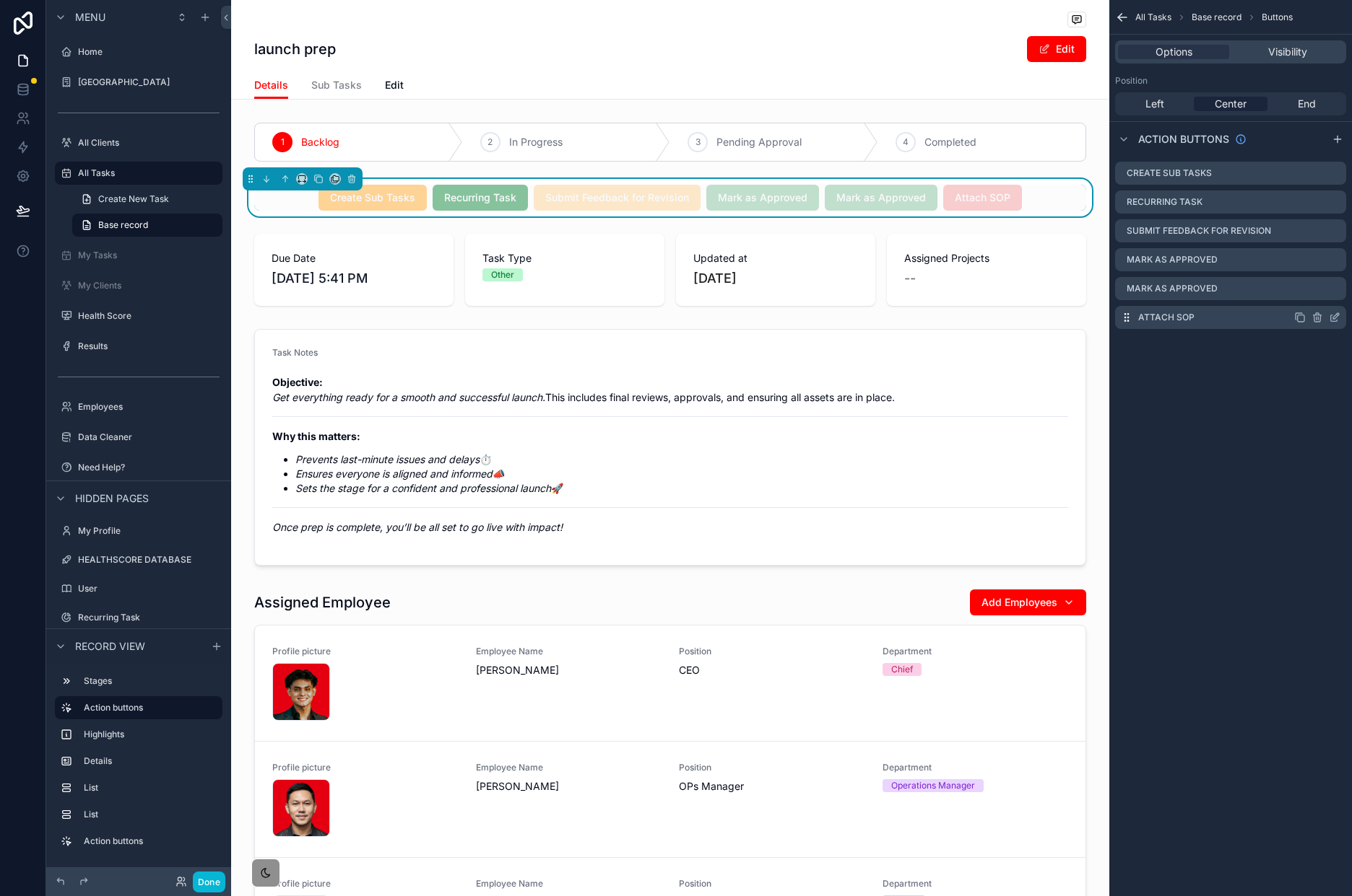
click at [1013, 315] on icon "scrollable content" at bounding box center [1335, 318] width 12 height 12
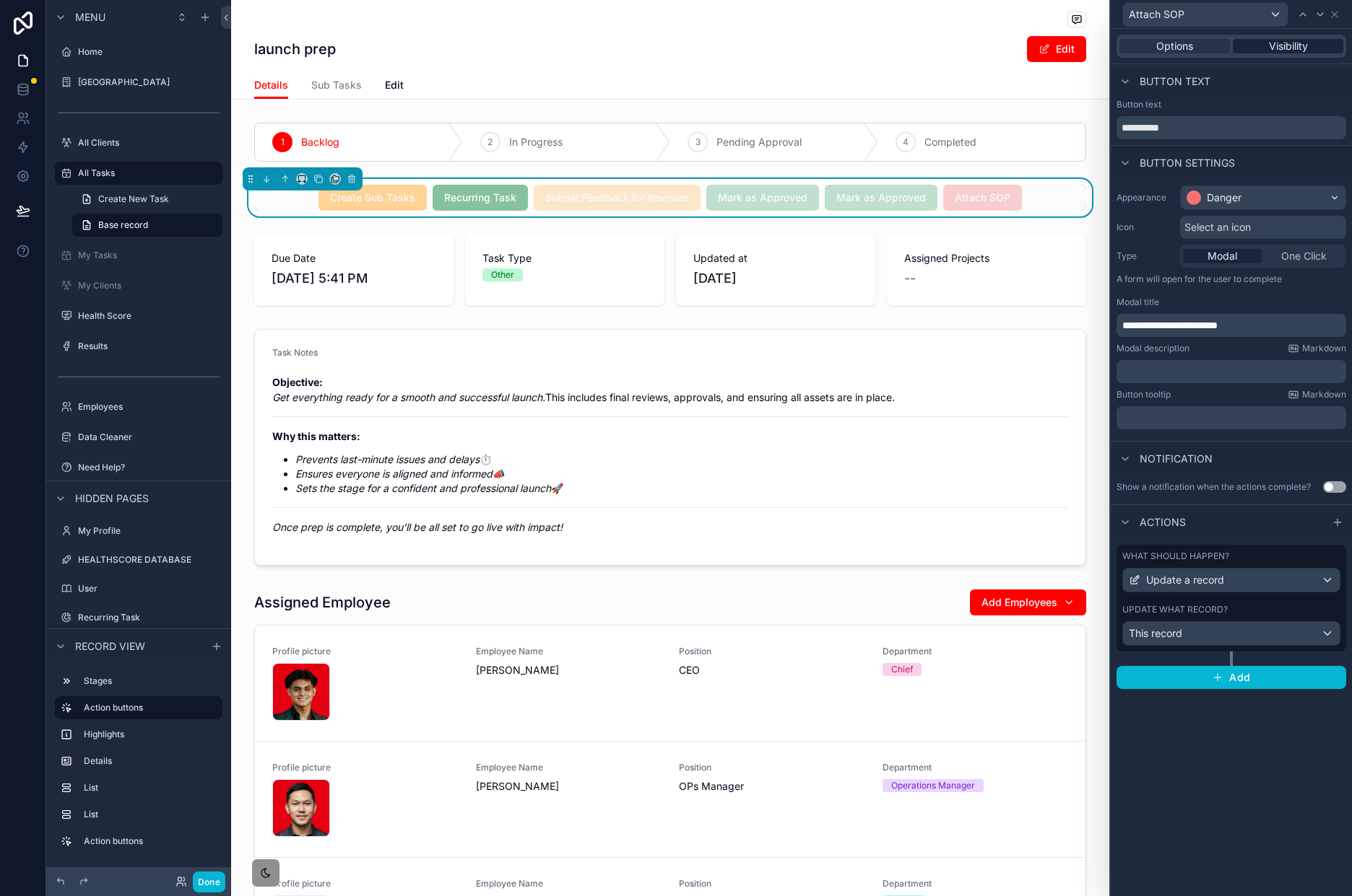
click at [1013, 48] on div "Visibility" at bounding box center [1287, 46] width 110 height 14
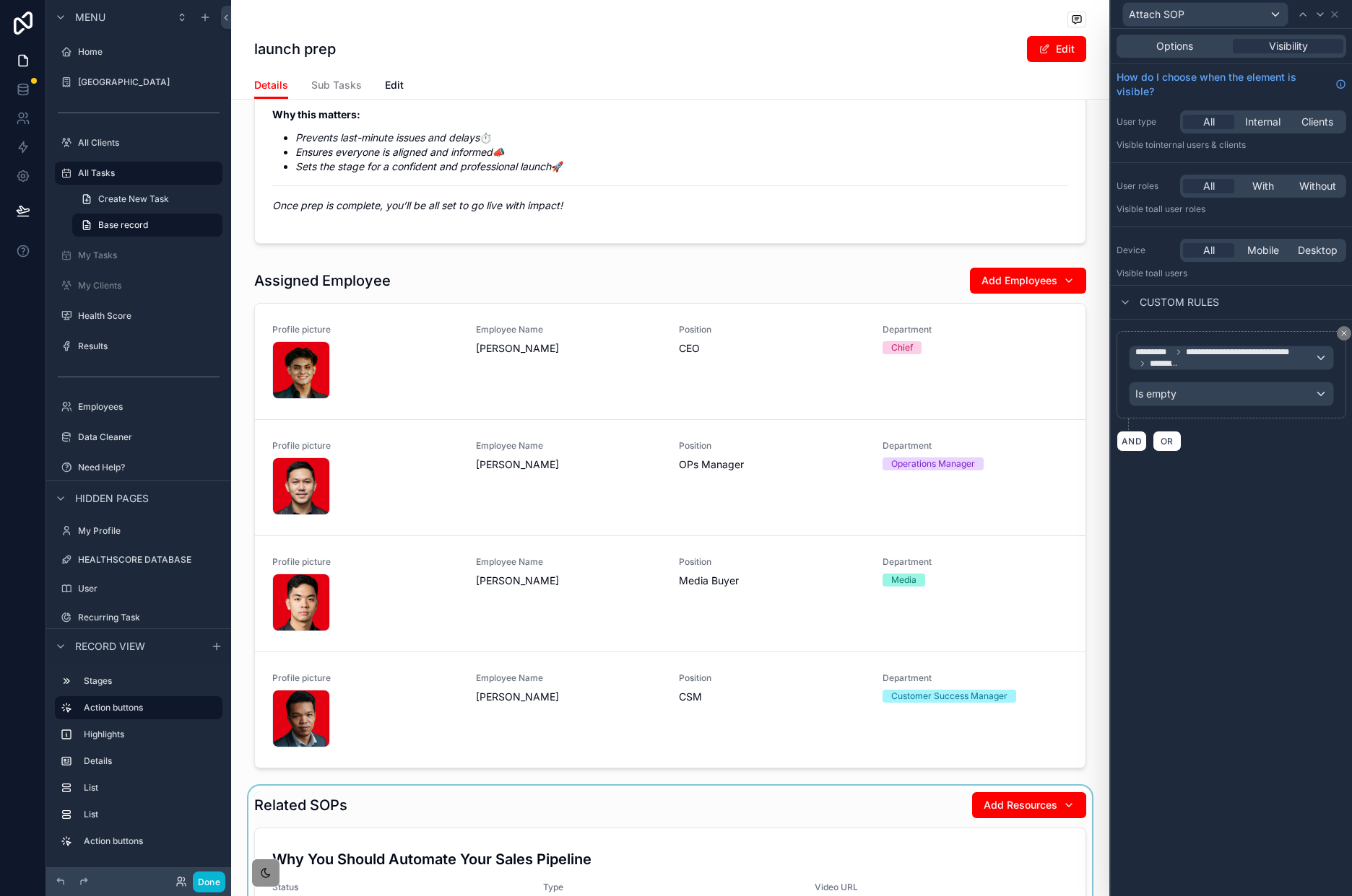
scroll to position [647, 0]
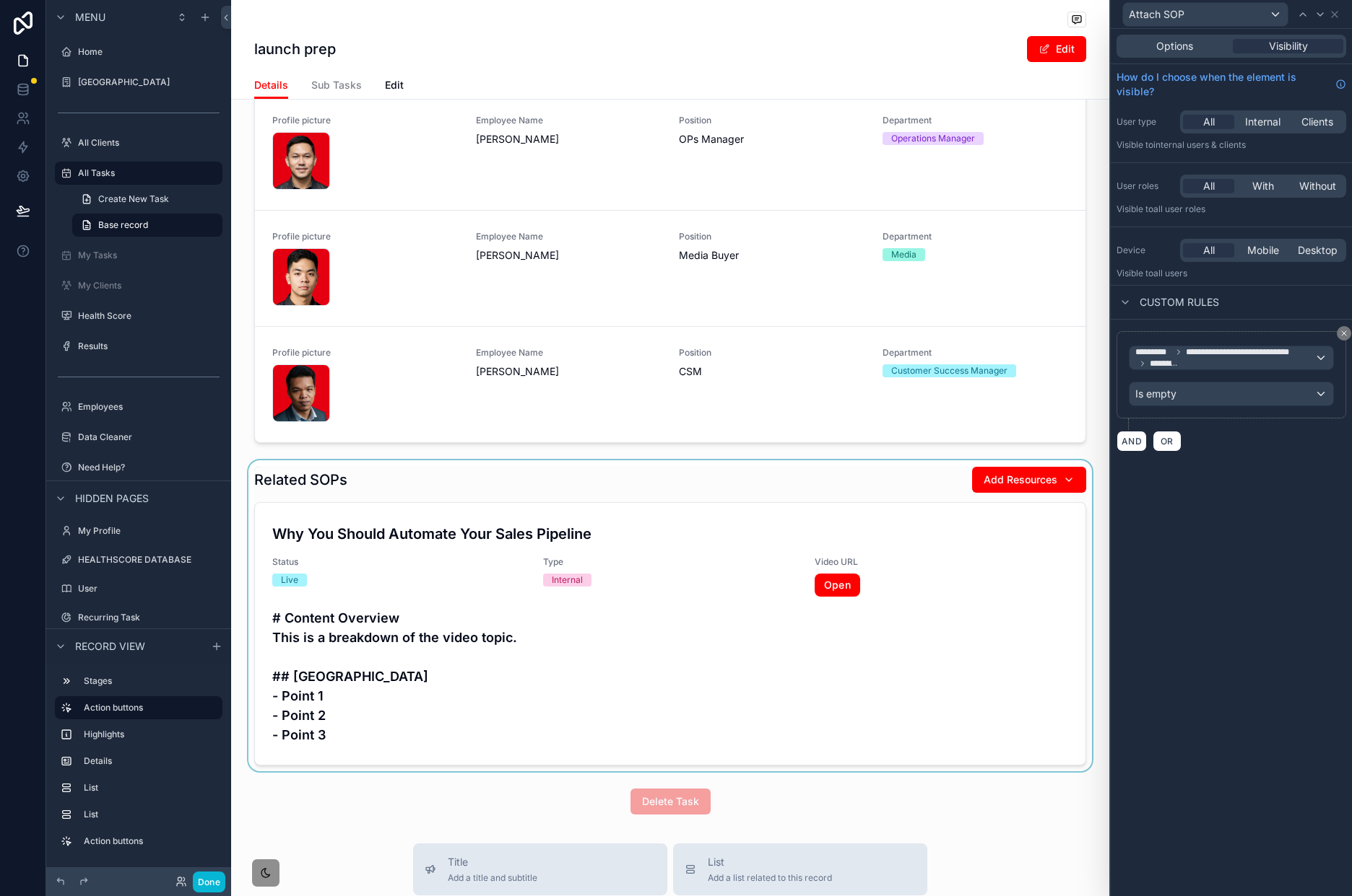
click at [896, 672] on div "scrollable content" at bounding box center [670, 616] width 878 height 311
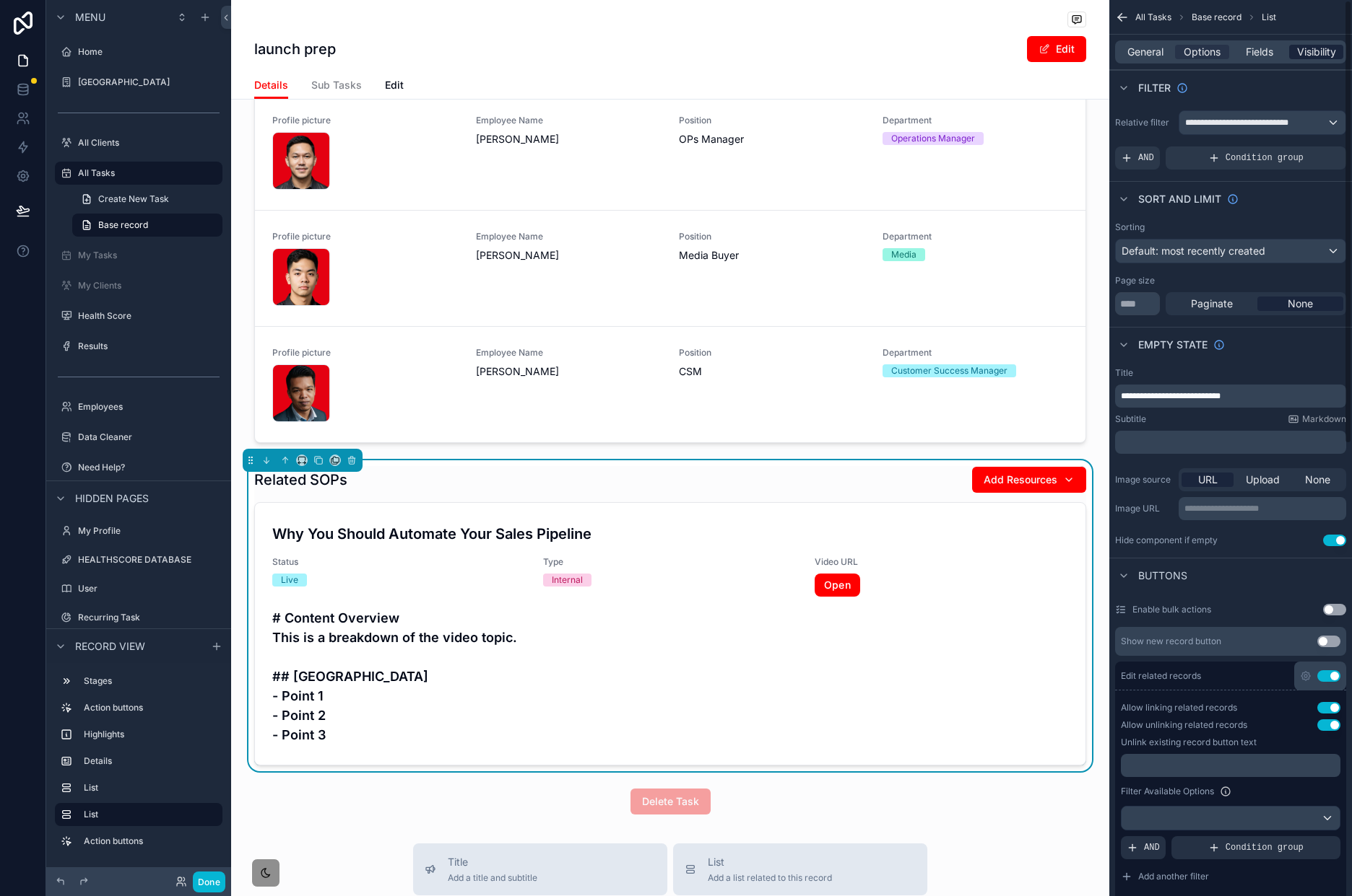
click at [1013, 55] on span "Visibility" at bounding box center [1315, 51] width 39 height 14
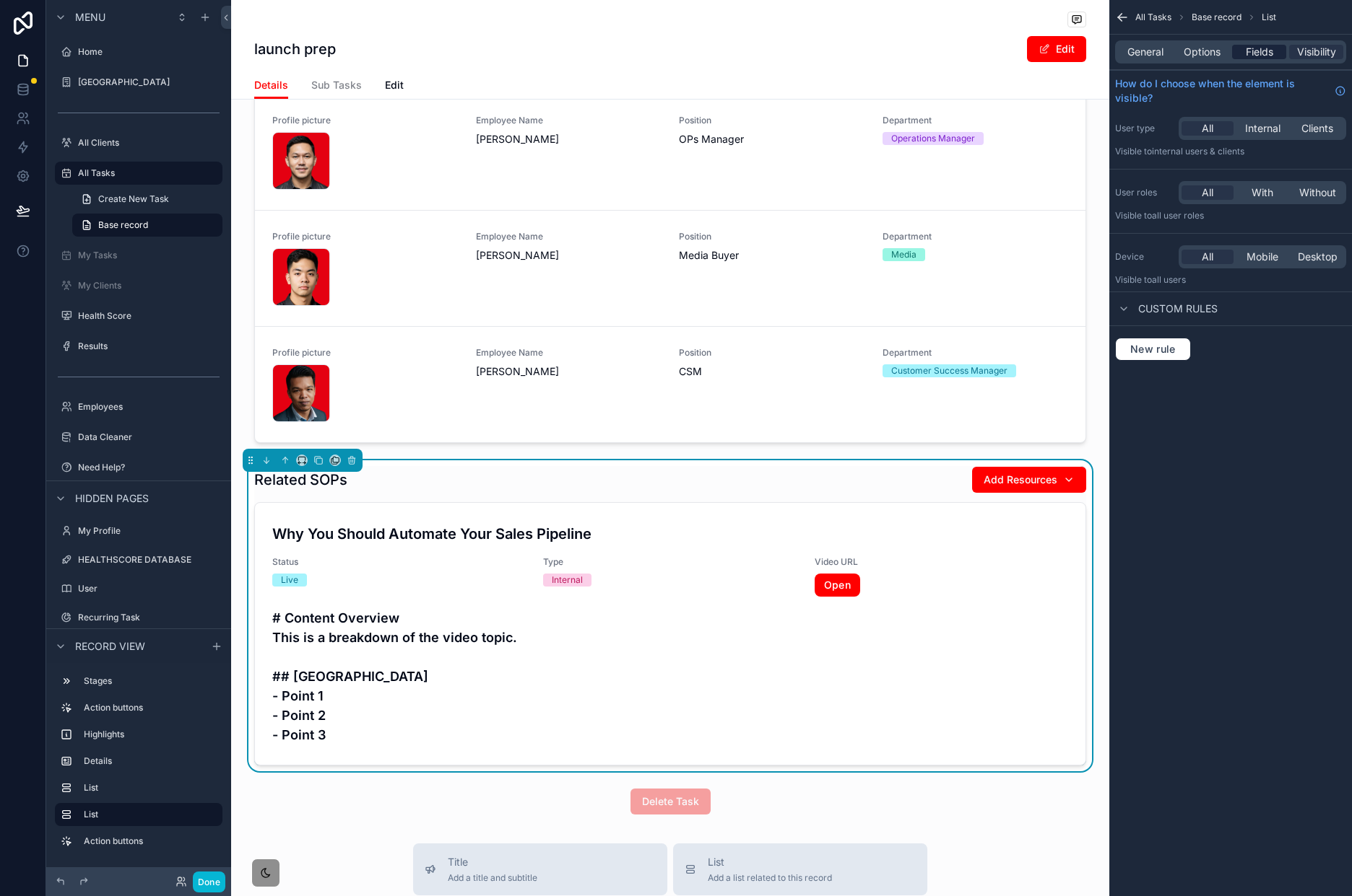
click at [1013, 46] on div "Fields" at bounding box center [1258, 51] width 54 height 14
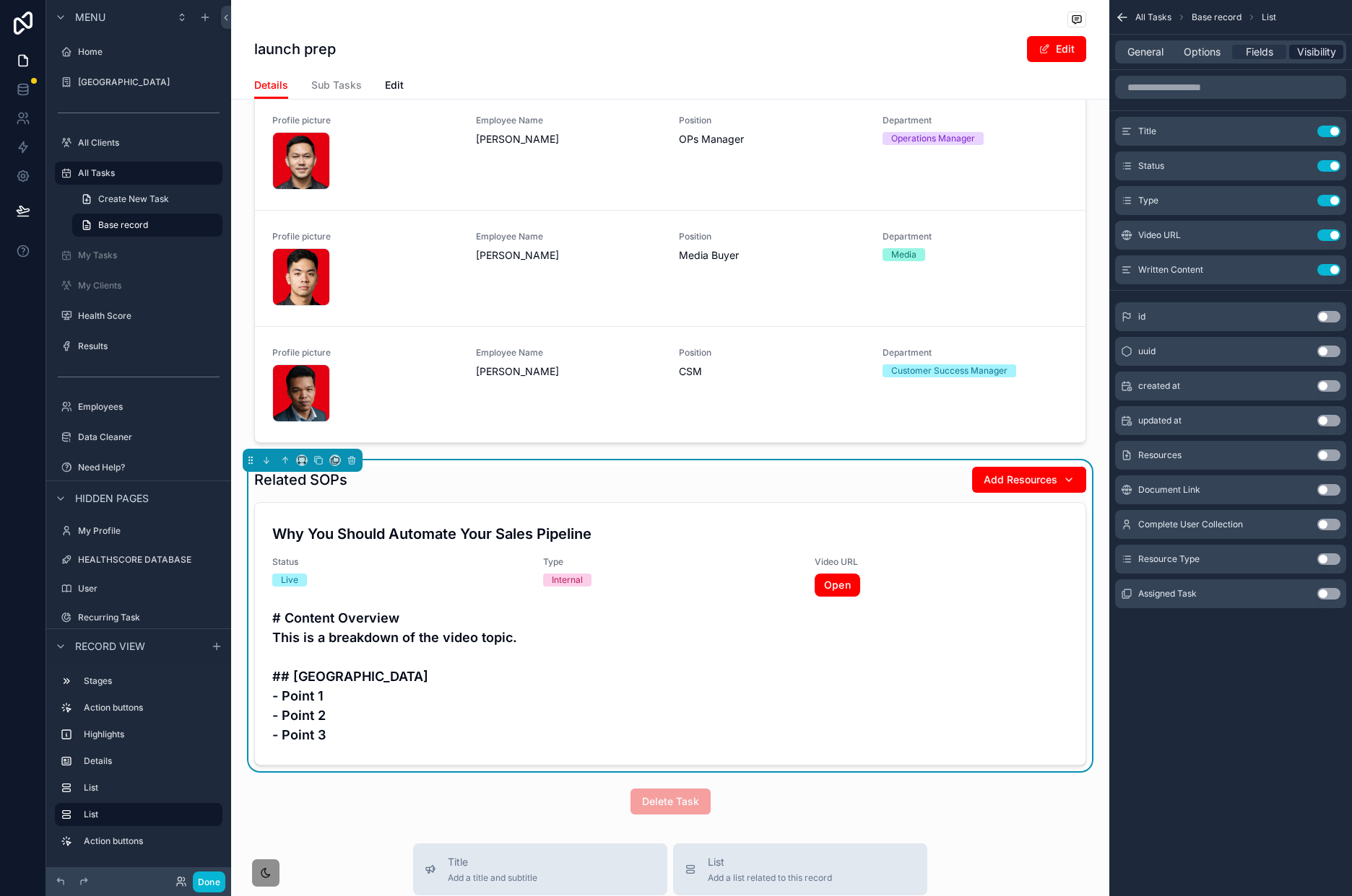
click at [1013, 47] on span "Visibility" at bounding box center [1315, 51] width 39 height 14
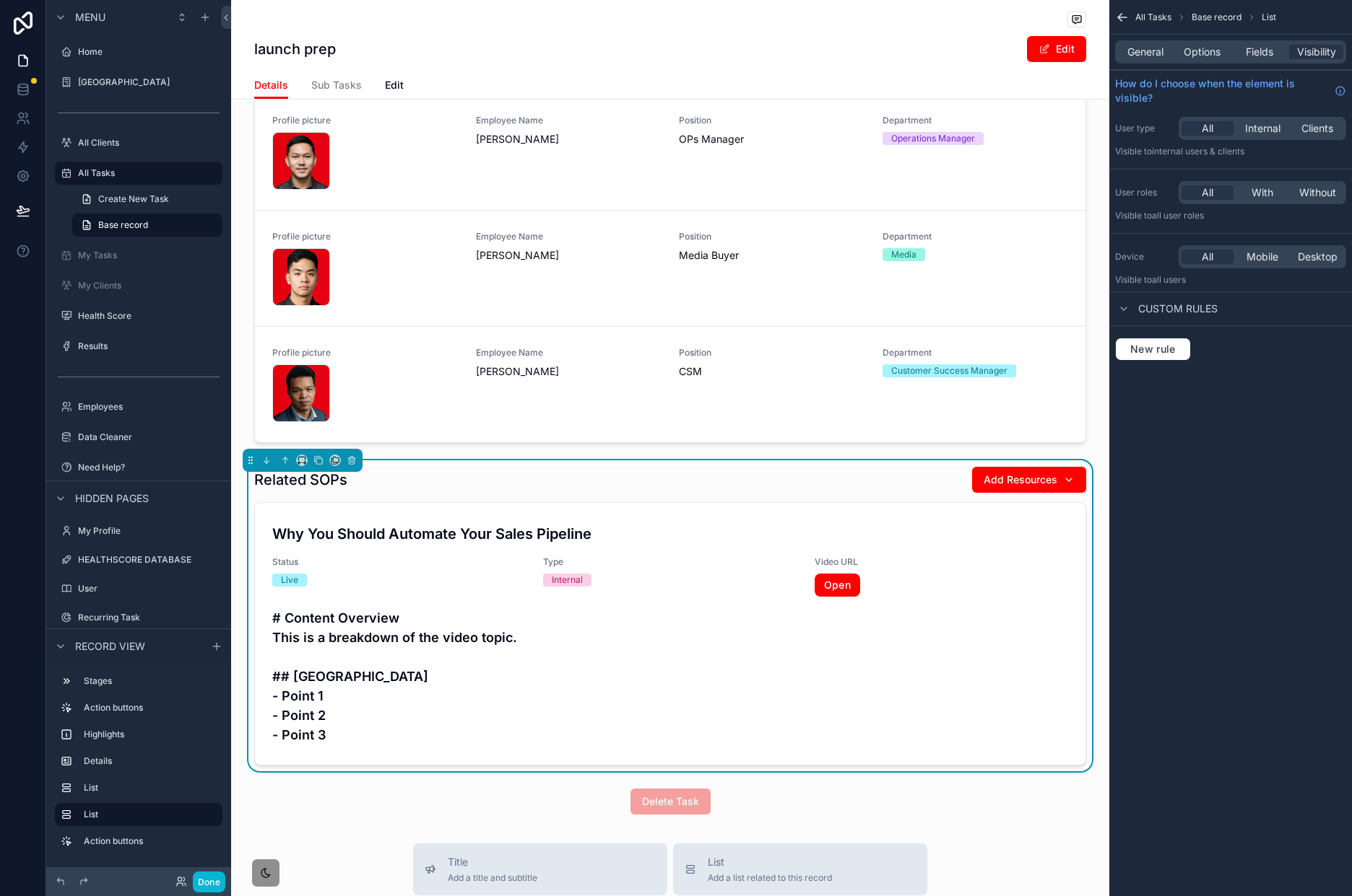
click at [861, 487] on div "Related SOPs Add Resources" at bounding box center [670, 480] width 832 height 27
click at [1013, 54] on span "Fields" at bounding box center [1259, 51] width 27 height 14
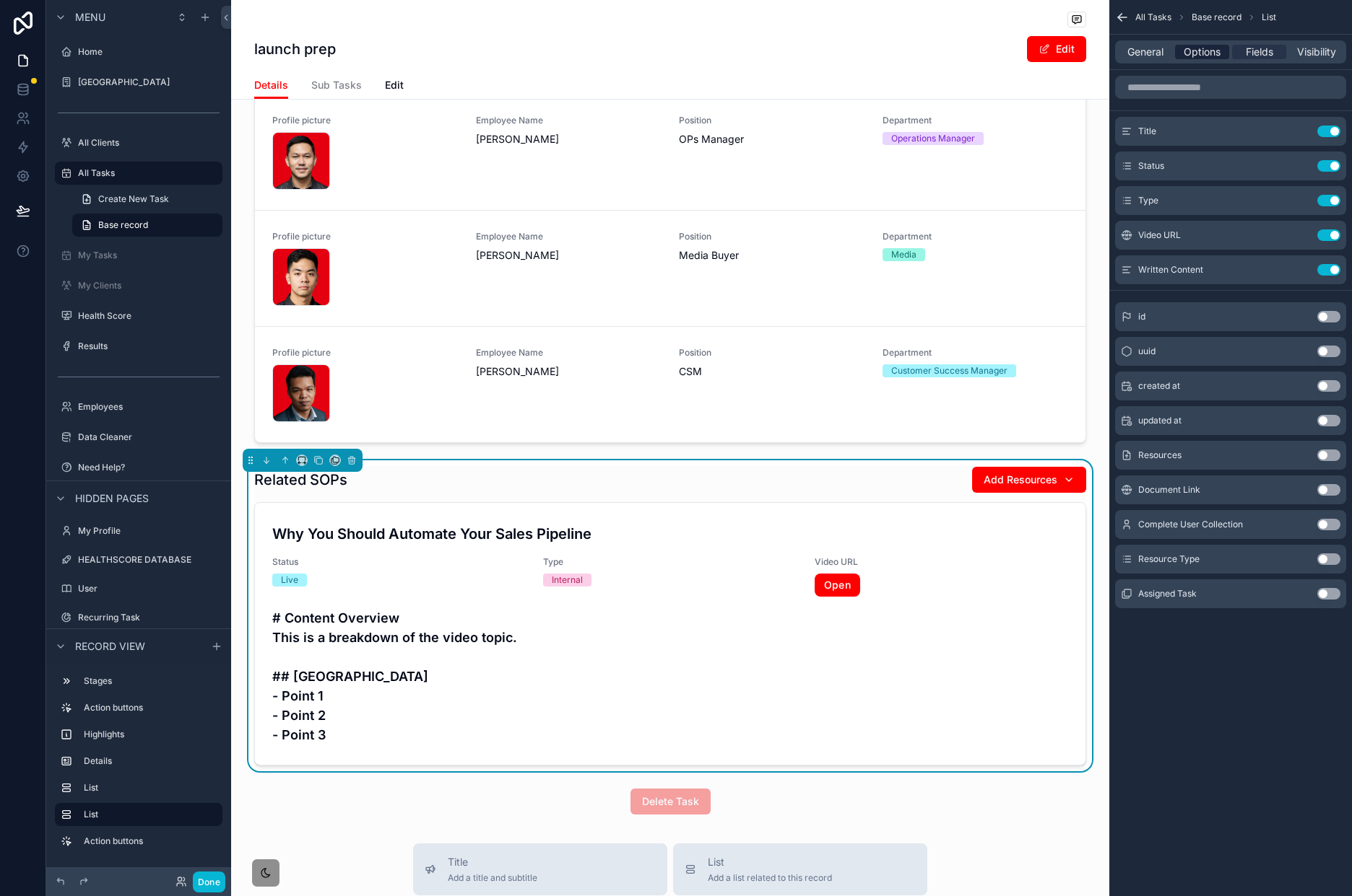
click at [1013, 53] on span "Options" at bounding box center [1202, 51] width 37 height 14
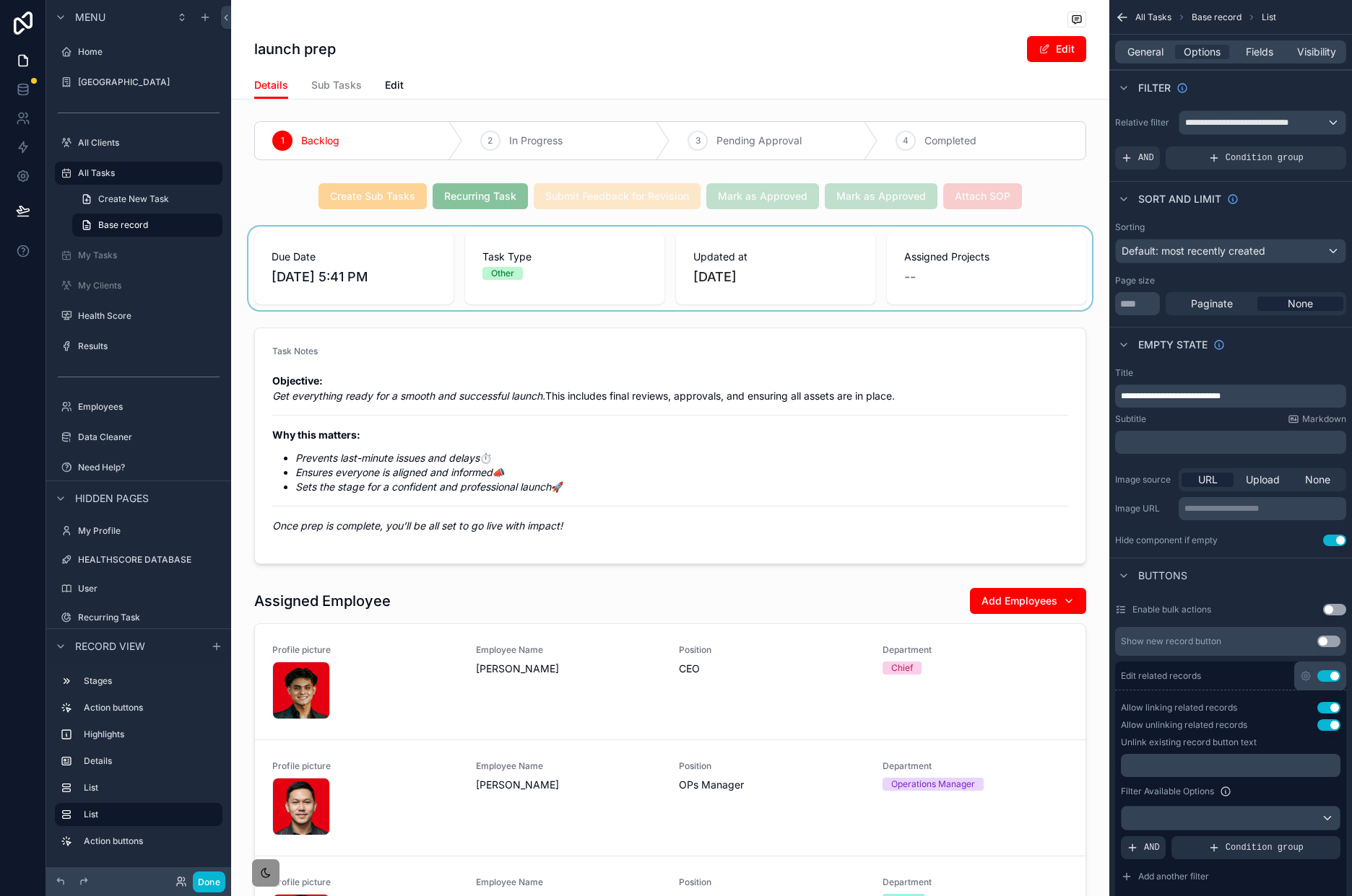
scroll to position [0, 0]
click at [1013, 213] on div "scrollable content" at bounding box center [670, 197] width 878 height 37
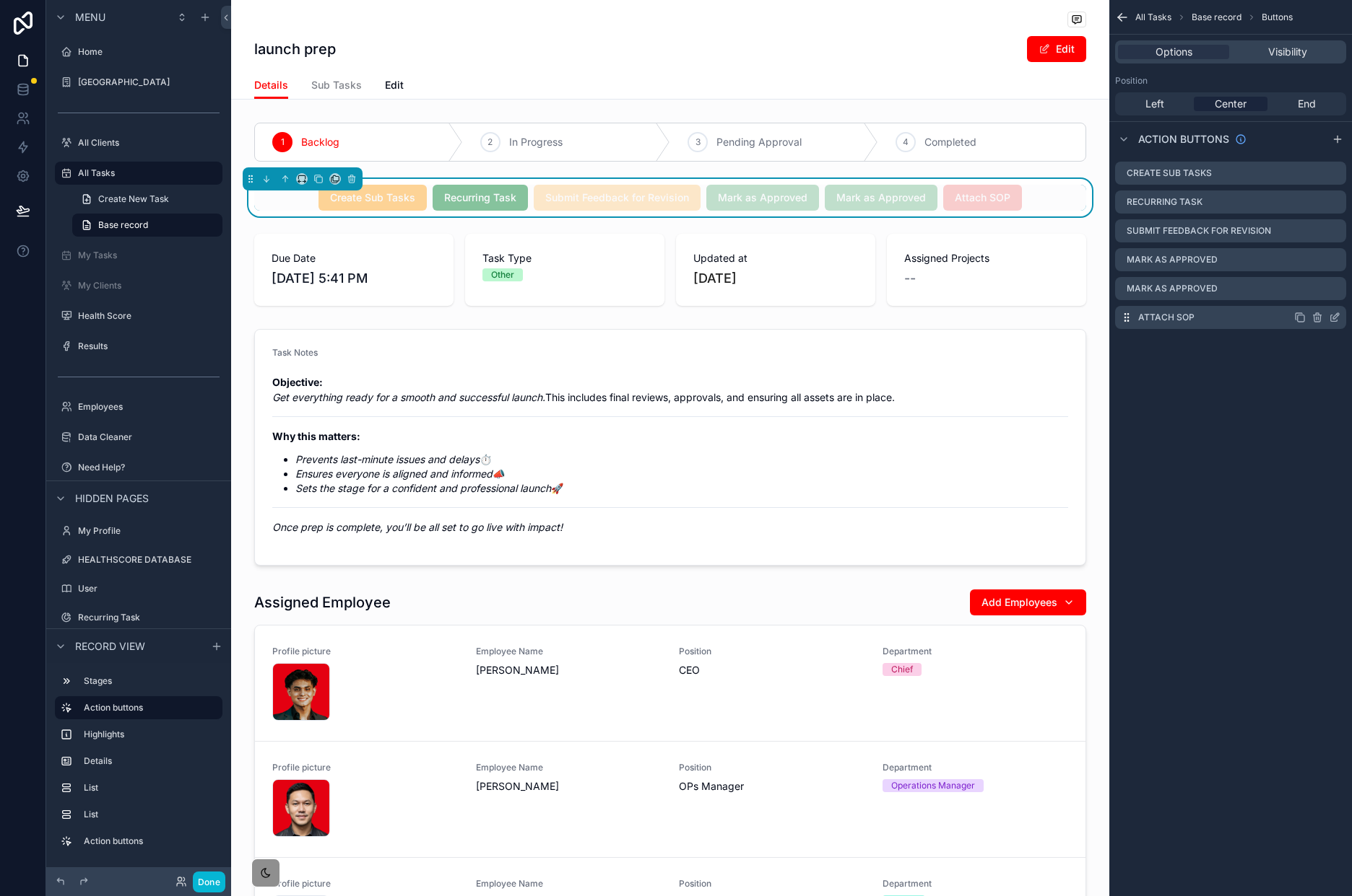
click at [1013, 318] on icon "scrollable content" at bounding box center [1335, 318] width 12 height 12
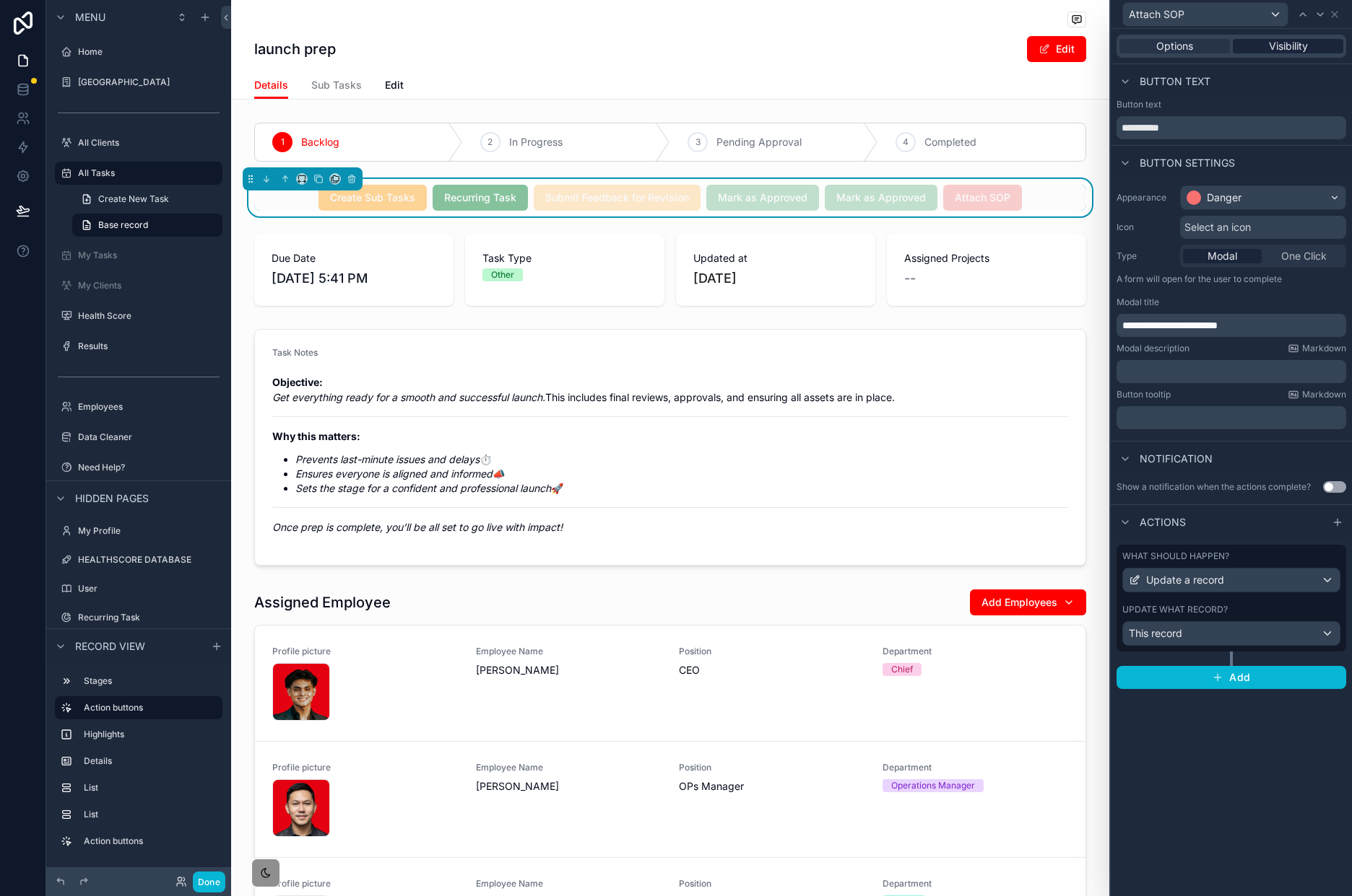
drag, startPoint x: 1297, startPoint y: 36, endPoint x: 1296, endPoint y: 48, distance: 12.0
click at [1013, 37] on div "Options Visibility" at bounding box center [1231, 46] width 230 height 23
click at [1013, 51] on span "Visibility" at bounding box center [1288, 46] width 39 height 14
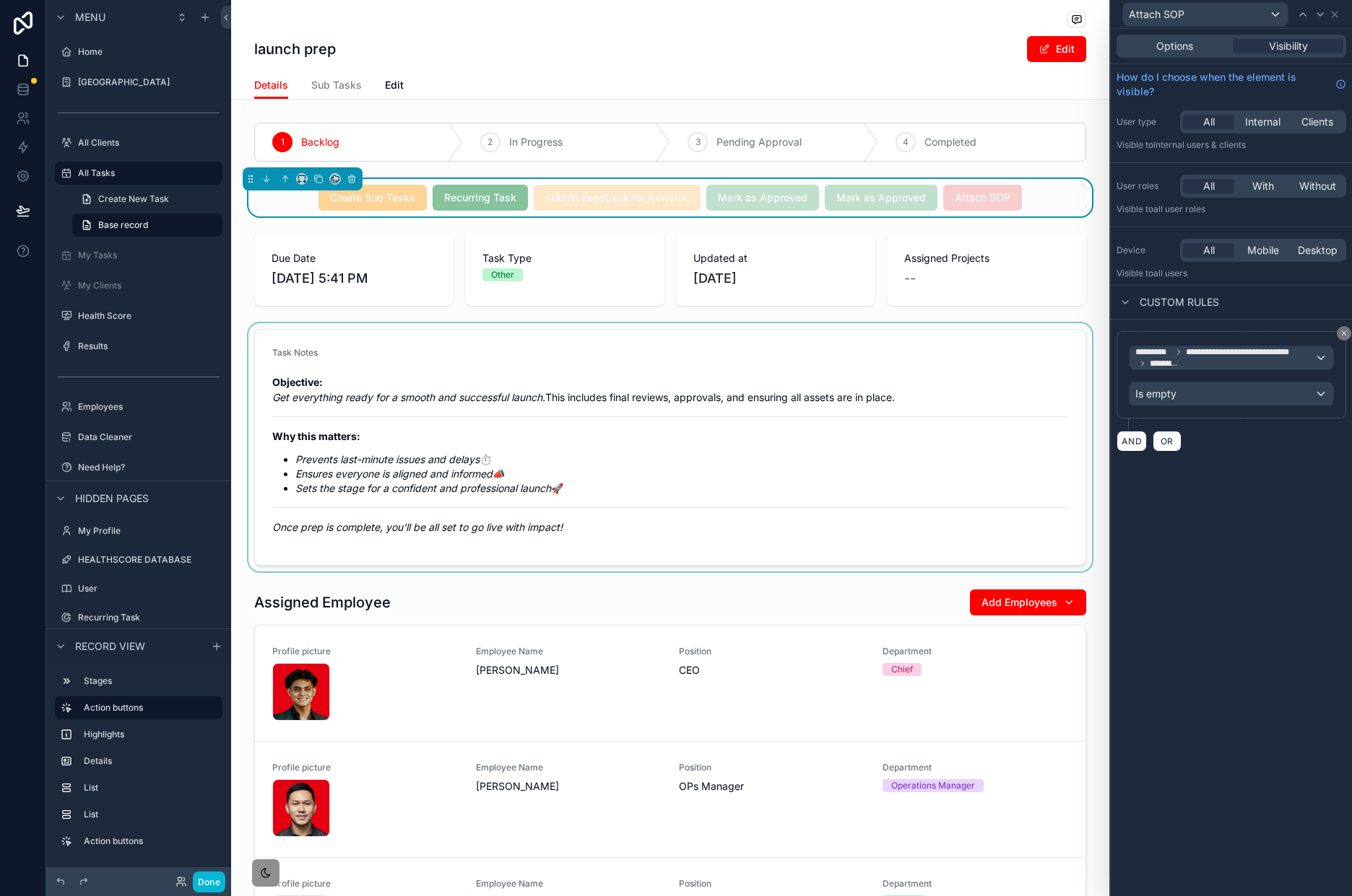
scroll to position [907, 0]
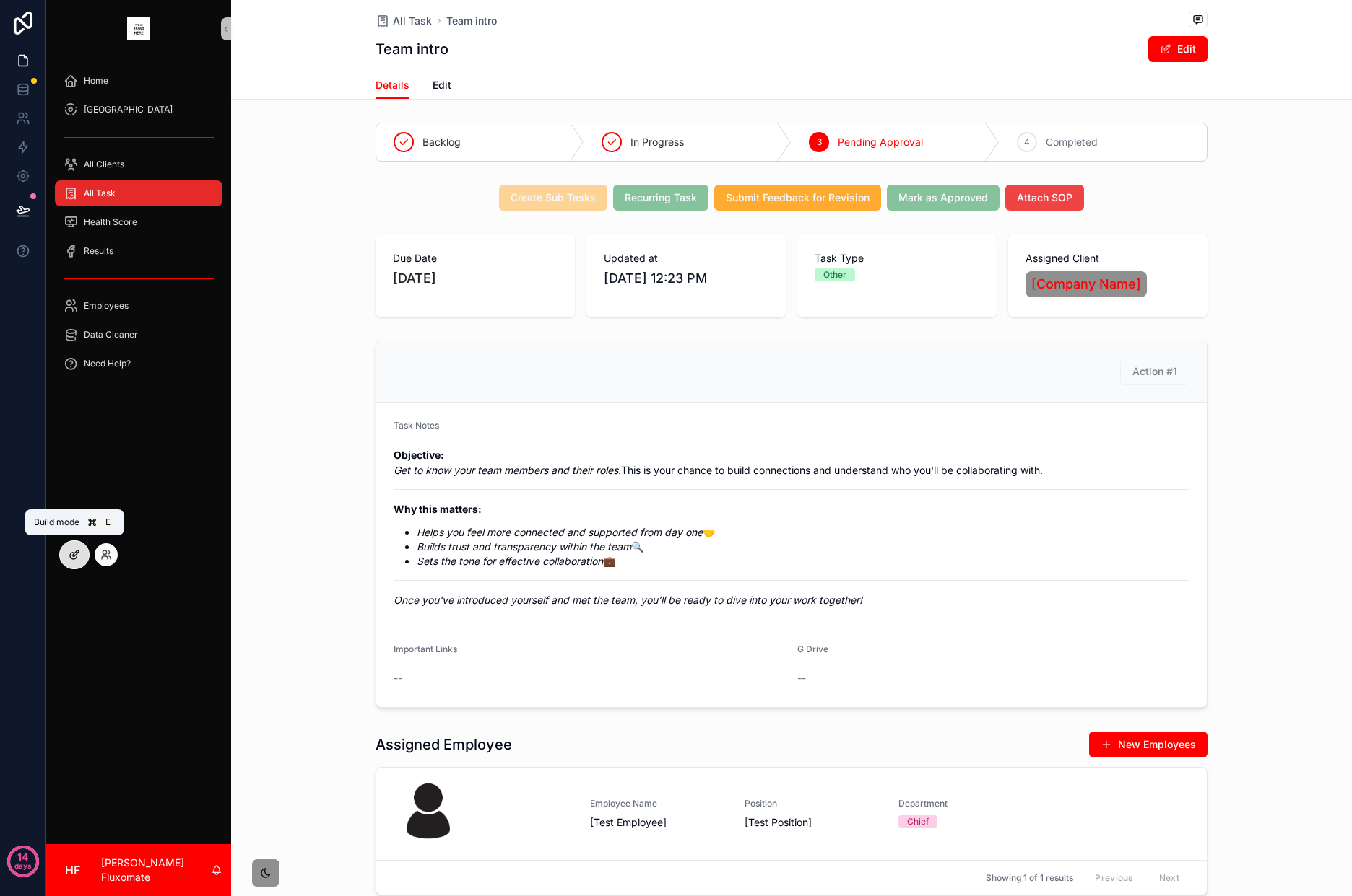
click at [79, 561] on div at bounding box center [74, 554] width 29 height 27
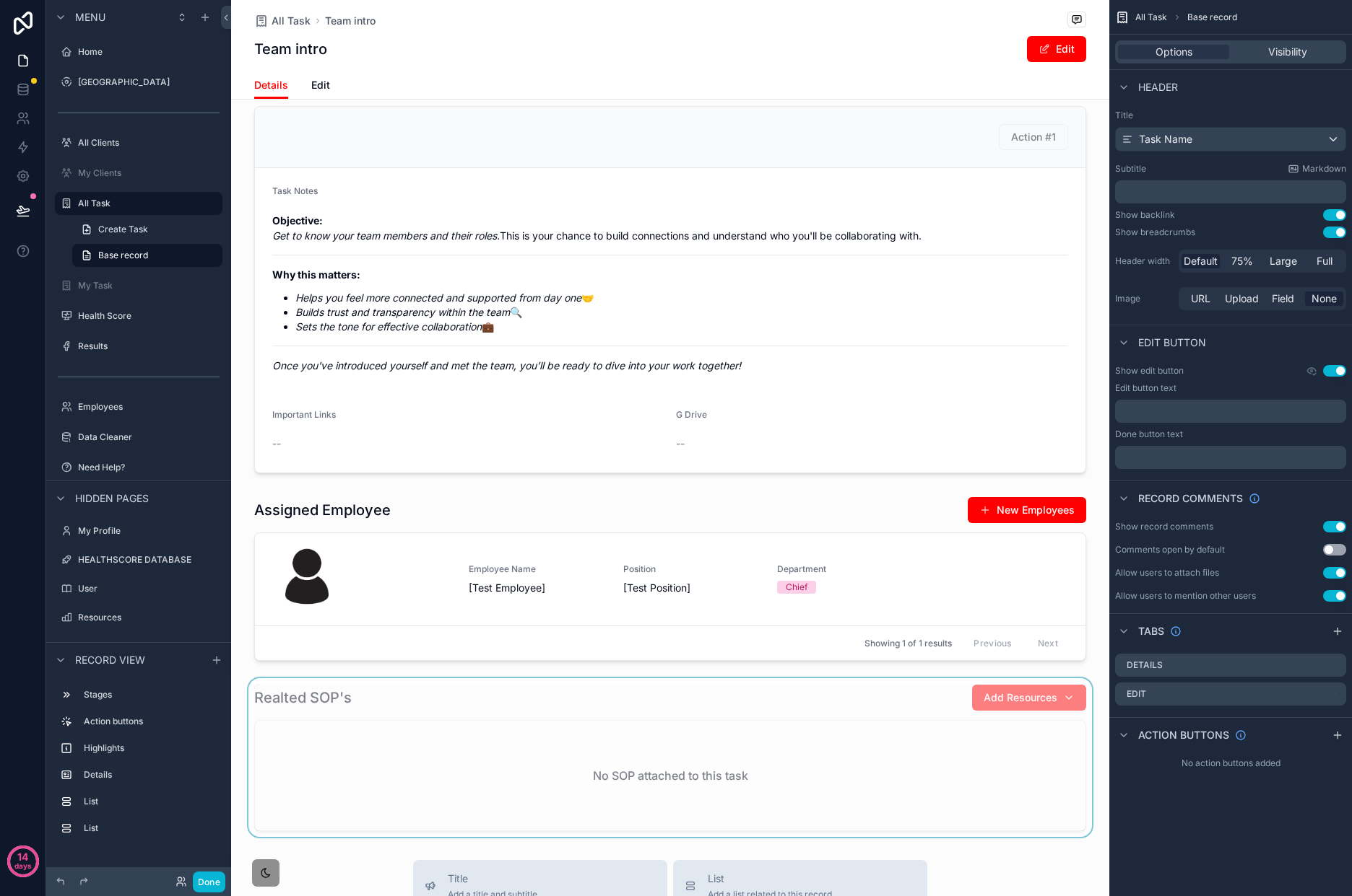
scroll to position [244, 0]
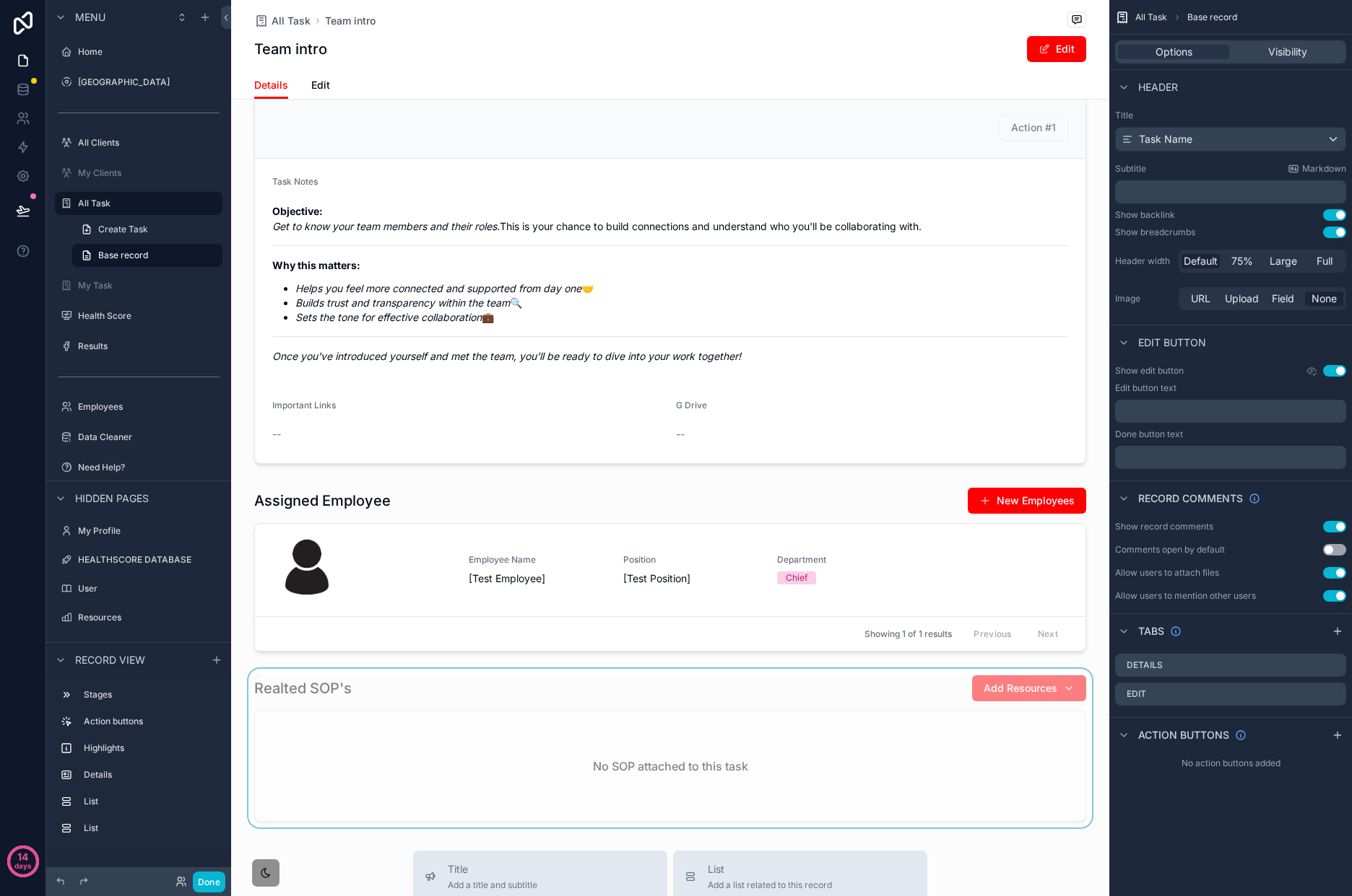
click at [845, 703] on div "scrollable content" at bounding box center [670, 747] width 878 height 158
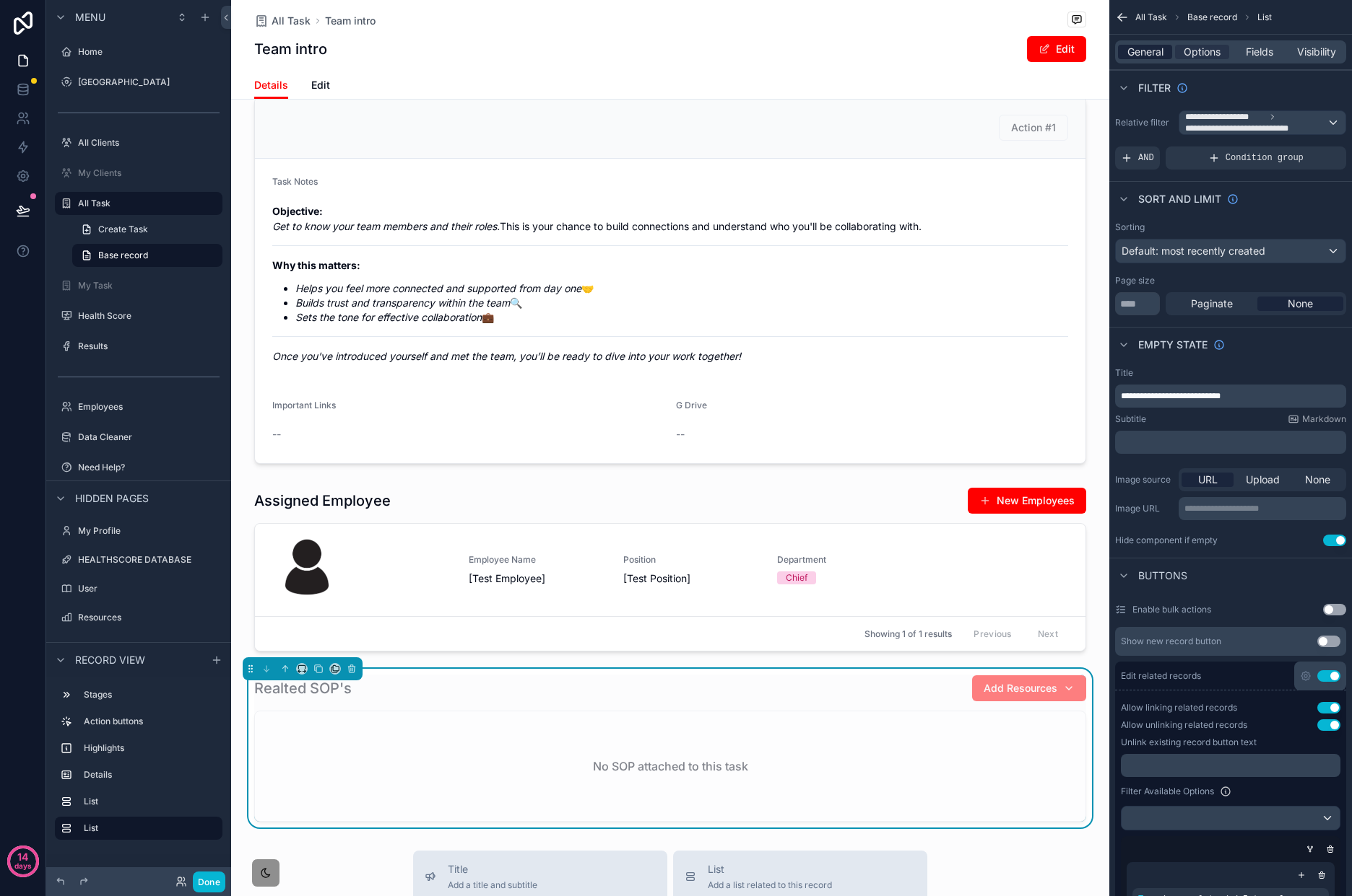
click at [1144, 52] on span "General" at bounding box center [1145, 51] width 36 height 14
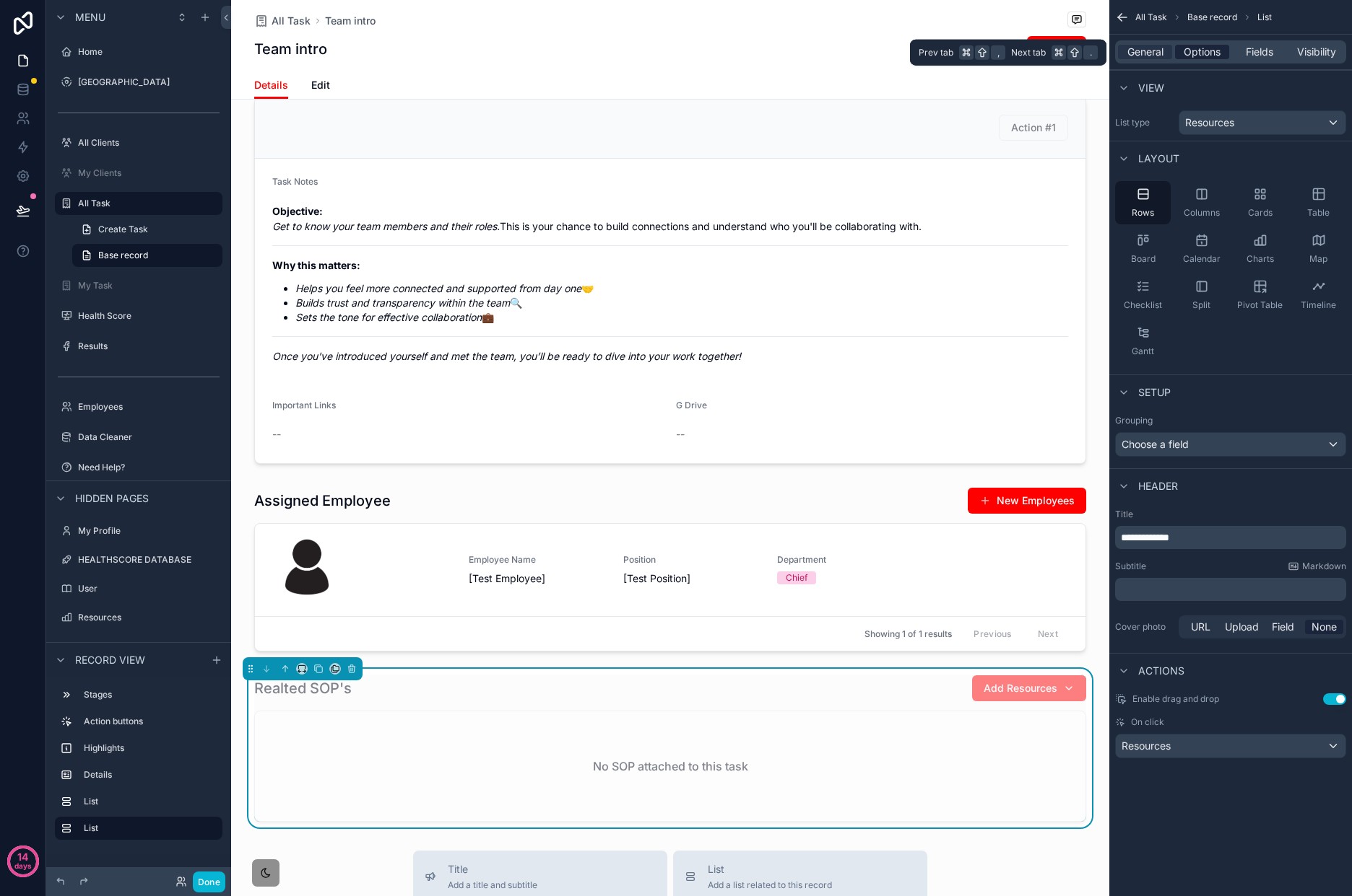
click at [1193, 53] on span "Options" at bounding box center [1202, 51] width 37 height 14
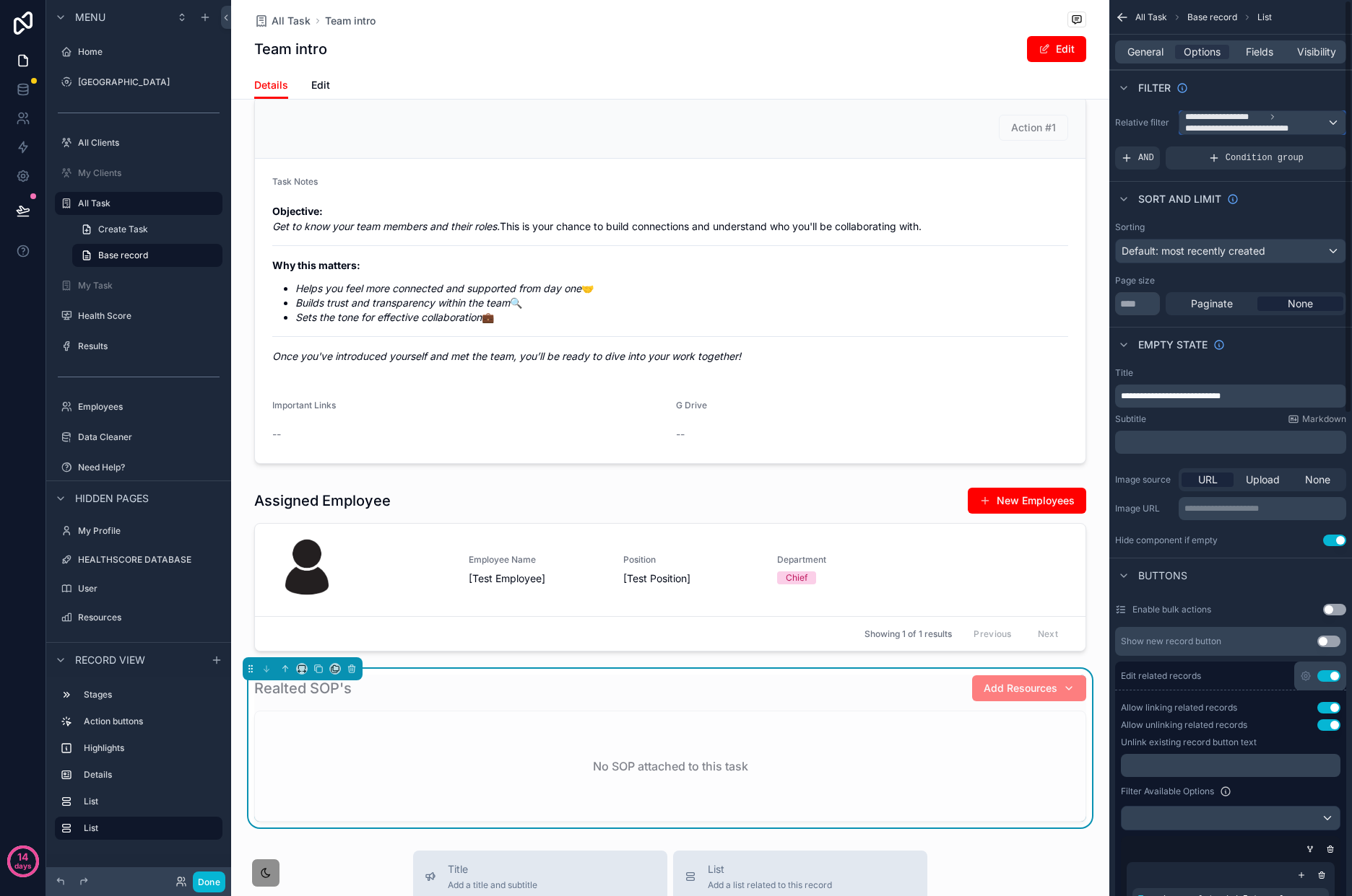
click at [1272, 123] on span "**********" at bounding box center [1246, 129] width 122 height 12
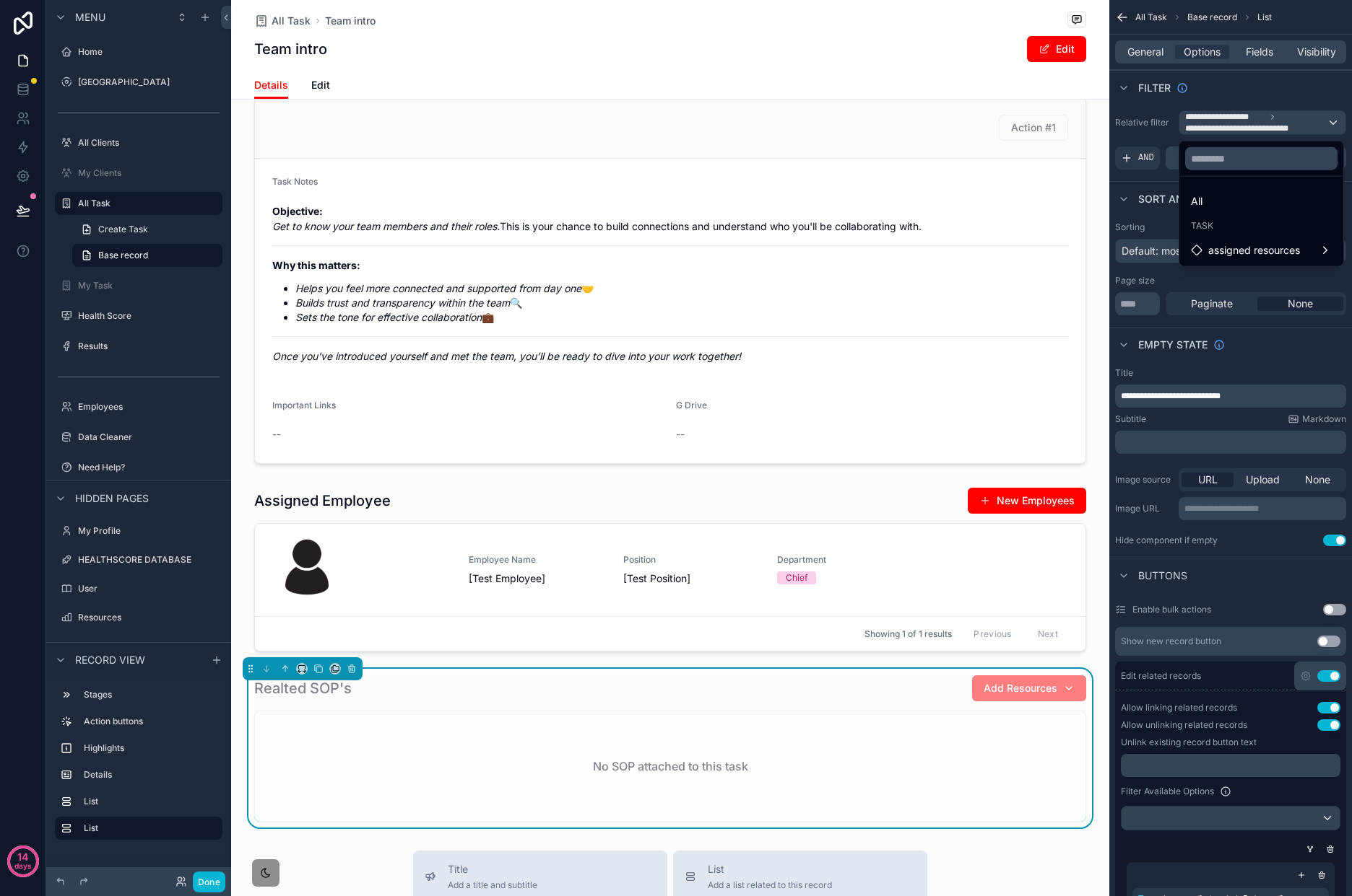
click at [1267, 192] on div "All" at bounding box center [1262, 201] width 141 height 17
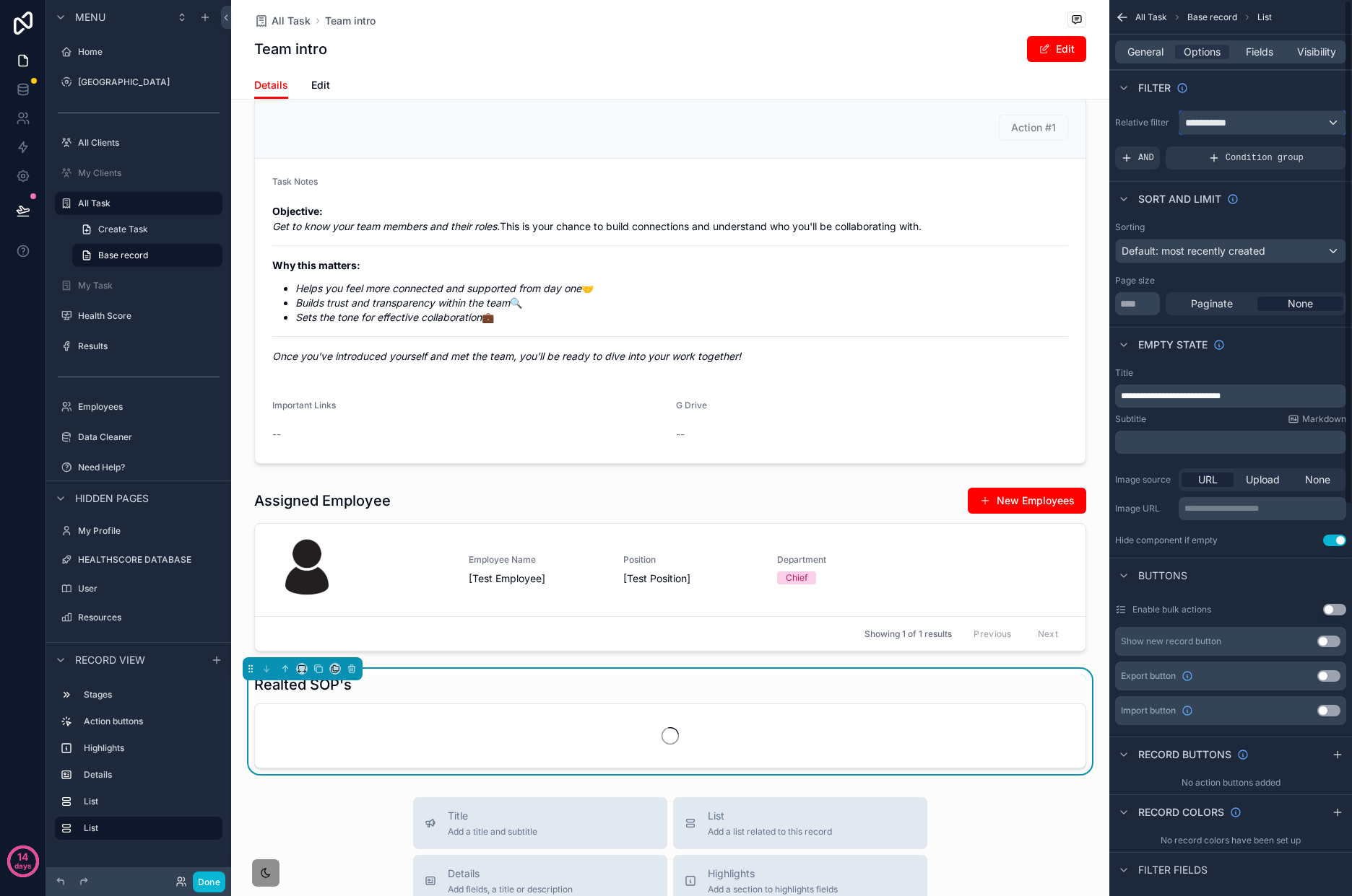
click at [1300, 119] on div "**********" at bounding box center [1262, 123] width 166 height 23
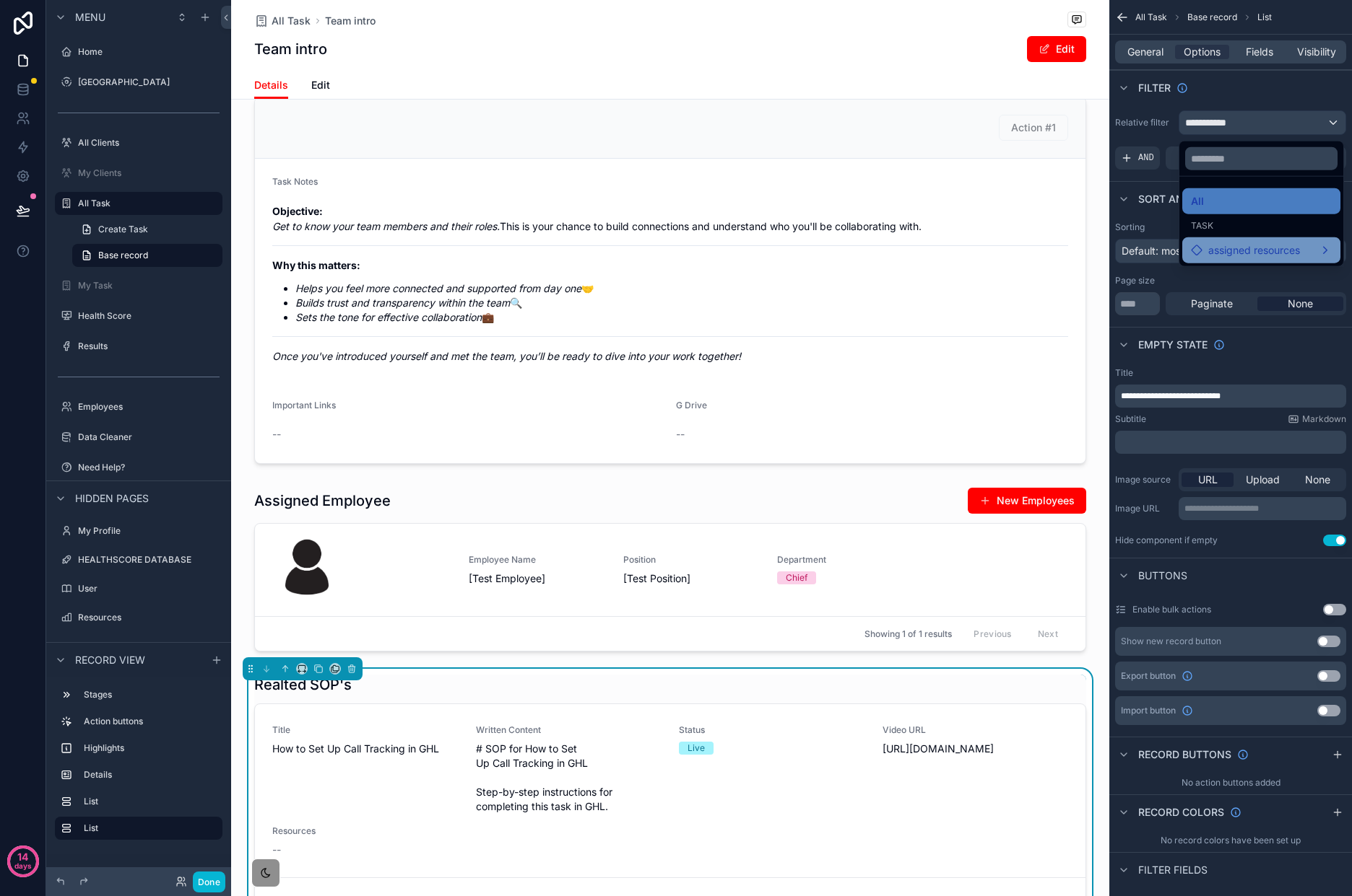
click at [1281, 251] on span "assigned resources" at bounding box center [1253, 250] width 91 height 17
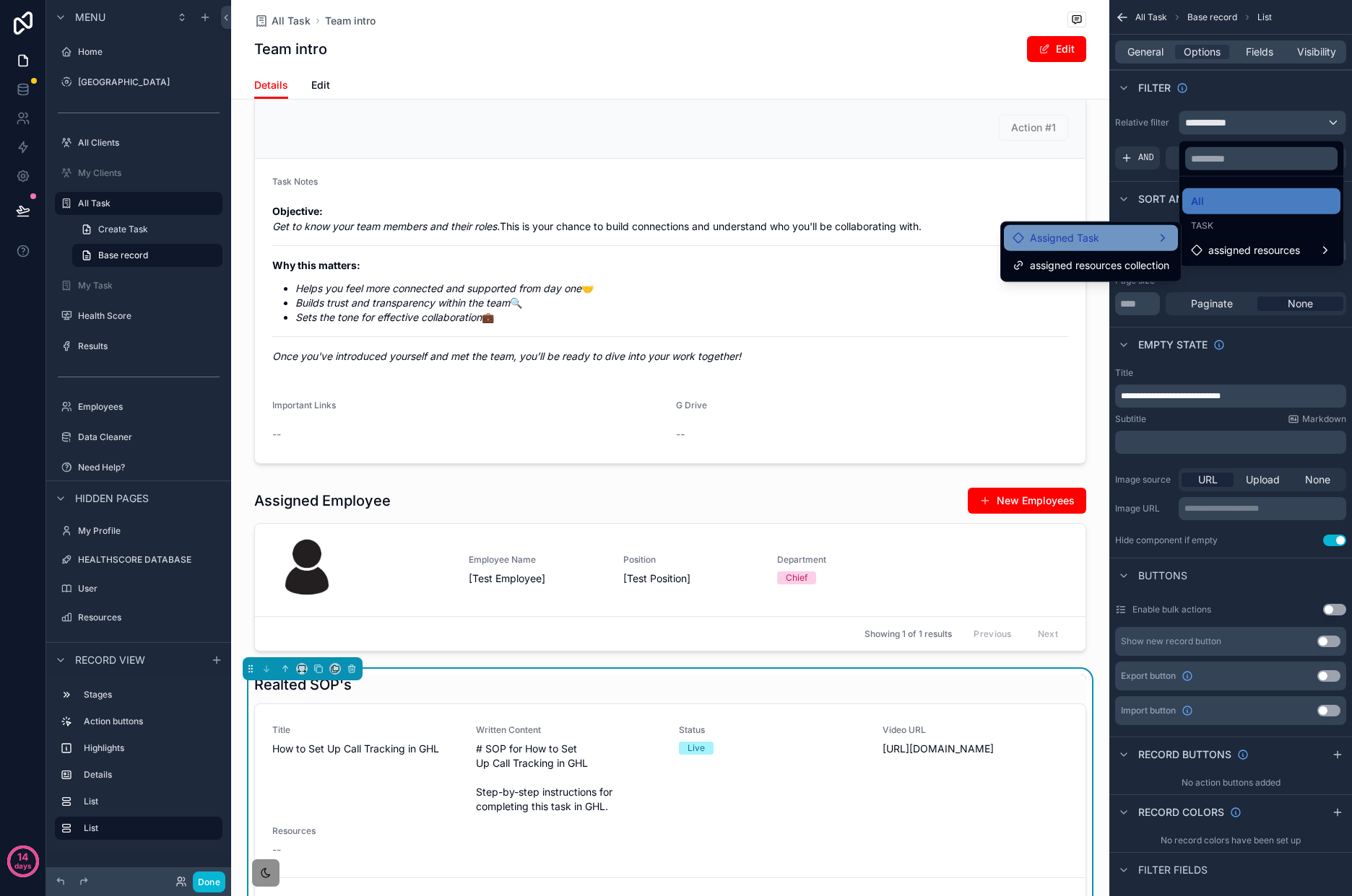
click at [1135, 237] on div "Assigned Task" at bounding box center [1091, 238] width 157 height 17
click at [949, 231] on div "Assigned Task" at bounding box center [908, 225] width 157 height 17
click at [952, 252] on span "assigned resources collection" at bounding box center [917, 252] width 139 height 17
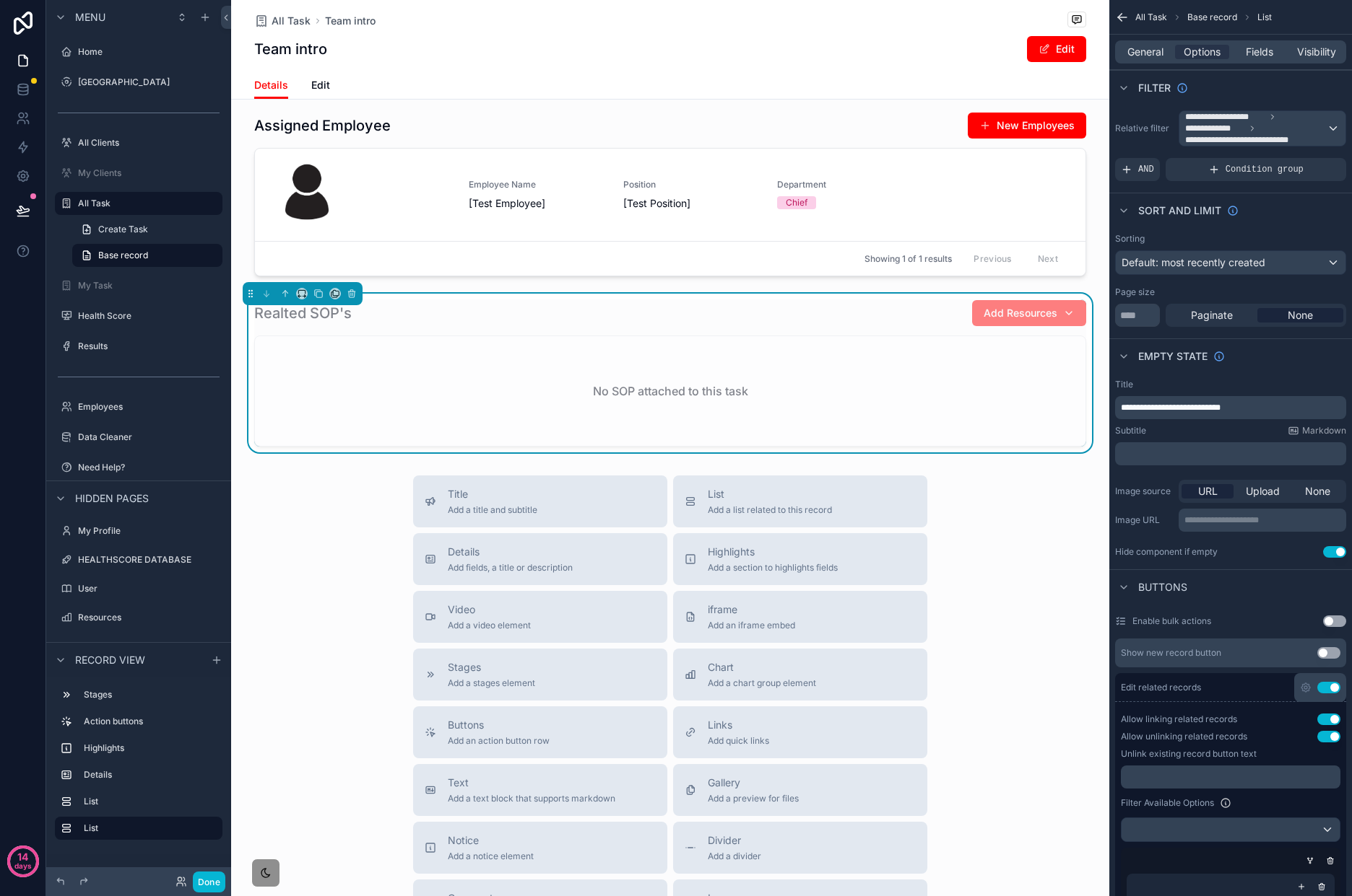
scroll to position [630, 0]
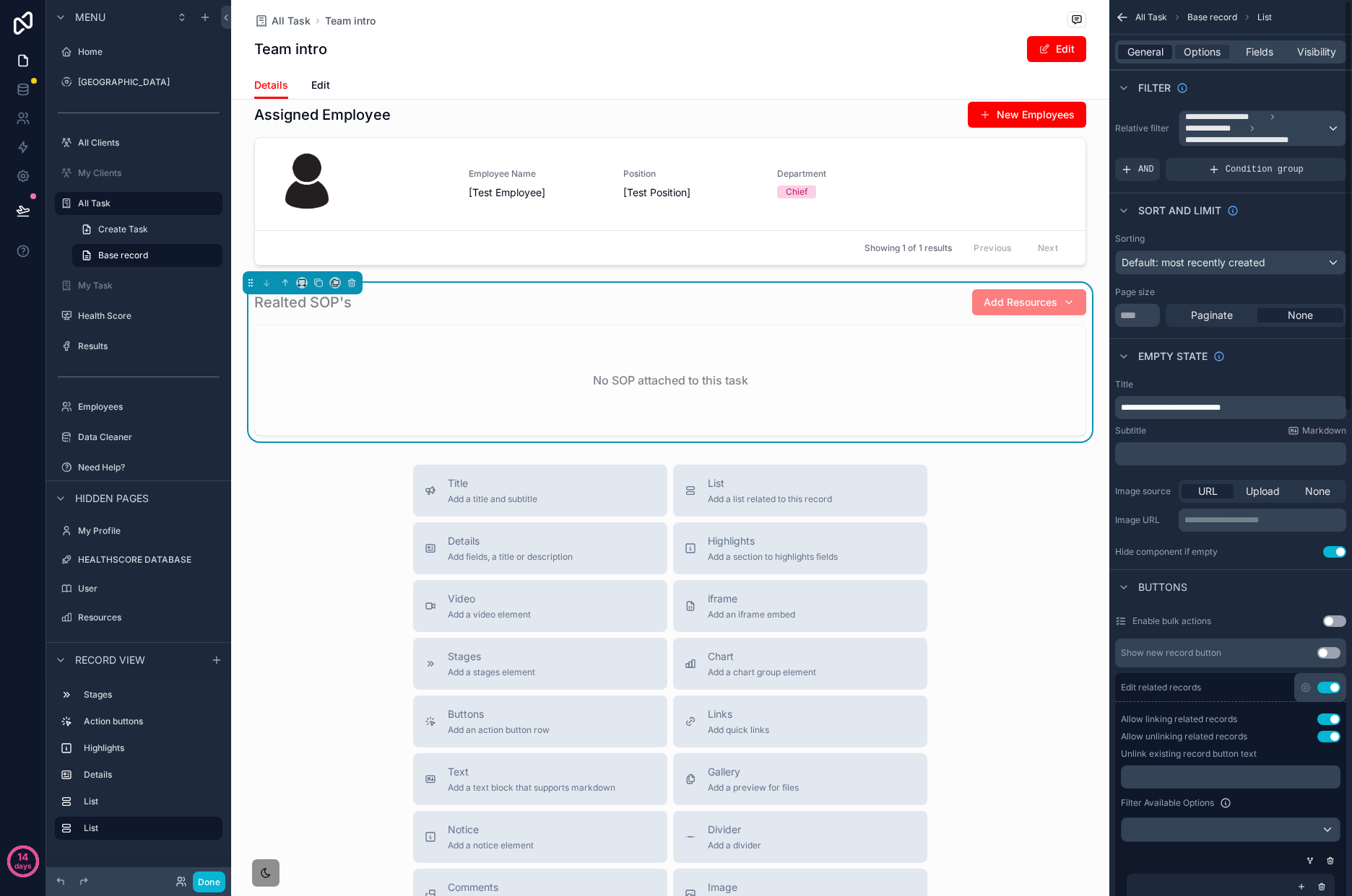
click at [1140, 58] on span "General" at bounding box center [1145, 51] width 36 height 14
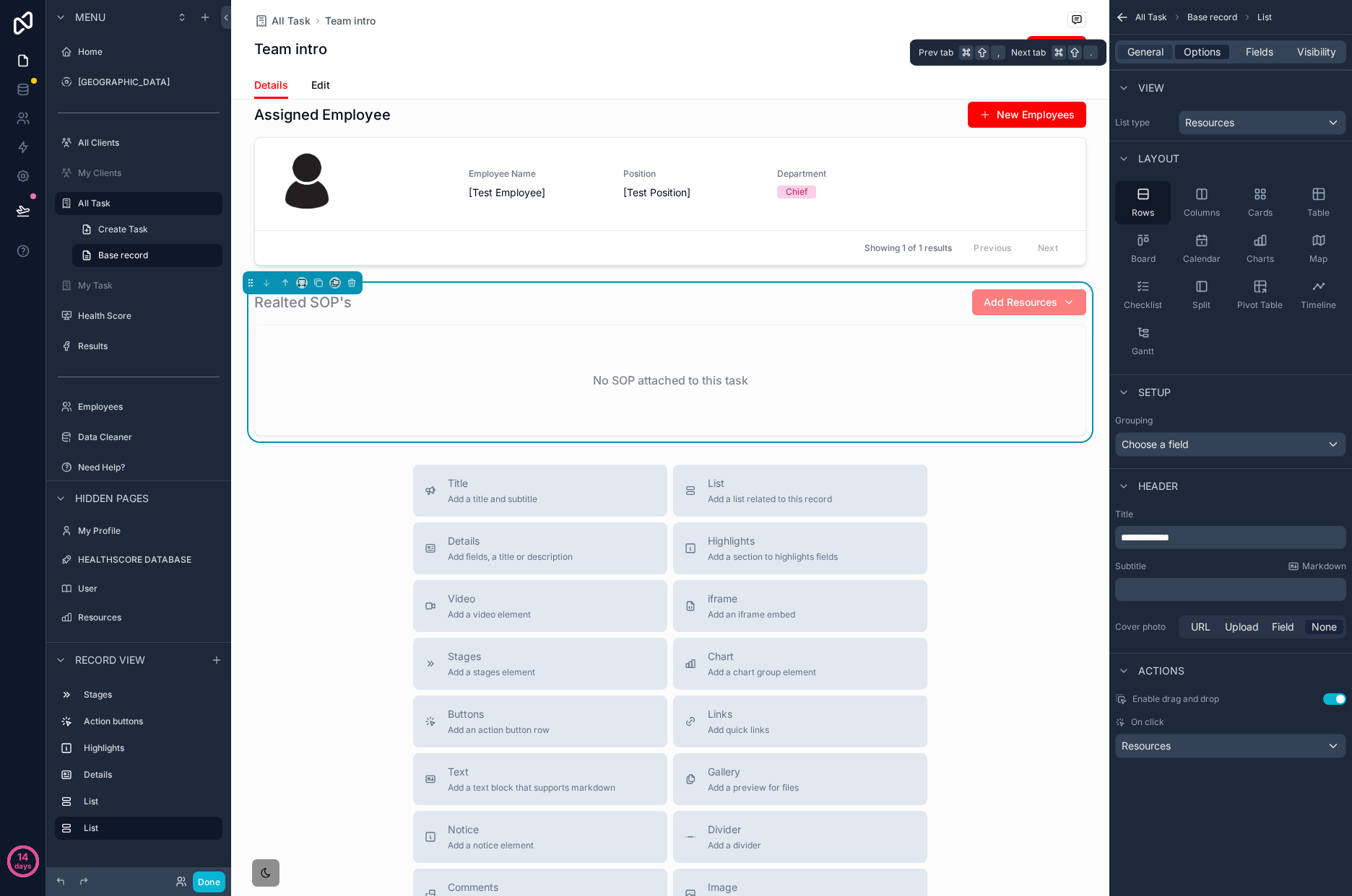
click at [1177, 53] on div "Options" at bounding box center [1201, 51] width 54 height 14
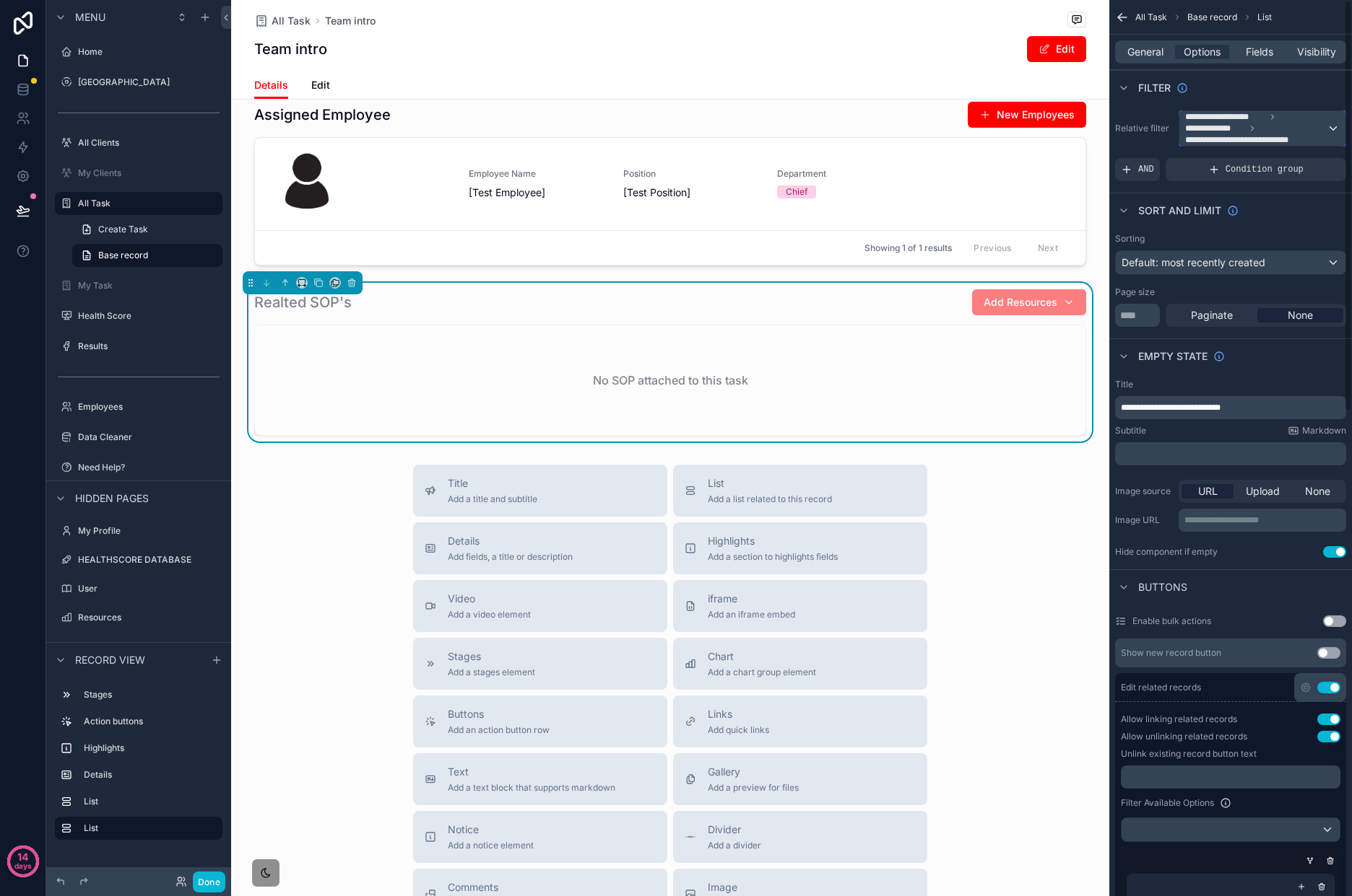
click at [1304, 131] on span "**********" at bounding box center [1256, 129] width 142 height 35
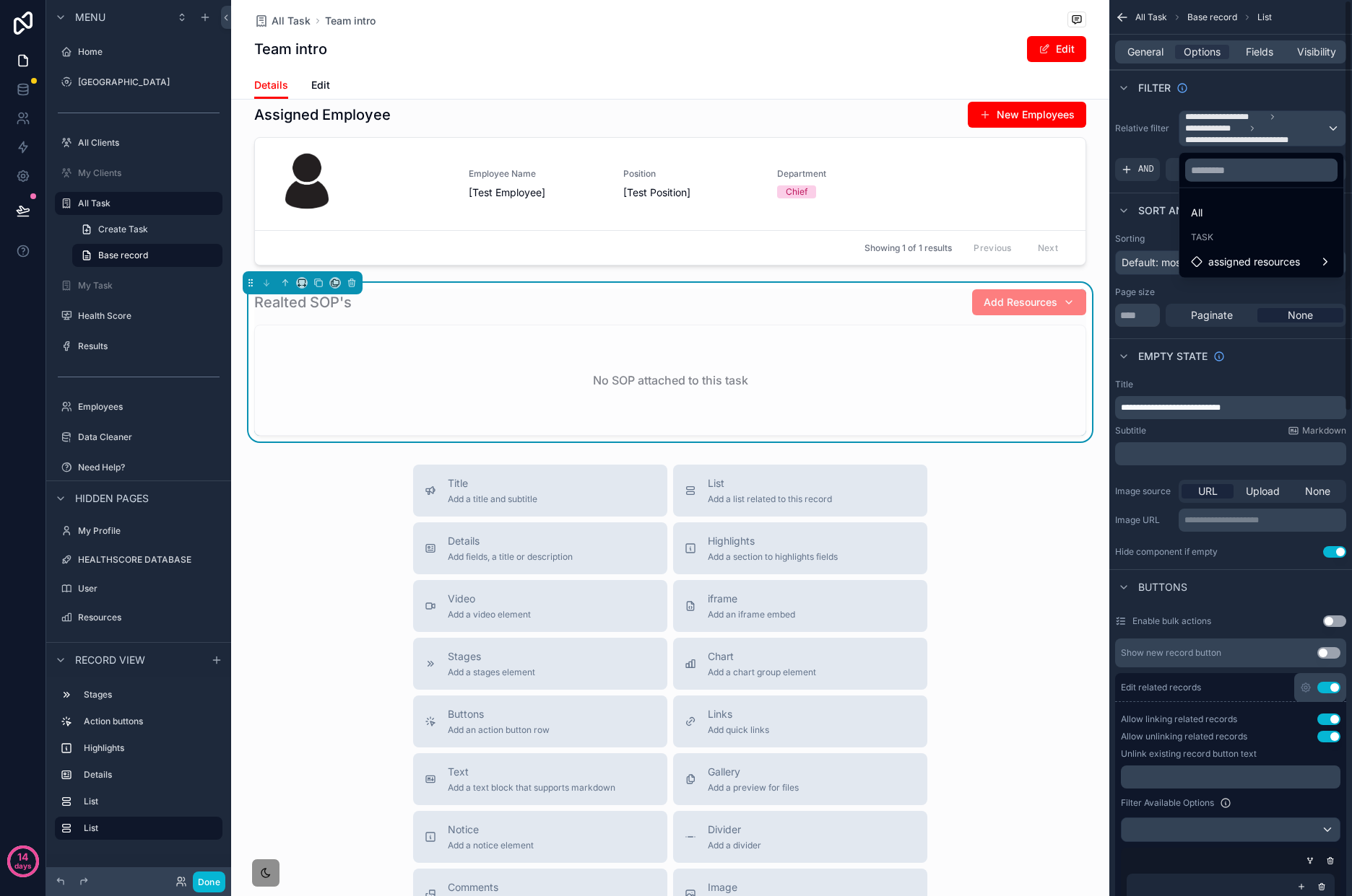
click at [1311, 131] on div "scrollable content" at bounding box center [676, 448] width 1352 height 896
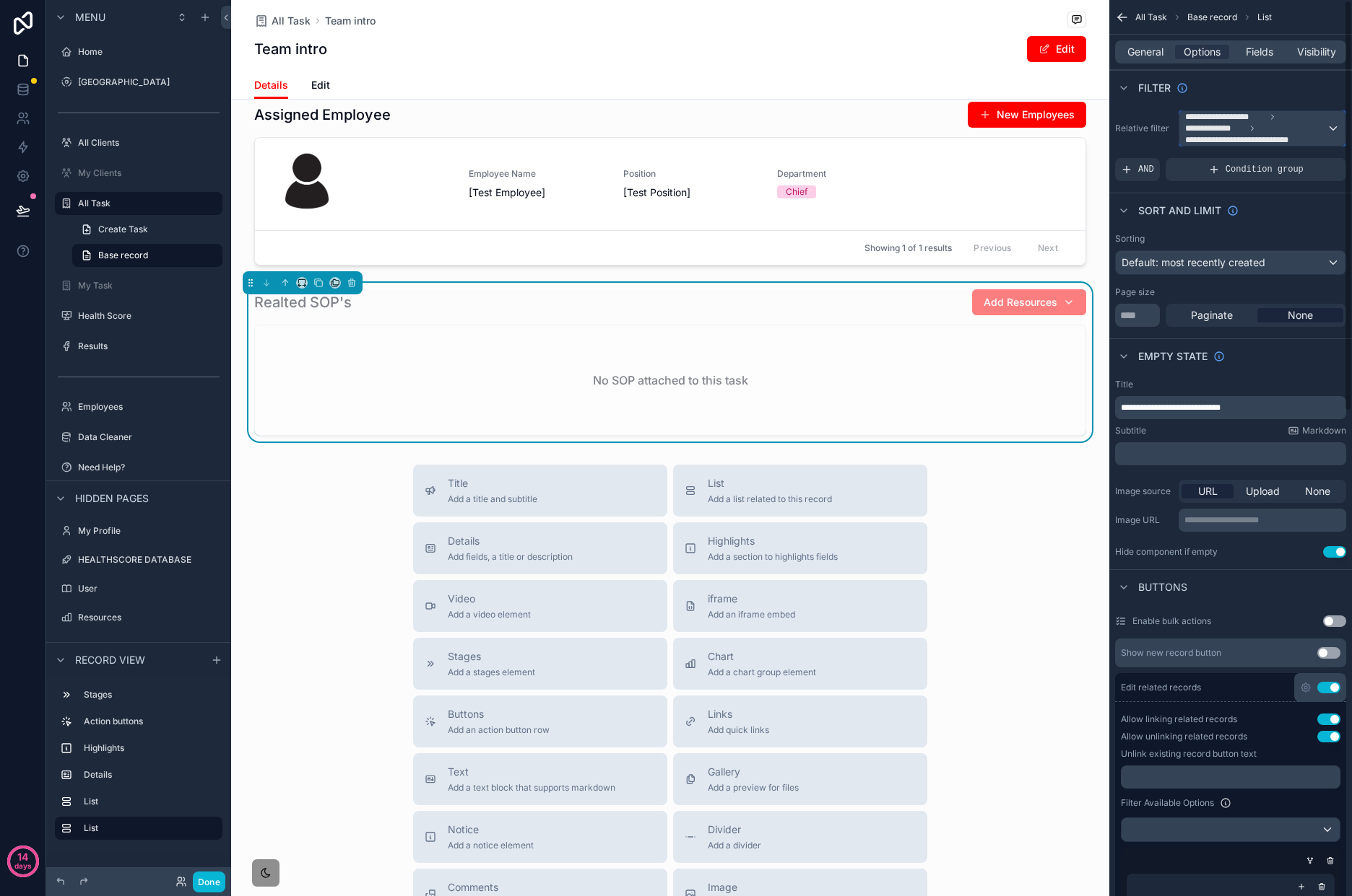
click at [1285, 124] on span "**********" at bounding box center [1256, 129] width 142 height 35
click at [1247, 211] on div "All" at bounding box center [1262, 212] width 141 height 17
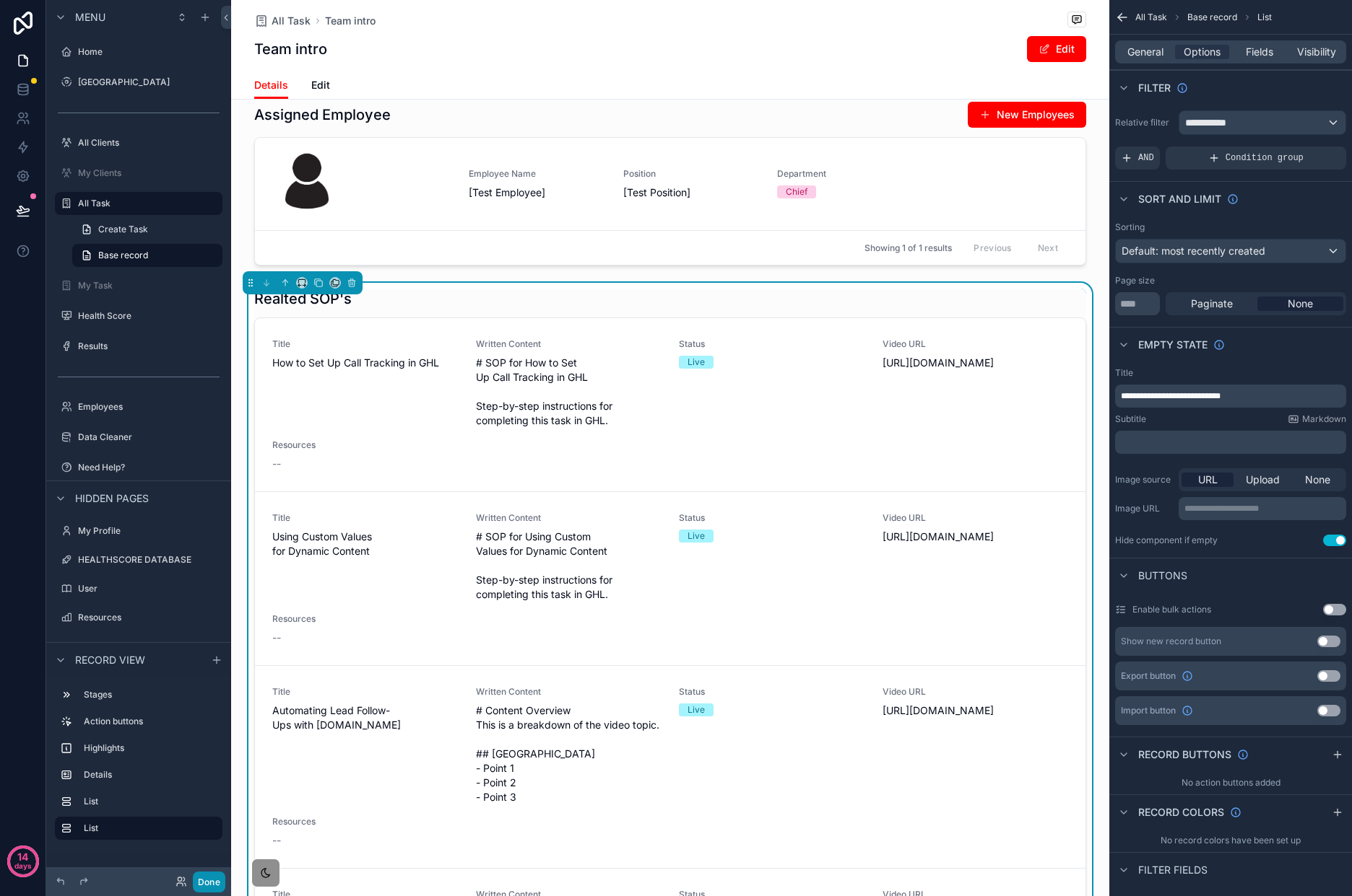
drag, startPoint x: 194, startPoint y: 881, endPoint x: 218, endPoint y: 854, distance: 36.1
click at [195, 881] on button "Done" at bounding box center [208, 882] width 32 height 21
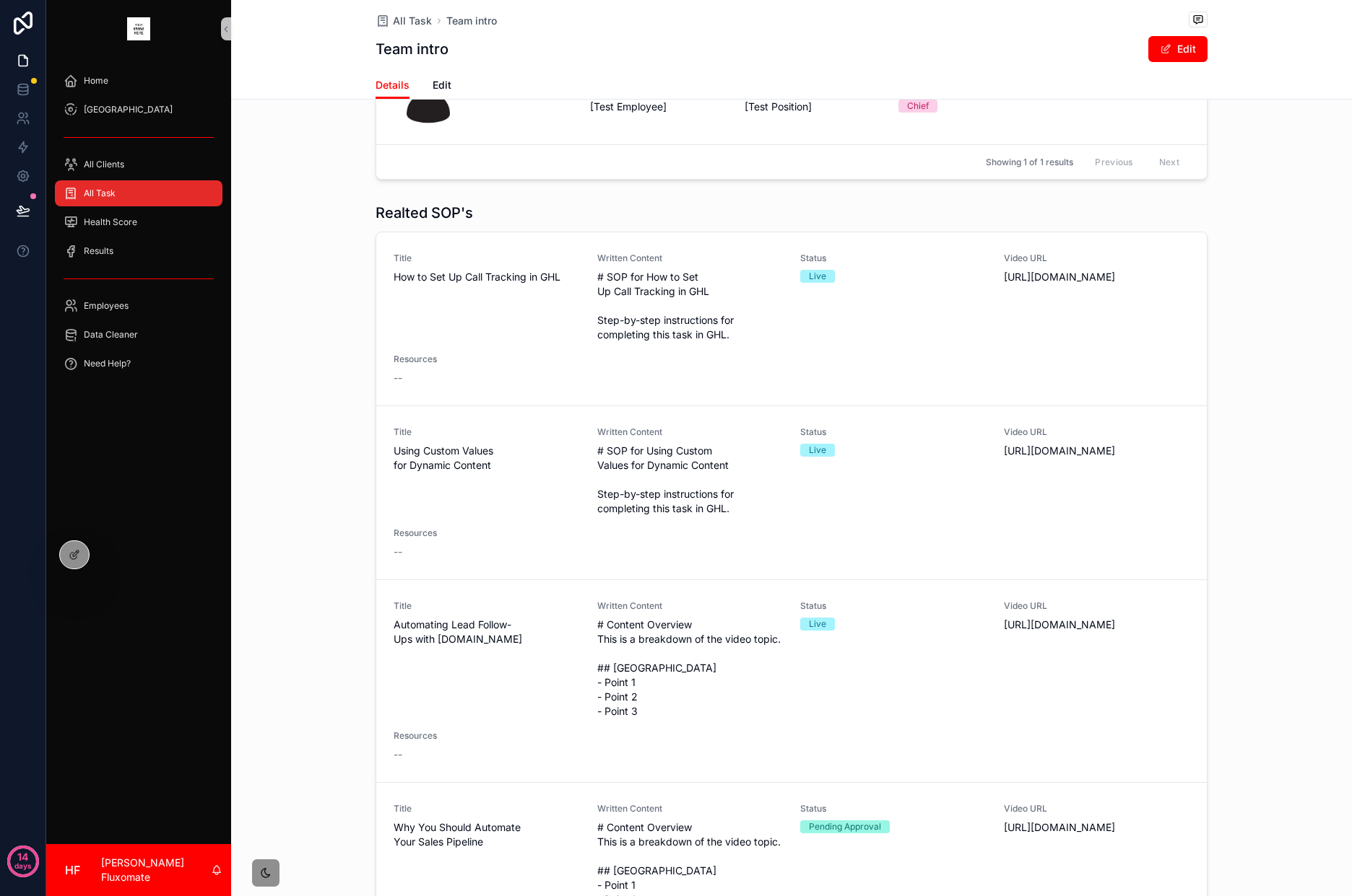
scroll to position [697, 0]
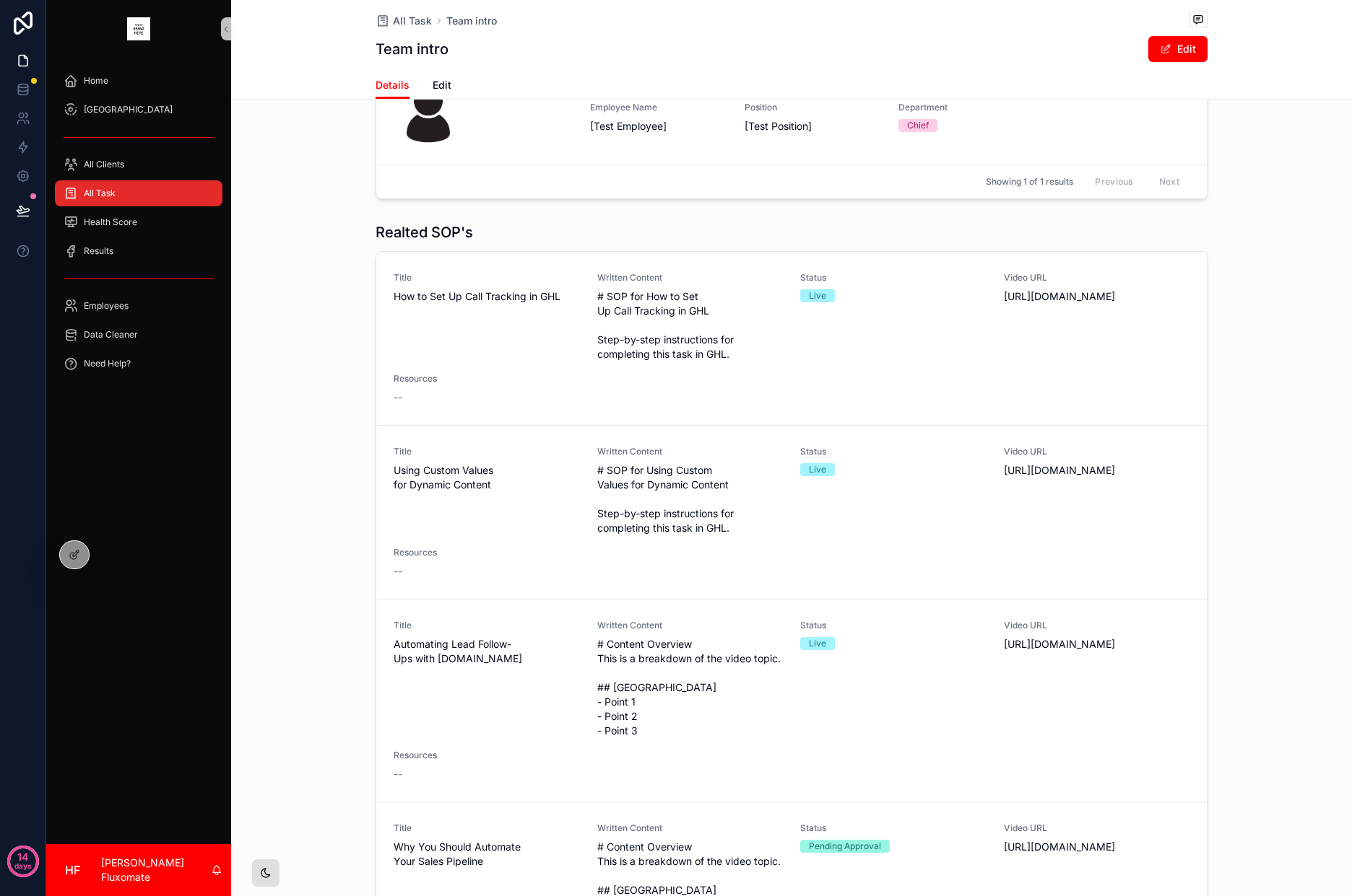
click at [275, 869] on div "scrollable content" at bounding box center [266, 873] width 29 height 29
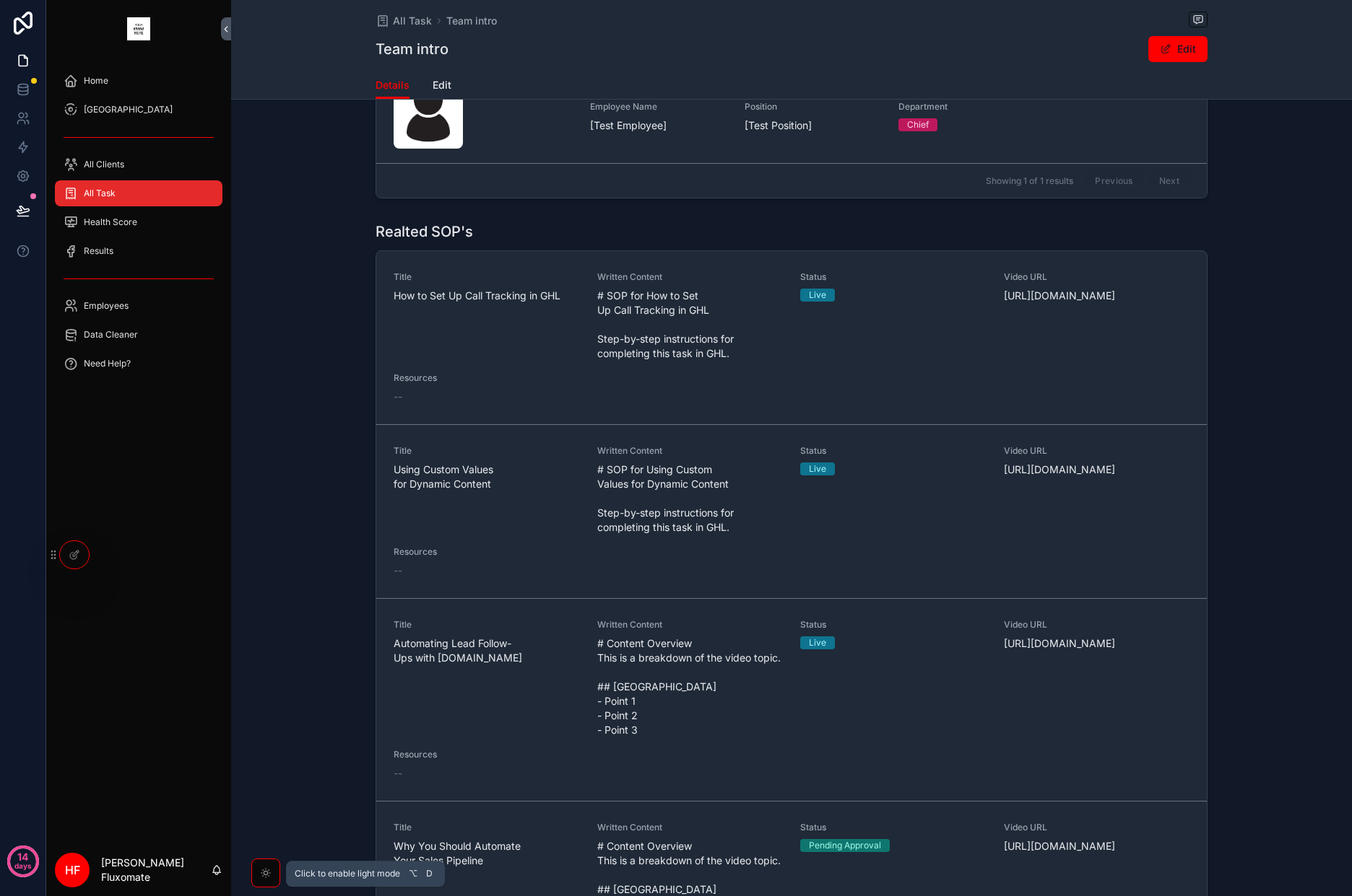
click at [275, 869] on div "scrollable content" at bounding box center [266, 873] width 29 height 29
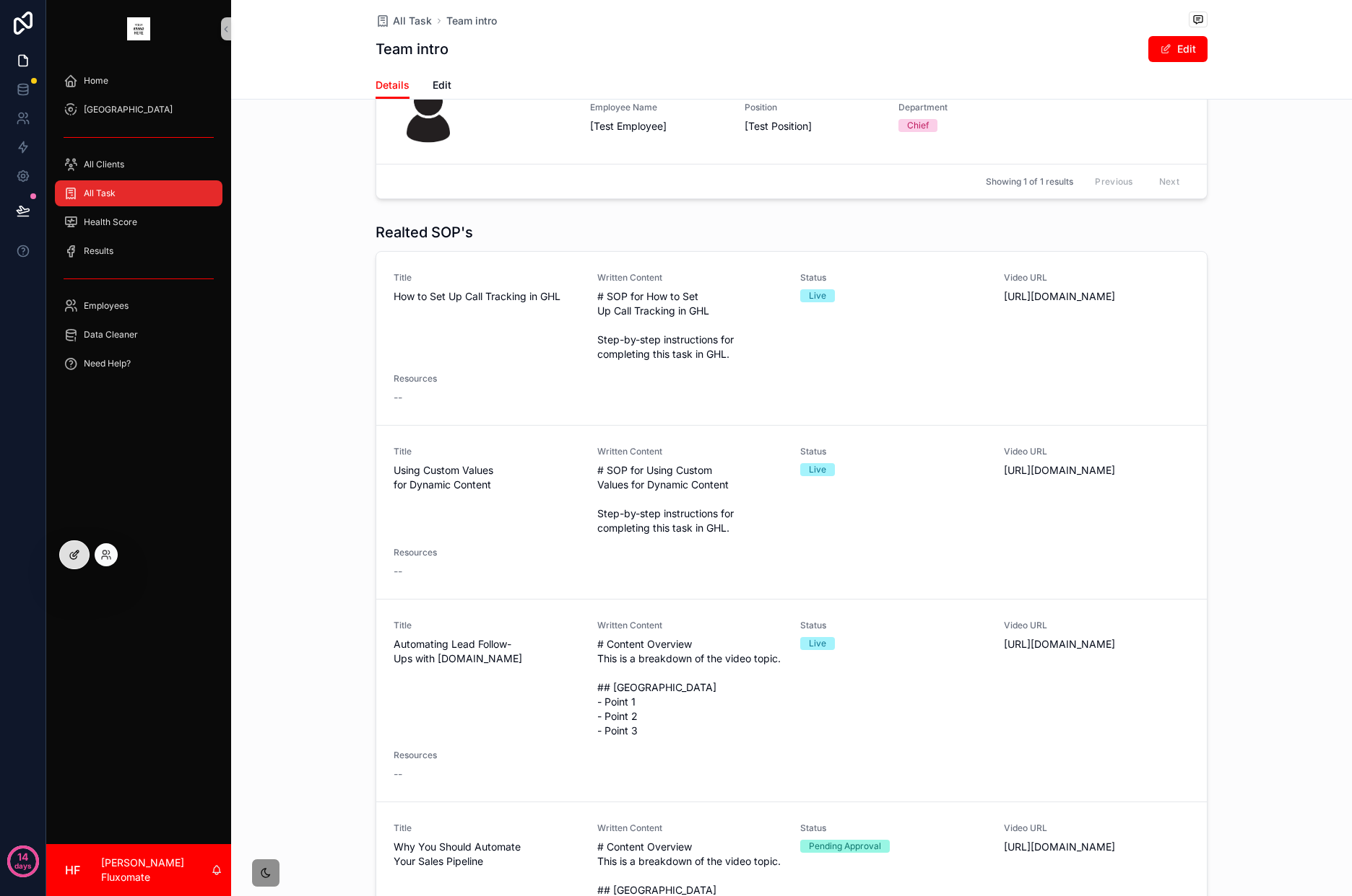
click at [78, 567] on div at bounding box center [74, 554] width 29 height 27
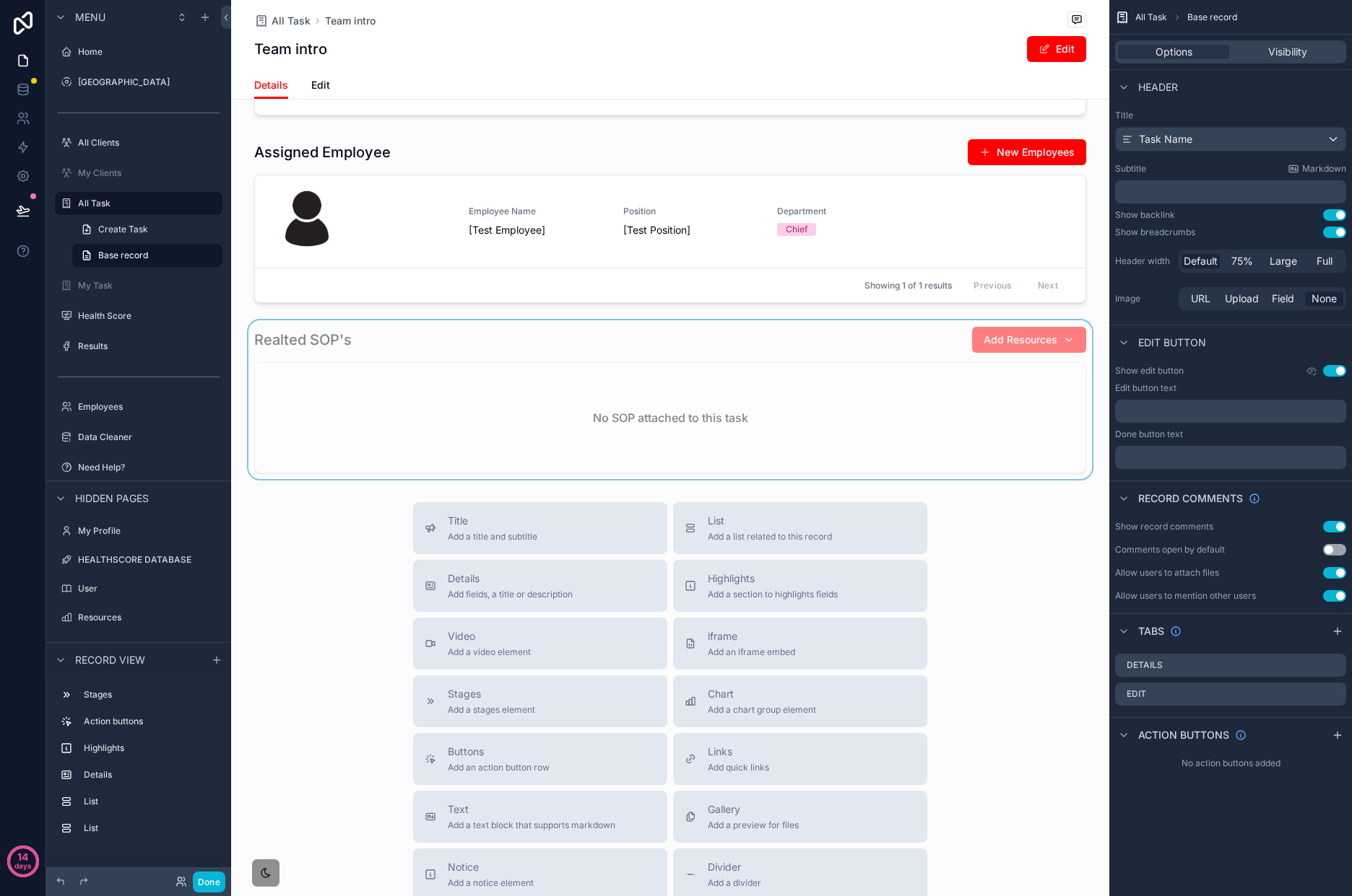
scroll to position [558, 0]
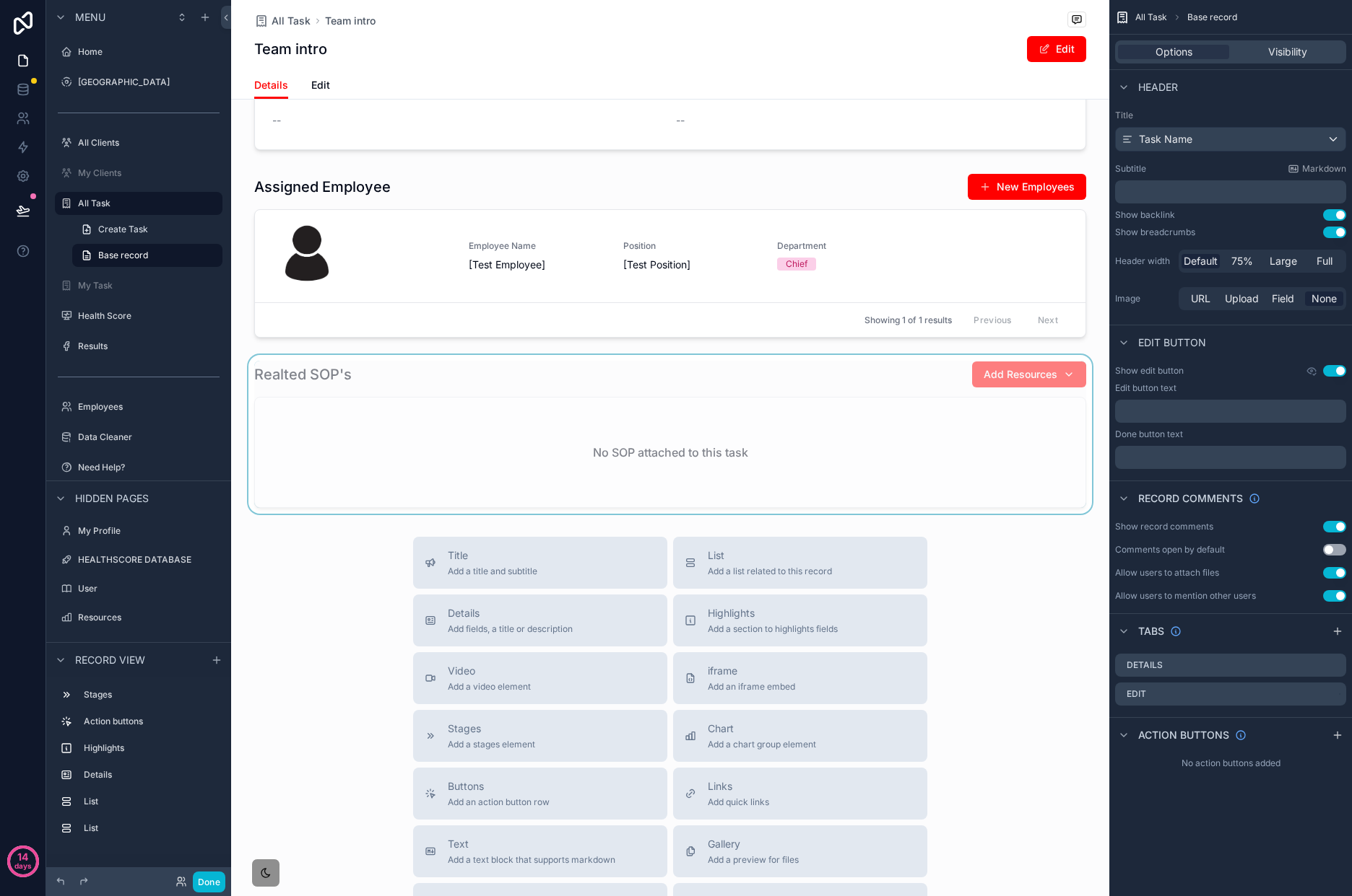
click at [847, 403] on div "scrollable content" at bounding box center [670, 434] width 878 height 158
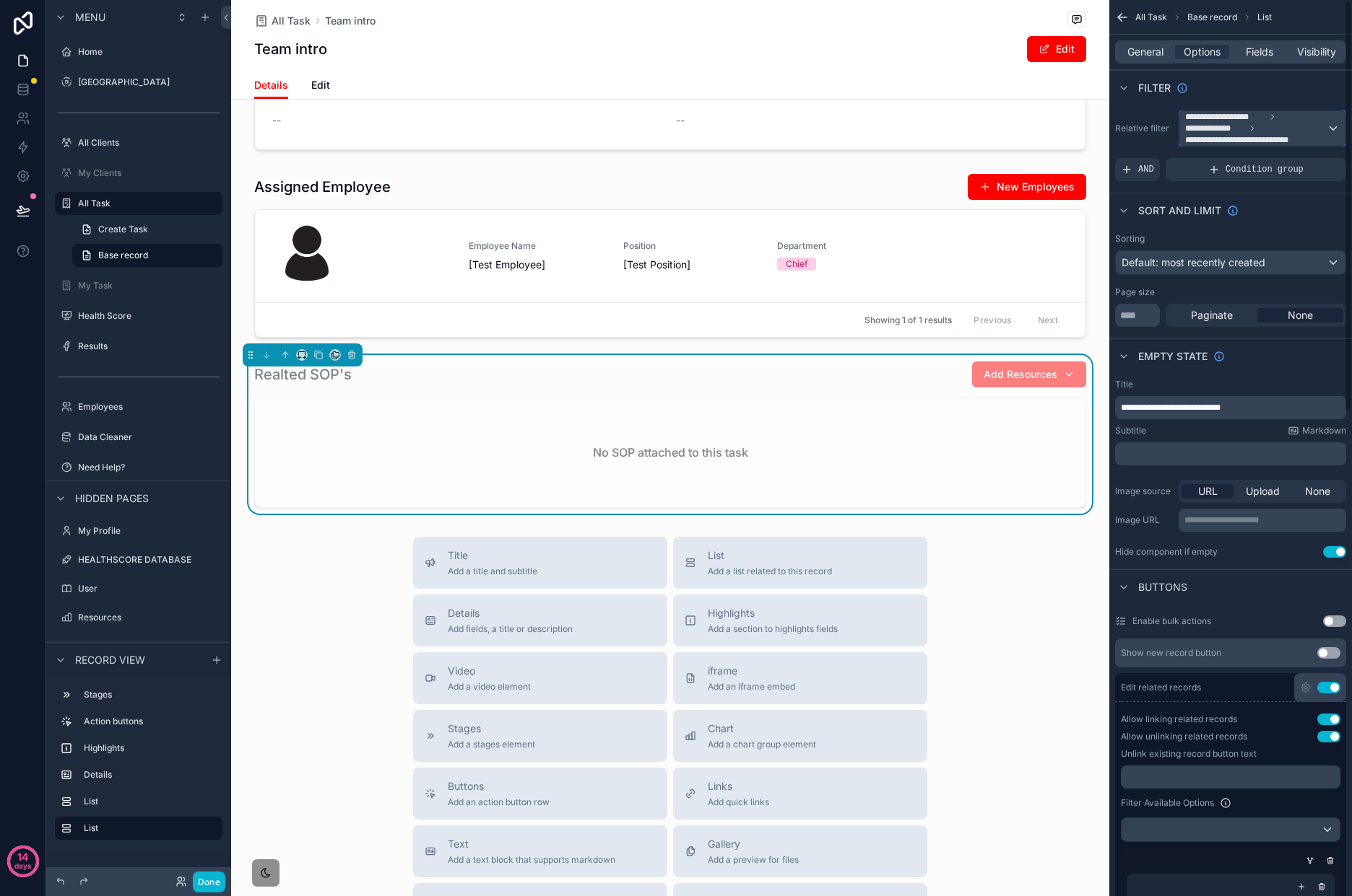
click at [1284, 136] on span "**********" at bounding box center [1246, 140] width 122 height 12
click at [1247, 208] on div "All" at bounding box center [1262, 212] width 141 height 17
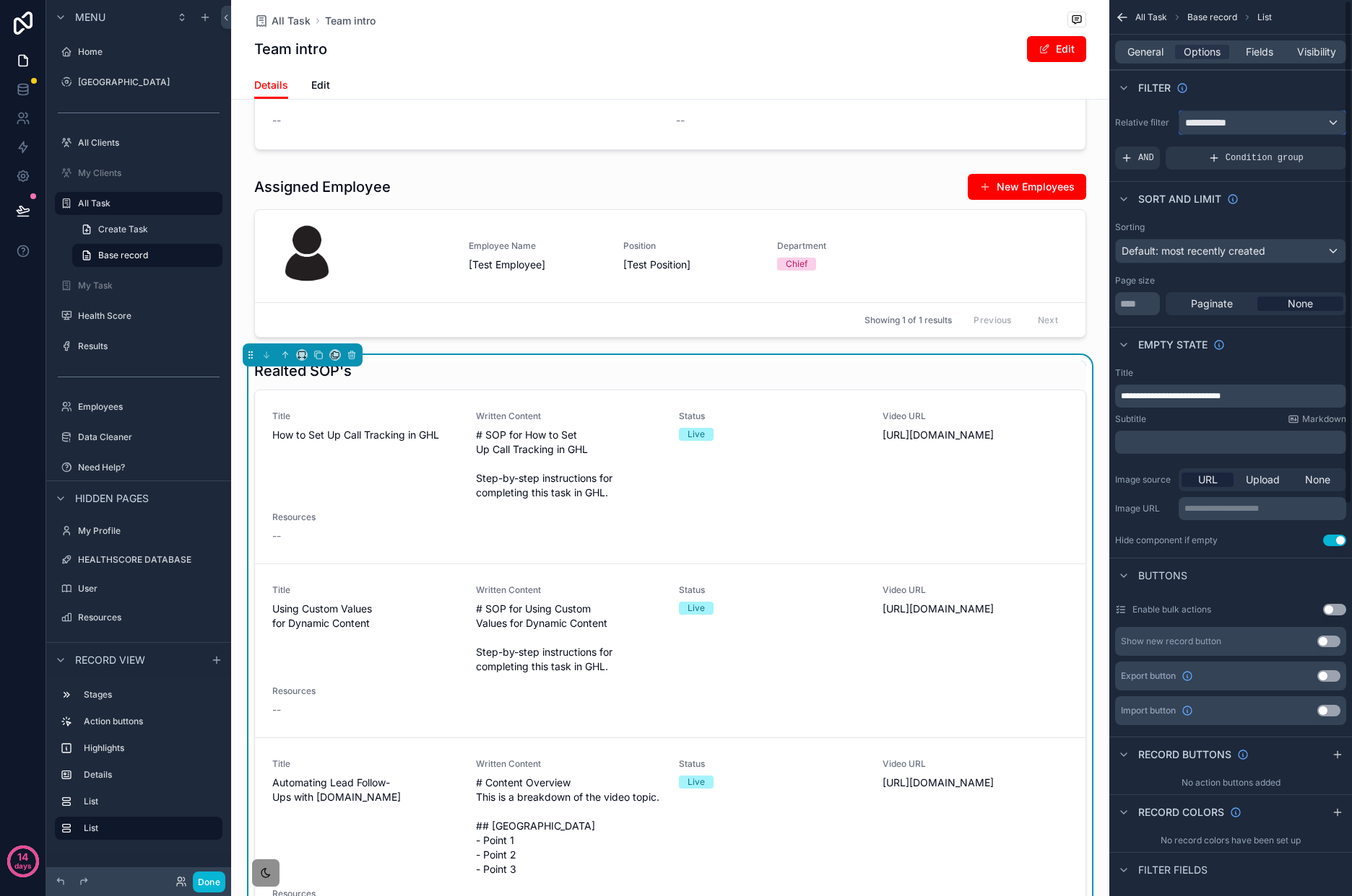
click at [1307, 119] on div "**********" at bounding box center [1262, 123] width 166 height 23
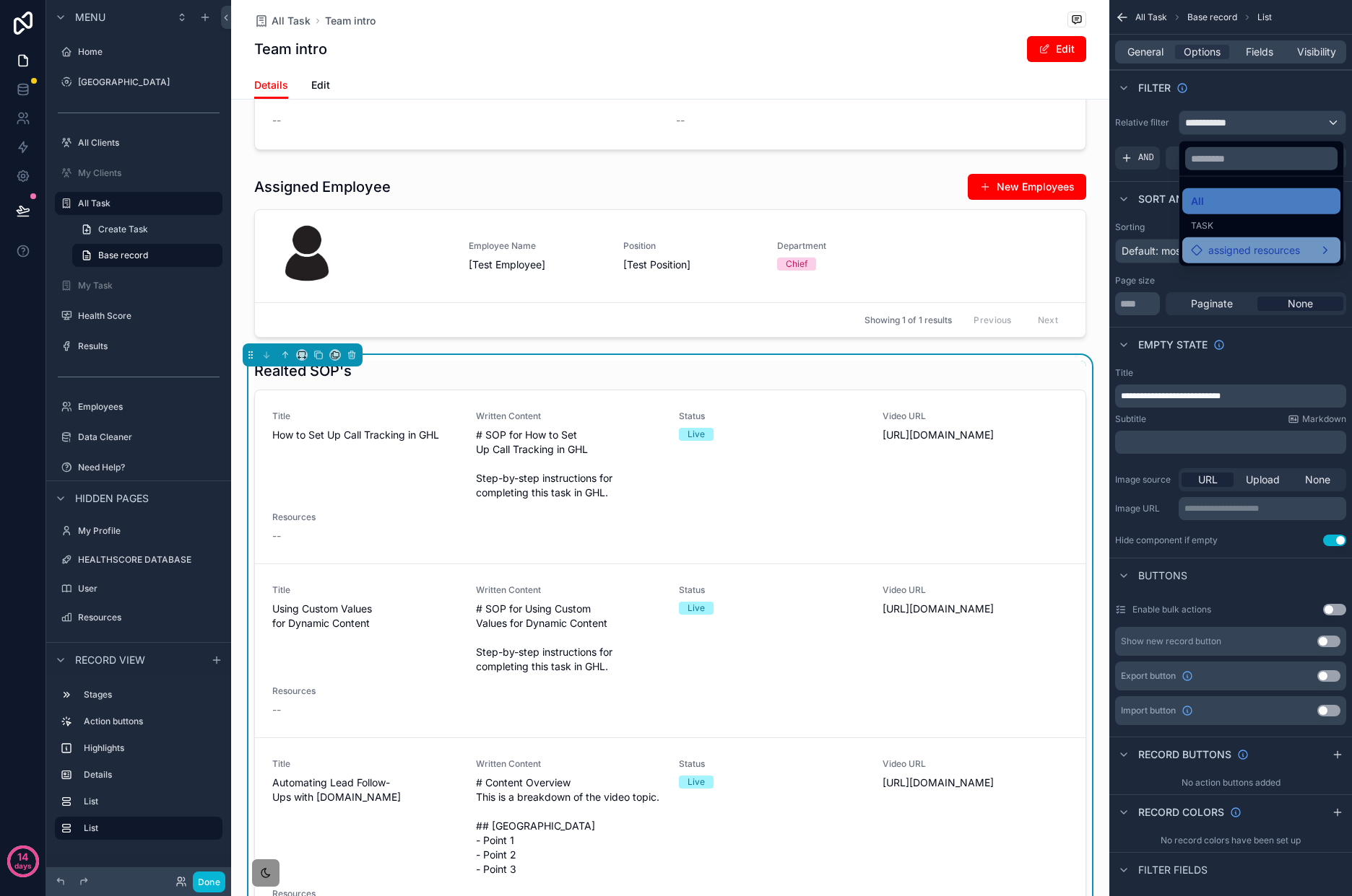
click at [1317, 250] on div "assigned resources" at bounding box center [1262, 250] width 141 height 17
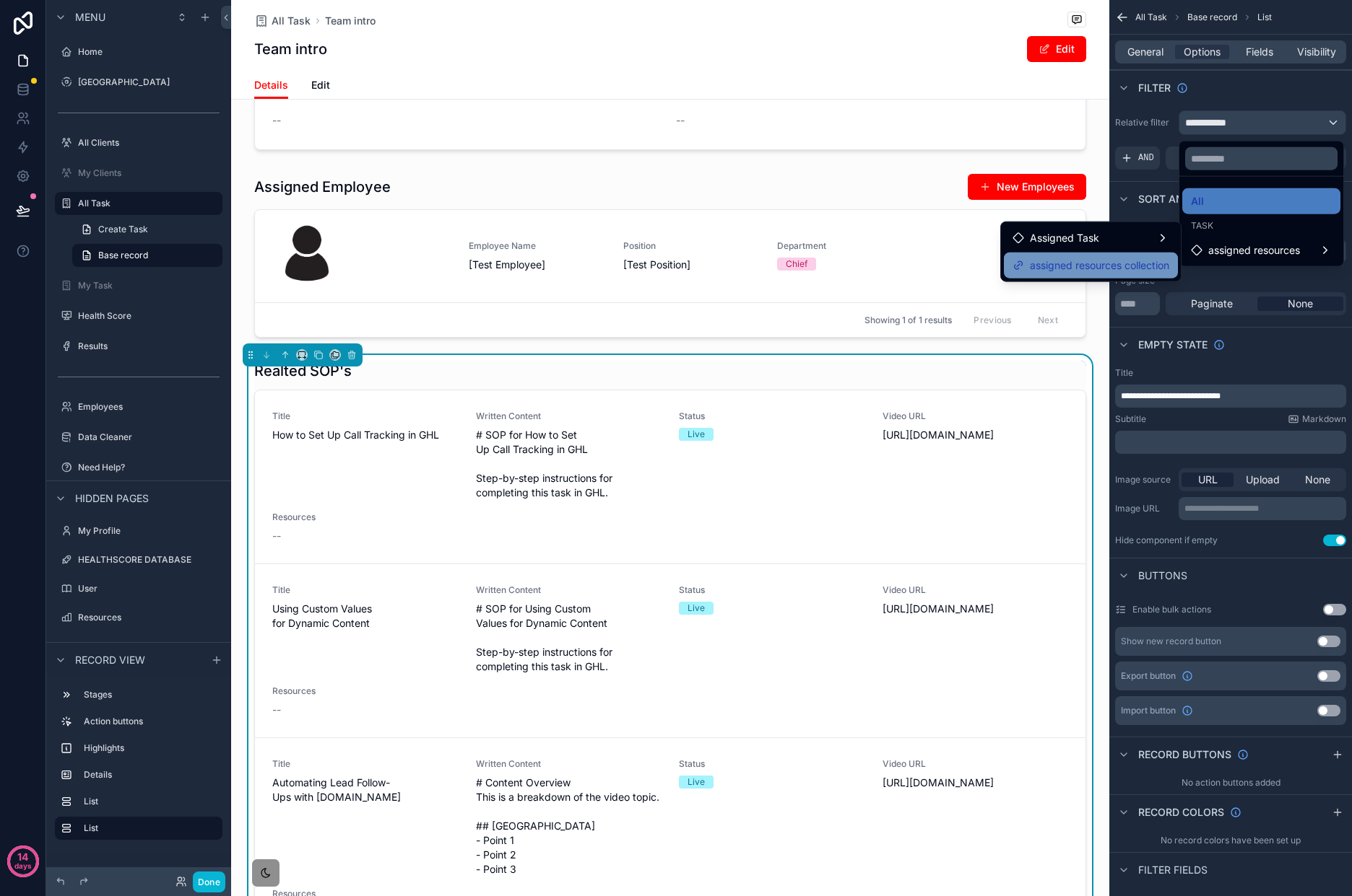
click at [1152, 272] on span "assigned resources collection" at bounding box center [1100, 265] width 139 height 17
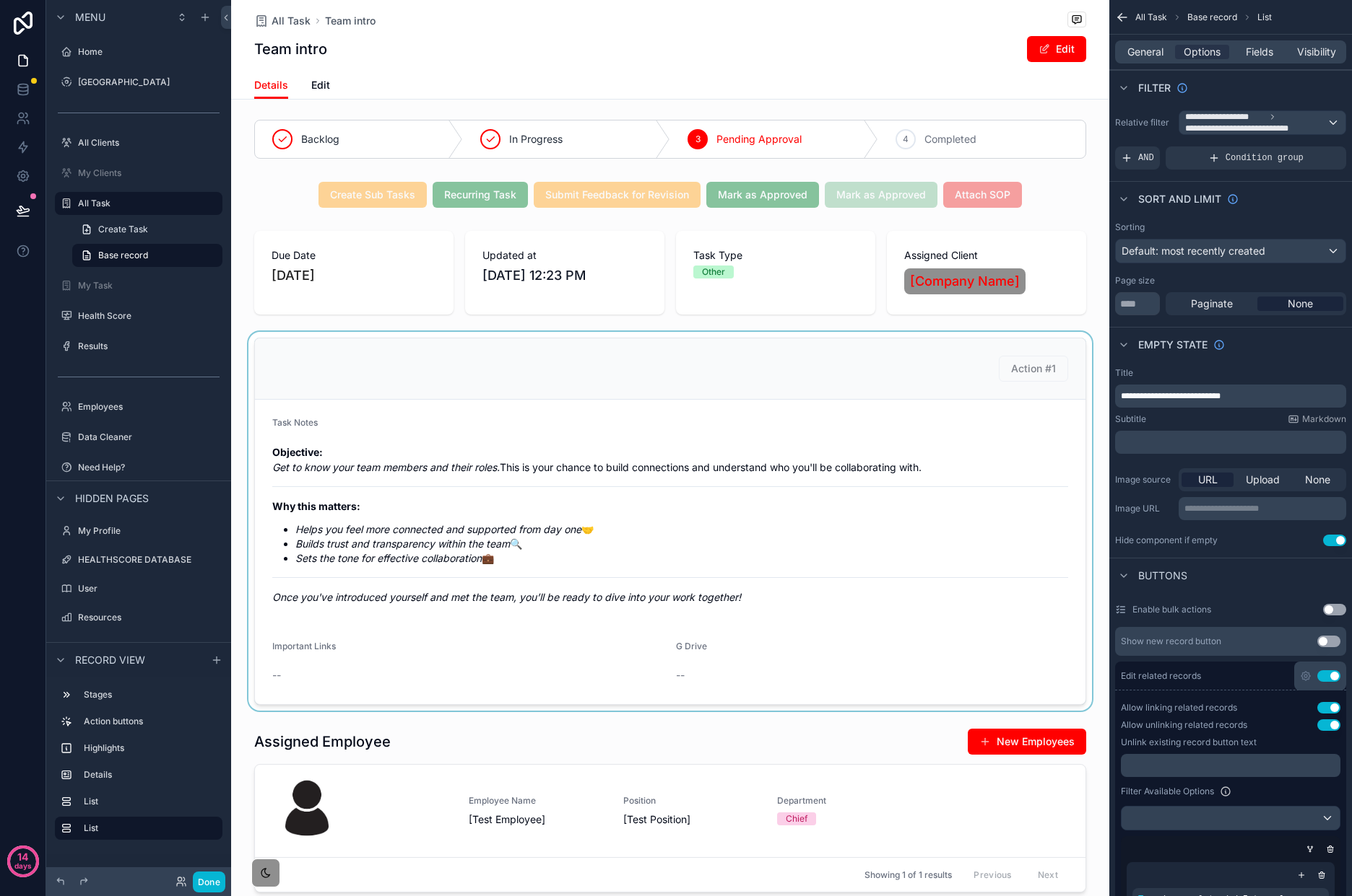
scroll to position [0, 0]
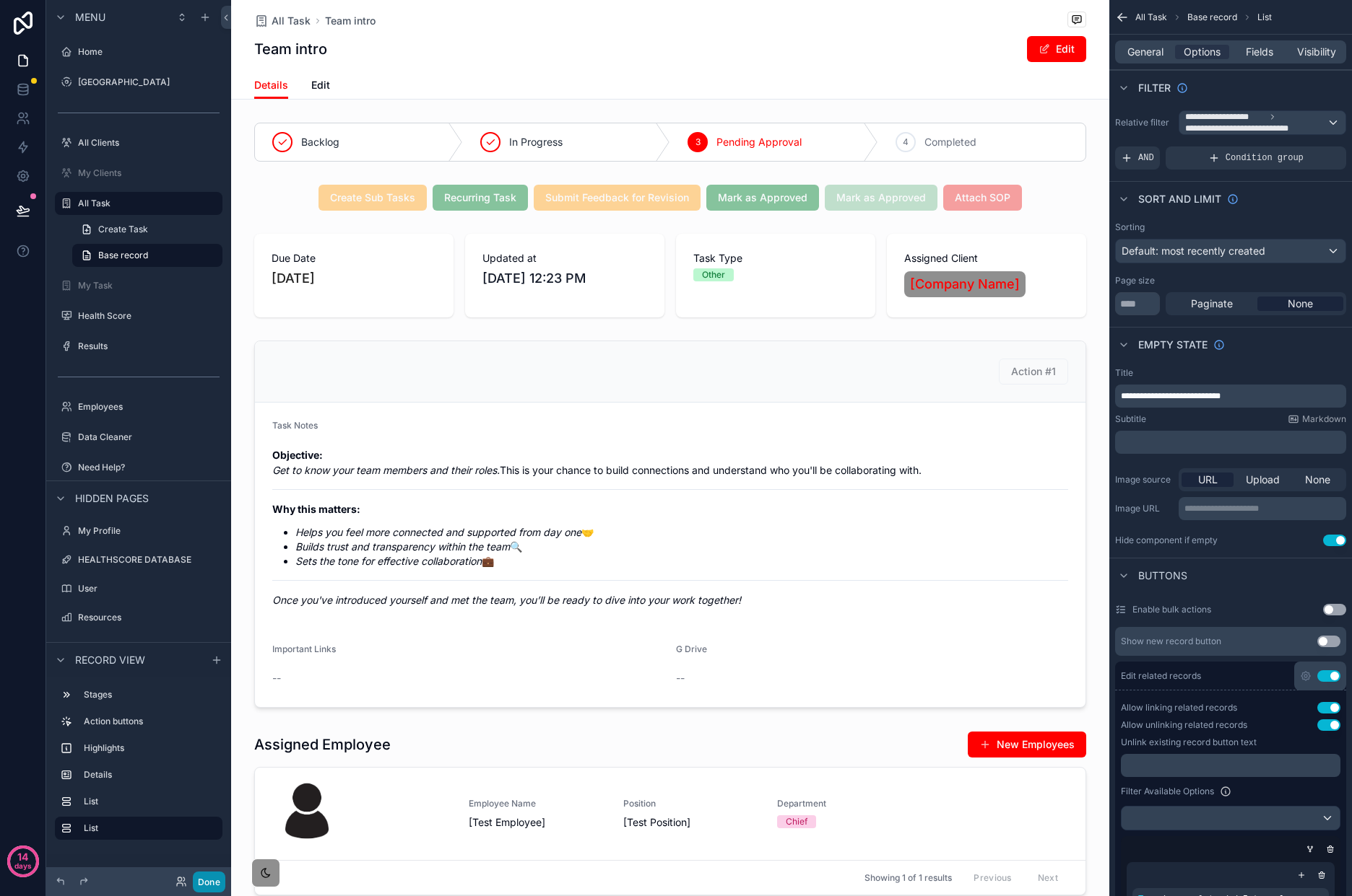
click at [208, 876] on button "Done" at bounding box center [208, 882] width 32 height 21
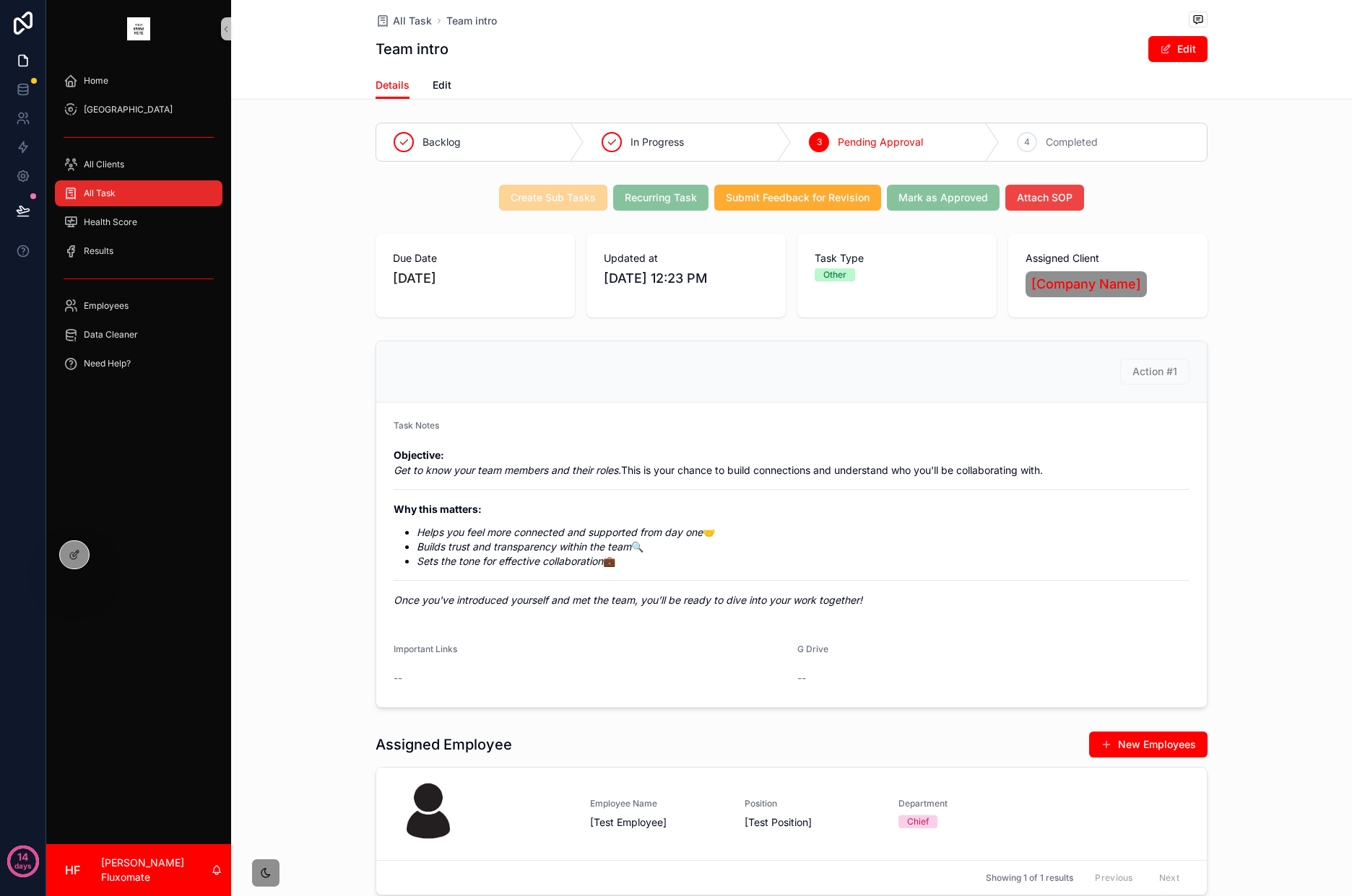
click at [128, 196] on div "All Task" at bounding box center [139, 193] width 150 height 23
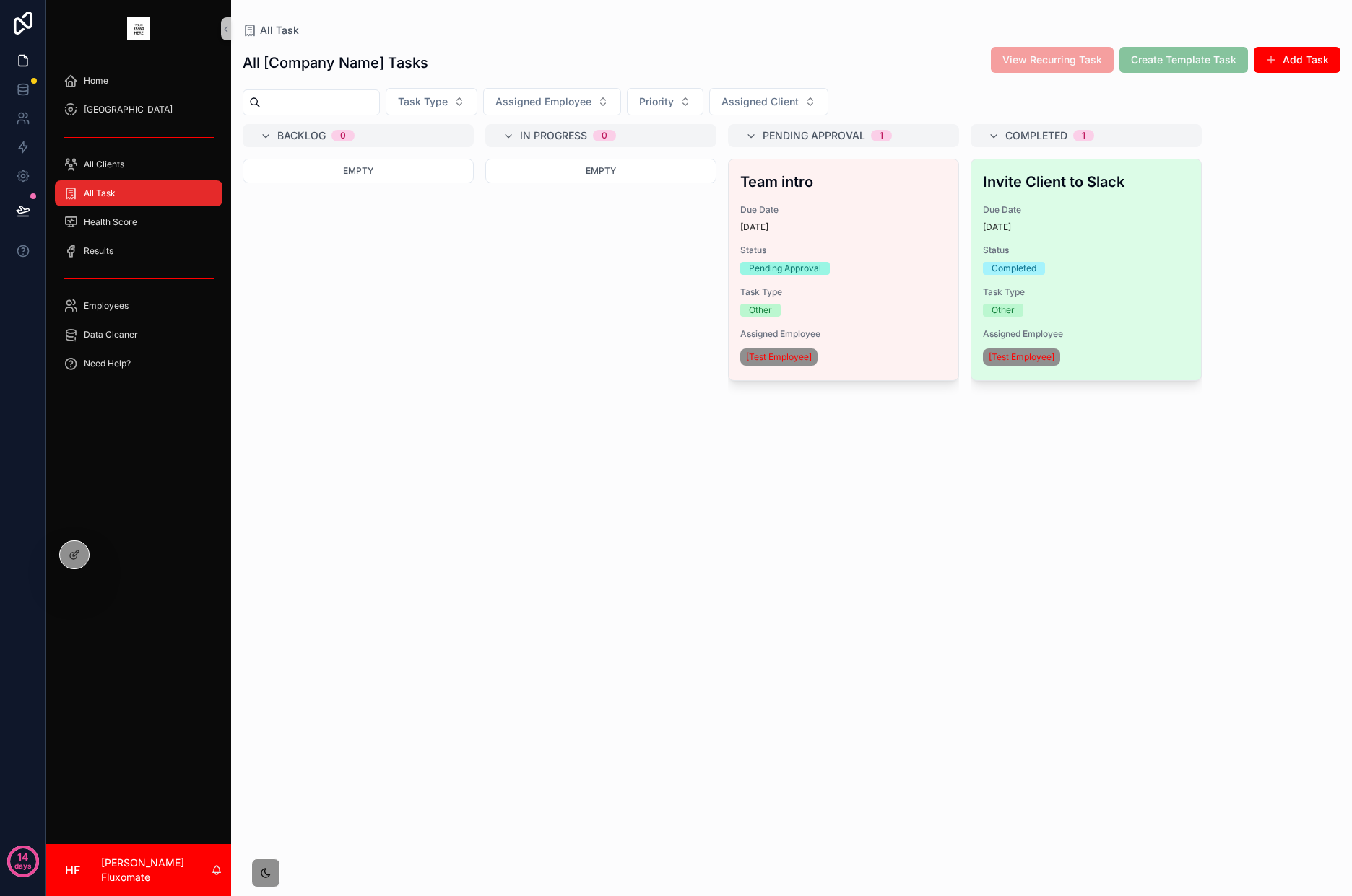
click at [1123, 232] on div "13 days ago" at bounding box center [1086, 227] width 207 height 12
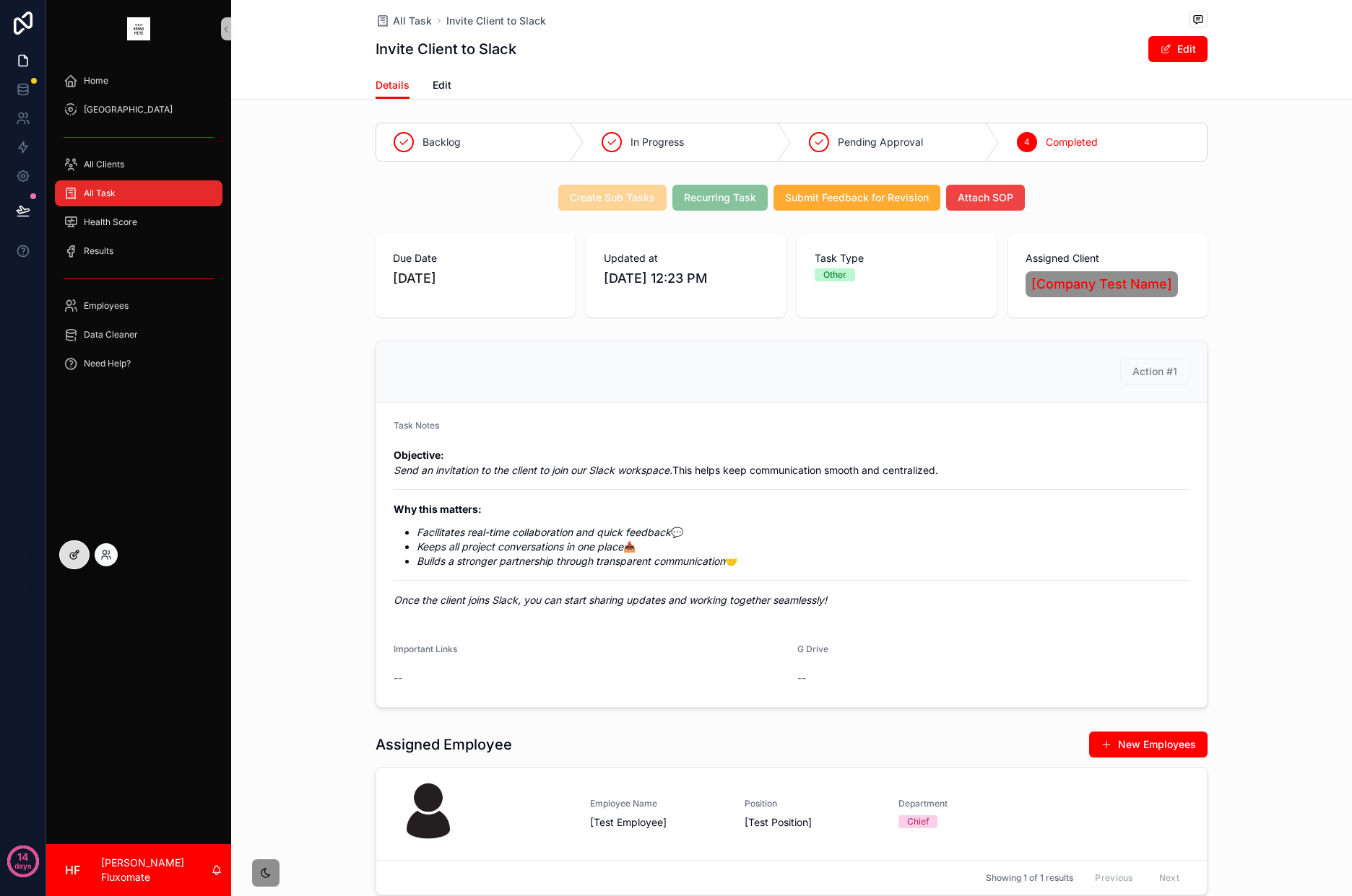
click at [81, 566] on div at bounding box center [74, 554] width 29 height 27
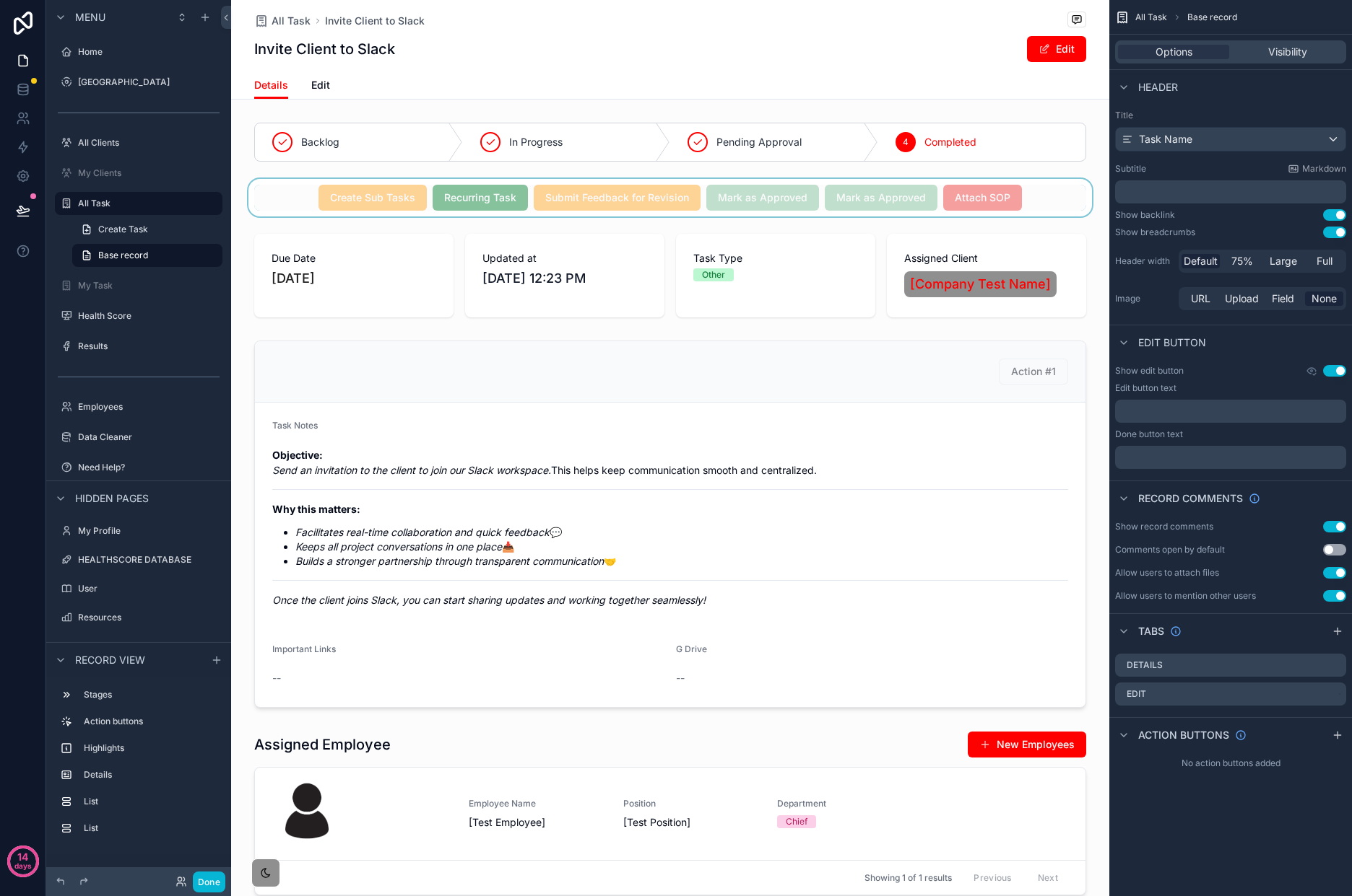
click at [995, 186] on div "scrollable content" at bounding box center [670, 197] width 878 height 37
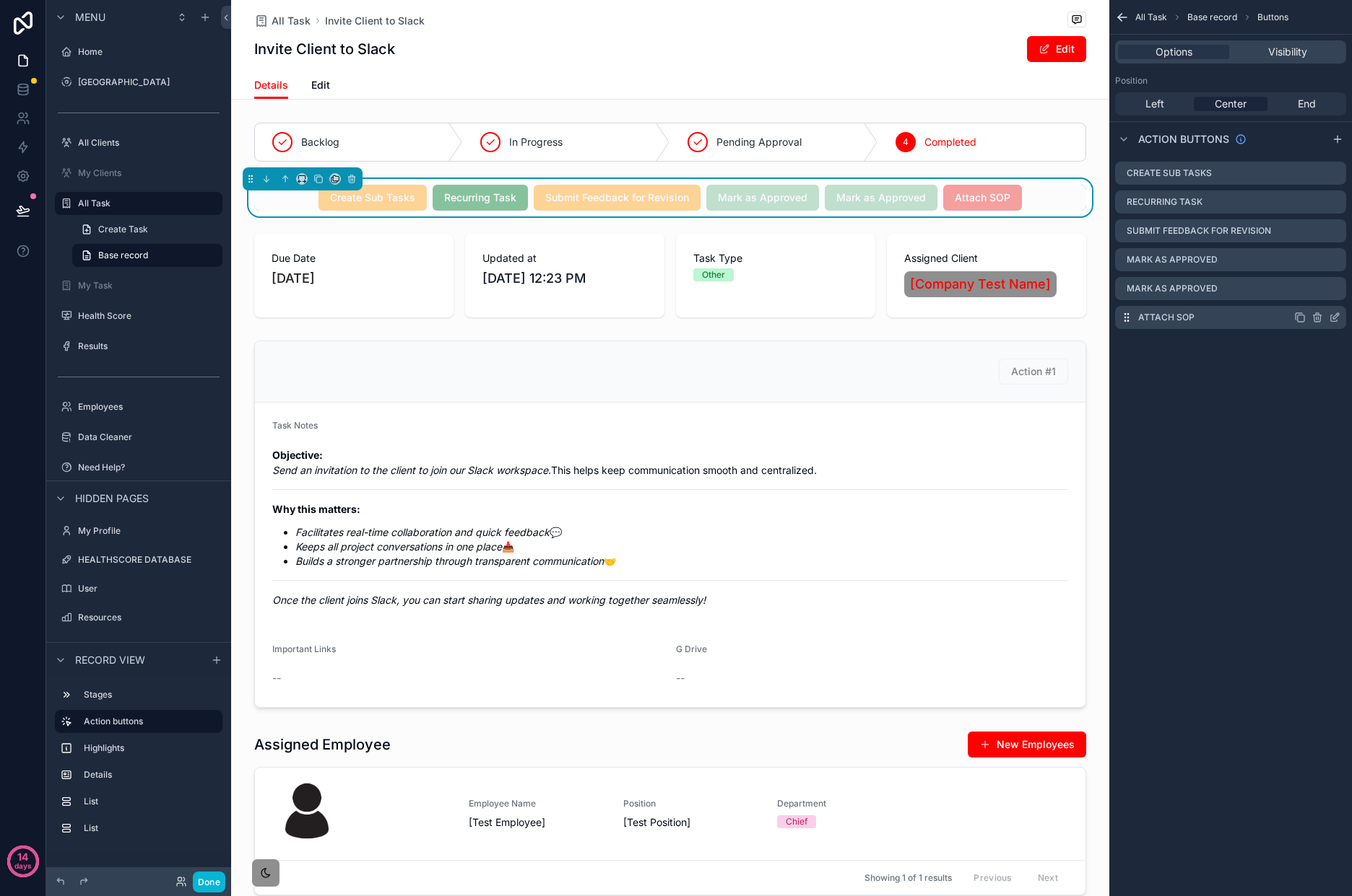
click at [1340, 319] on div "Attach SOP" at bounding box center [1230, 318] width 231 height 23
click at [1338, 319] on icon "scrollable content" at bounding box center [1335, 318] width 12 height 12
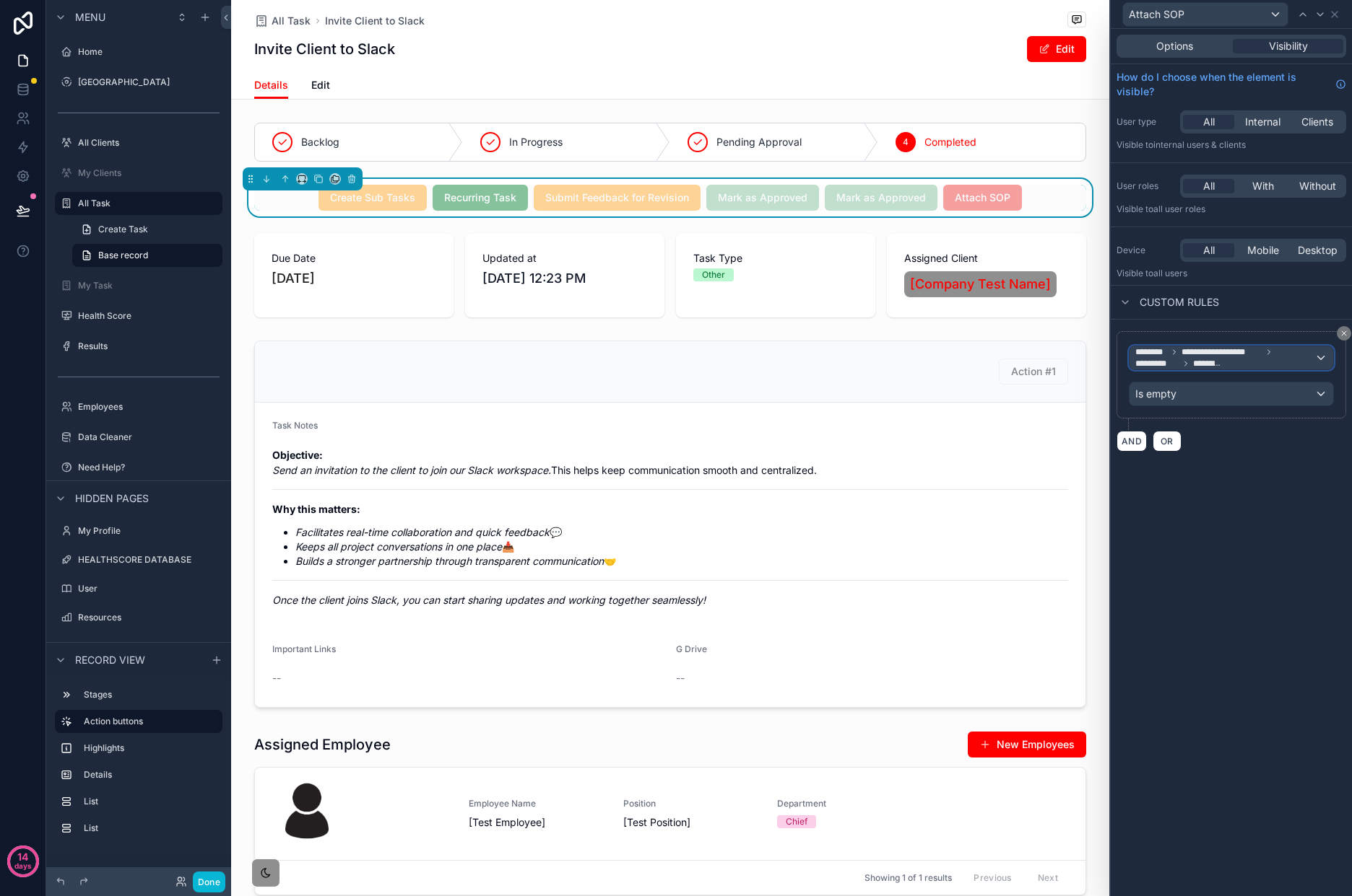
click at [1296, 358] on span "**********" at bounding box center [1225, 358] width 179 height 23
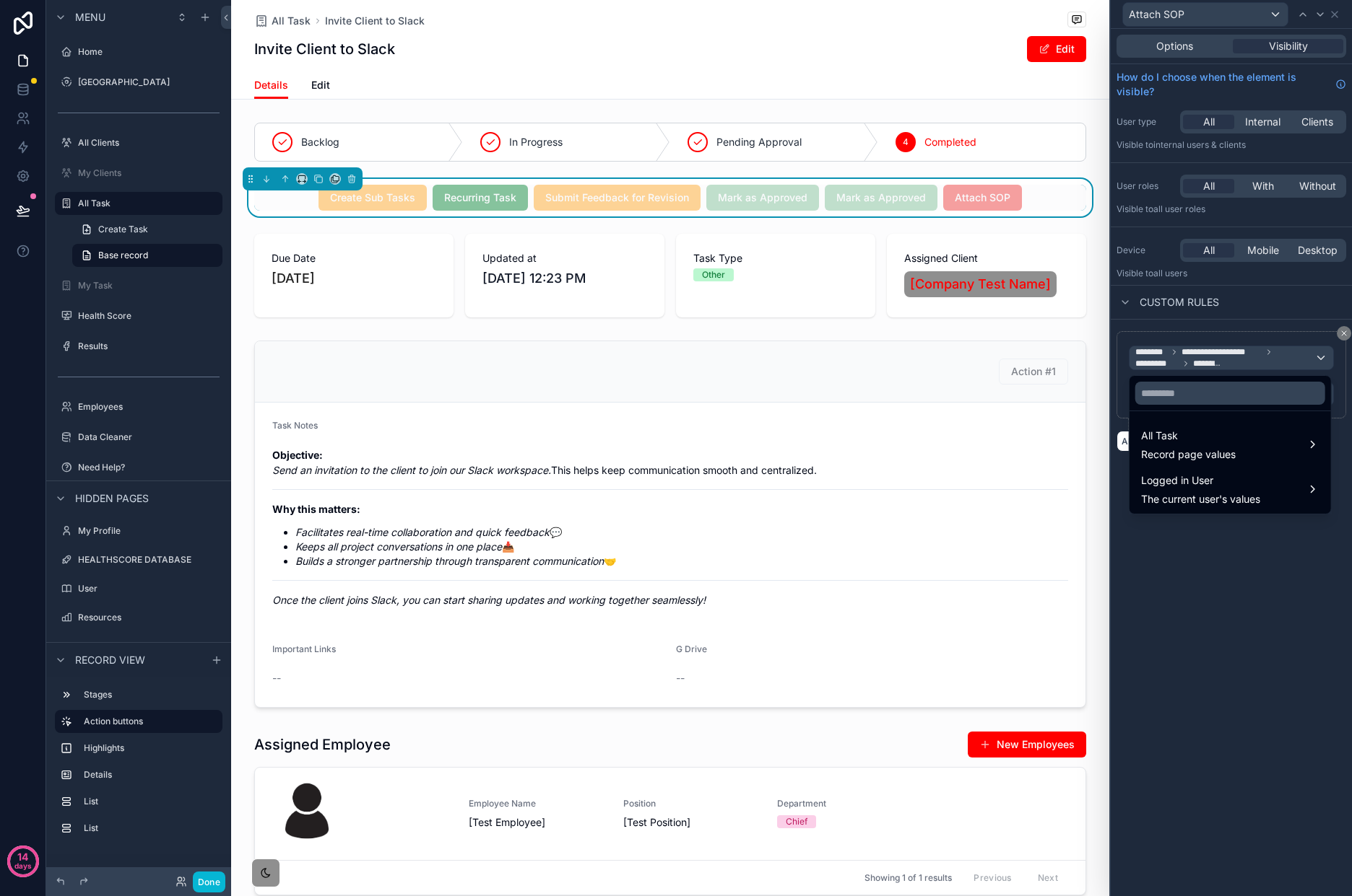
click at [1237, 633] on div at bounding box center [1231, 448] width 242 height 896
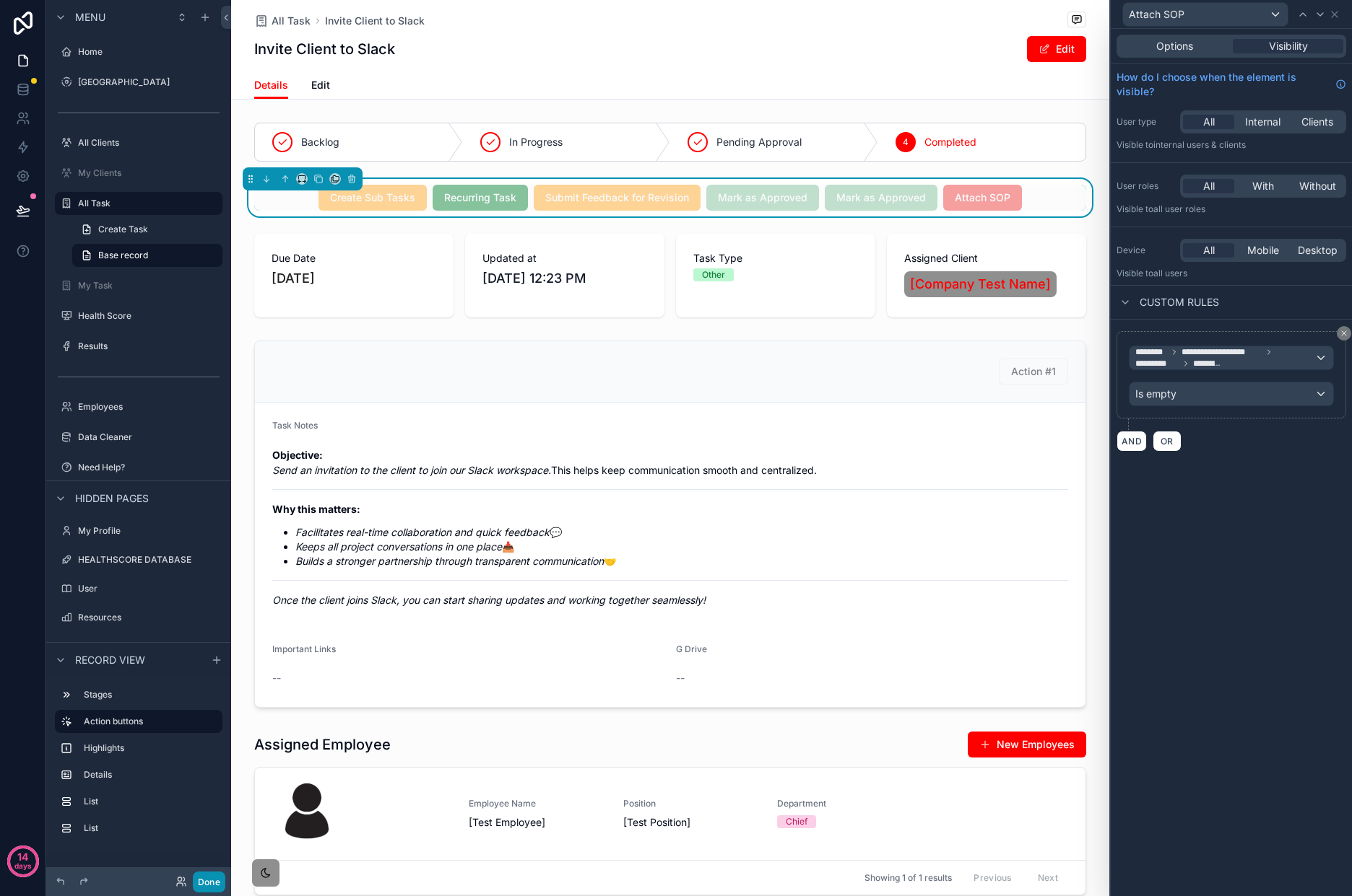
drag, startPoint x: 203, startPoint y: 874, endPoint x: 224, endPoint y: 863, distance: 23.7
click at [203, 875] on button "Done" at bounding box center [208, 882] width 32 height 21
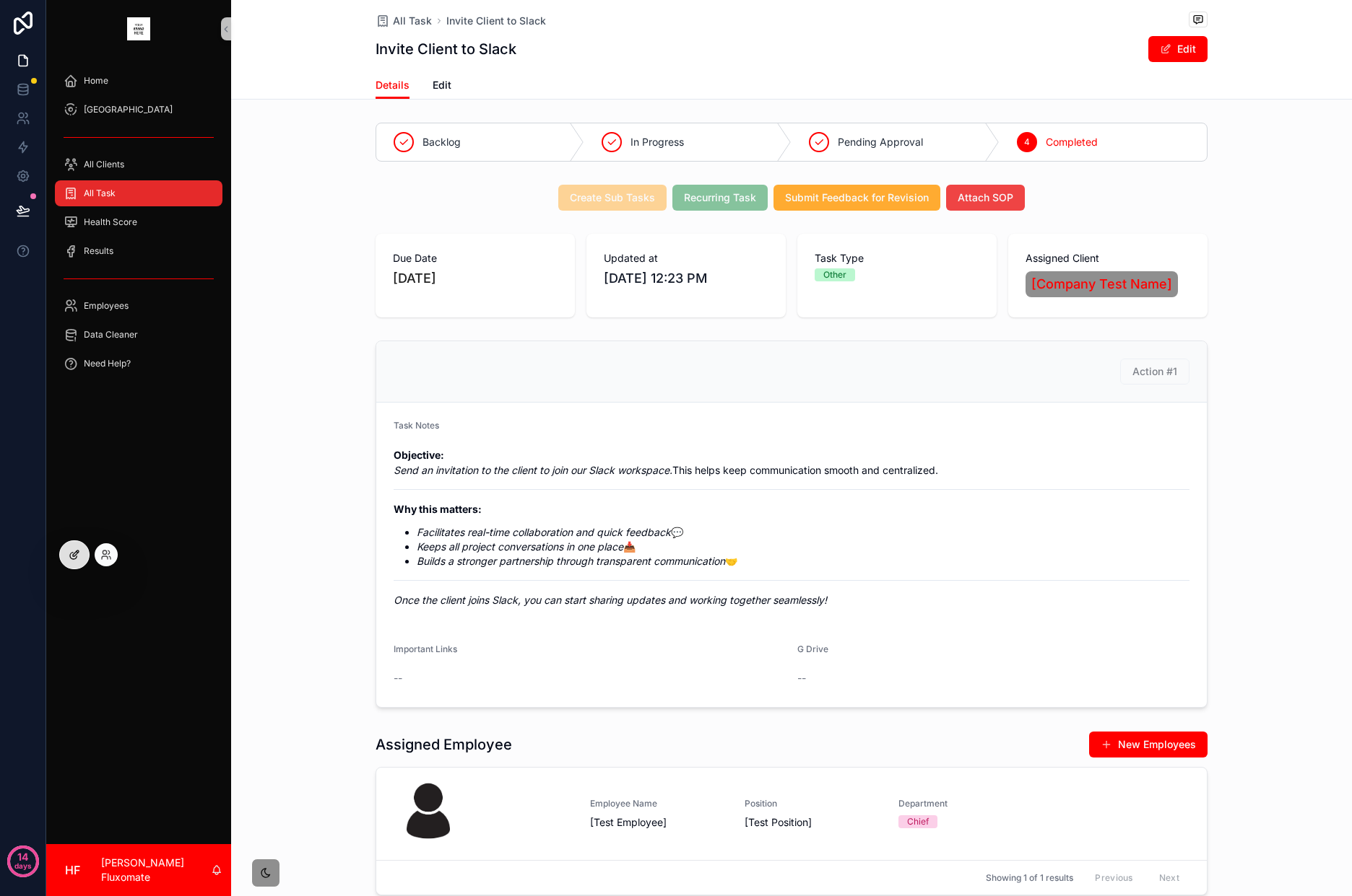
click at [70, 562] on div at bounding box center [74, 554] width 29 height 27
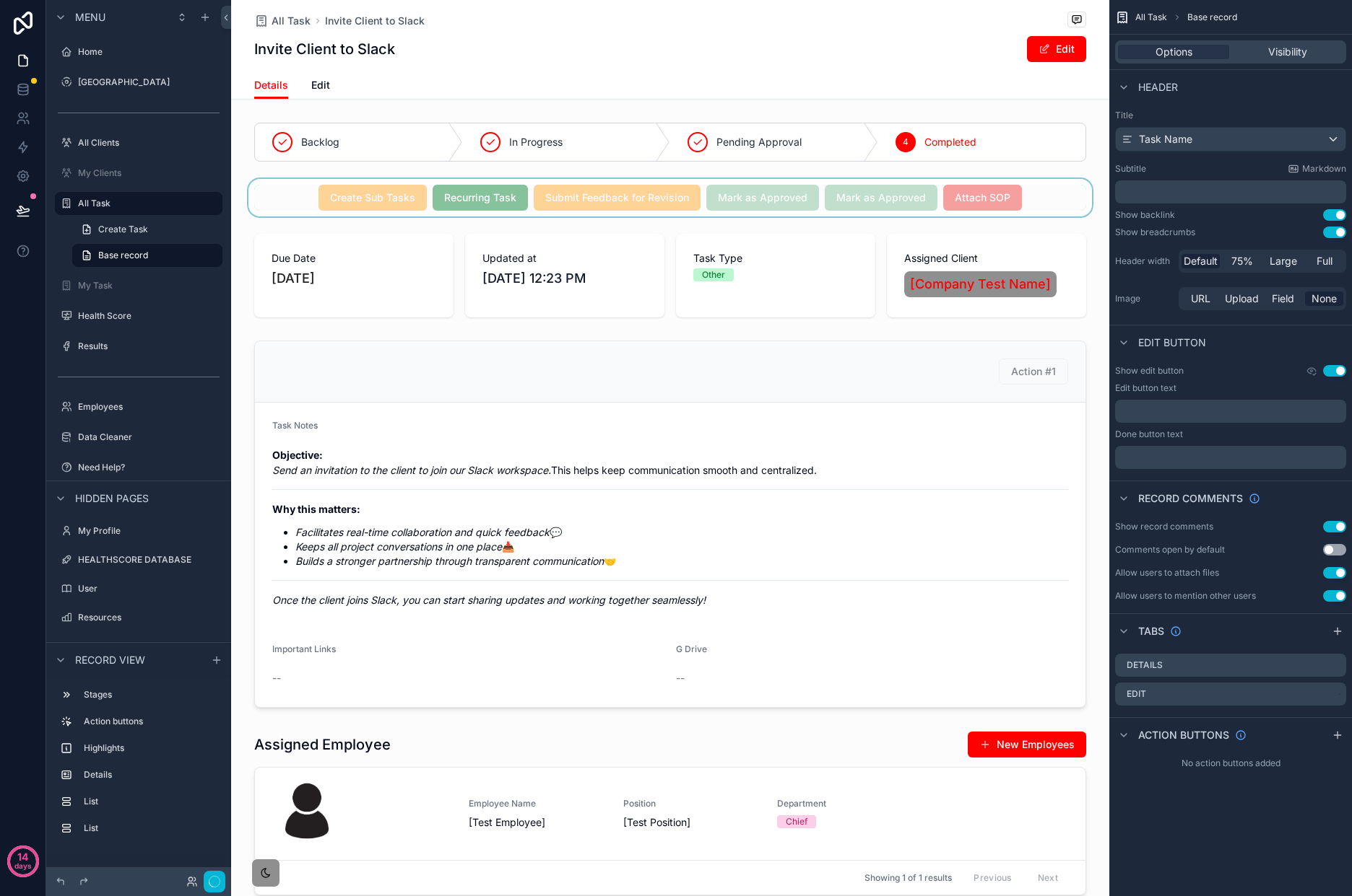
click at [997, 213] on div "scrollable content" at bounding box center [670, 197] width 878 height 37
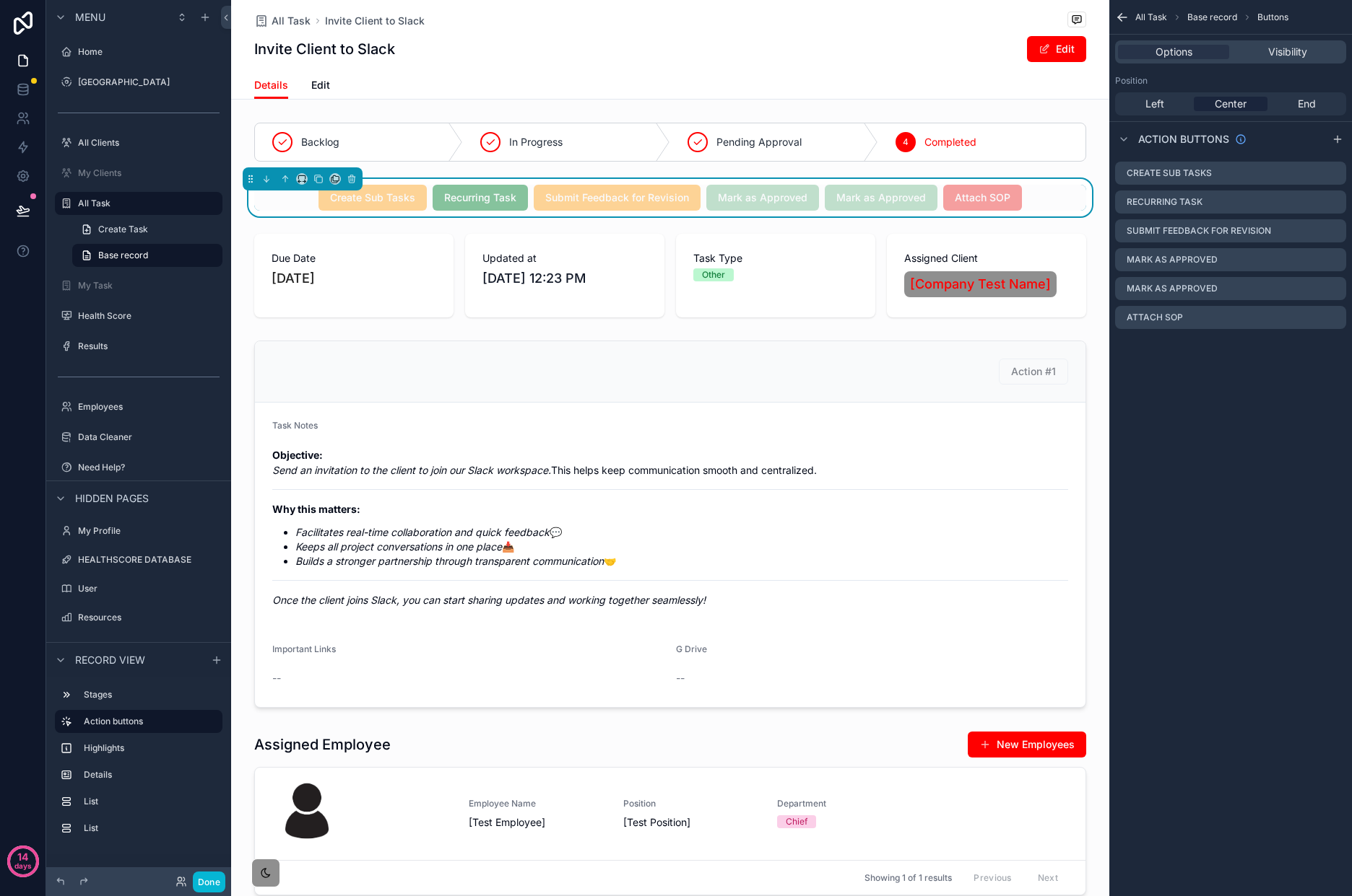
click at [1036, 196] on div "Create Sub Tasks Recurring Task Submit Feedback for Revision Mark as Approved M…" at bounding box center [670, 197] width 832 height 26
click at [1338, 322] on icon "scrollable content" at bounding box center [1335, 318] width 12 height 12
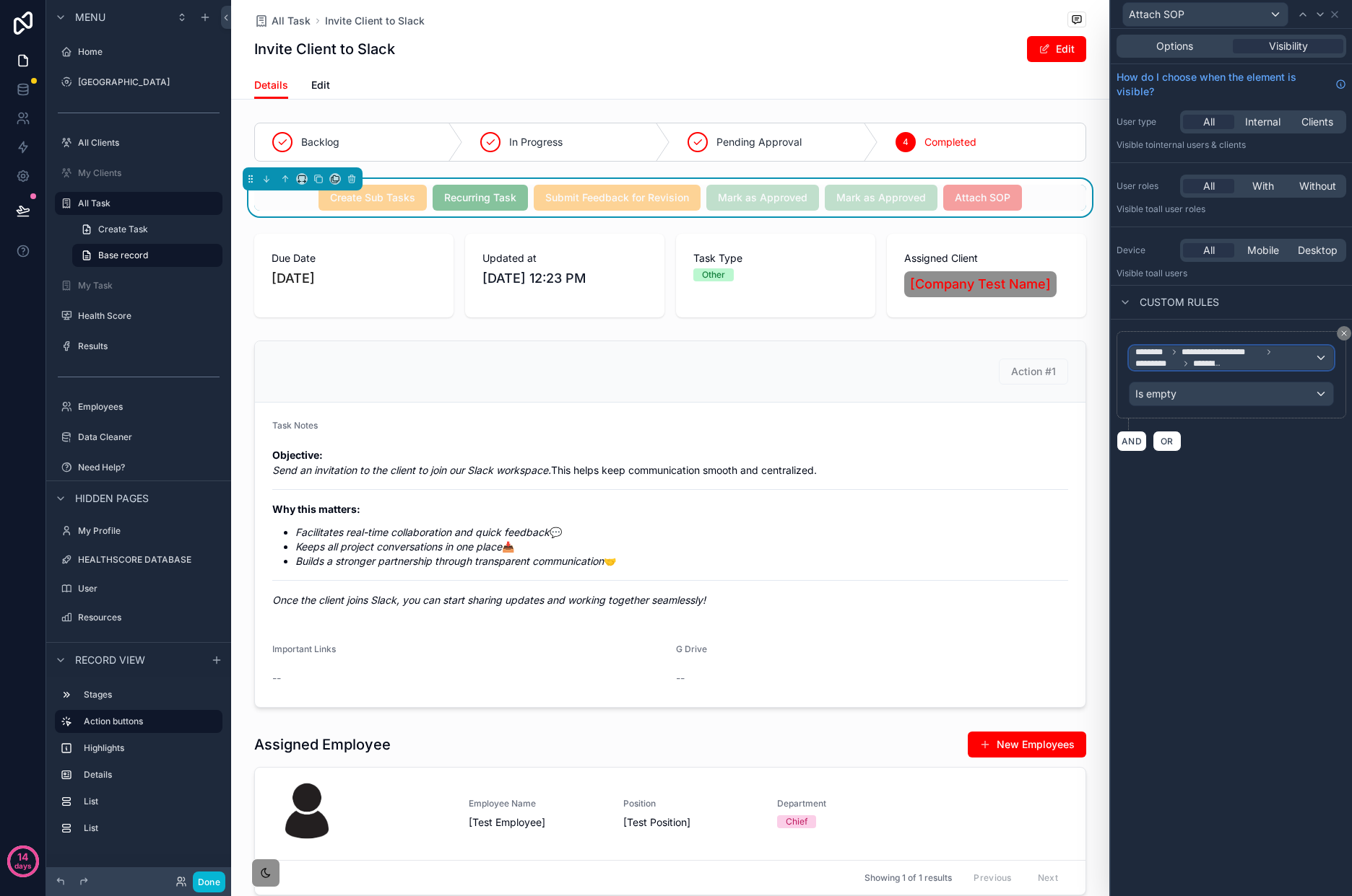
click at [1294, 363] on span "**********" at bounding box center [1225, 358] width 179 height 23
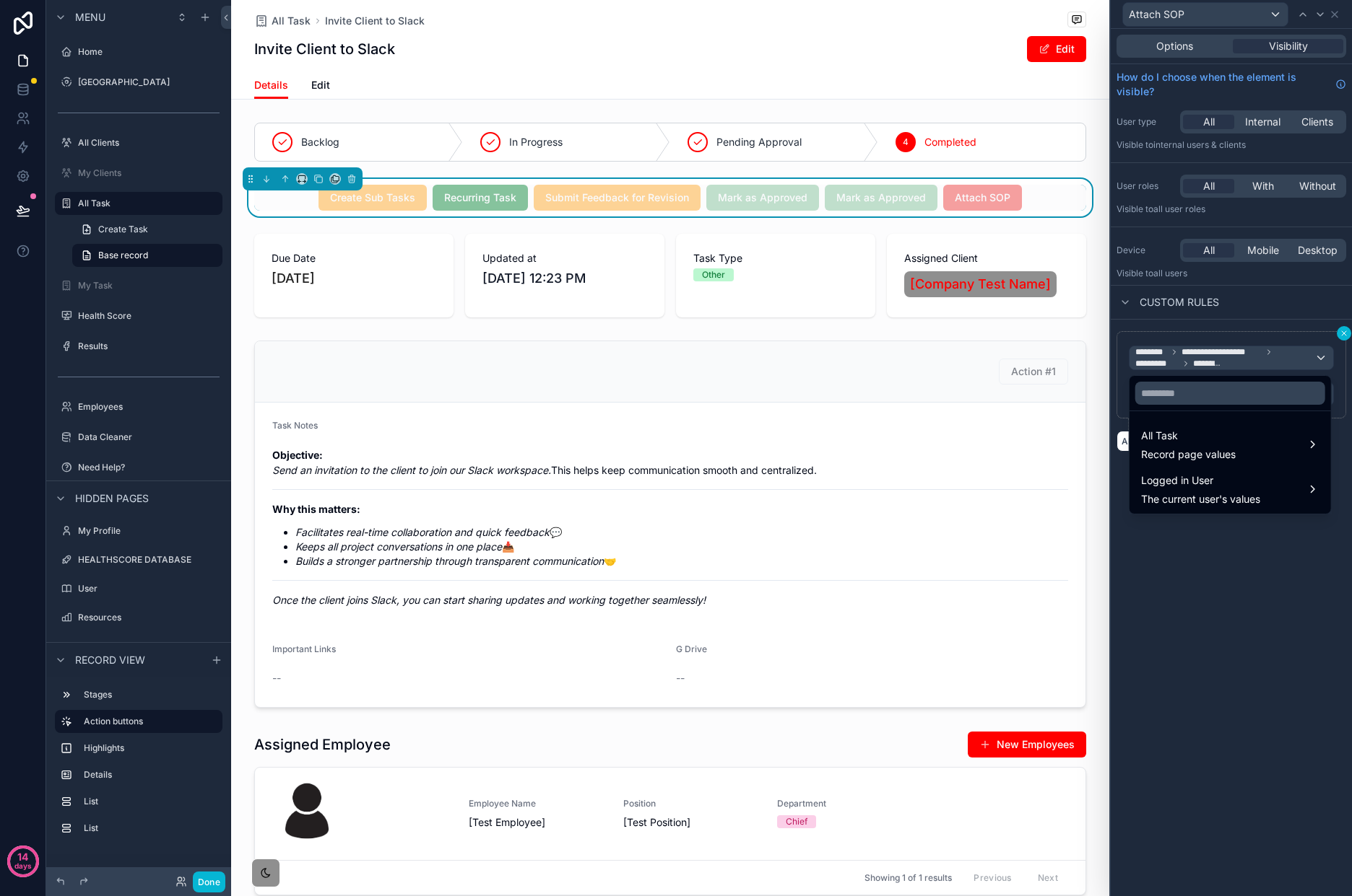
click at [1345, 332] on div at bounding box center [1231, 448] width 242 height 896
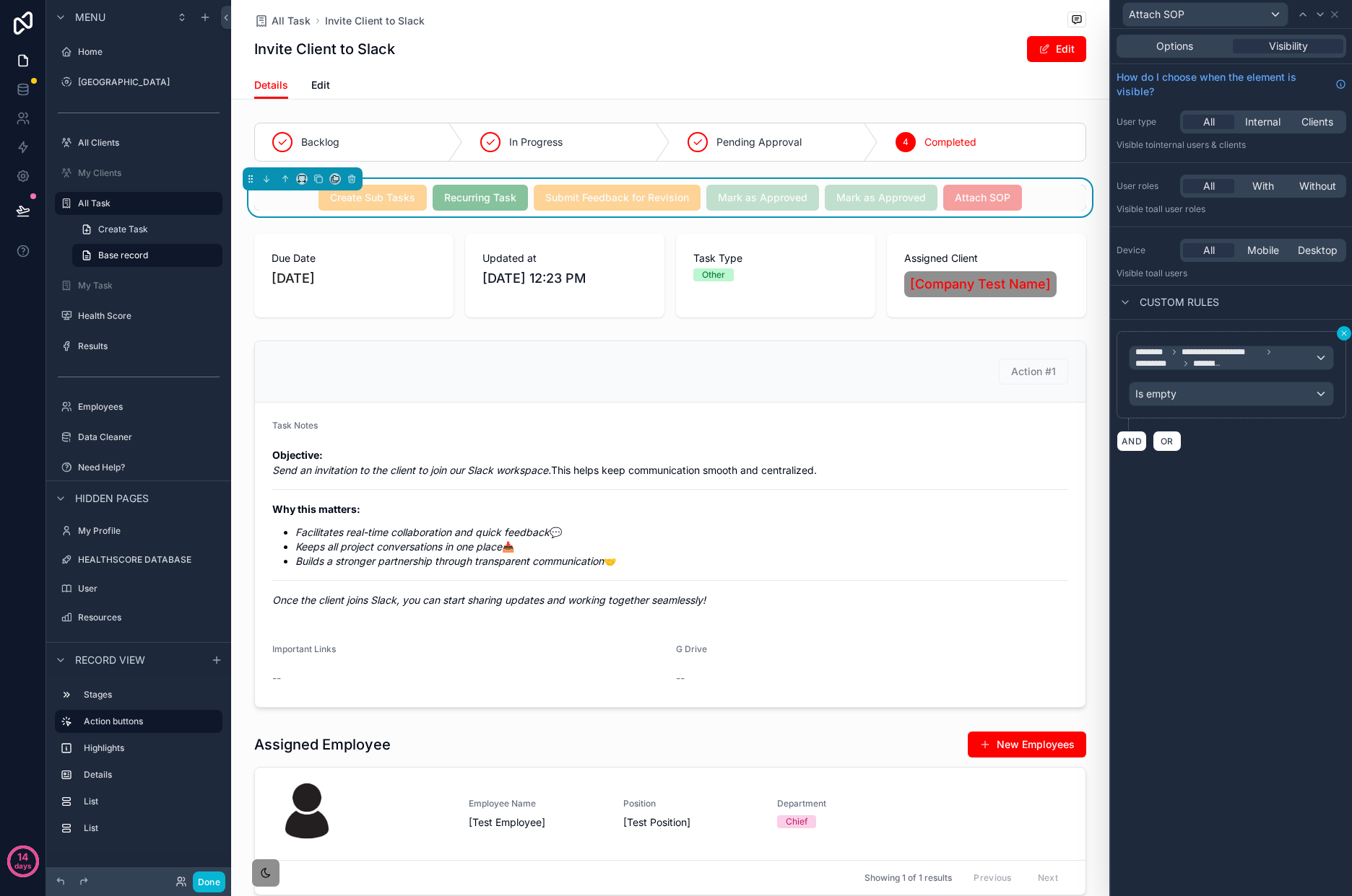
click at [1345, 332] on icon at bounding box center [1344, 334] width 8 height 8
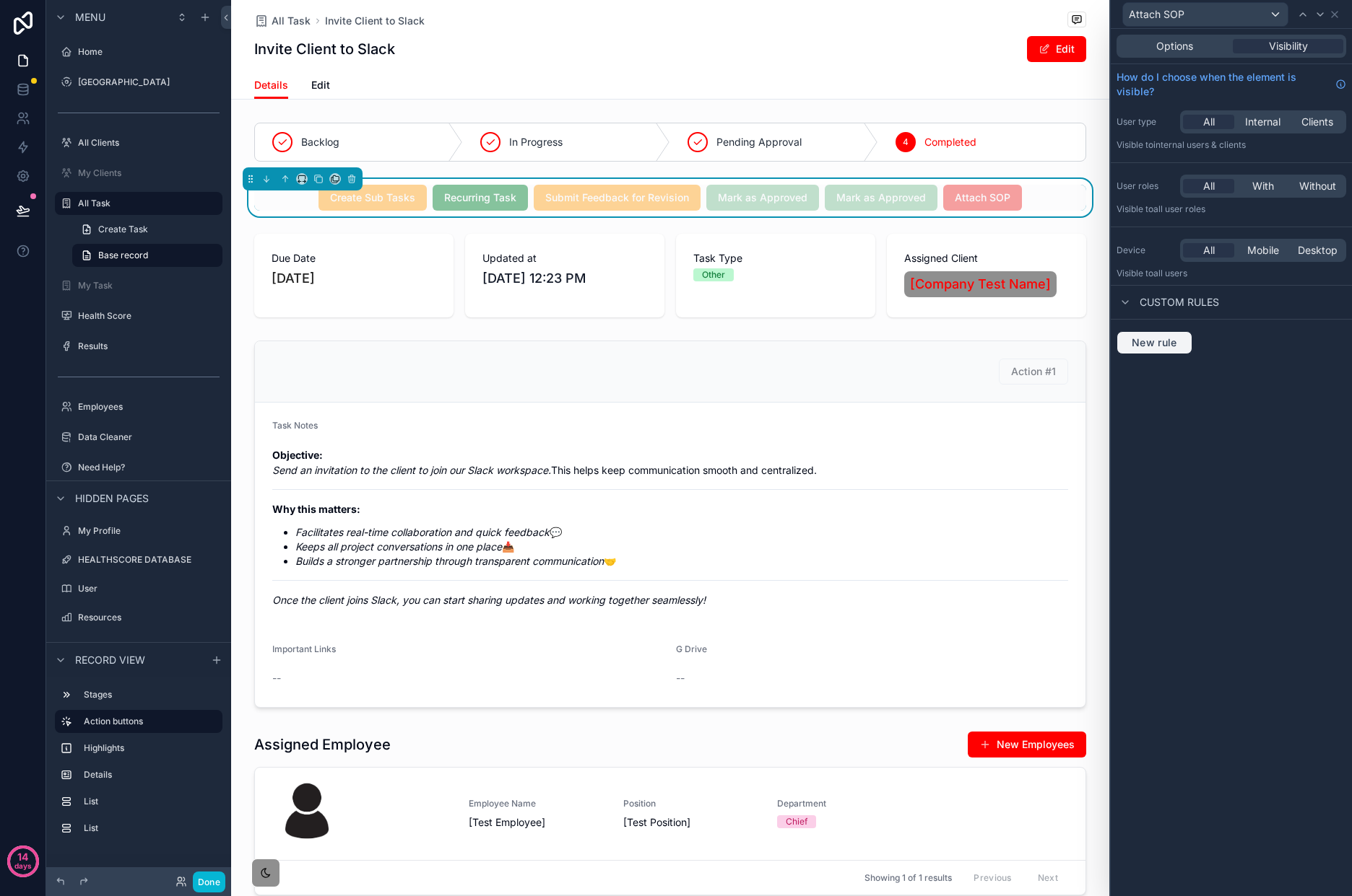
click at [1158, 349] on span "New rule" at bounding box center [1154, 343] width 57 height 13
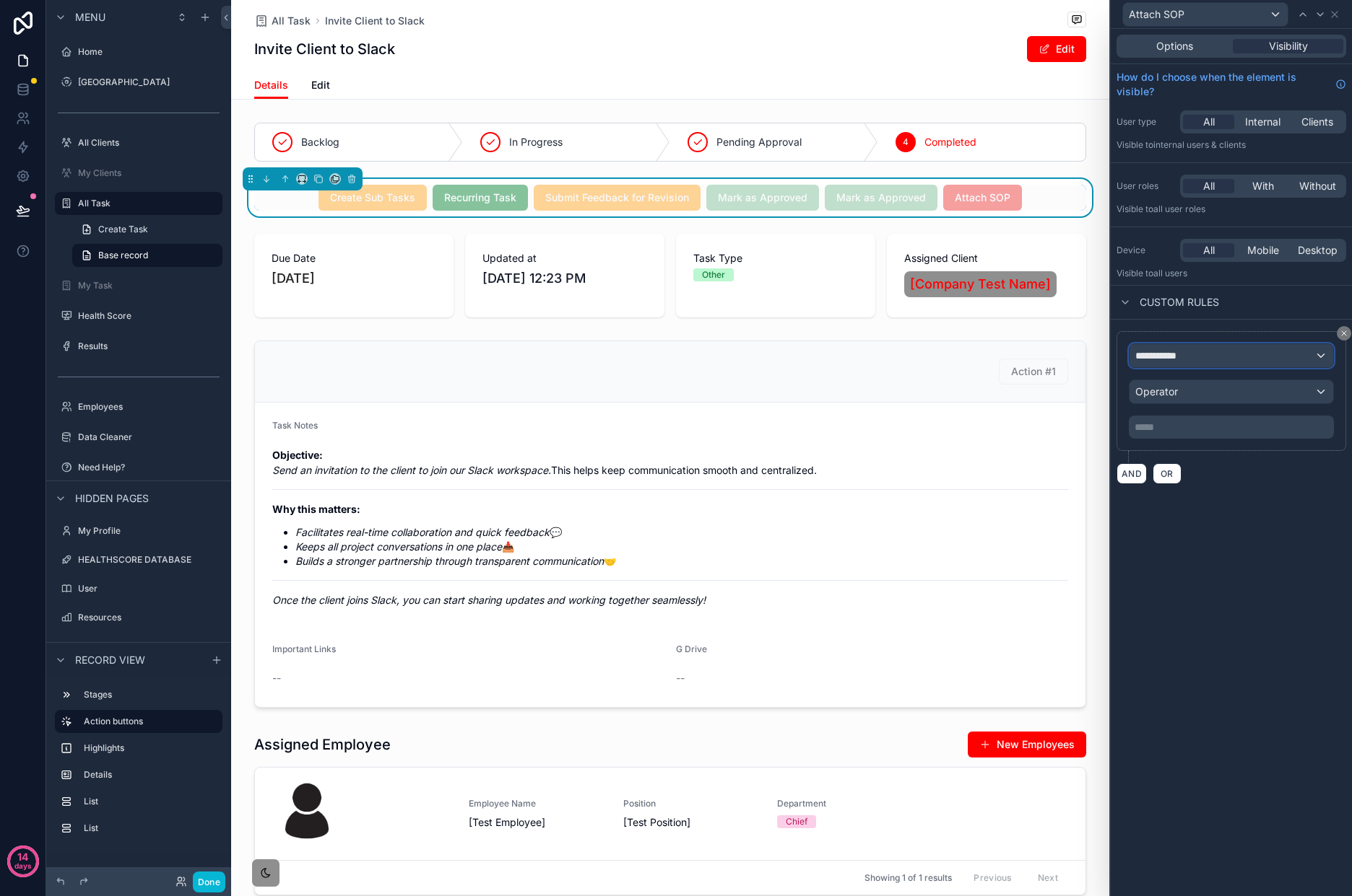
click at [1274, 353] on div "**********" at bounding box center [1231, 356] width 203 height 23
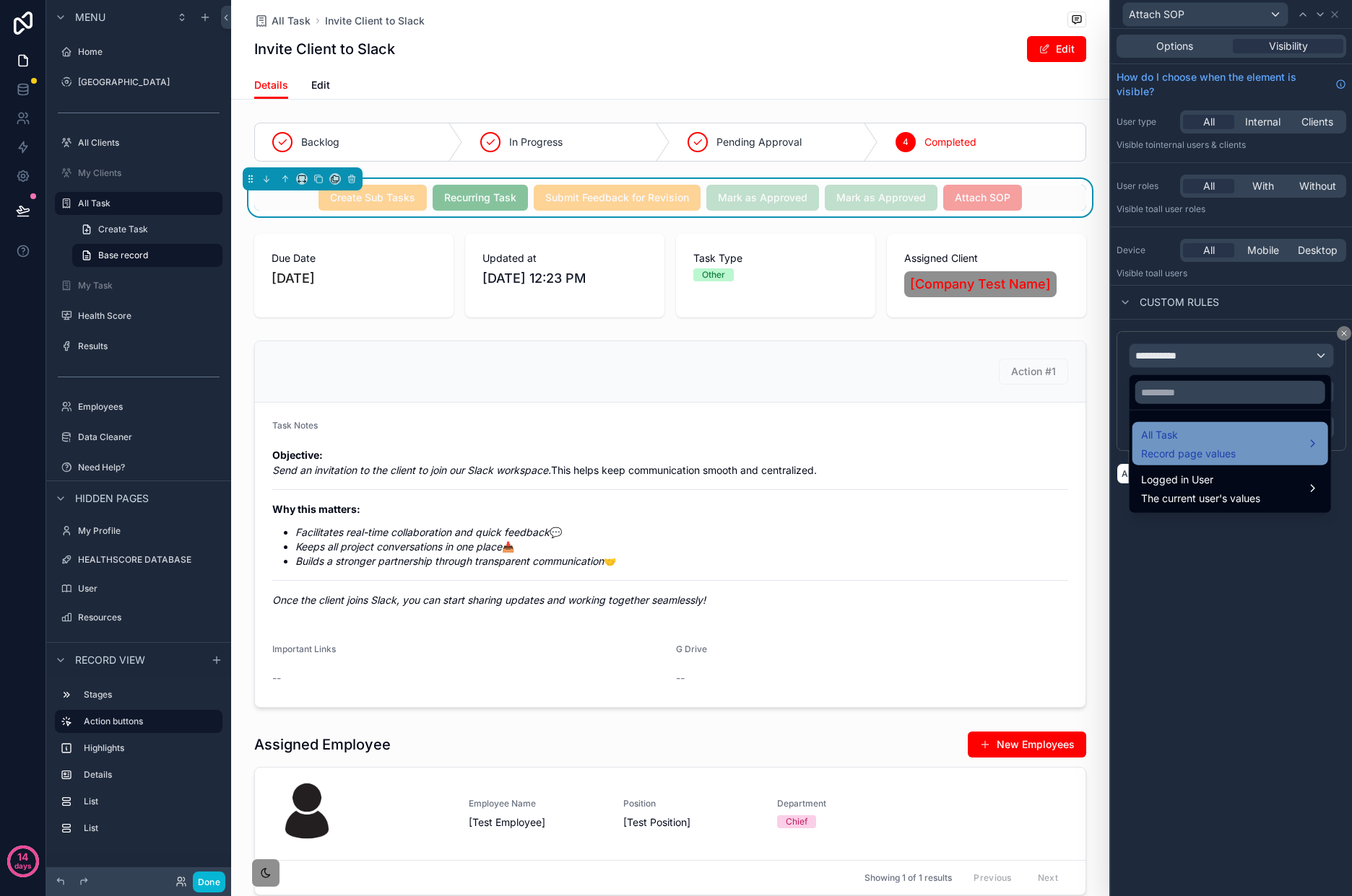
click at [1250, 460] on div "All Task Record page values" at bounding box center [1230, 444] width 178 height 35
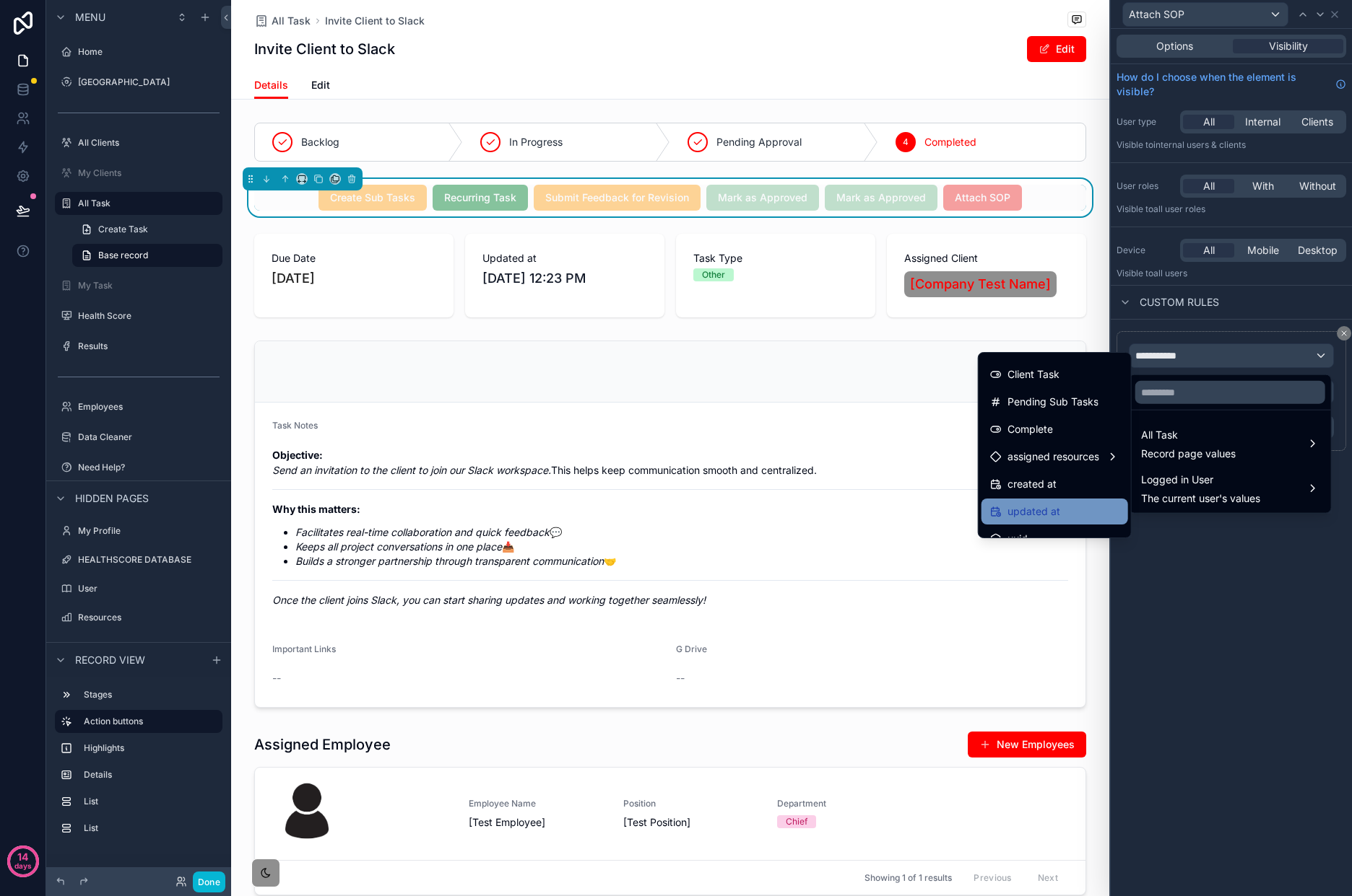
scroll to position [560, 0]
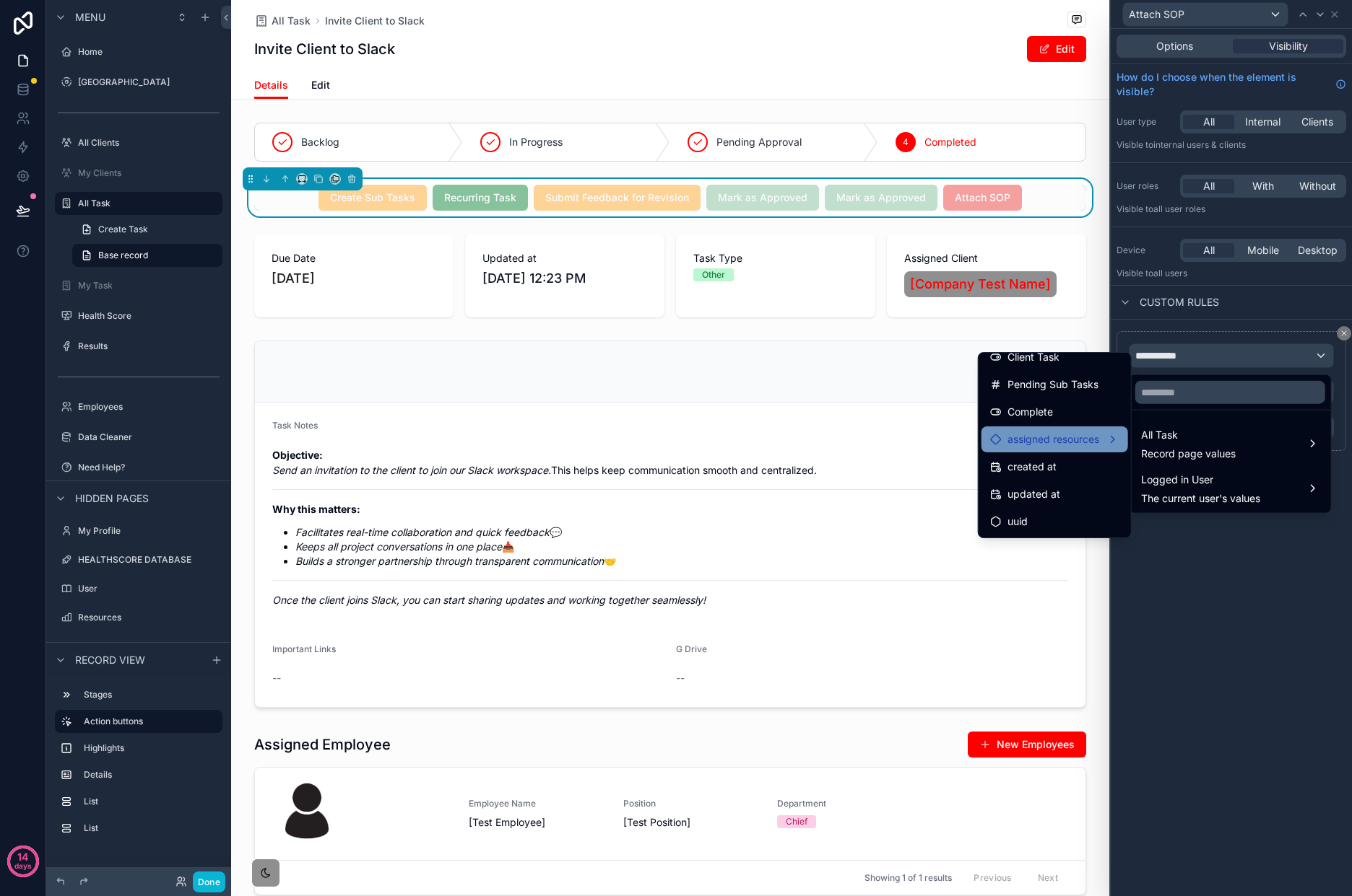
click at [1080, 431] on span "assigned resources" at bounding box center [1053, 439] width 91 height 17
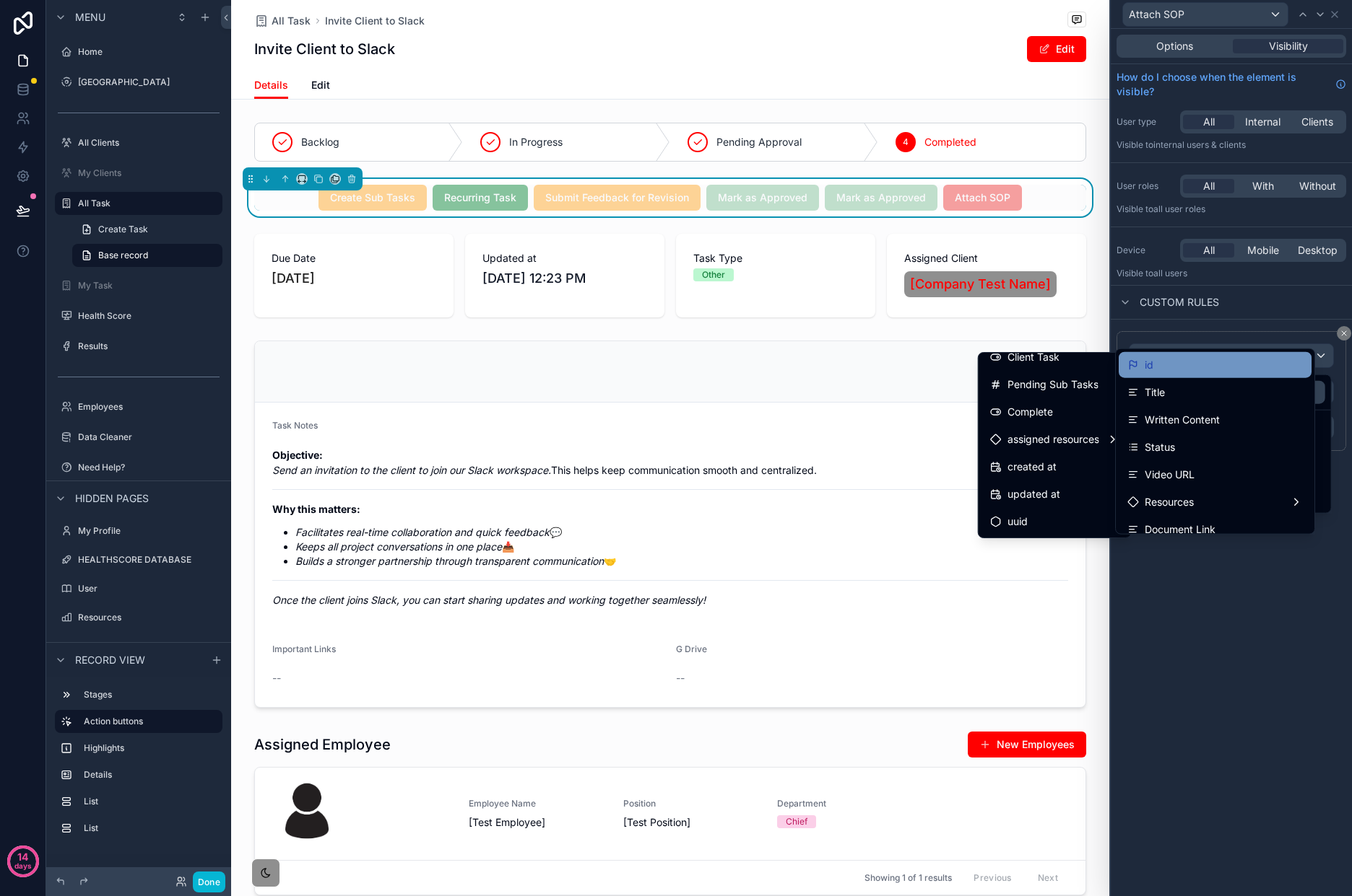
click at [1247, 374] on div "id" at bounding box center [1215, 365] width 193 height 26
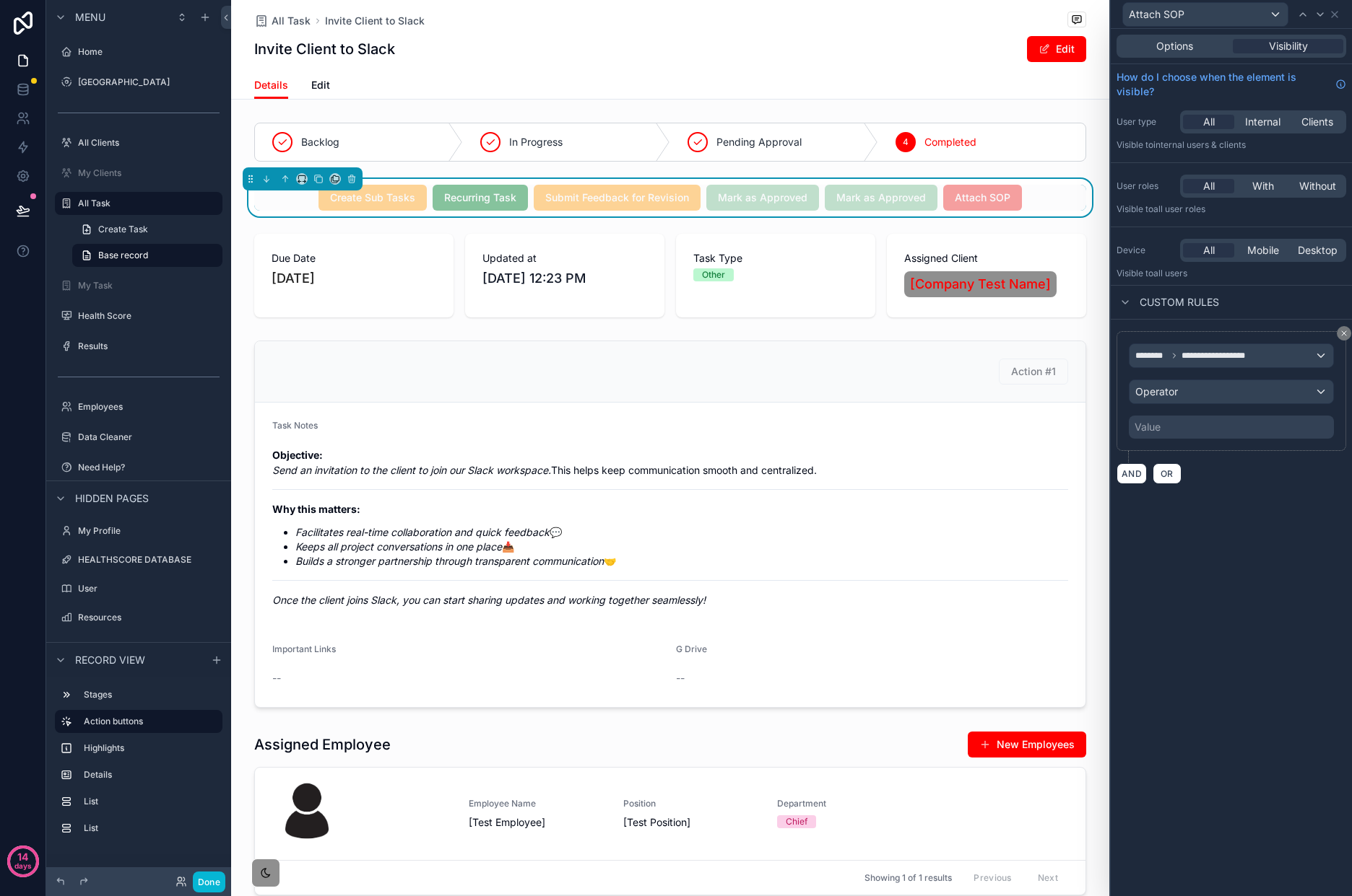
click at [1209, 439] on div "Value" at bounding box center [1231, 427] width 205 height 23
click at [1221, 391] on div "Operator" at bounding box center [1231, 392] width 203 height 23
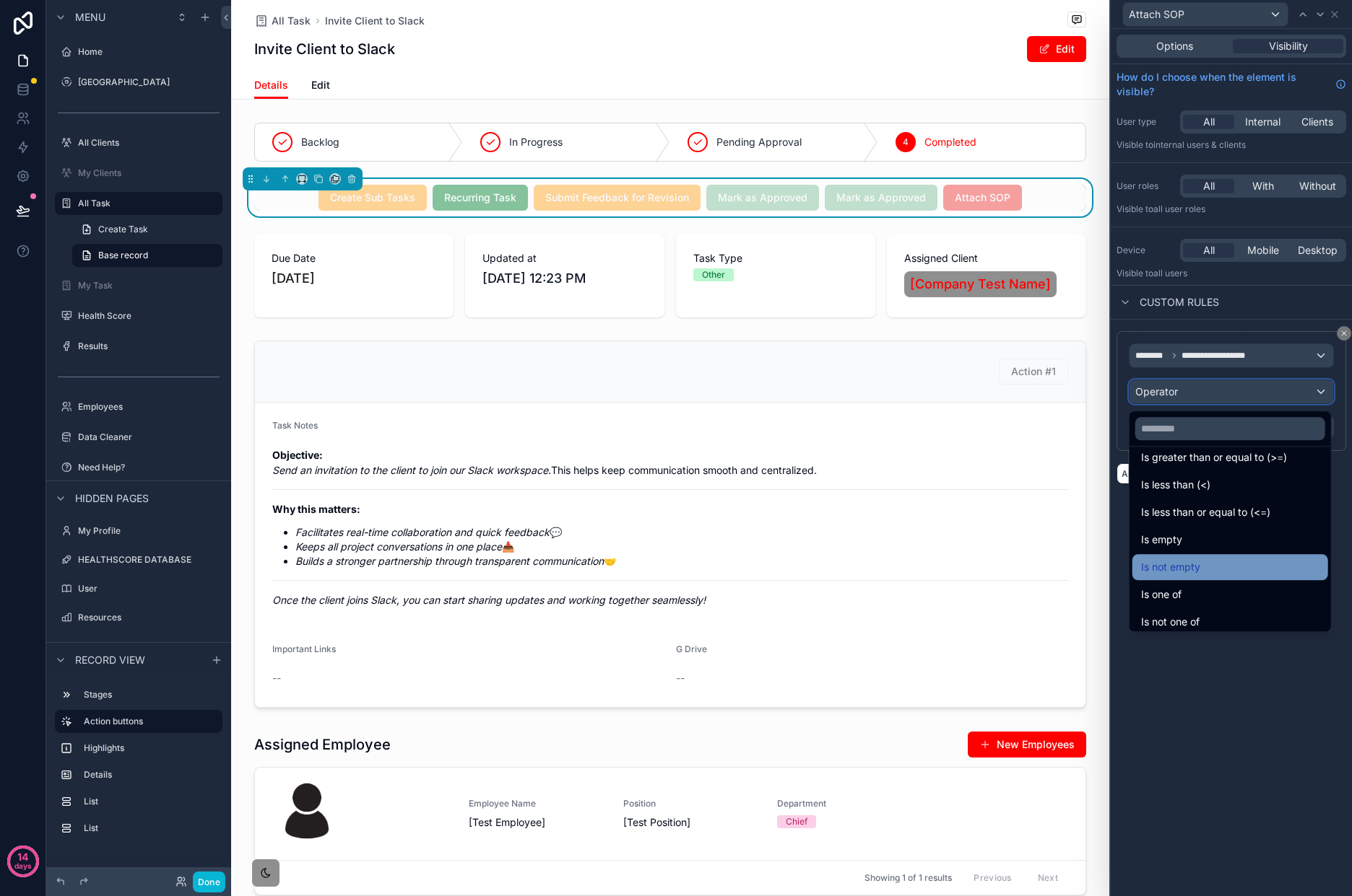
scroll to position [103, 0]
click at [1229, 538] on div "Is empty" at bounding box center [1230, 533] width 178 height 17
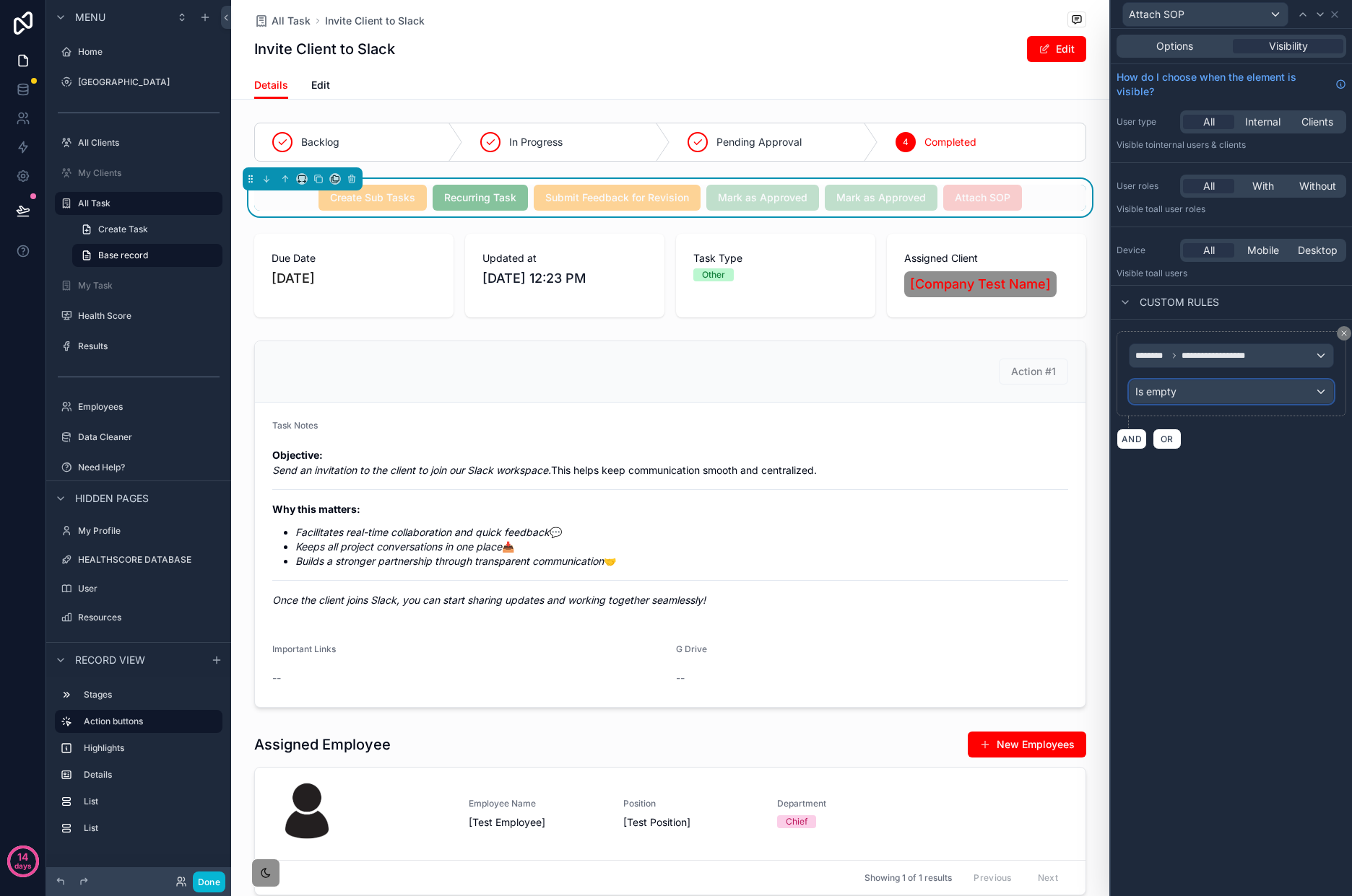
click at [1257, 397] on div "Is empty" at bounding box center [1231, 392] width 203 height 23
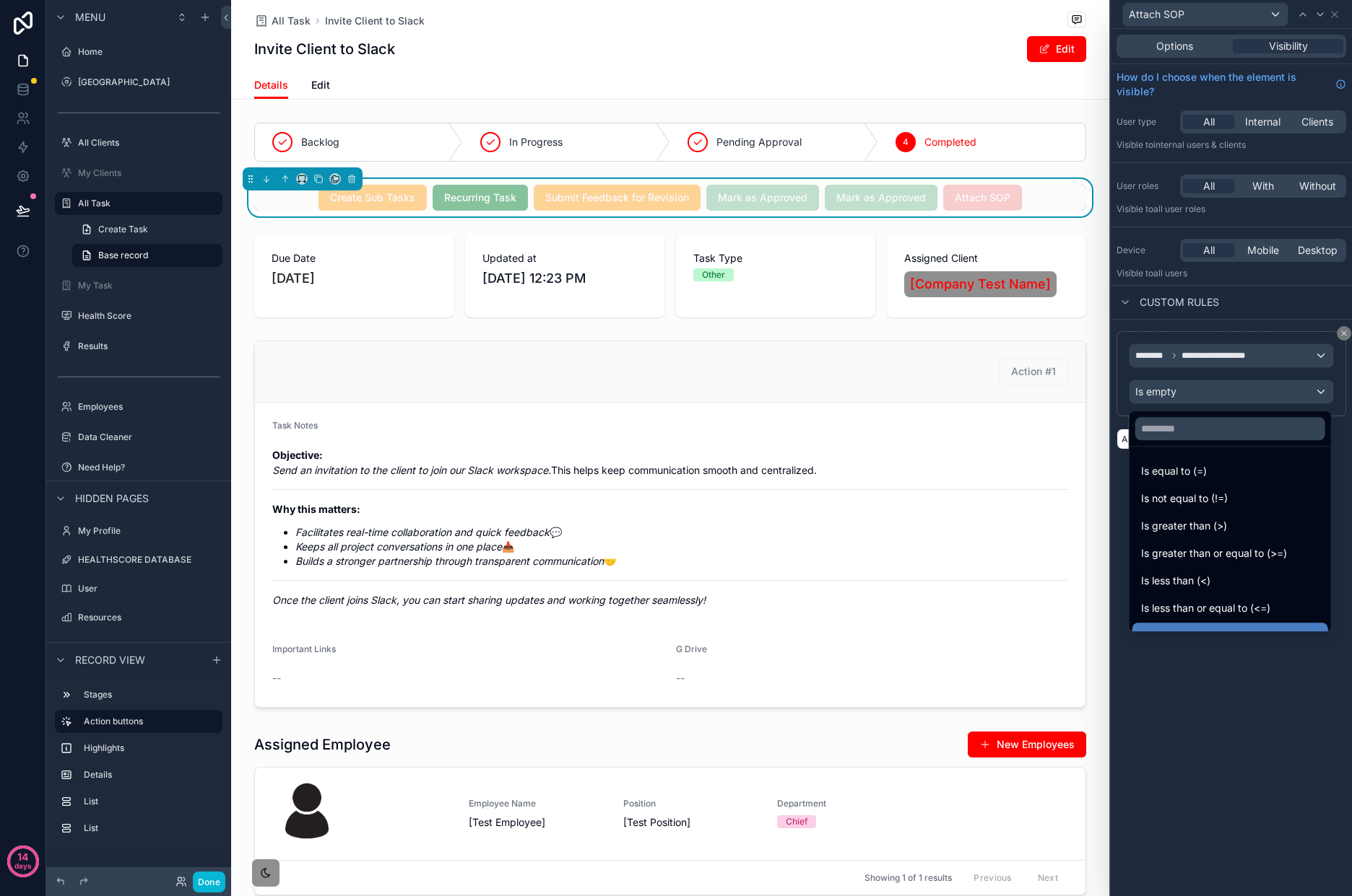
click at [1255, 719] on div at bounding box center [1231, 448] width 242 height 896
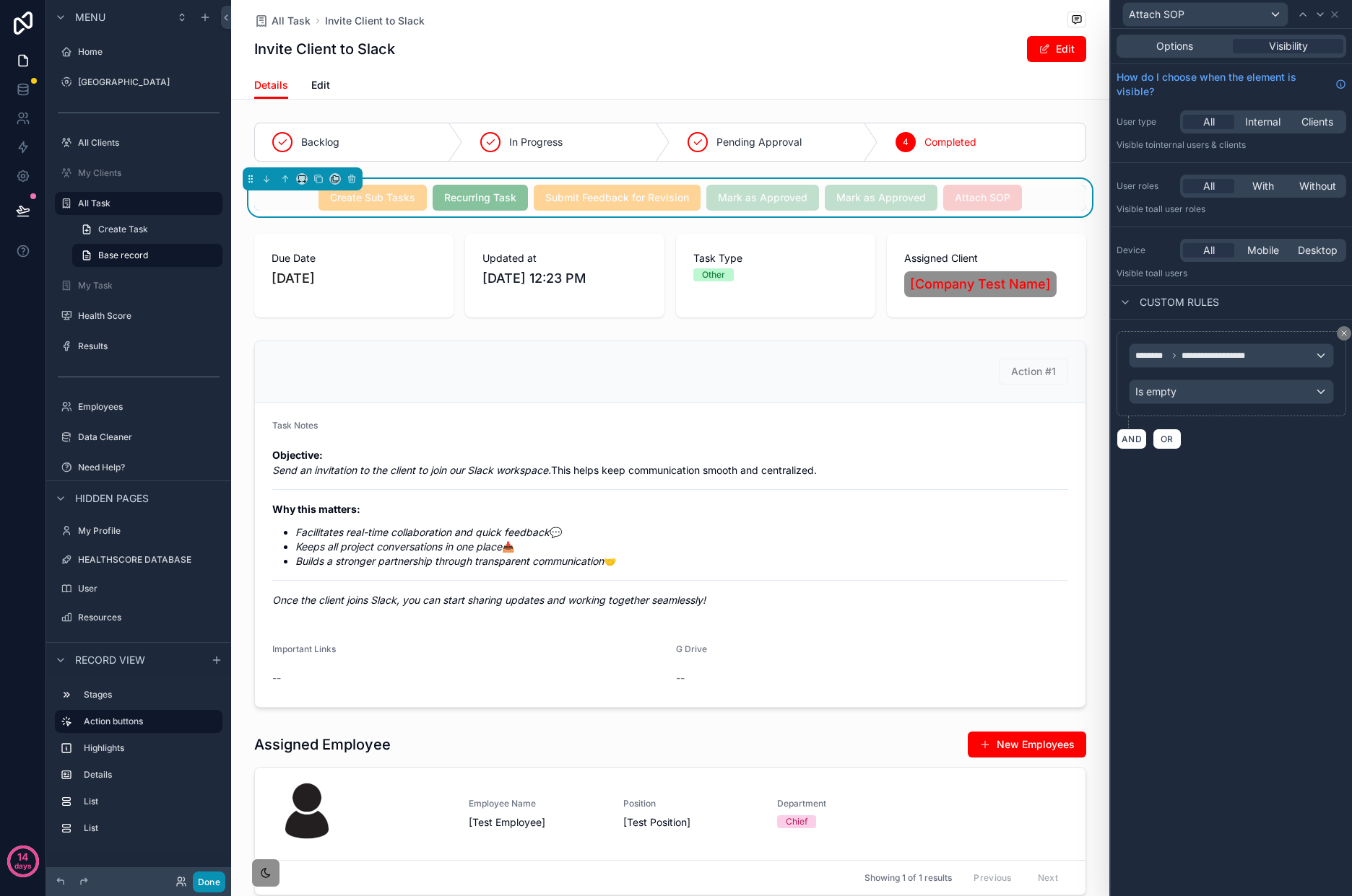
drag, startPoint x: 200, startPoint y: 885, endPoint x: 221, endPoint y: 876, distance: 22.8
click at [203, 885] on button "Done" at bounding box center [208, 882] width 32 height 21
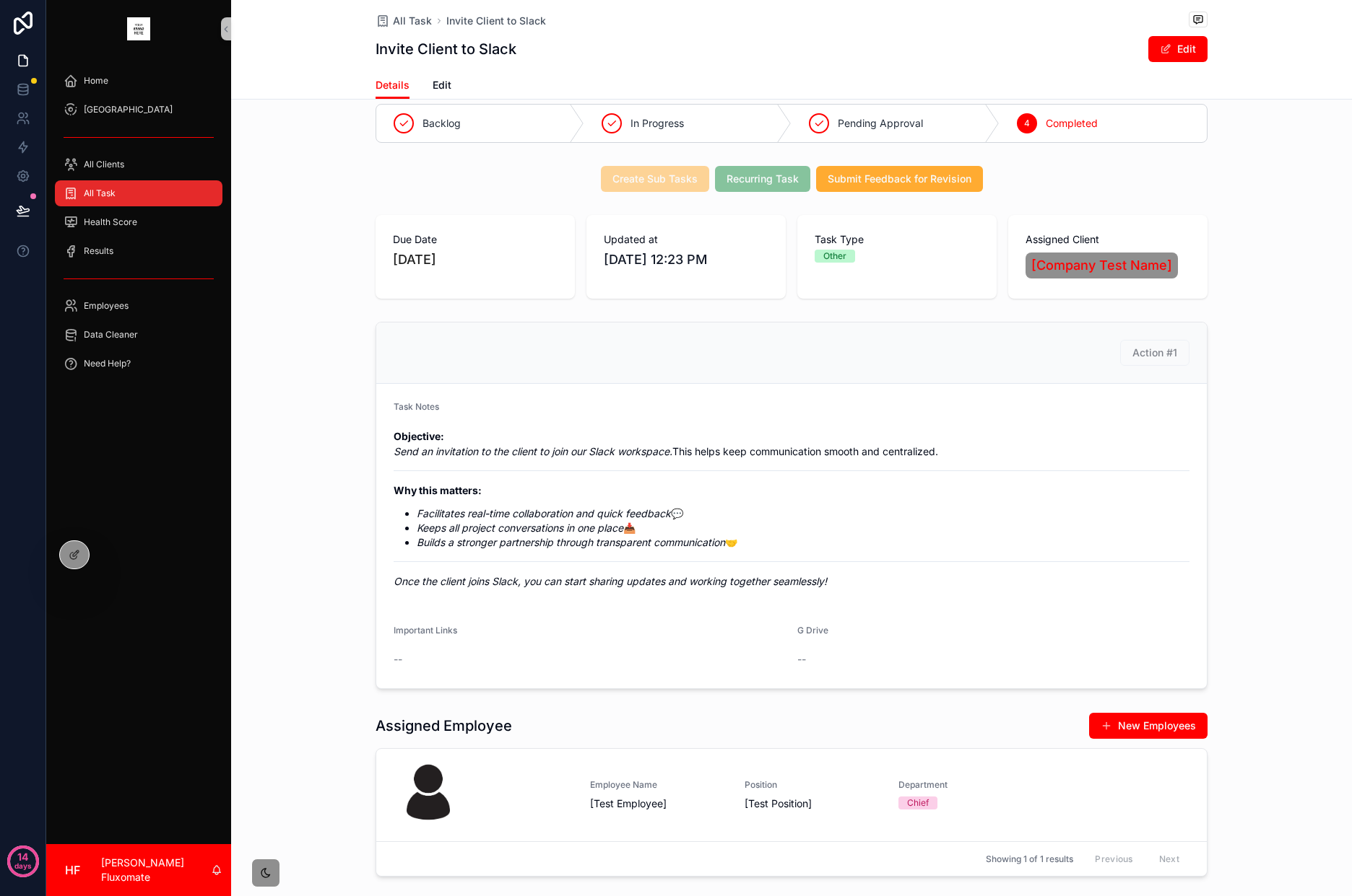
scroll to position [0, 0]
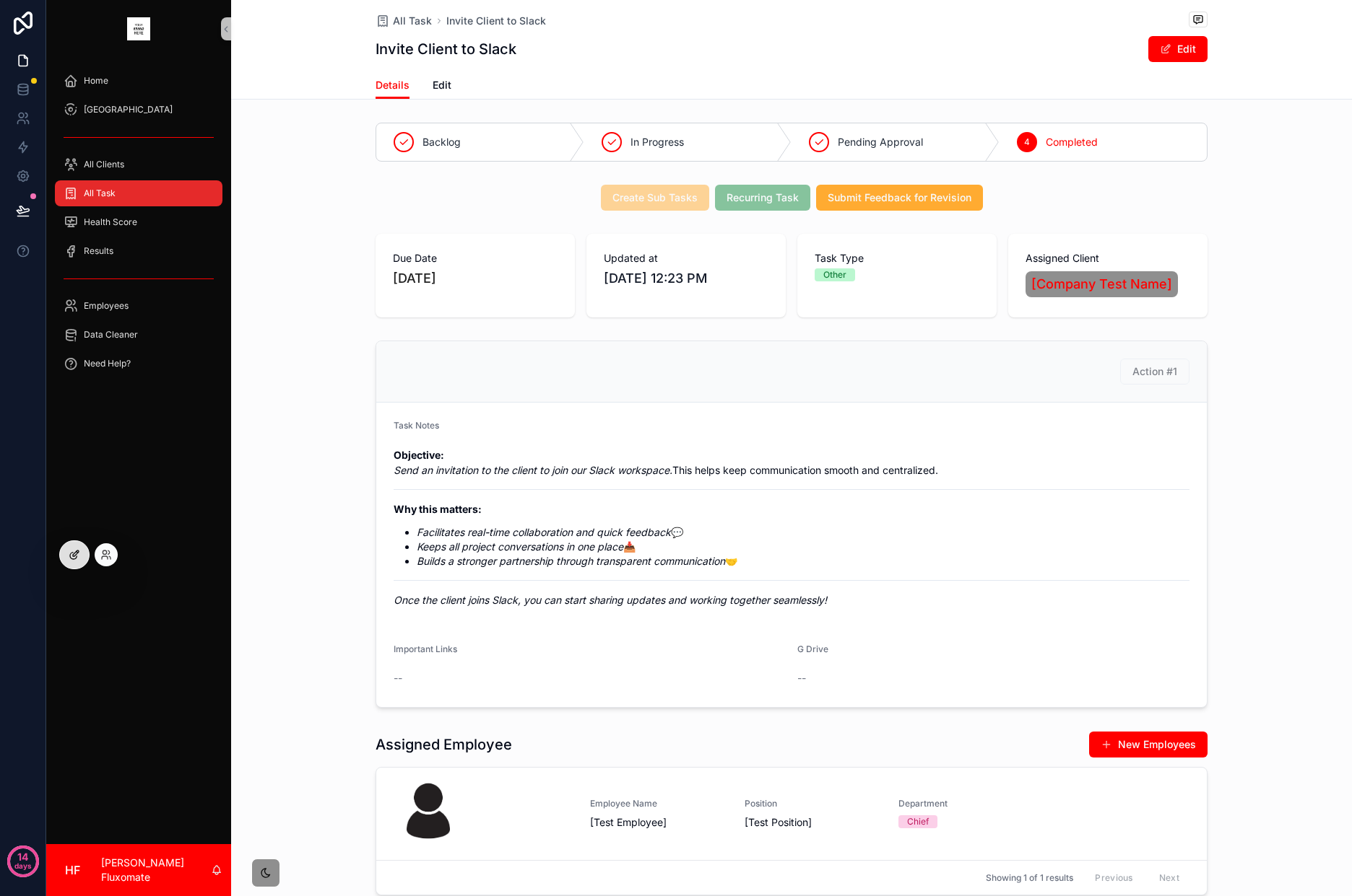
click at [79, 553] on icon at bounding box center [75, 555] width 12 height 12
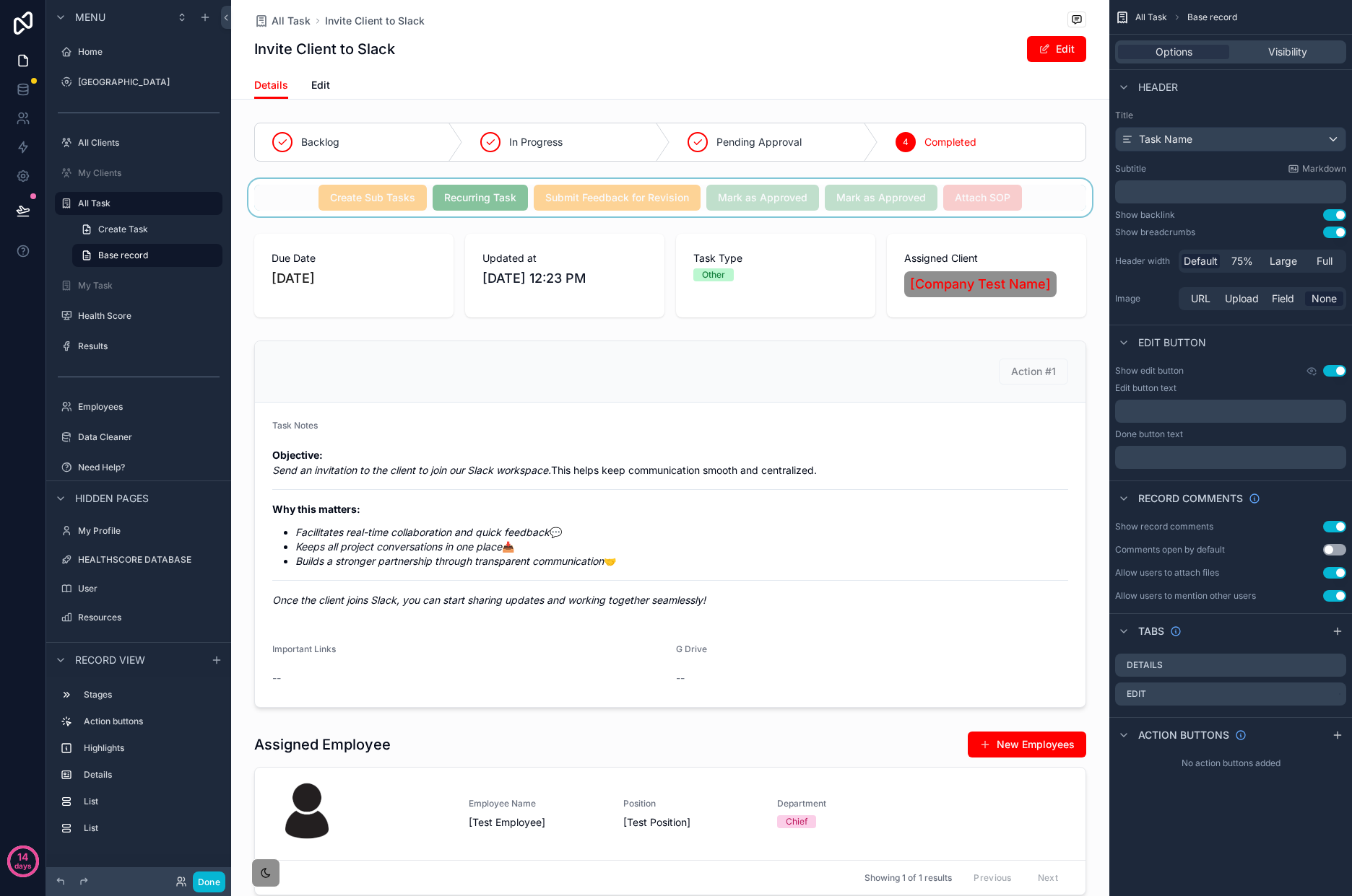
click at [1045, 202] on div "scrollable content" at bounding box center [670, 197] width 878 height 37
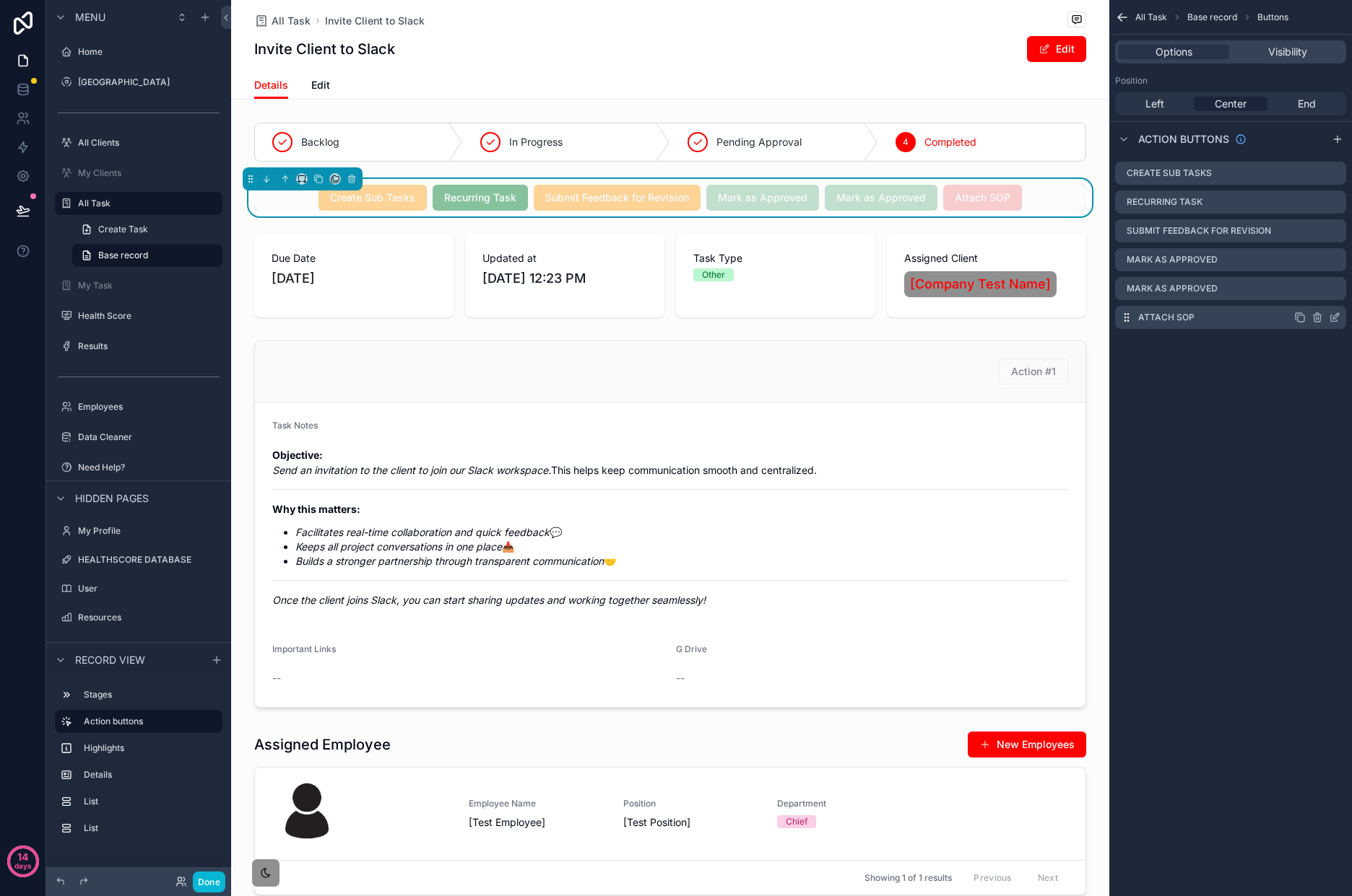
click at [1333, 321] on icon "scrollable content" at bounding box center [1334, 319] width 7 height 7
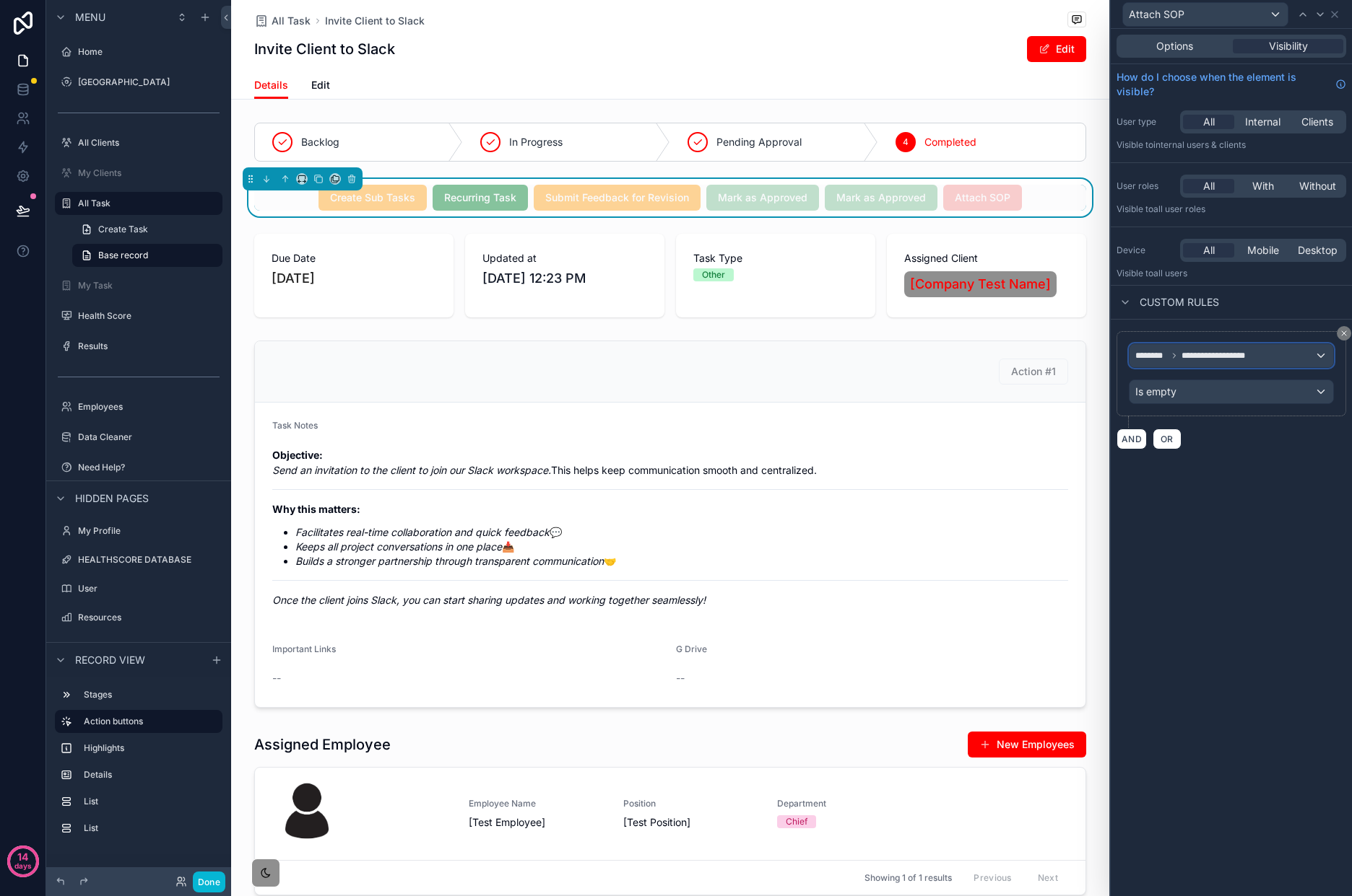
click at [1277, 352] on div "**********" at bounding box center [1231, 356] width 203 height 23
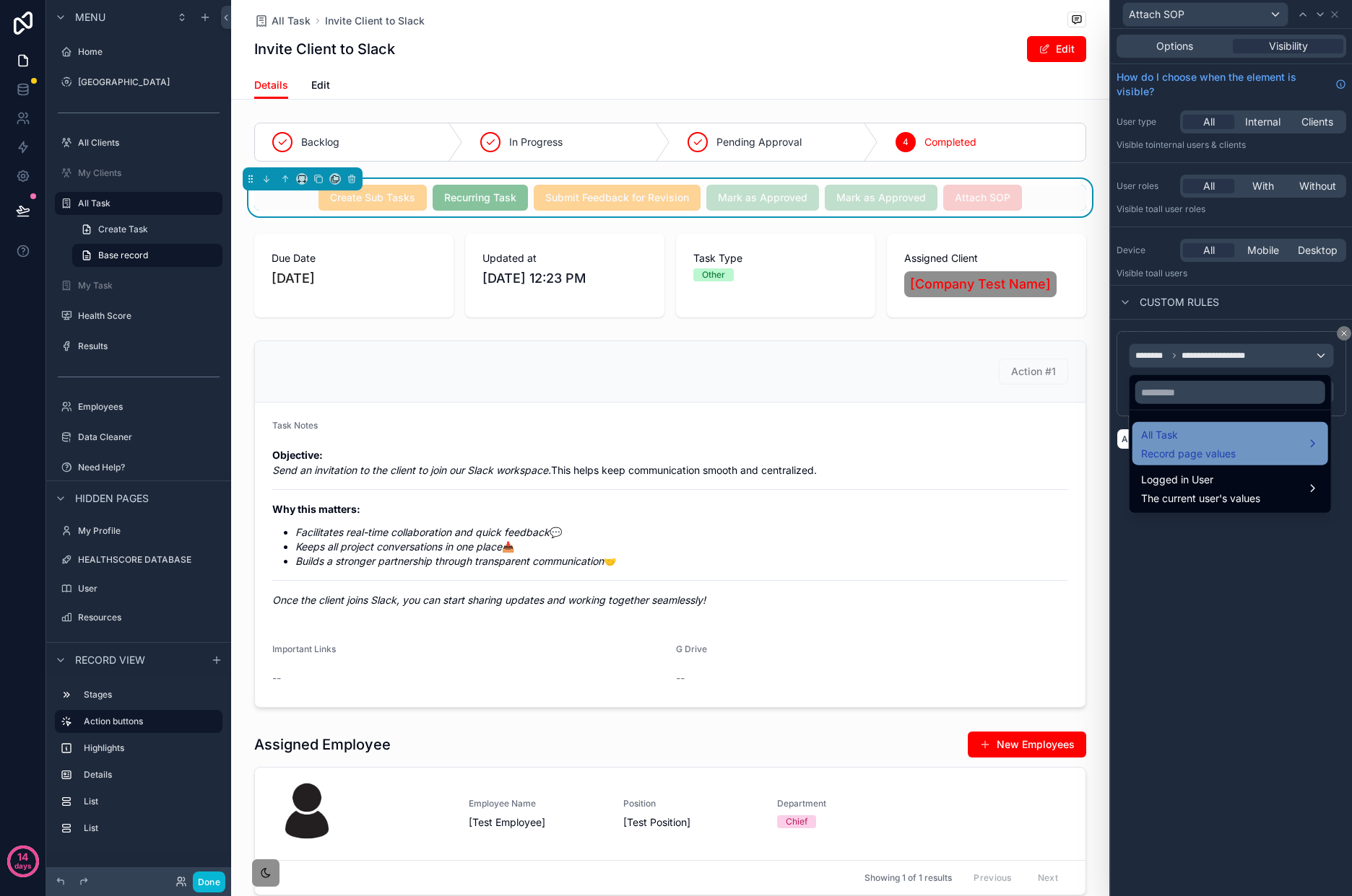
click at [1253, 453] on div "All Task Record page values" at bounding box center [1230, 444] width 178 height 35
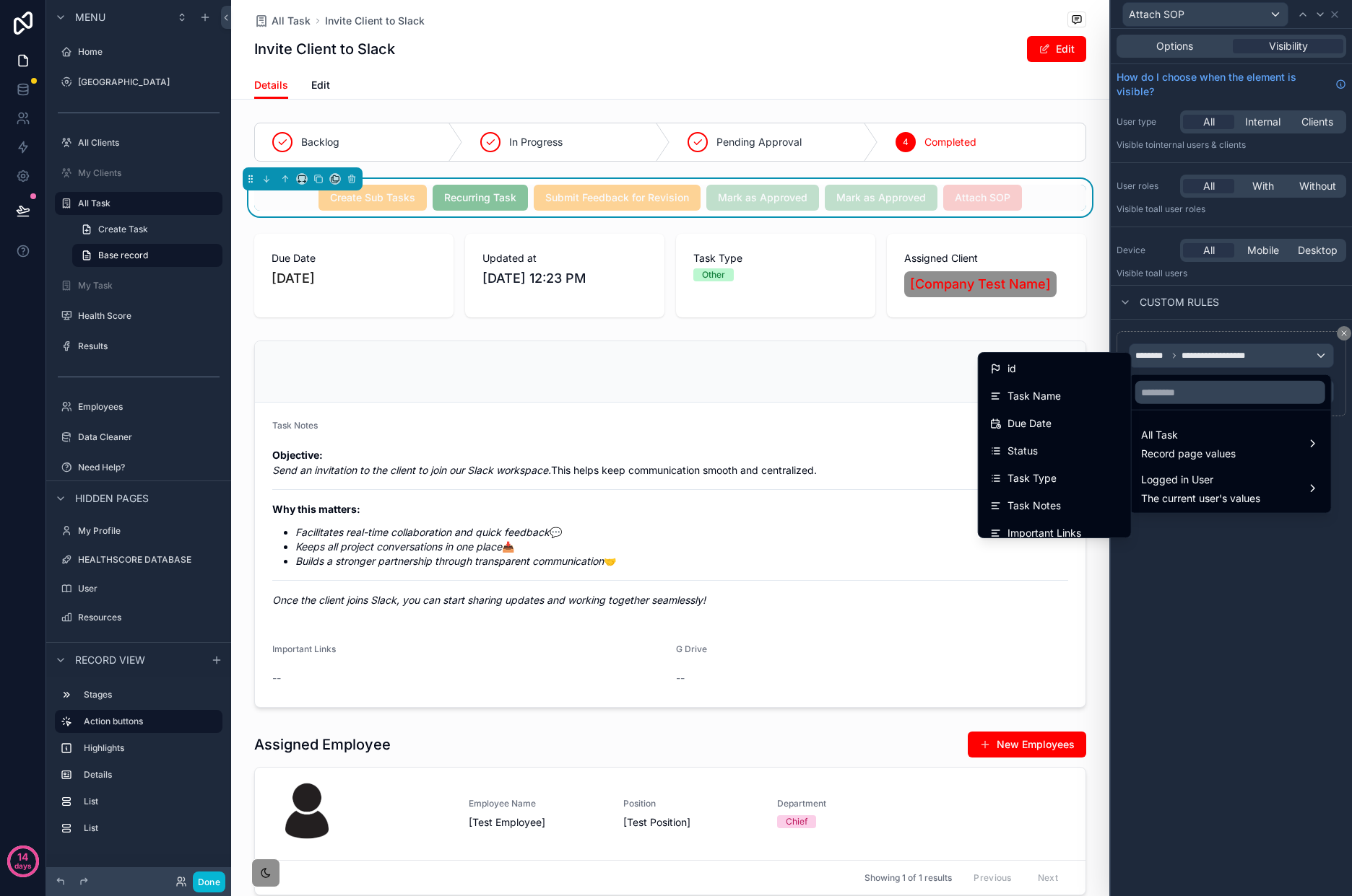
scroll to position [560, 0]
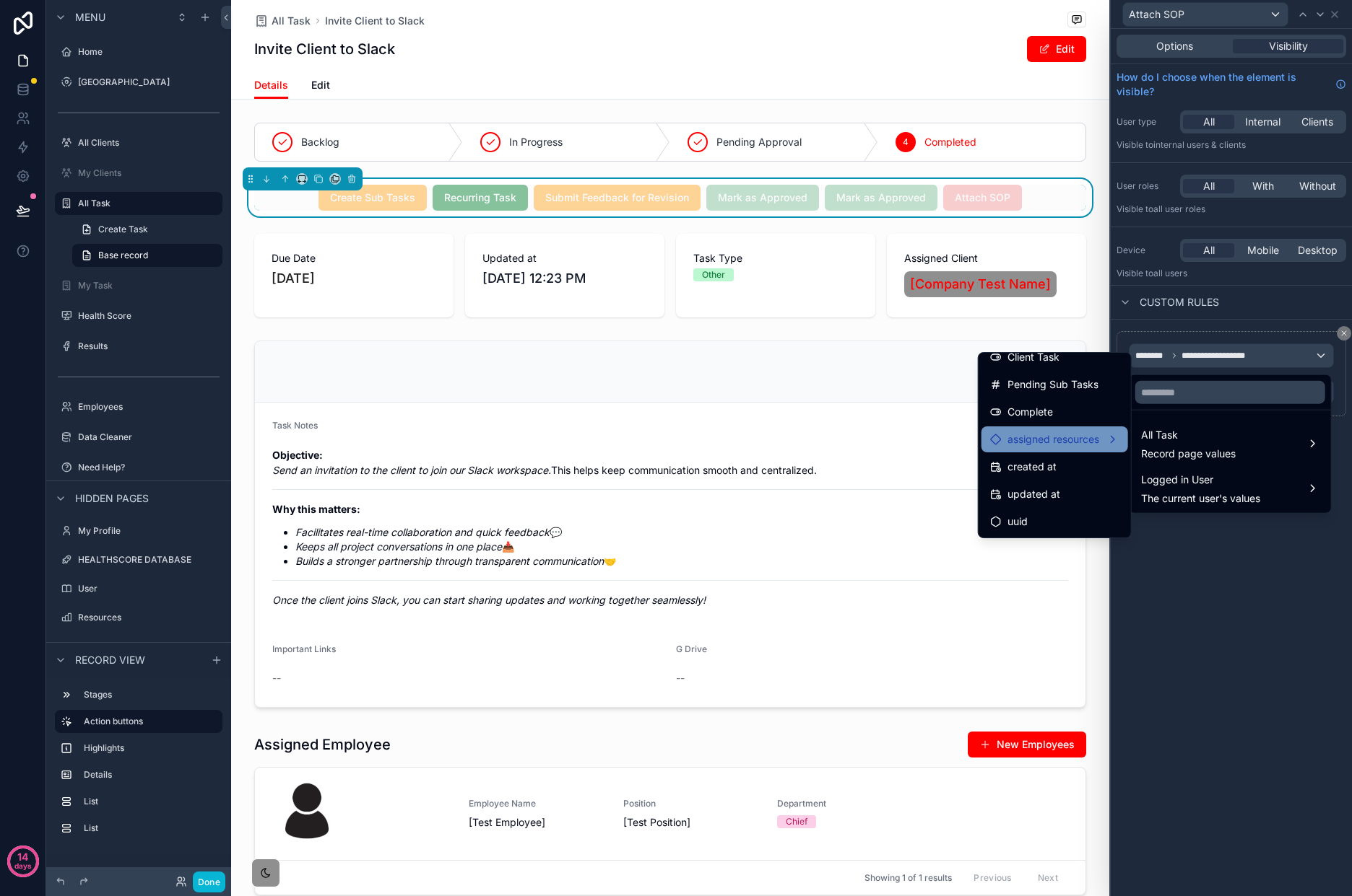
click at [1074, 439] on span "assigned resources" at bounding box center [1053, 439] width 91 height 17
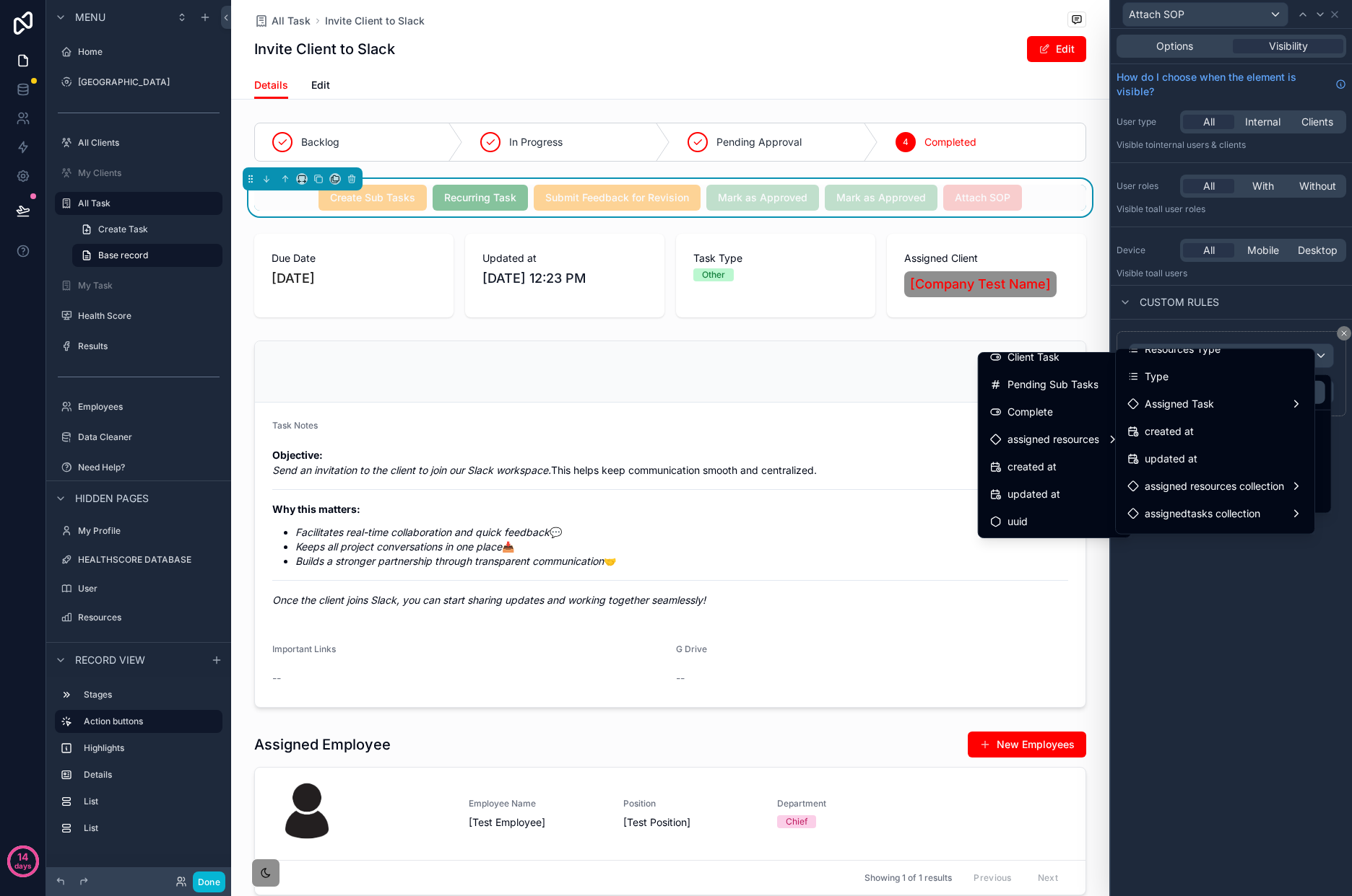
scroll to position [258, 0]
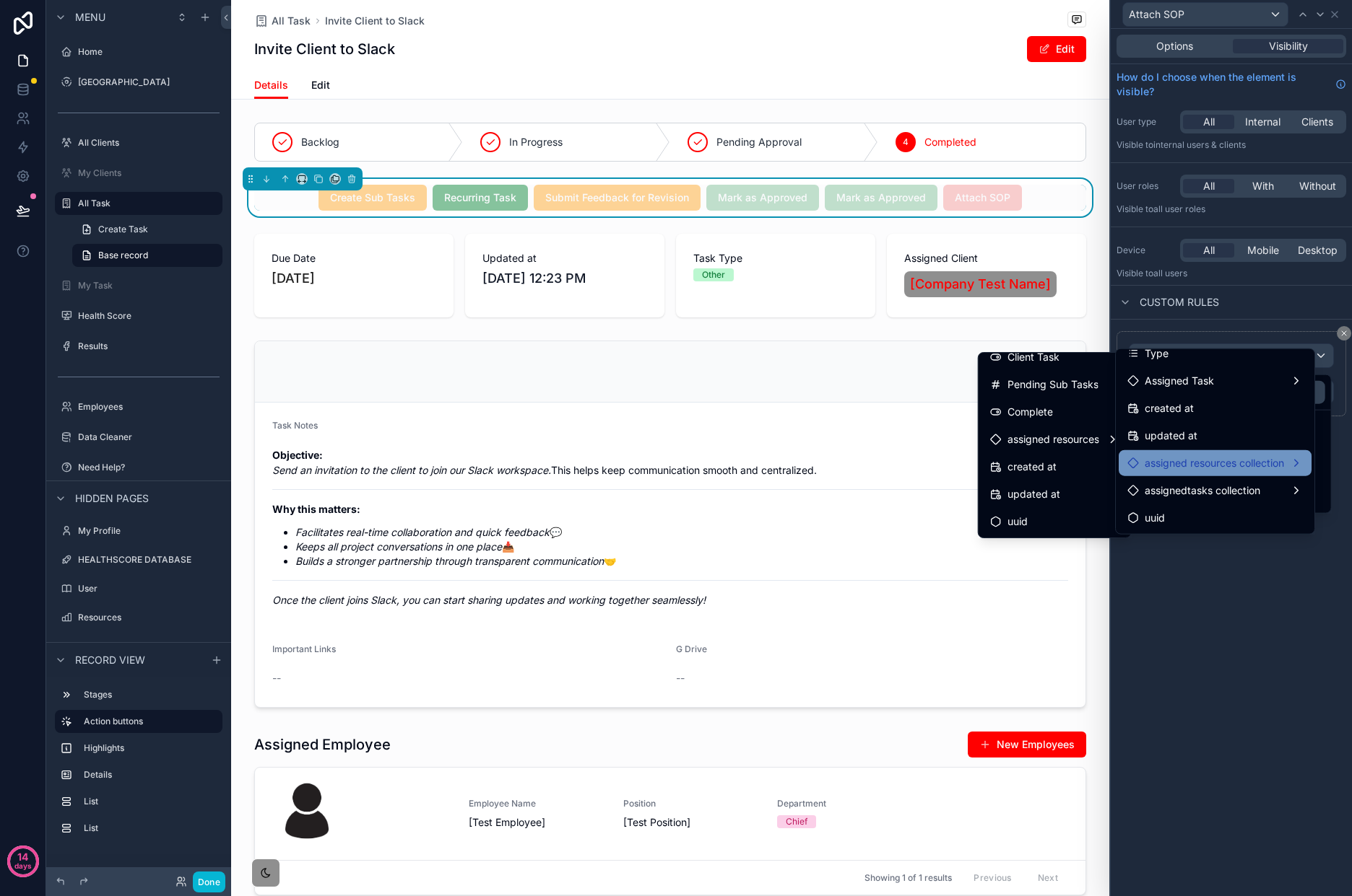
click at [1257, 475] on div "assigned resources collection" at bounding box center [1215, 463] width 193 height 26
click at [1049, 382] on div "id (list)" at bounding box center [1047, 388] width 116 height 17
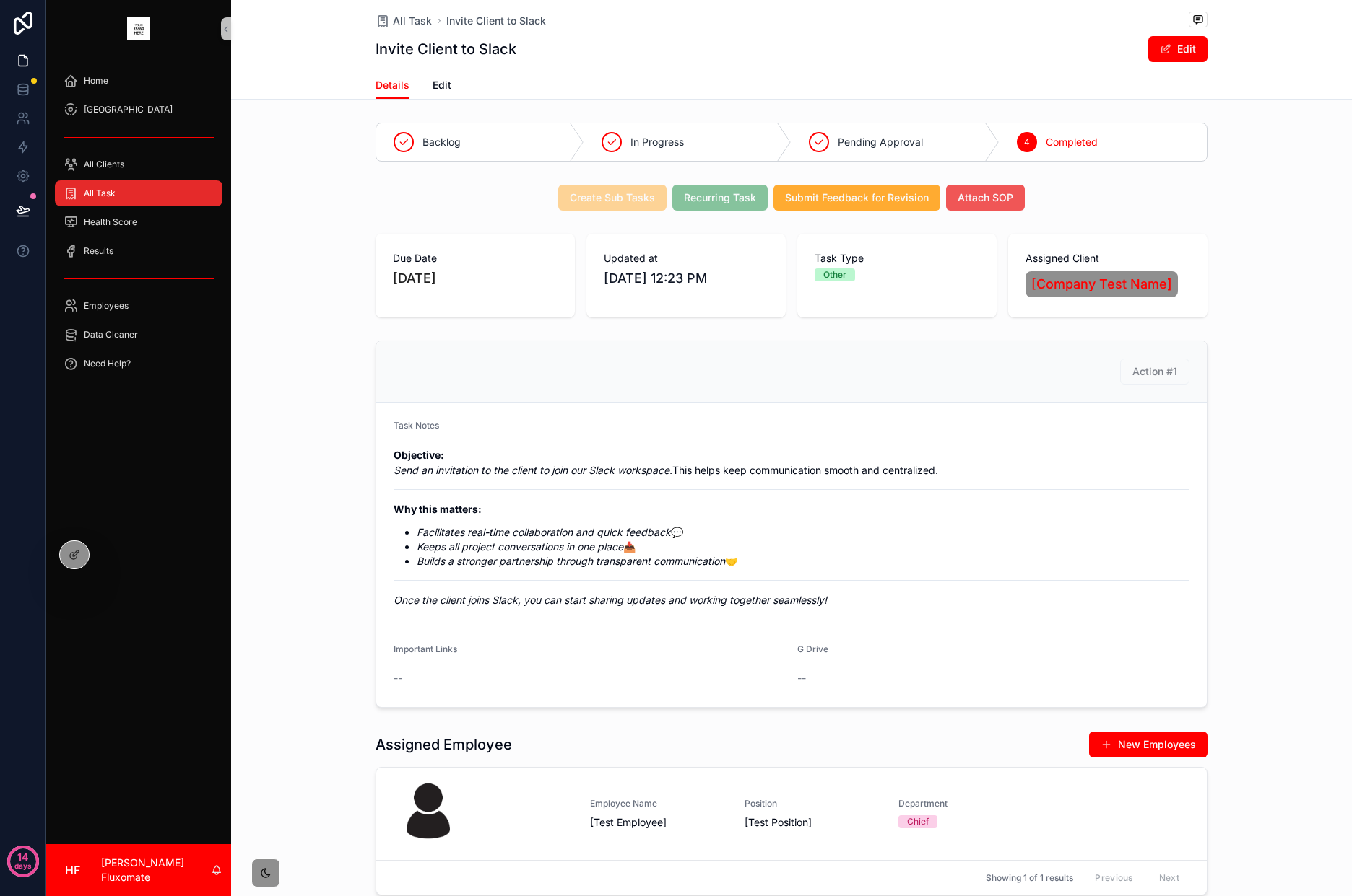
click at [993, 190] on button "Attach SOP" at bounding box center [985, 197] width 79 height 26
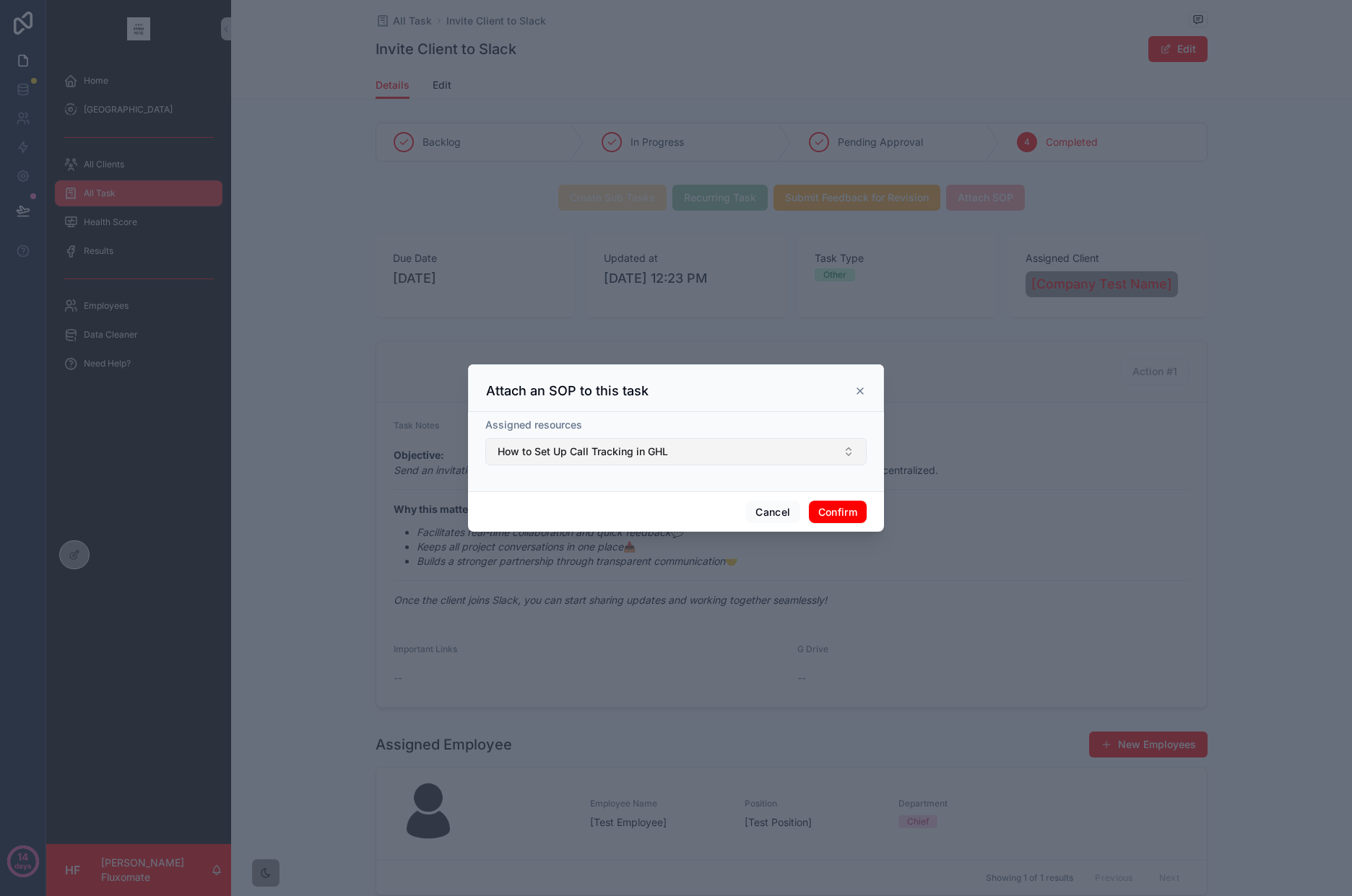
click at [840, 457] on button "How to Set Up Call Tracking in GHL" at bounding box center [676, 451] width 381 height 27
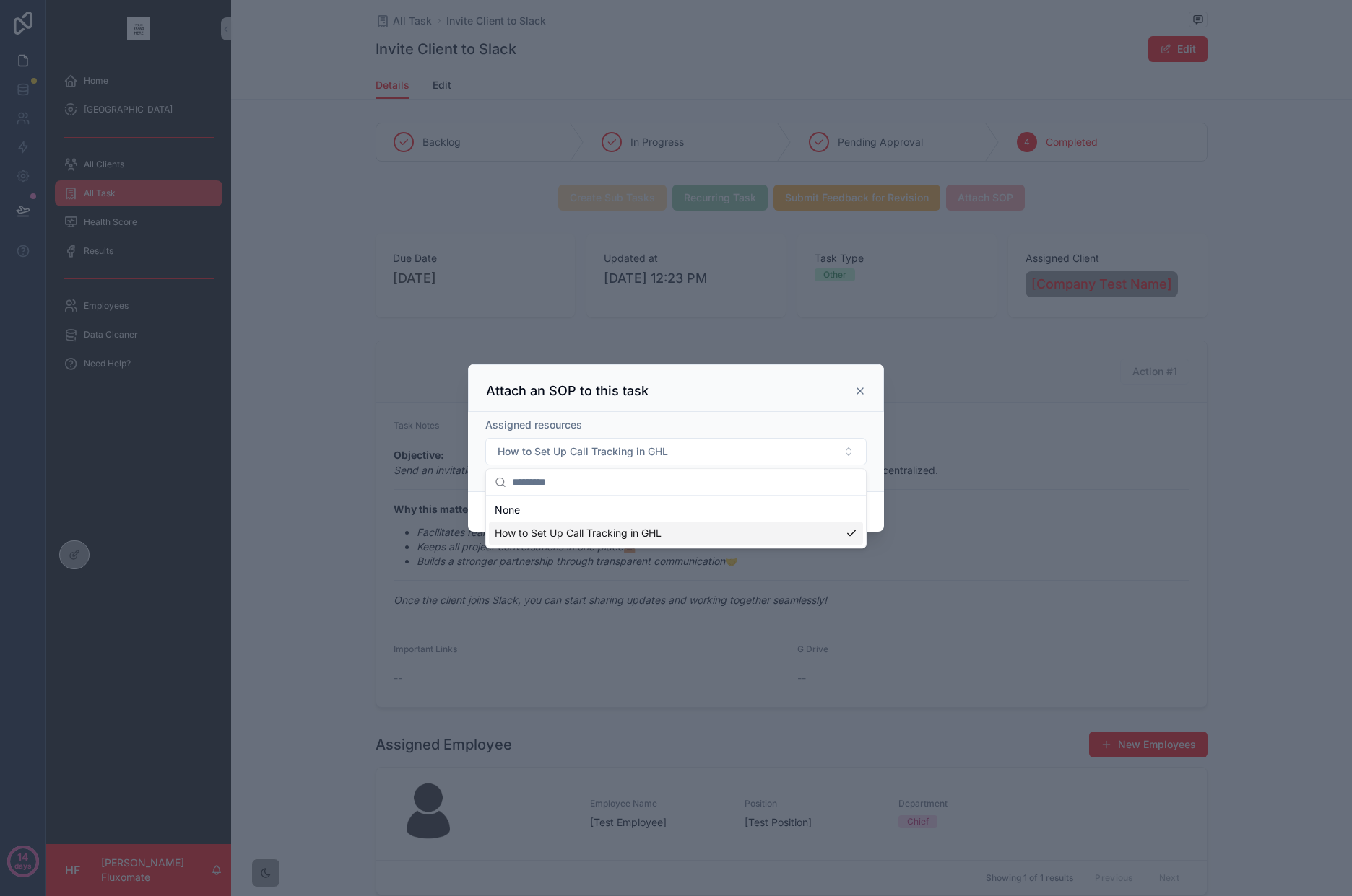
click at [1085, 491] on div at bounding box center [676, 448] width 1352 height 896
click at [769, 512] on button "Cancel" at bounding box center [773, 513] width 53 height 23
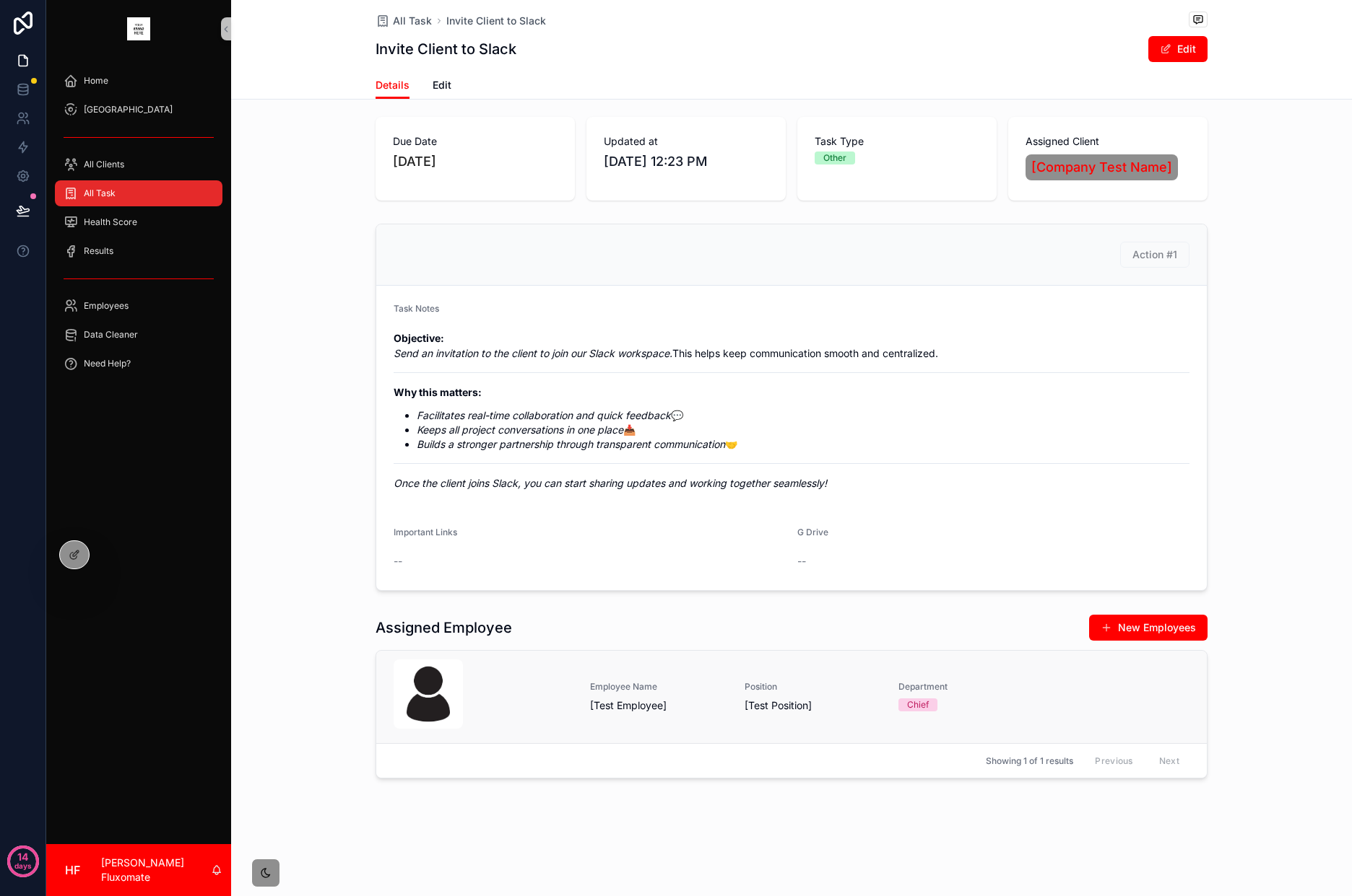
scroll to position [137, 0]
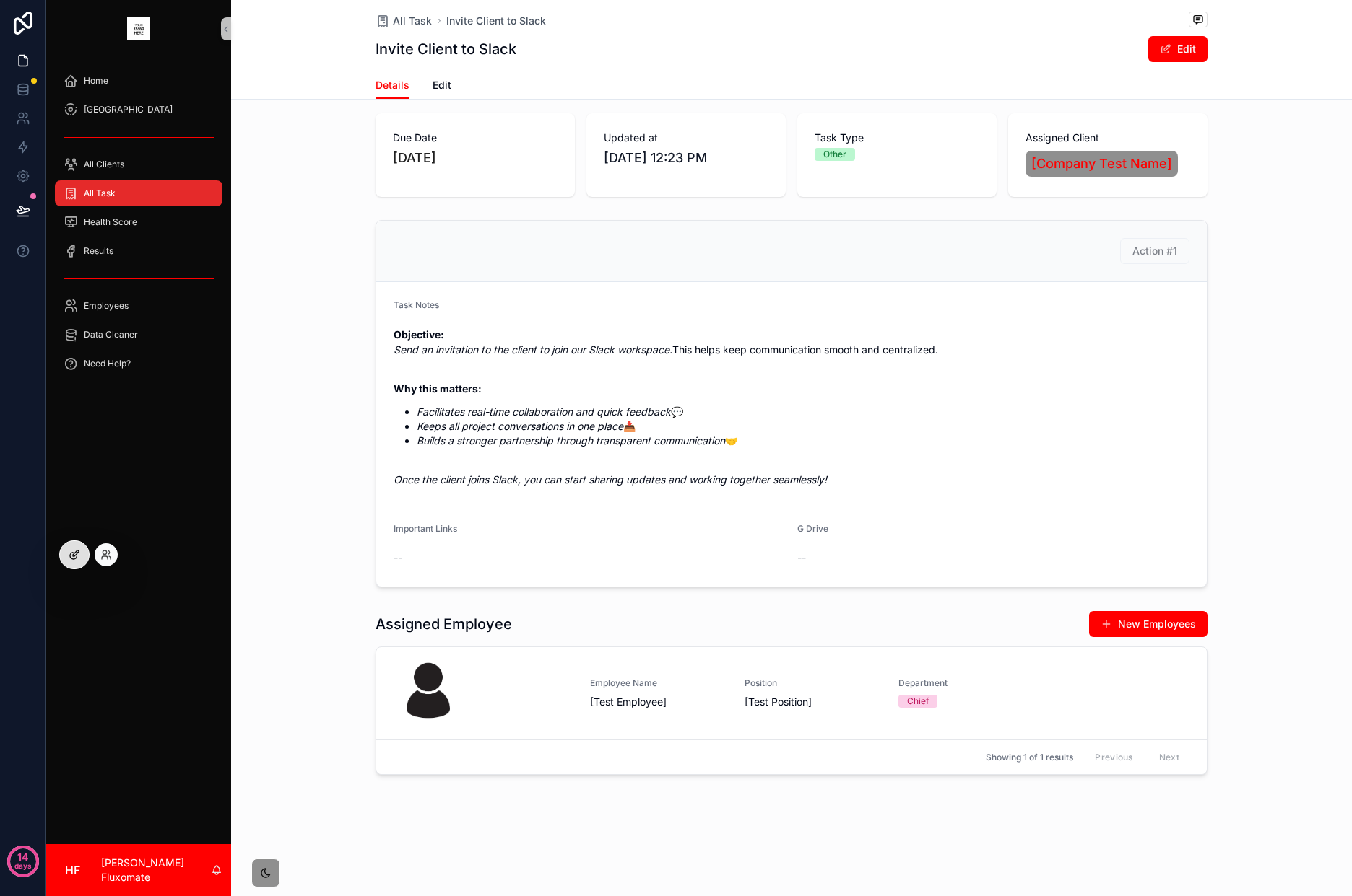
click at [83, 563] on div at bounding box center [74, 554] width 29 height 27
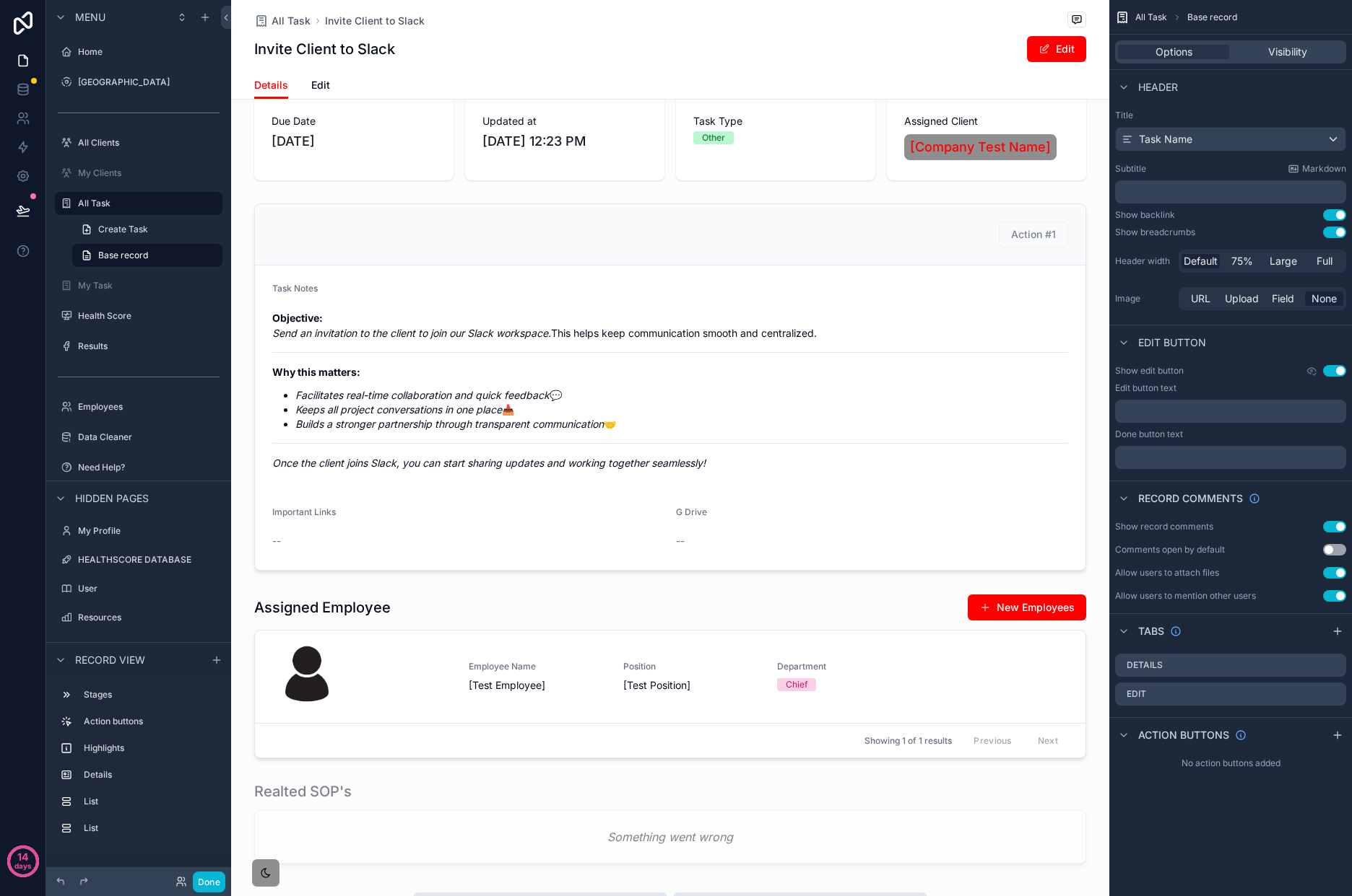
scroll to position [553, 0]
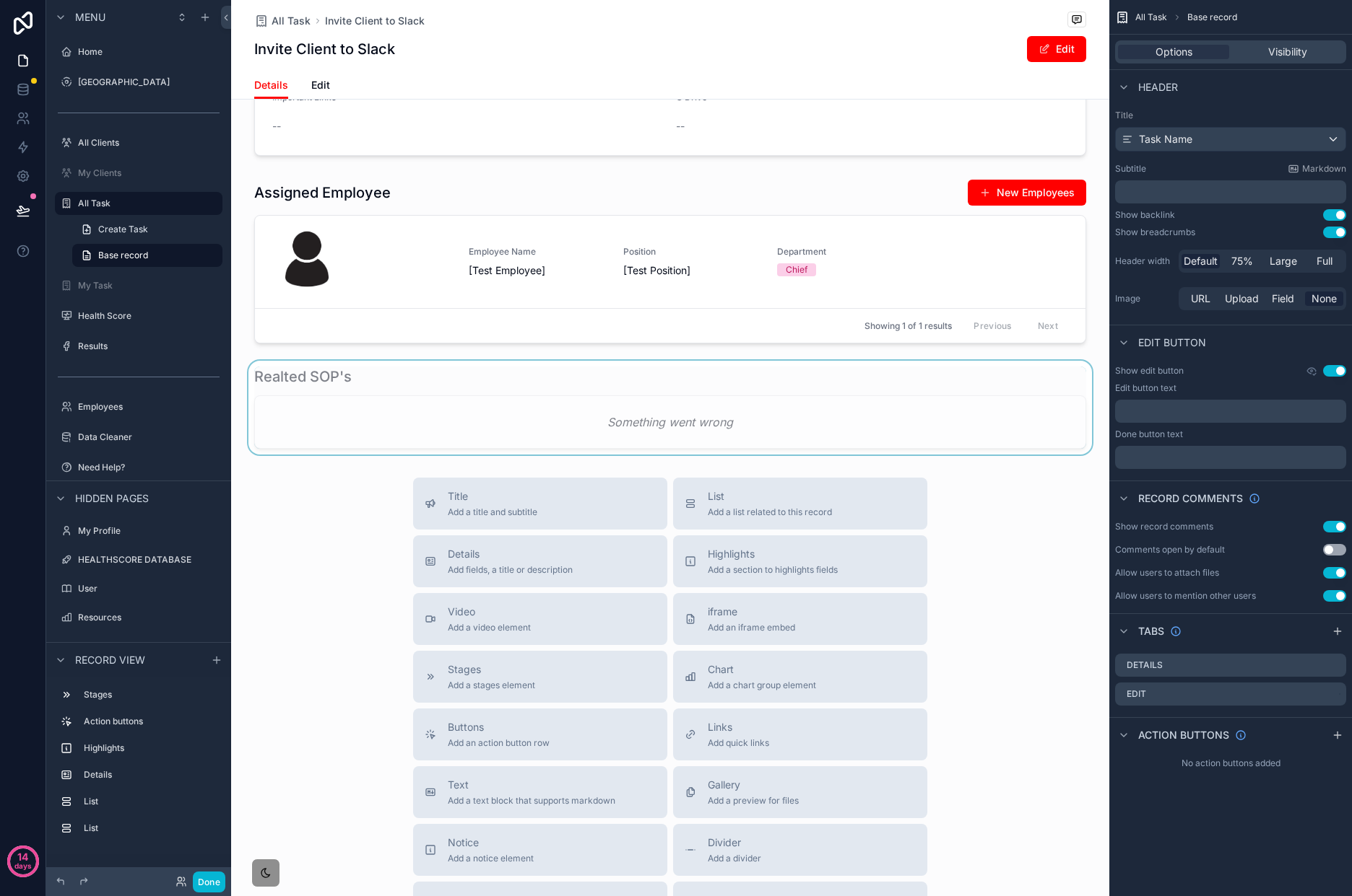
click at [869, 392] on div "scrollable content" at bounding box center [670, 407] width 878 height 94
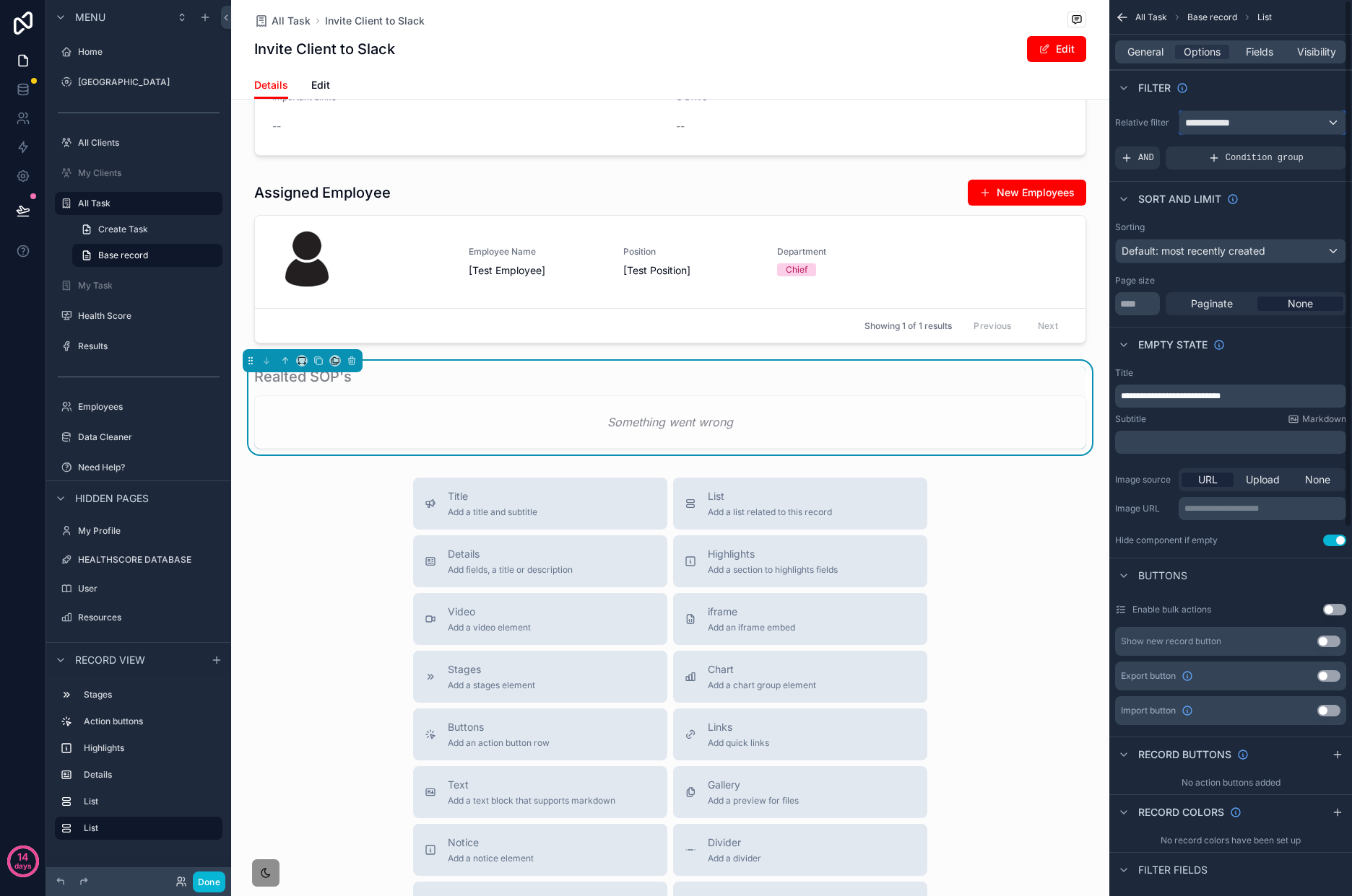
click at [1259, 113] on div "**********" at bounding box center [1262, 123] width 166 height 23
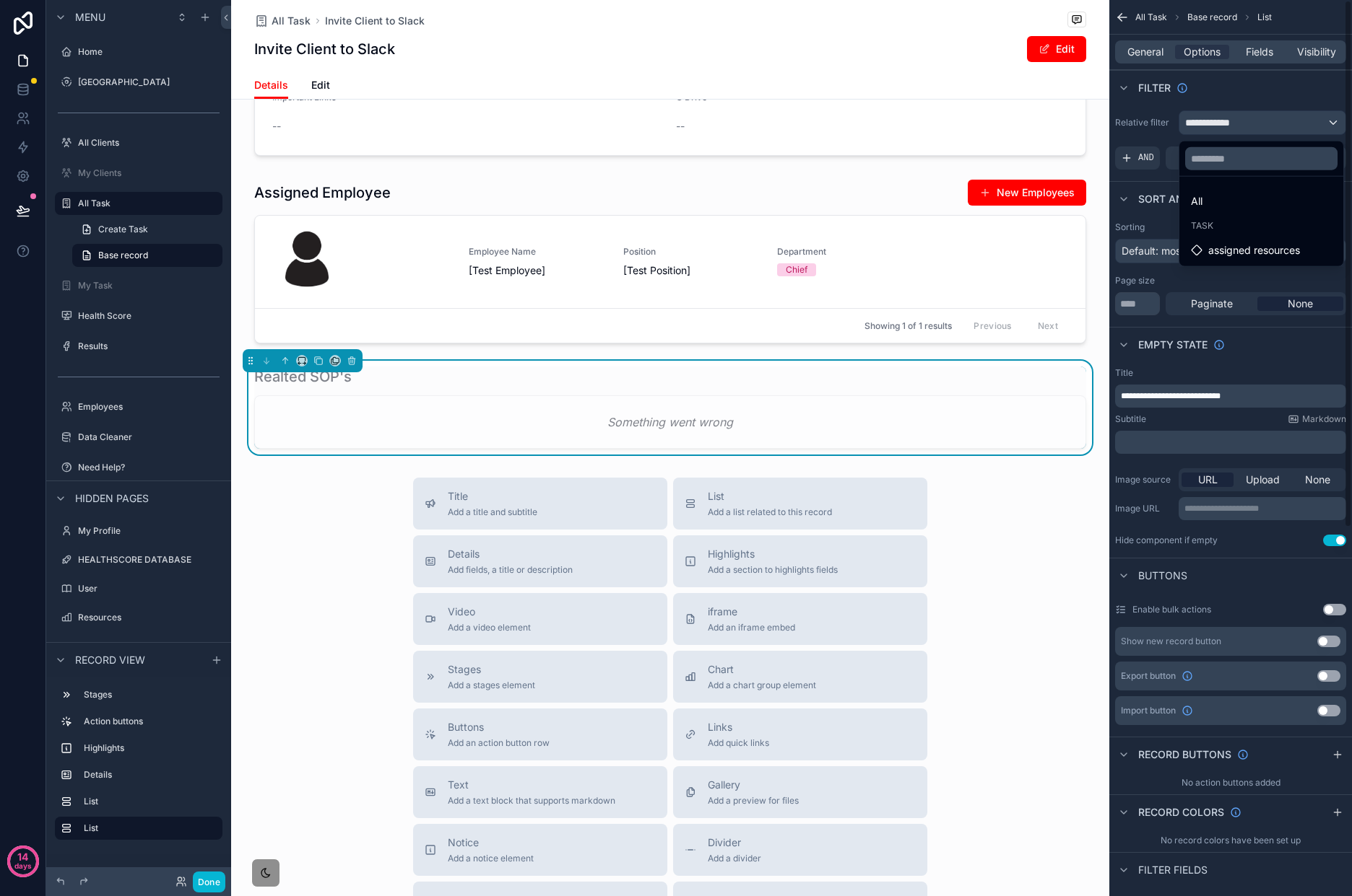
click at [1262, 119] on div "scrollable content" at bounding box center [676, 448] width 1352 height 896
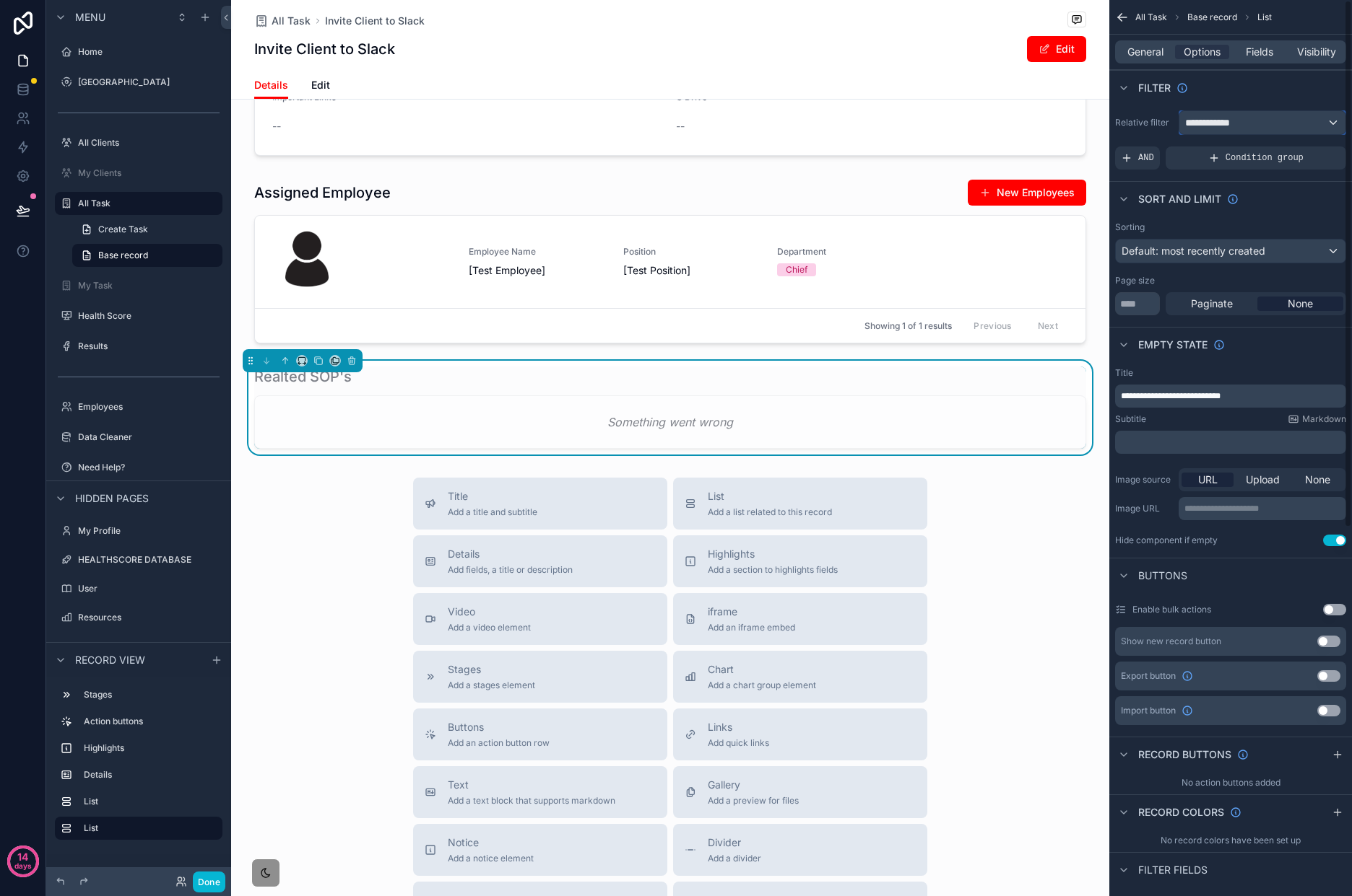
click at [1263, 119] on div "**********" at bounding box center [1262, 123] width 166 height 23
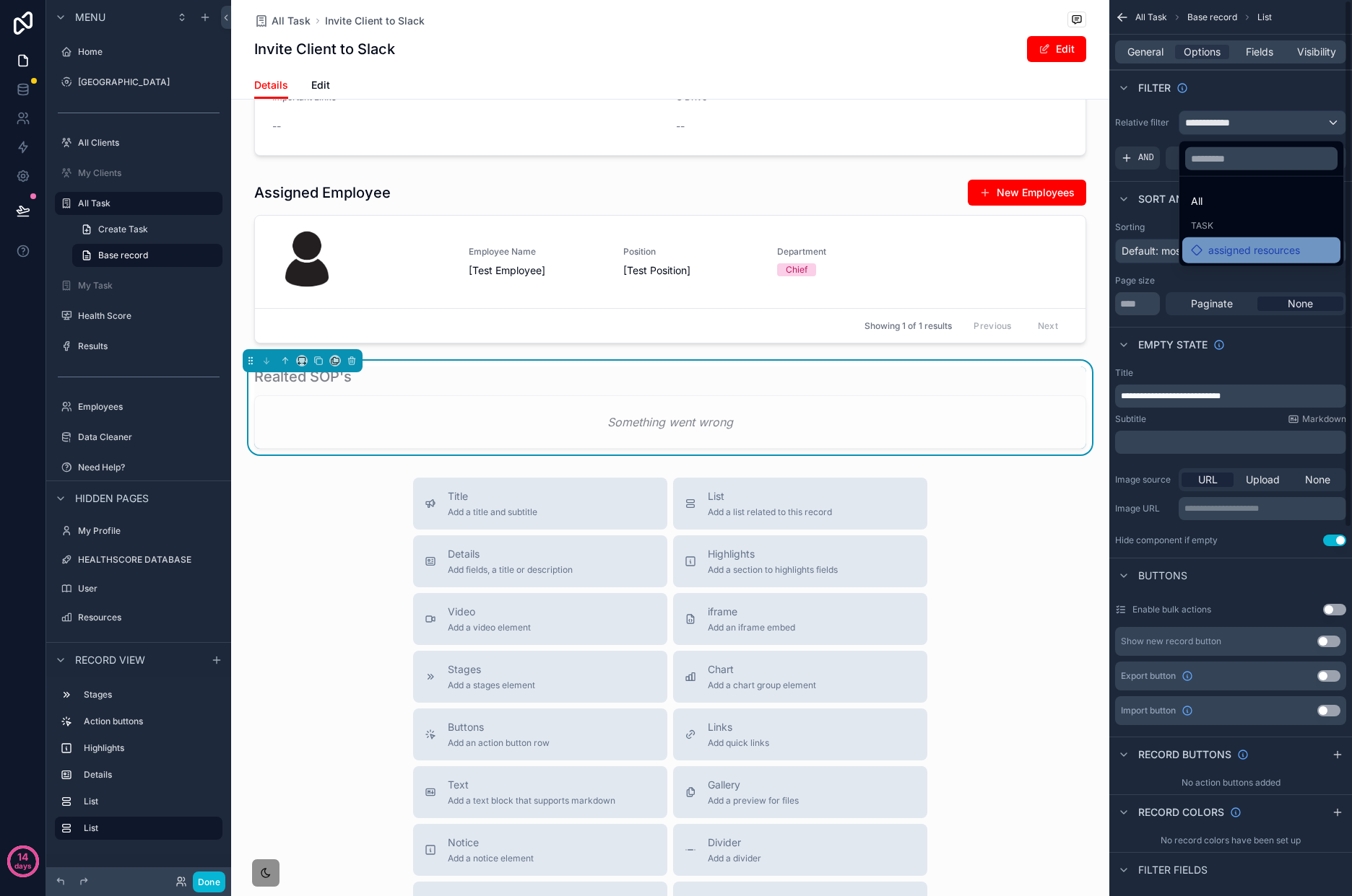
click at [1263, 245] on span "assigned resources" at bounding box center [1253, 250] width 91 height 17
click at [1267, 249] on span "assigned resources" at bounding box center [1253, 250] width 91 height 17
drag, startPoint x: 1271, startPoint y: 200, endPoint x: 1280, endPoint y: 153, distance: 47.9
click at [1271, 201] on div "All" at bounding box center [1262, 201] width 141 height 17
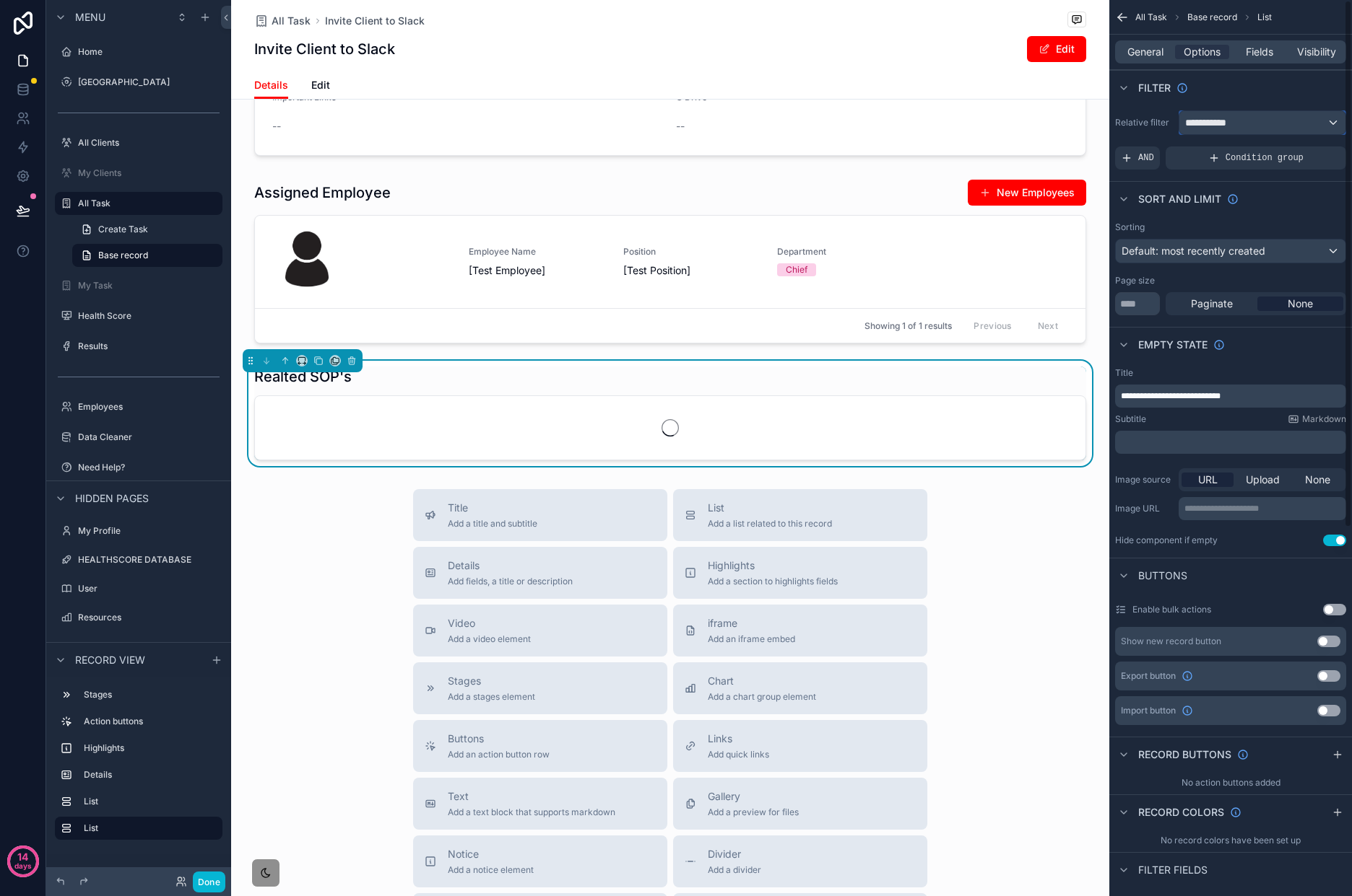
click at [1277, 126] on div "**********" at bounding box center [1262, 123] width 166 height 23
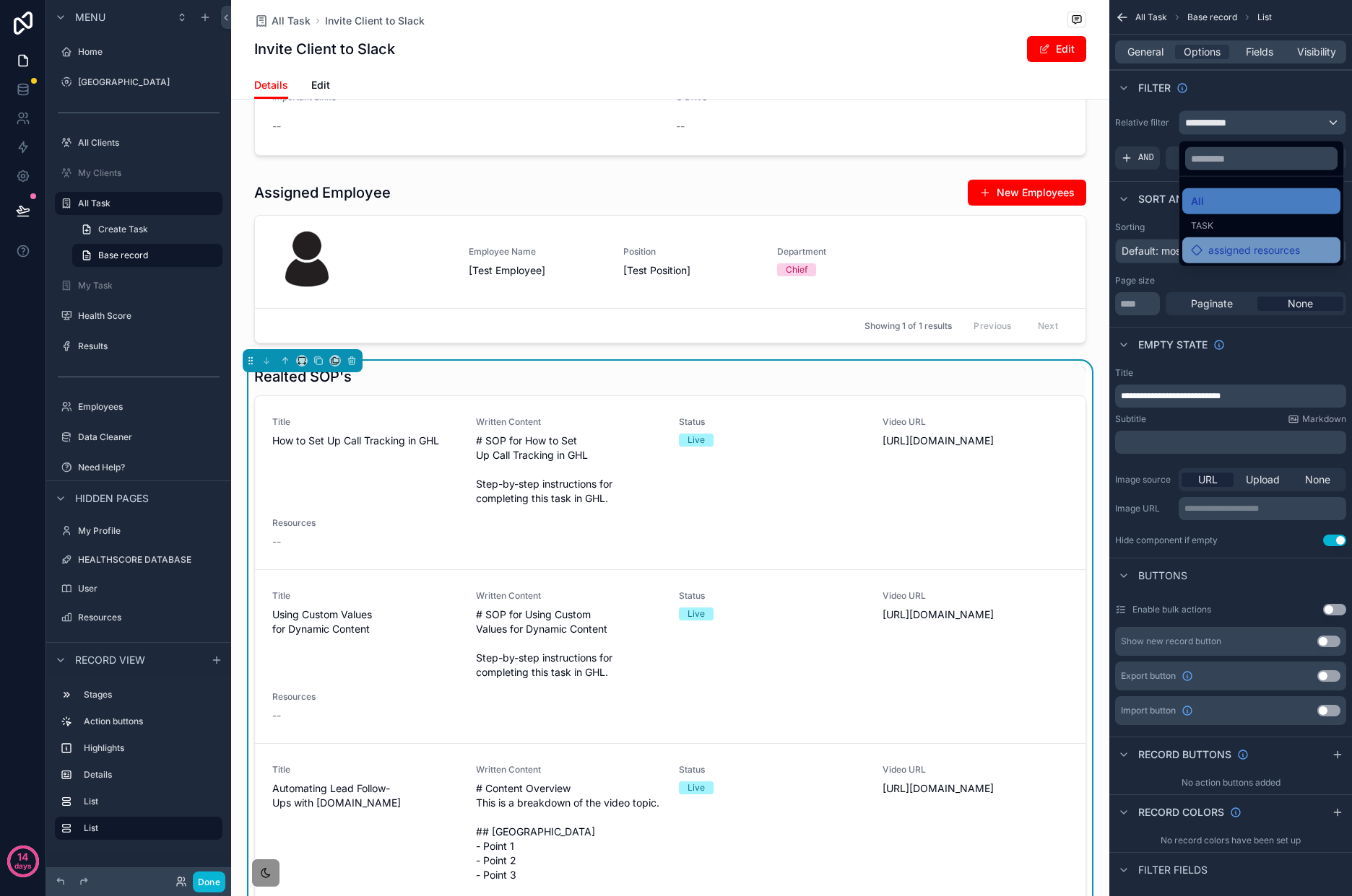
click at [1280, 246] on span "assigned resources" at bounding box center [1253, 250] width 91 height 17
click at [1300, 256] on span "assigned resources" at bounding box center [1253, 250] width 91 height 17
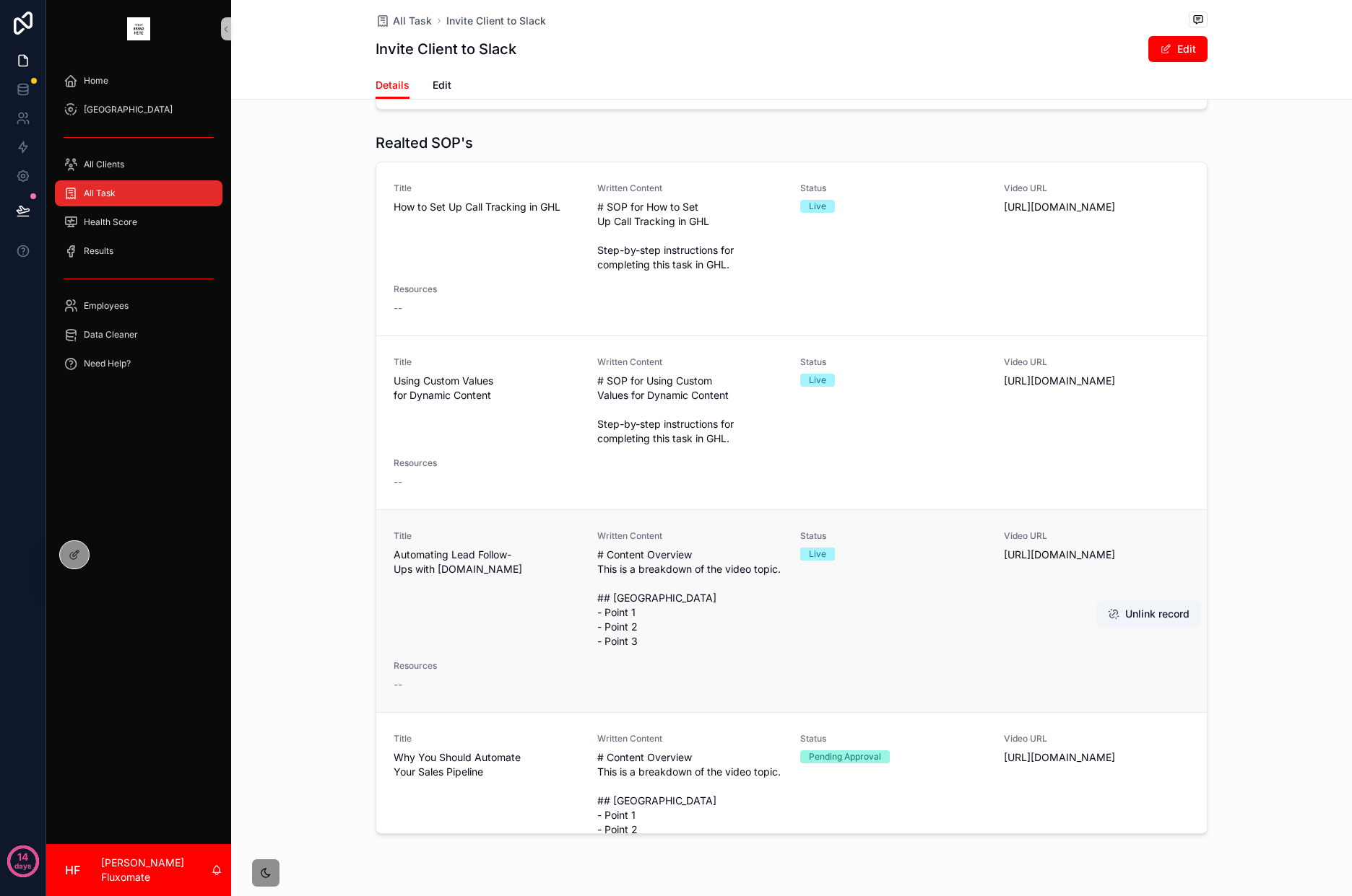
scroll to position [767, 0]
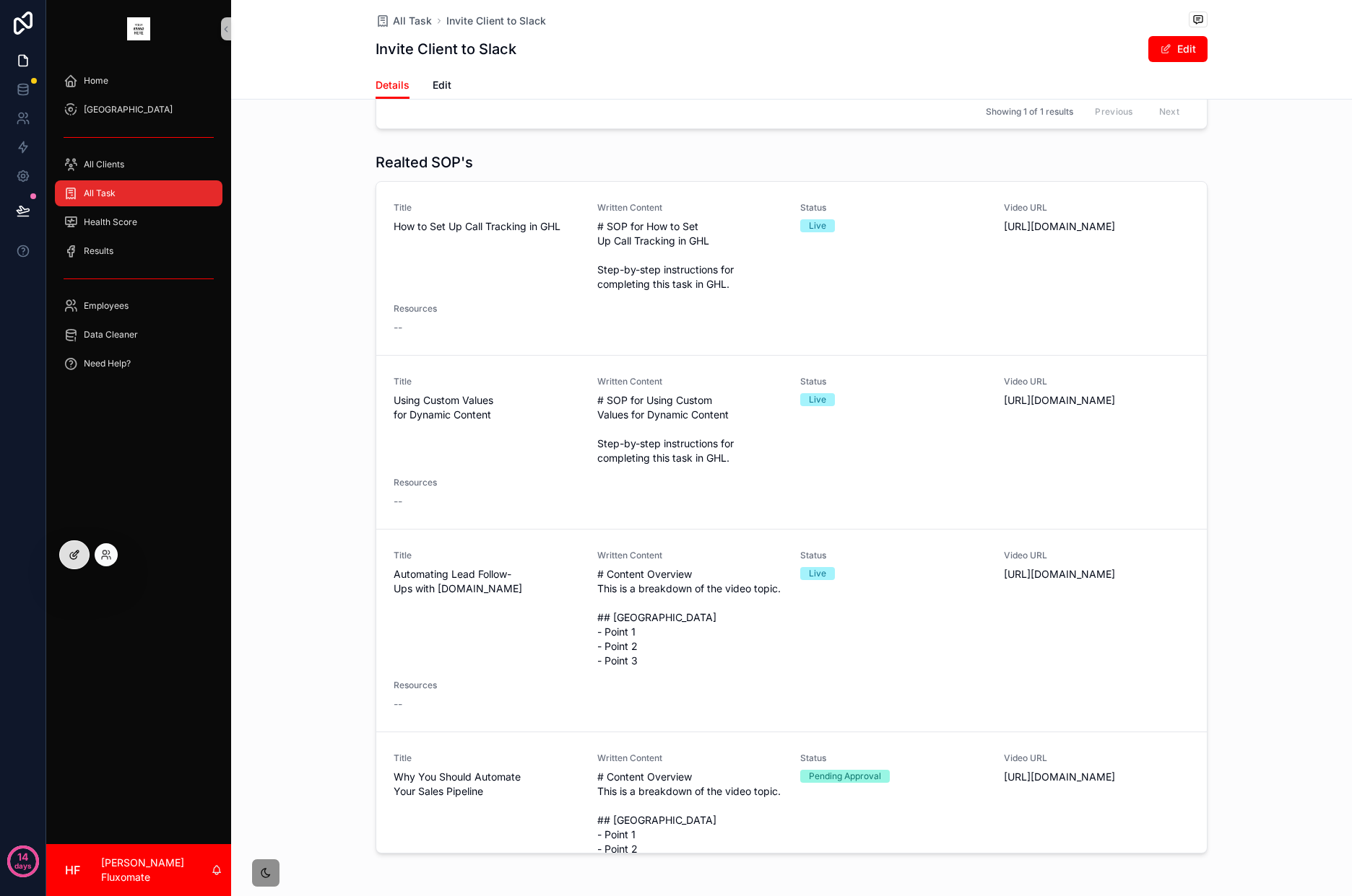
click at [74, 546] on div at bounding box center [74, 554] width 29 height 27
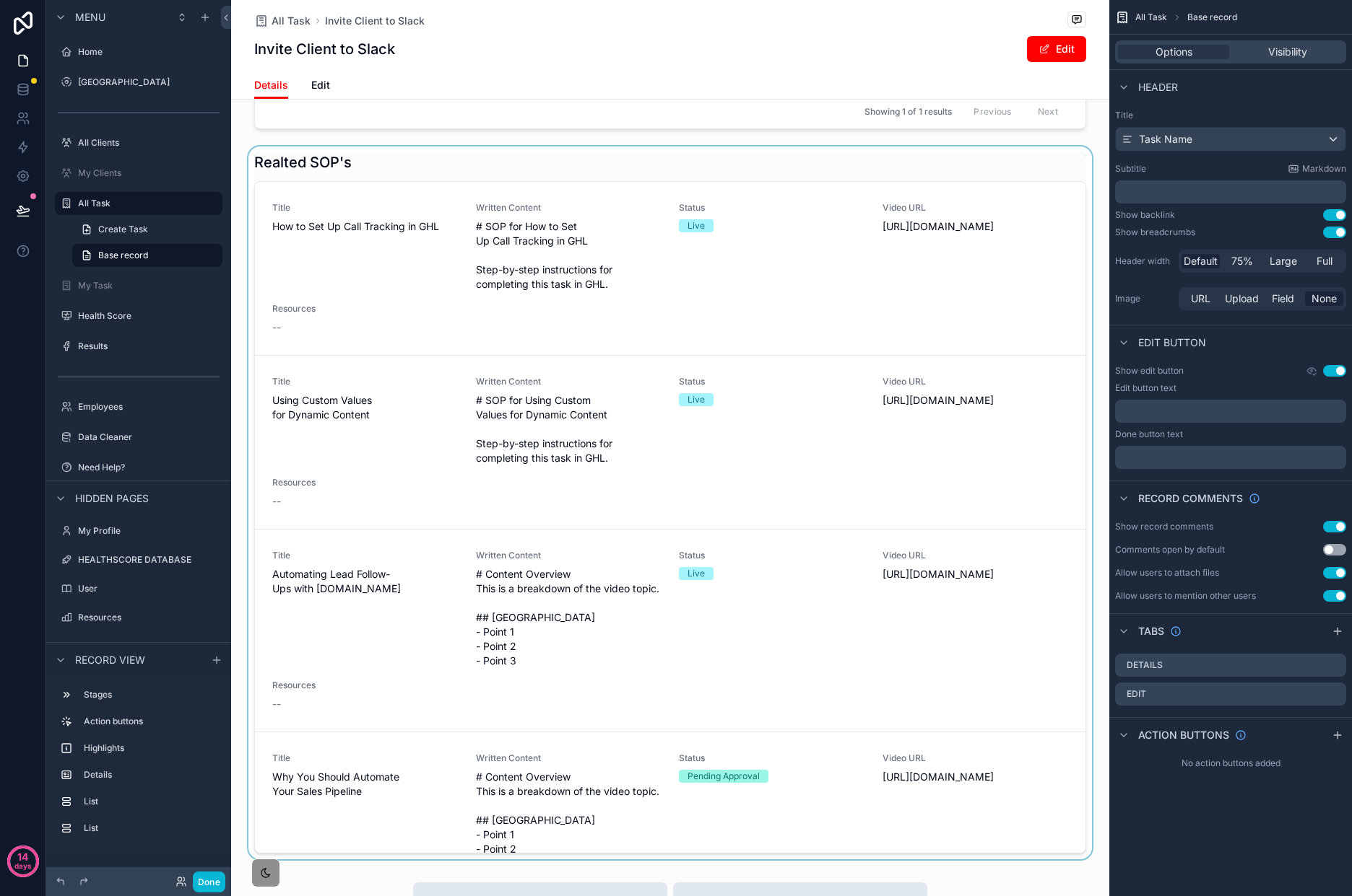
click at [1020, 181] on div "scrollable content" at bounding box center [670, 504] width 878 height 713
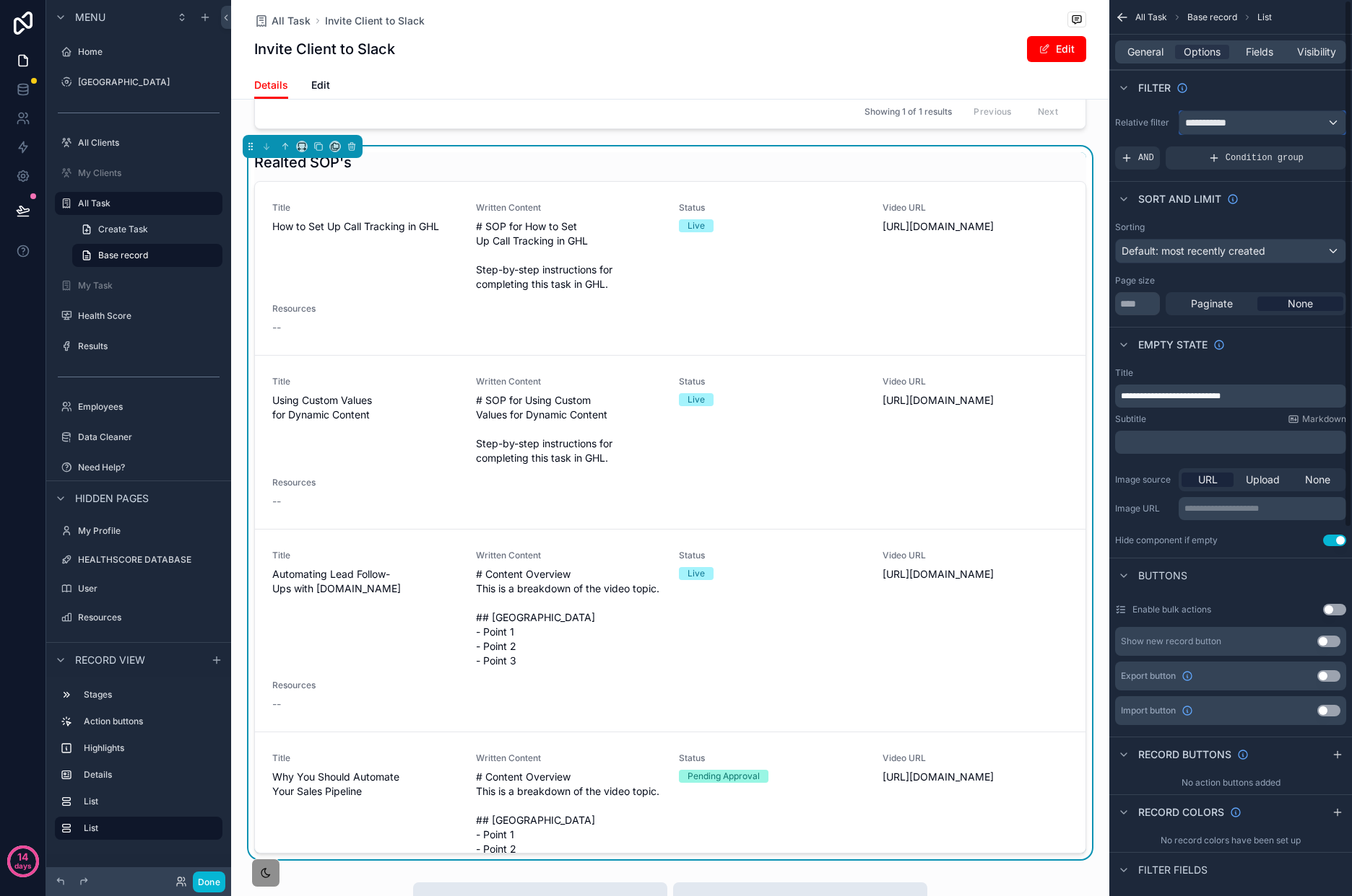
click at [1268, 125] on div "**********" at bounding box center [1262, 123] width 166 height 23
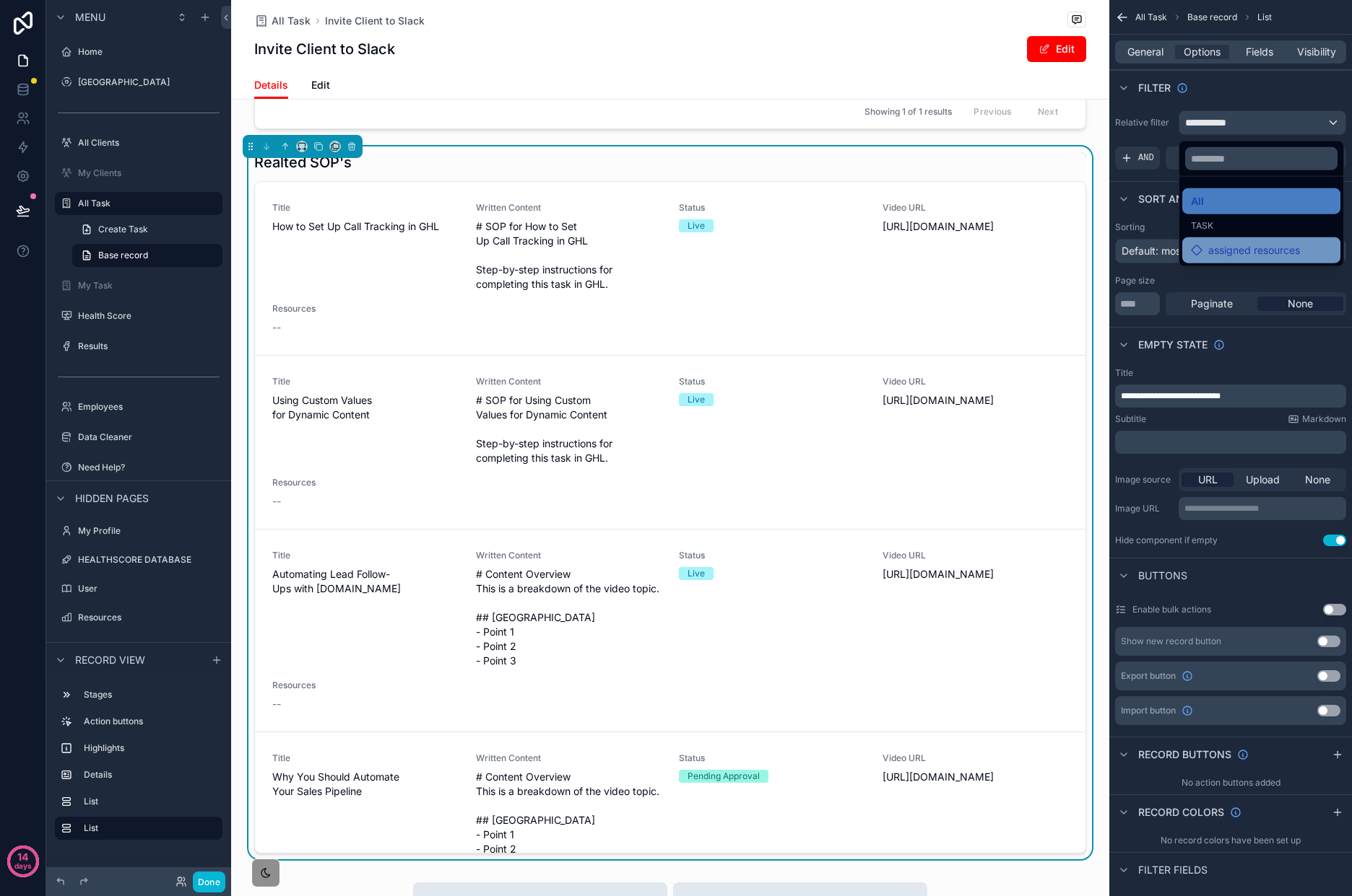
click at [1247, 248] on span "assigned resources" at bounding box center [1253, 250] width 91 height 17
click at [1145, 46] on div "scrollable content" at bounding box center [676, 448] width 1352 height 896
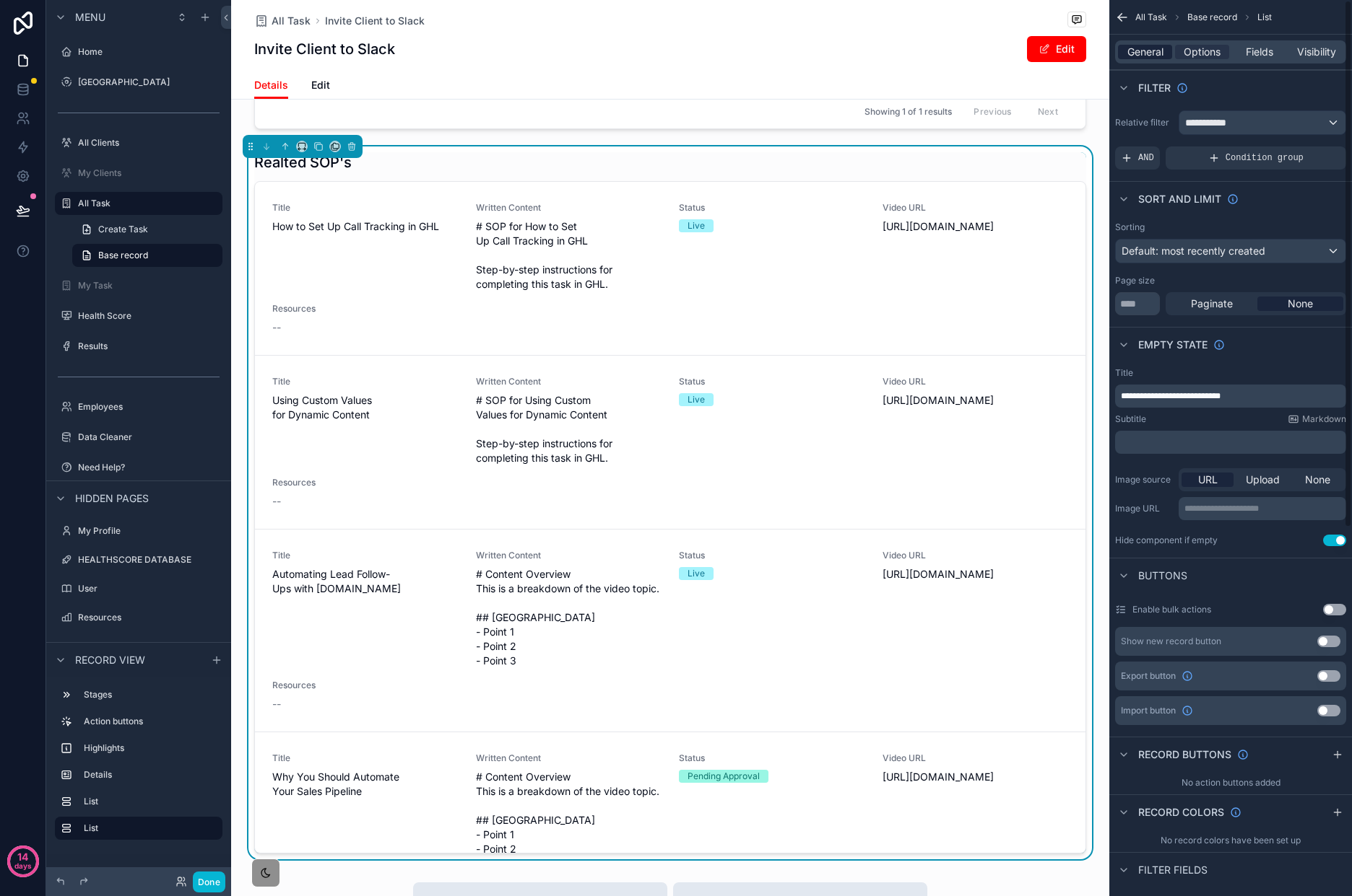
click at [1145, 46] on span "General" at bounding box center [1145, 51] width 36 height 14
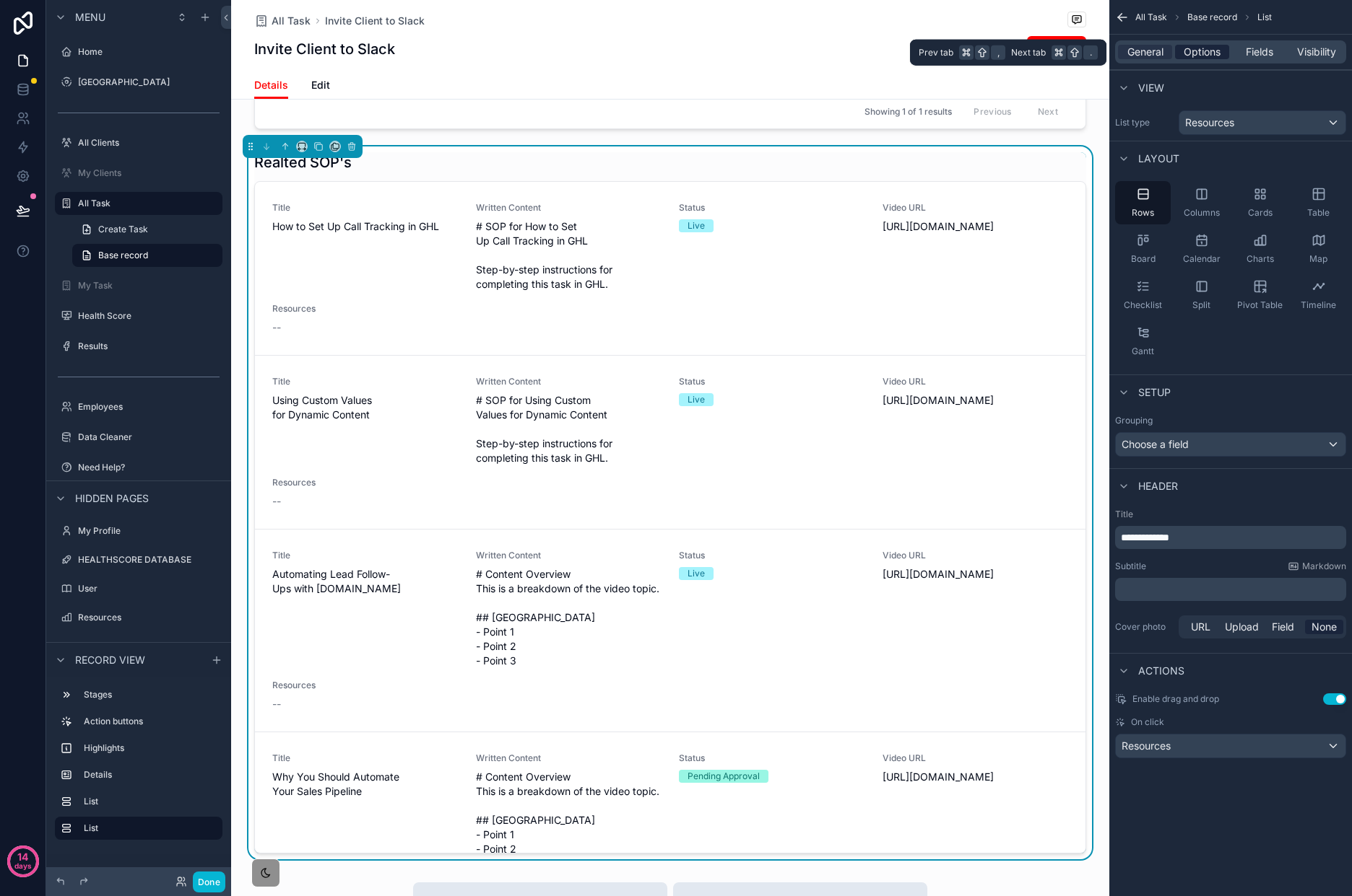
click at [1211, 56] on span "Options" at bounding box center [1202, 51] width 37 height 14
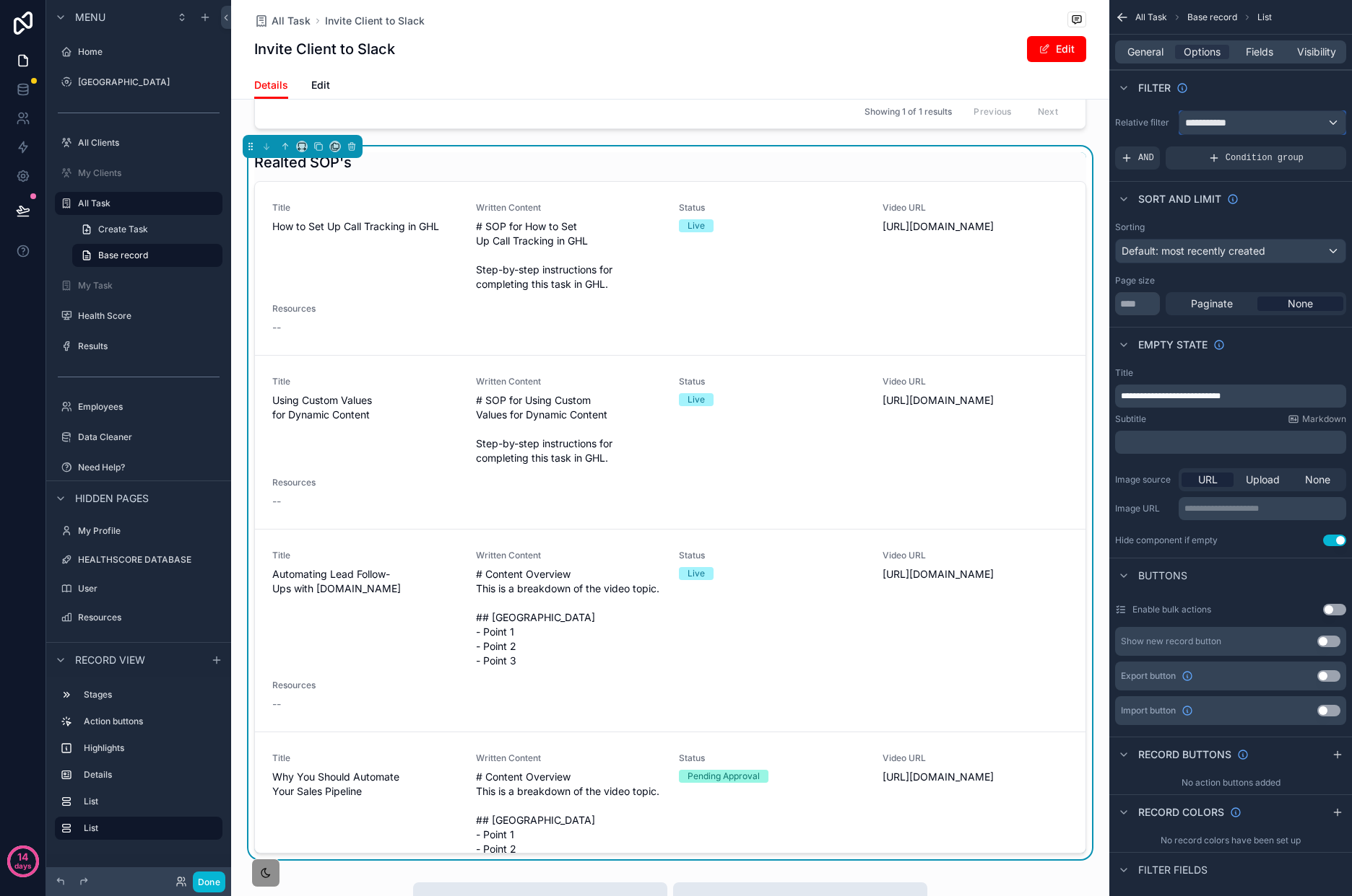
click at [1252, 114] on div "**********" at bounding box center [1262, 123] width 166 height 23
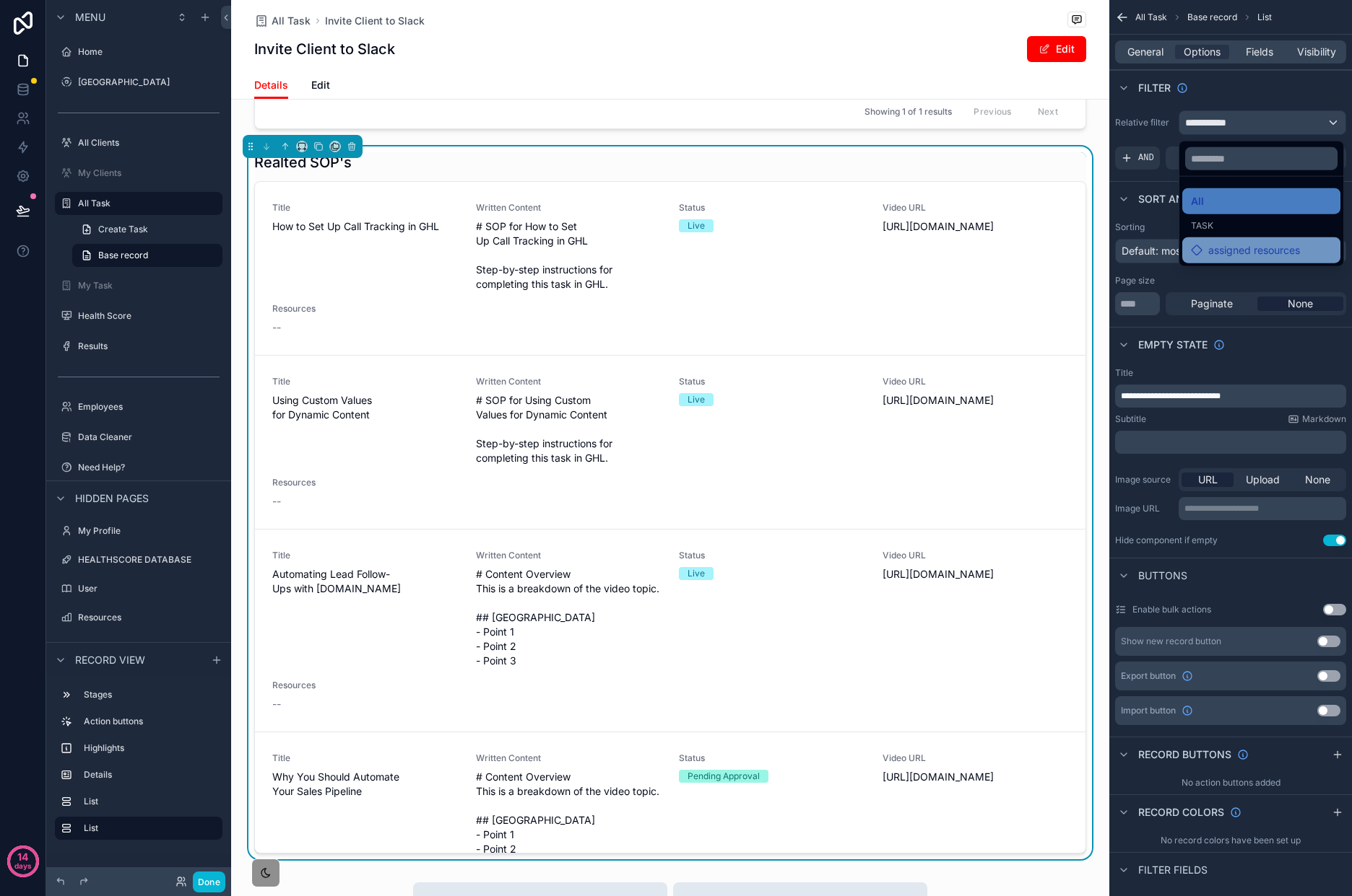
click at [1257, 247] on span "assigned resources" at bounding box center [1253, 250] width 91 height 17
click at [1273, 94] on div "scrollable content" at bounding box center [676, 448] width 1352 height 896
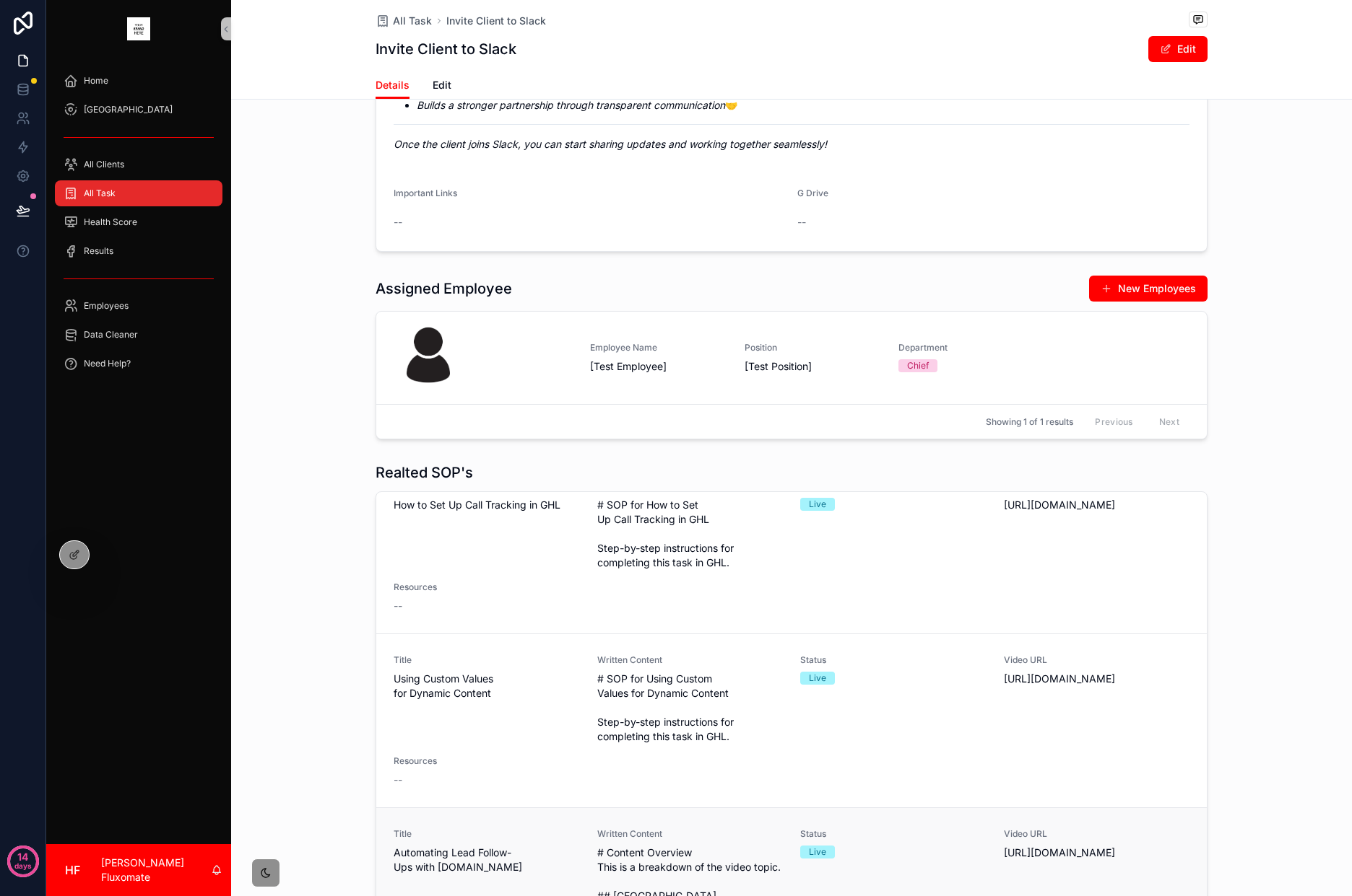
scroll to position [111, 0]
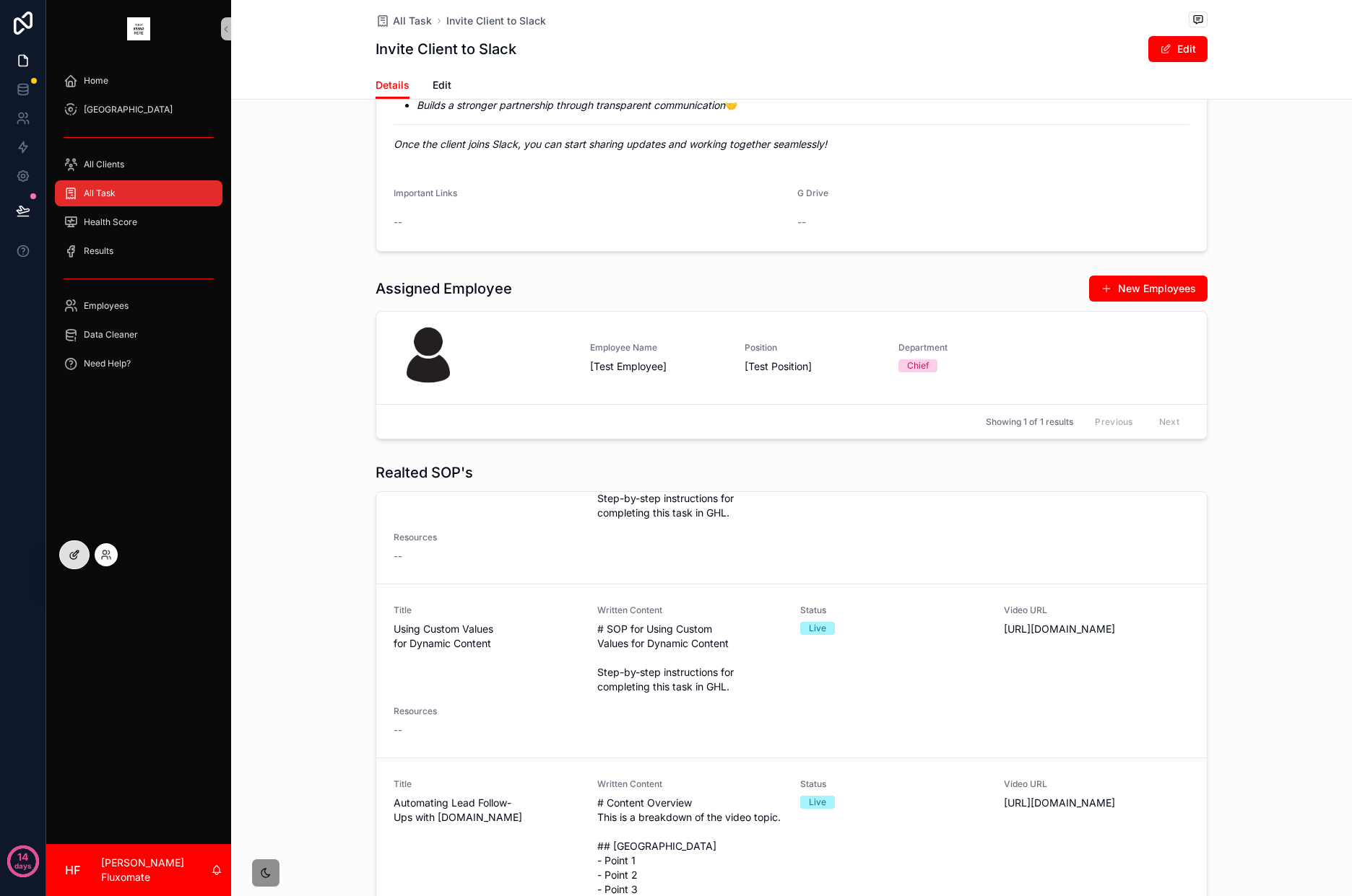
click at [69, 556] on icon at bounding box center [75, 555] width 12 height 12
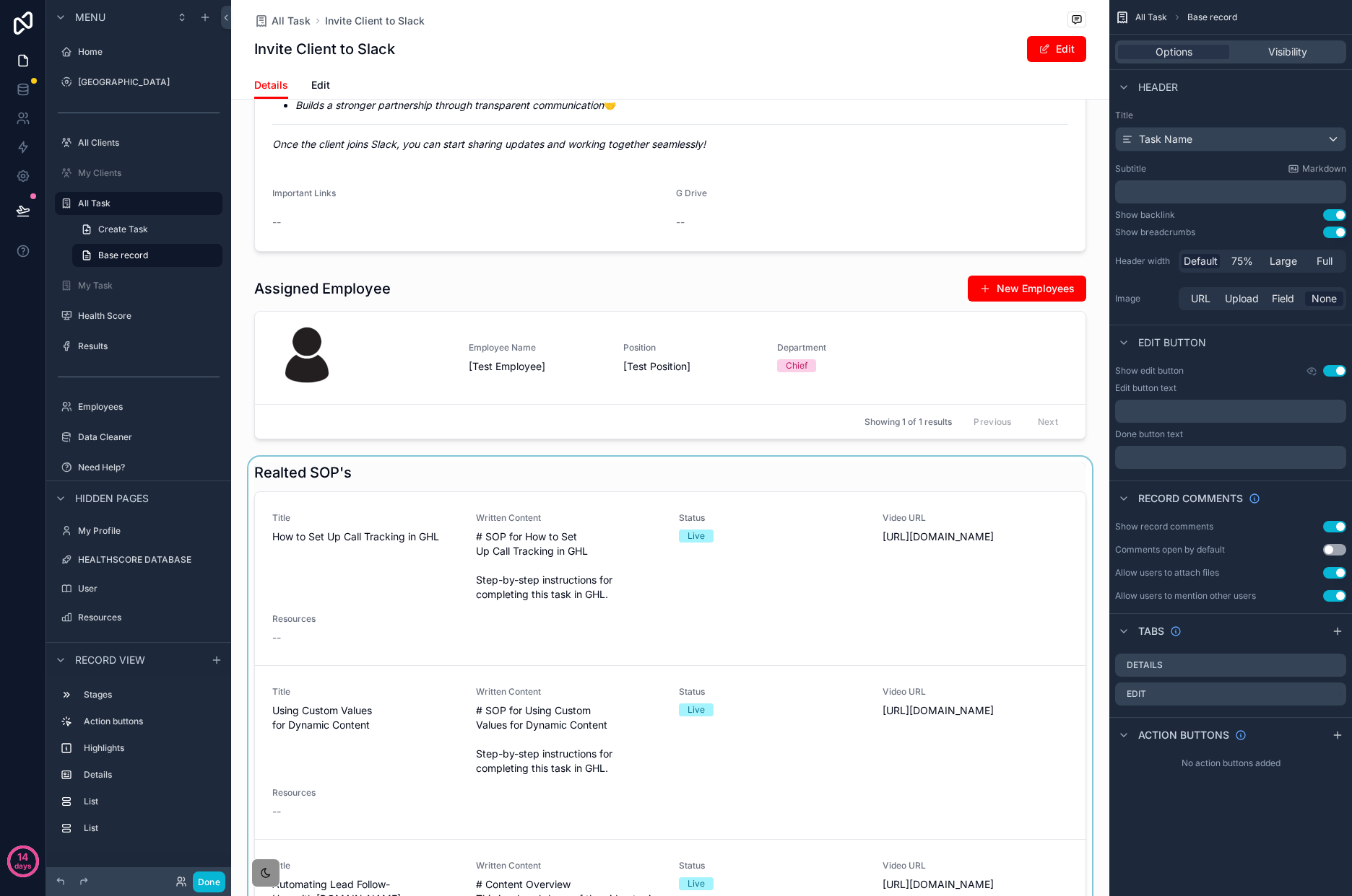
click at [978, 526] on div "scrollable content" at bounding box center [670, 814] width 878 height 713
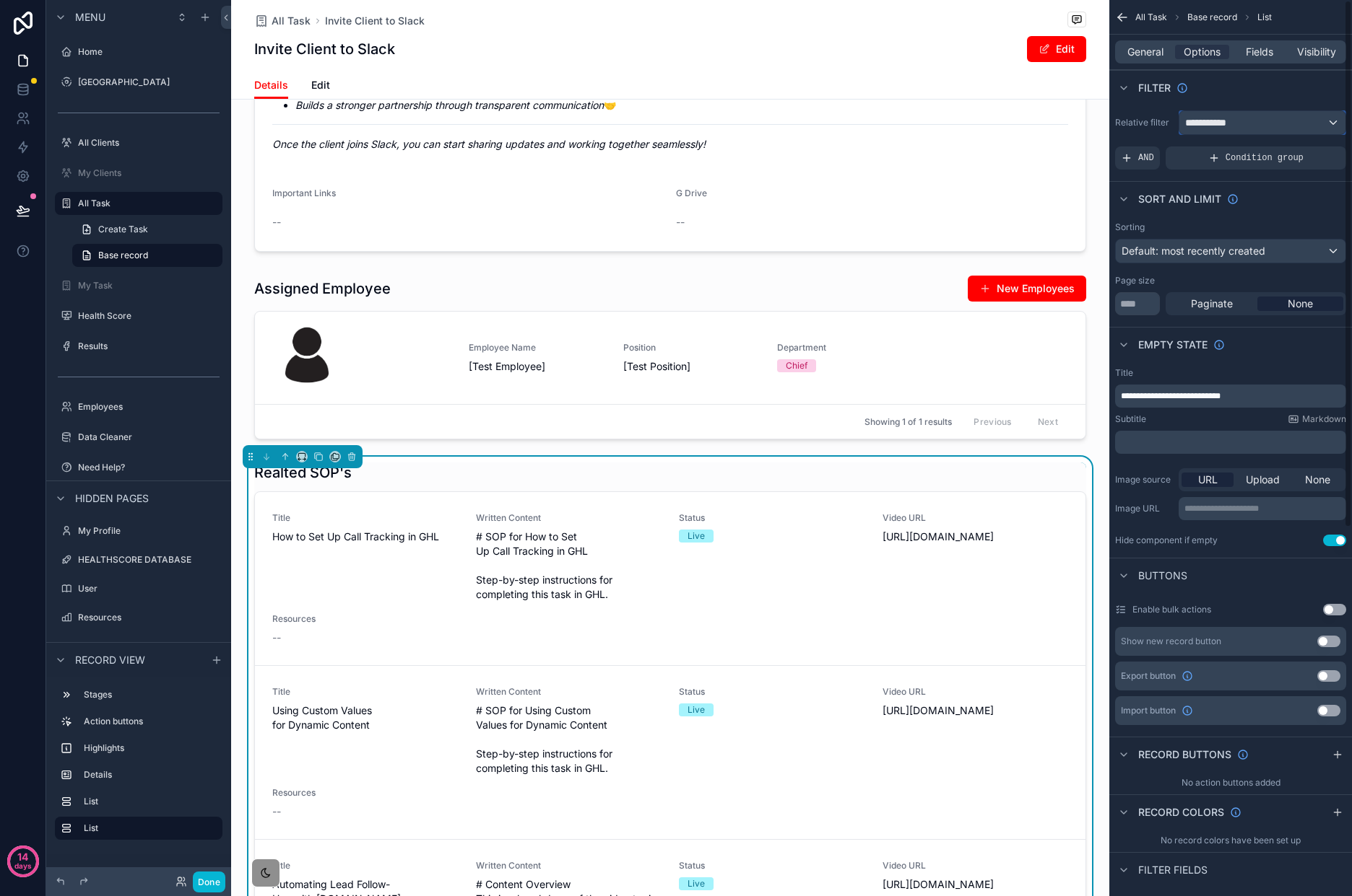
click at [1306, 126] on div "**********" at bounding box center [1262, 123] width 166 height 23
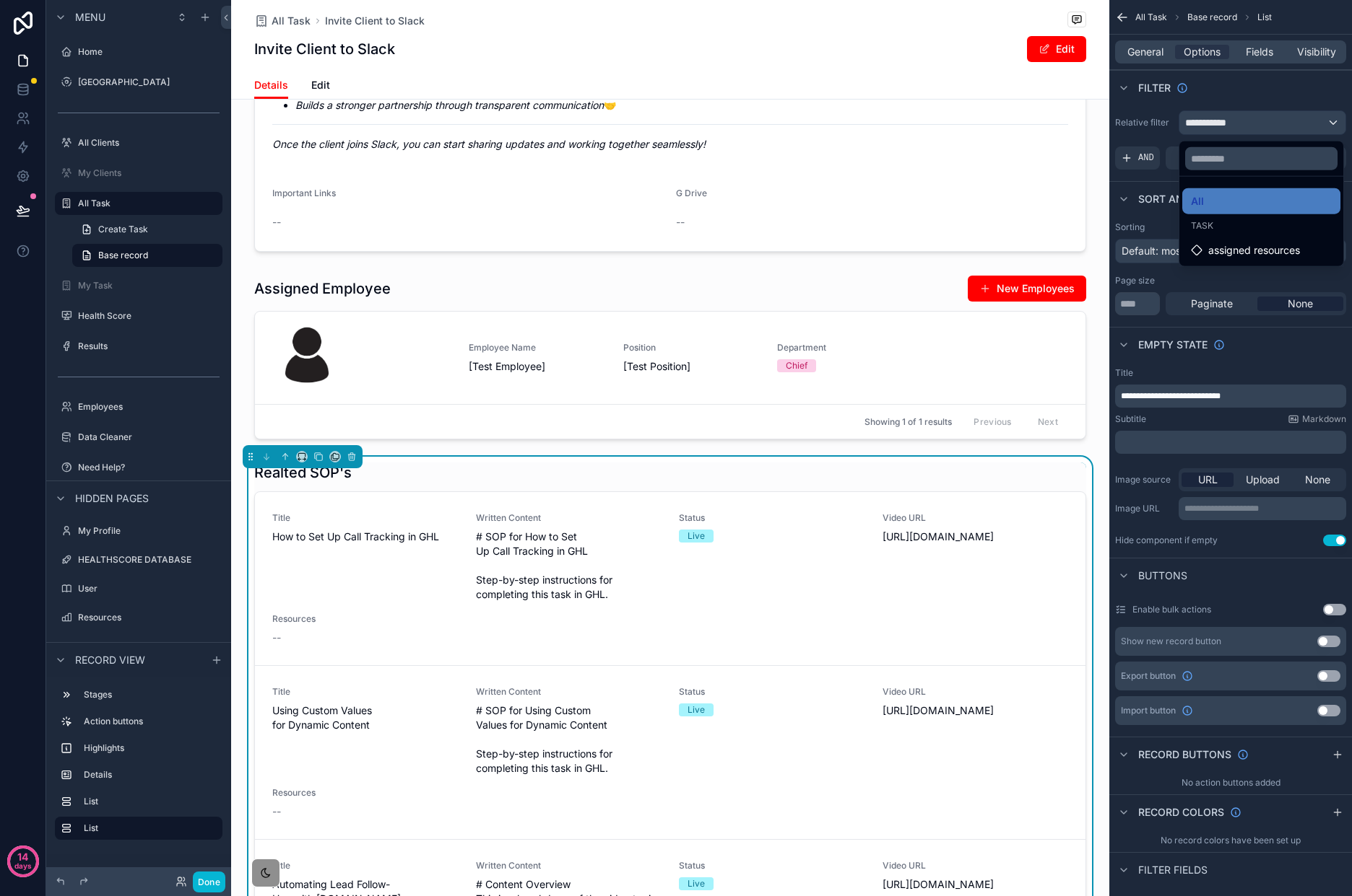
click at [1280, 236] on div "Task" at bounding box center [1261, 226] width 159 height 20
click at [1291, 254] on span "assigned resources" at bounding box center [1253, 250] width 91 height 17
click at [1291, 253] on span "assigned resources" at bounding box center [1253, 250] width 91 height 17
click at [1271, 78] on div "scrollable content" at bounding box center [676, 448] width 1352 height 896
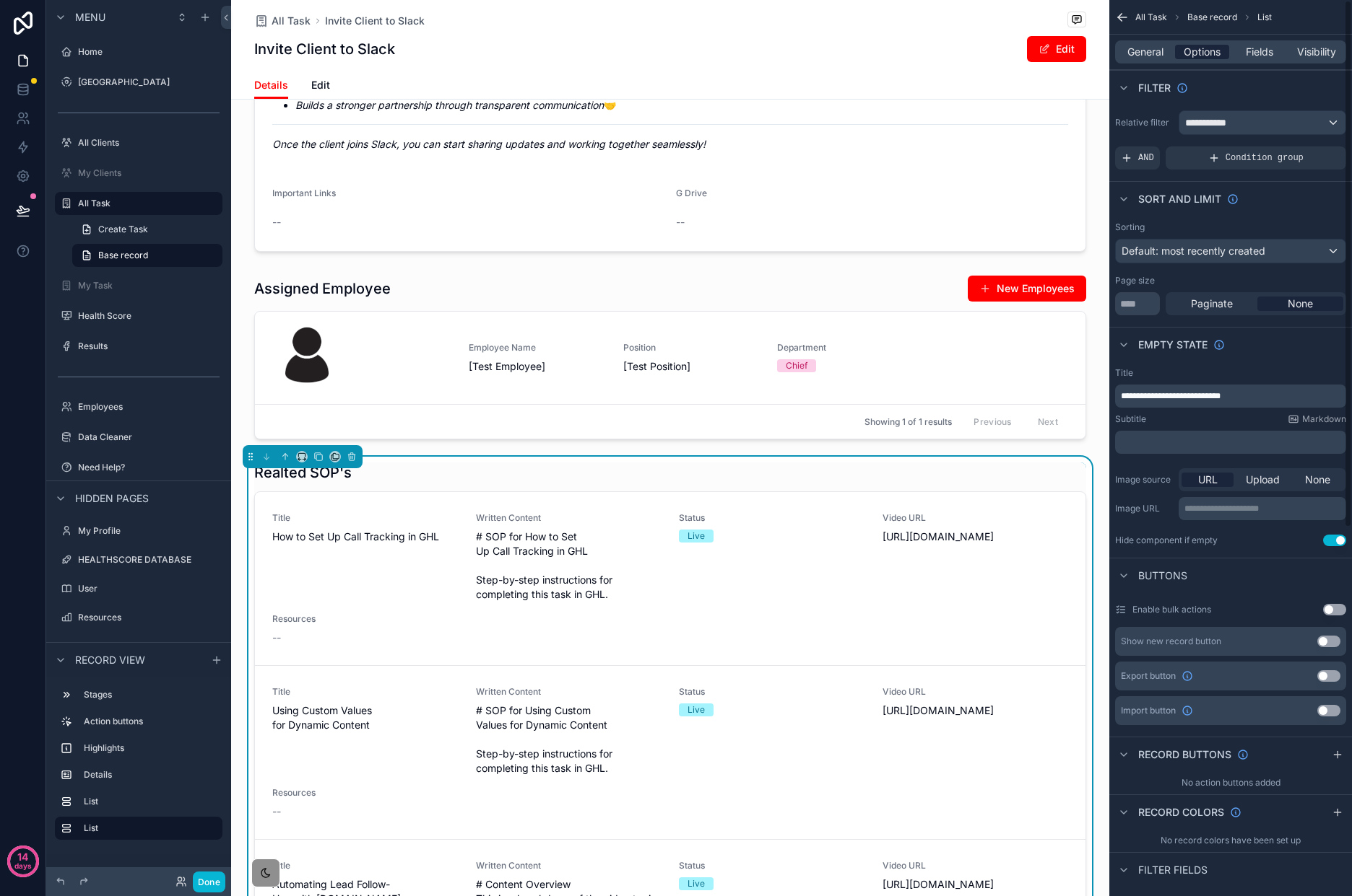
drag, startPoint x: 1144, startPoint y: 41, endPoint x: 1178, endPoint y: 53, distance: 36.1
click at [1144, 41] on div "General Options Fields Visibility" at bounding box center [1230, 52] width 231 height 23
click at [1138, 51] on span "General" at bounding box center [1145, 51] width 36 height 14
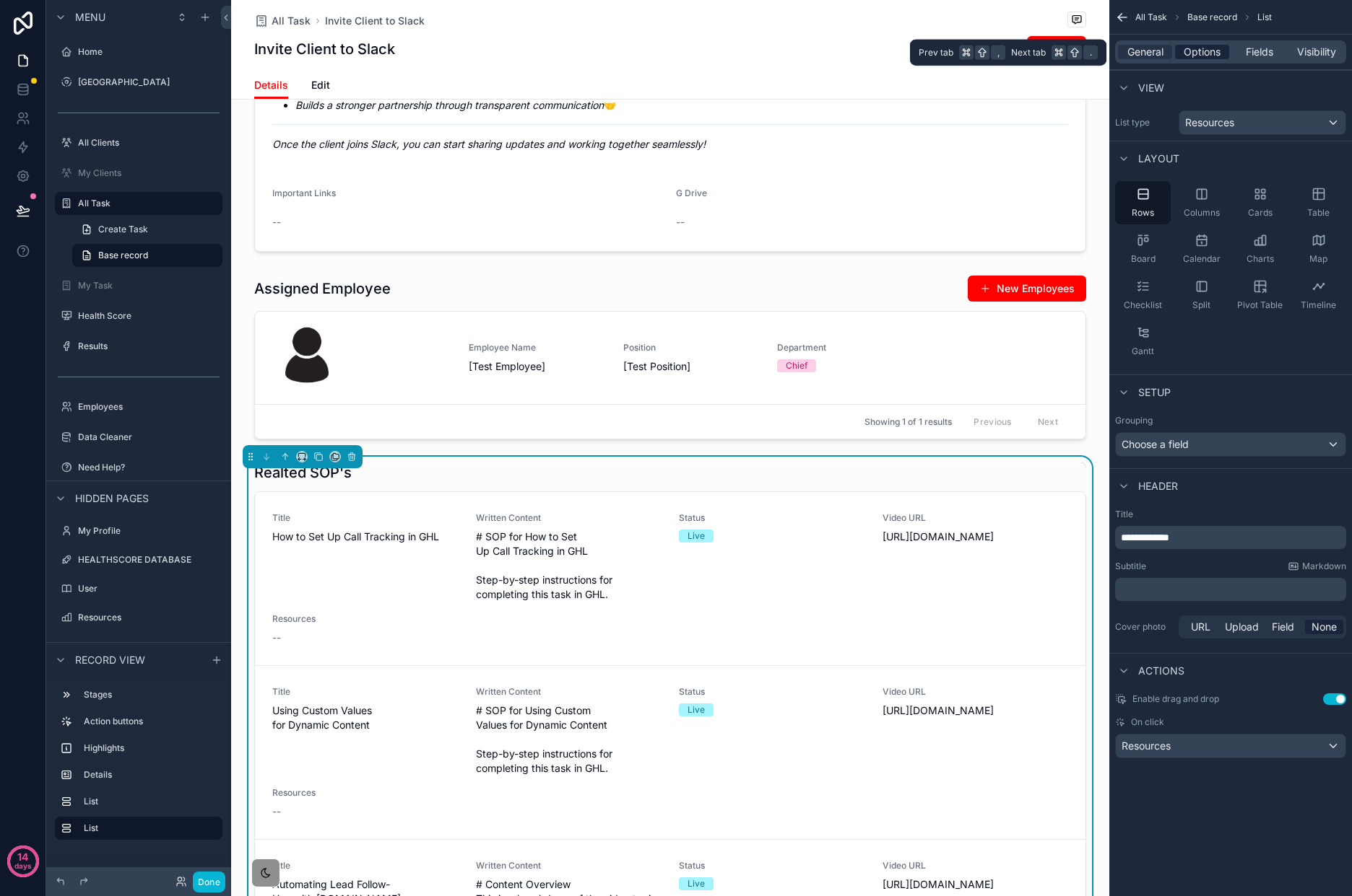
click at [1196, 58] on span "Options" at bounding box center [1202, 51] width 37 height 14
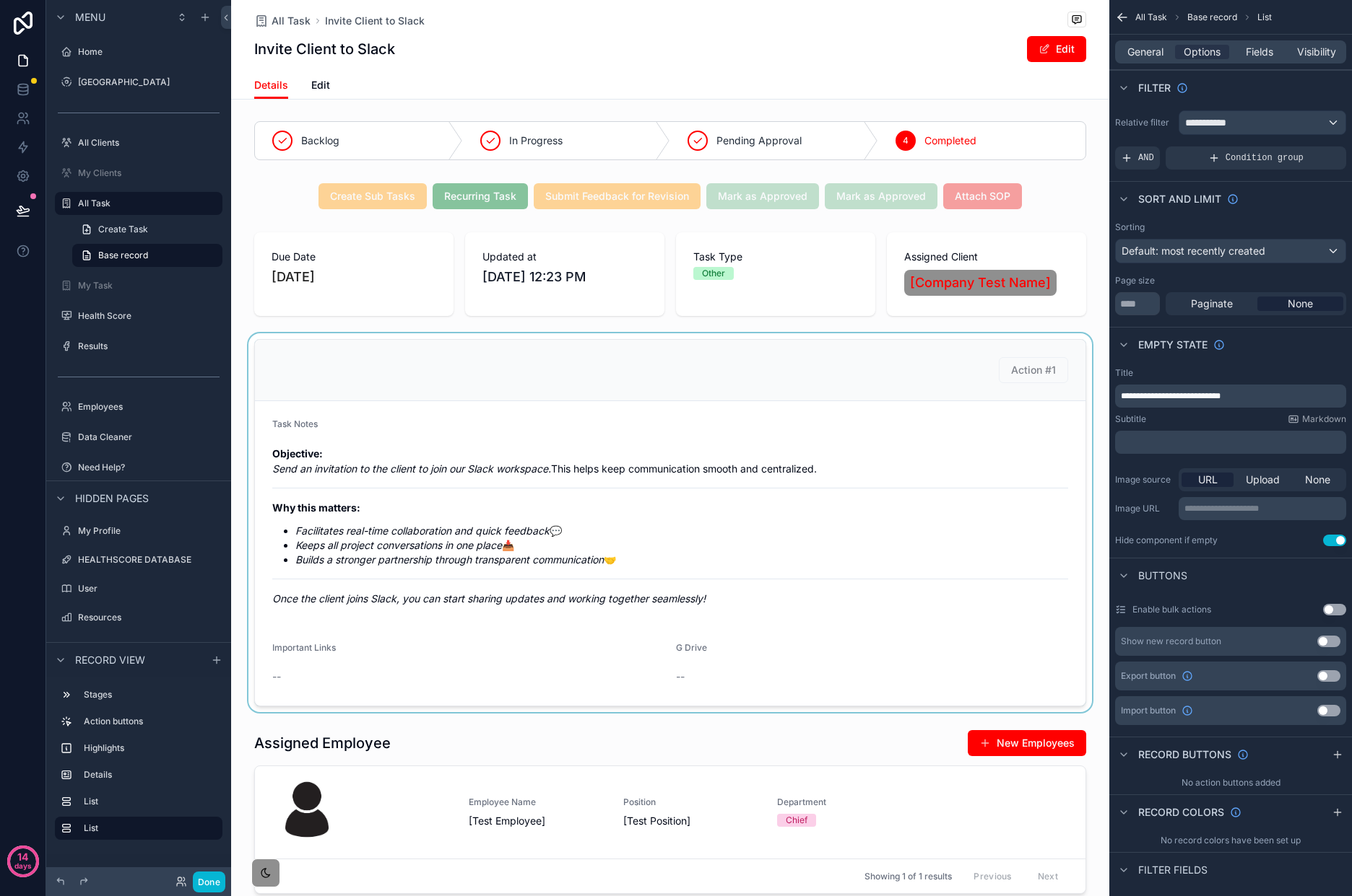
scroll to position [0, 0]
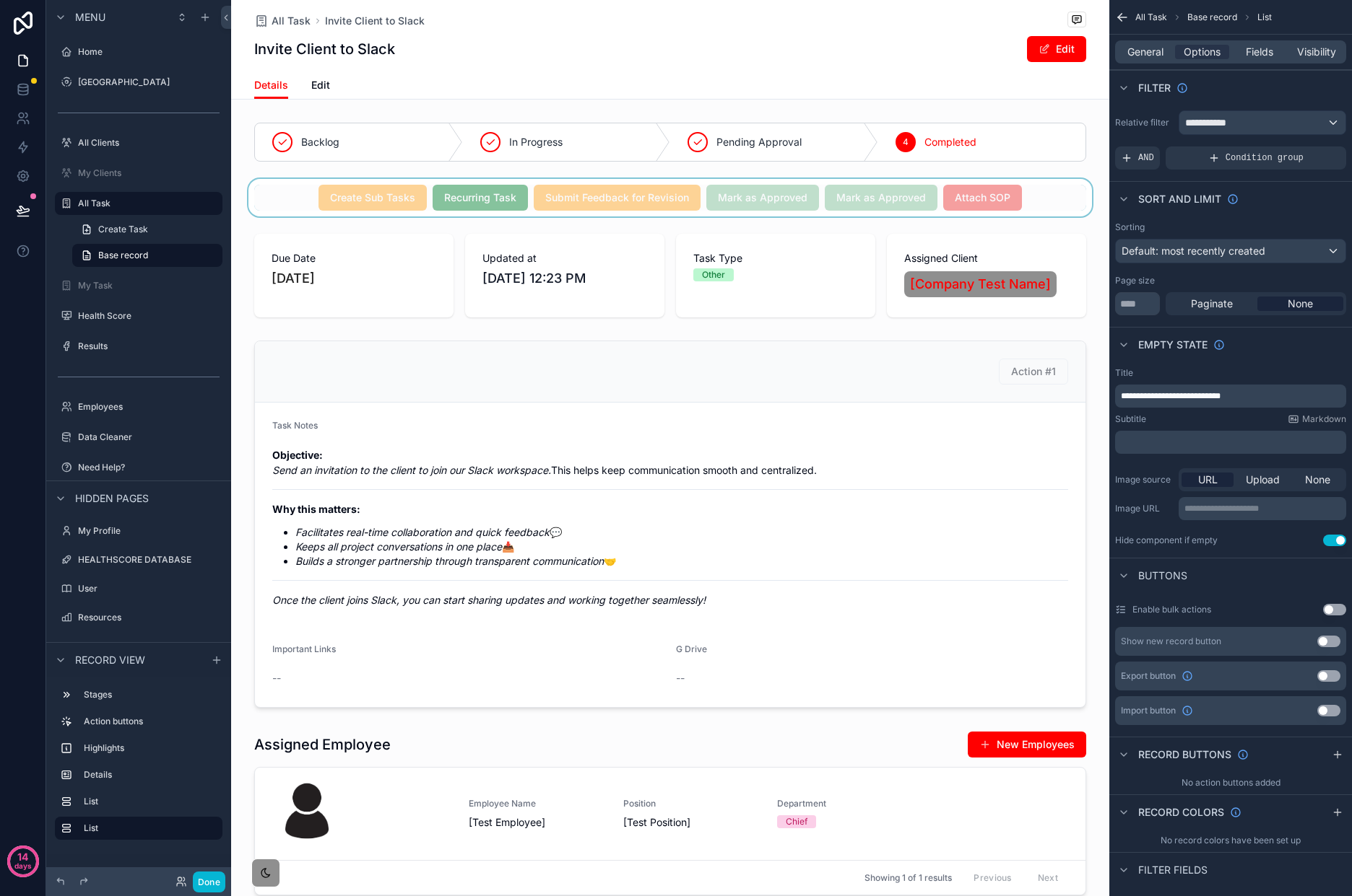
click at [994, 195] on div "scrollable content" at bounding box center [670, 197] width 878 height 37
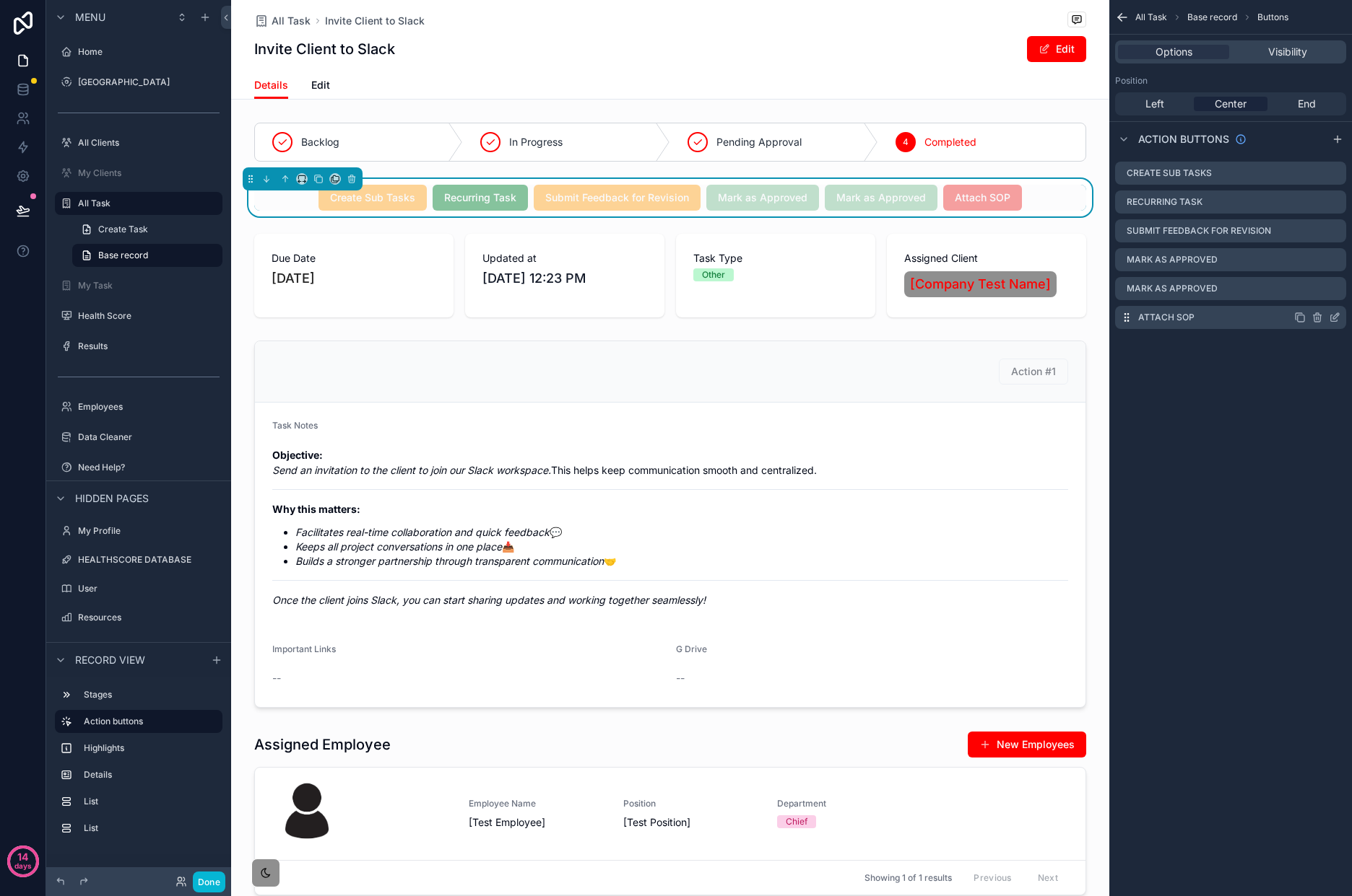
click at [1334, 316] on icon "scrollable content" at bounding box center [1335, 316] width 6 height 6
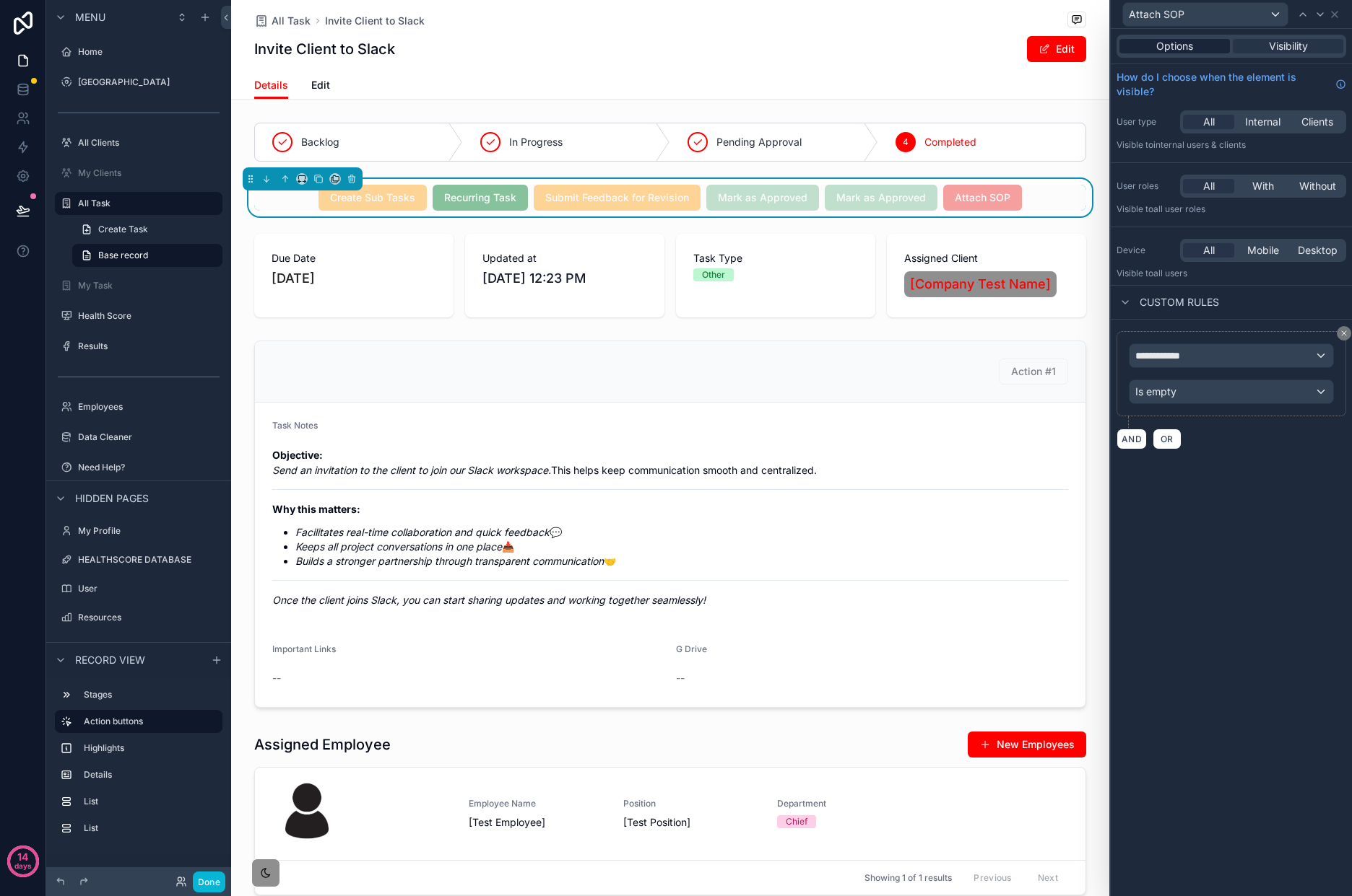
click at [1203, 42] on div "Options" at bounding box center [1174, 46] width 110 height 14
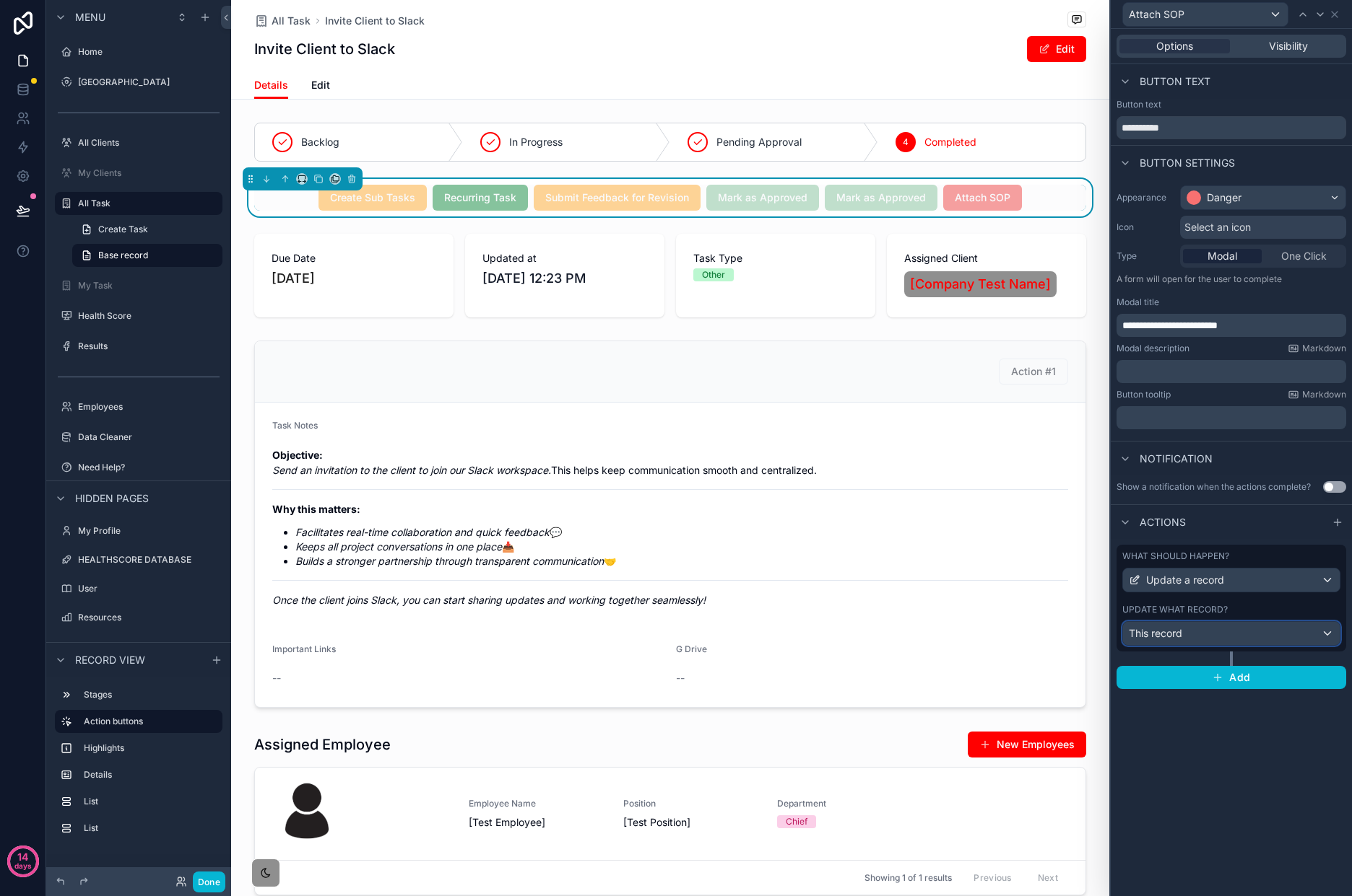
click at [1259, 637] on div "This record" at bounding box center [1231, 634] width 217 height 23
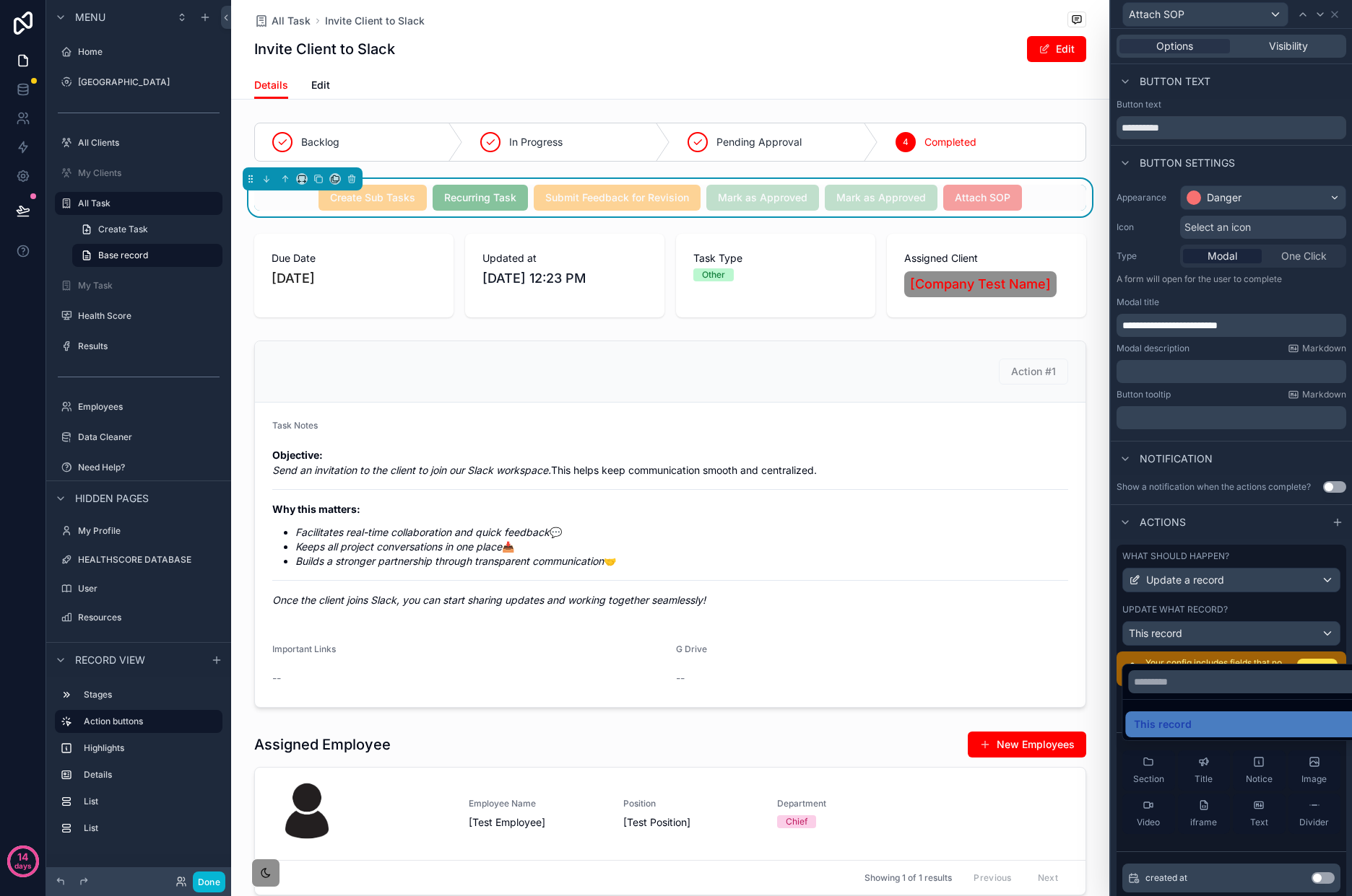
click at [1328, 622] on div at bounding box center [1231, 448] width 242 height 896
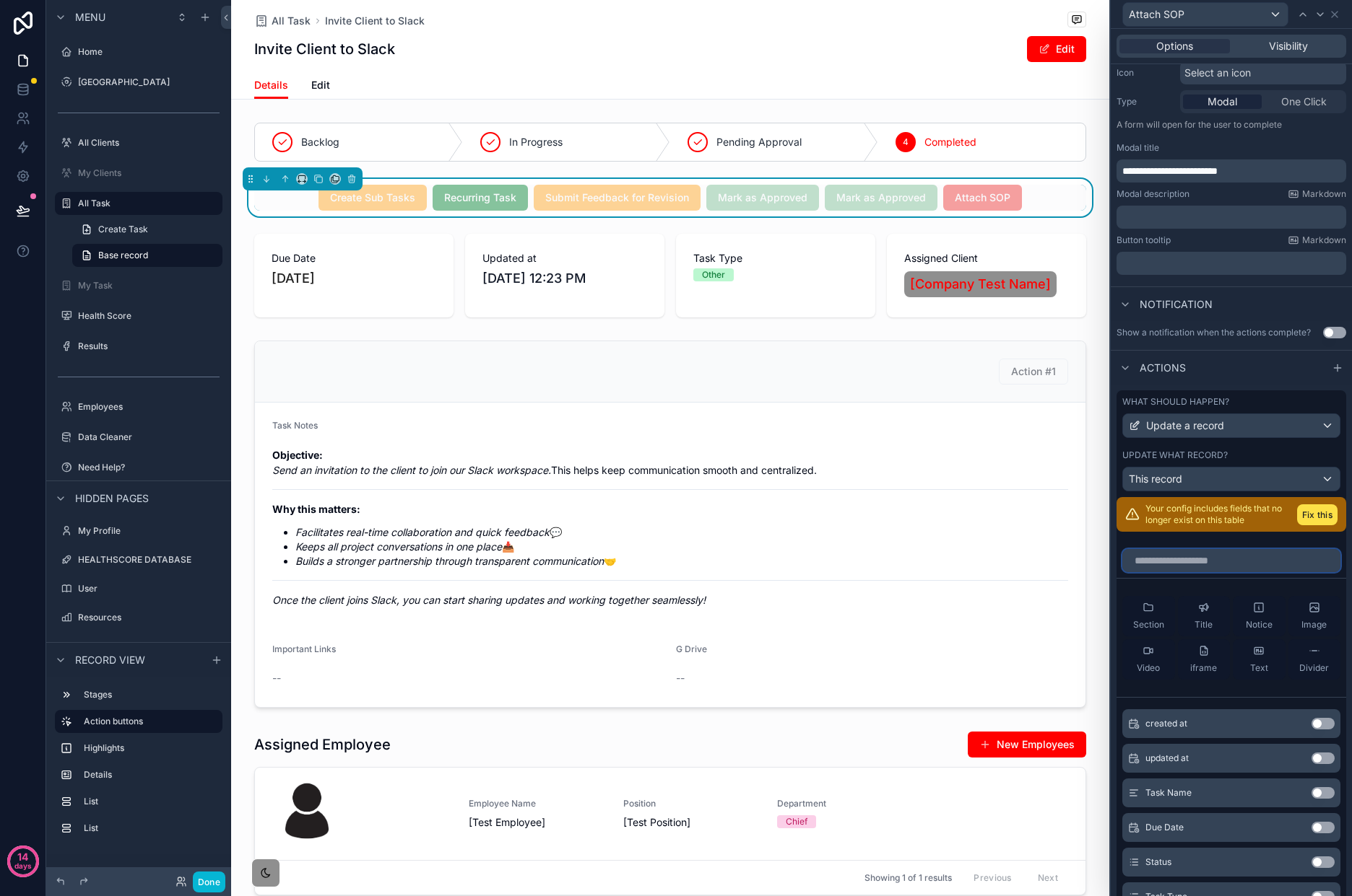
click at [1211, 572] on input "text" at bounding box center [1231, 561] width 218 height 23
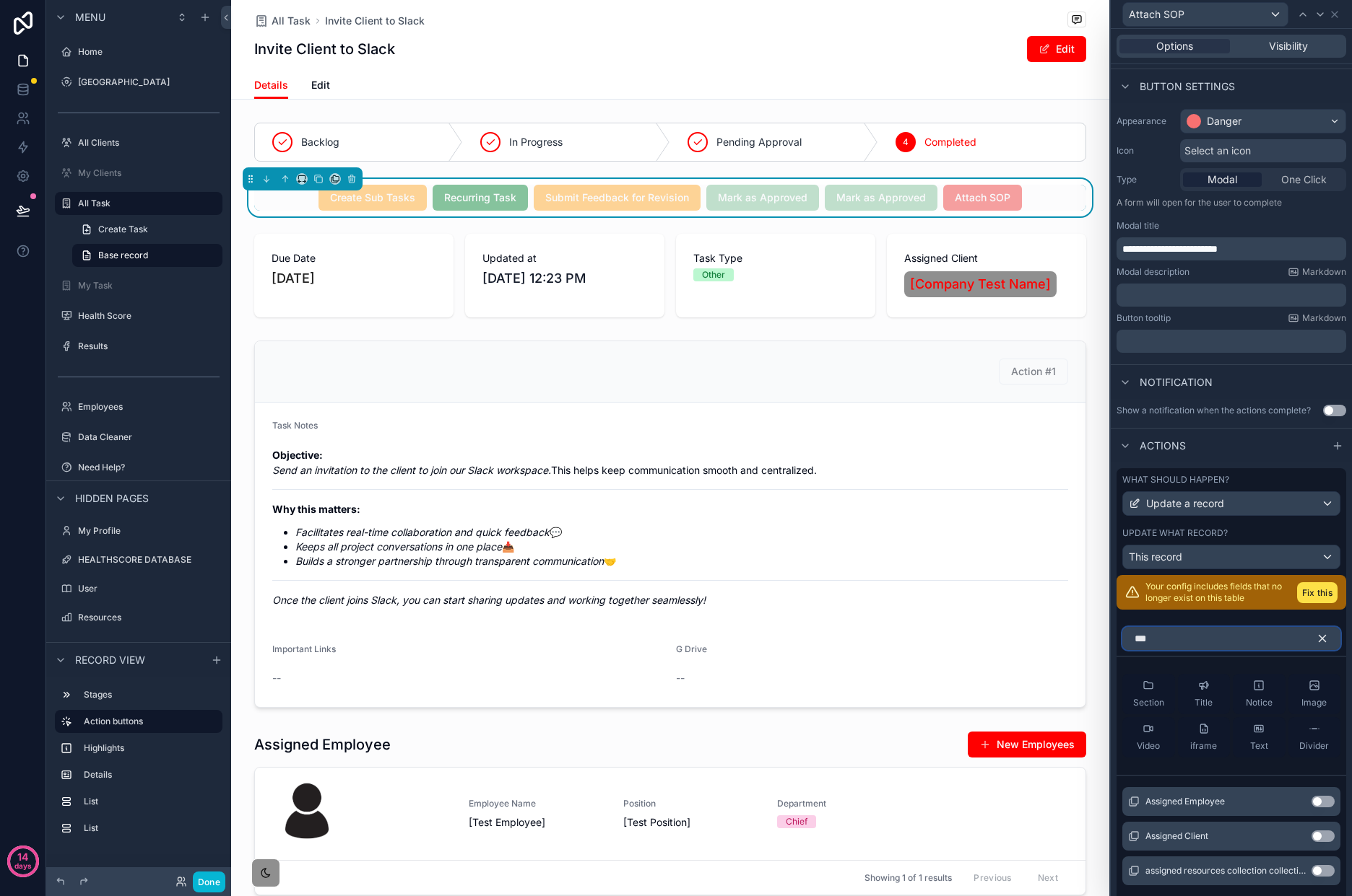
scroll to position [154, 0]
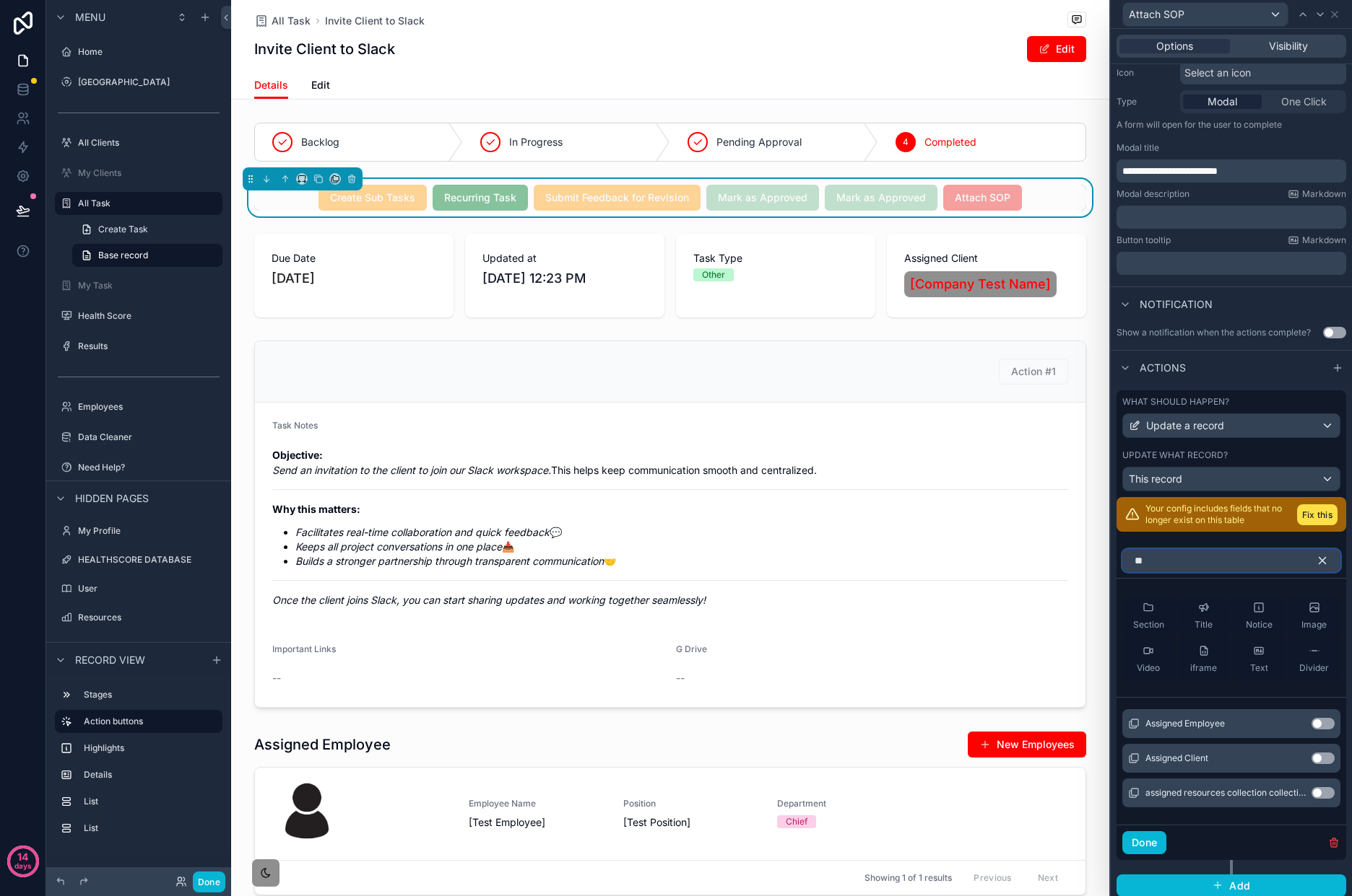
type input "*"
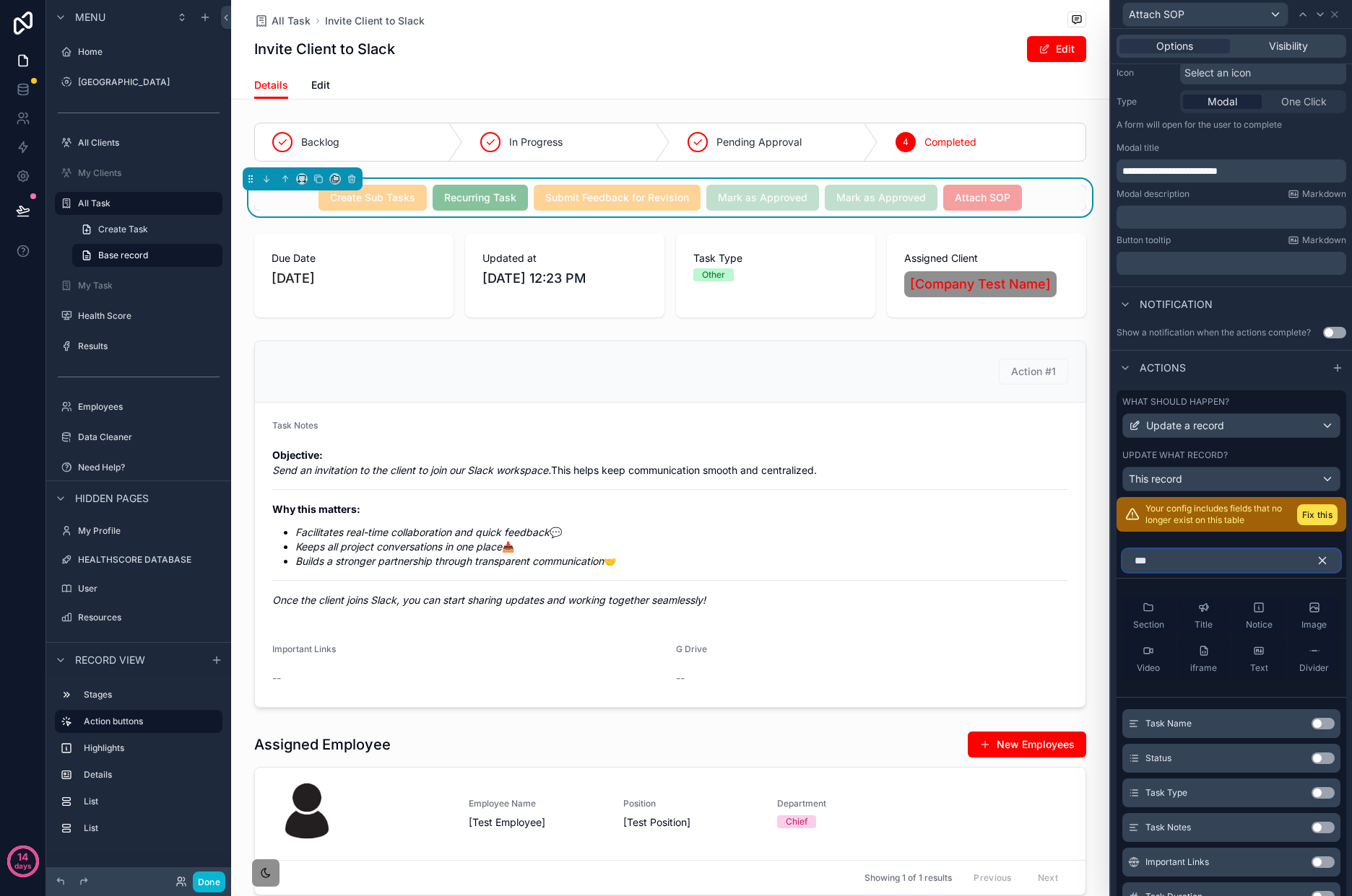
type input "****"
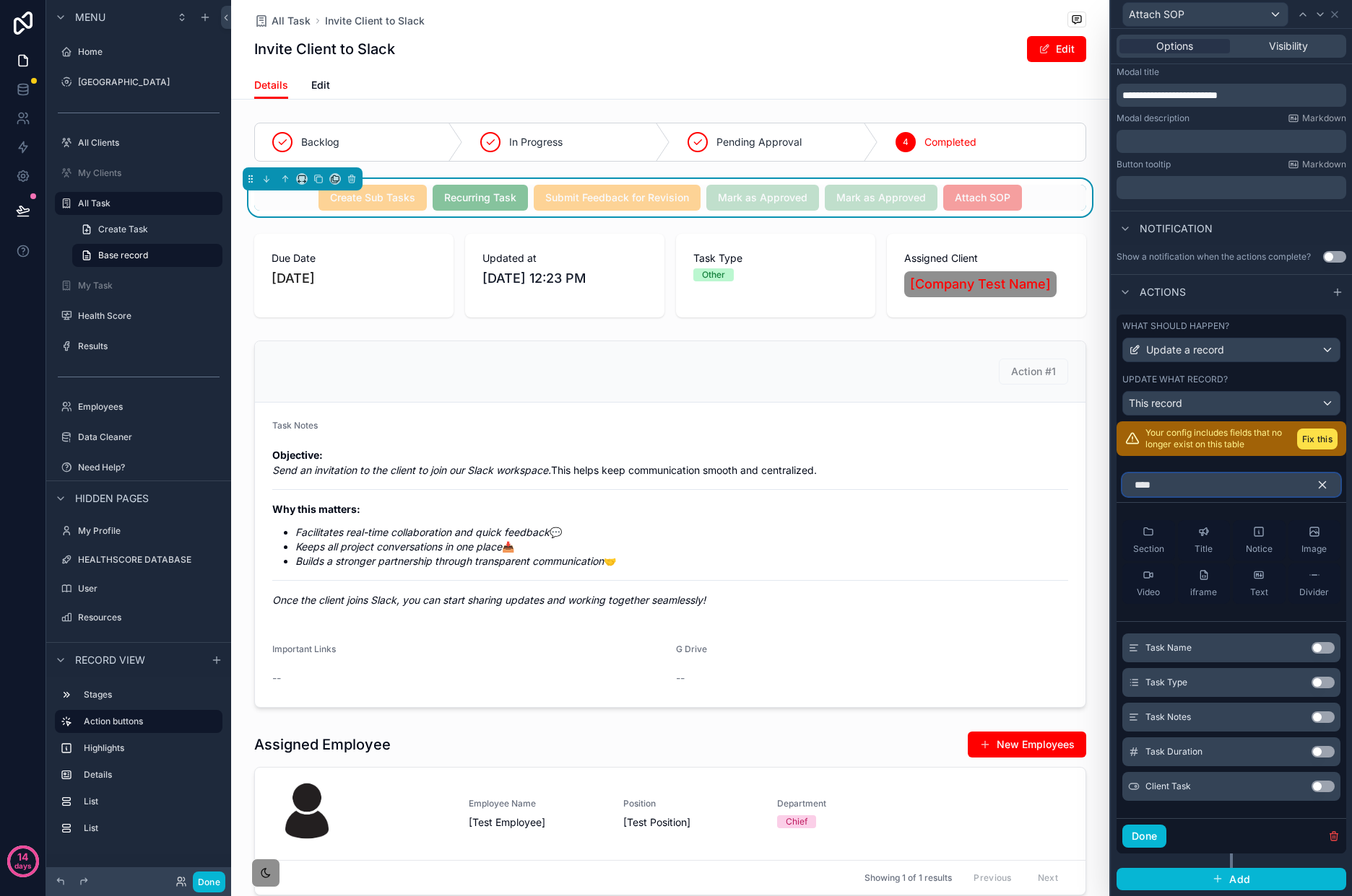
scroll to position [244, 0]
click at [1179, 489] on input "****" at bounding box center [1231, 485] width 218 height 23
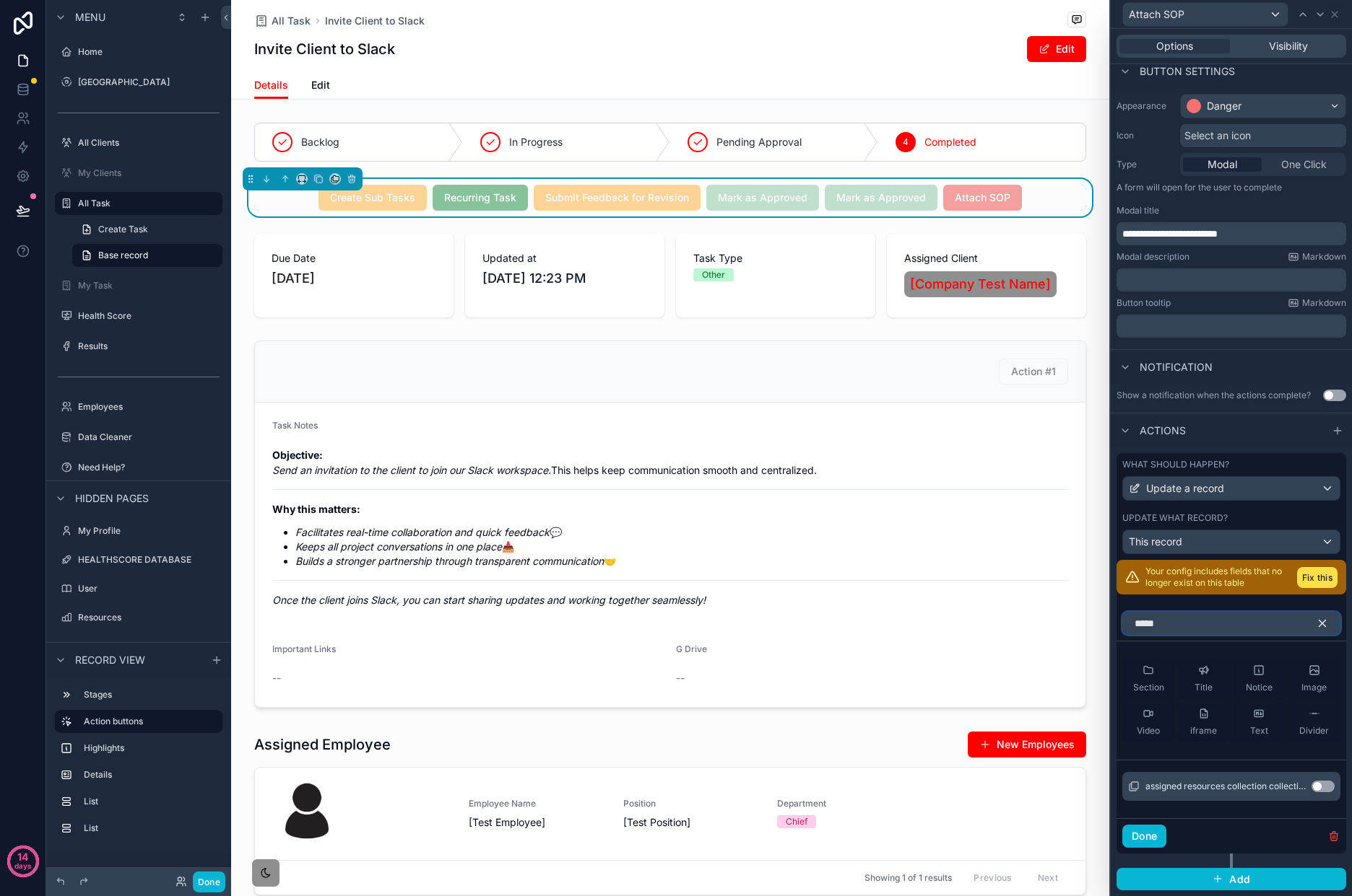
type input "*****"
click at [1311, 786] on button "Use setting" at bounding box center [1323, 786] width 23 height 12
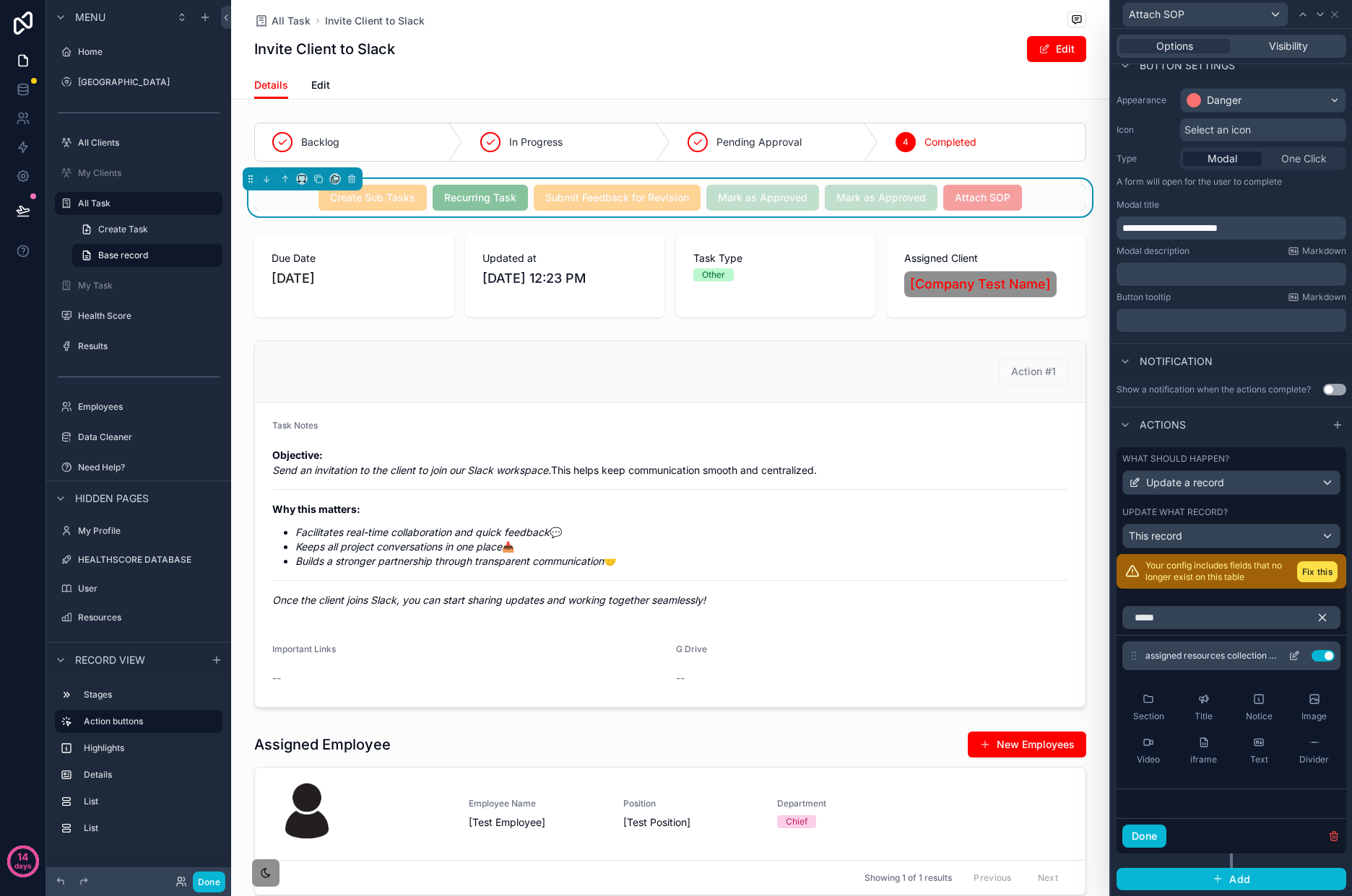
click at [1288, 660] on icon at bounding box center [1294, 656] width 12 height 12
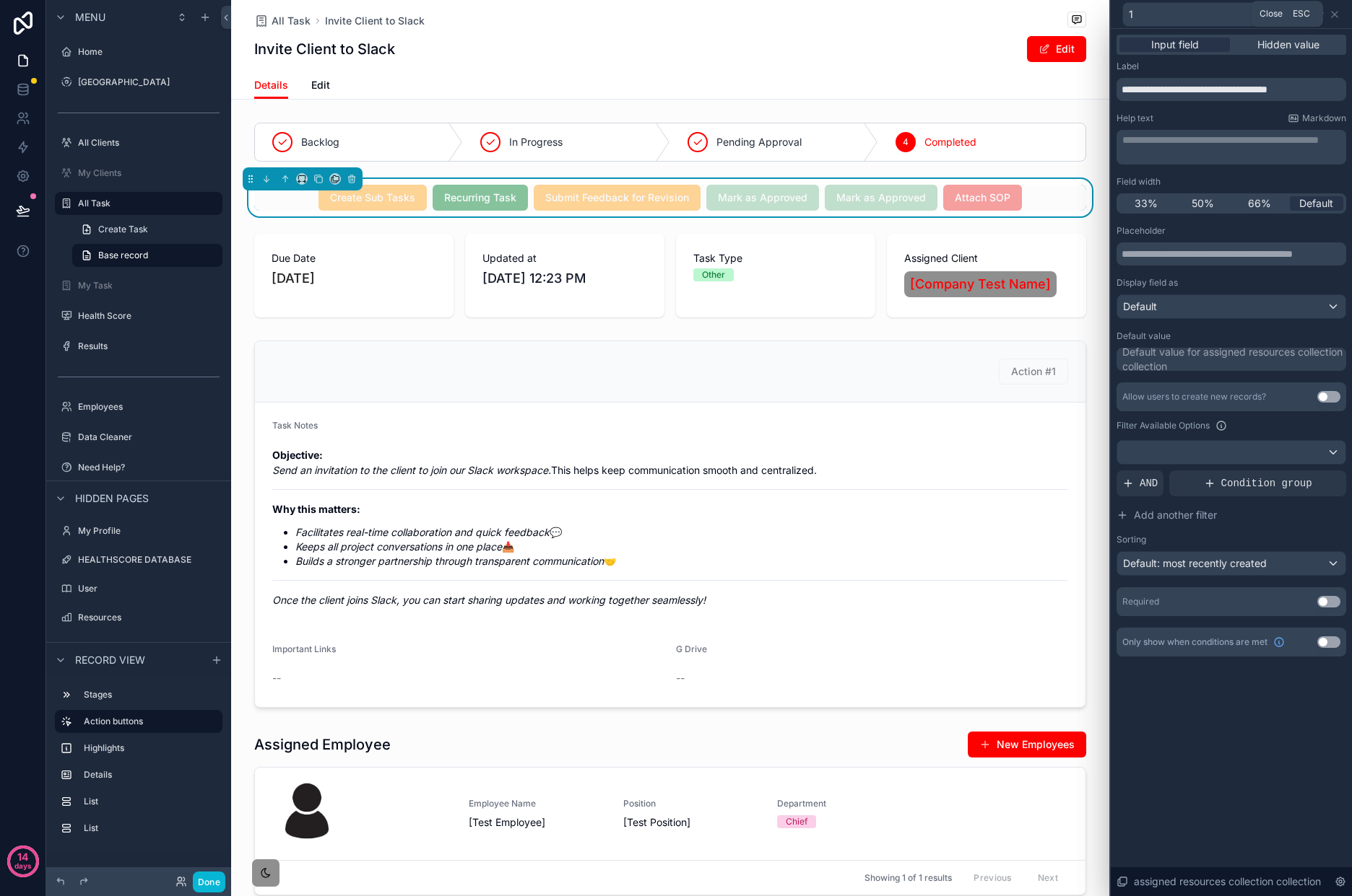
drag, startPoint x: 1335, startPoint y: 14, endPoint x: 1350, endPoint y: 105, distance: 92.2
click at [1335, 14] on icon at bounding box center [1335, 14] width 12 height 12
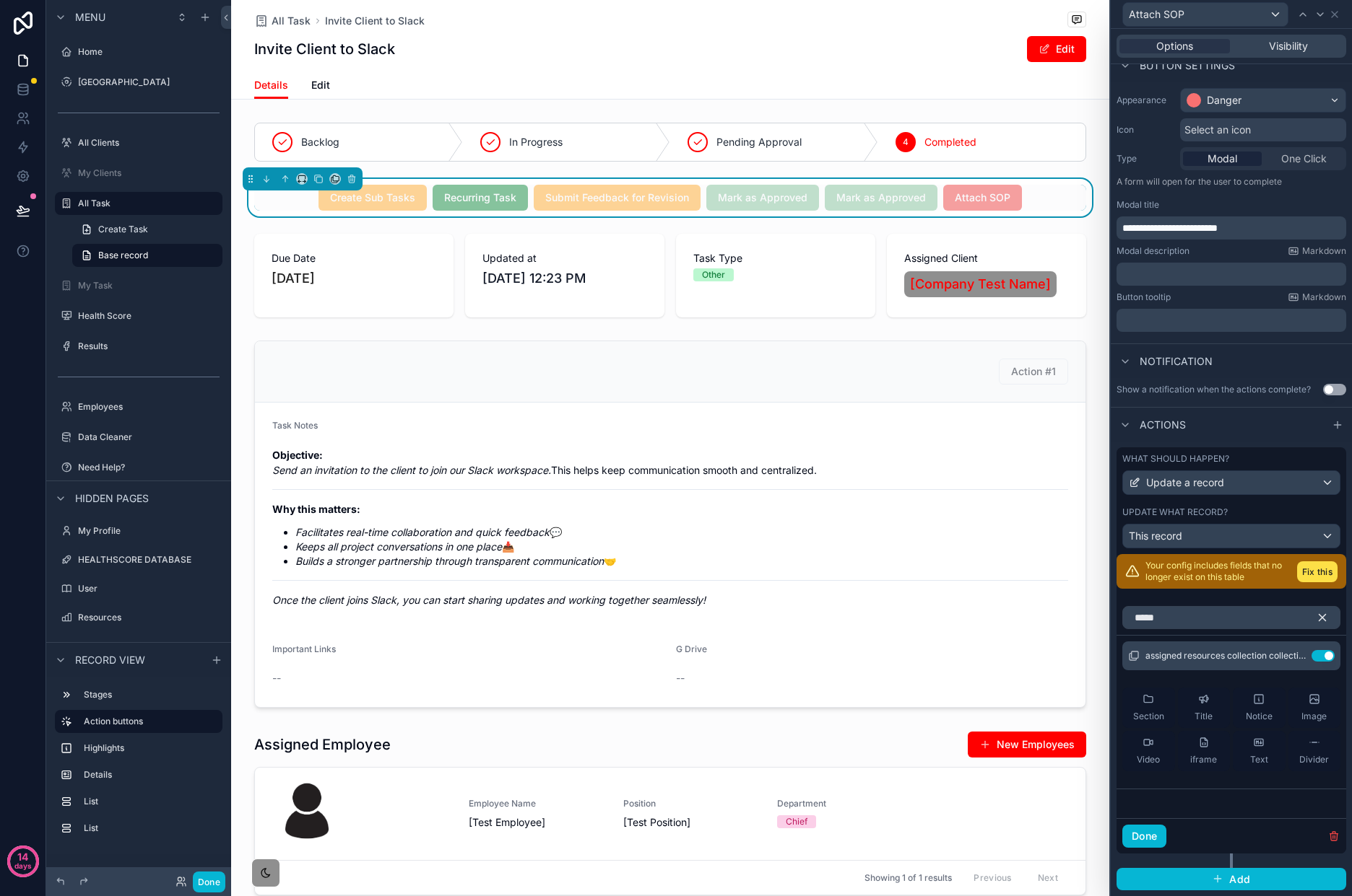
scroll to position [111, 0]
drag, startPoint x: 1159, startPoint y: 837, endPoint x: 1161, endPoint y: 830, distance: 7.3
click at [1159, 837] on button "Done" at bounding box center [1144, 836] width 44 height 23
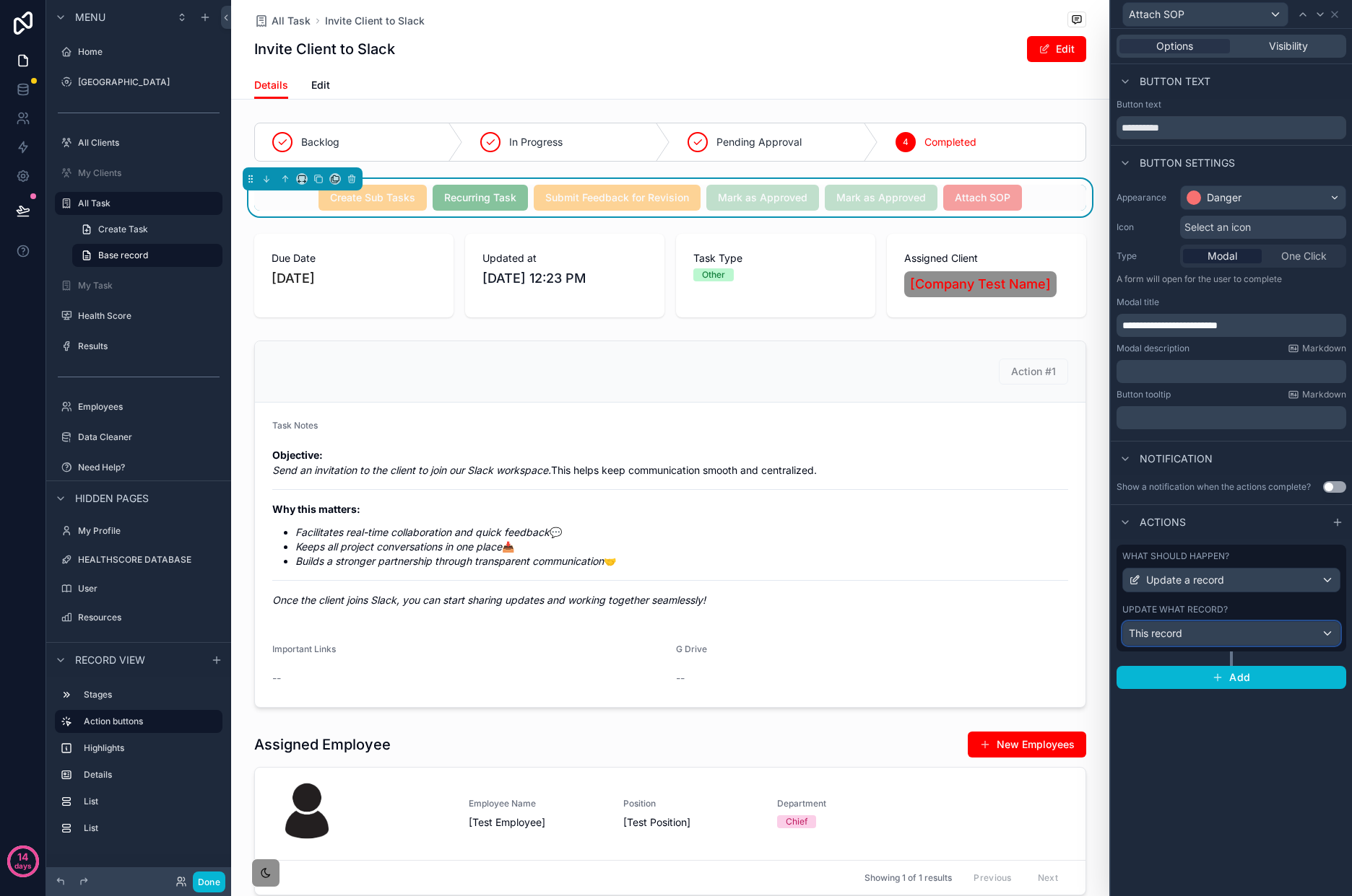
click at [1255, 635] on div "This record" at bounding box center [1231, 634] width 217 height 23
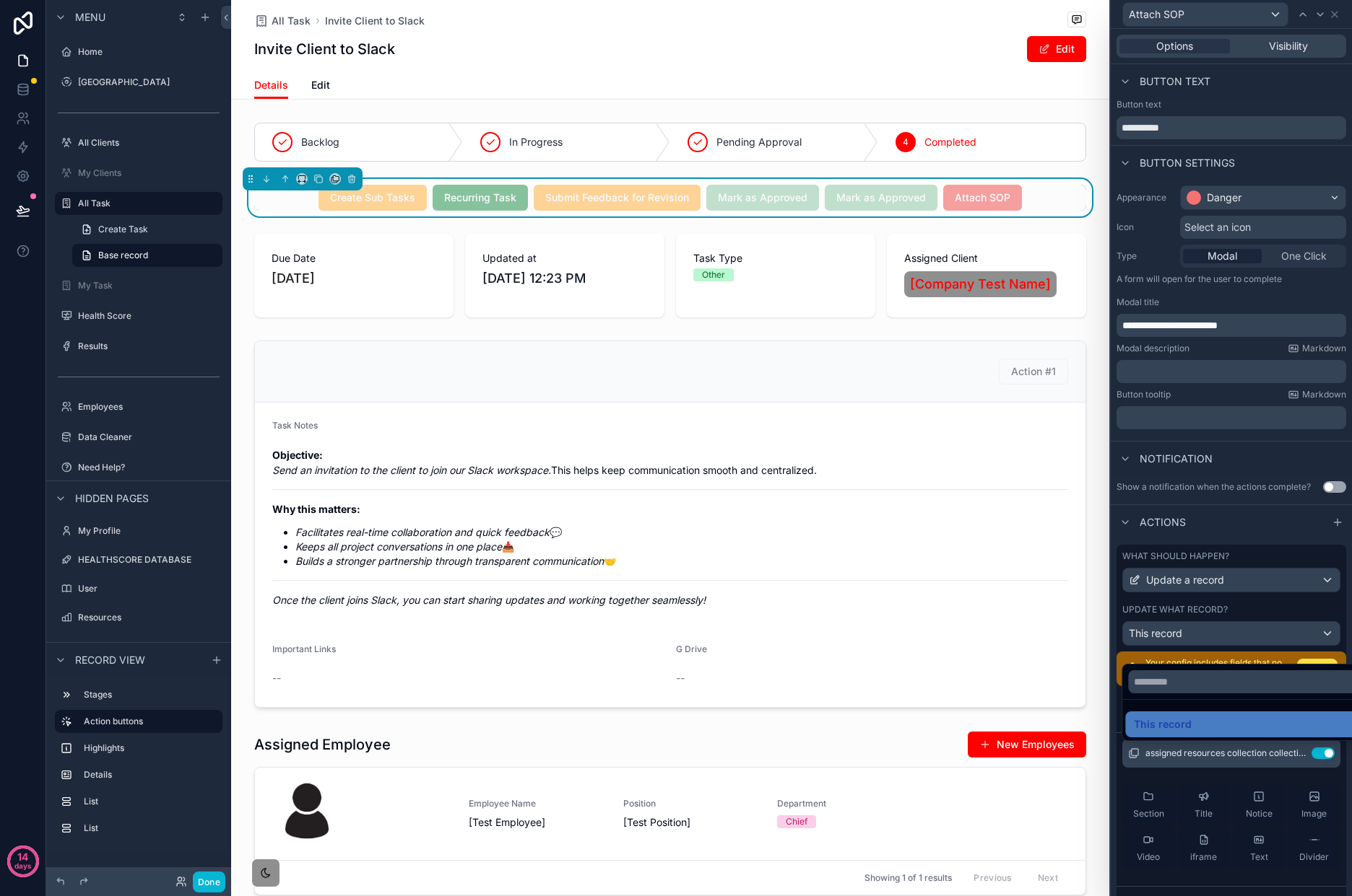
click at [1286, 543] on div at bounding box center [1231, 448] width 242 height 896
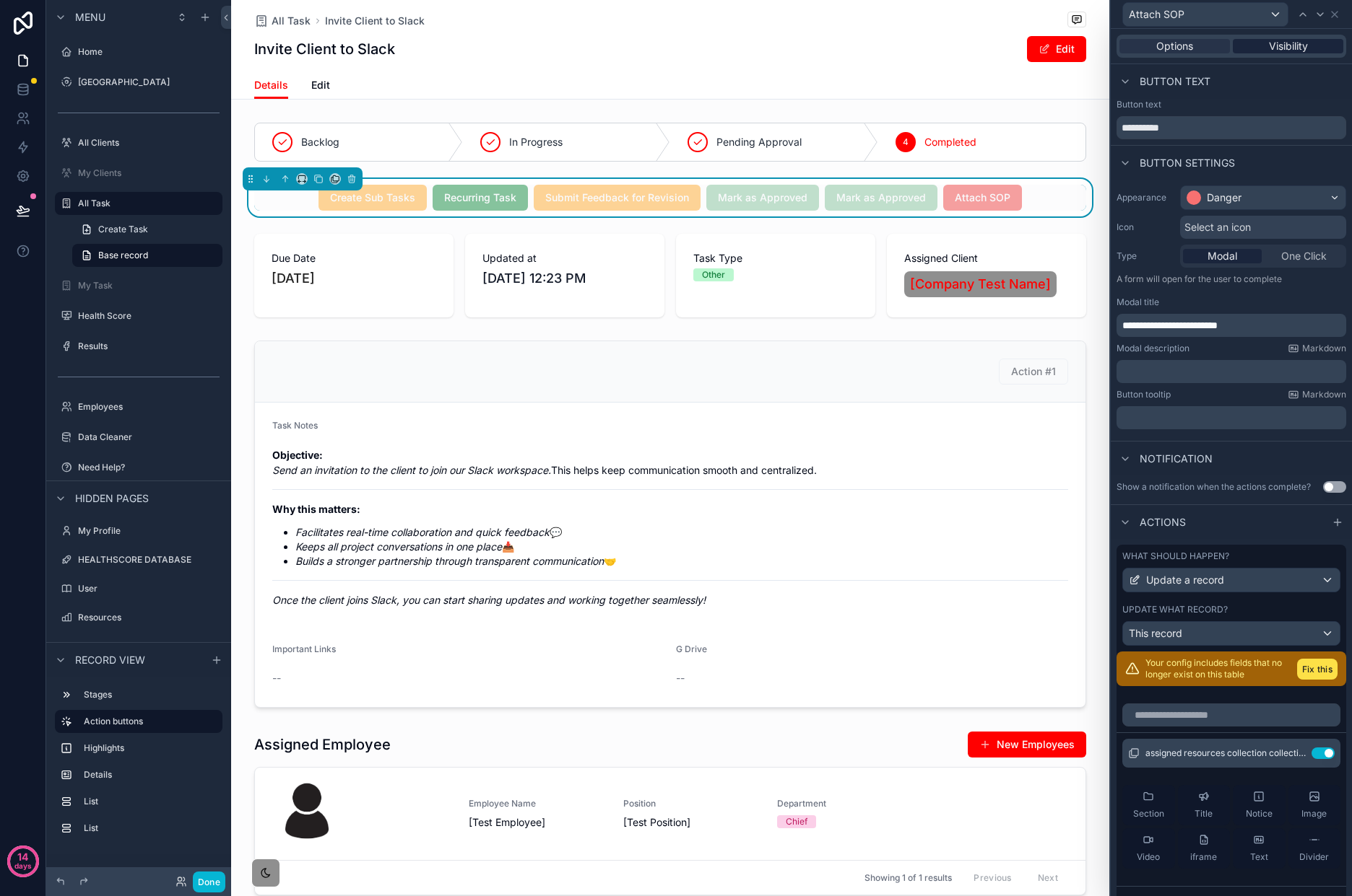
click at [1286, 46] on span "Visibility" at bounding box center [1288, 46] width 39 height 14
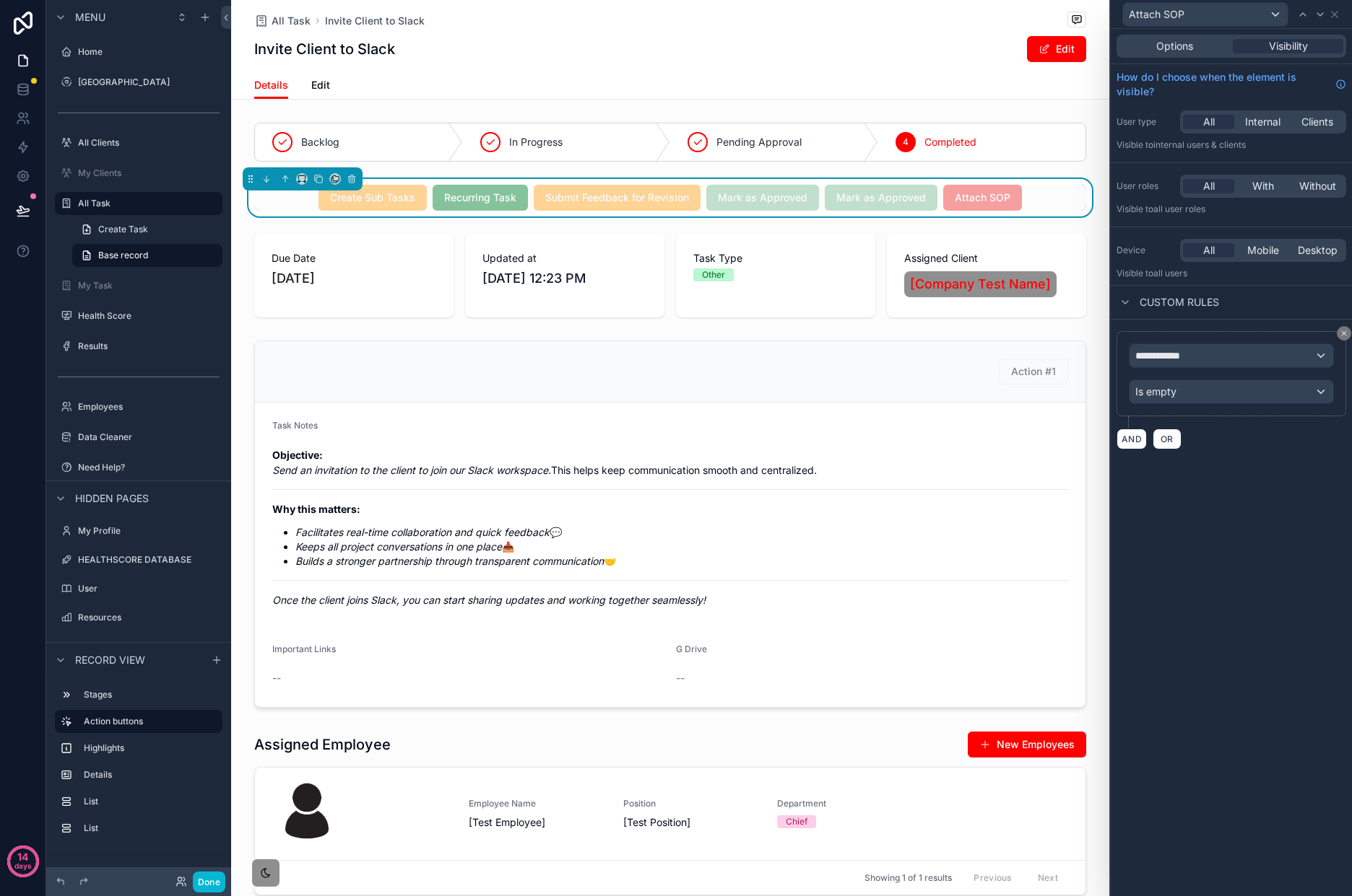
click at [1230, 374] on div "**********" at bounding box center [1231, 373] width 205 height 61
click at [1232, 368] on div "**********" at bounding box center [1231, 356] width 203 height 23
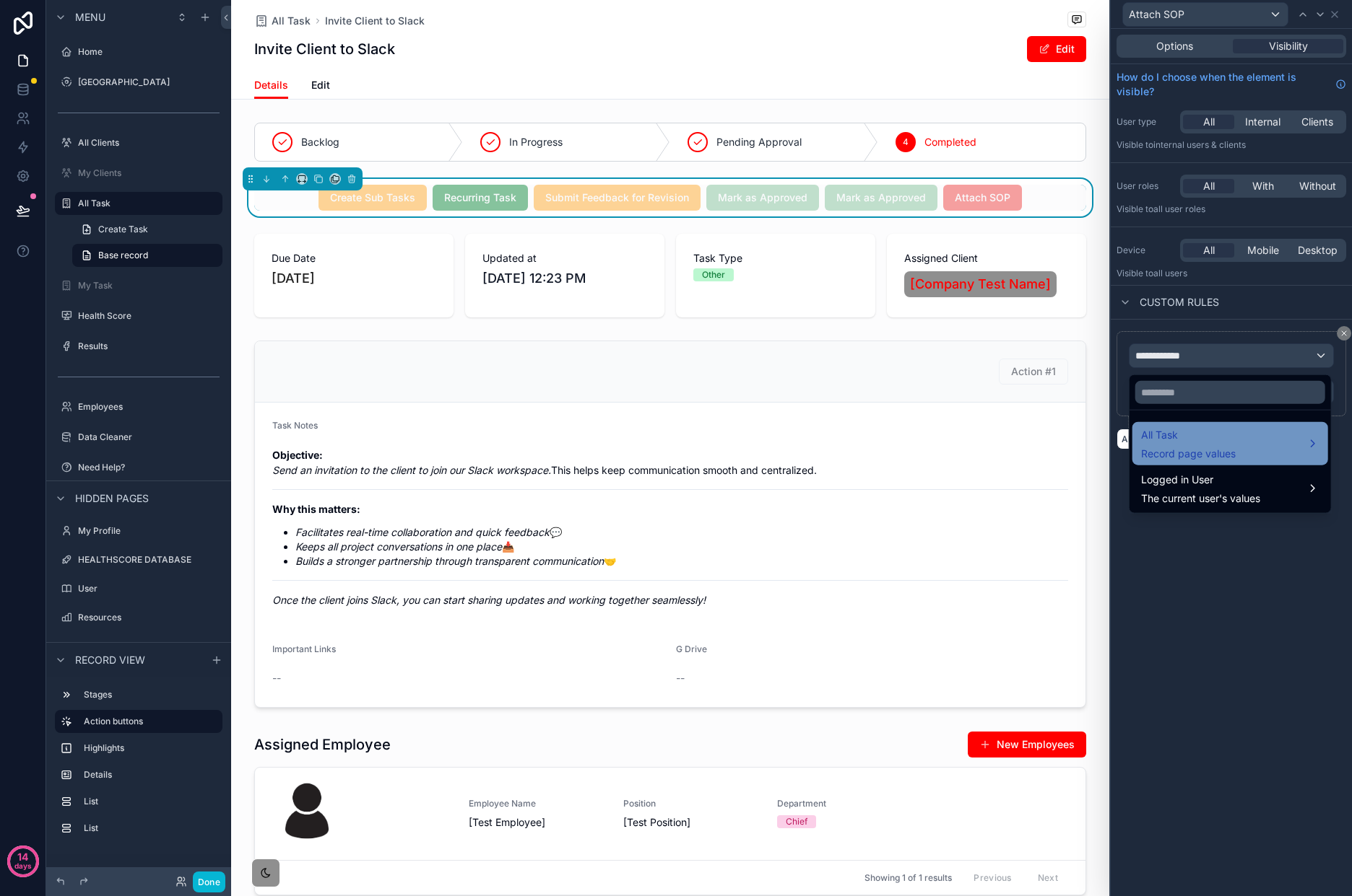
click at [1247, 455] on div "All Task Record page values" at bounding box center [1230, 444] width 178 height 35
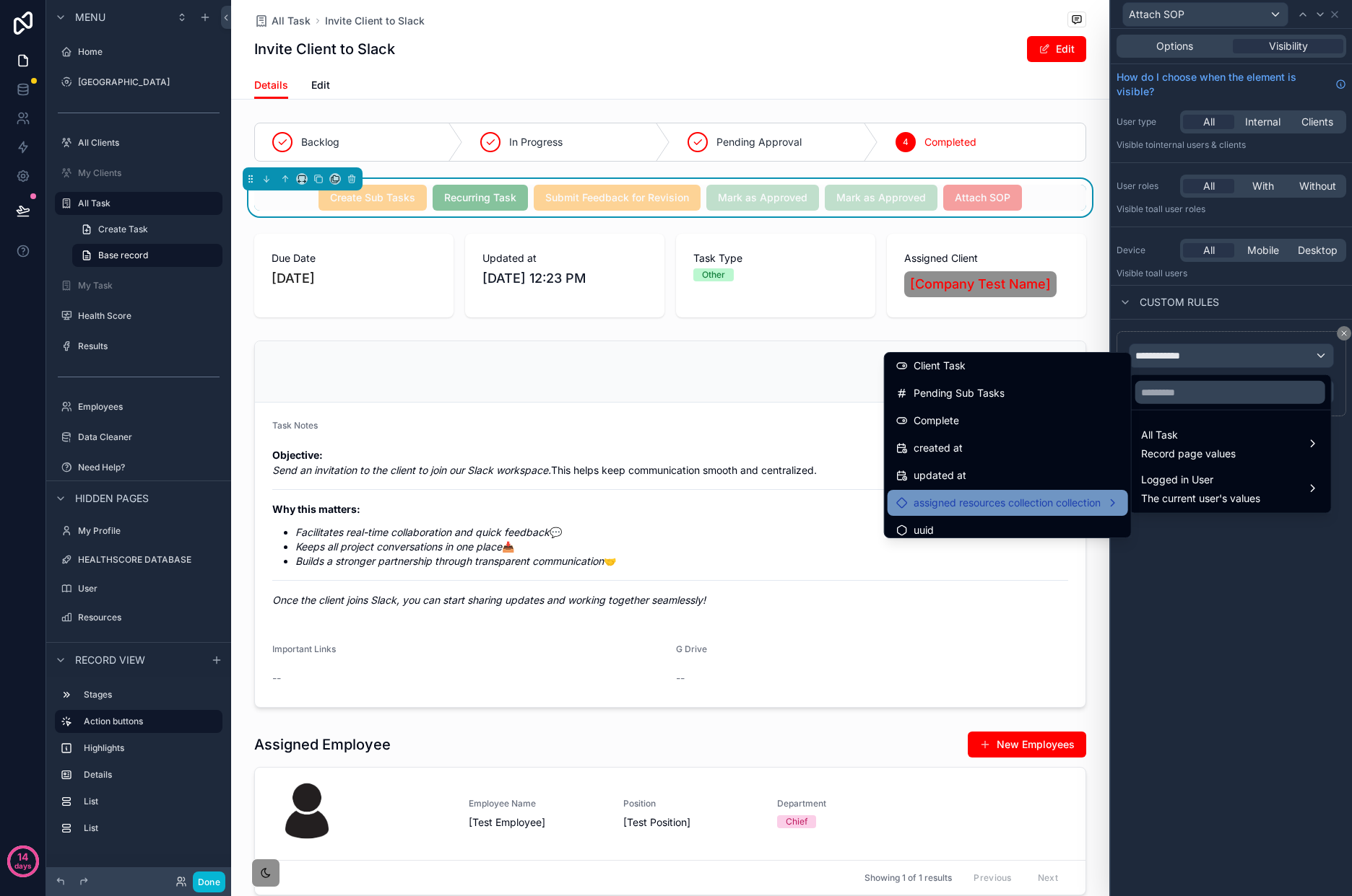
scroll to position [560, 0]
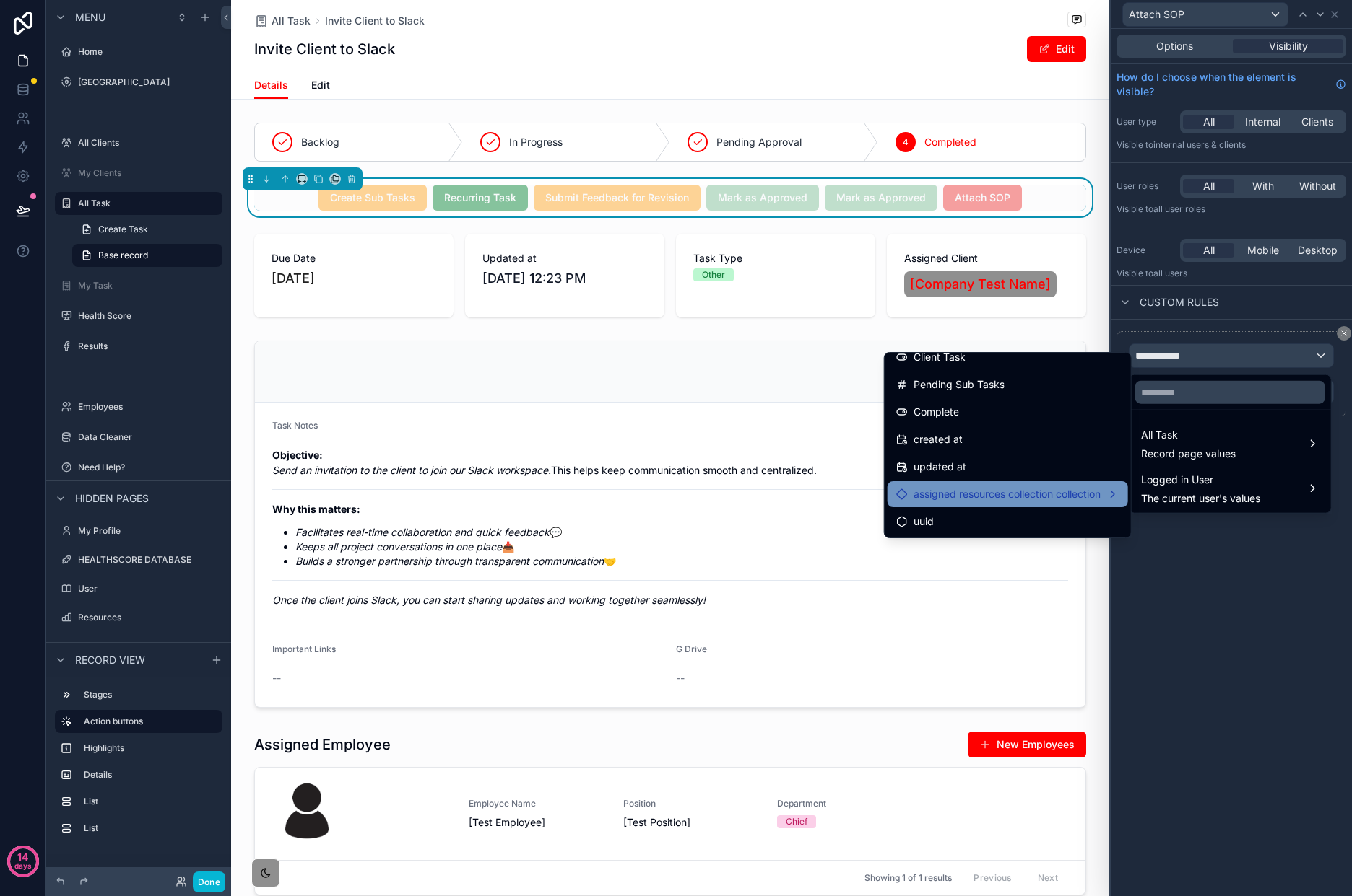
click at [1063, 490] on span "assigned resources collection collection" at bounding box center [1006, 494] width 187 height 17
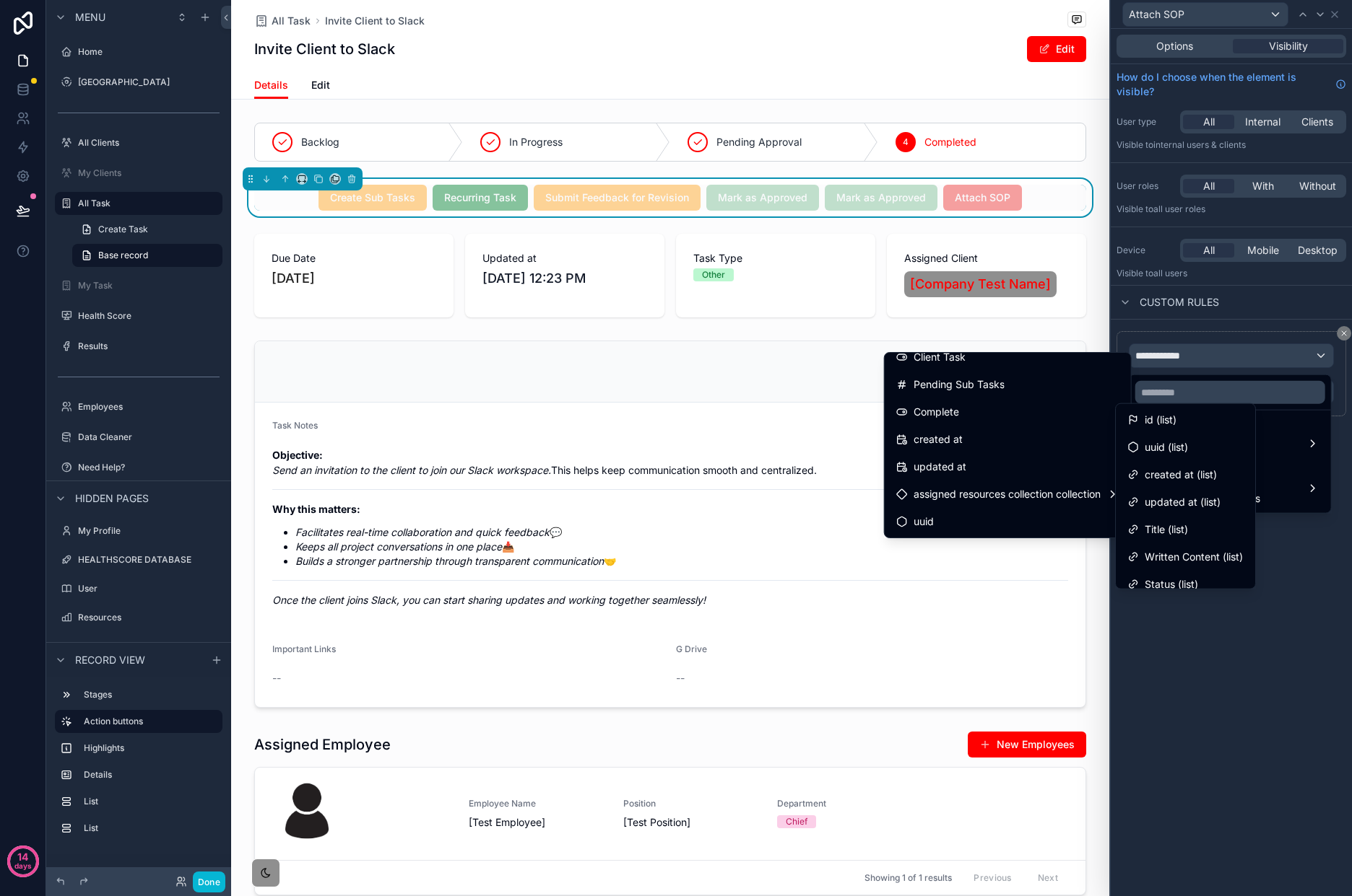
click at [1159, 421] on span "id (list)" at bounding box center [1160, 420] width 32 height 17
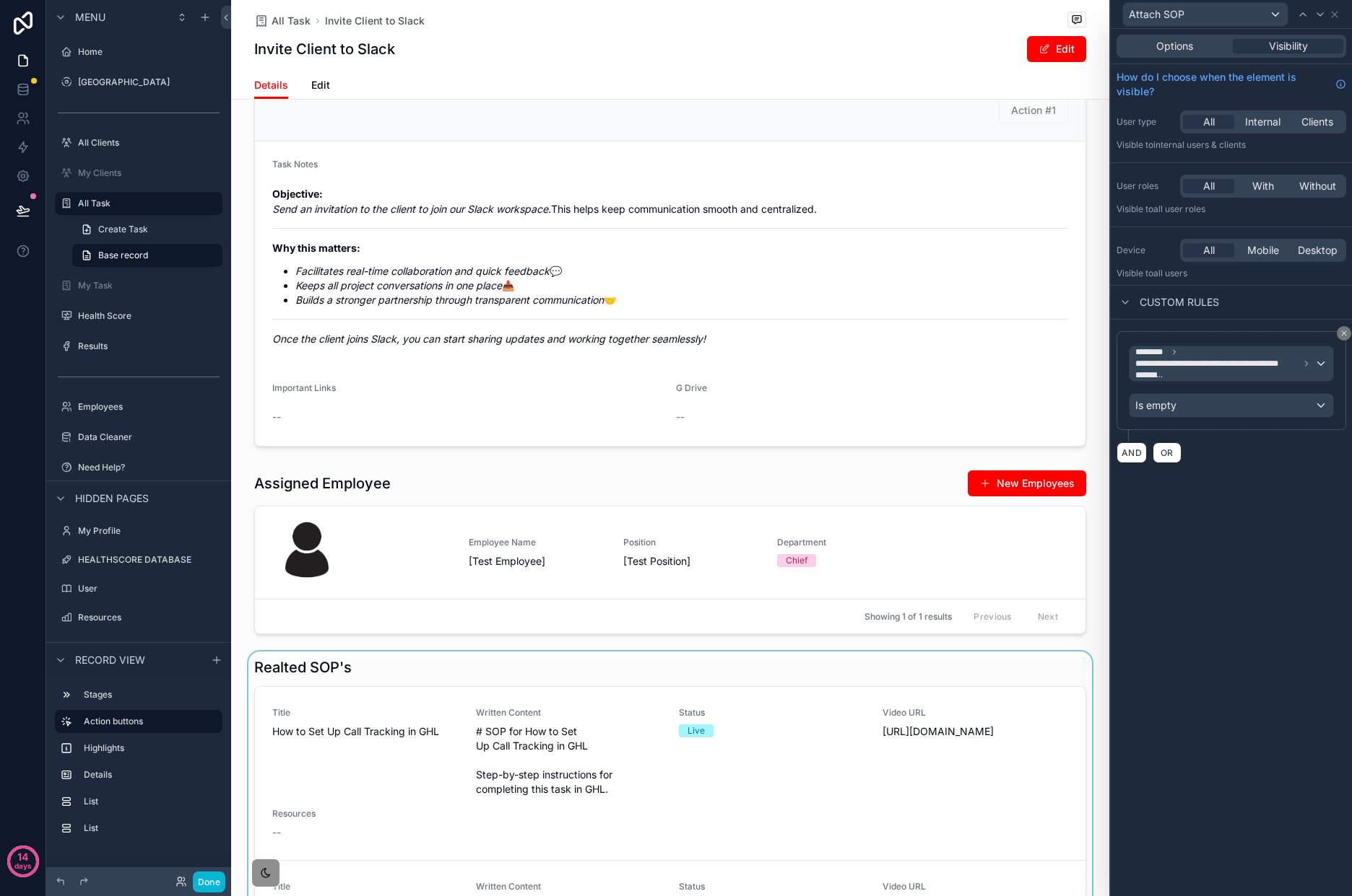
scroll to position [431, 0]
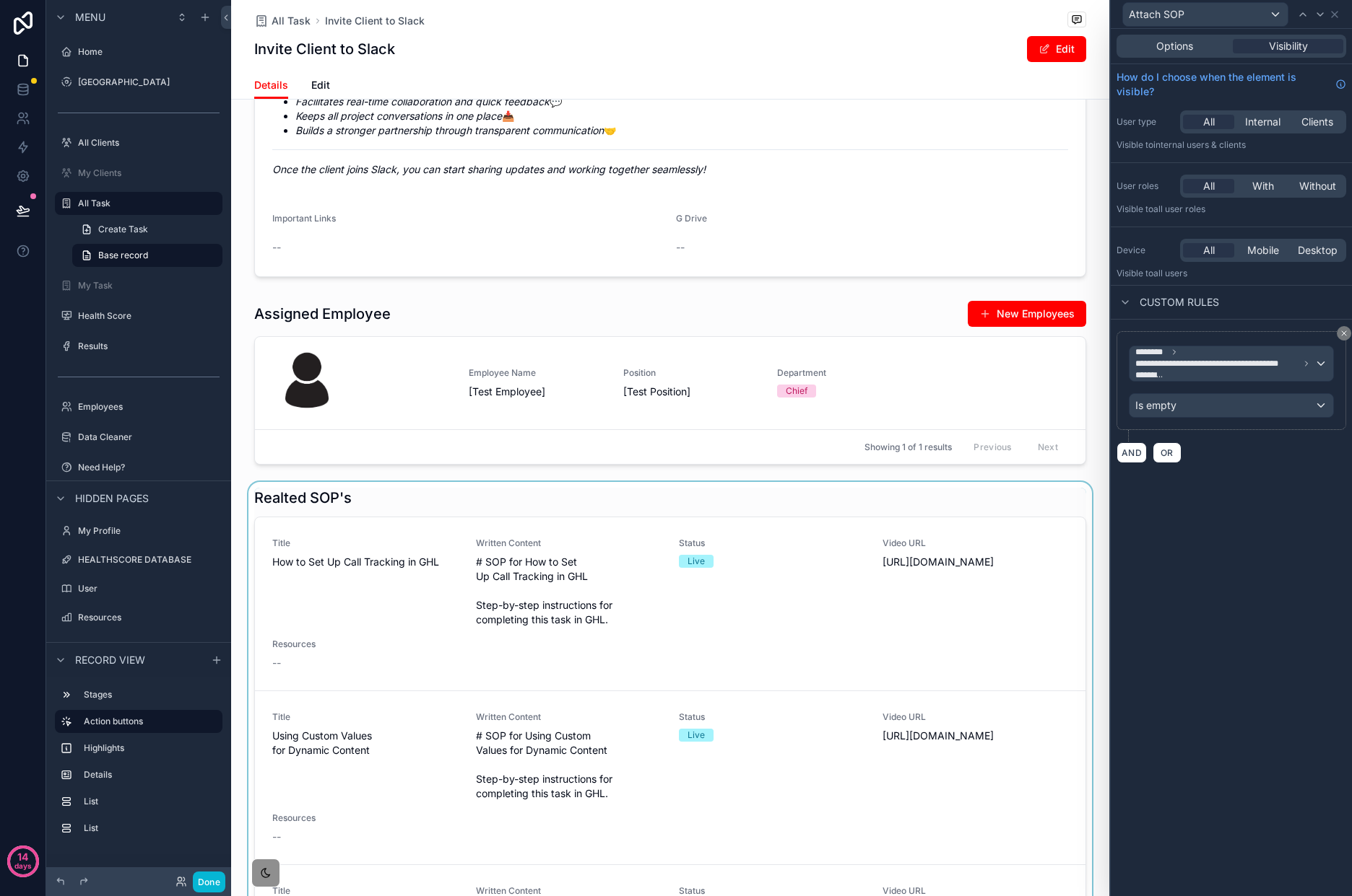
click at [631, 551] on div "scrollable content" at bounding box center [670, 839] width 878 height 713
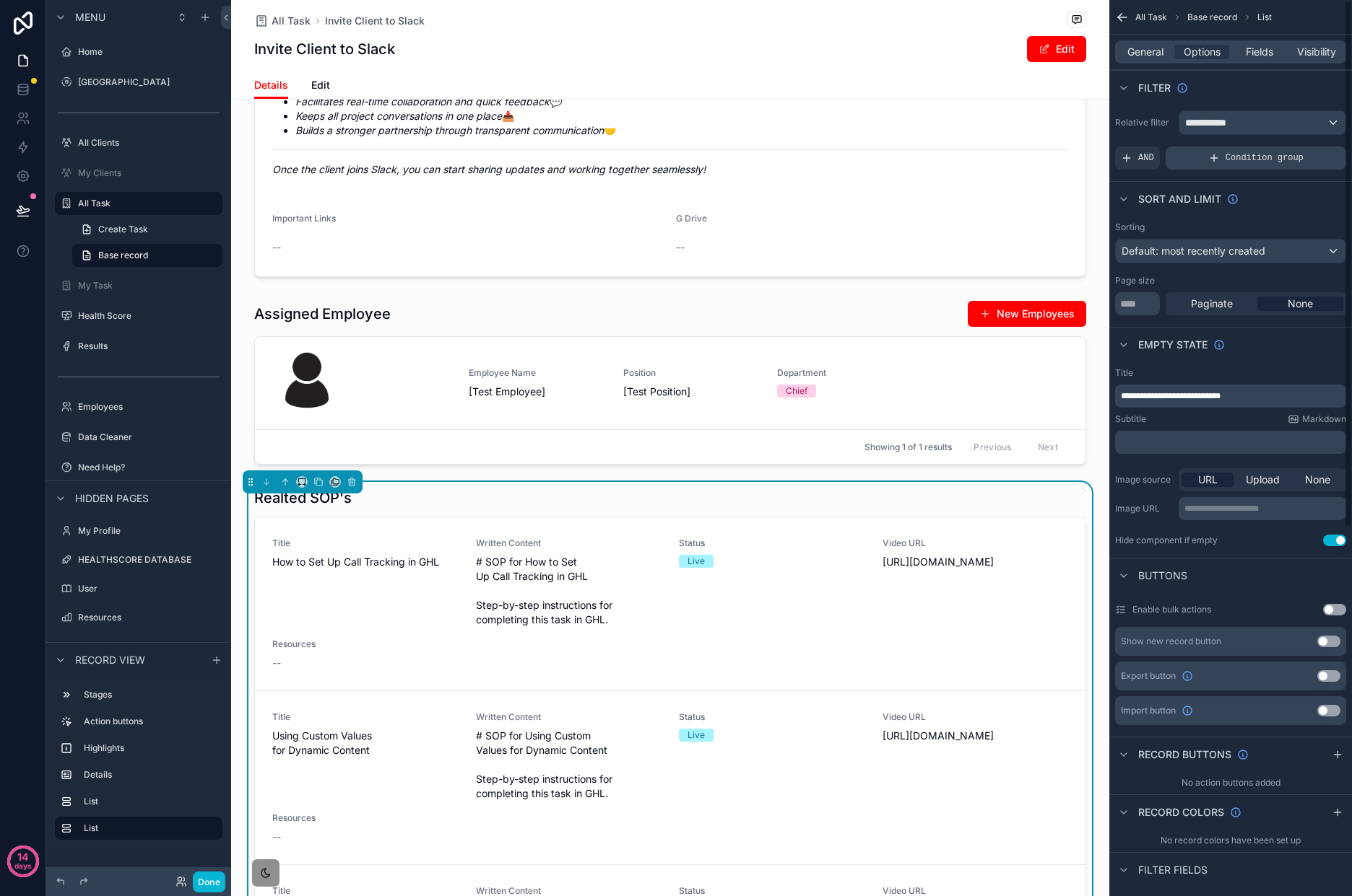
click at [1315, 153] on div "Condition group" at bounding box center [1255, 158] width 180 height 23
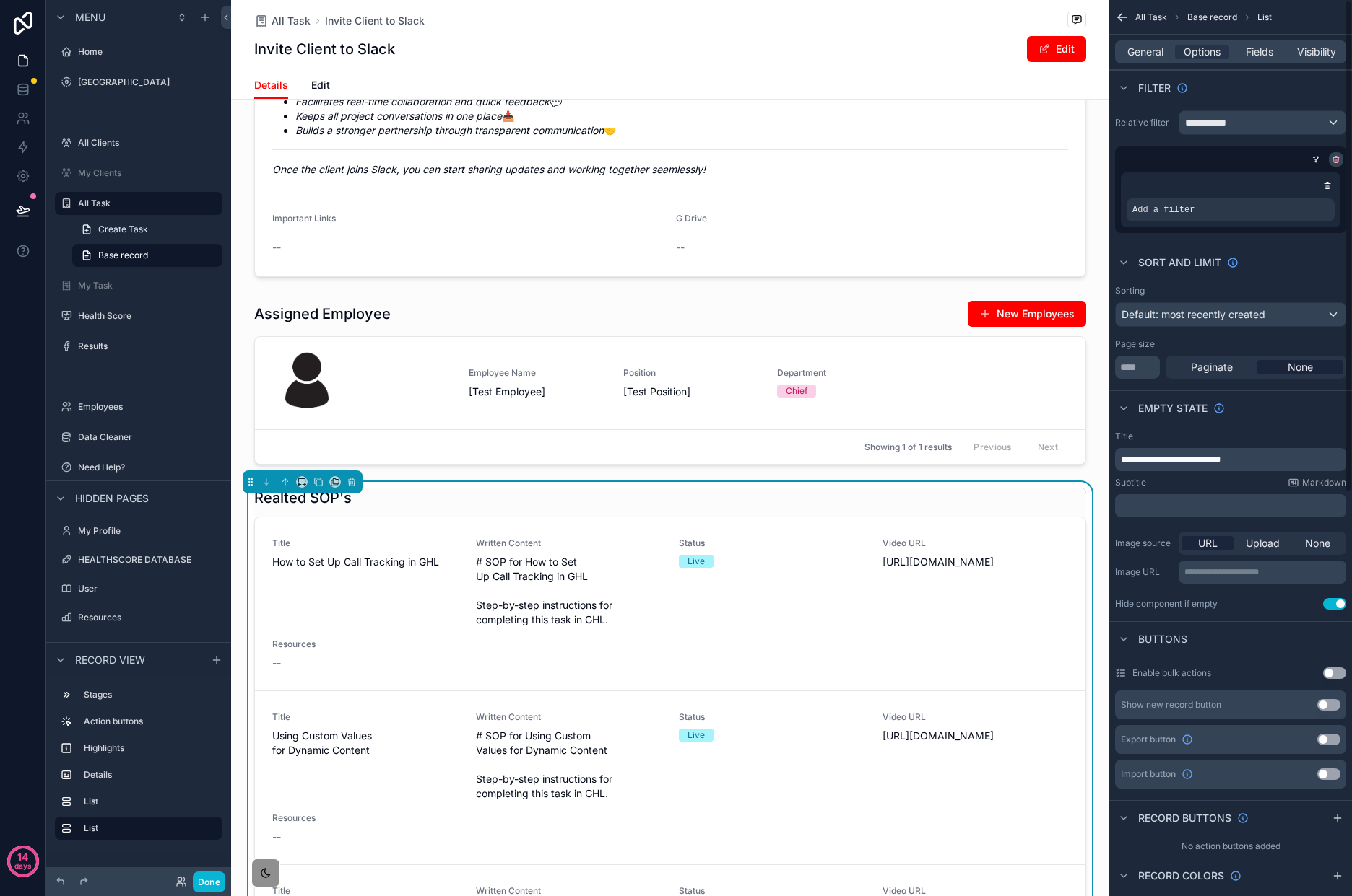
click at [1332, 163] on icon "scrollable content" at bounding box center [1335, 159] width 8 height 8
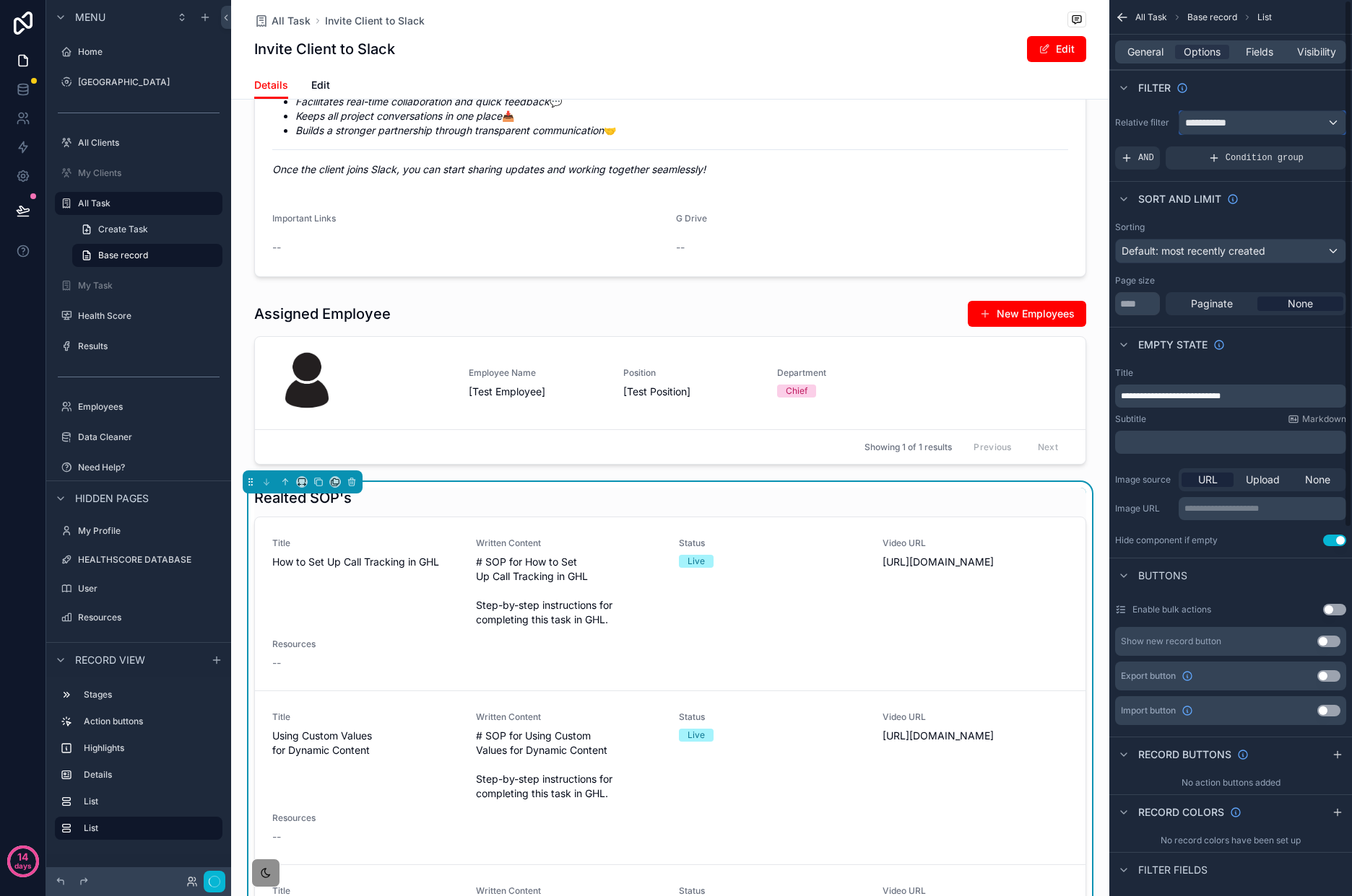
click at [1313, 129] on div "**********" at bounding box center [1262, 123] width 166 height 23
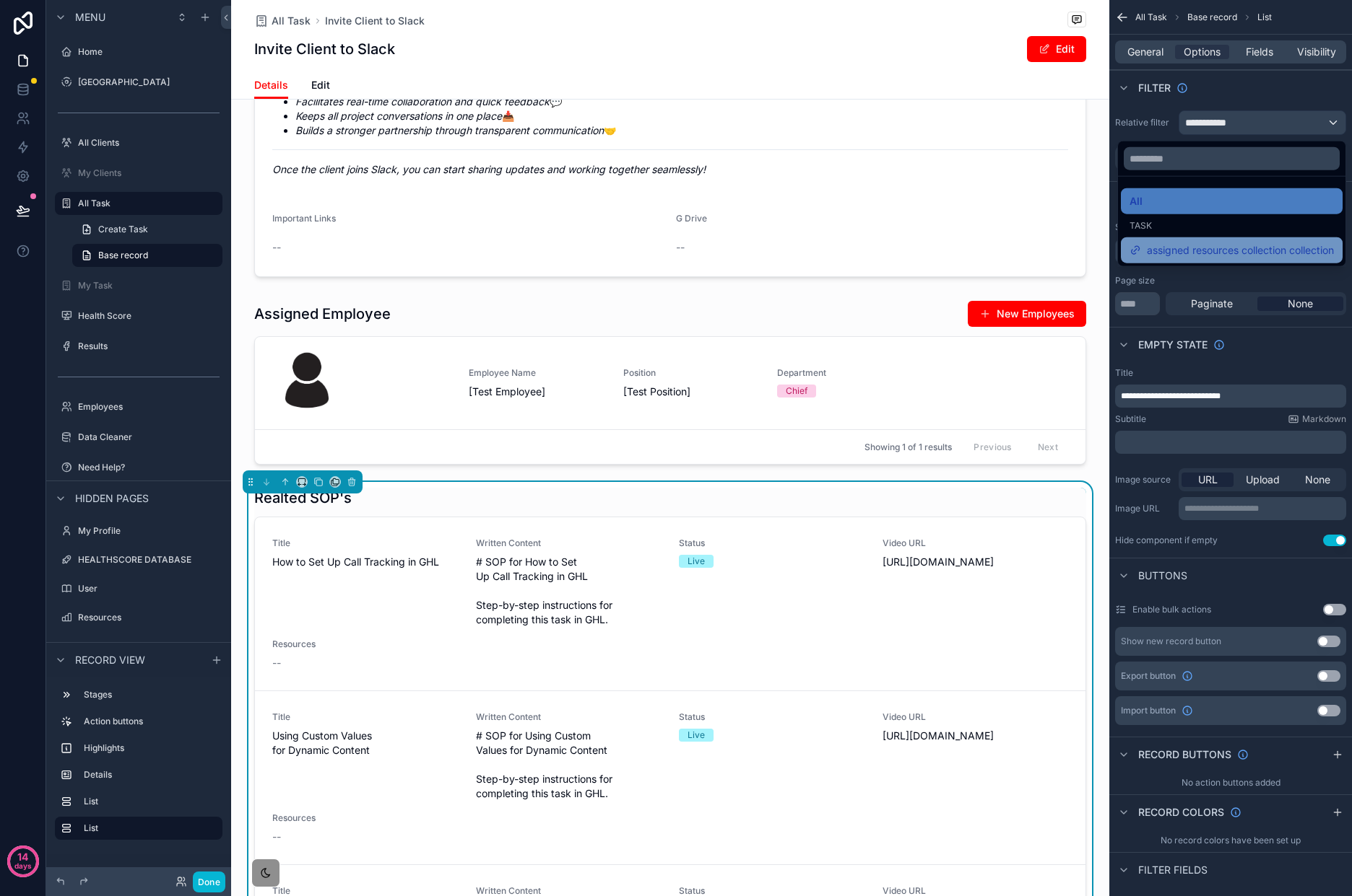
click at [1252, 241] on span "assigned resources collection collection" at bounding box center [1239, 250] width 187 height 17
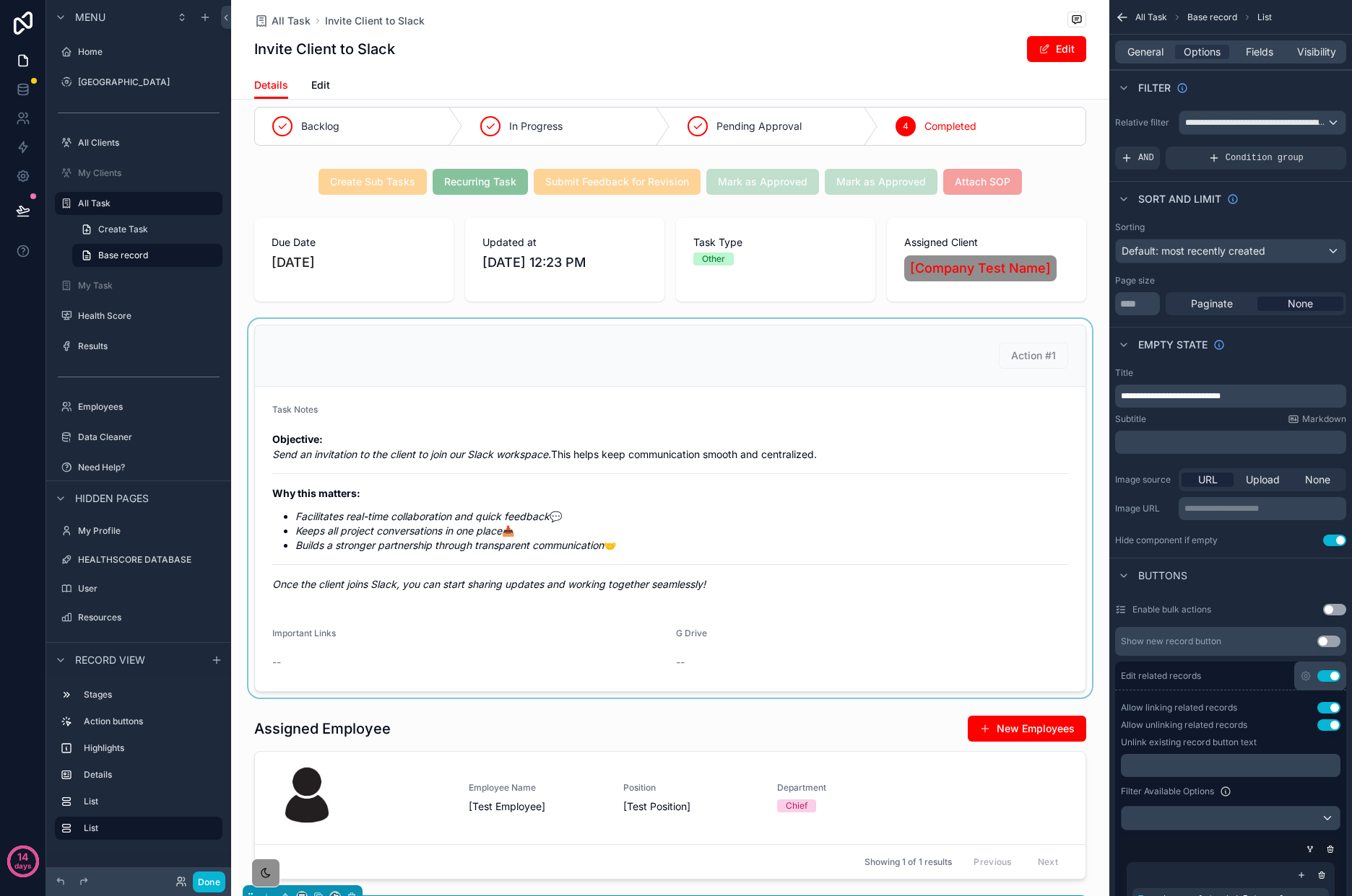
scroll to position [13, 0]
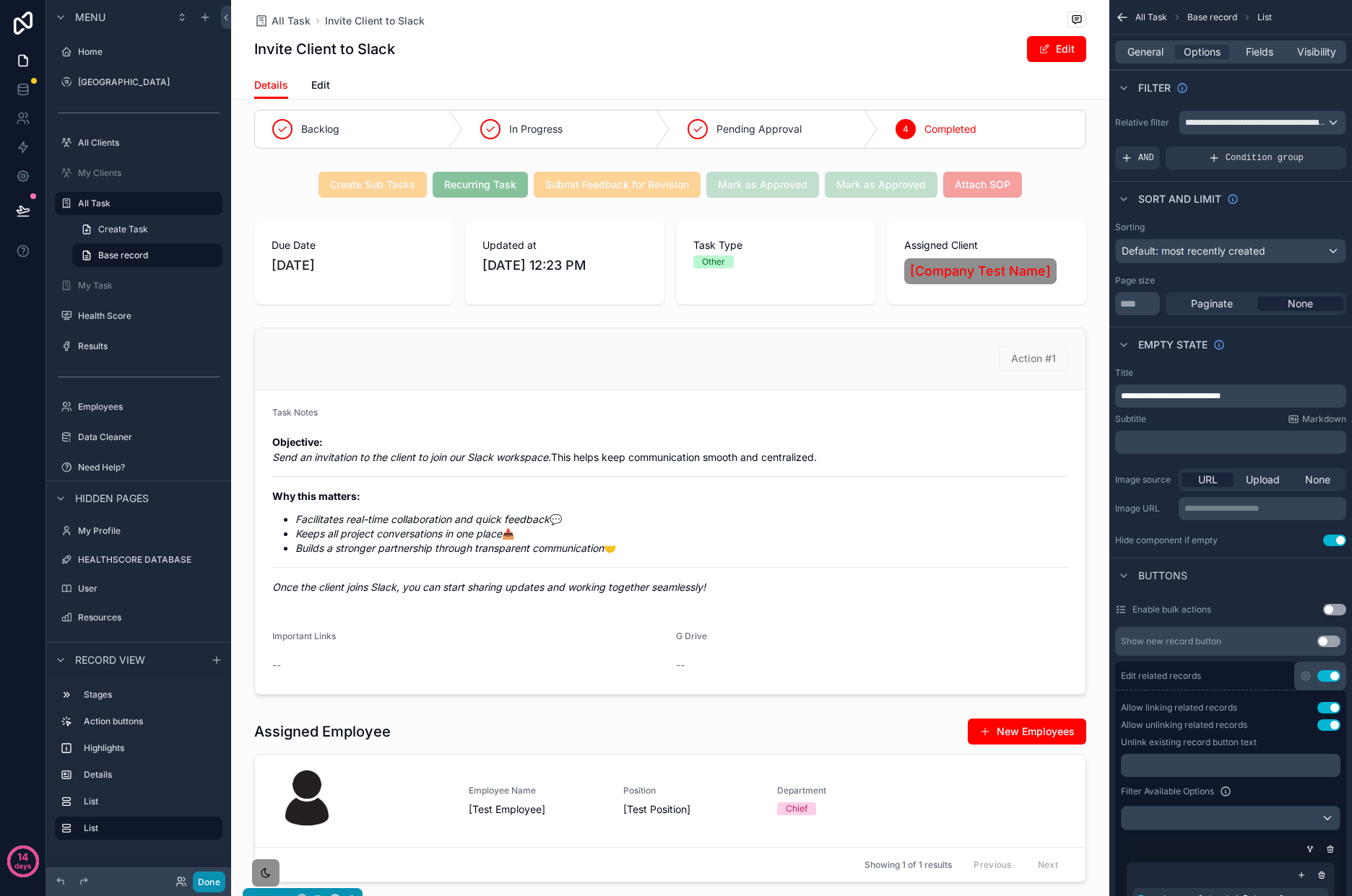
click at [217, 874] on button "Done" at bounding box center [208, 882] width 32 height 21
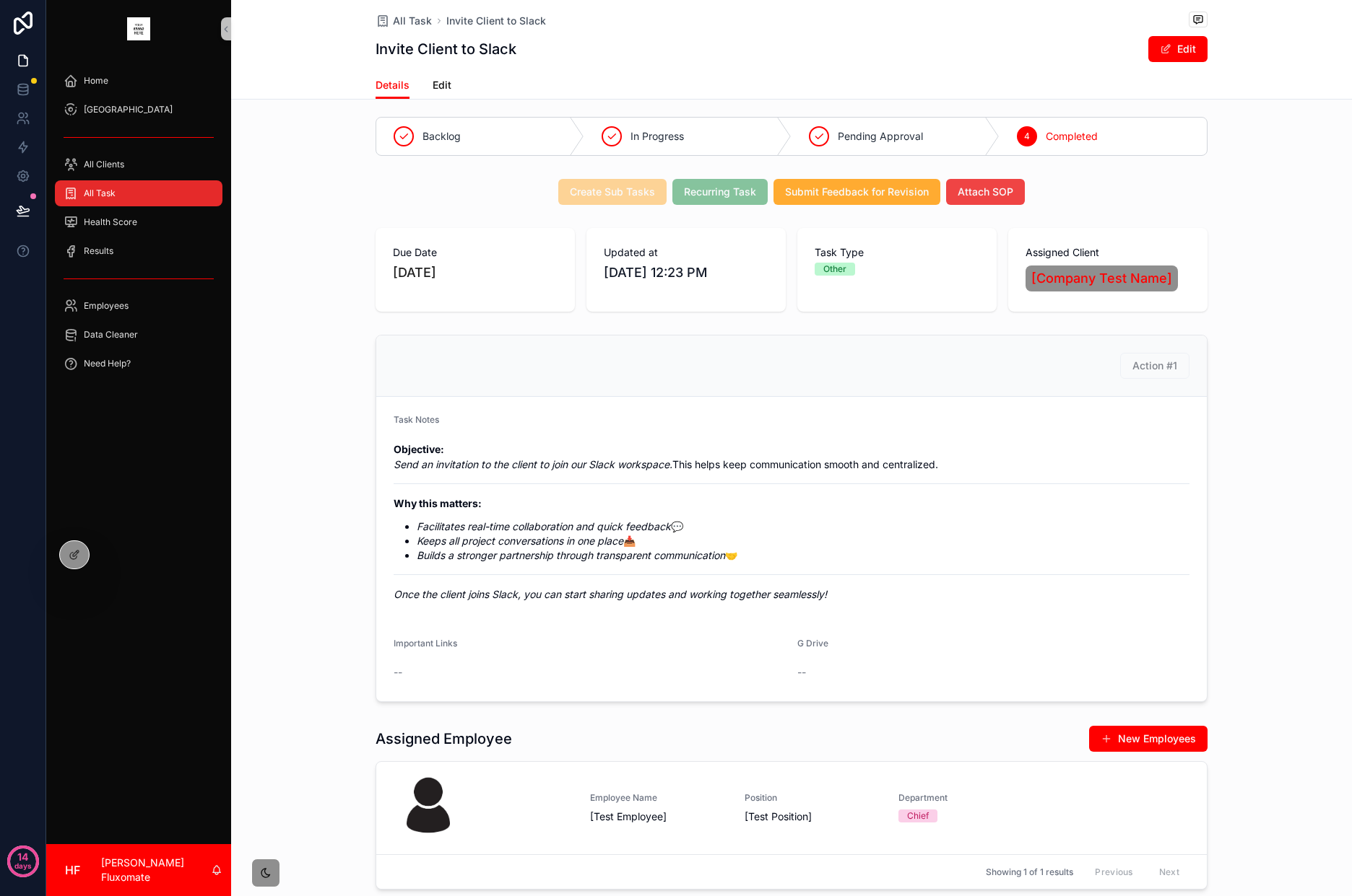
scroll to position [0, 0]
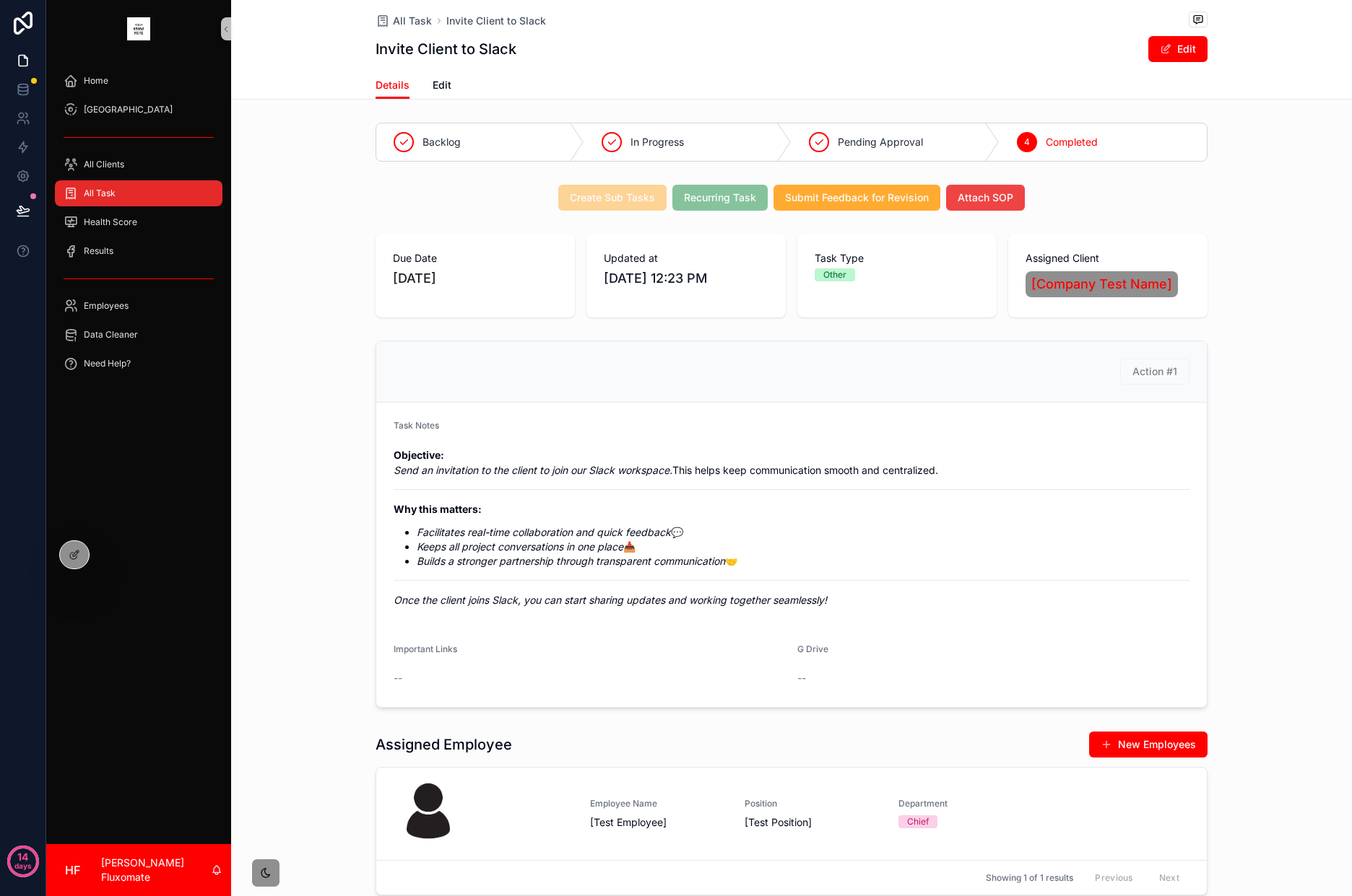
click at [159, 201] on div "All Task" at bounding box center [139, 193] width 150 height 23
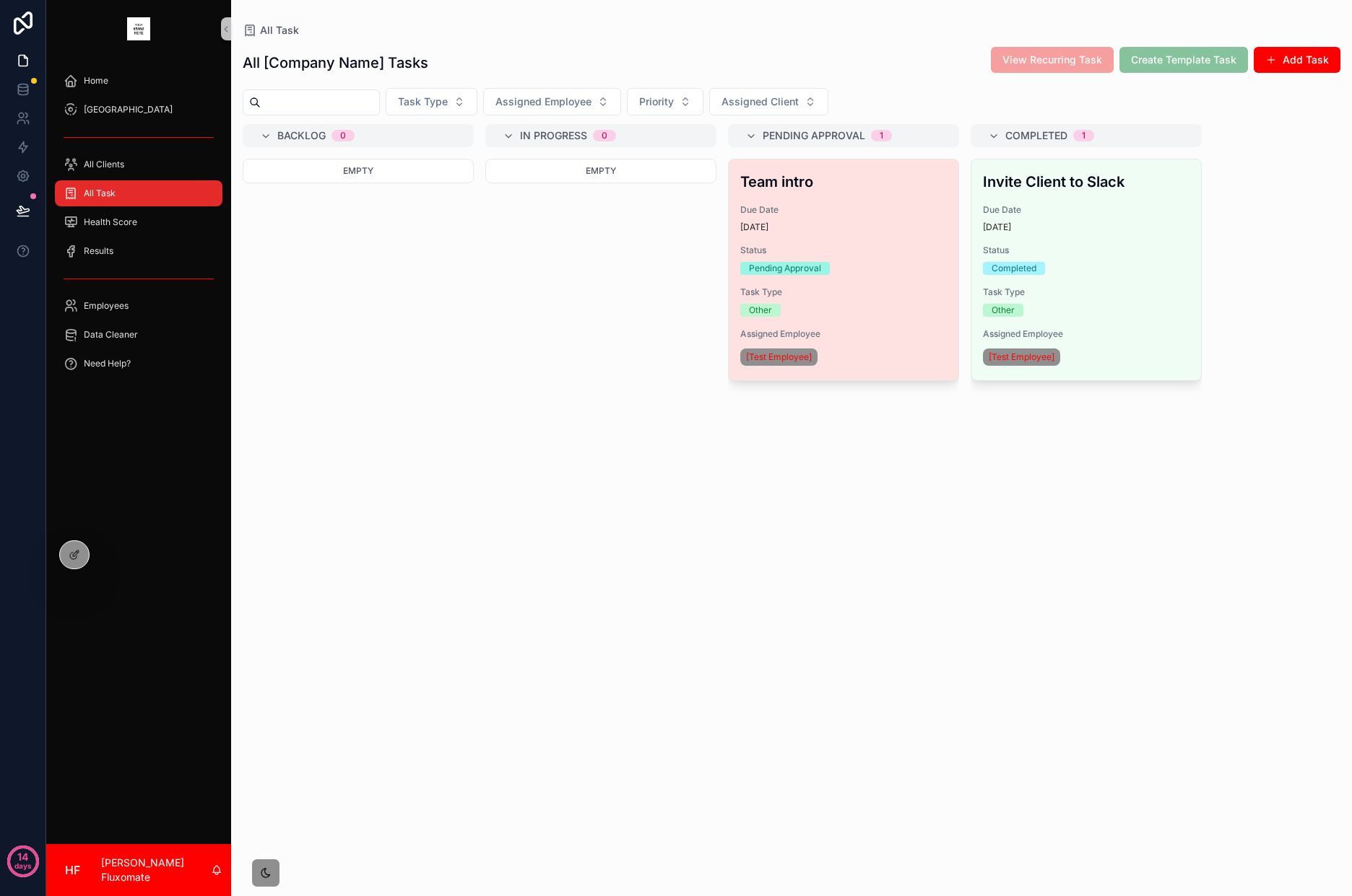
click at [846, 270] on div "Pending Approval" at bounding box center [843, 269] width 207 height 13
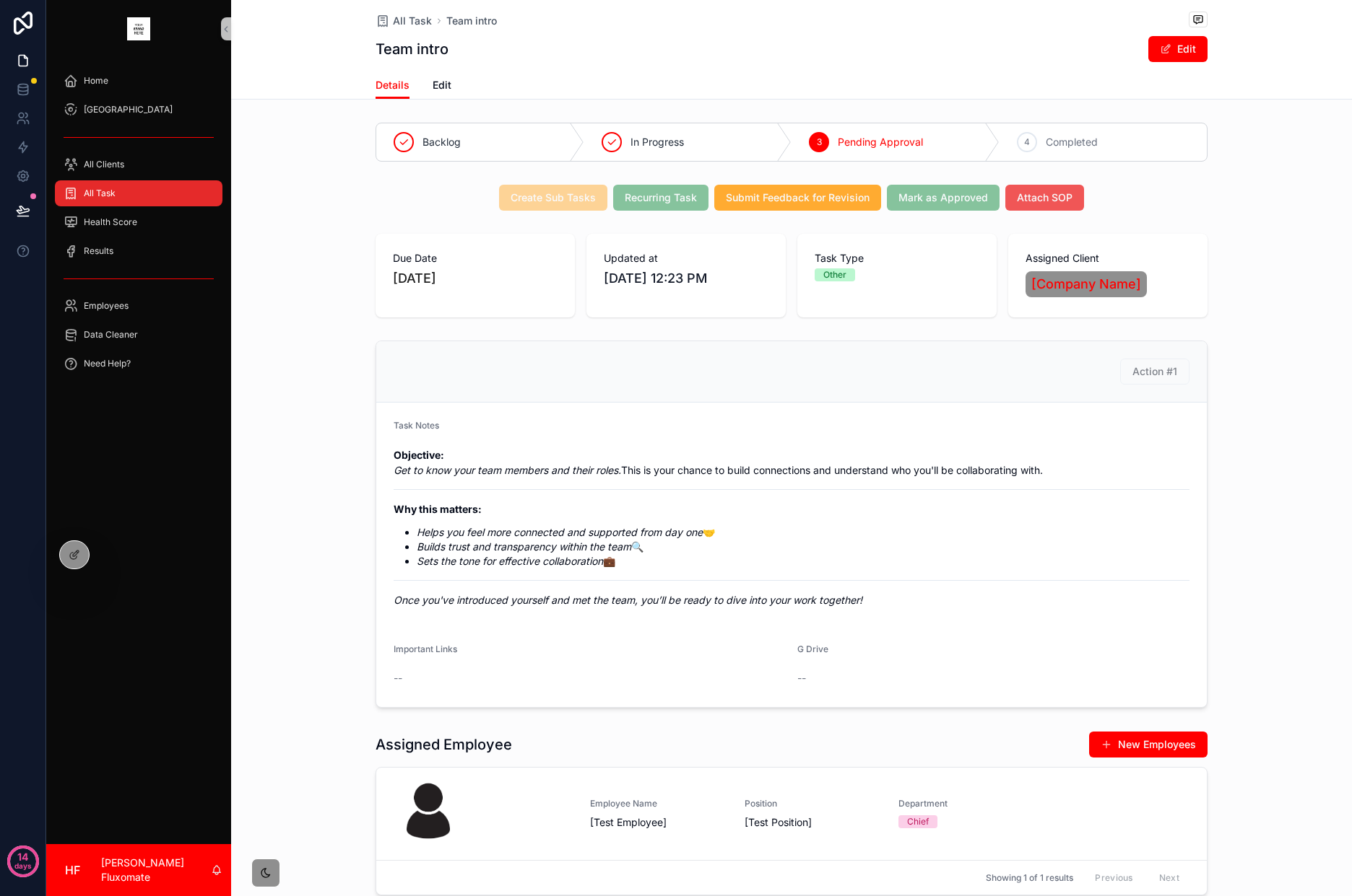
click at [1058, 211] on button "Attach SOP" at bounding box center [1044, 197] width 79 height 26
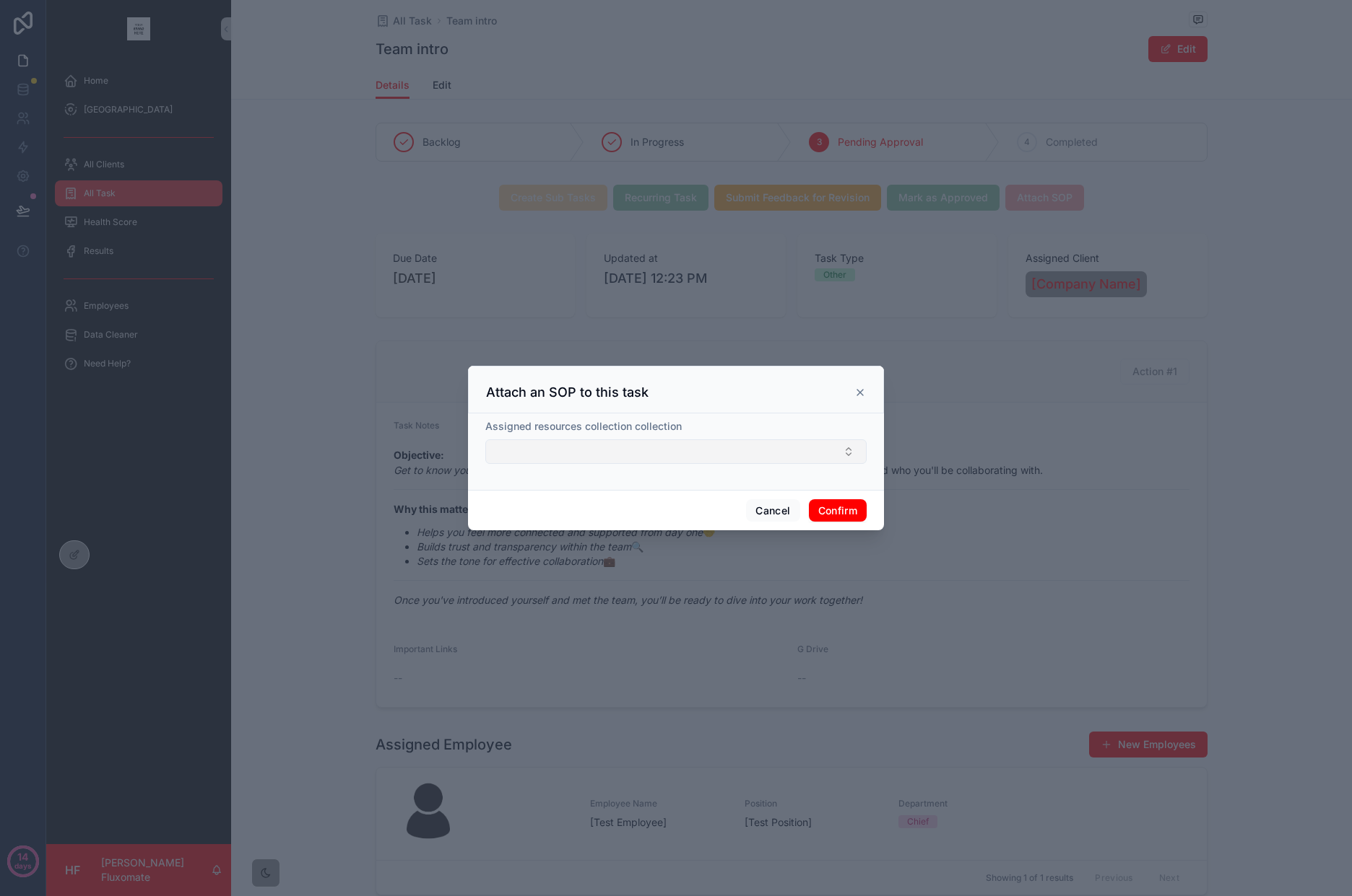
click at [766, 459] on button "Select Button" at bounding box center [676, 452] width 381 height 25
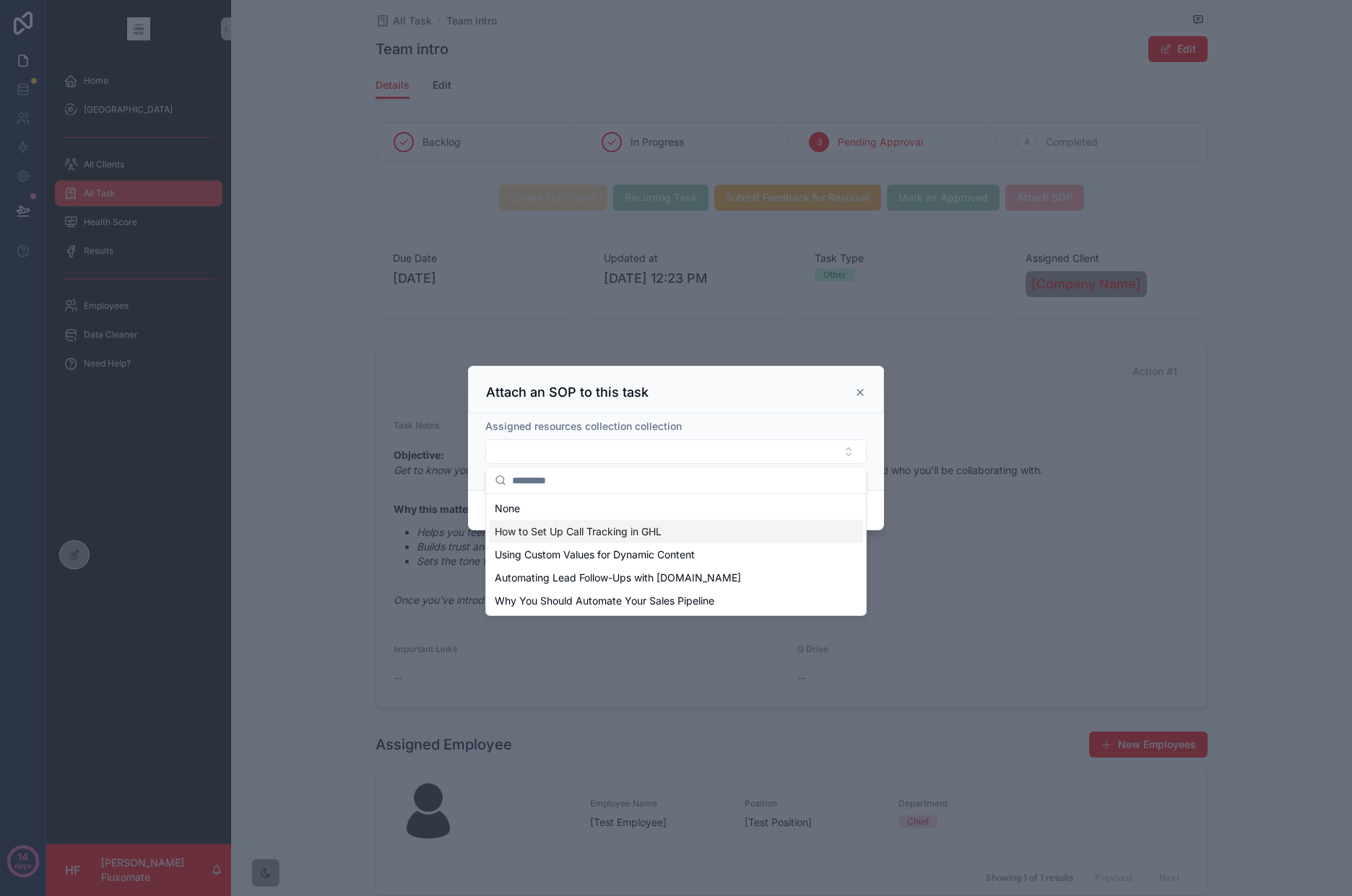
click at [786, 524] on div "How to Set Up Call Tracking in GHL" at bounding box center [676, 532] width 374 height 23
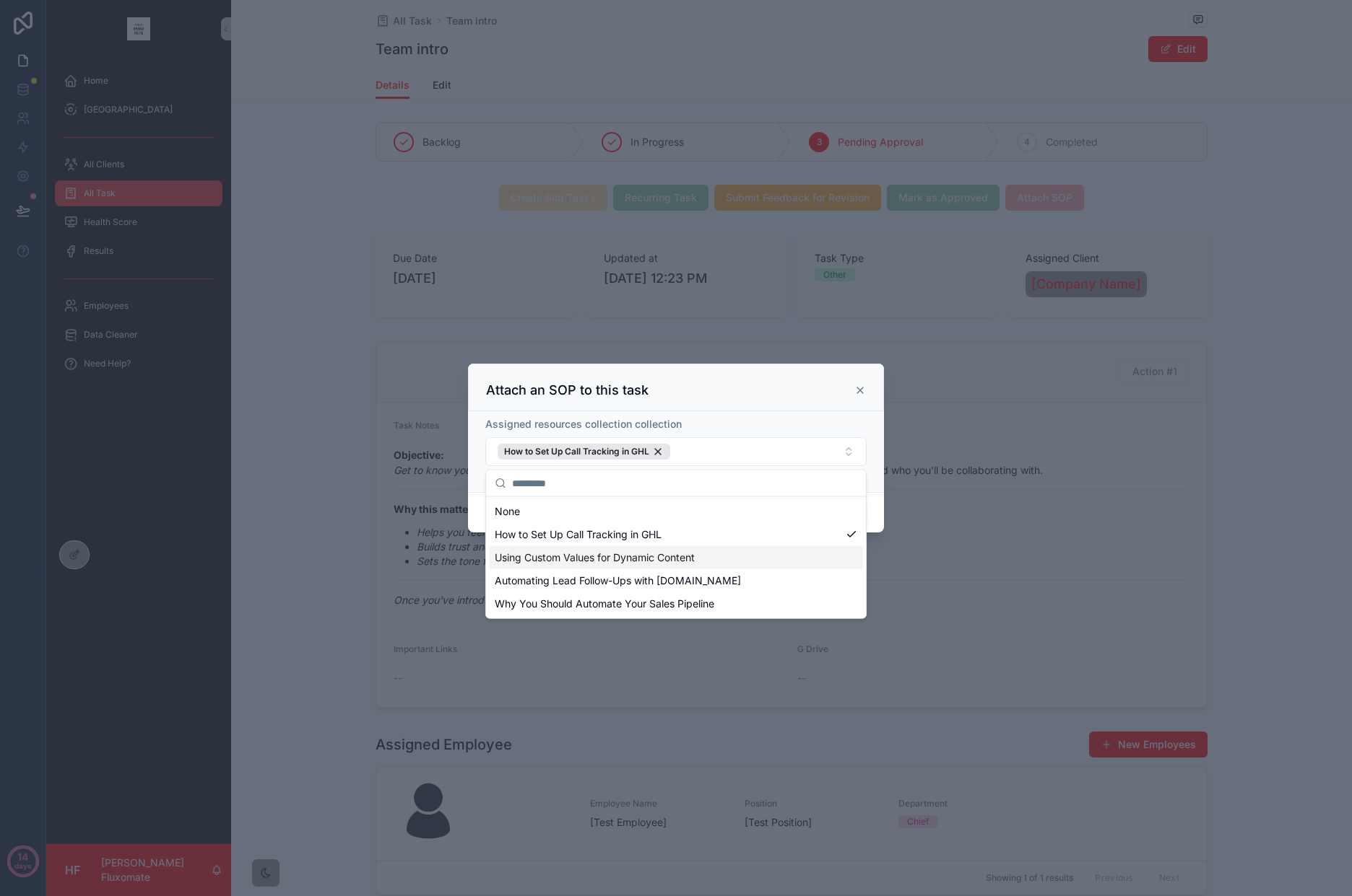
click at [880, 517] on div "Cancel Confirm" at bounding box center [676, 513] width 416 height 41
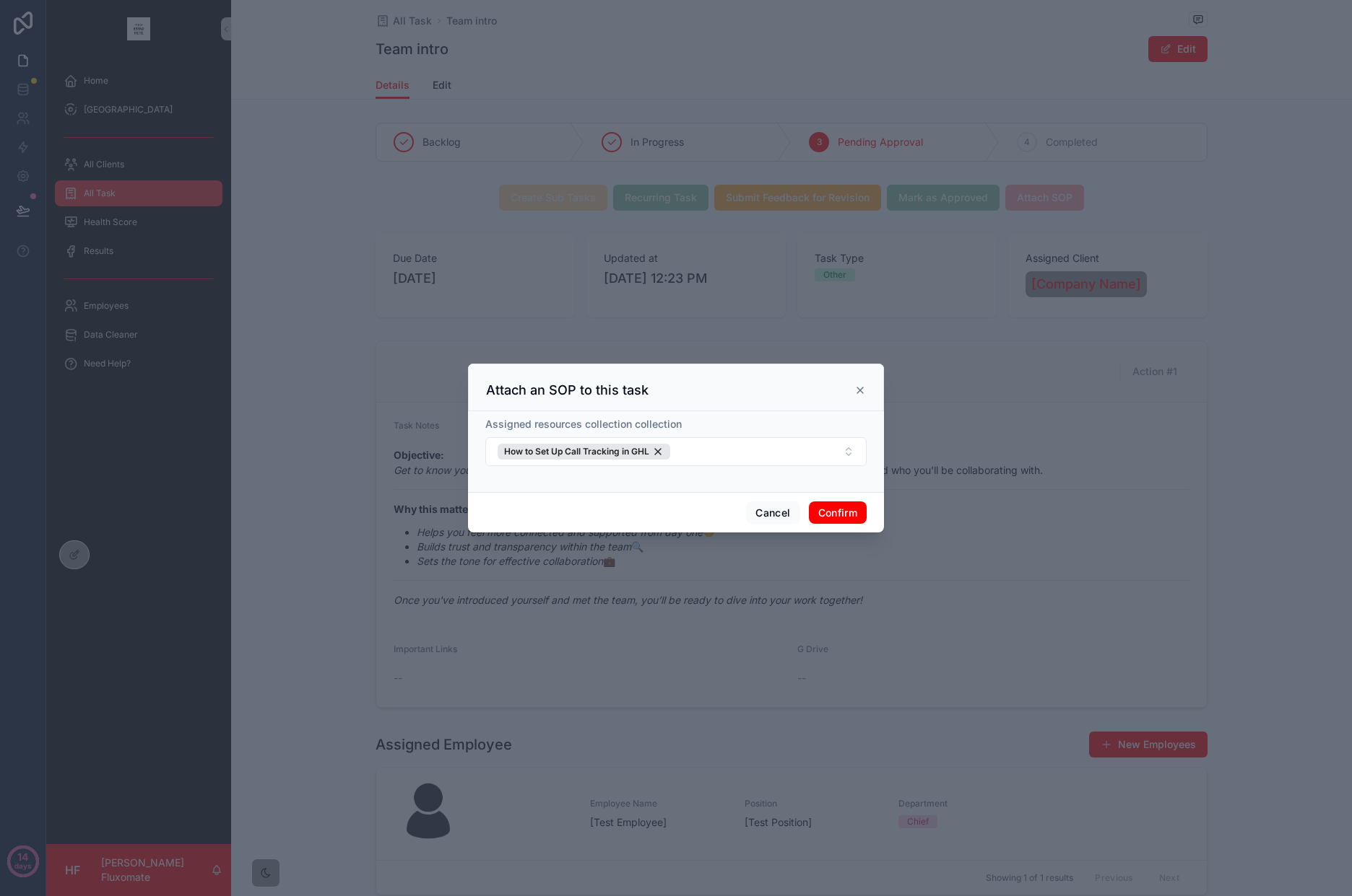
click at [842, 509] on button "Confirm" at bounding box center [837, 514] width 58 height 23
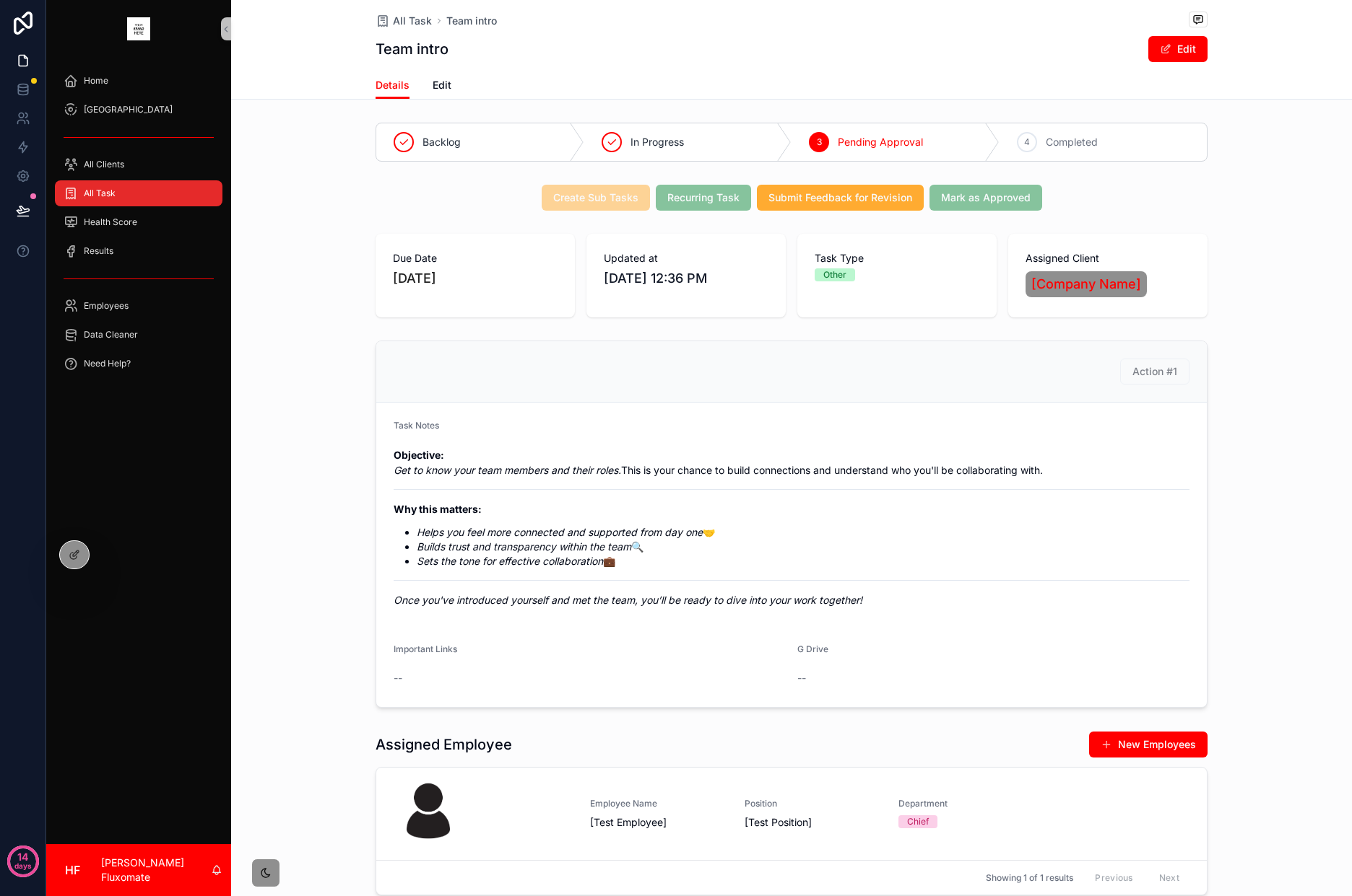
click at [146, 190] on div "All Task" at bounding box center [139, 193] width 150 height 23
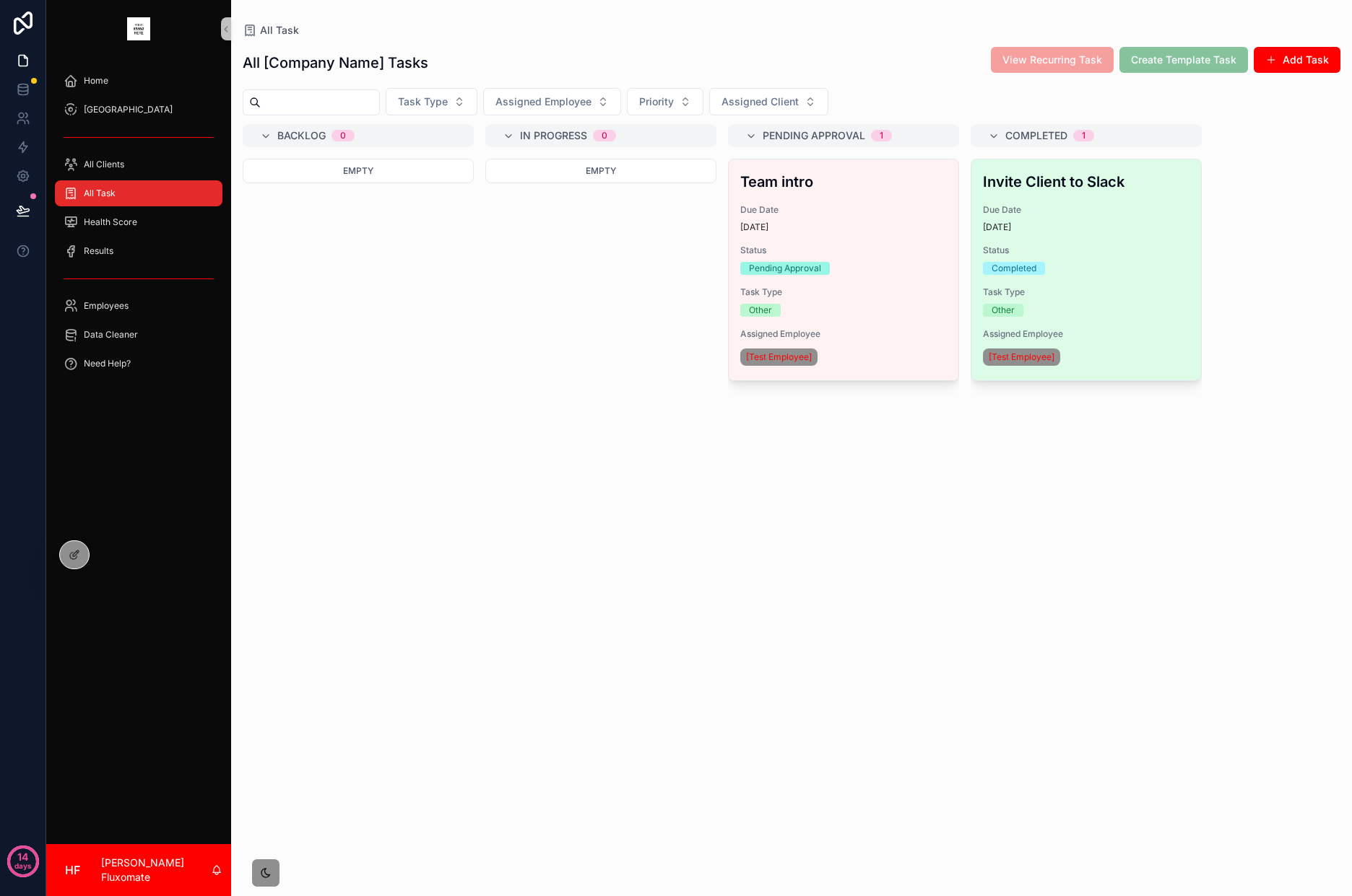
click at [1156, 283] on div "Invite Client to Slack Due Date 13 days ago Status Completed Task Type Other As…" at bounding box center [1086, 270] width 230 height 221
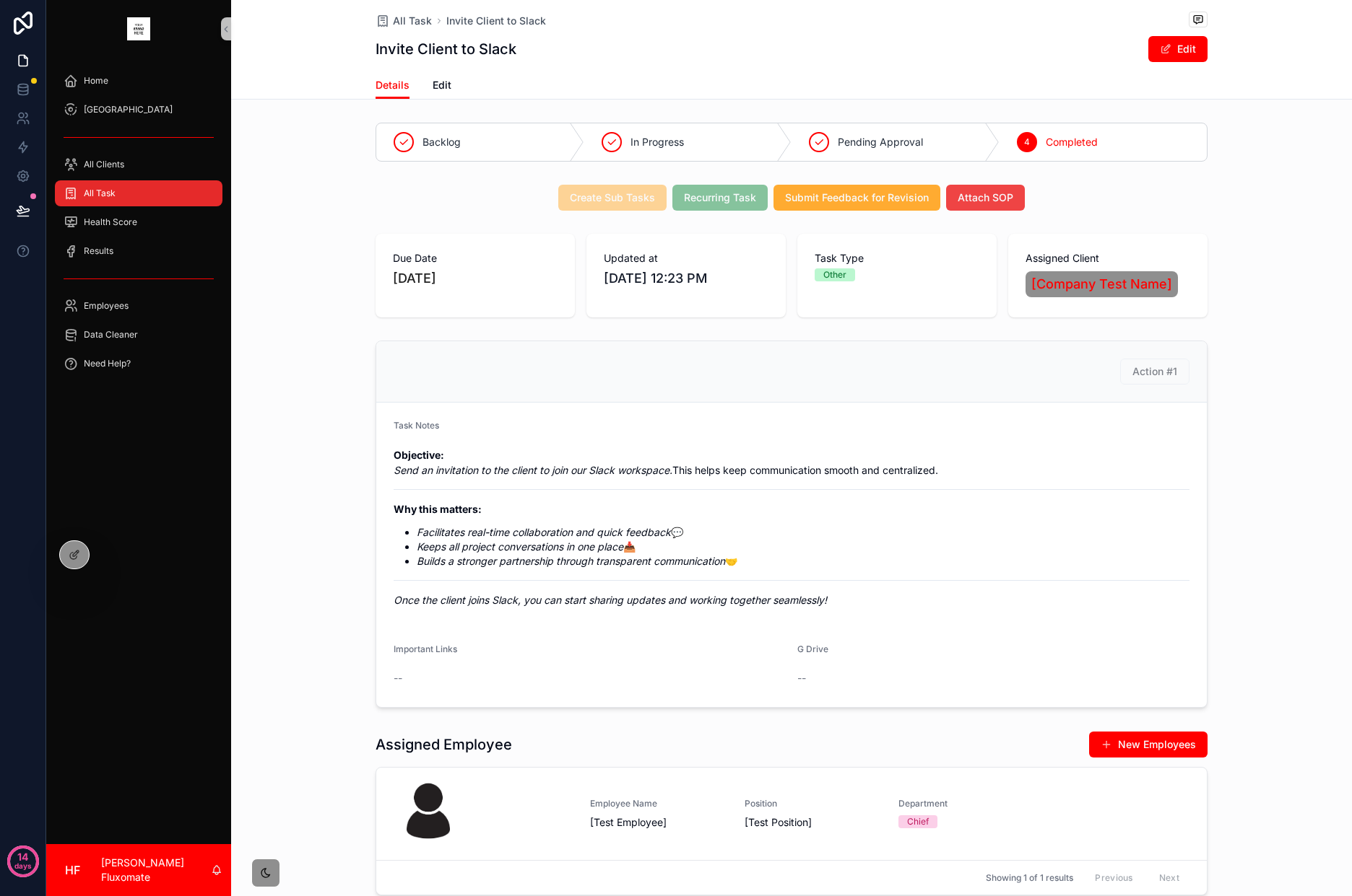
click at [144, 184] on div "All Task" at bounding box center [139, 193] width 150 height 23
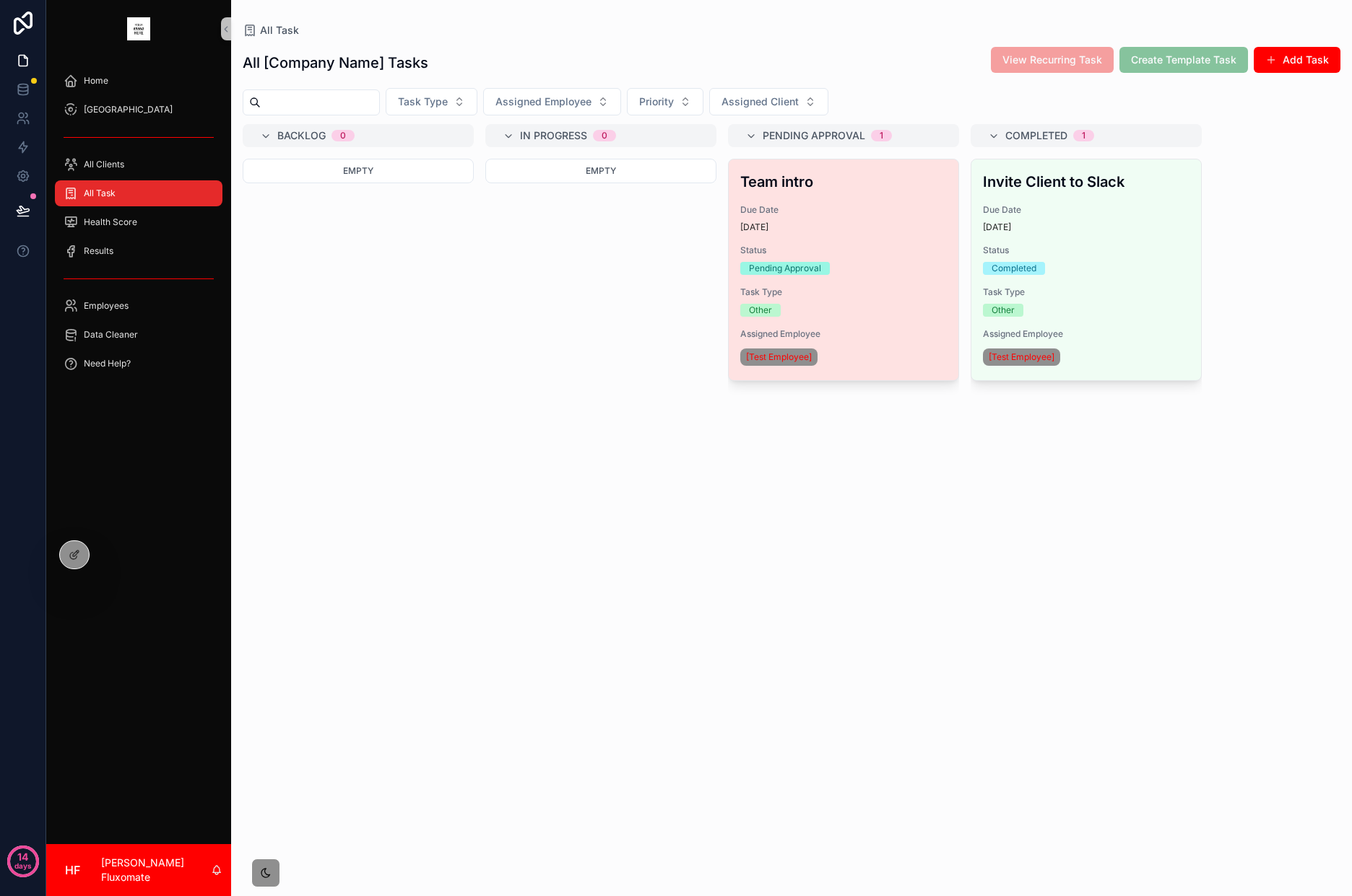
click at [898, 192] on h3 "Team intro" at bounding box center [843, 182] width 207 height 22
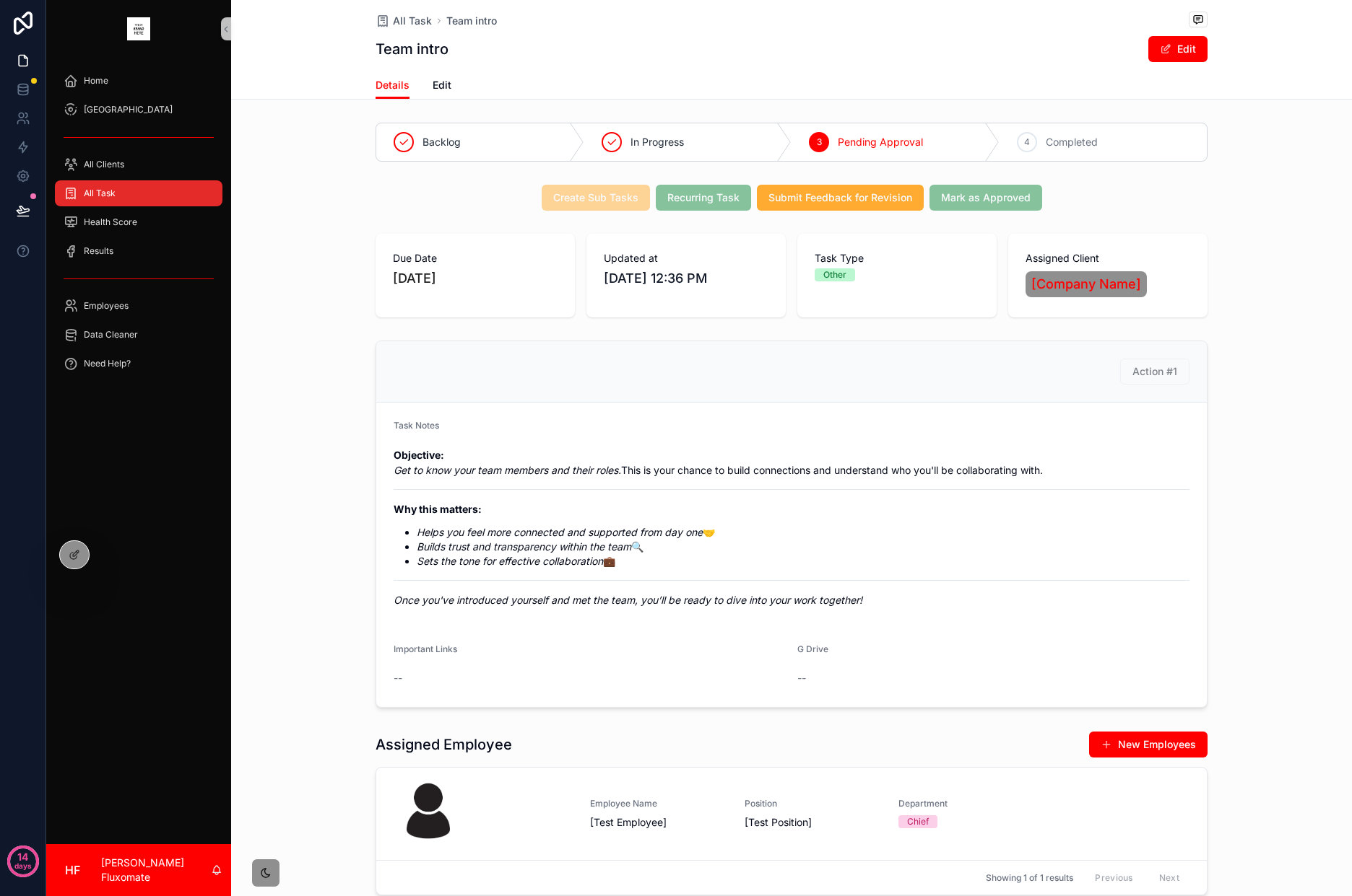
click at [139, 201] on div "All Task" at bounding box center [139, 193] width 150 height 23
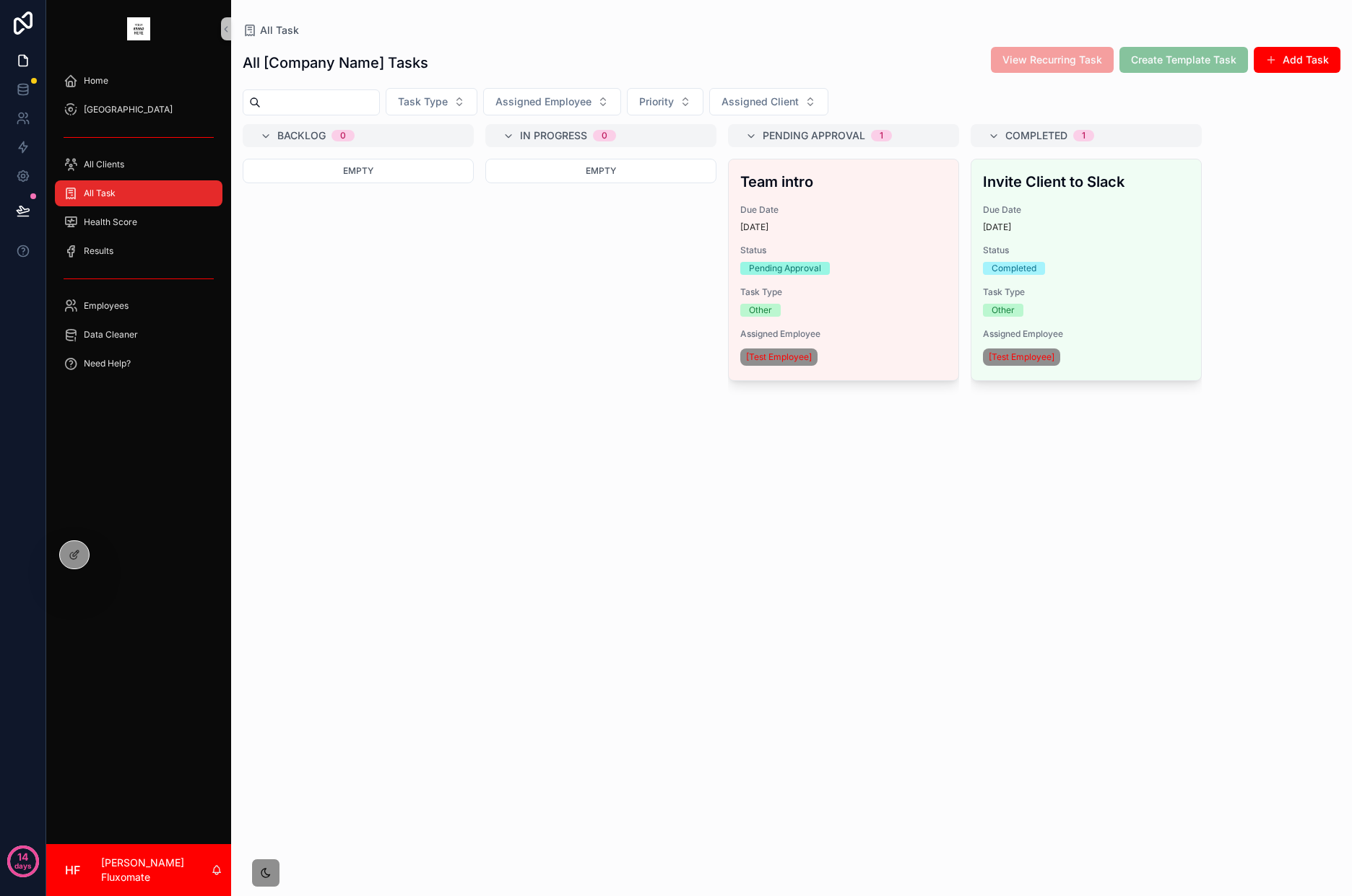
click at [1096, 278] on div "Invite Client to Slack Due Date 13 days ago Status Completed Task Type Other As…" at bounding box center [1086, 270] width 230 height 221
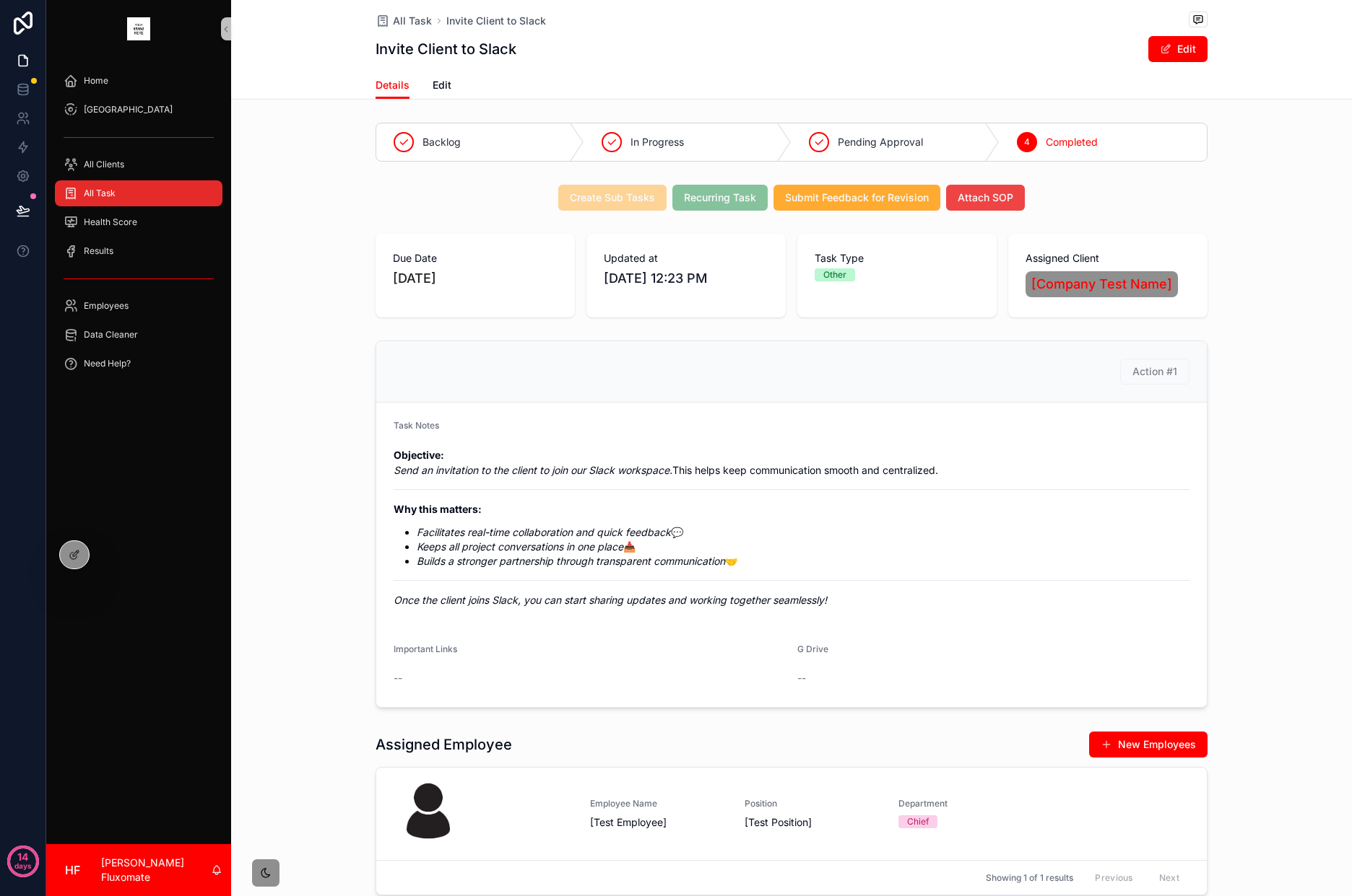
click at [187, 197] on div "All Task" at bounding box center [139, 193] width 150 height 23
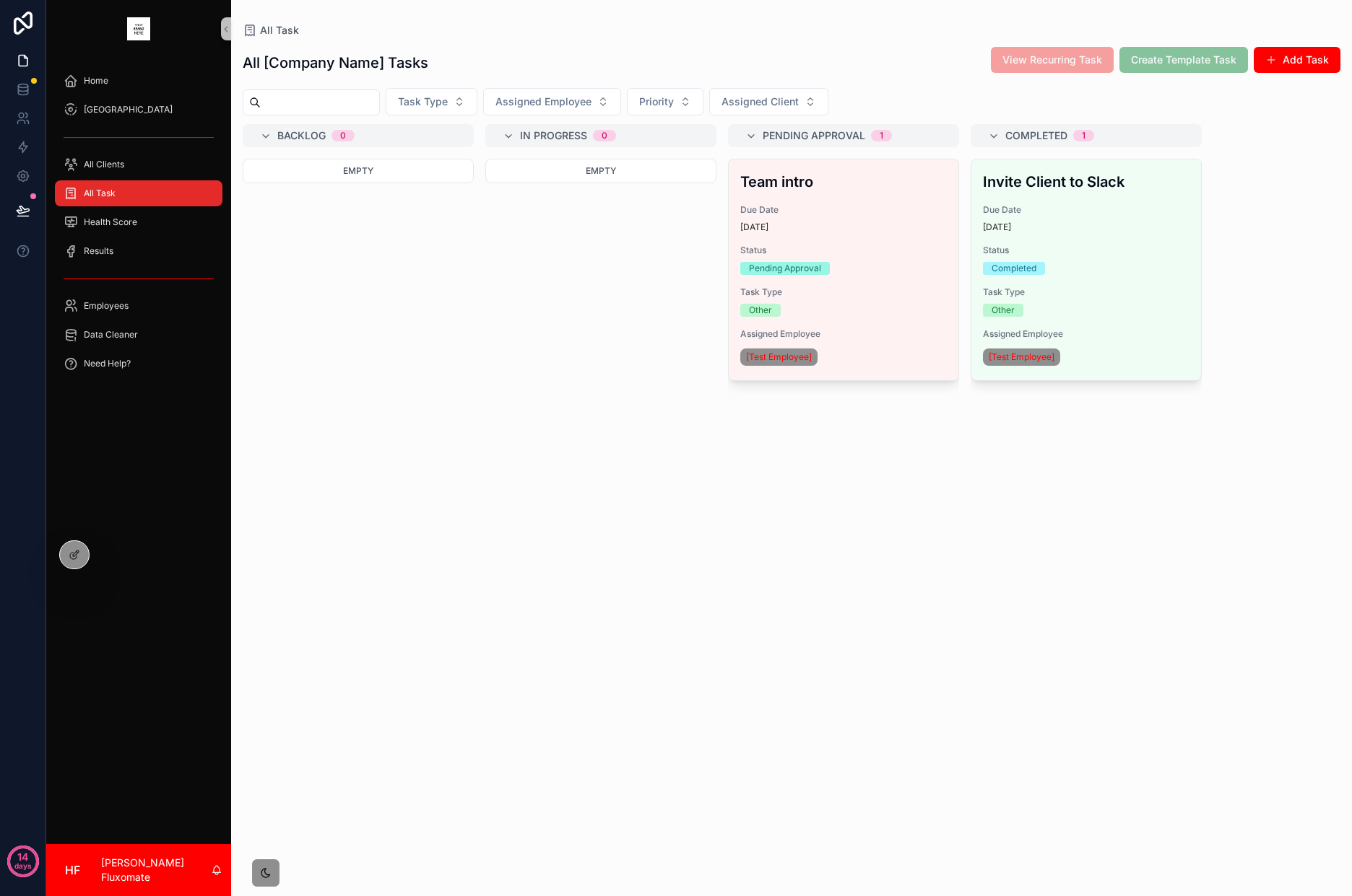
click at [916, 285] on div "Team intro Due Date 13 days ago Status Pending Approval Task Type Other Assigne…" at bounding box center [843, 270] width 230 height 221
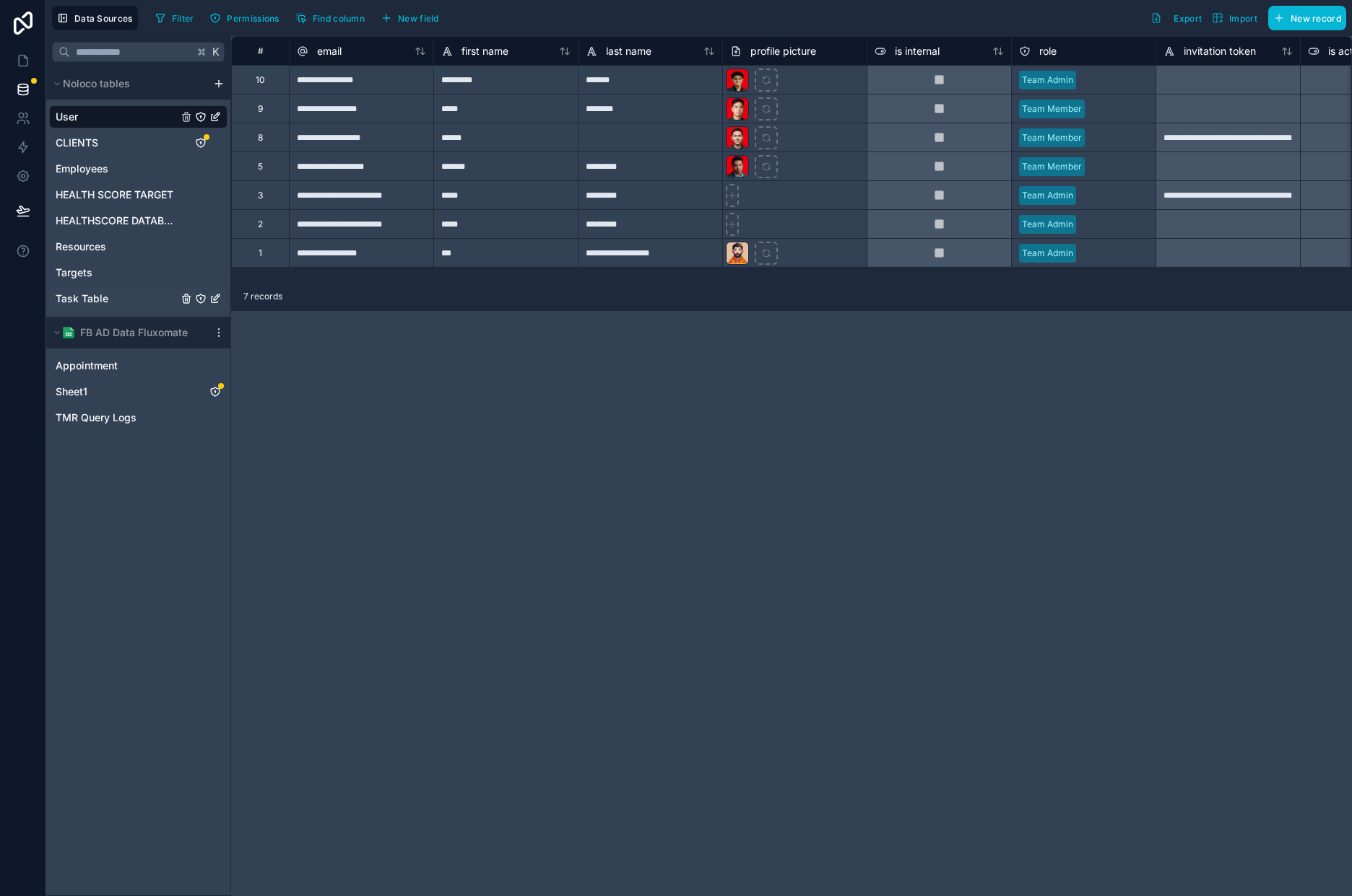
click at [92, 297] on span "Task Table" at bounding box center [82, 298] width 53 height 14
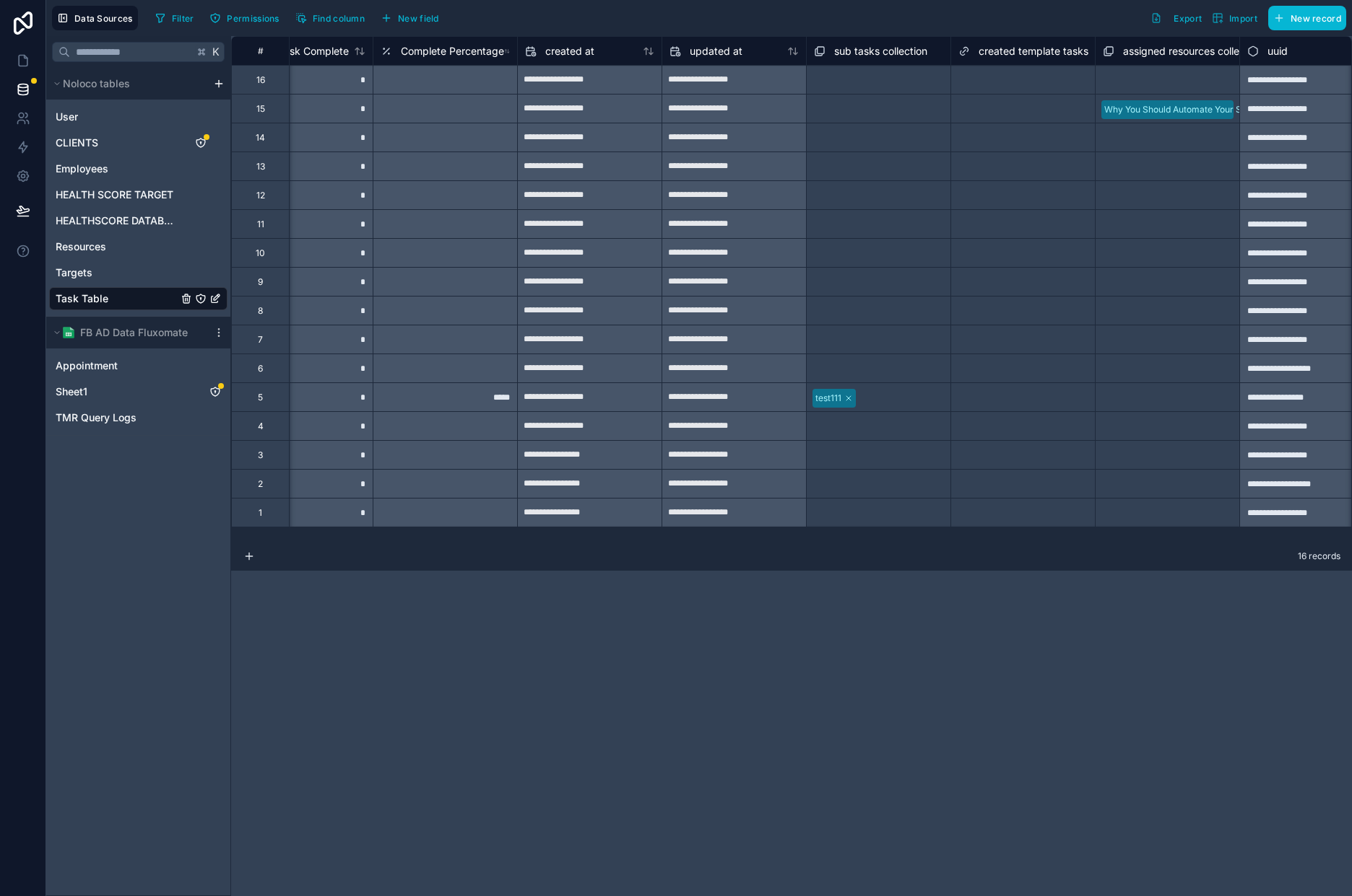
scroll to position [0, 3703]
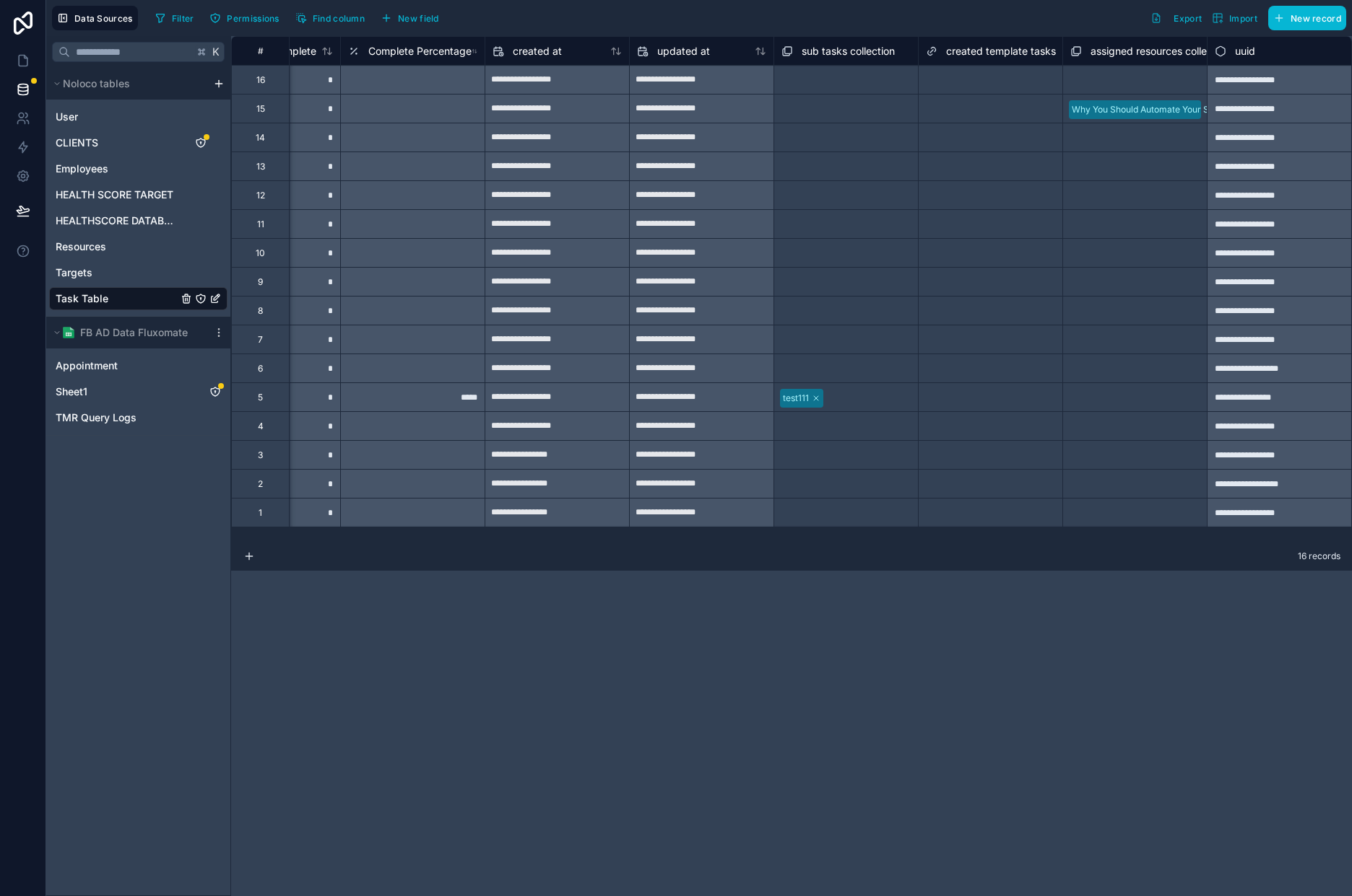
click at [1074, 47] on icon at bounding box center [1076, 51] width 12 height 17
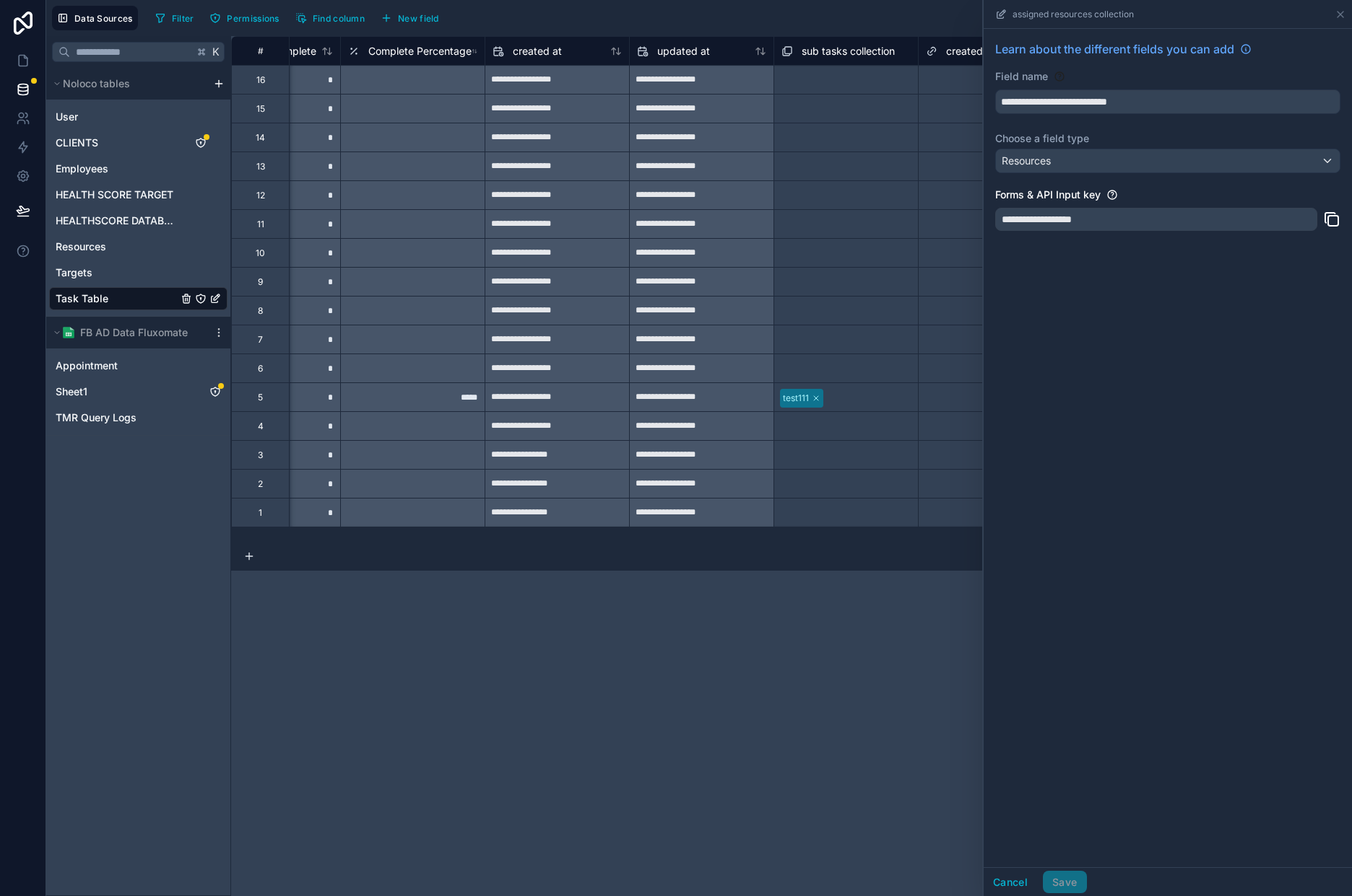
click at [854, 641] on div "**********" at bounding box center [791, 465] width 1120 height 860
click at [1344, 9] on icon at bounding box center [1340, 14] width 12 height 12
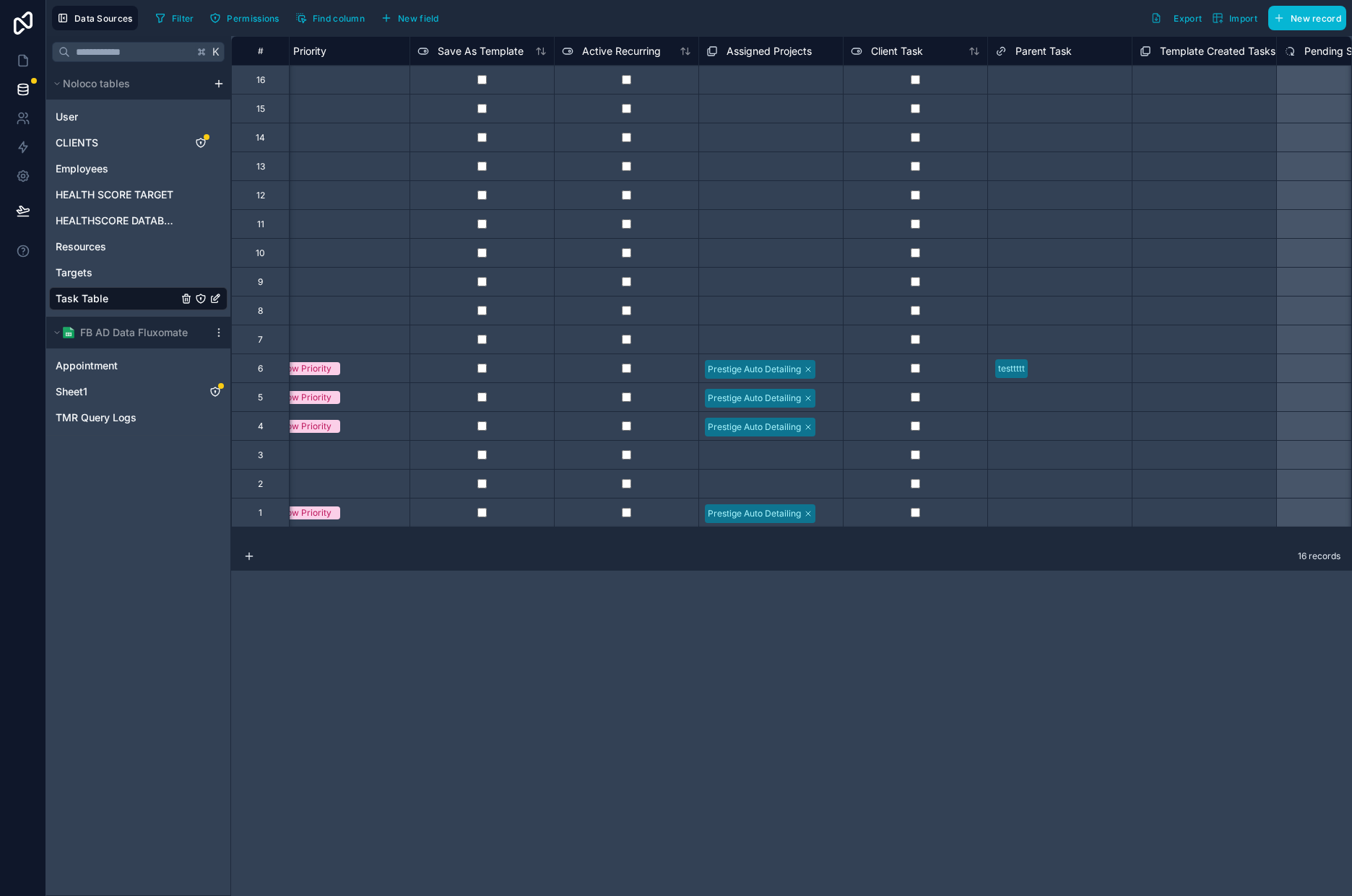
scroll to position [0, 2178]
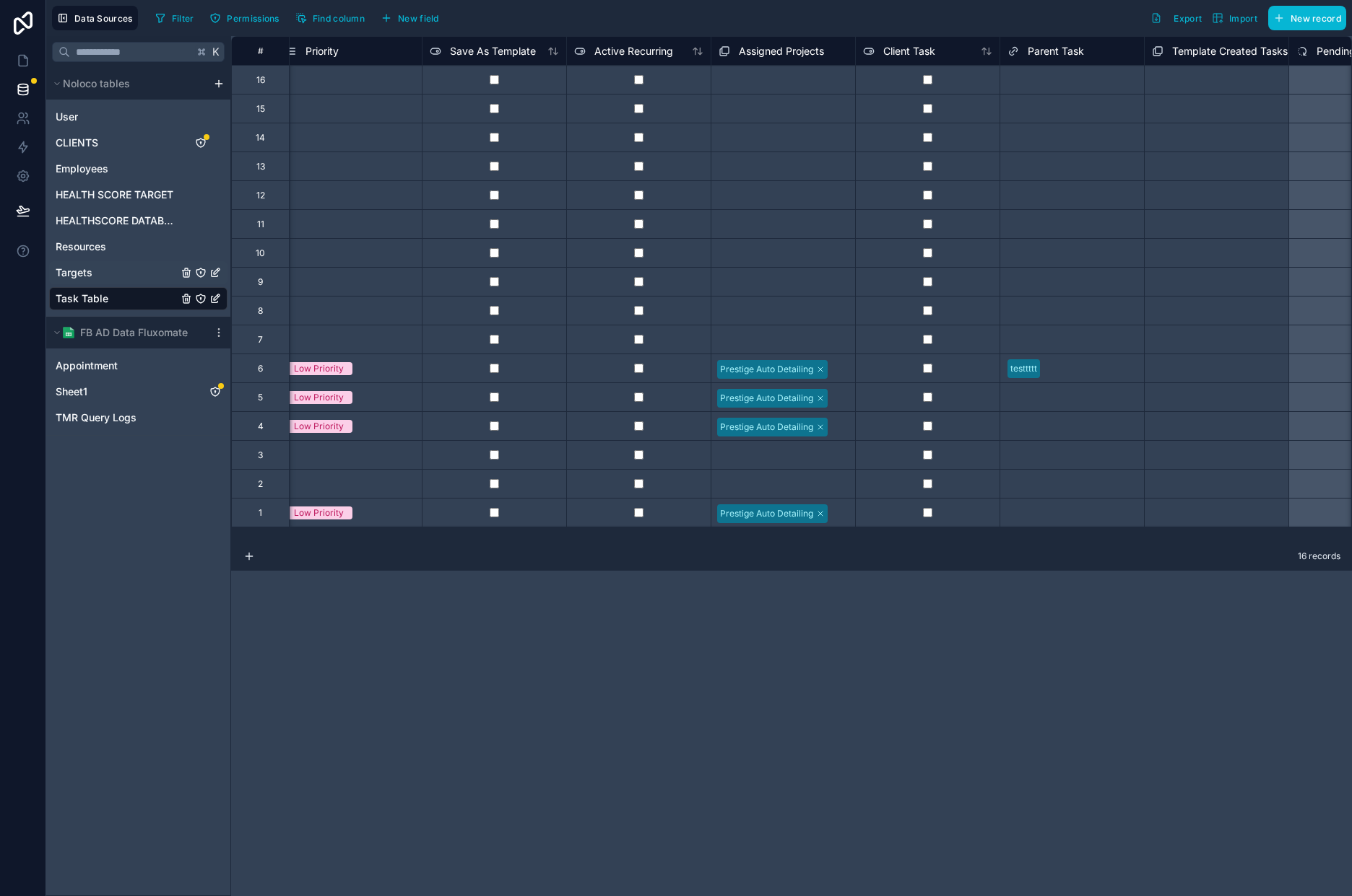
click at [106, 265] on link "Targets" at bounding box center [138, 273] width 178 height 23
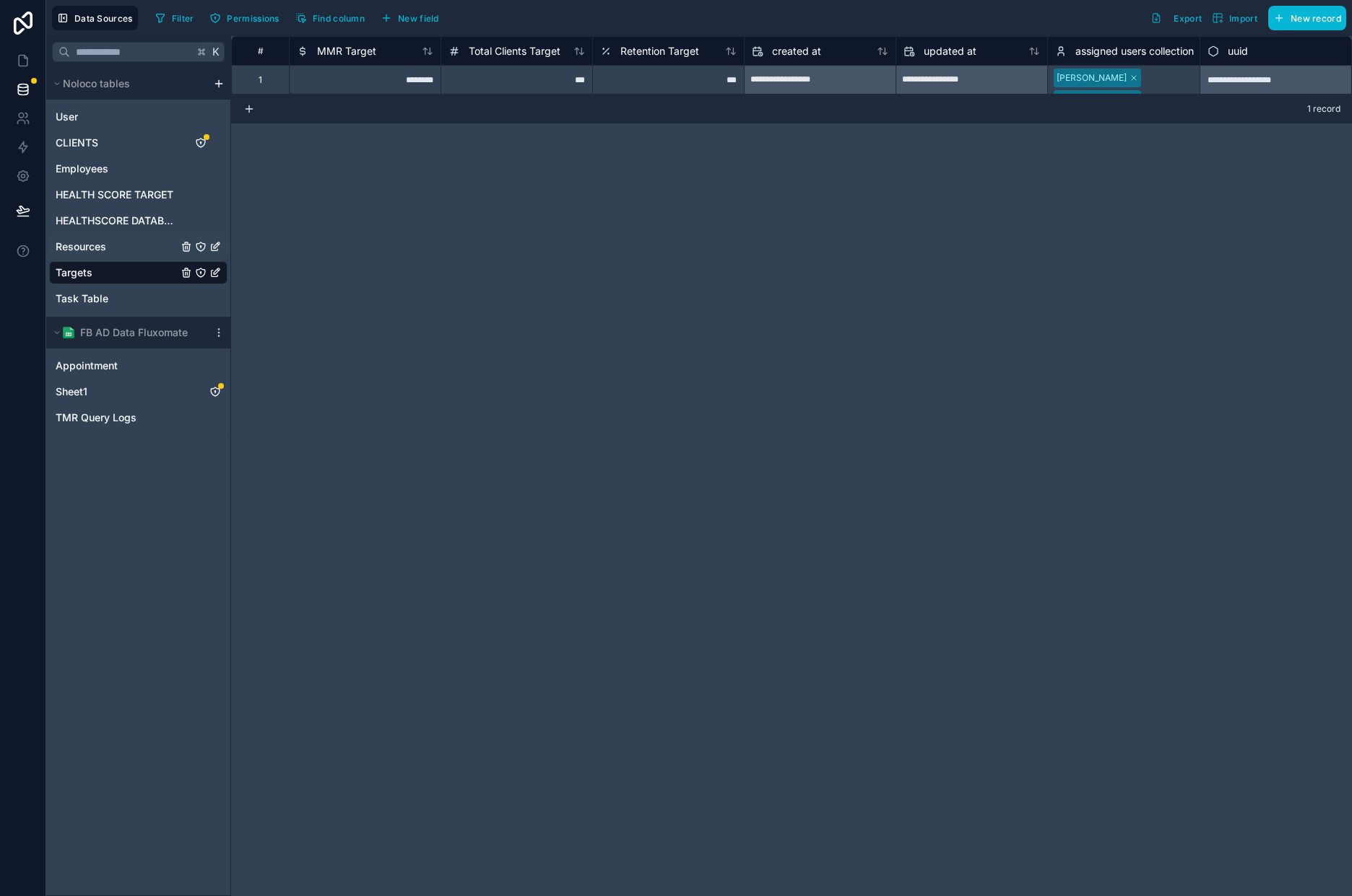
click at [136, 245] on link "Resources" at bounding box center [138, 247] width 178 height 23
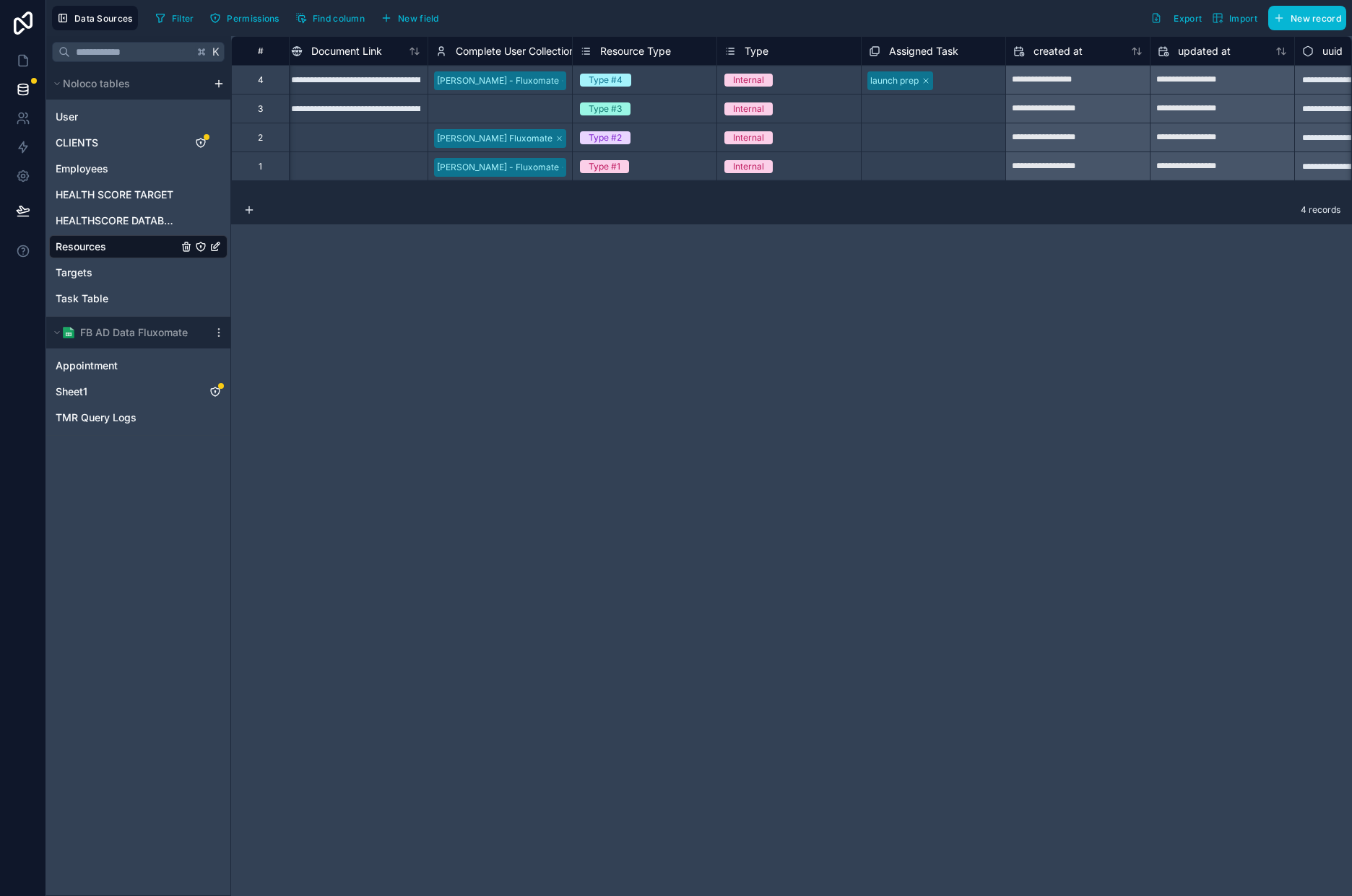
scroll to position [0, 815]
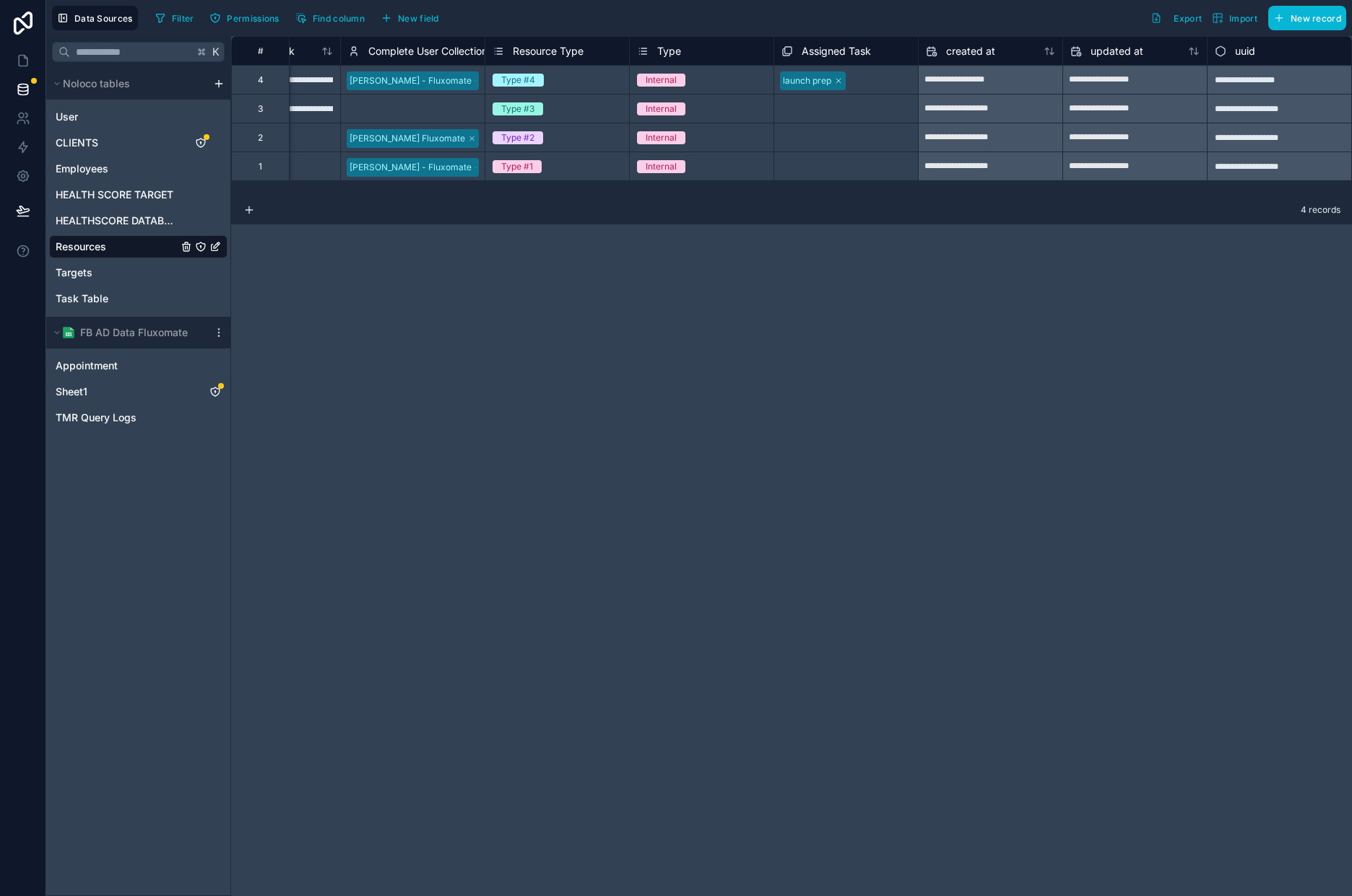
click at [791, 48] on icon at bounding box center [788, 51] width 7 height 7
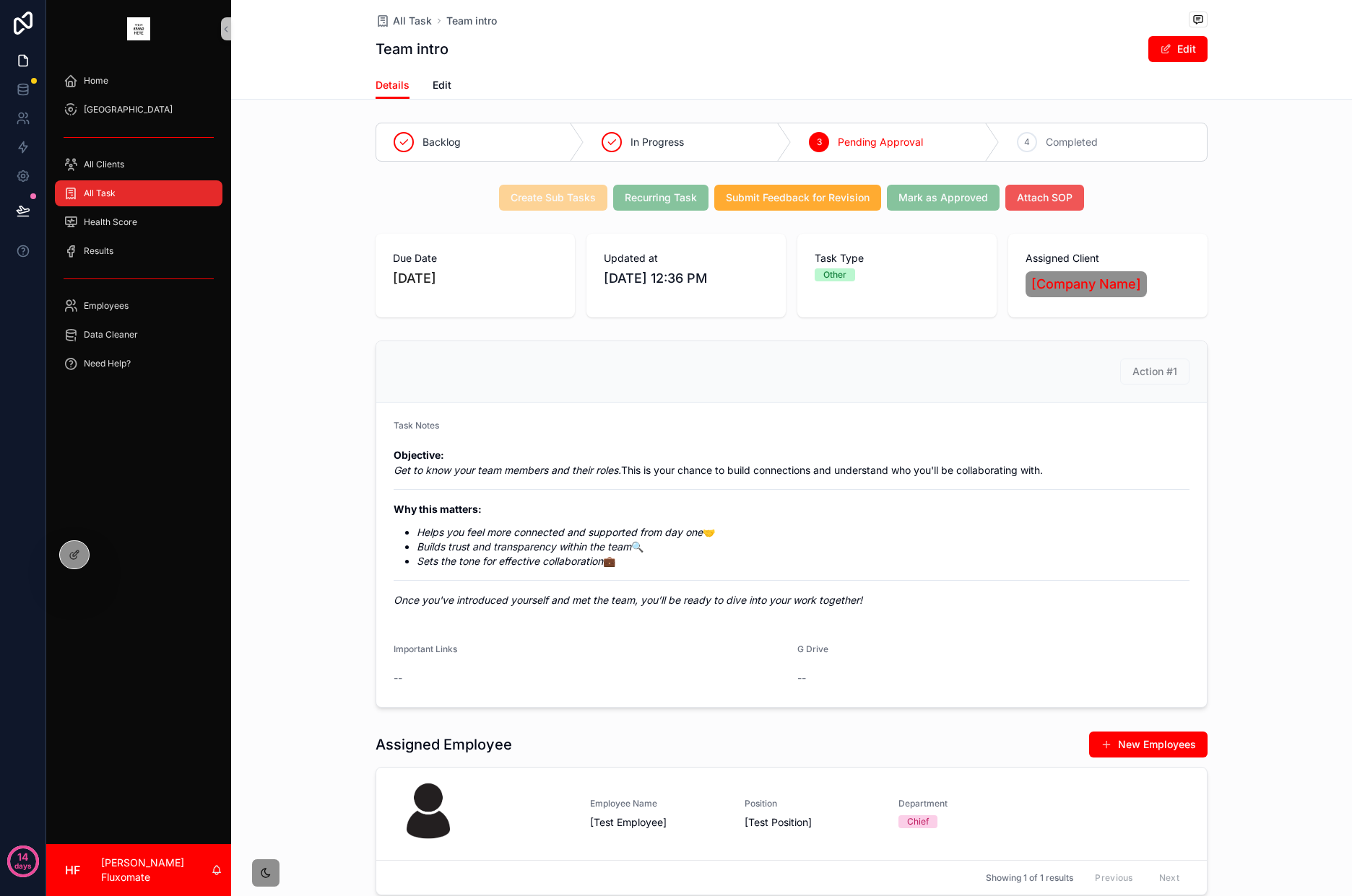
click at [1049, 197] on span "Attach SOP" at bounding box center [1044, 197] width 56 height 14
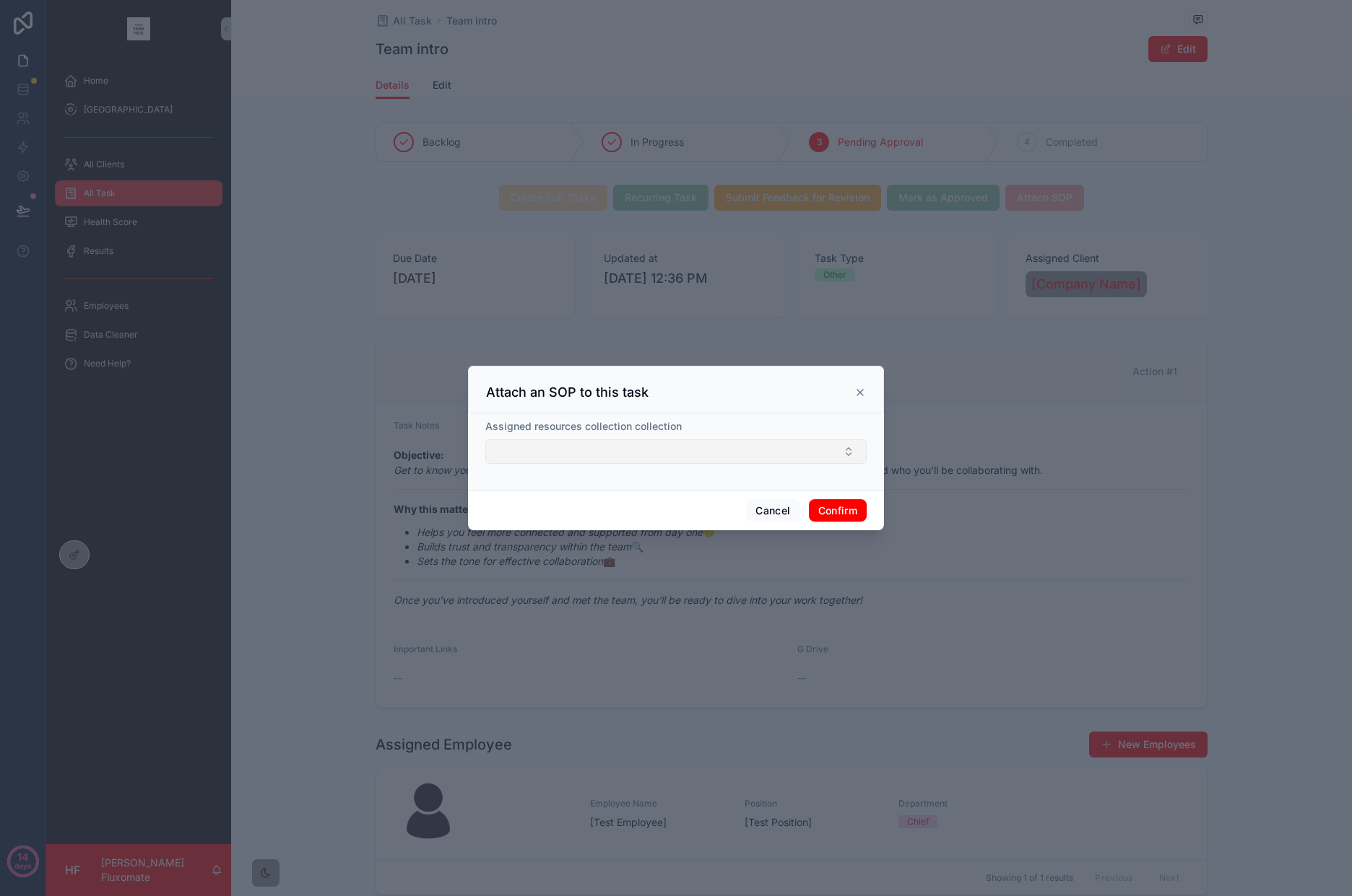
click at [758, 447] on button "Select Button" at bounding box center [676, 452] width 381 height 25
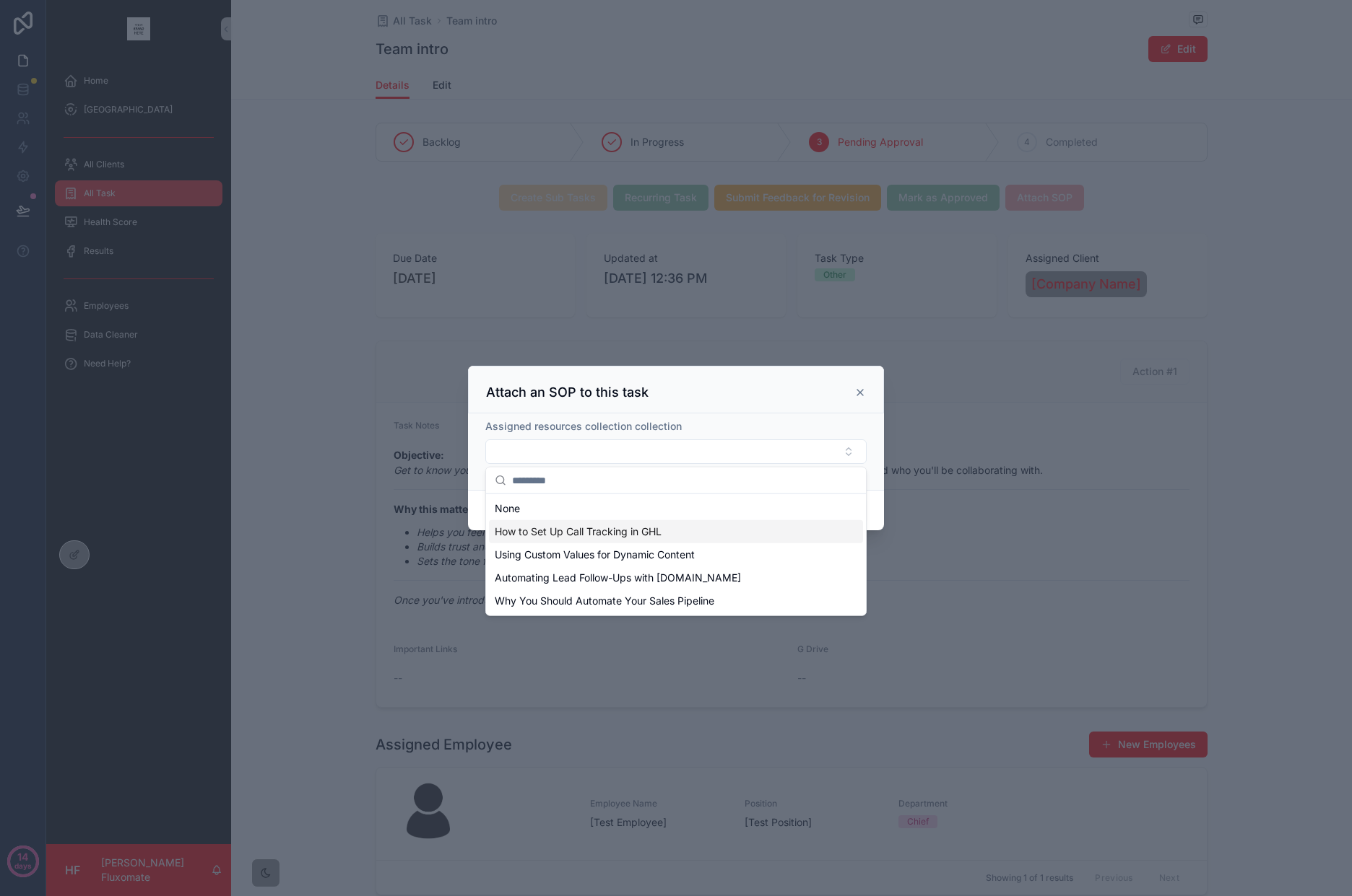
click at [682, 528] on div "How to Set Up Call Tracking in GHL" at bounding box center [676, 532] width 374 height 23
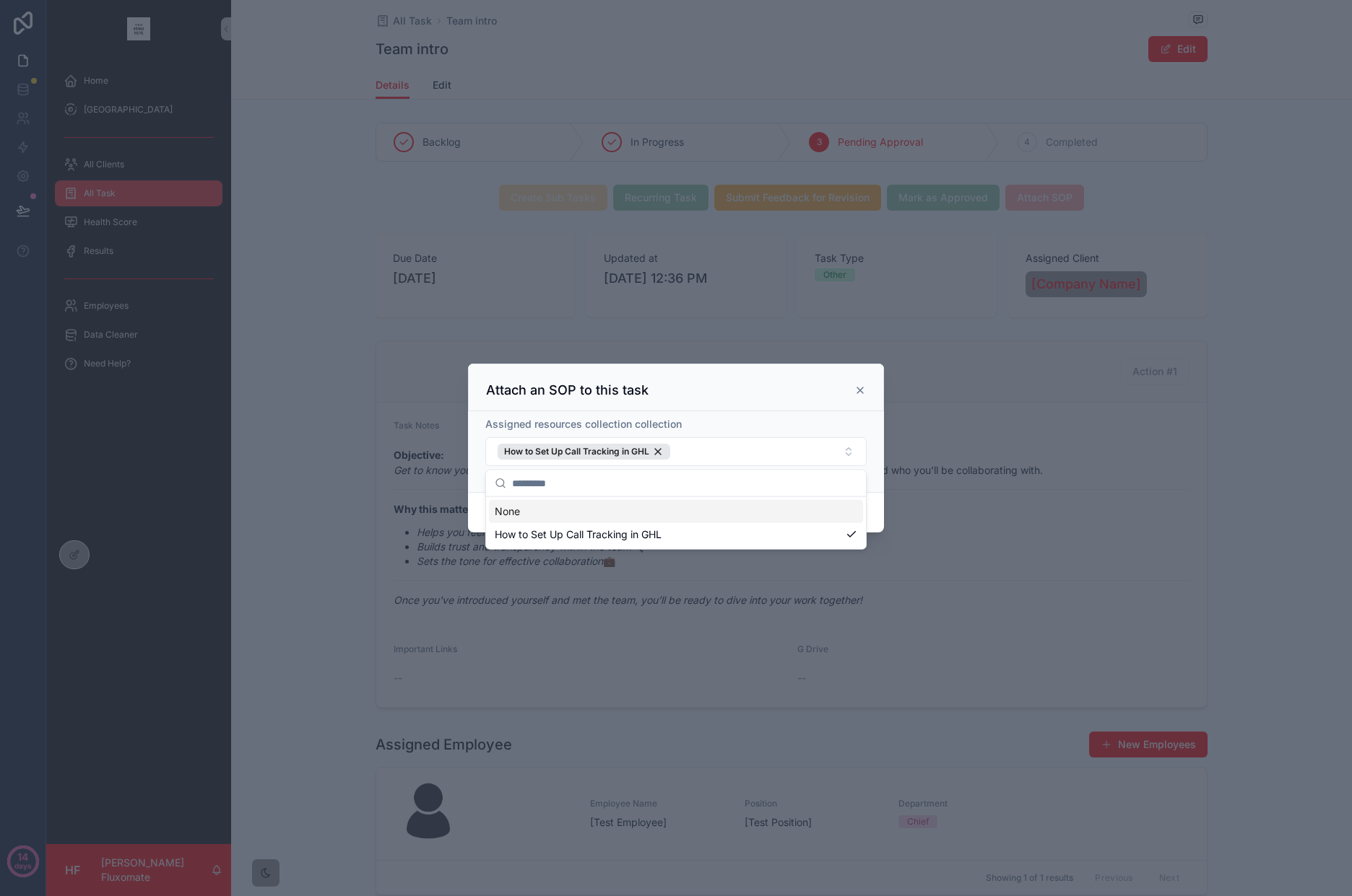
click at [851, 431] on div "Assigned resources collection collection" at bounding box center [676, 424] width 381 height 14
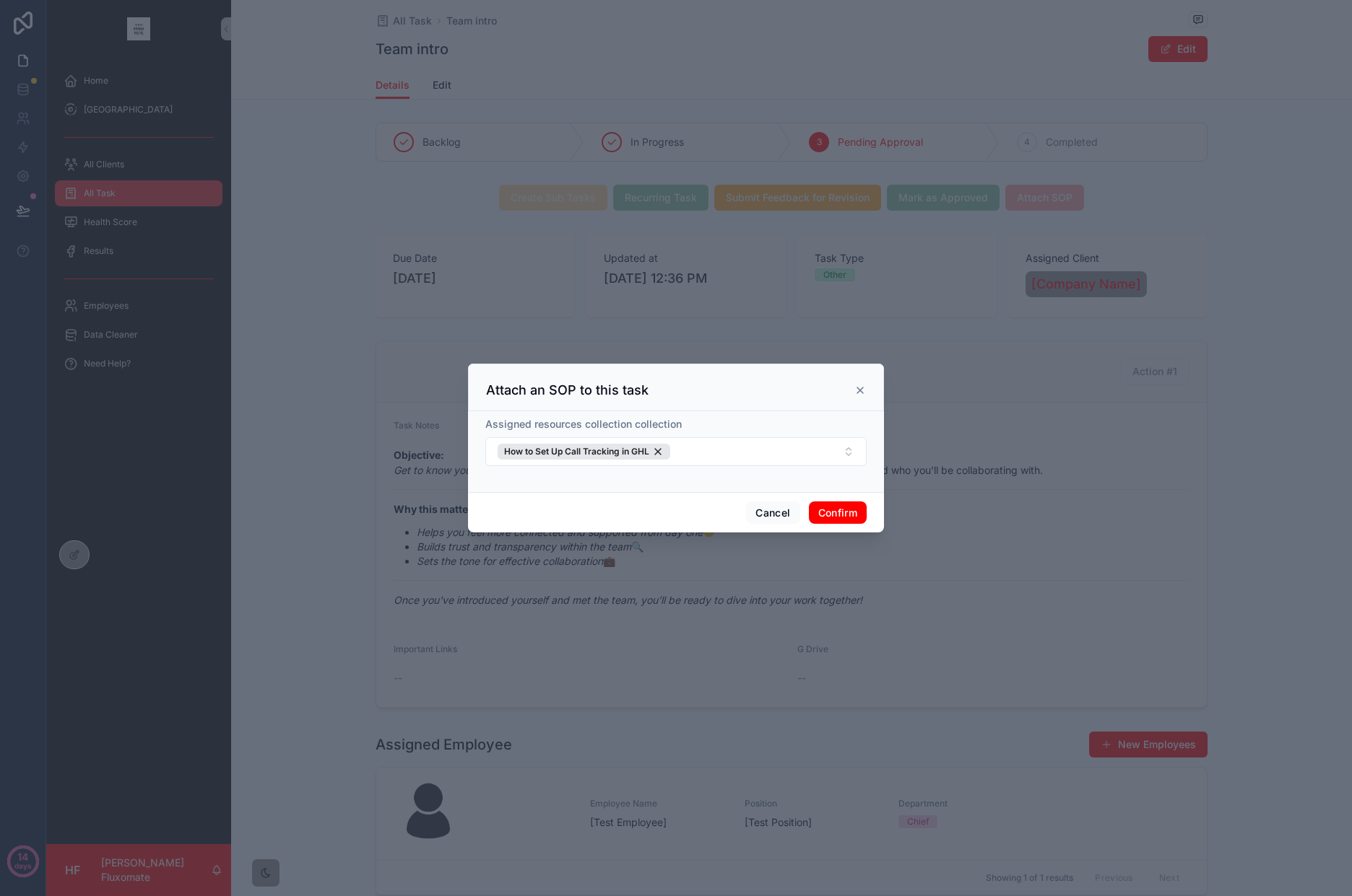
click at [839, 513] on button "Confirm" at bounding box center [837, 514] width 58 height 23
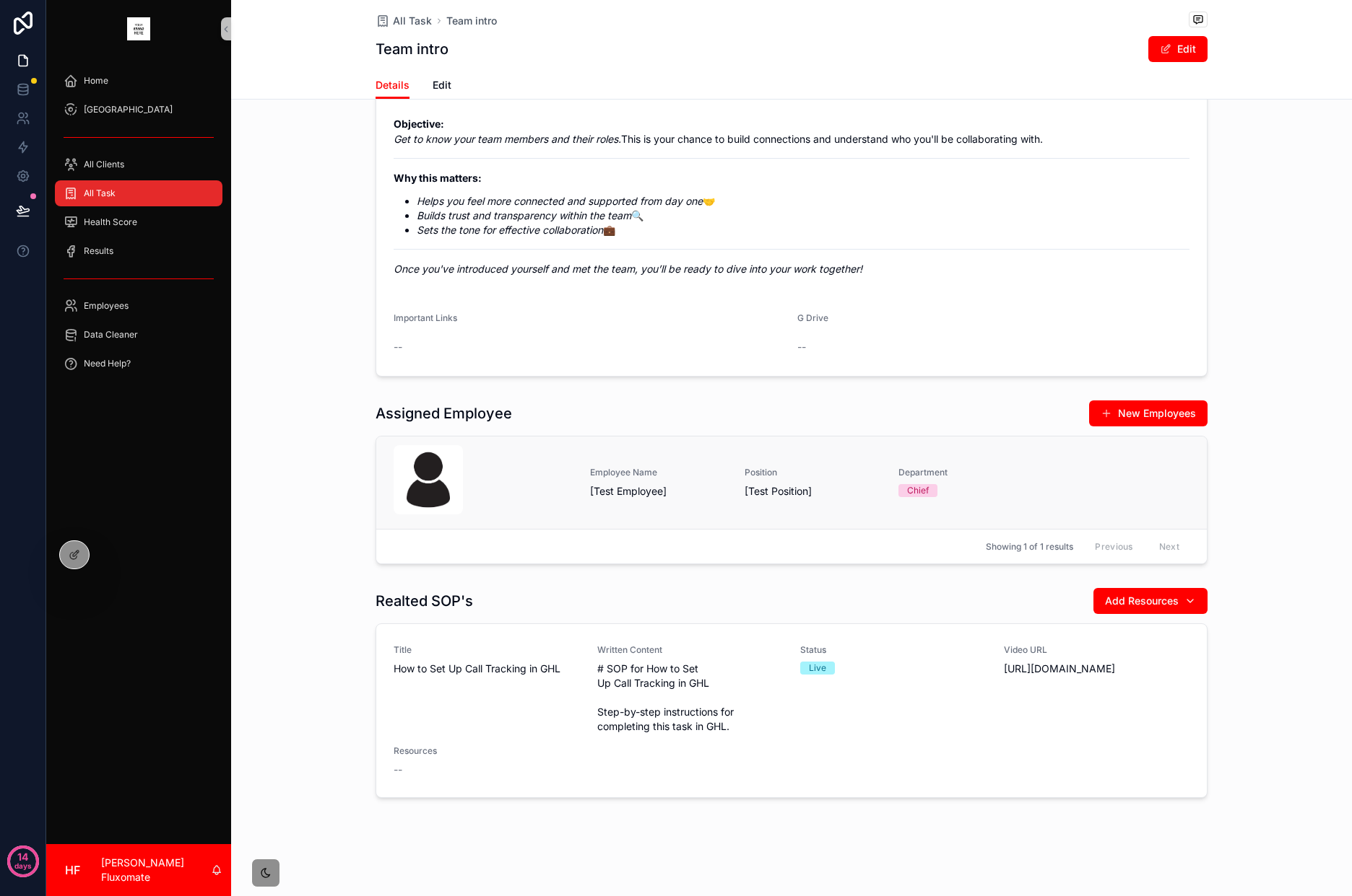
scroll to position [349, 0]
click at [81, 553] on div at bounding box center [74, 554] width 29 height 27
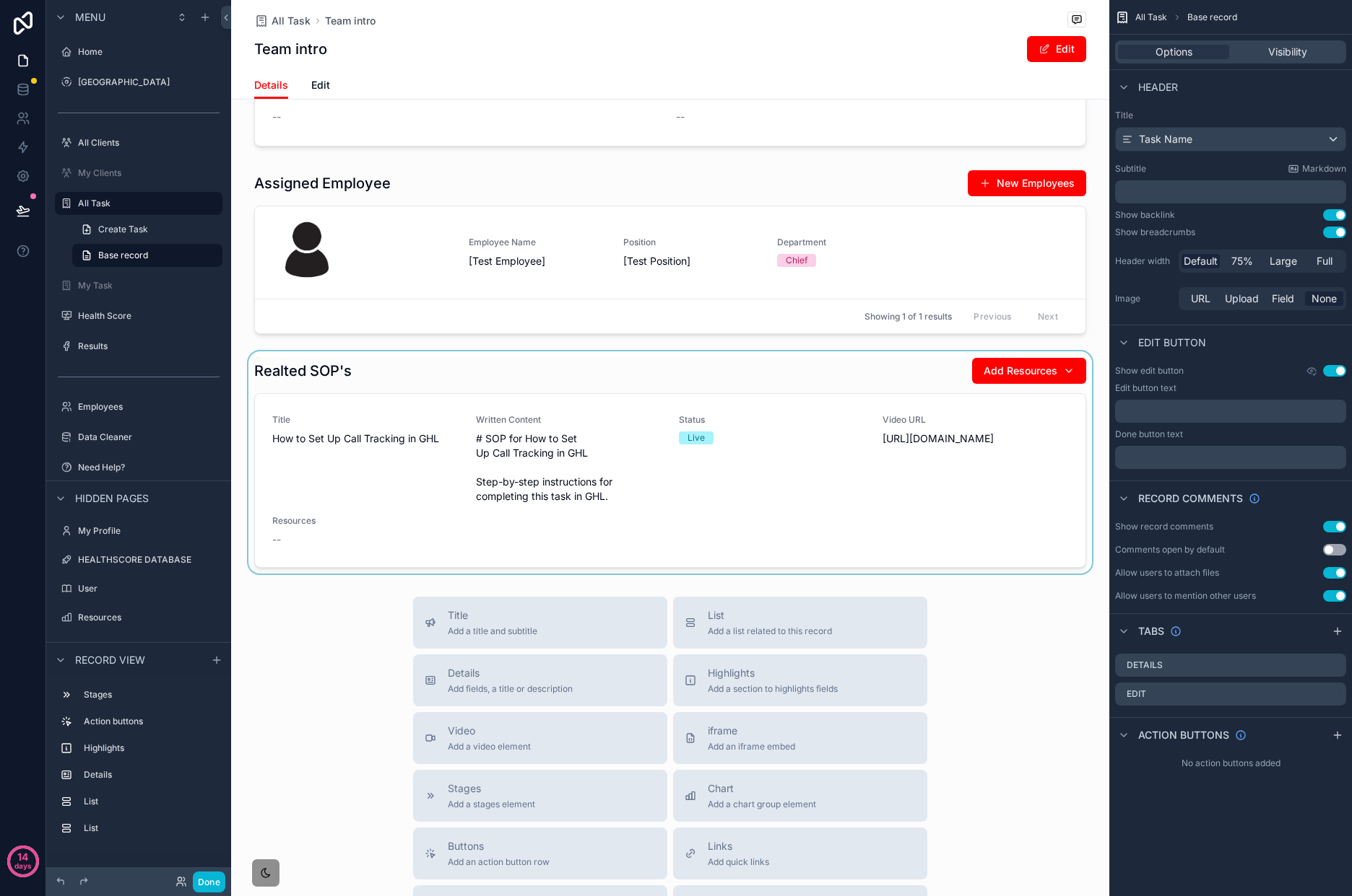
scroll to position [550, 0]
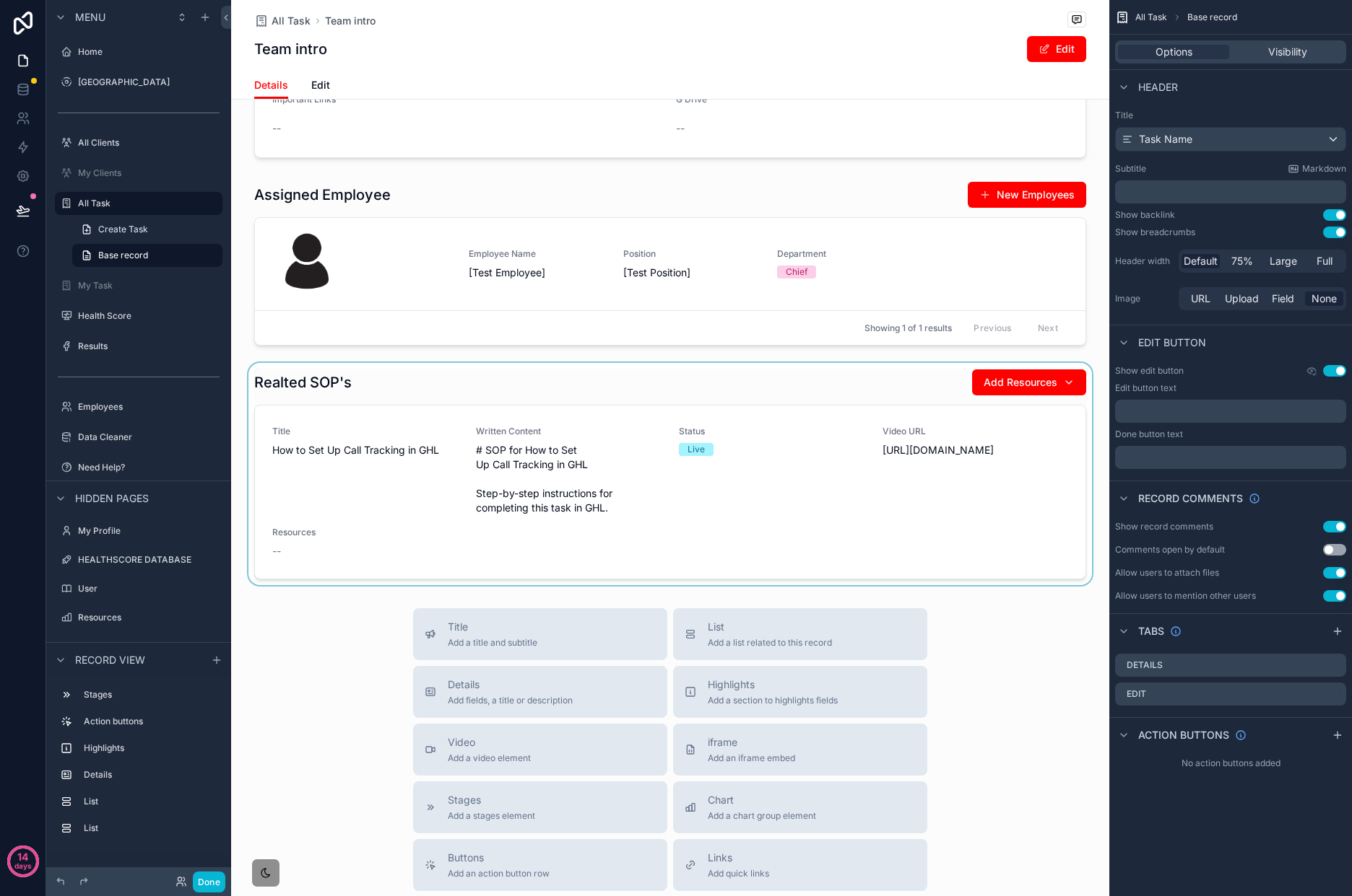
click at [766, 533] on div "scrollable content" at bounding box center [670, 475] width 878 height 222
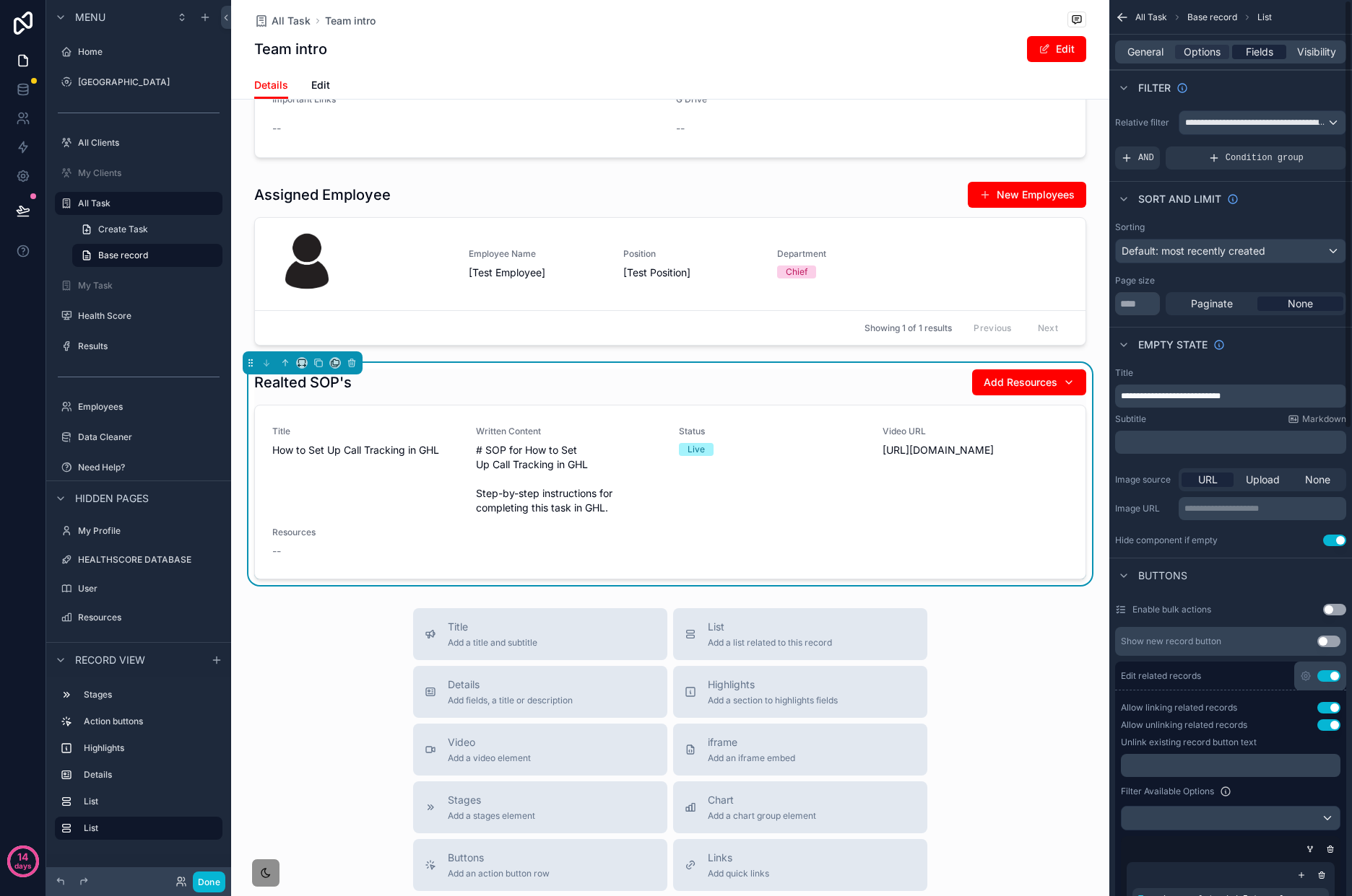
click at [1252, 55] on span "Fields" at bounding box center [1259, 51] width 27 height 14
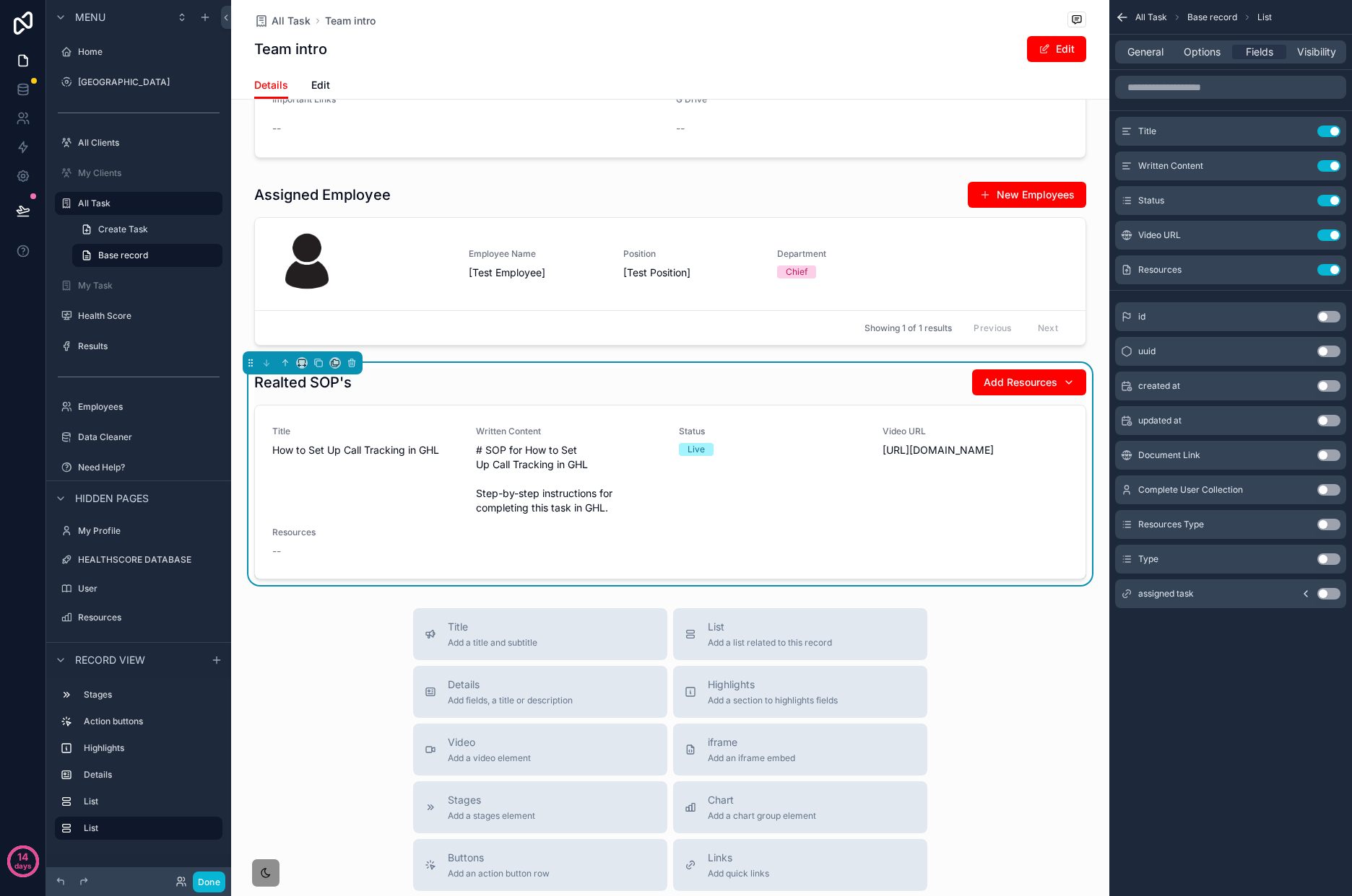
click at [1208, 64] on div "General Options Fields Visibility" at bounding box center [1230, 52] width 242 height 35
click at [1198, 51] on span "Options" at bounding box center [1202, 51] width 37 height 14
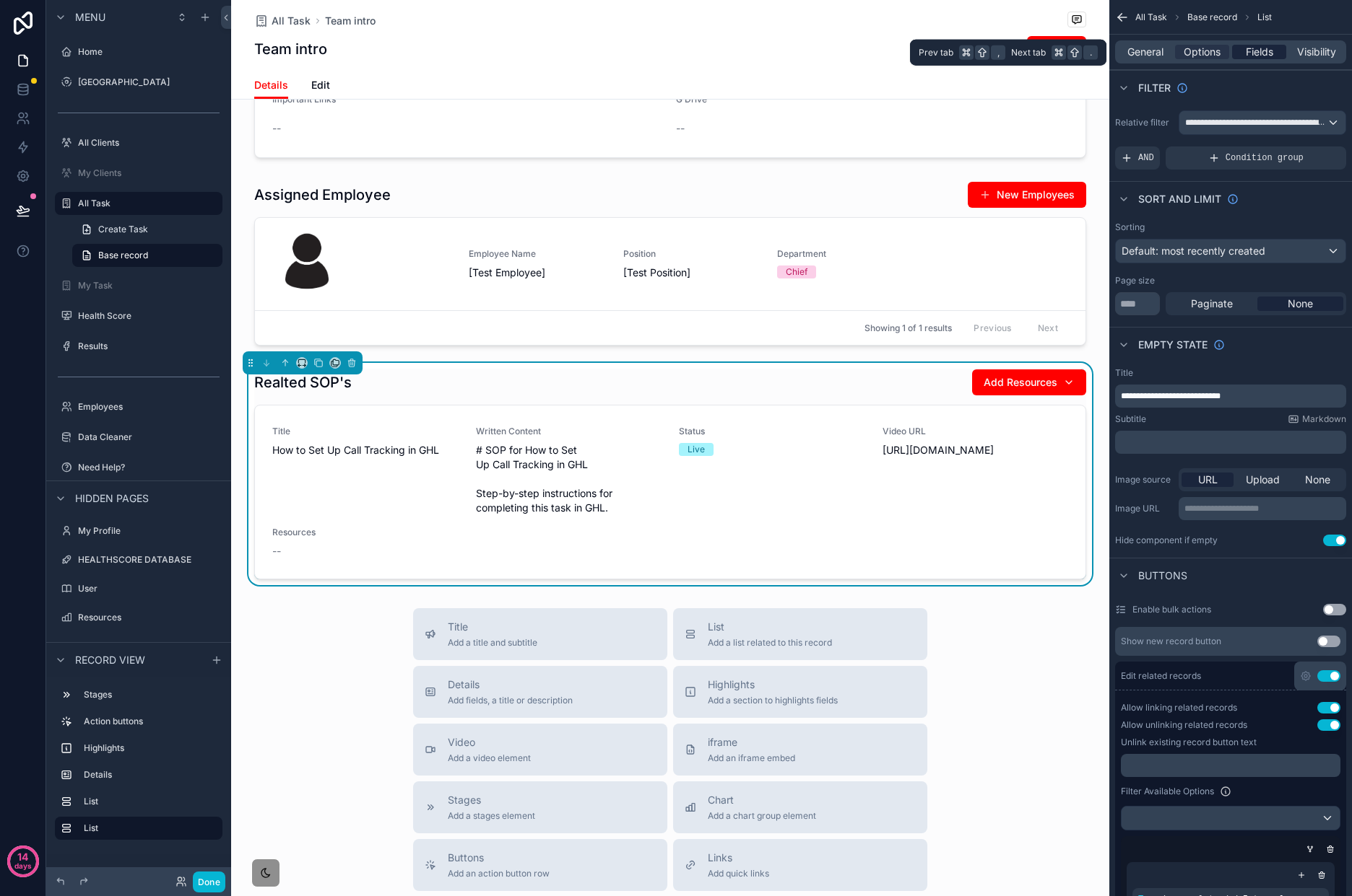
click at [1247, 45] on span "Fields" at bounding box center [1259, 51] width 27 height 14
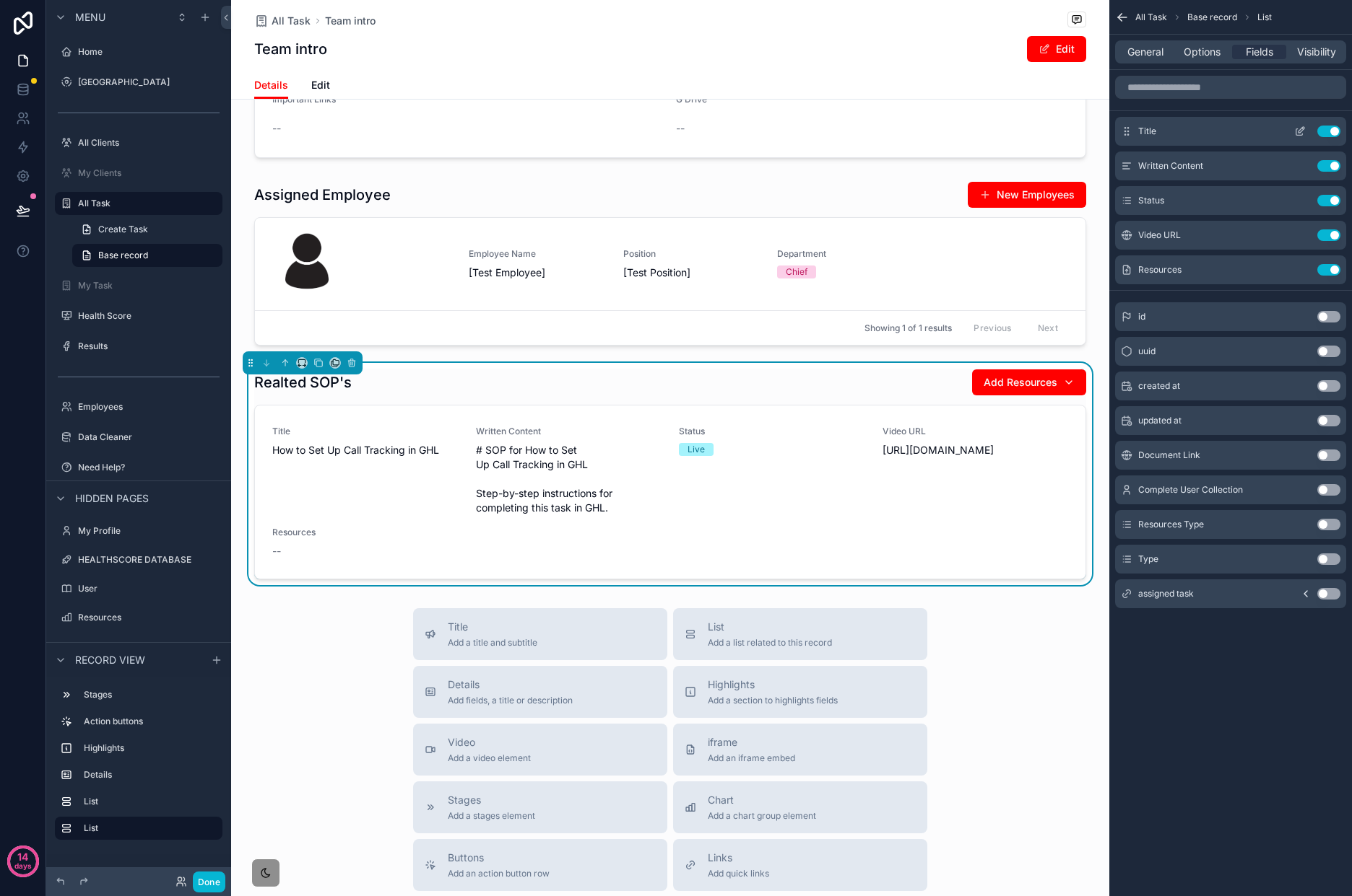
click at [1296, 133] on icon "scrollable content" at bounding box center [1300, 133] width 7 height 7
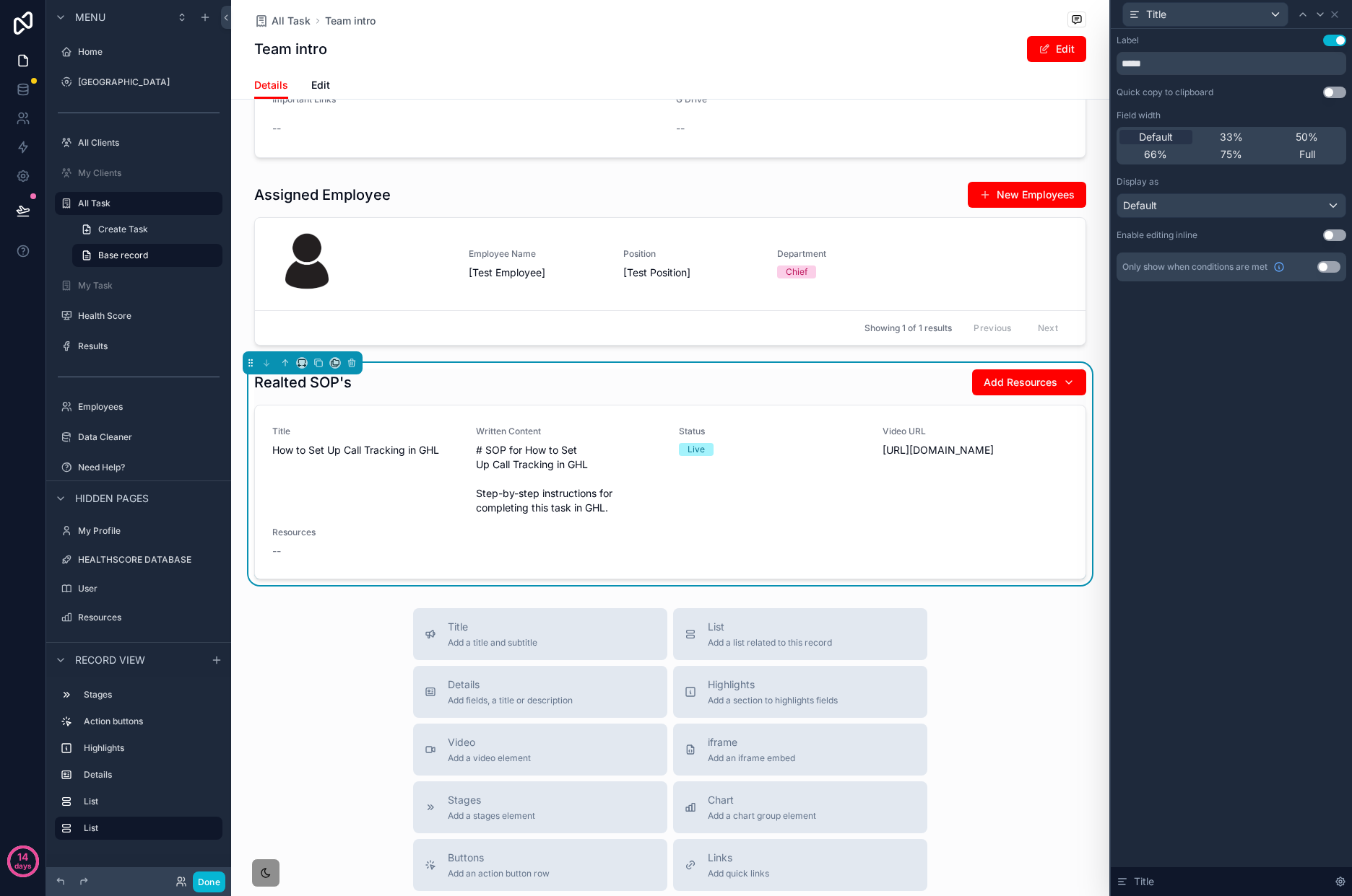
drag, startPoint x: 1333, startPoint y: 43, endPoint x: 1315, endPoint y: 91, distance: 51.3
click at [1333, 42] on button "Use setting" at bounding box center [1335, 41] width 23 height 12
click at [1205, 209] on div "Default" at bounding box center [1231, 206] width 228 height 23
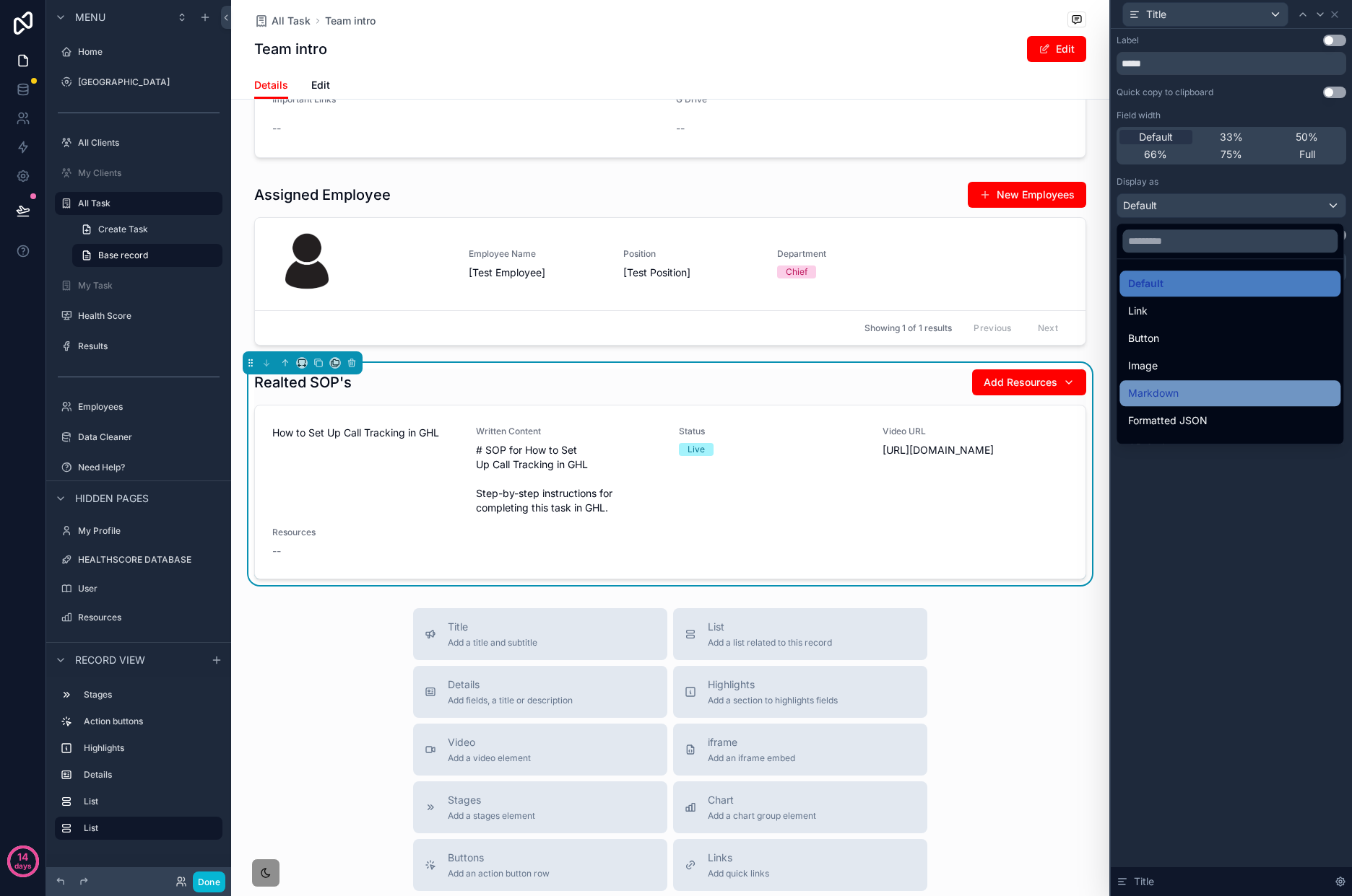
click at [1195, 399] on div "Markdown" at bounding box center [1229, 393] width 203 height 17
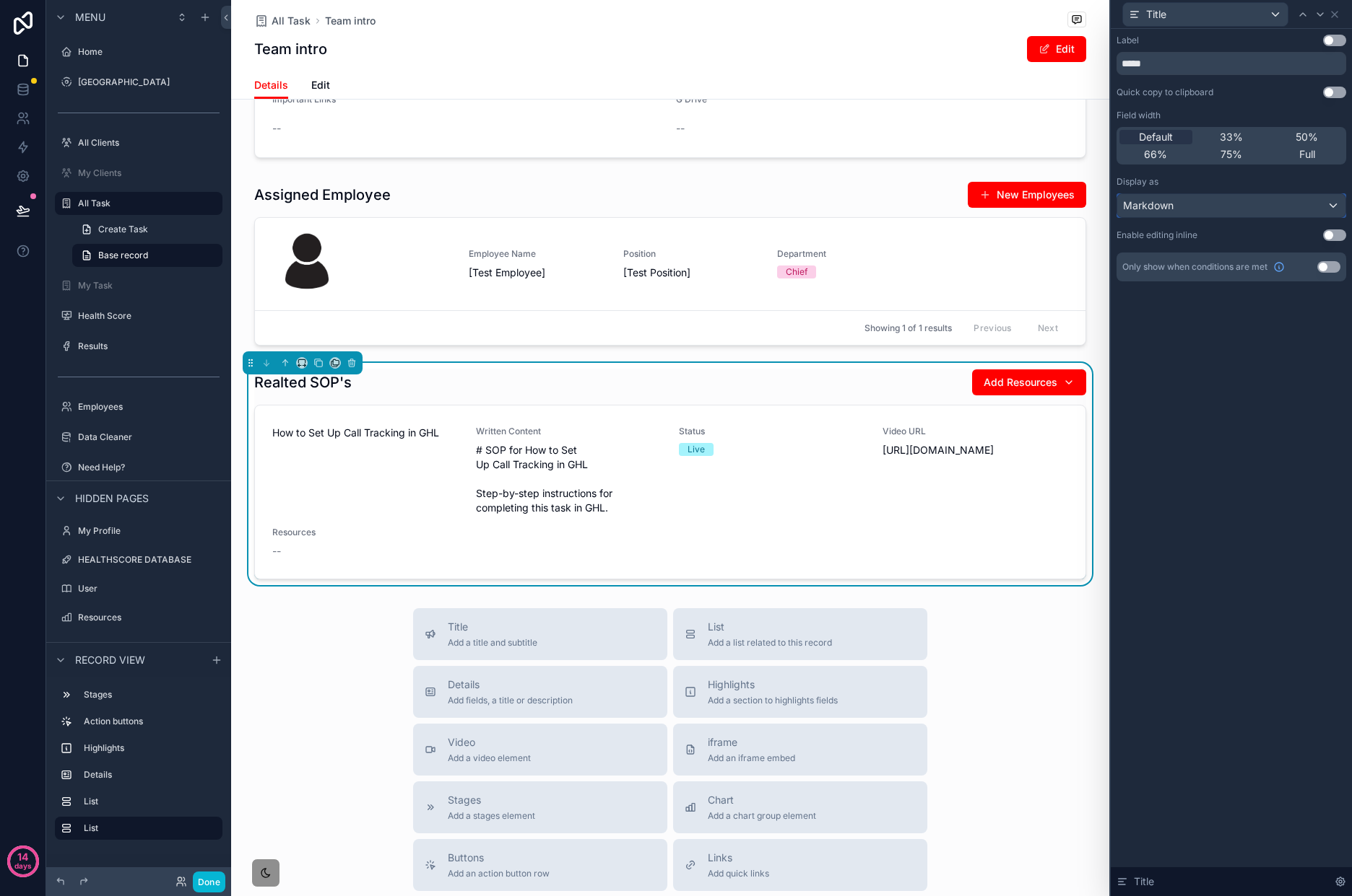
click at [1176, 205] on div "Markdown" at bounding box center [1231, 206] width 228 height 23
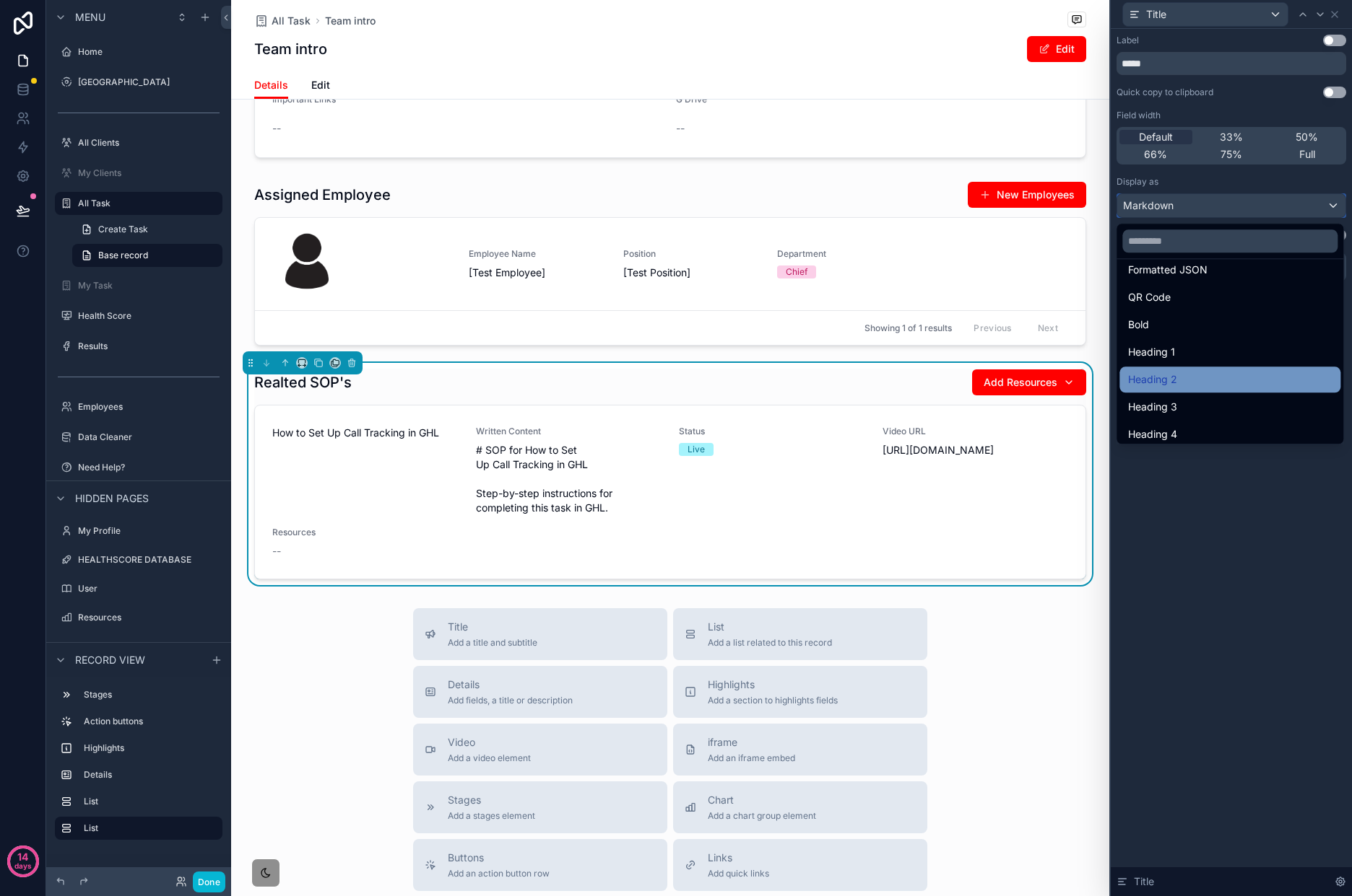
scroll to position [158, 0]
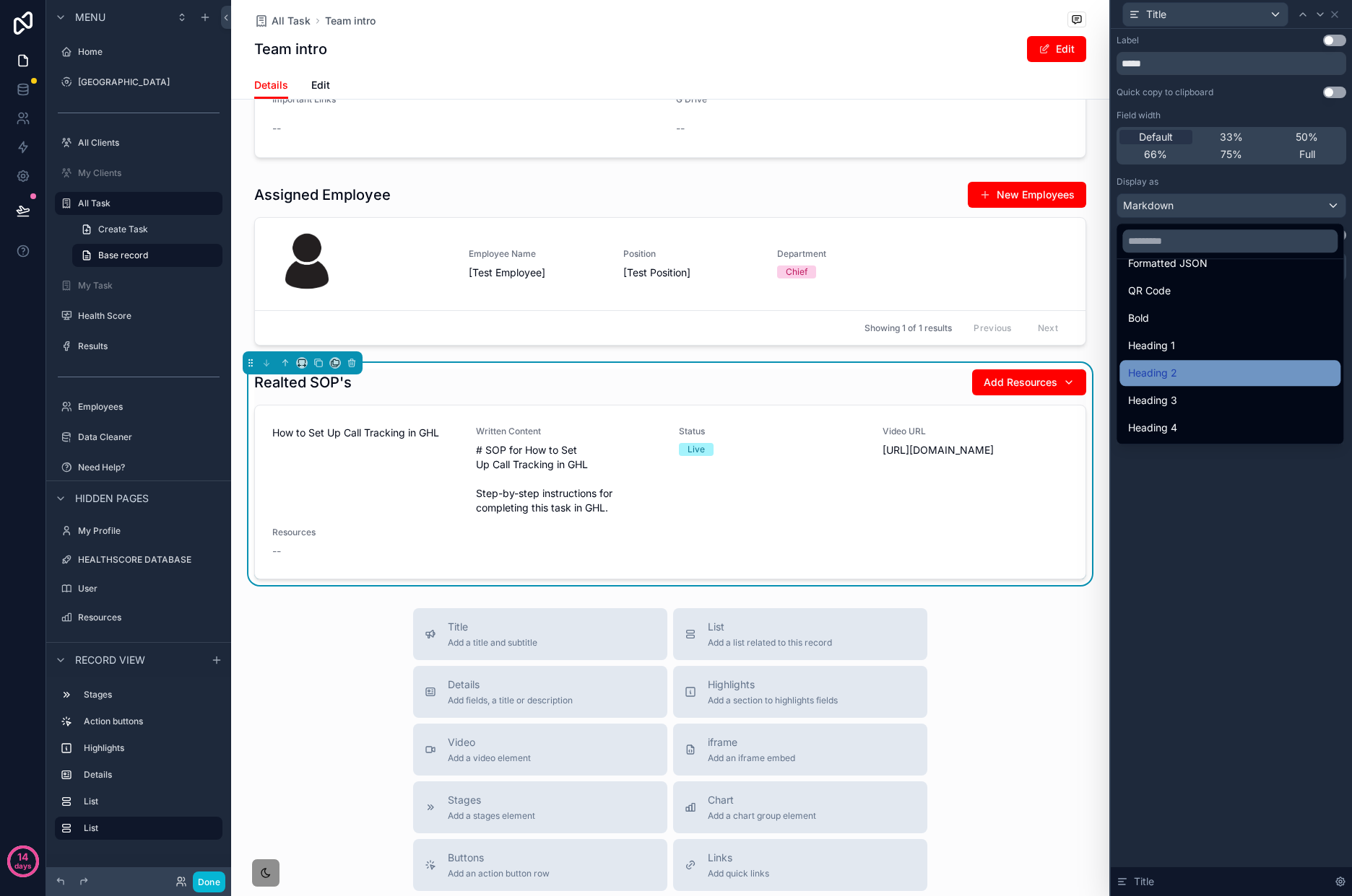
click at [1202, 360] on div "Heading 2" at bounding box center [1229, 373] width 221 height 26
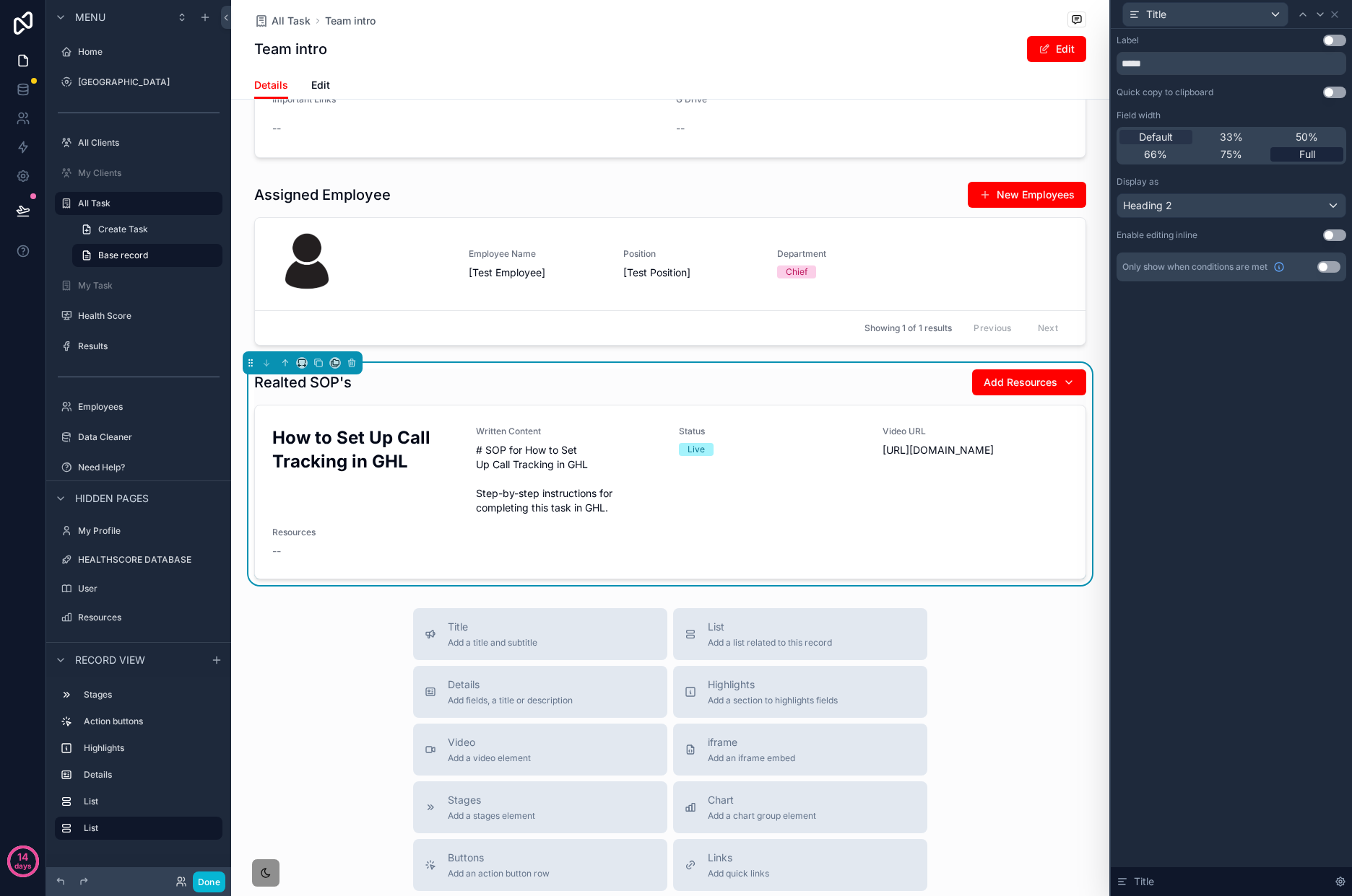
click at [1305, 158] on span "Full" at bounding box center [1306, 153] width 16 height 14
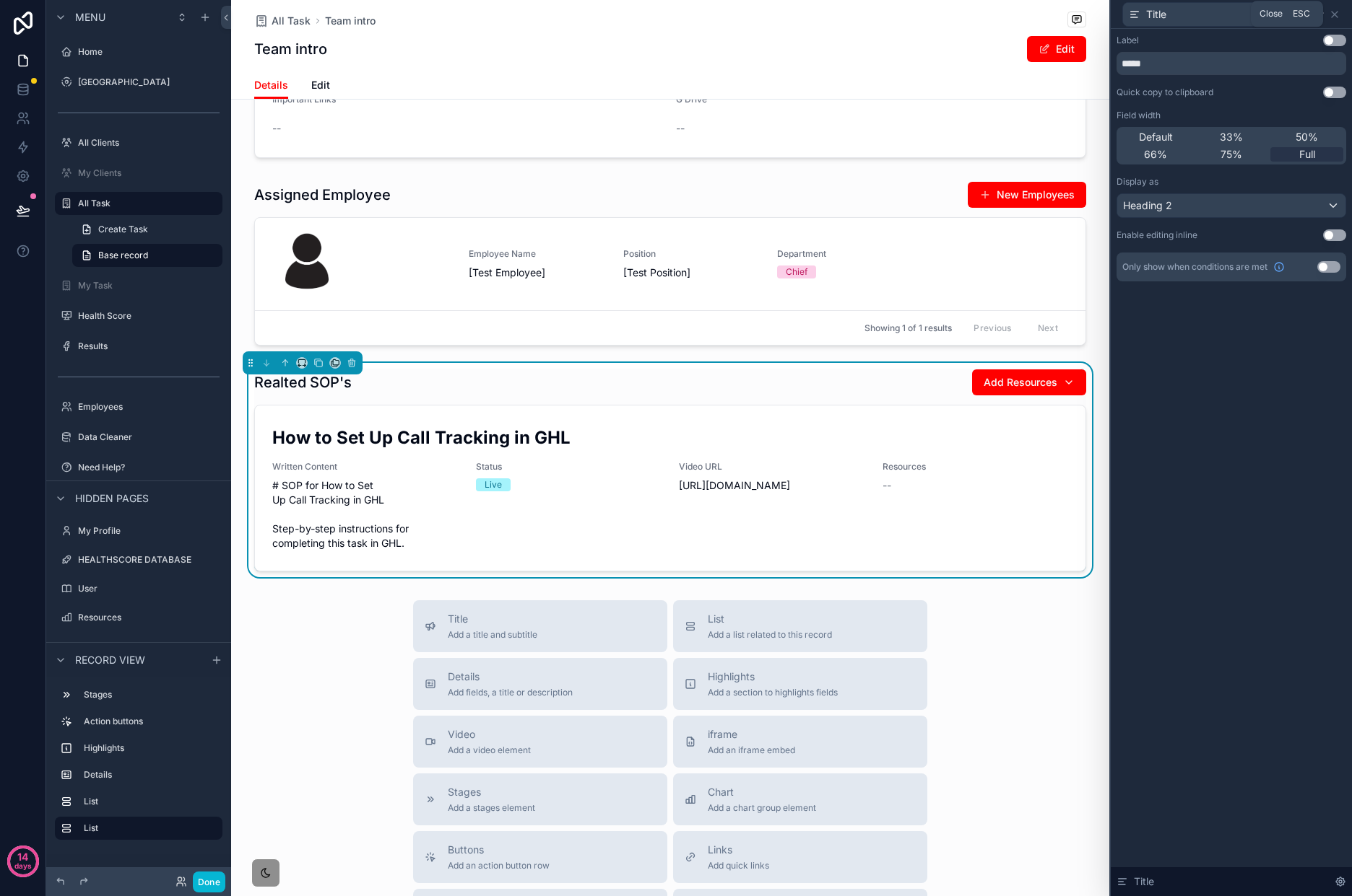
click at [1330, 17] on icon at bounding box center [1335, 14] width 12 height 12
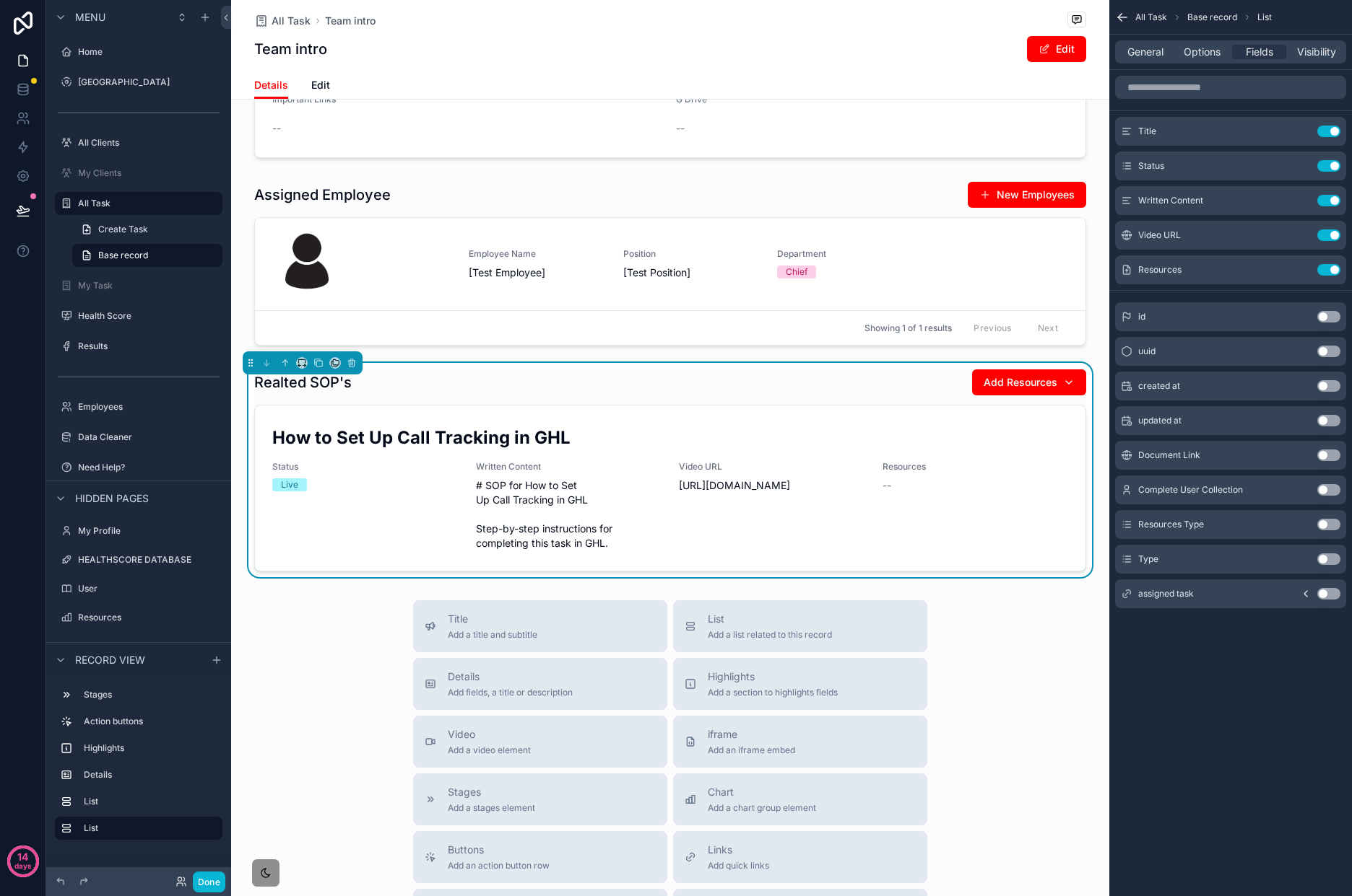
click at [1330, 563] on button "Use setting" at bounding box center [1329, 559] width 23 height 12
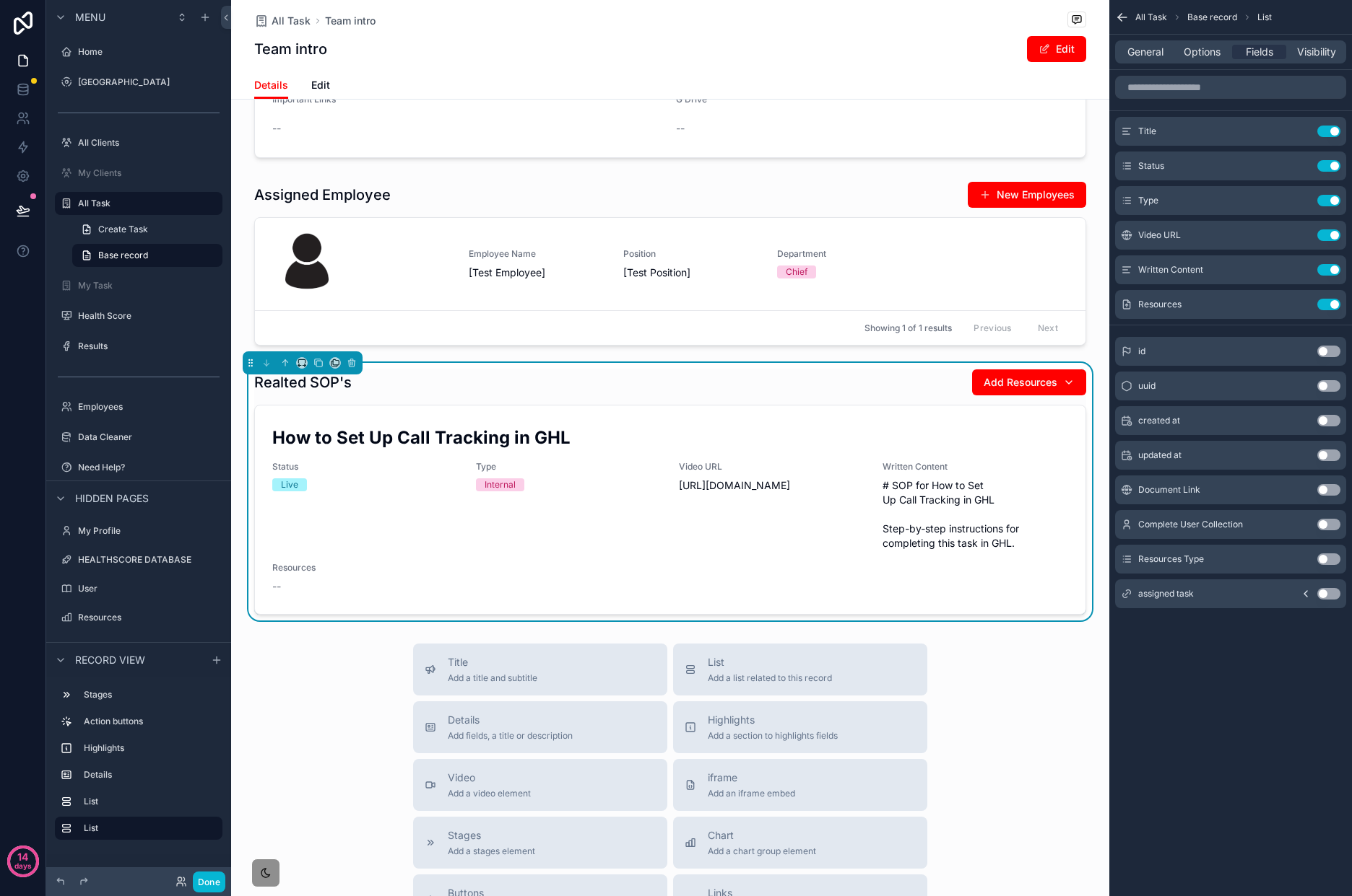
click at [1335, 300] on button "Use setting" at bounding box center [1329, 304] width 23 height 12
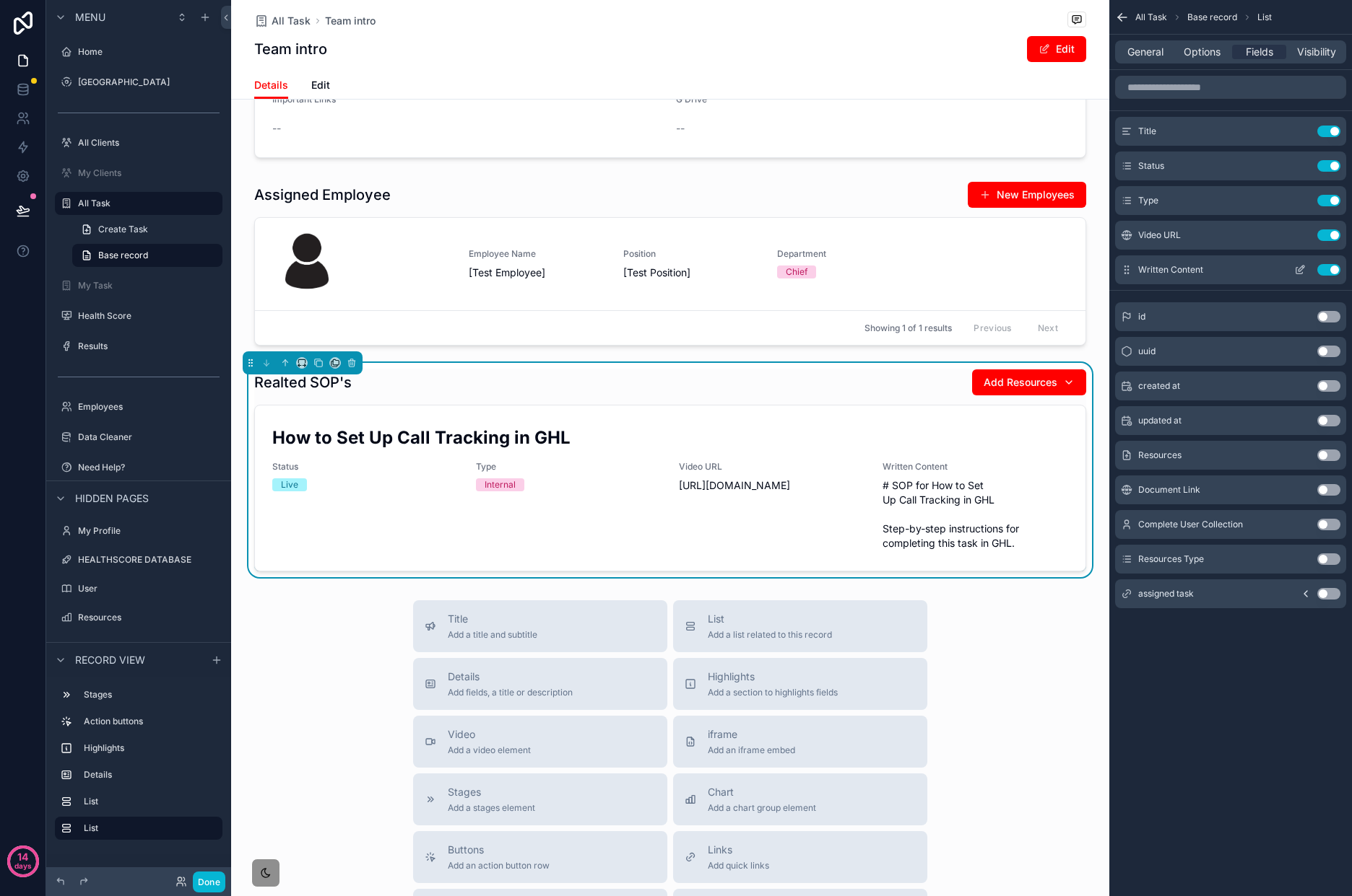
click at [1292, 269] on button "scrollable content" at bounding box center [1300, 270] width 23 height 12
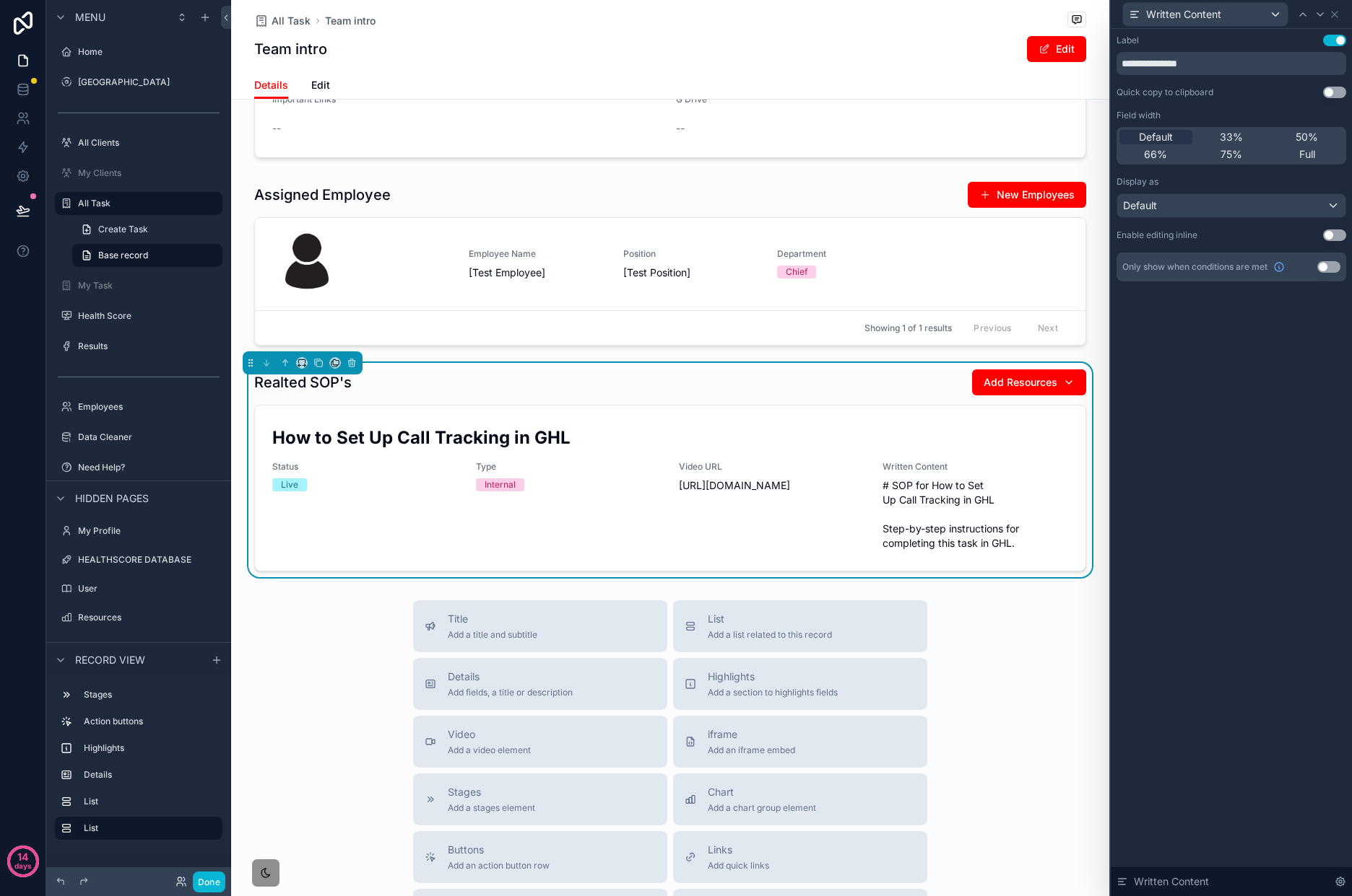
click at [1315, 156] on div "Full" at bounding box center [1306, 153] width 73 height 14
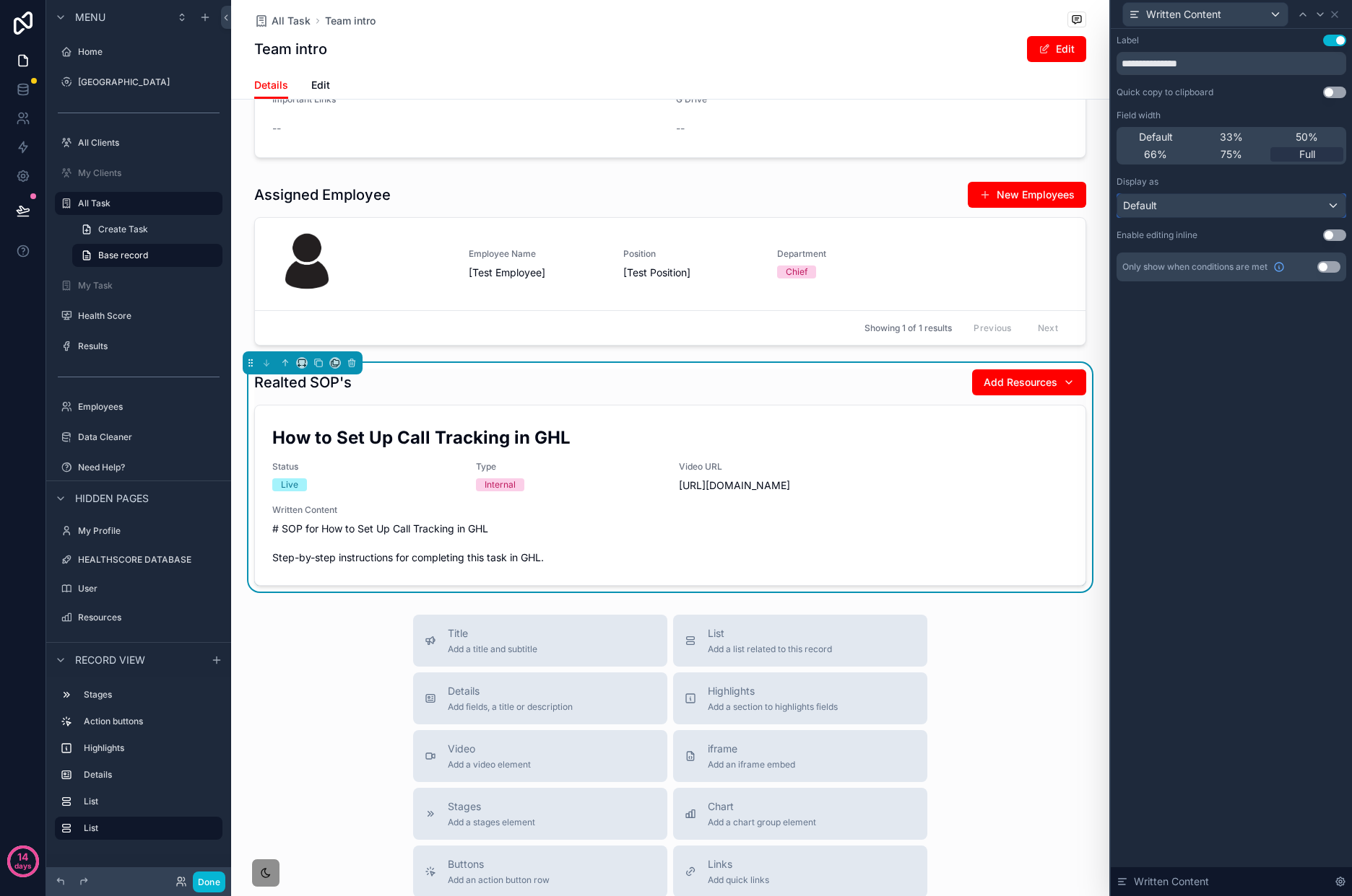
click at [1241, 204] on div "Default" at bounding box center [1231, 206] width 228 height 23
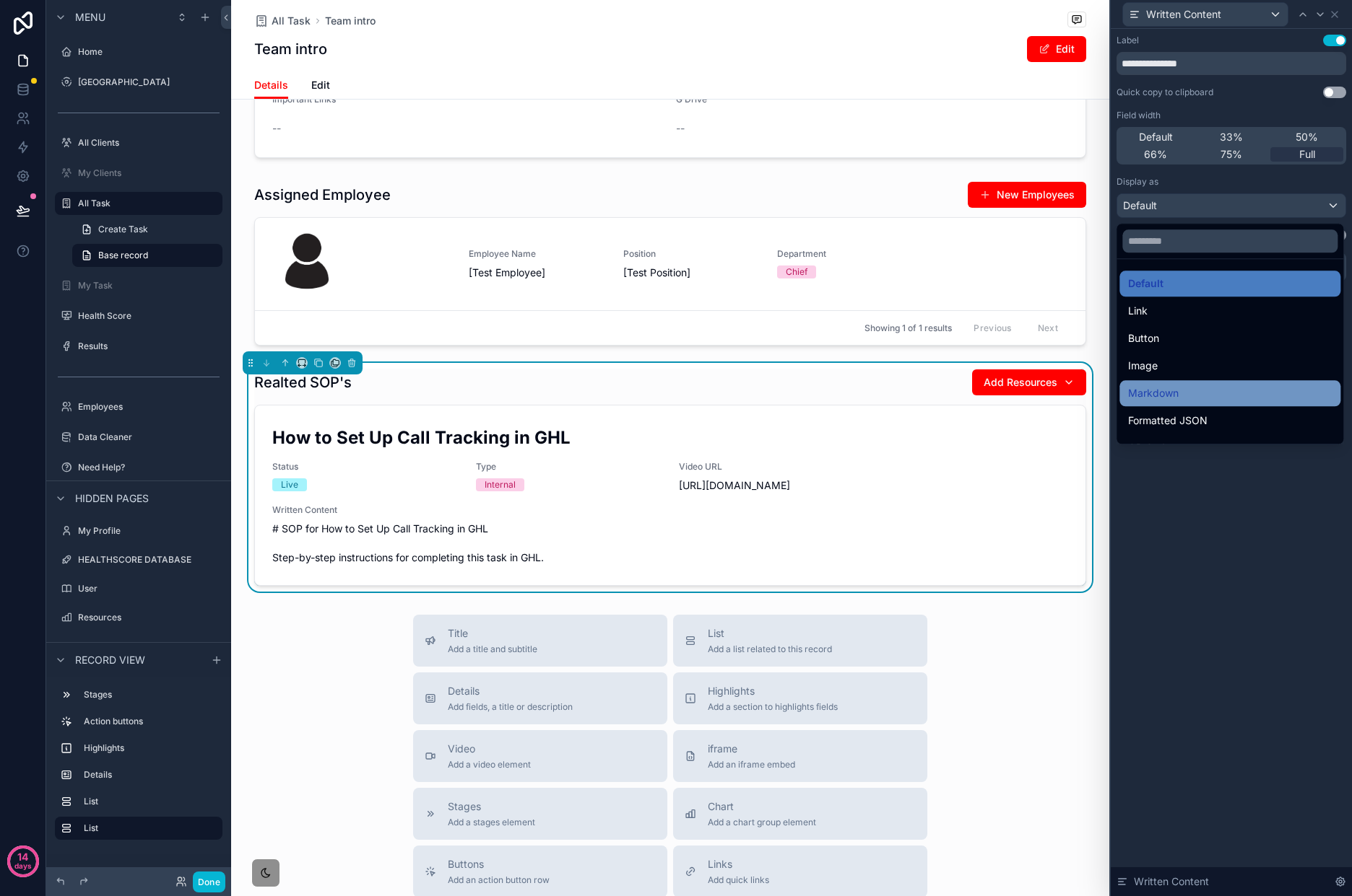
click at [1201, 389] on div "Markdown" at bounding box center [1229, 393] width 203 height 17
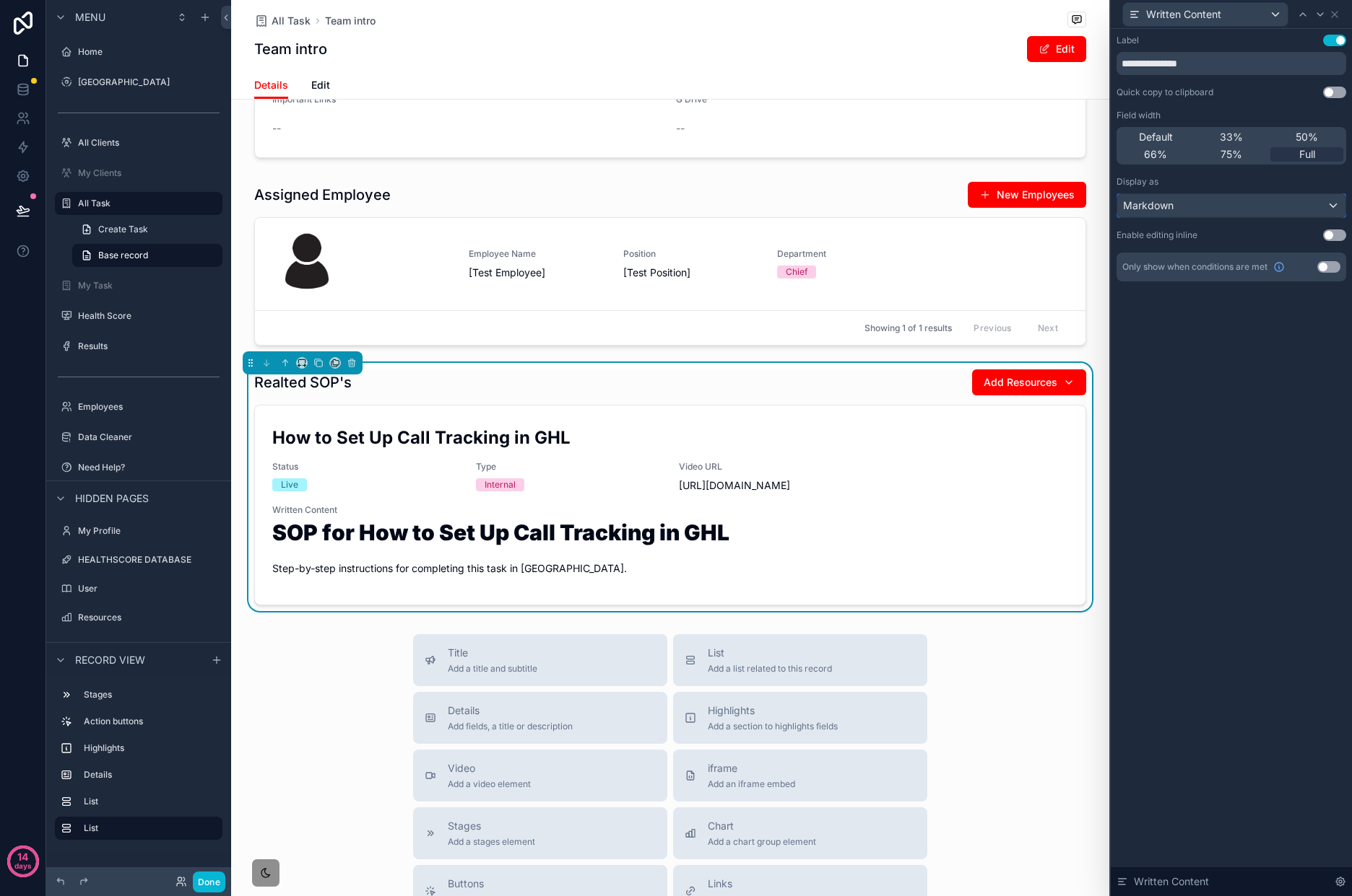
click at [1218, 205] on div "Markdown" at bounding box center [1231, 206] width 228 height 23
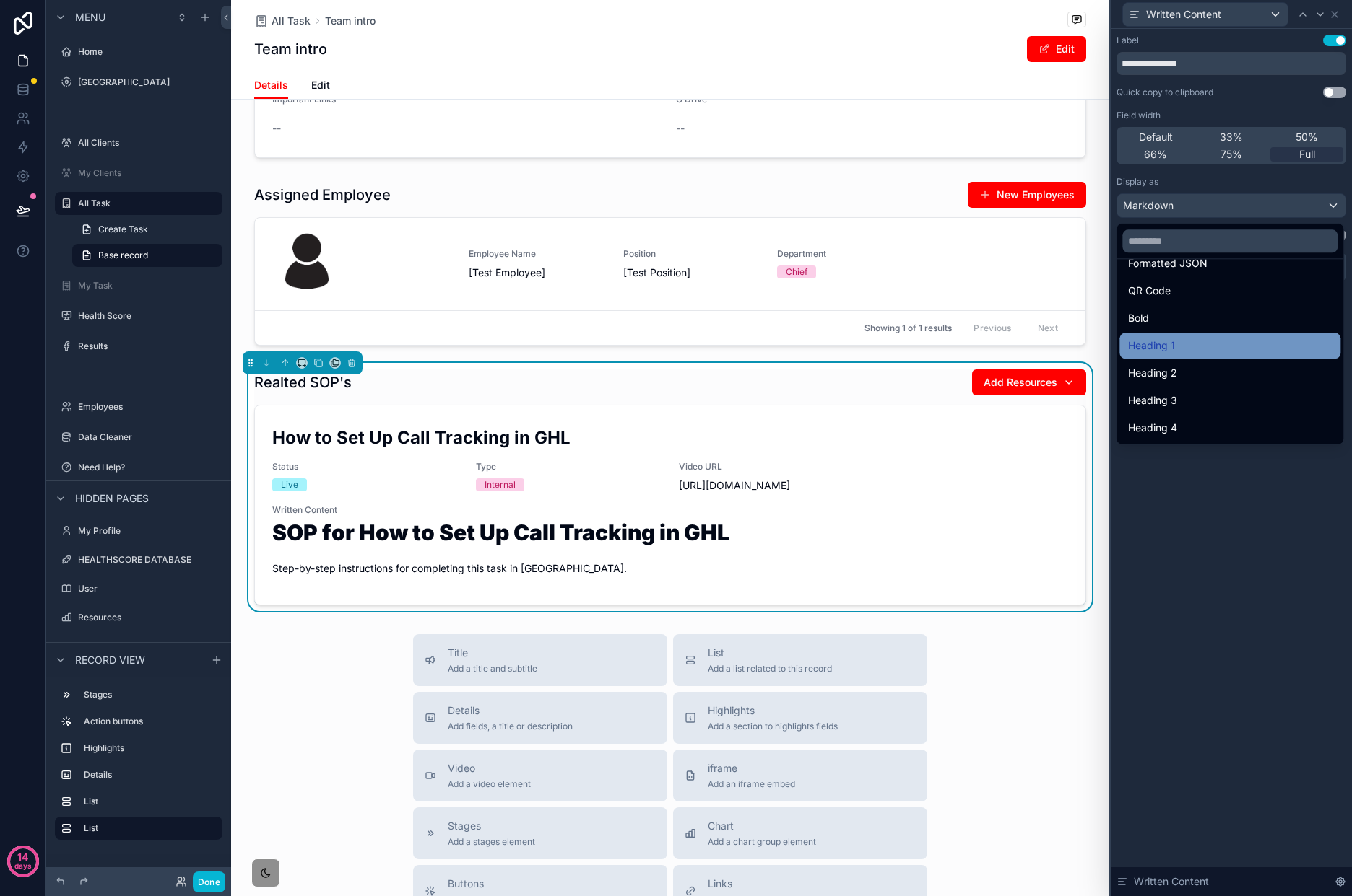
click at [1221, 338] on div "Heading 1" at bounding box center [1229, 345] width 203 height 17
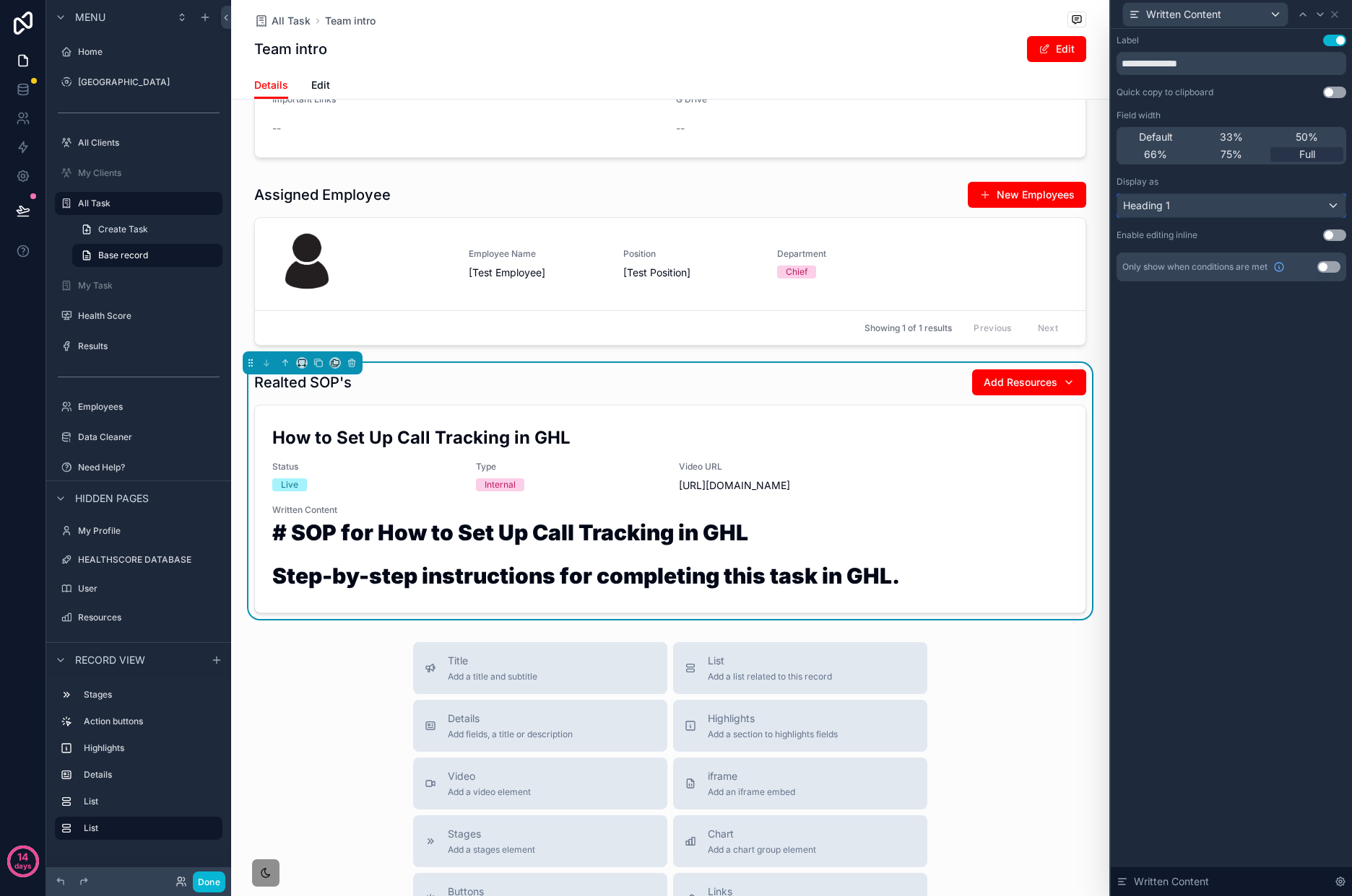
click at [1221, 213] on div "Heading 1" at bounding box center [1231, 206] width 228 height 23
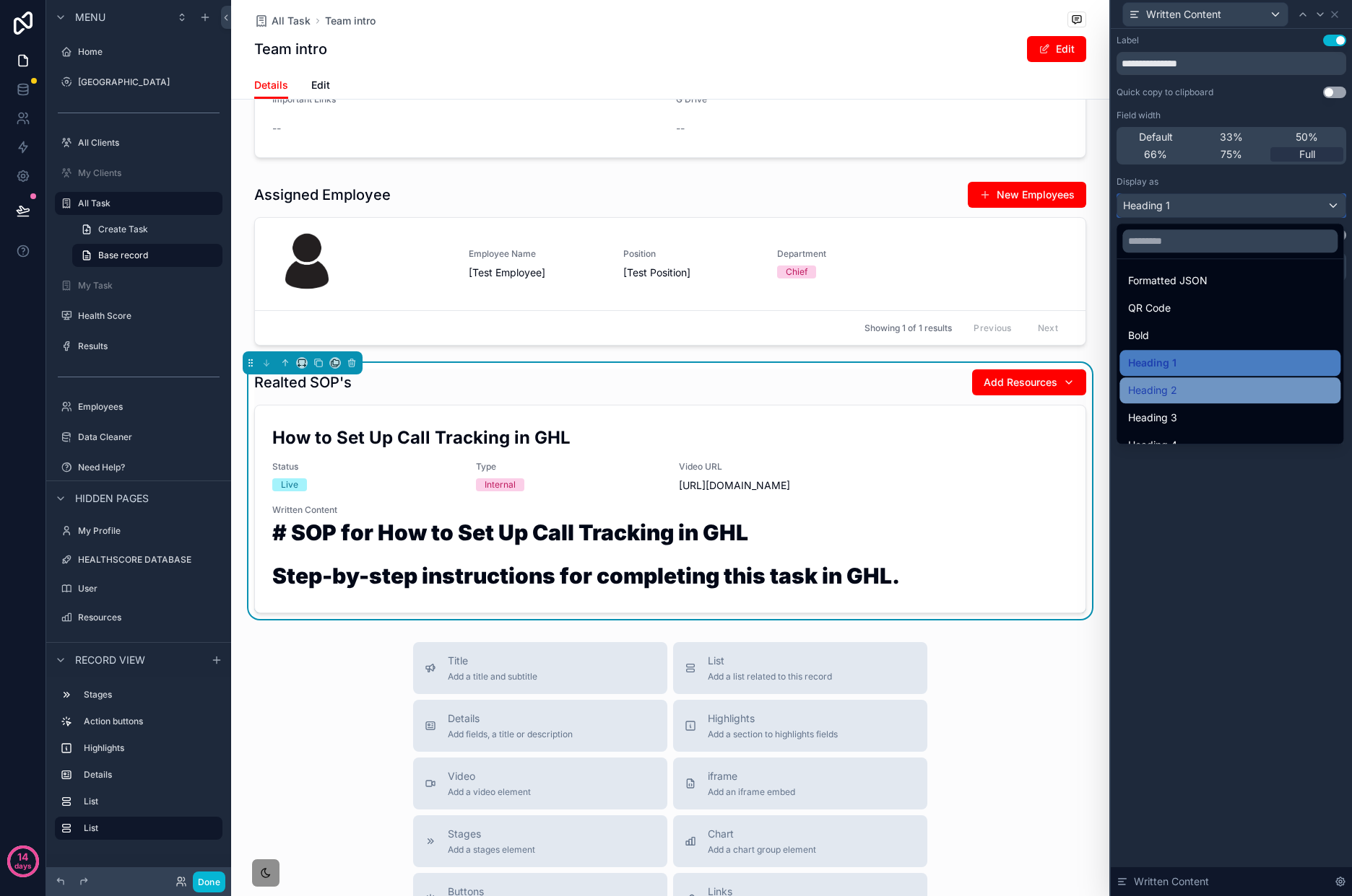
scroll to position [153, 0]
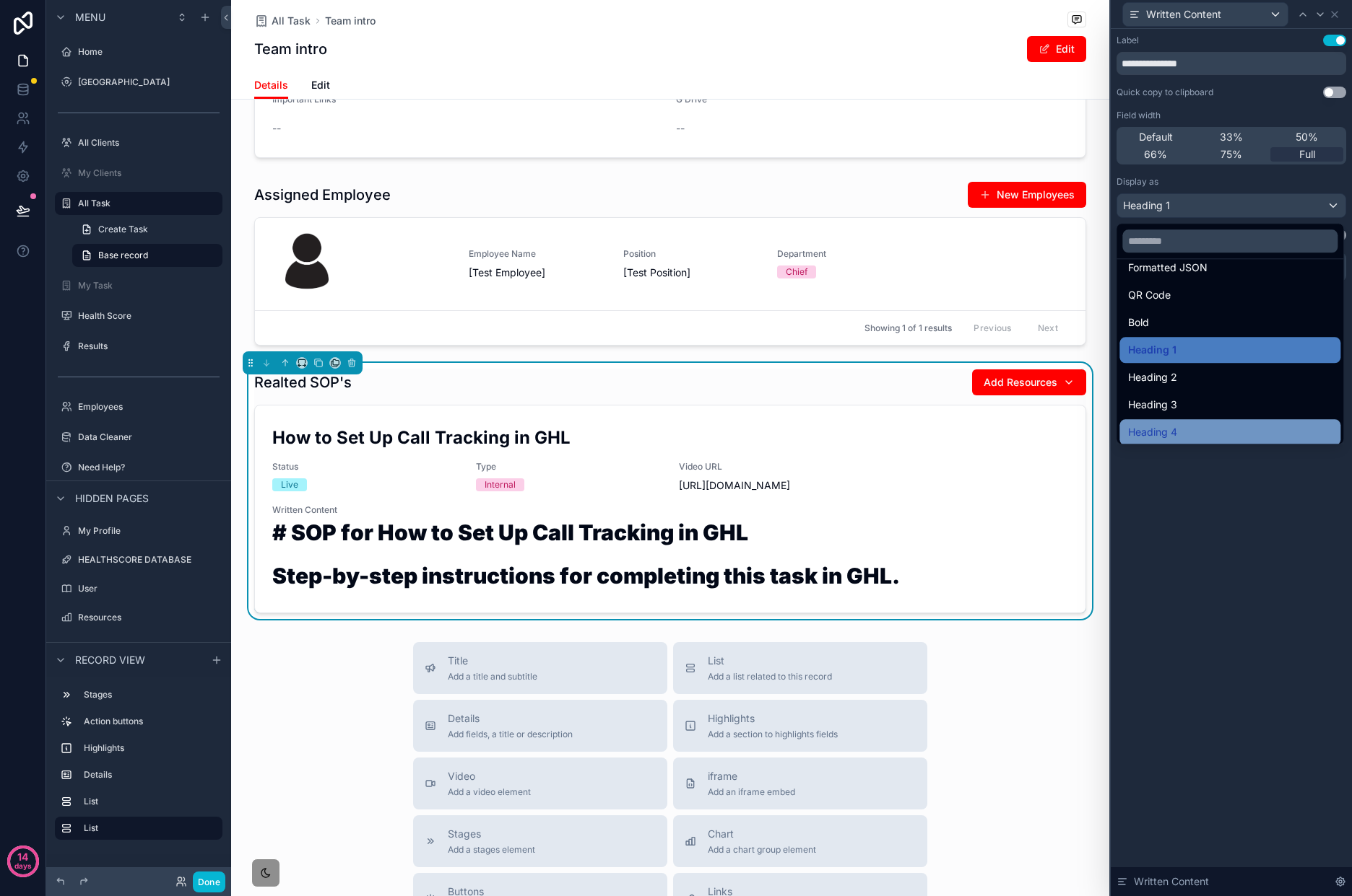
click at [1219, 425] on div "Heading 4" at bounding box center [1229, 432] width 203 height 17
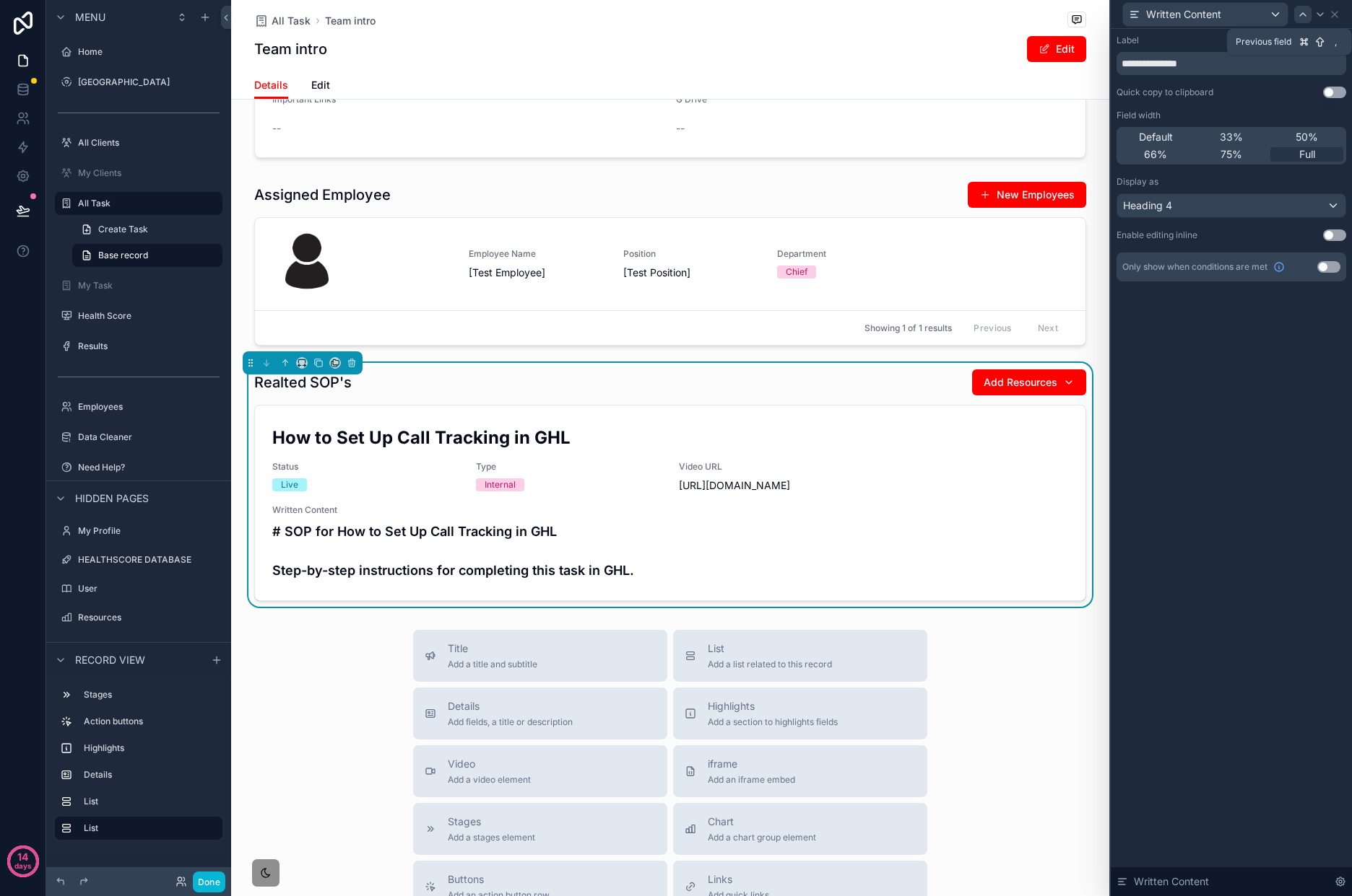
click at [1301, 17] on icon at bounding box center [1302, 14] width 12 height 12
click at [1320, 13] on icon at bounding box center [1320, 14] width 12 height 12
drag, startPoint x: 1338, startPoint y: 14, endPoint x: 1351, endPoint y: 68, distance: 55.5
click at [1338, 15] on icon at bounding box center [1335, 14] width 12 height 12
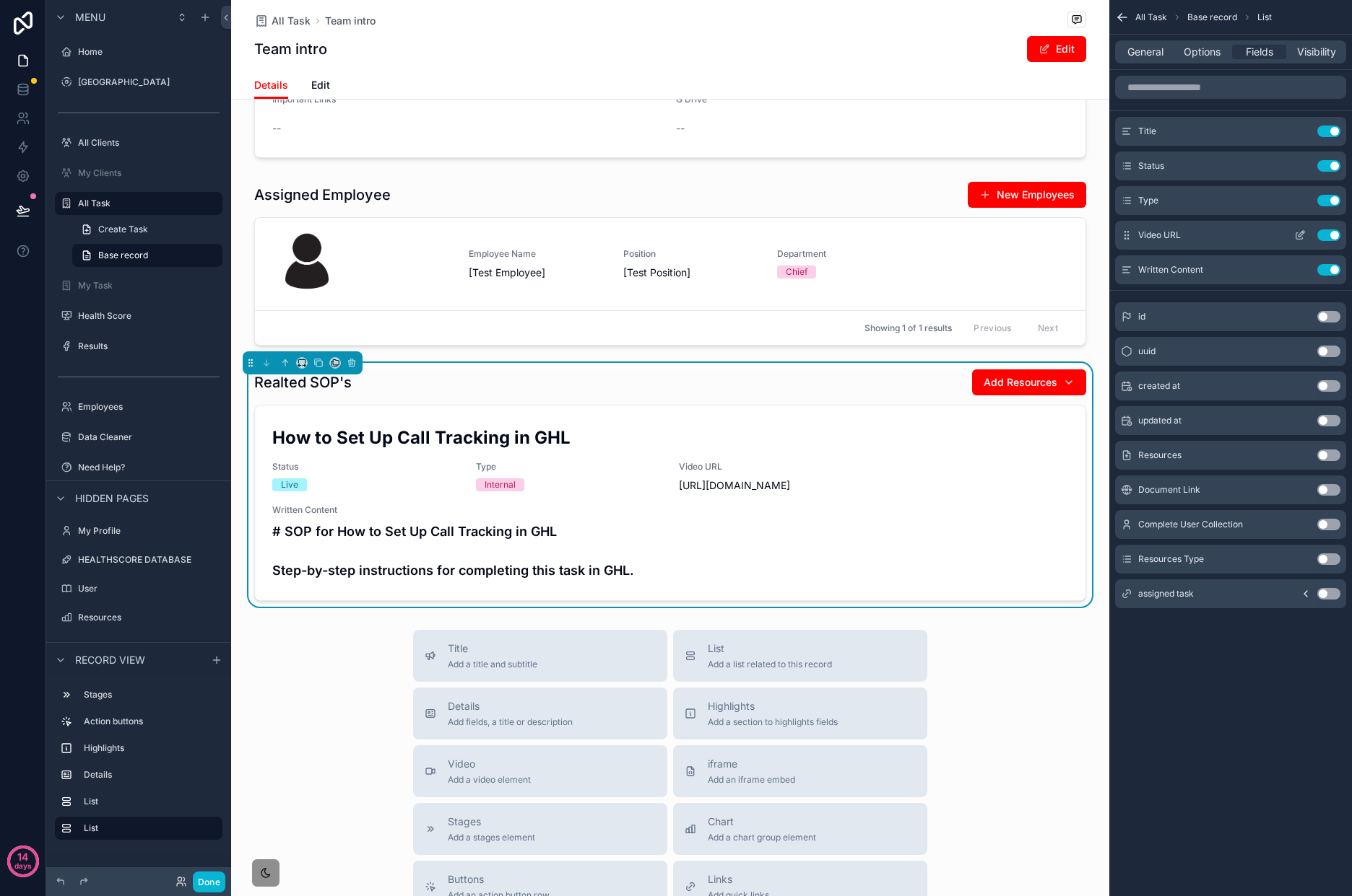
click at [1299, 231] on icon "scrollable content" at bounding box center [1300, 236] width 12 height 12
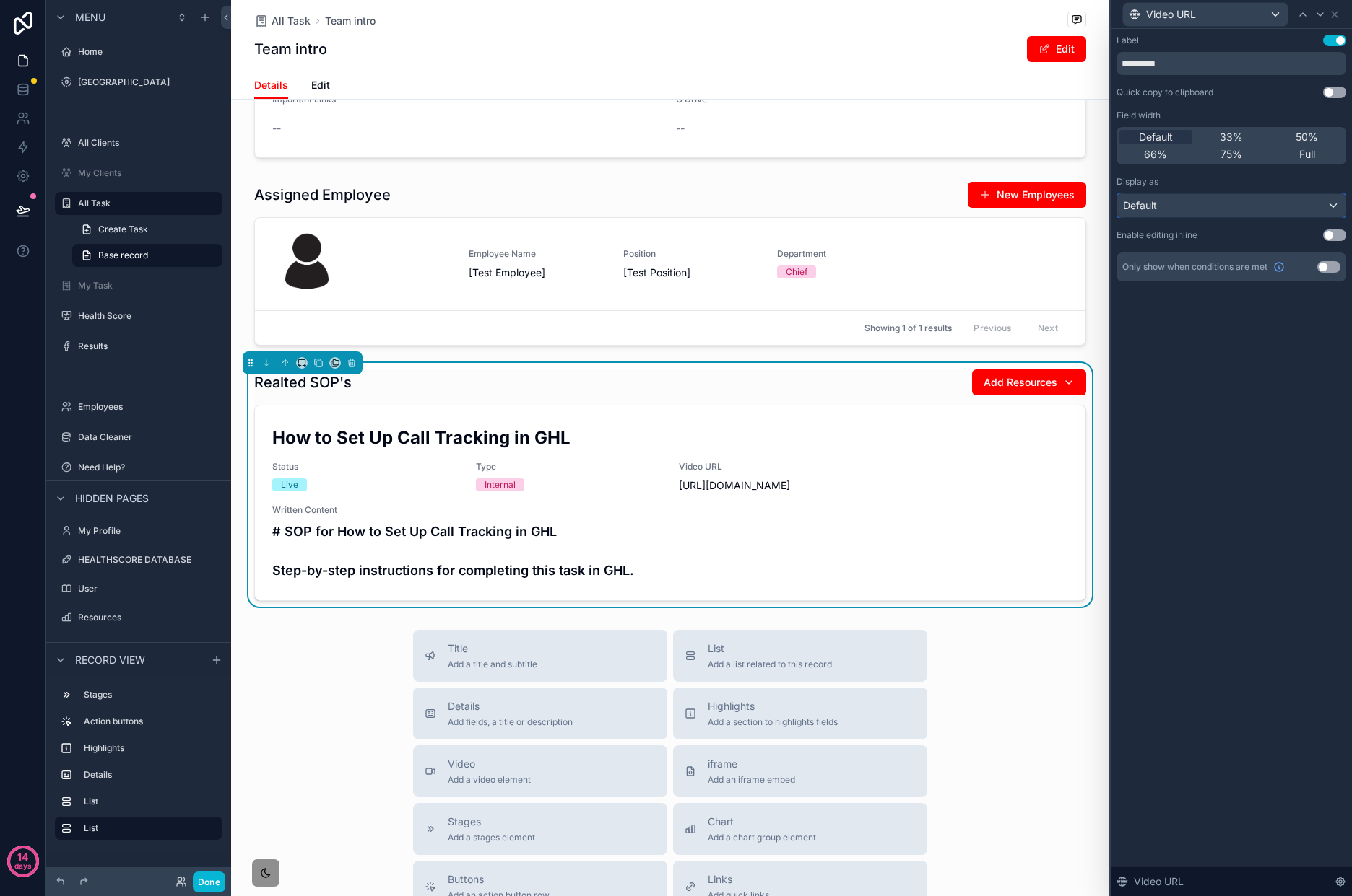
click at [1226, 200] on div "Default" at bounding box center [1231, 206] width 228 height 23
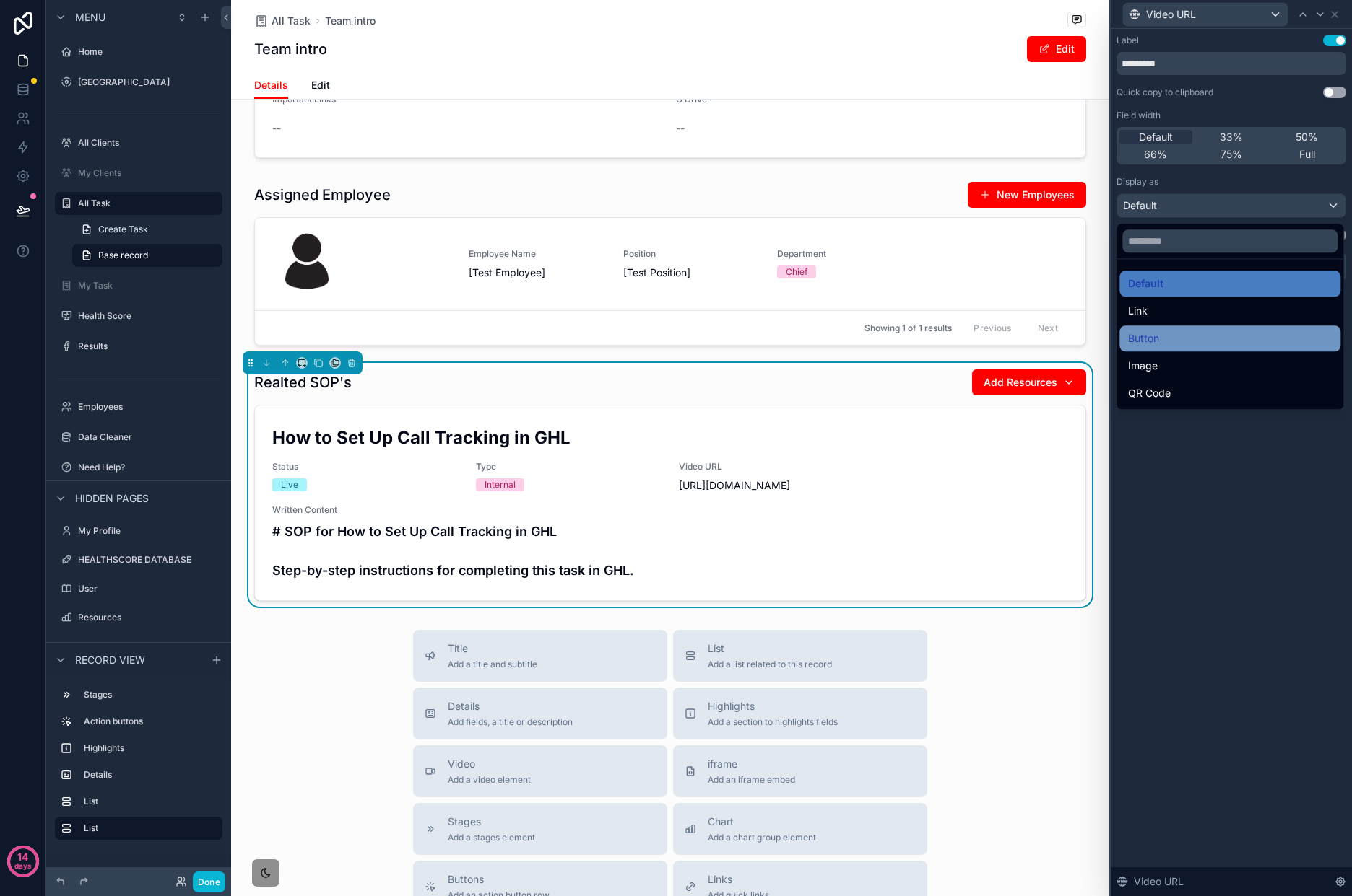
click at [1196, 337] on div "Button" at bounding box center [1229, 338] width 203 height 17
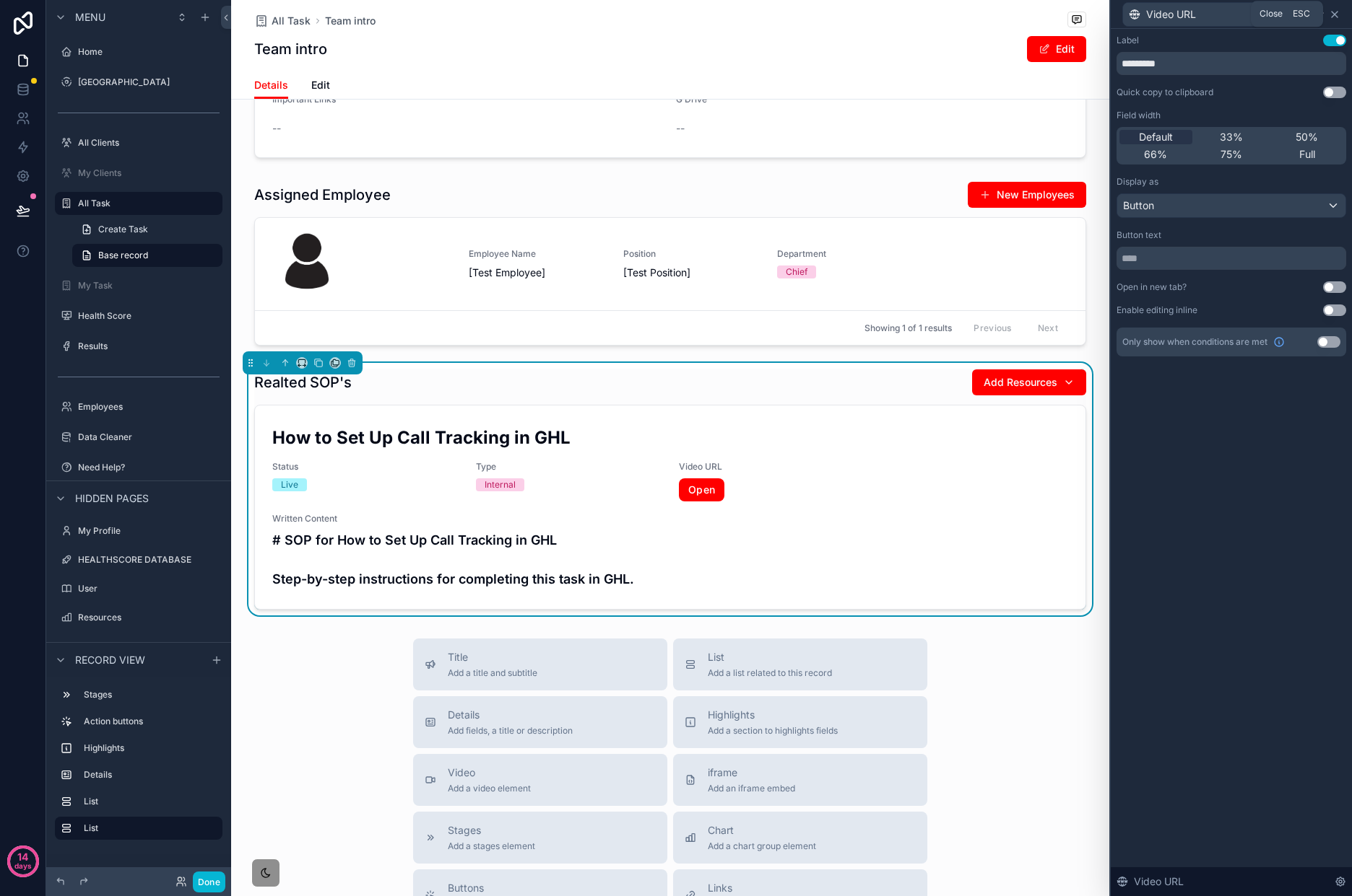
click at [1335, 18] on icon at bounding box center [1335, 14] width 12 height 12
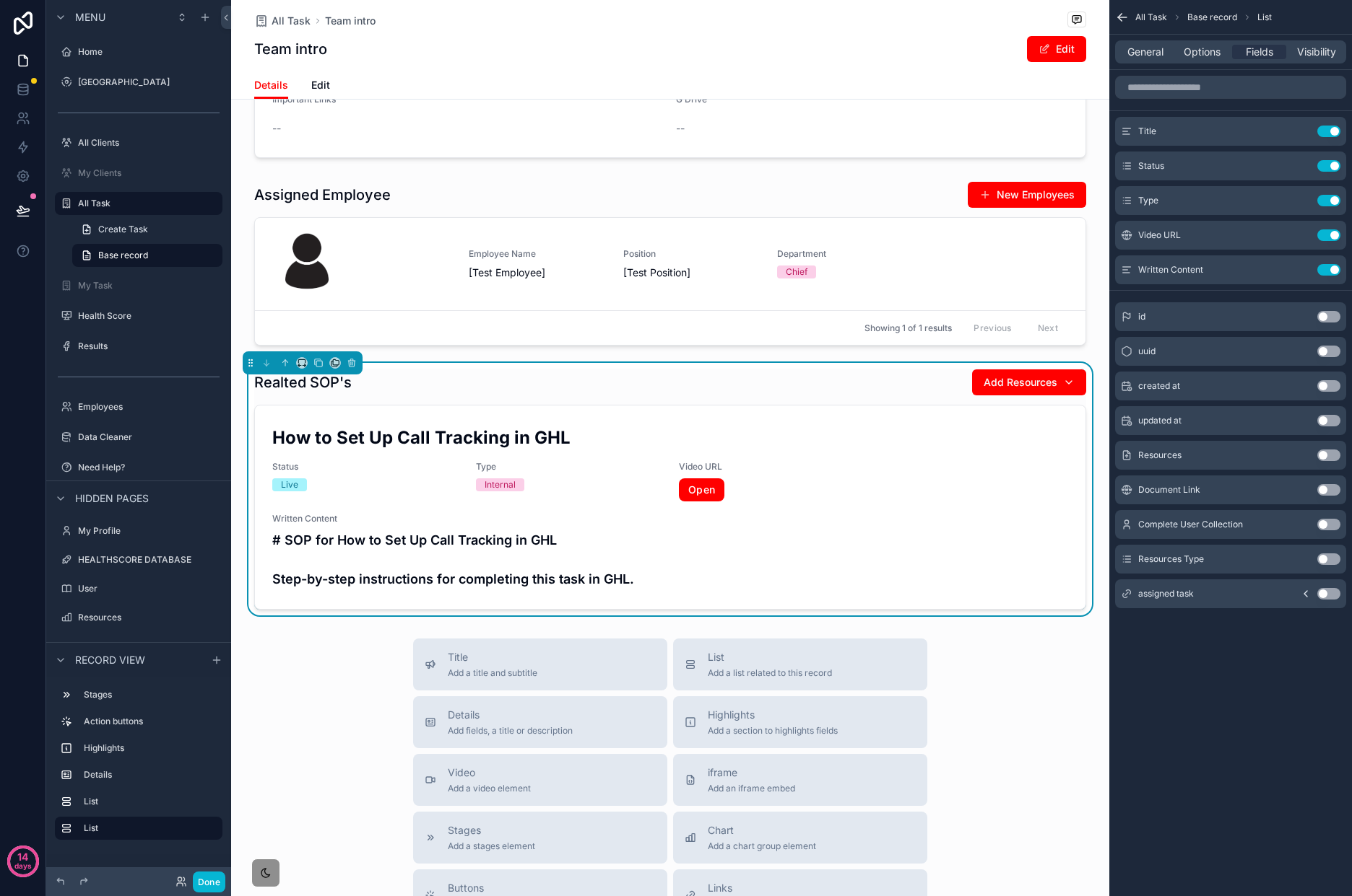
drag, startPoint x: 1009, startPoint y: 730, endPoint x: 1008, endPoint y: 635, distance: 95.0
click at [1009, 730] on div "Title Add a title and subtitle List Add a list related to this record Details A…" at bounding box center [670, 895] width 878 height 514
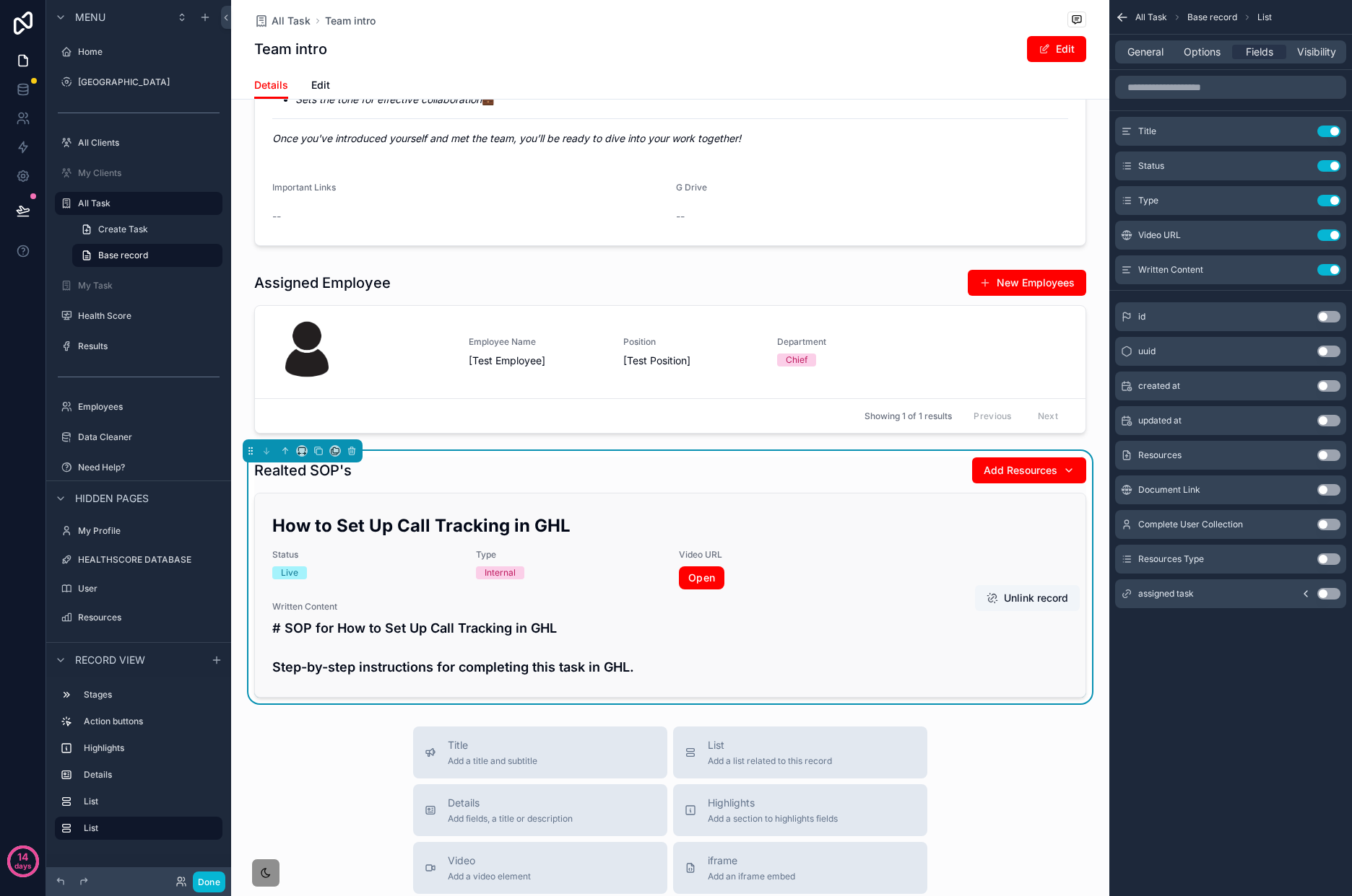
scroll to position [426, 0]
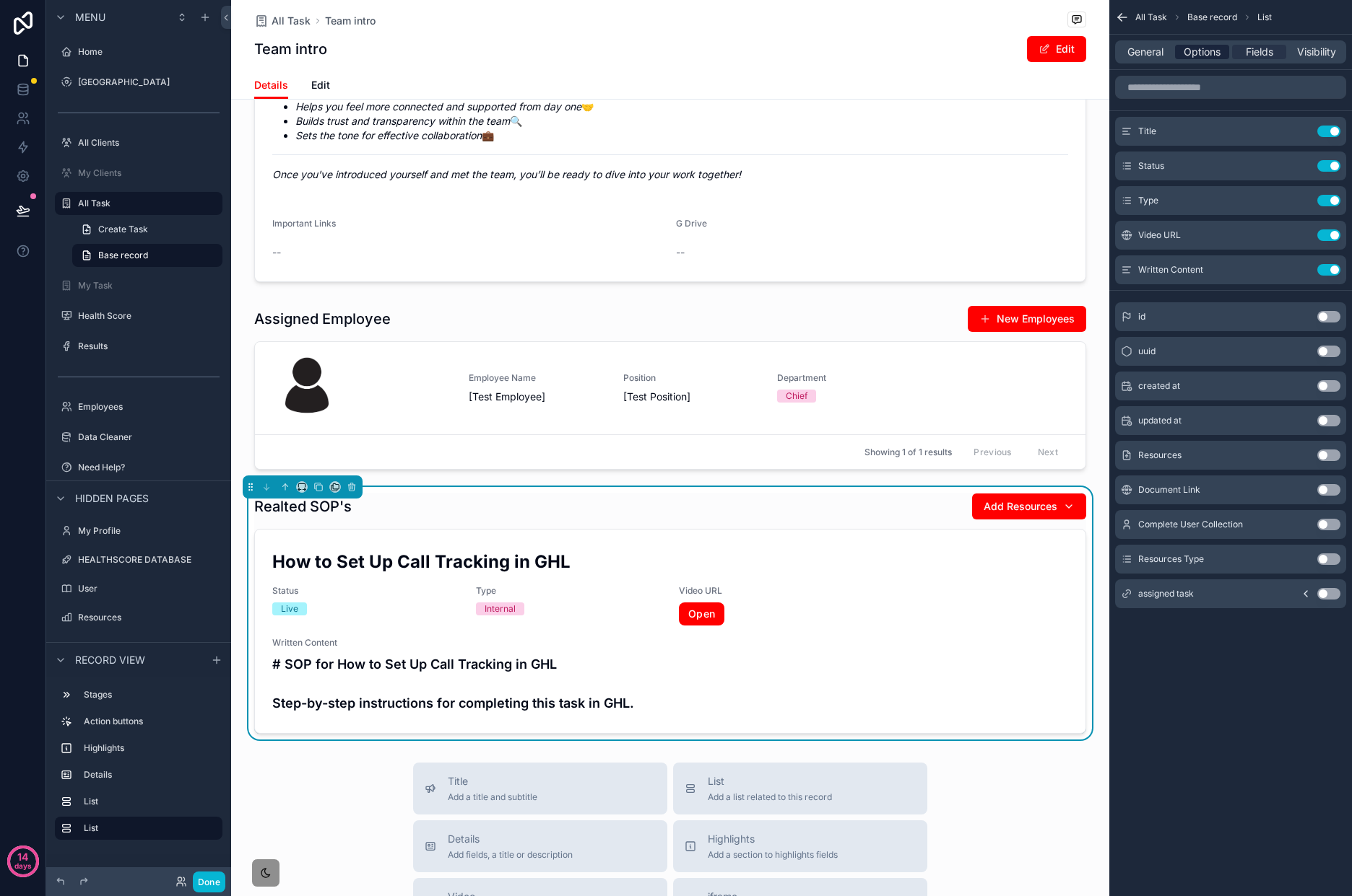
click at [1216, 55] on span "Options" at bounding box center [1202, 51] width 37 height 14
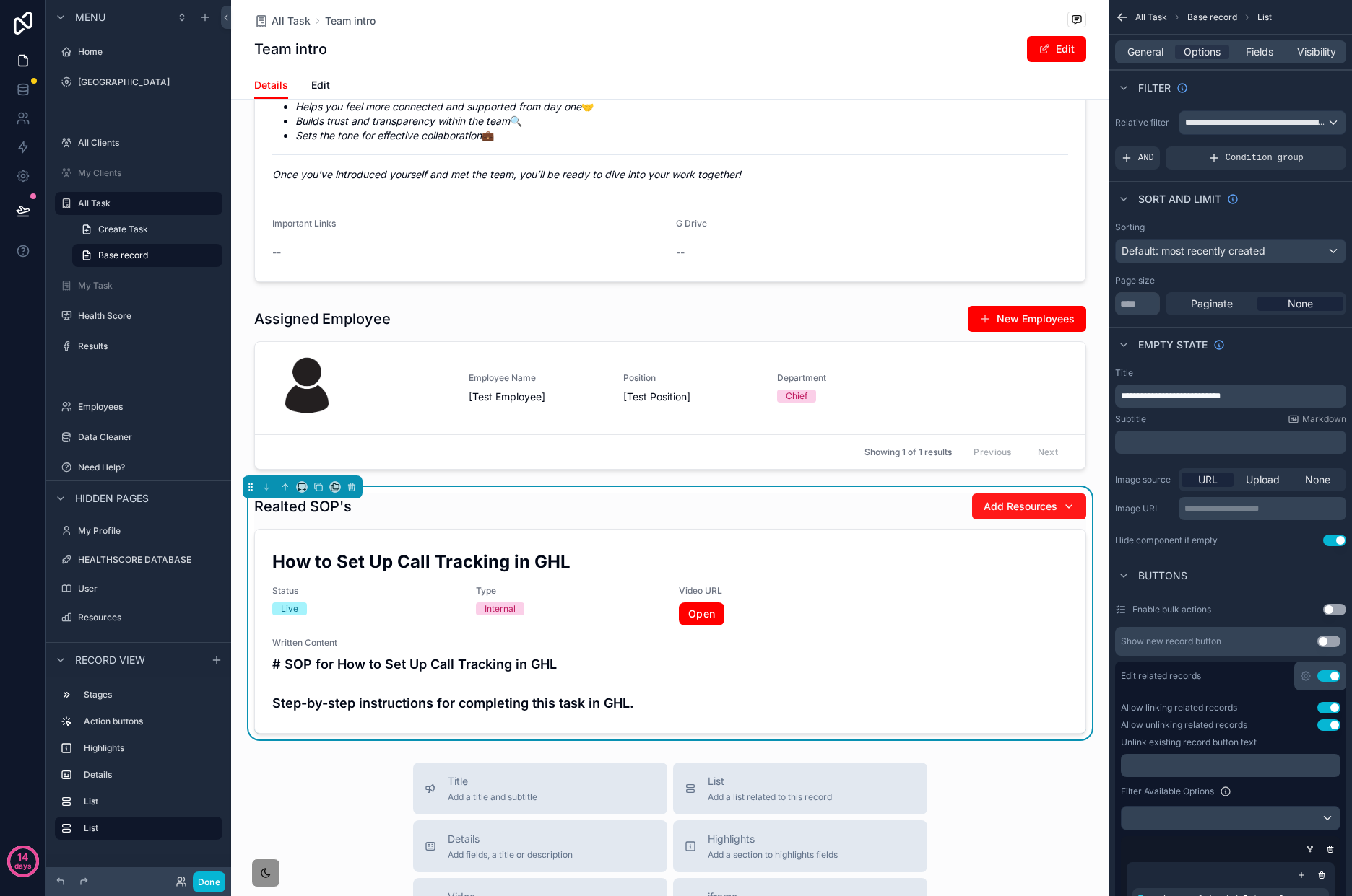
click at [1005, 514] on span "Add Resources" at bounding box center [1020, 506] width 74 height 14
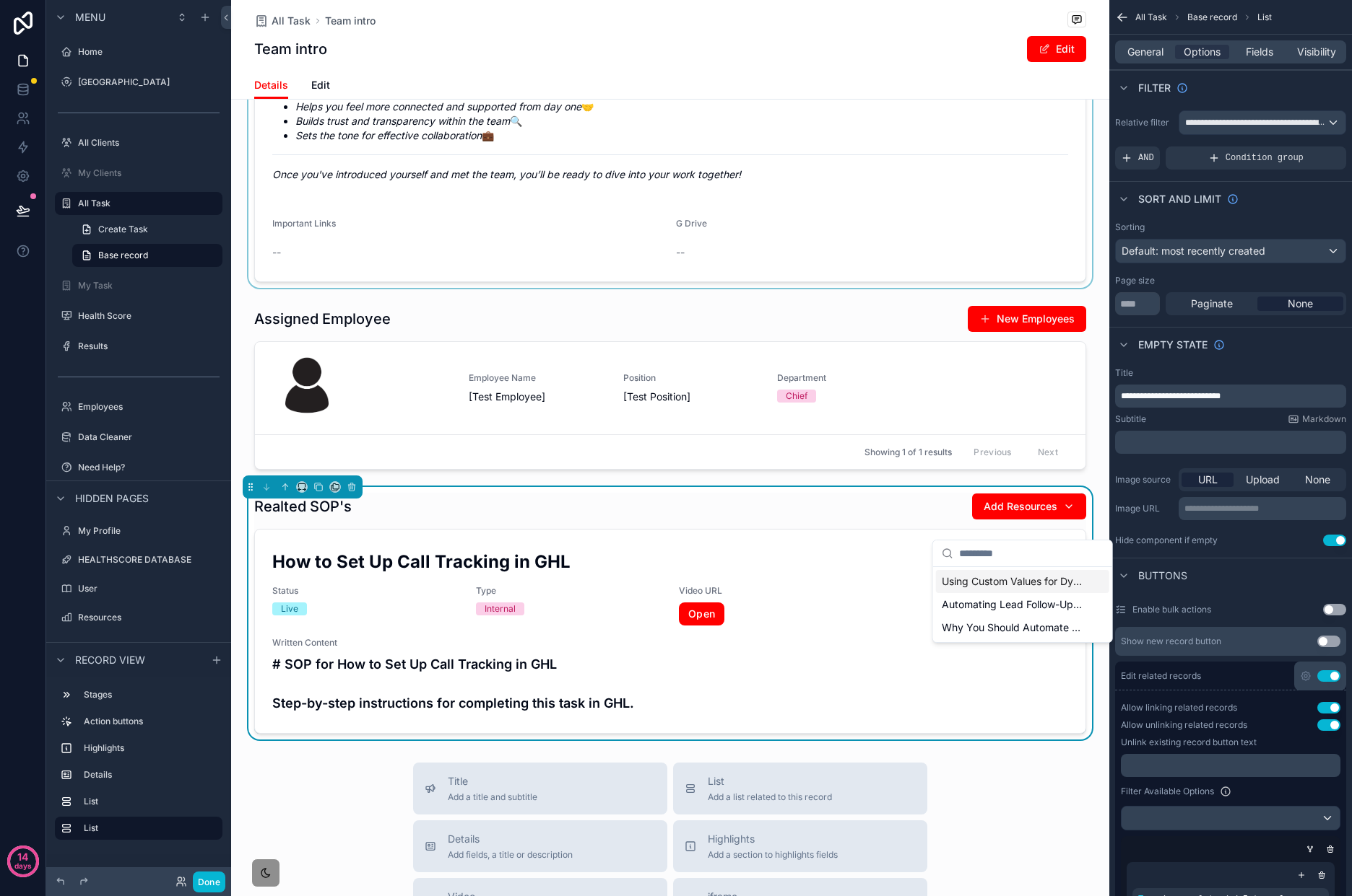
click at [1091, 288] on div "scrollable content" at bounding box center [670, 98] width 878 height 379
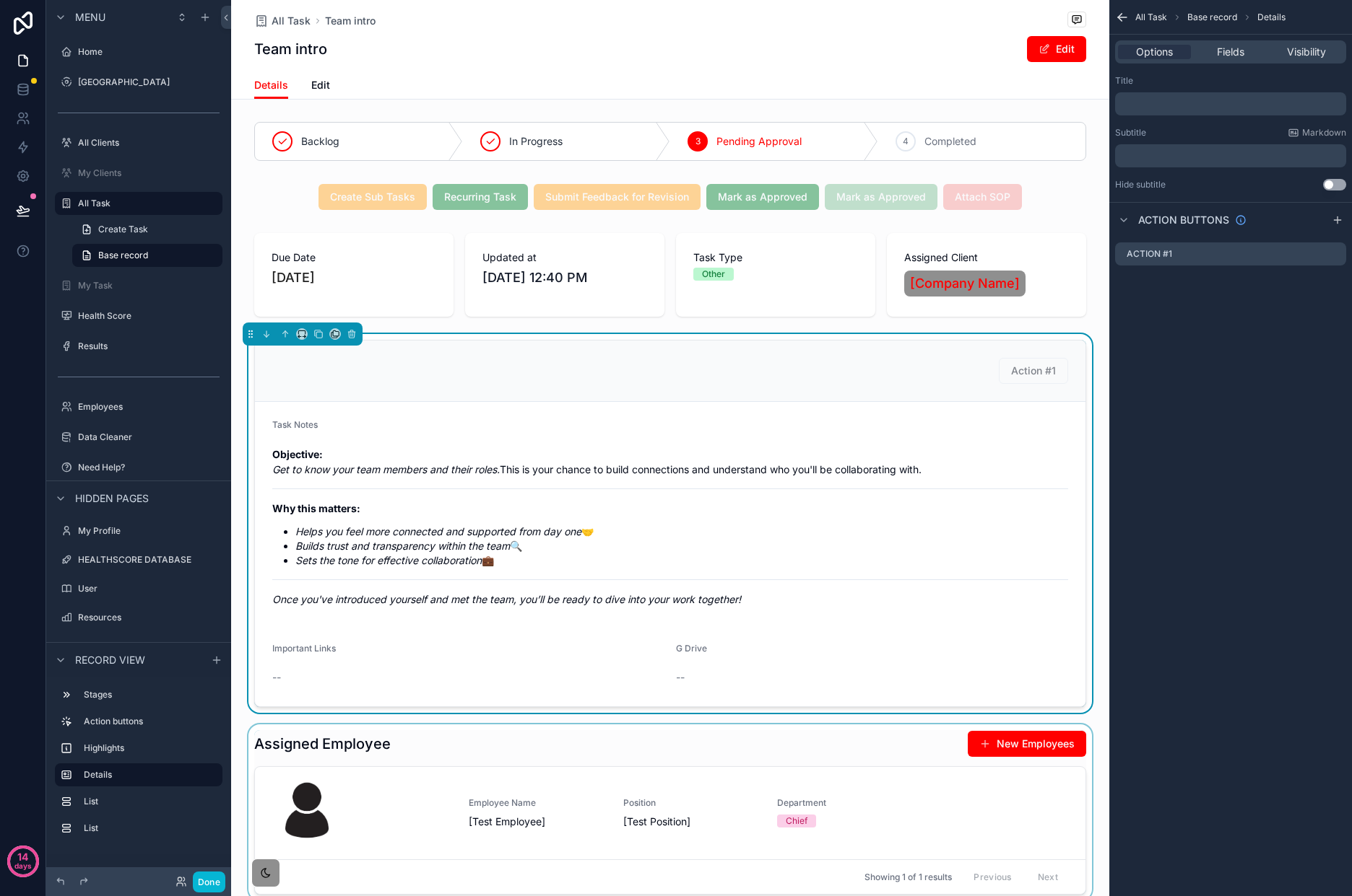
scroll to position [0, 0]
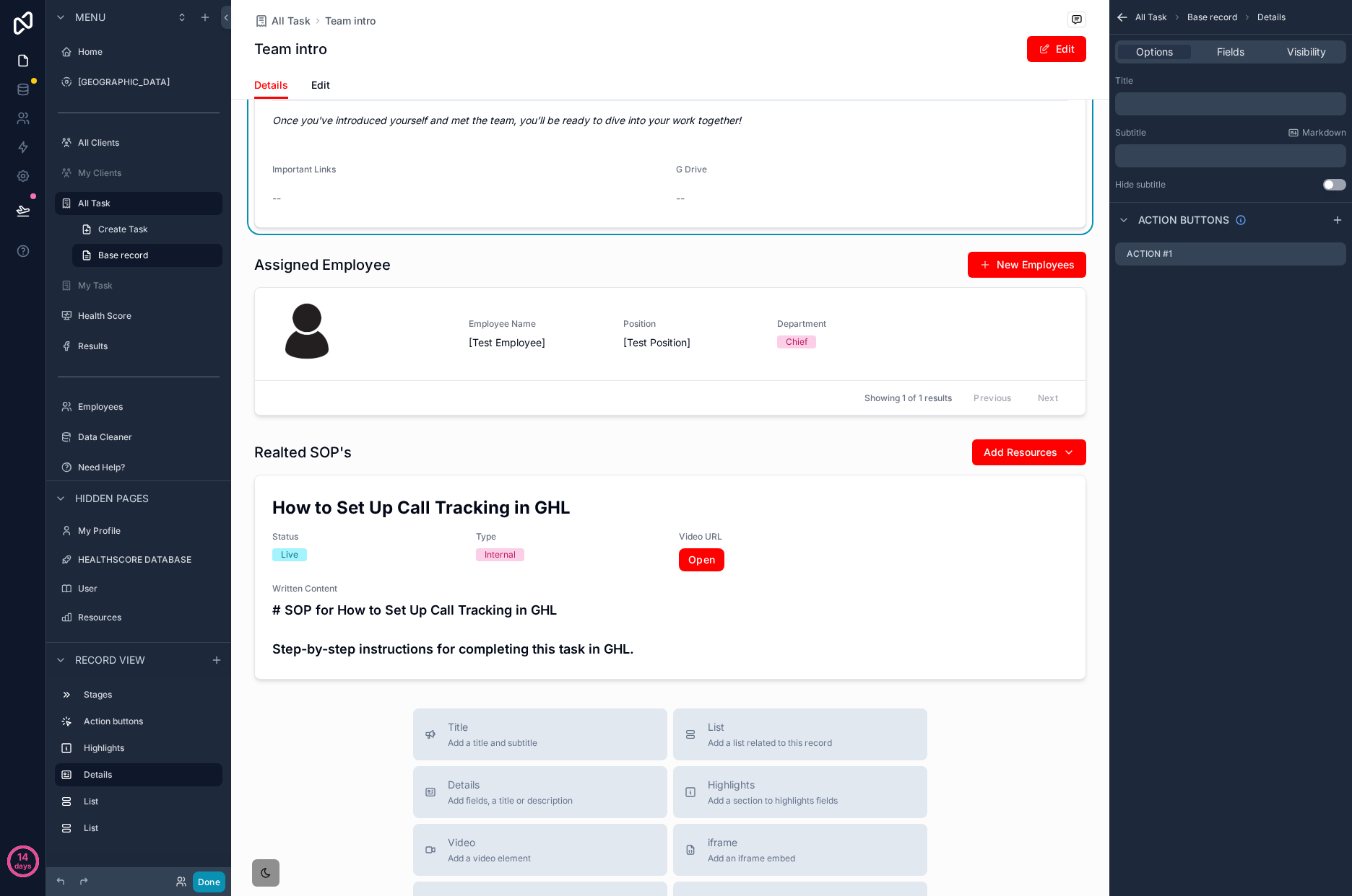
click at [212, 873] on button "Done" at bounding box center [208, 882] width 32 height 21
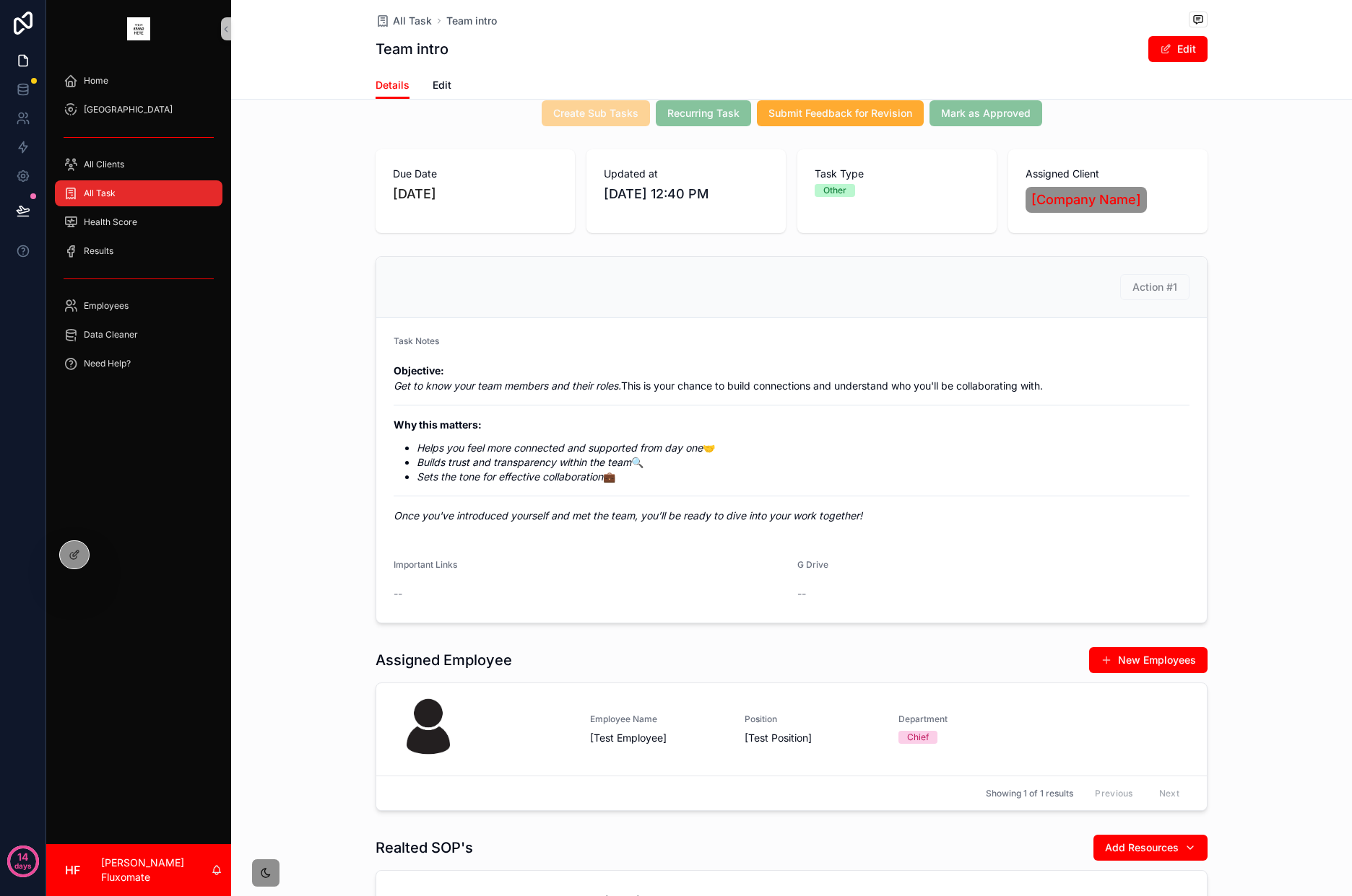
scroll to position [84, 0]
click at [160, 198] on div "All Task" at bounding box center [139, 193] width 150 height 23
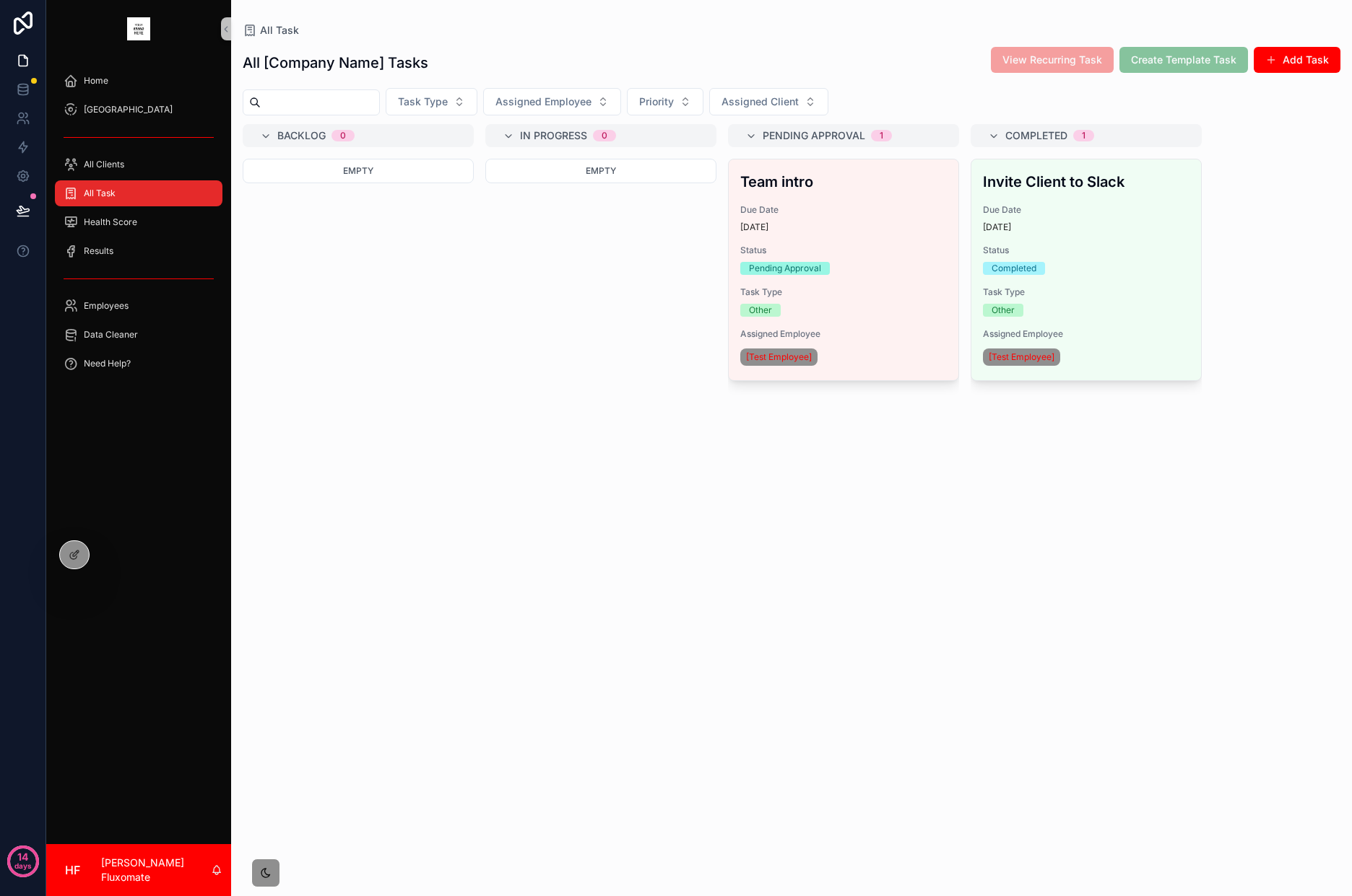
drag, startPoint x: 837, startPoint y: 290, endPoint x: 842, endPoint y: 283, distance: 8.6
click at [838, 289] on span "Task Type" at bounding box center [843, 292] width 207 height 12
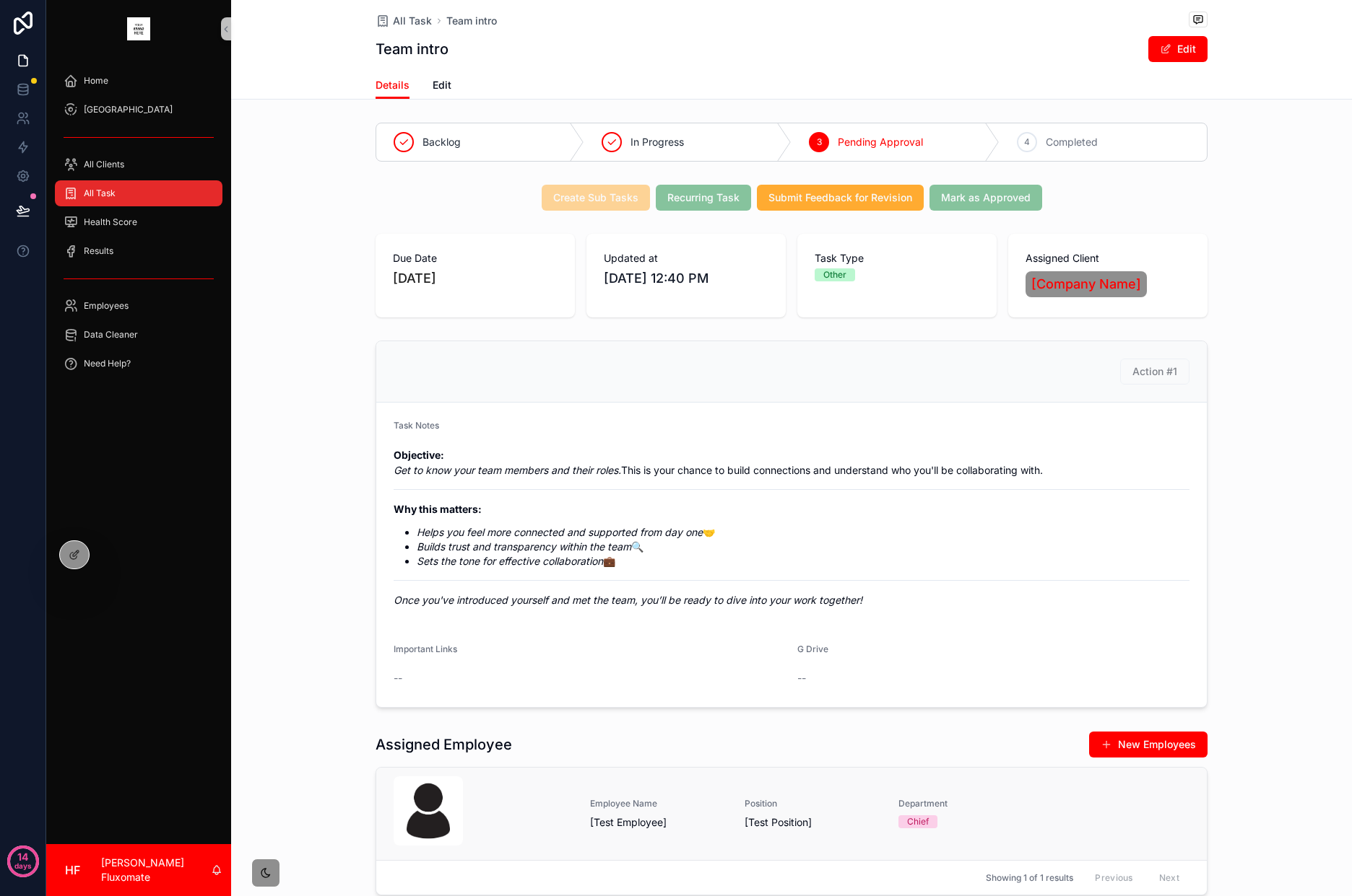
scroll to position [379, 0]
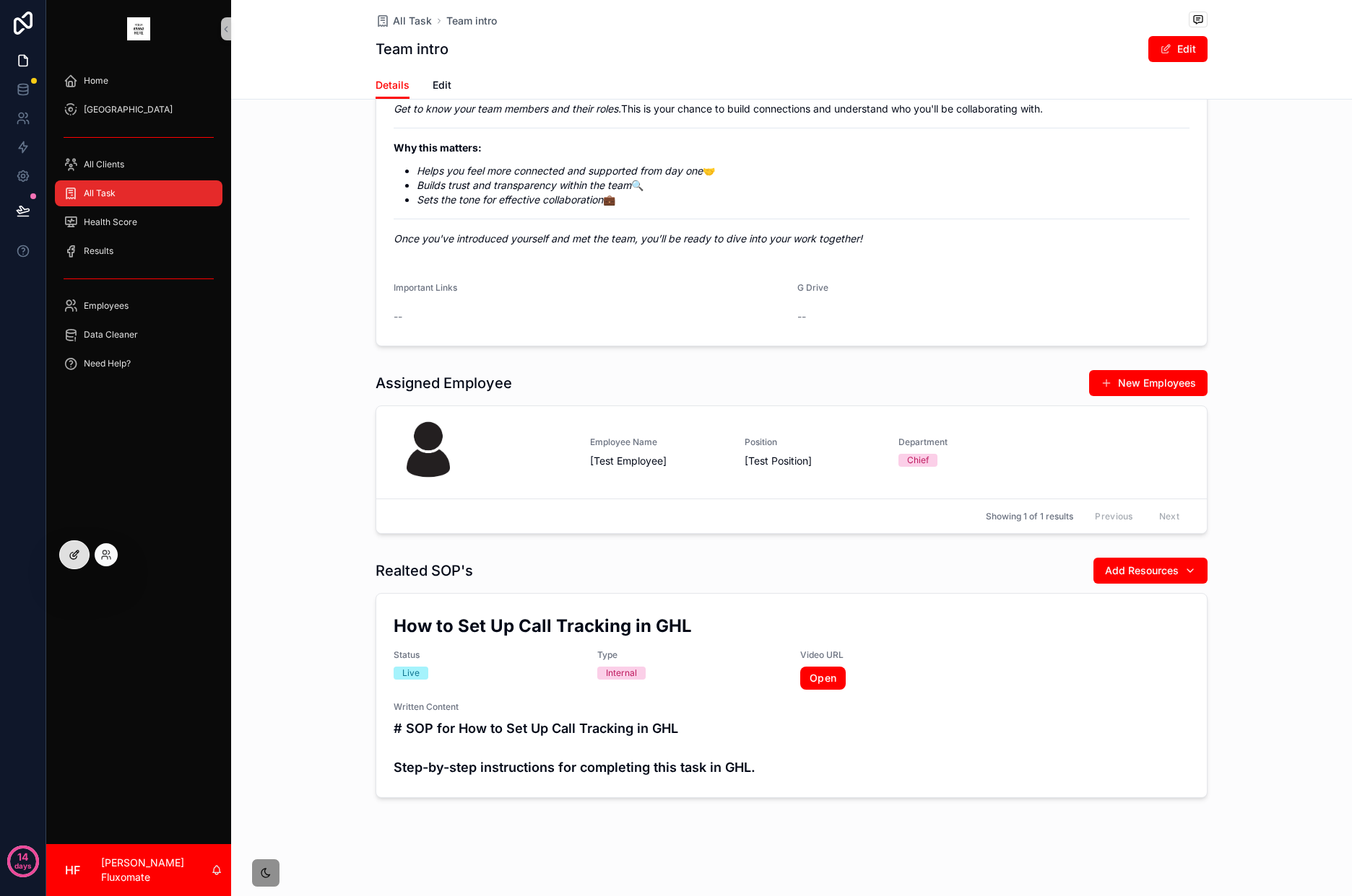
click at [69, 557] on icon at bounding box center [75, 555] width 12 height 12
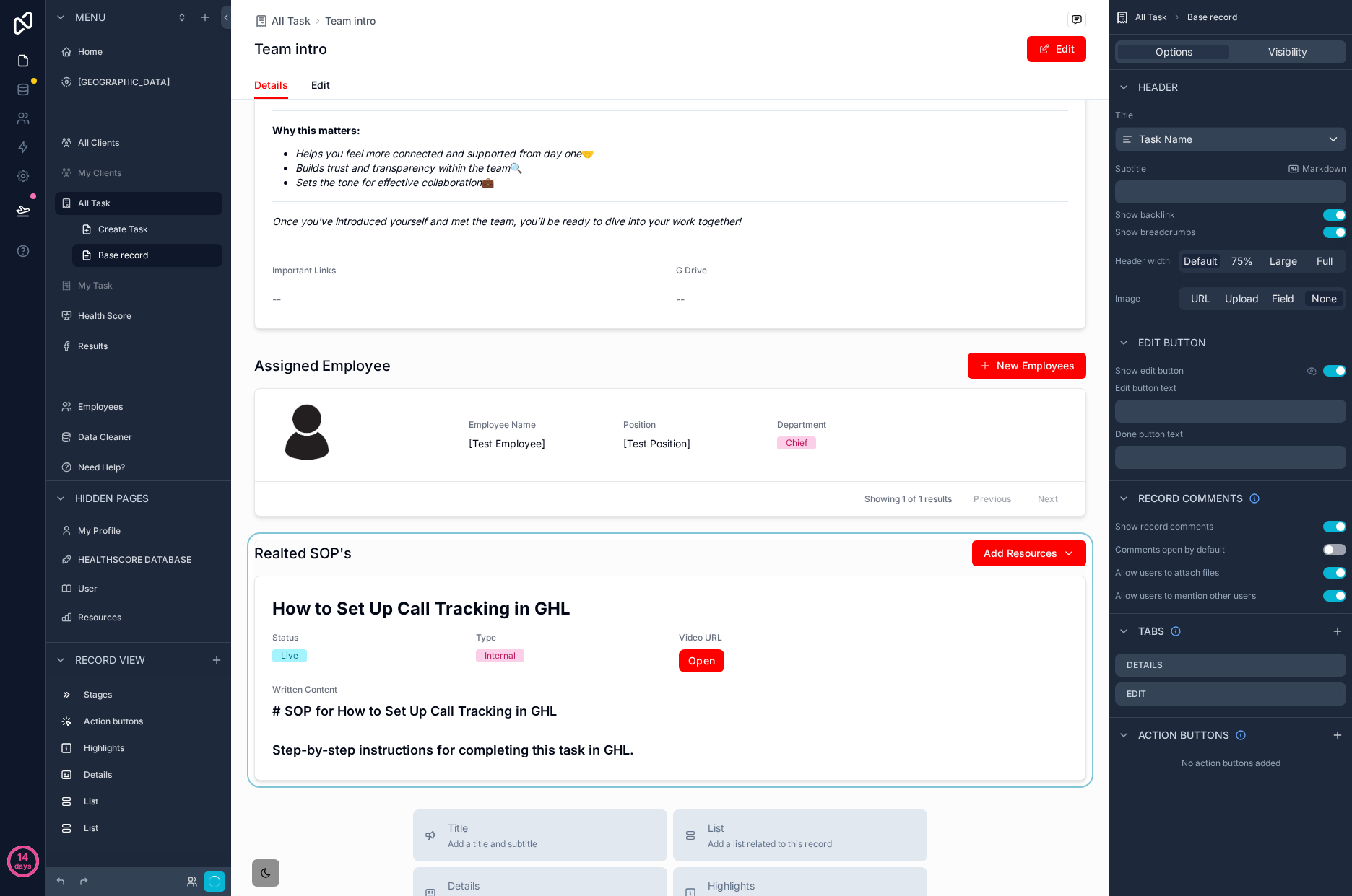
click at [360, 566] on div "scrollable content" at bounding box center [670, 660] width 878 height 252
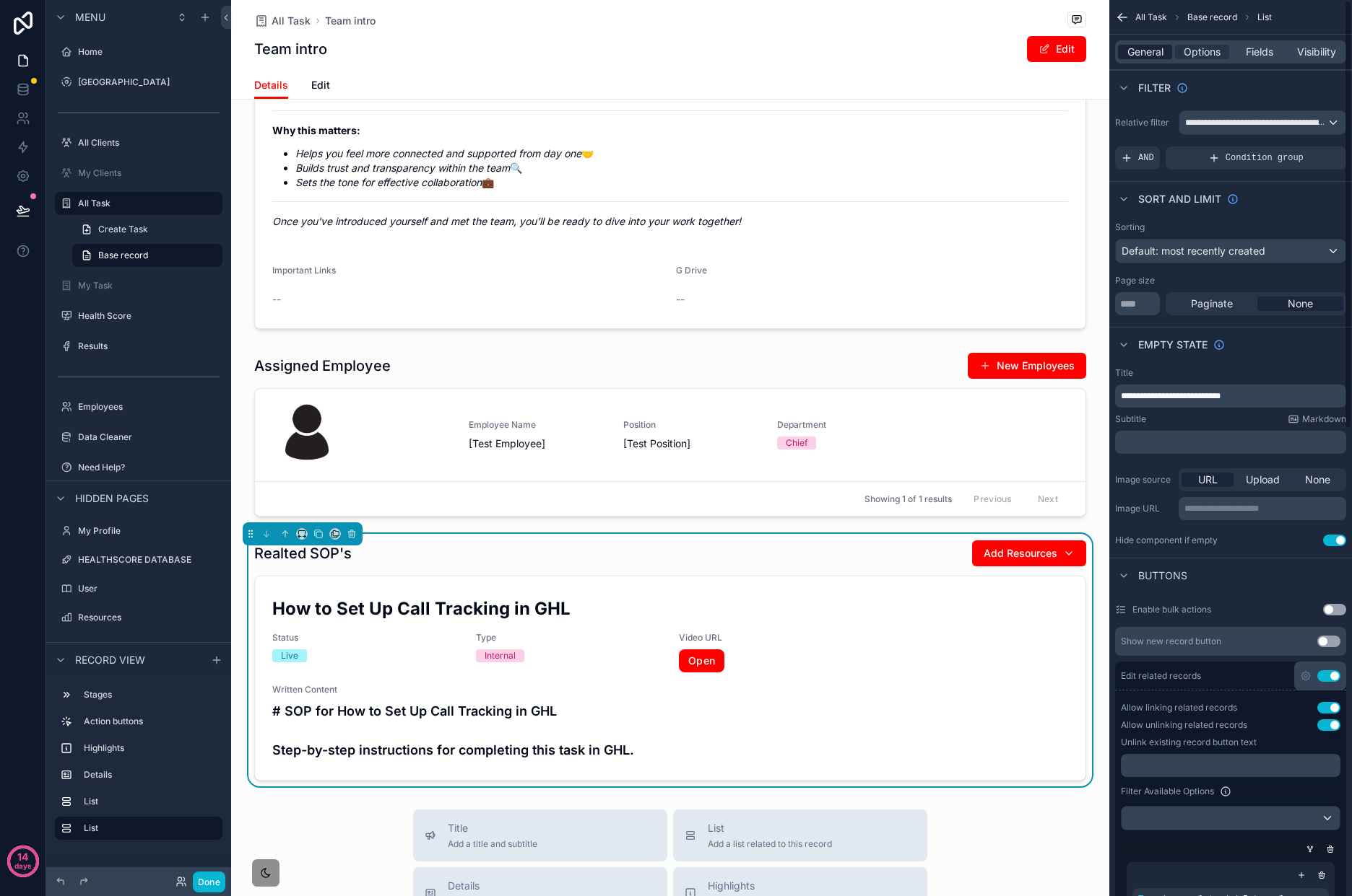
click at [1145, 55] on span "General" at bounding box center [1145, 51] width 36 height 14
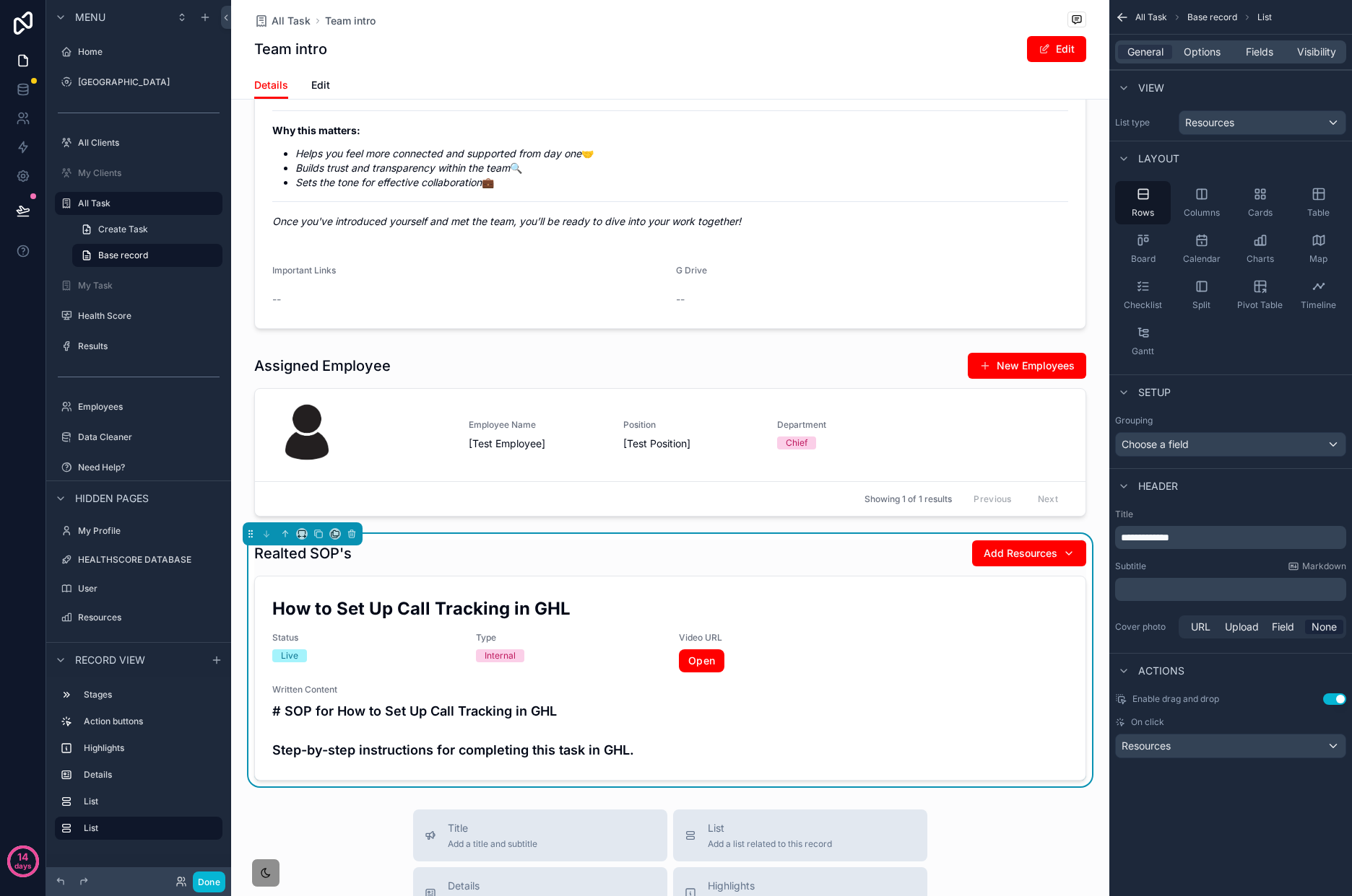
click at [1205, 543] on p "**********" at bounding box center [1232, 537] width 222 height 14
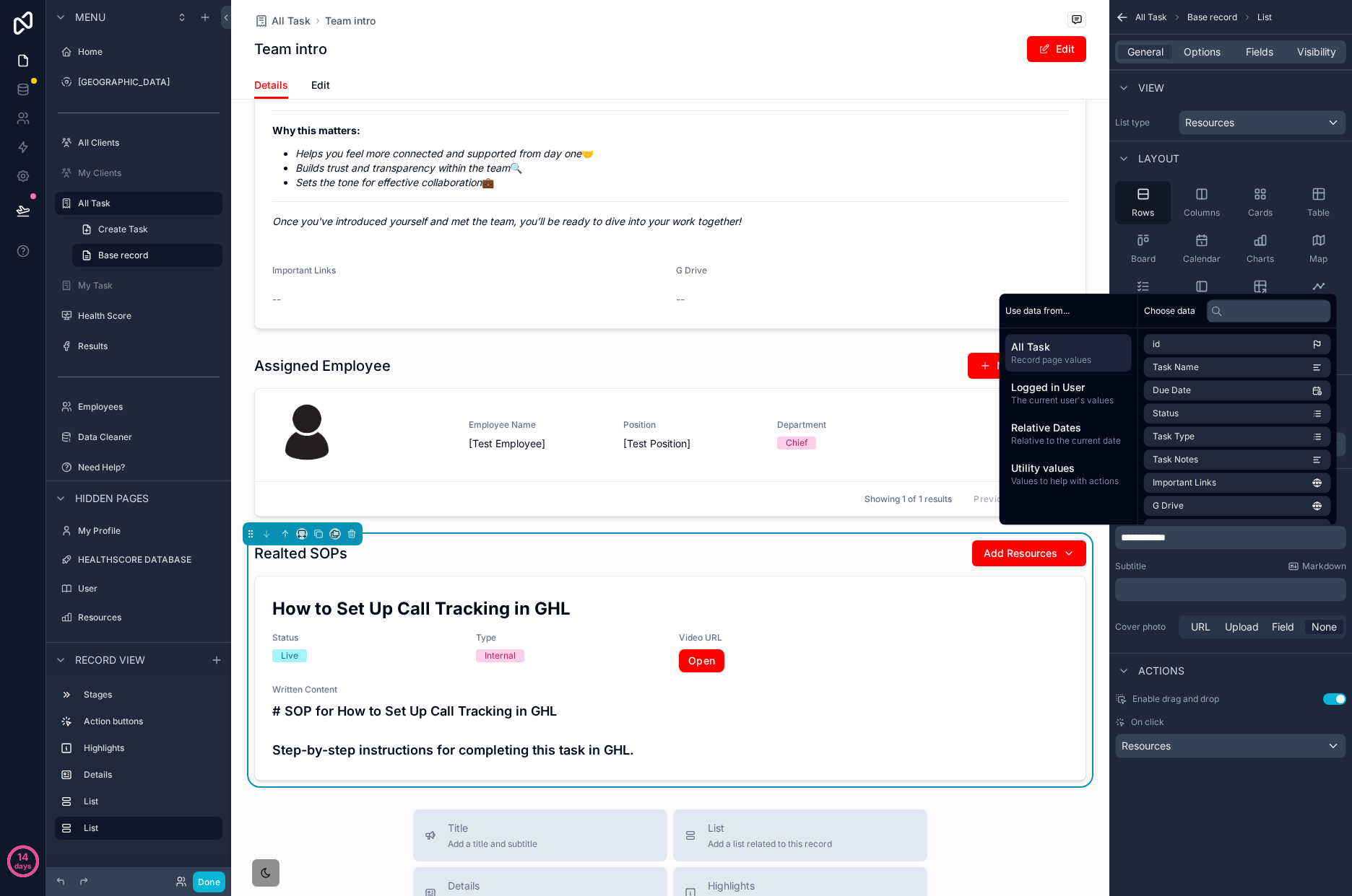
click at [1260, 842] on div "**********" at bounding box center [1230, 448] width 242 height 896
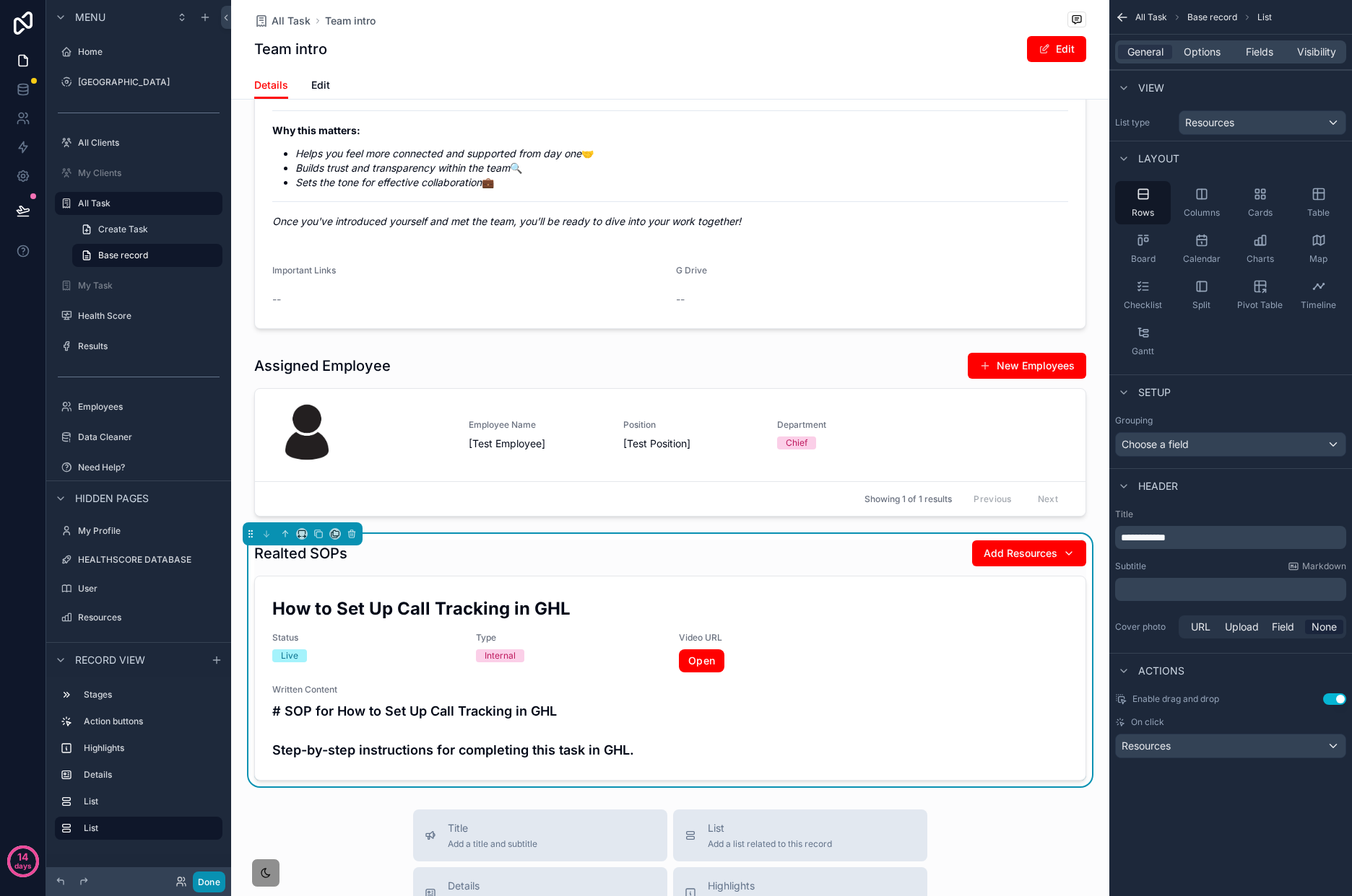
click at [209, 881] on button "Done" at bounding box center [208, 882] width 32 height 21
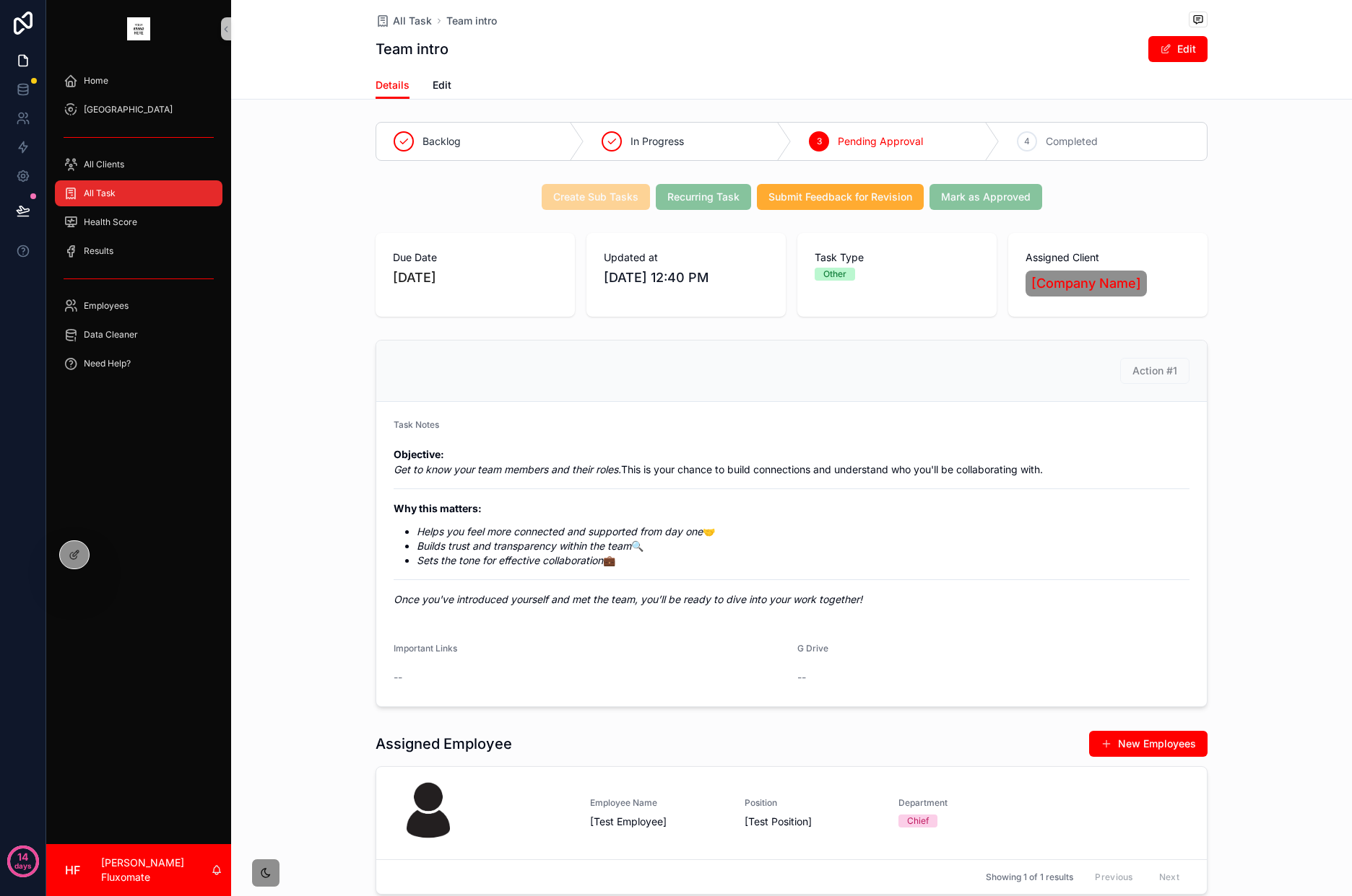
scroll to position [0, 0]
click at [189, 197] on div "All Task" at bounding box center [139, 193] width 150 height 23
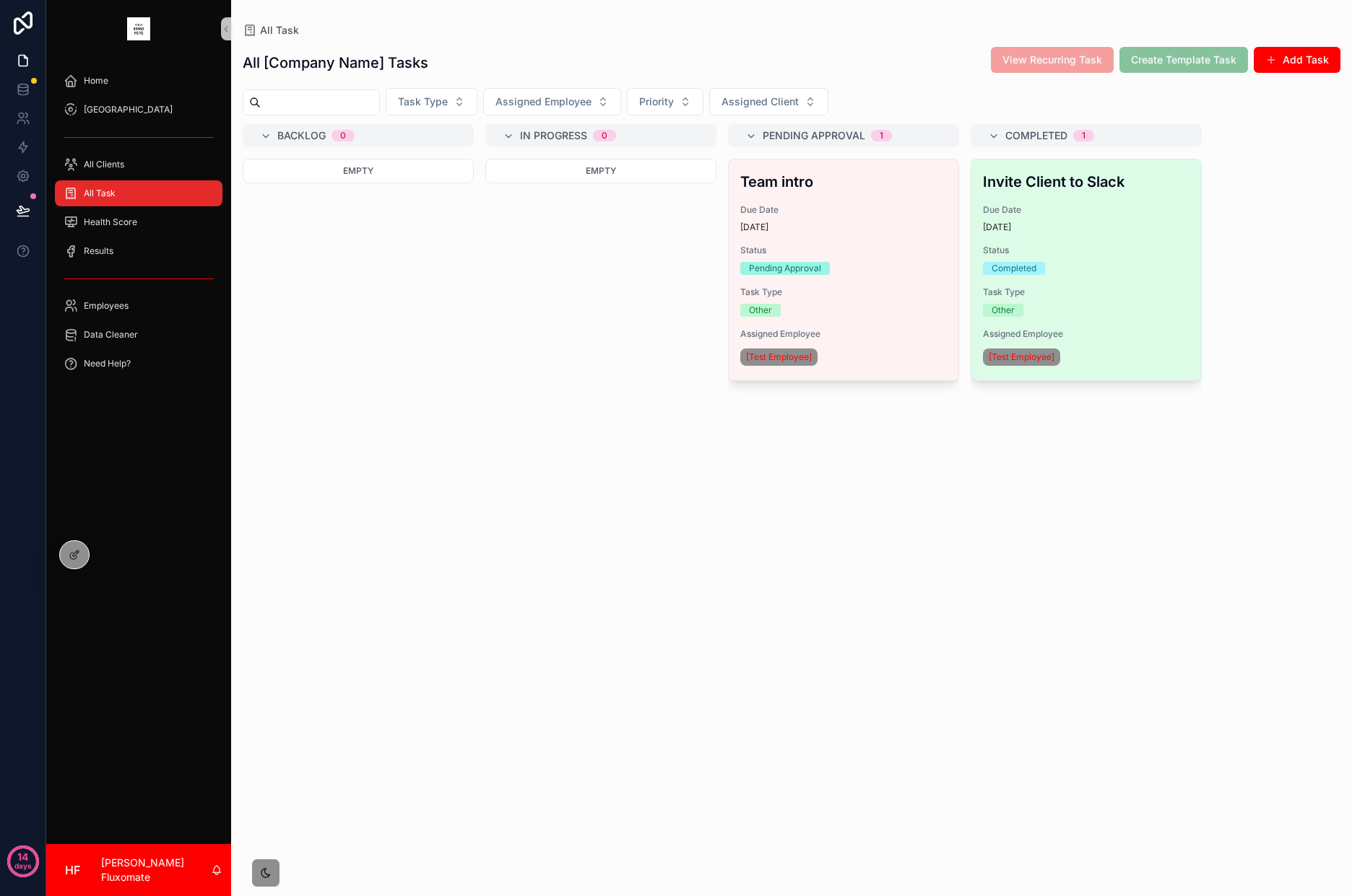
click at [1063, 237] on div "Invite Client to Slack Due Date 13 days ago Status Completed Task Type Other As…" at bounding box center [1086, 270] width 230 height 221
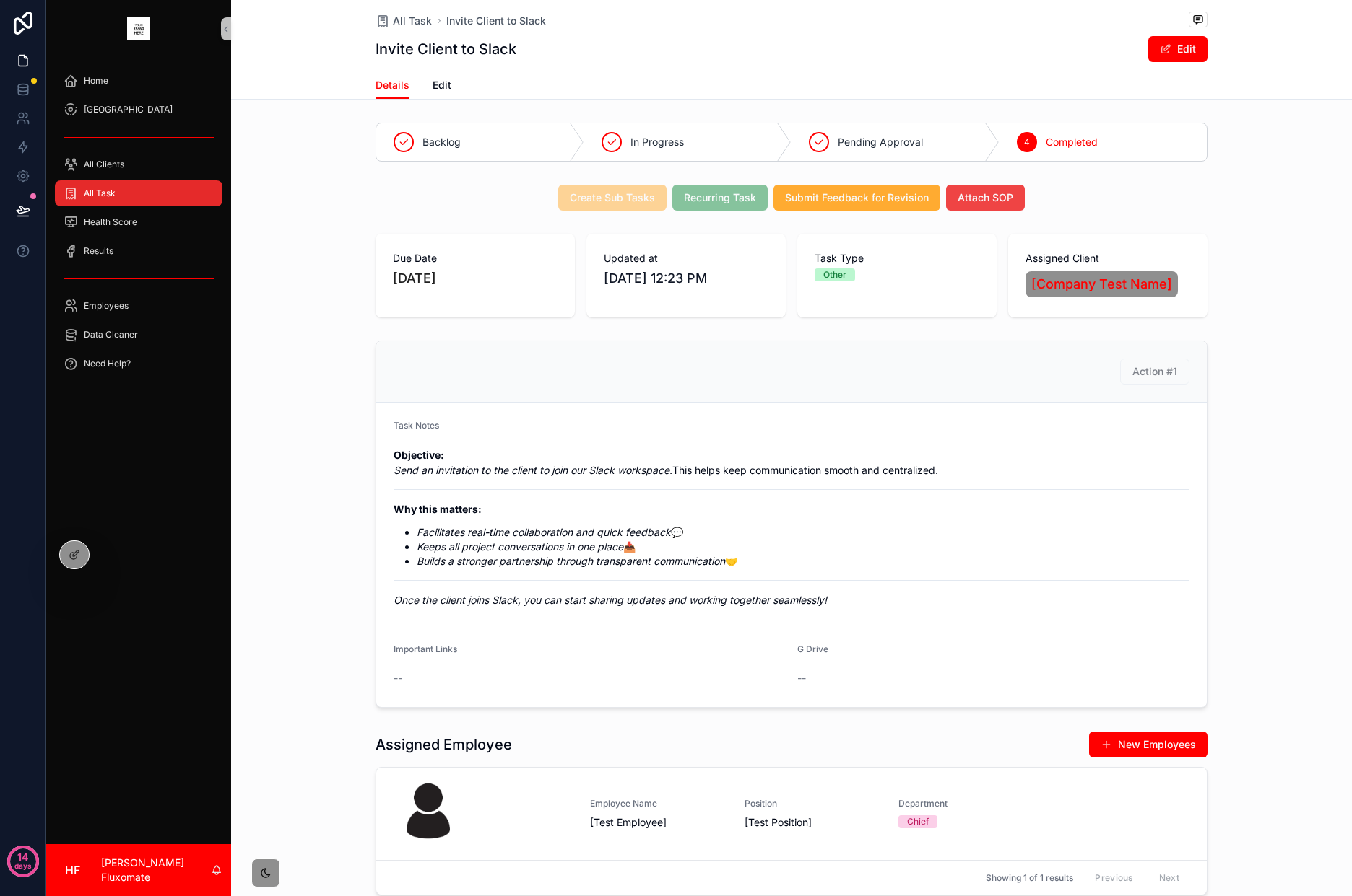
click at [174, 200] on div "All Task" at bounding box center [139, 193] width 150 height 23
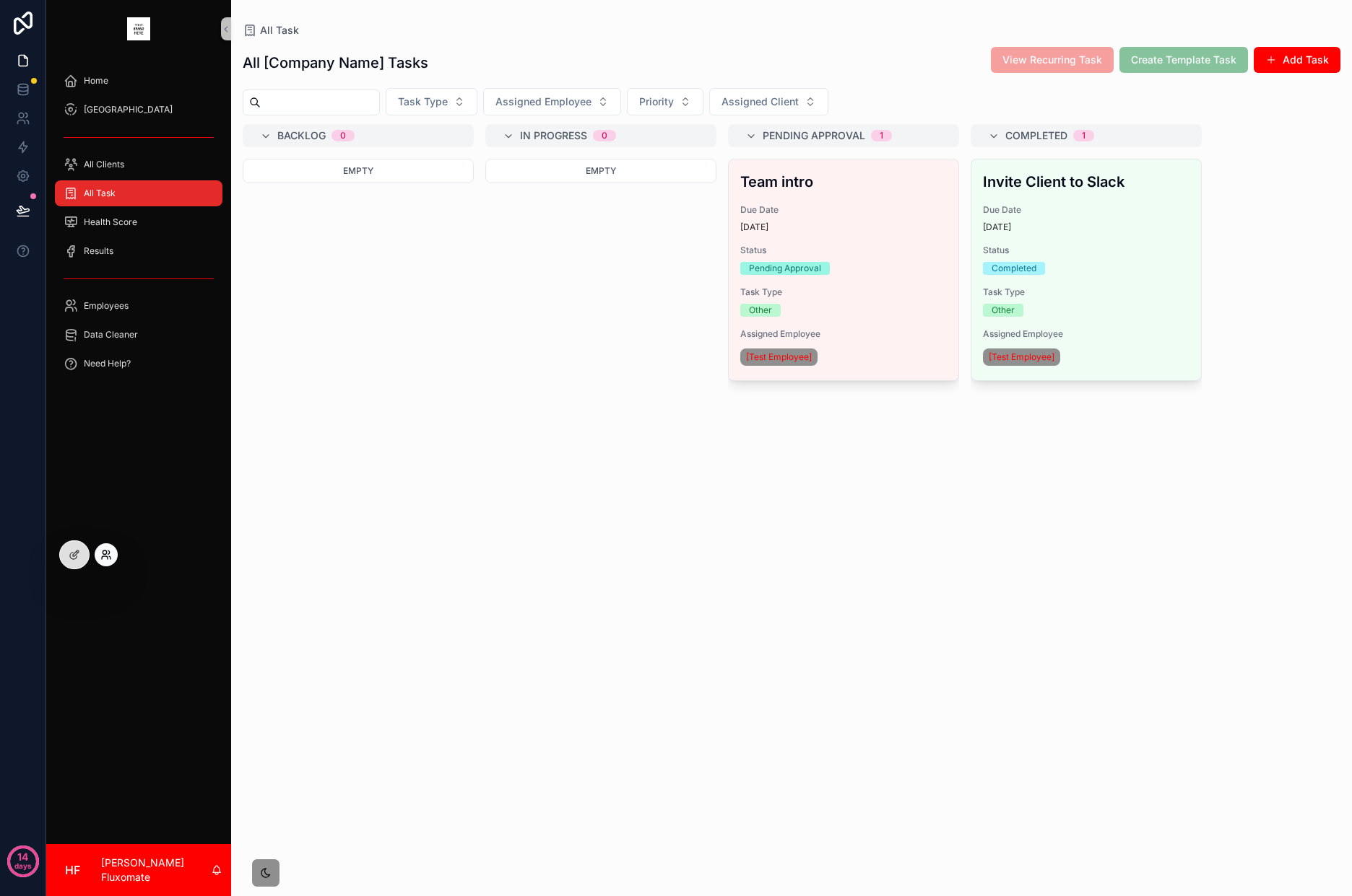
click at [102, 557] on icon at bounding box center [105, 558] width 6 height 2
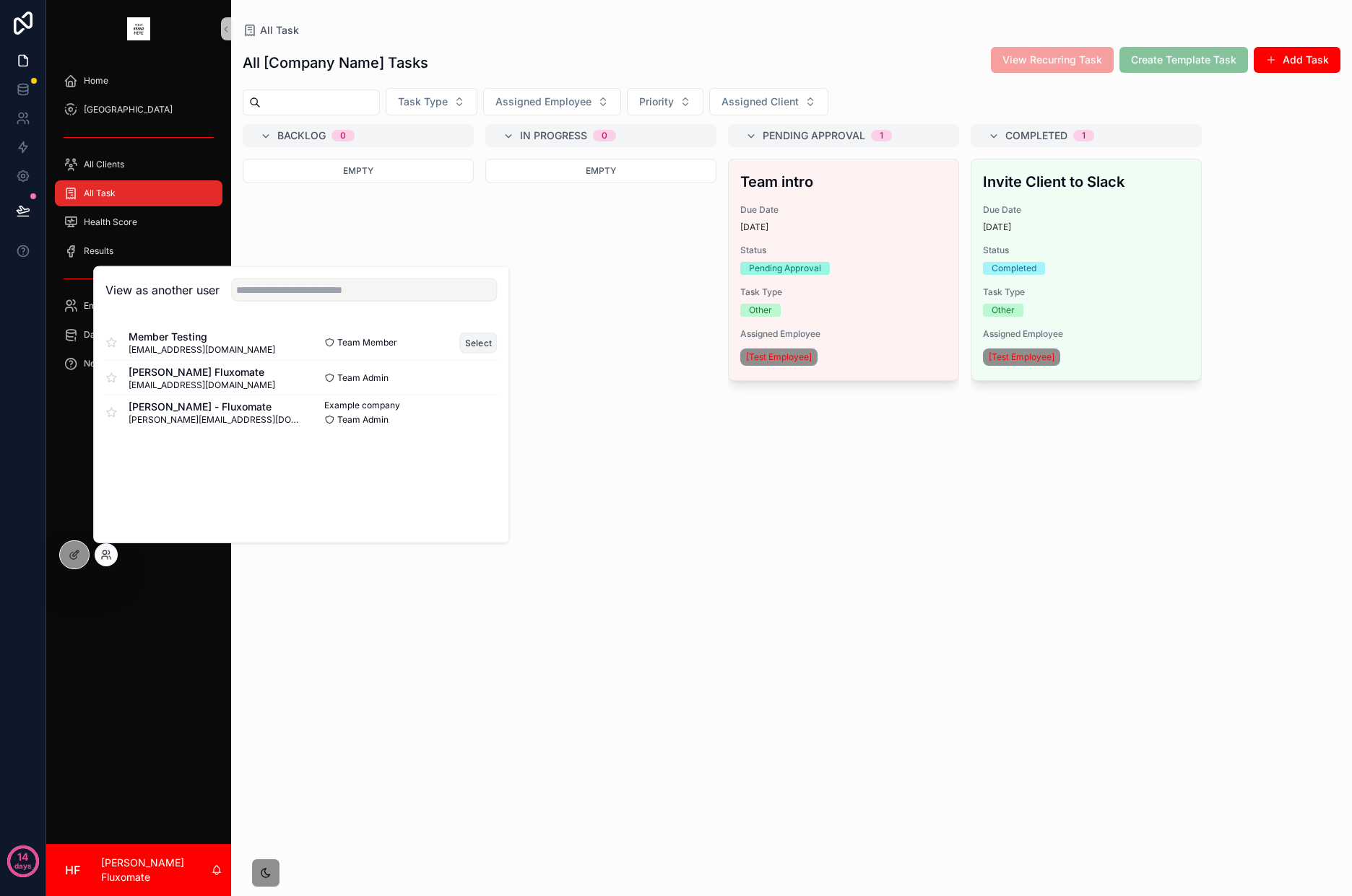
click at [475, 348] on button "Select" at bounding box center [478, 342] width 37 height 21
